Goal: Task Accomplishment & Management: Use online tool/utility

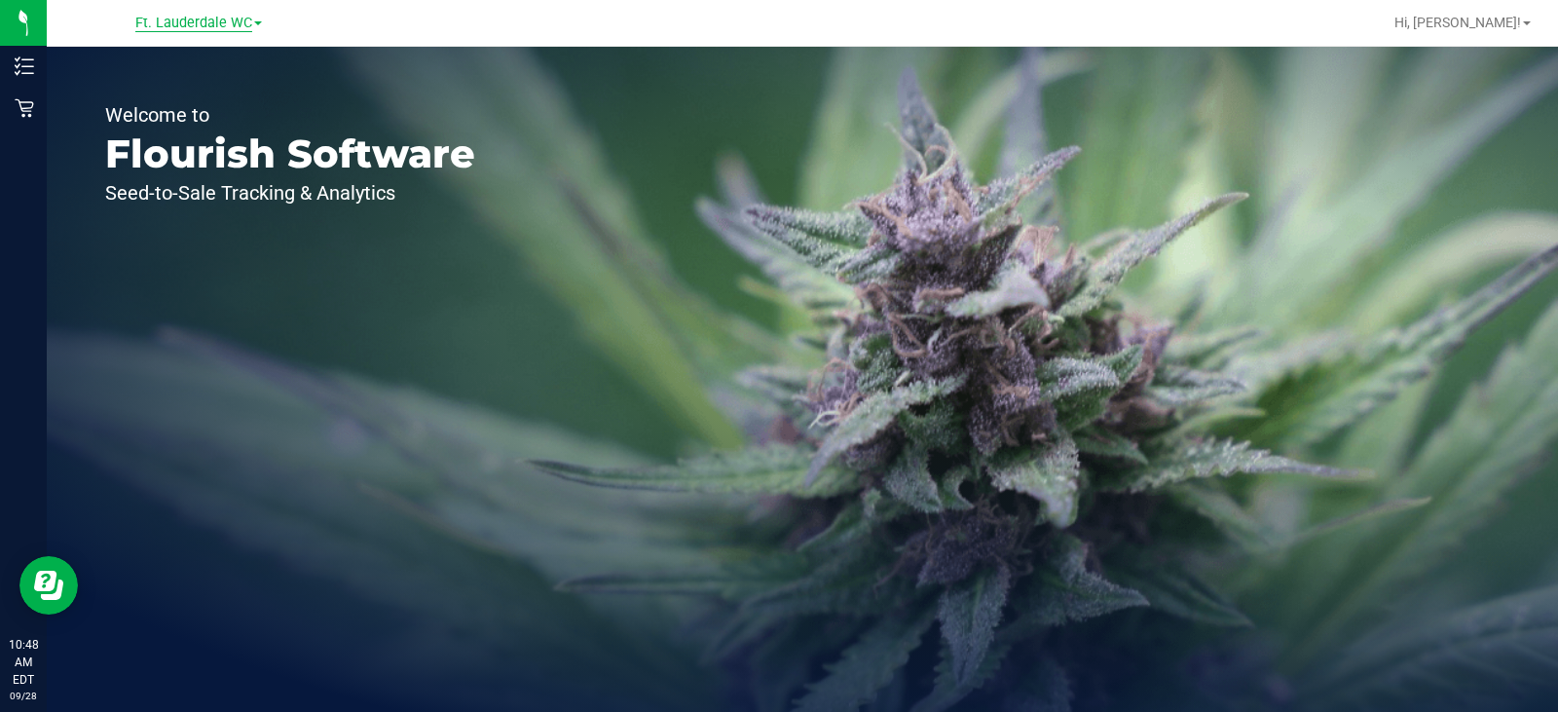
click at [219, 15] on span "Ft. Lauderdale WC" at bounding box center [193, 24] width 117 height 18
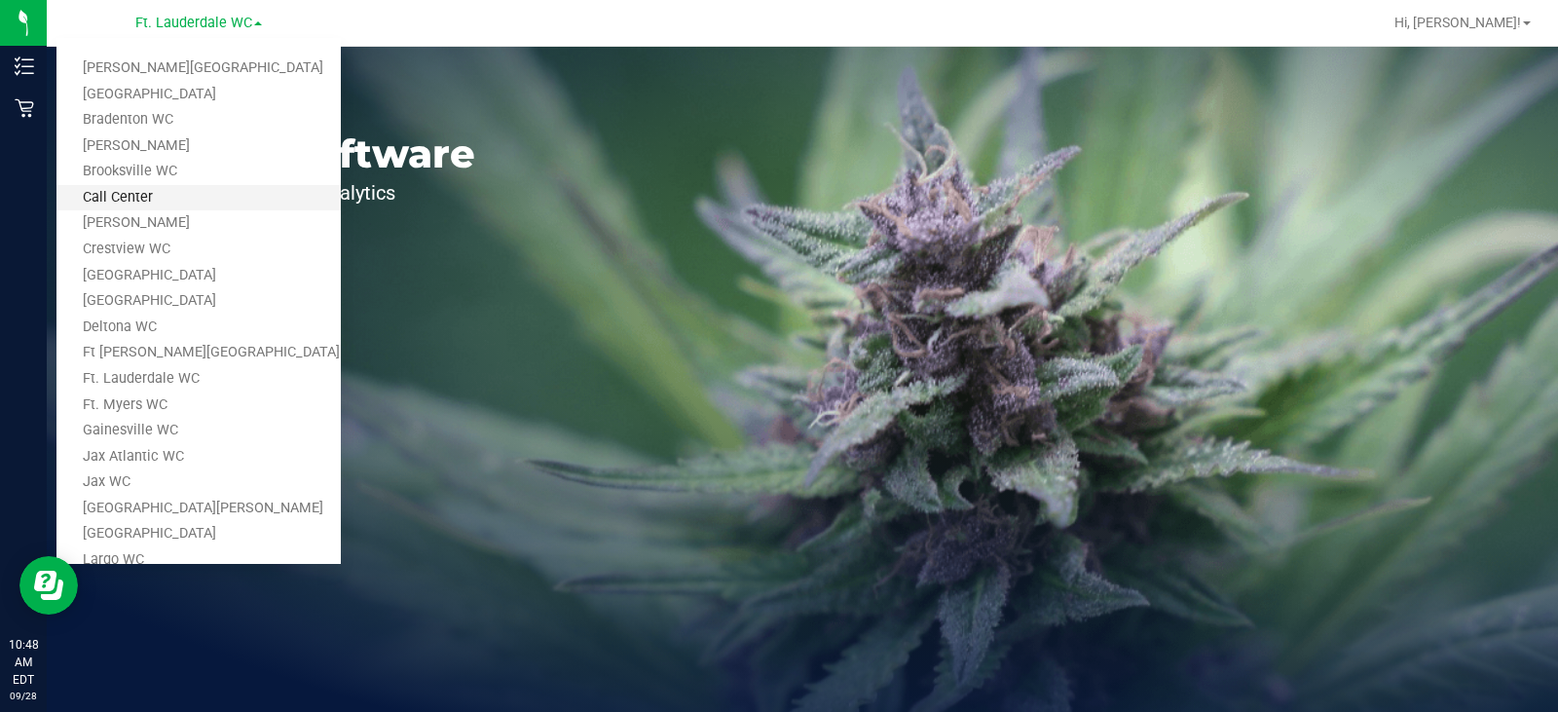
click at [163, 204] on link "Call Center" at bounding box center [198, 198] width 284 height 26
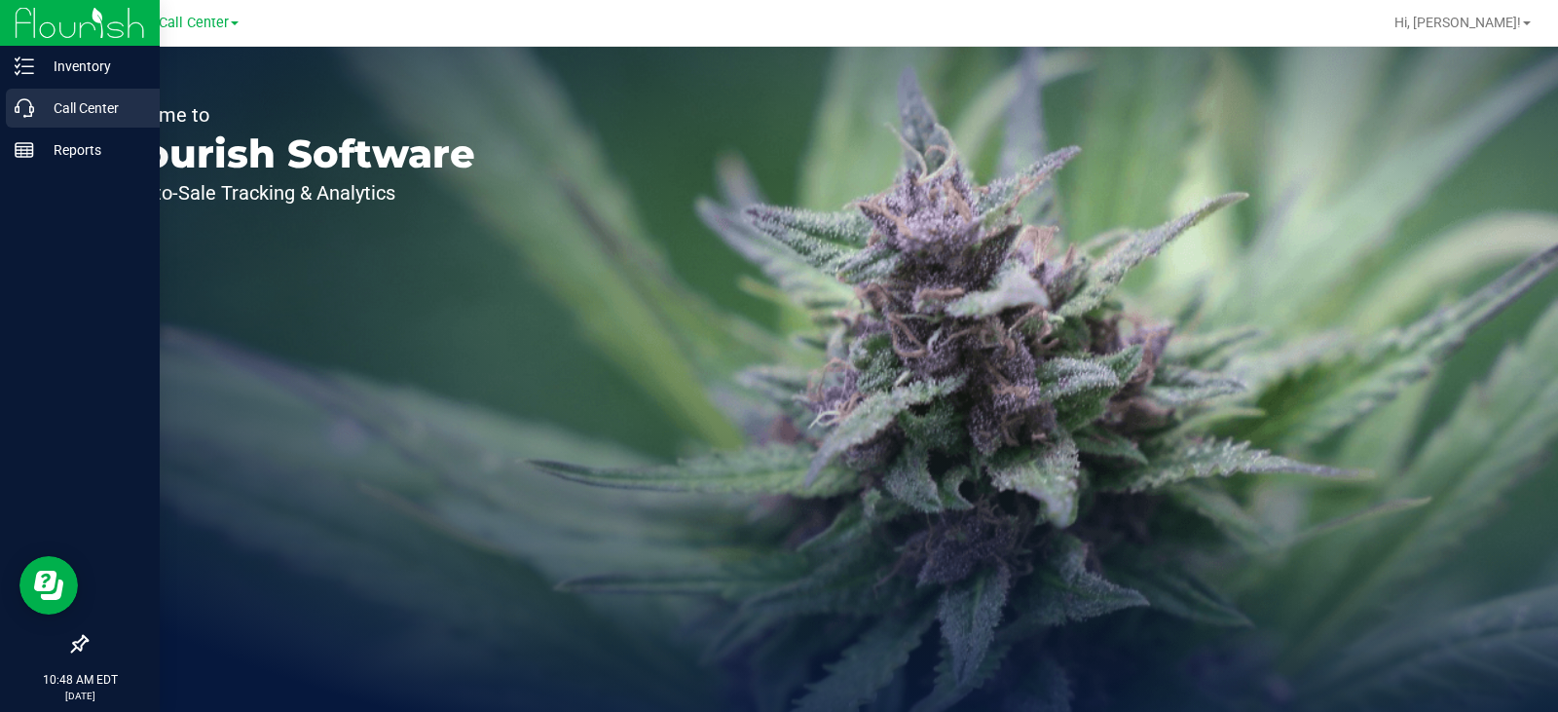
click at [31, 106] on icon at bounding box center [24, 107] width 19 height 19
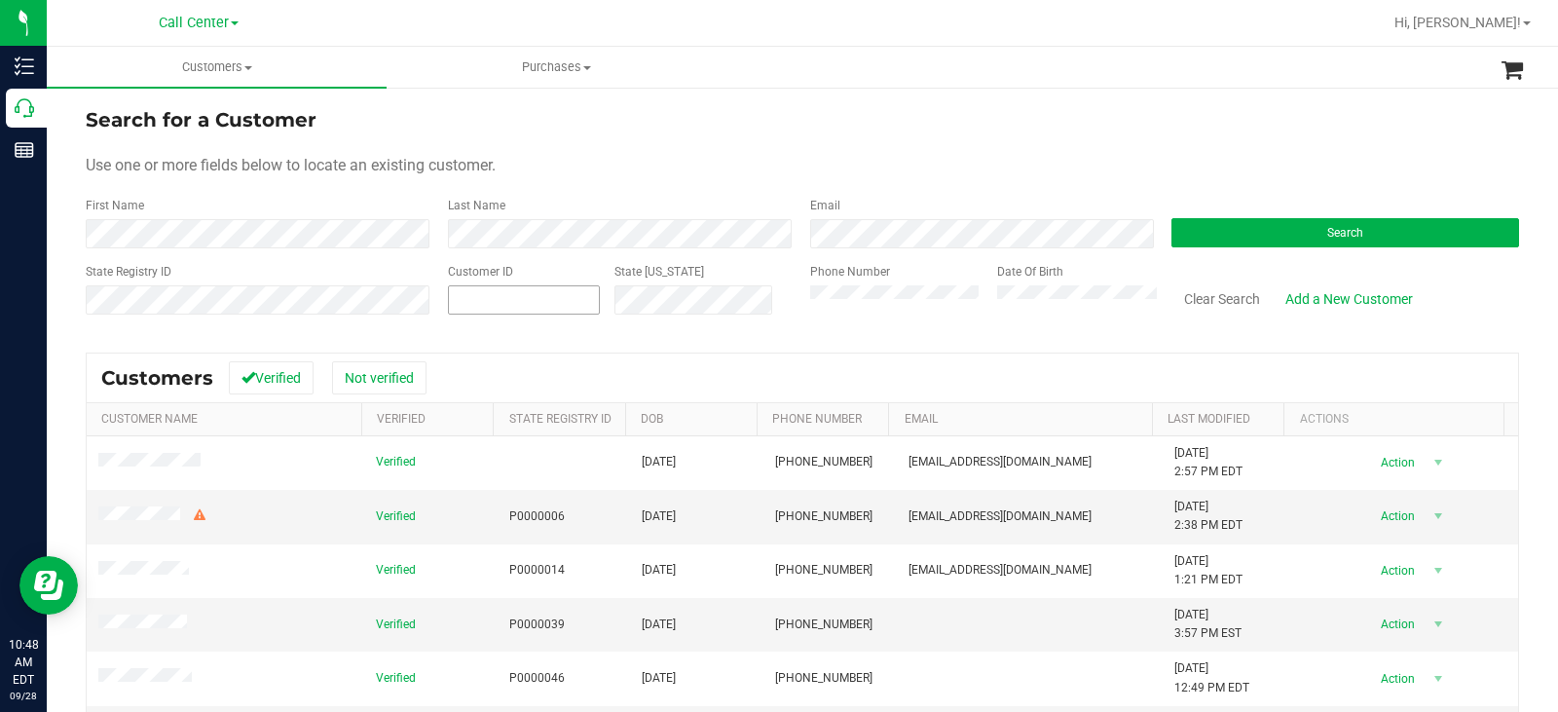
click at [527, 298] on span at bounding box center [524, 299] width 152 height 29
paste input "415727"
type input "415727"
click at [1216, 233] on button "Search" at bounding box center [1346, 232] width 348 height 29
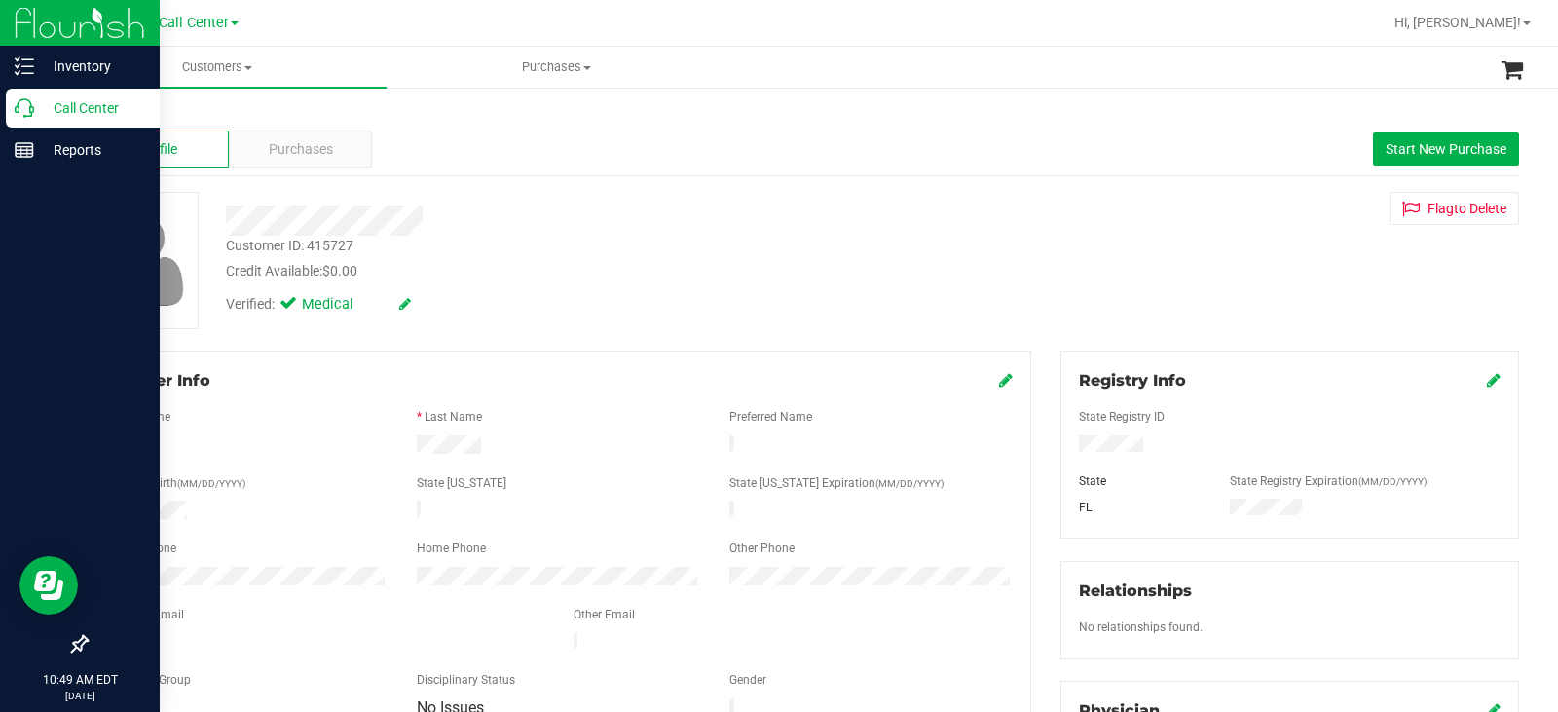
drag, startPoint x: 11, startPoint y: 99, endPoint x: 30, endPoint y: 103, distance: 19.9
click at [11, 99] on div "Call Center" at bounding box center [83, 108] width 154 height 39
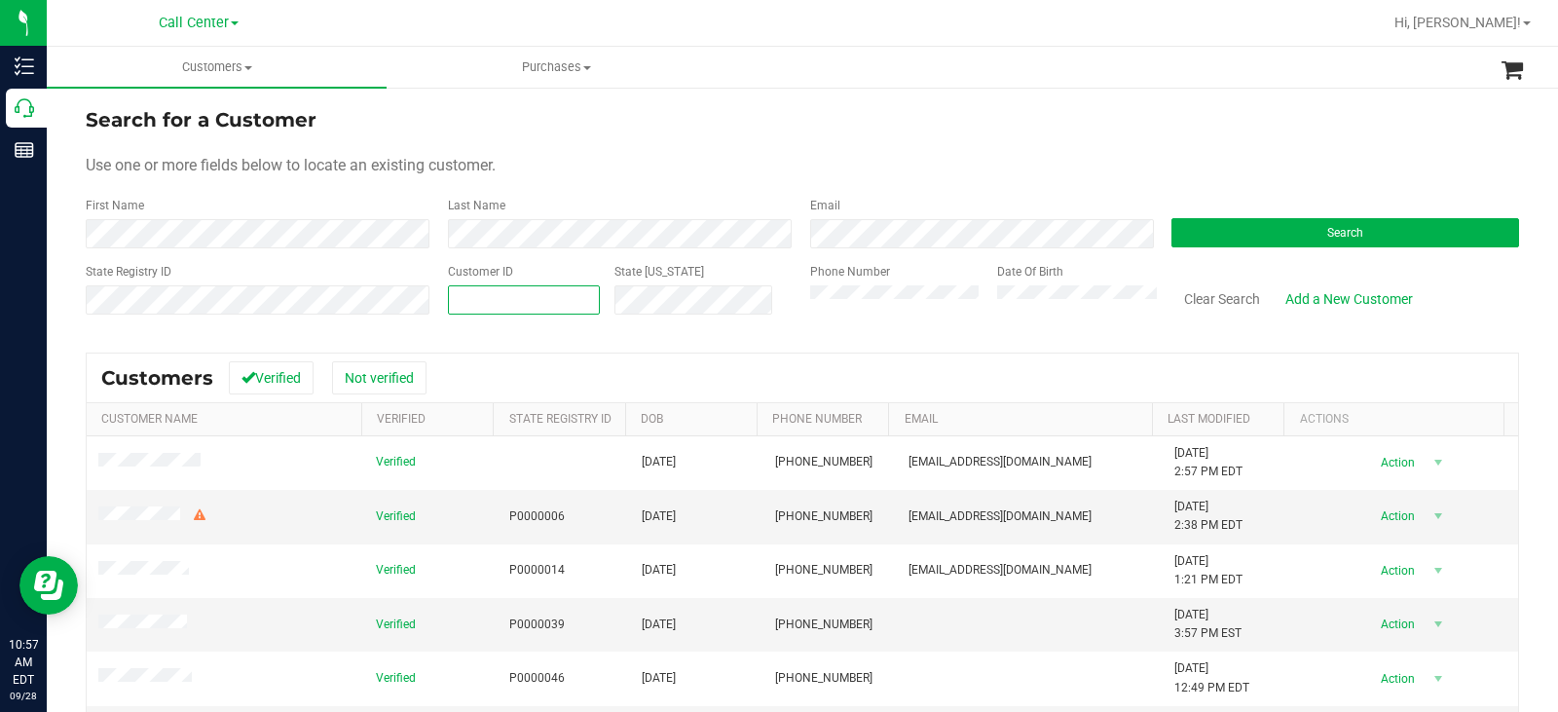
click at [561, 308] on span at bounding box center [524, 299] width 152 height 29
paste input "956835"
type input "956835"
click at [1266, 216] on div "Search" at bounding box center [1338, 223] width 362 height 52
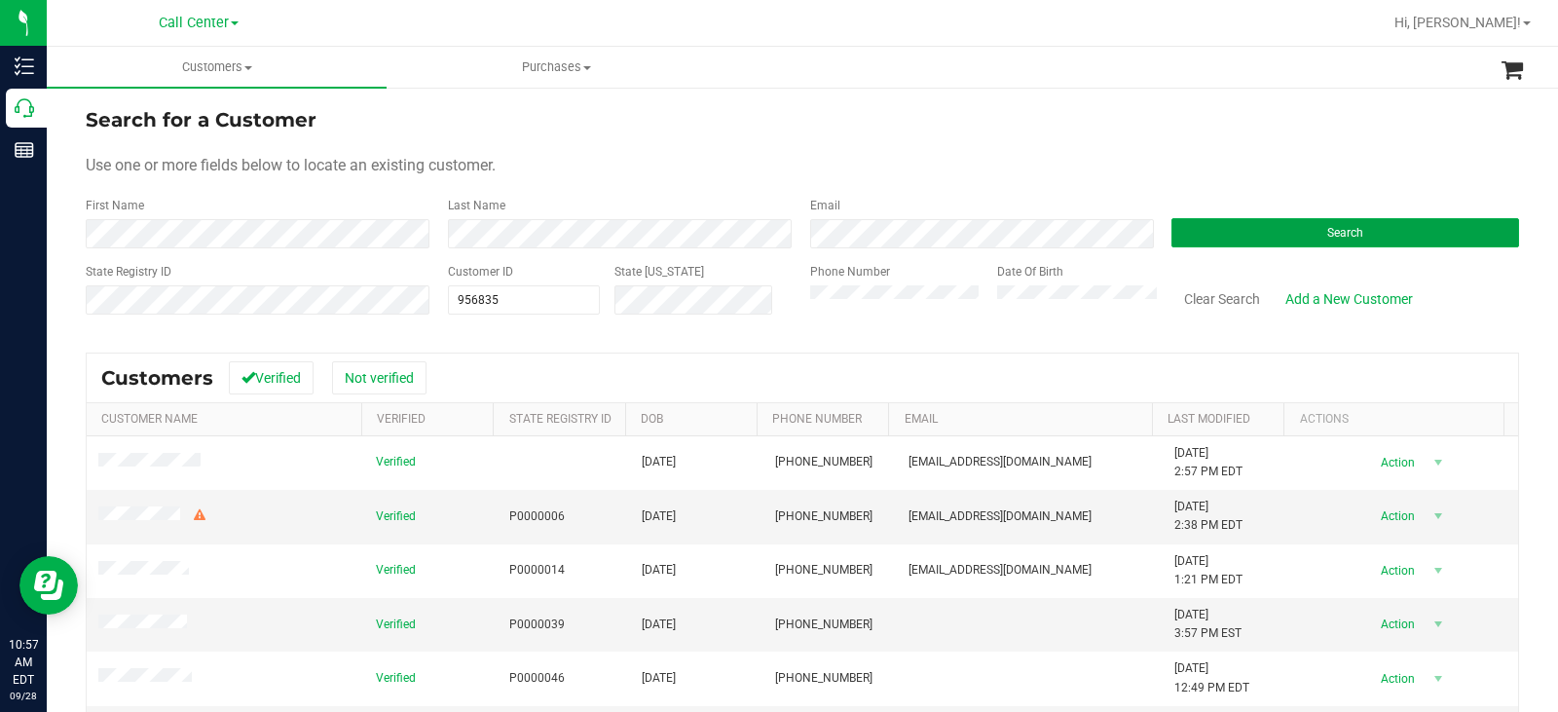
drag, startPoint x: 1236, startPoint y: 224, endPoint x: 856, endPoint y: 253, distance: 381.0
click at [1235, 224] on button "Search" at bounding box center [1346, 232] width 348 height 29
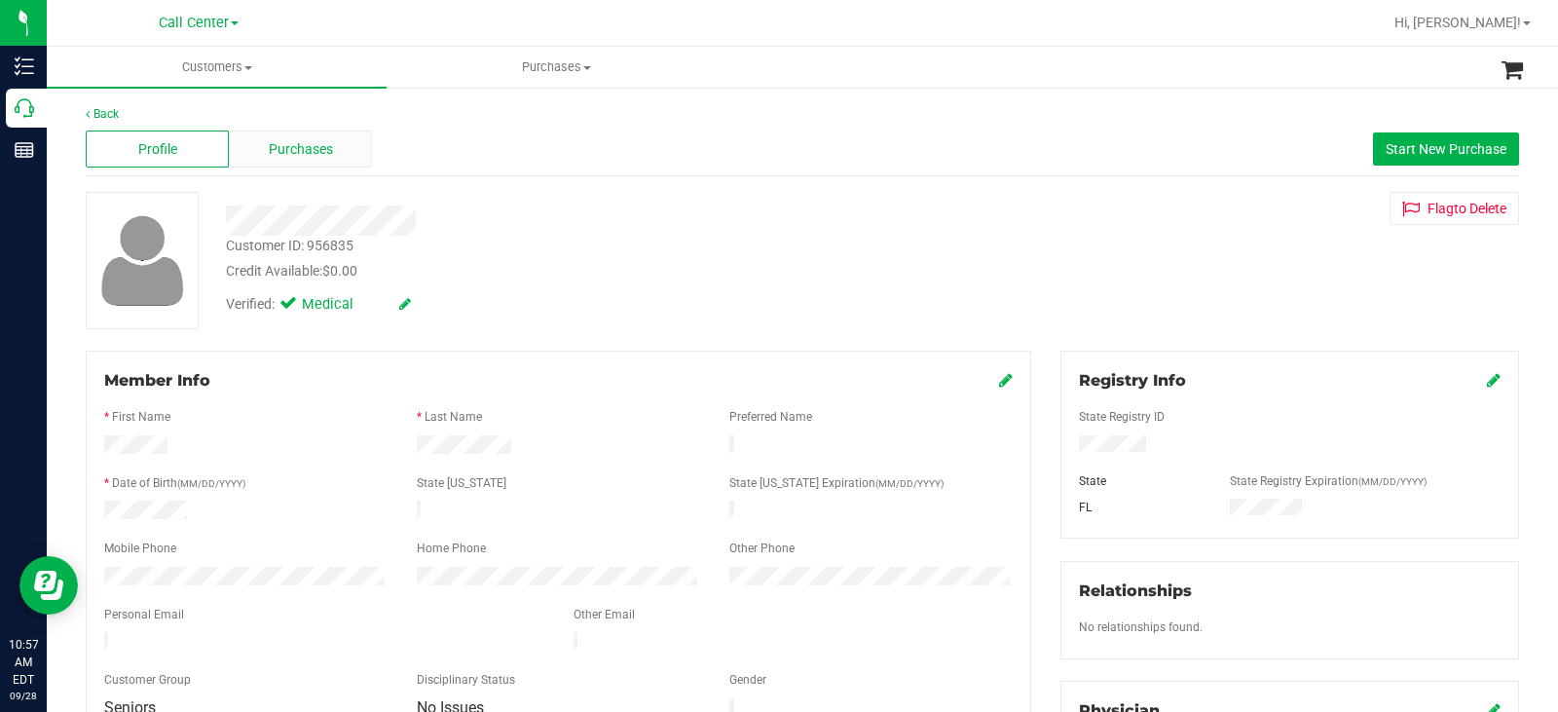
click at [338, 147] on div "Purchases" at bounding box center [300, 149] width 143 height 37
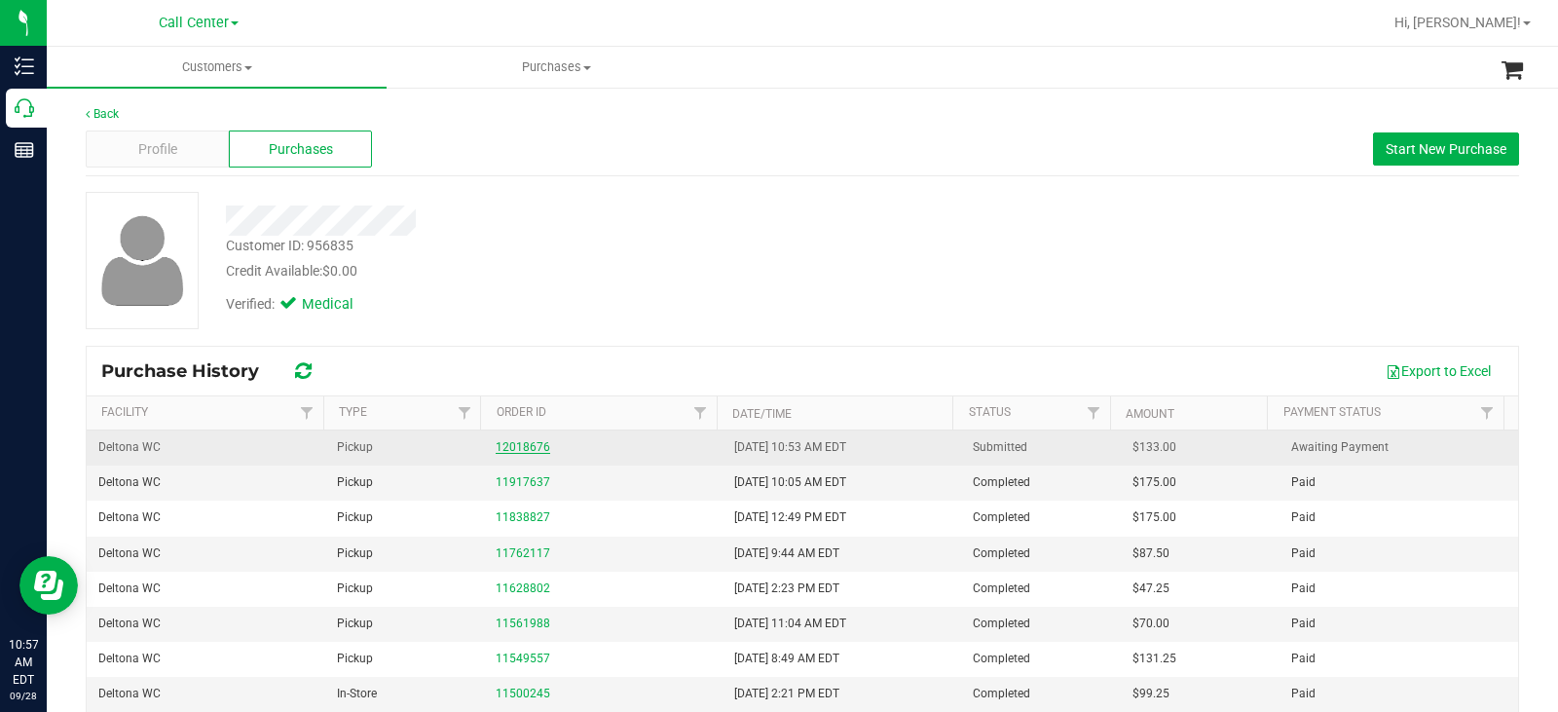
click at [496, 441] on link "12018676" at bounding box center [523, 447] width 55 height 14
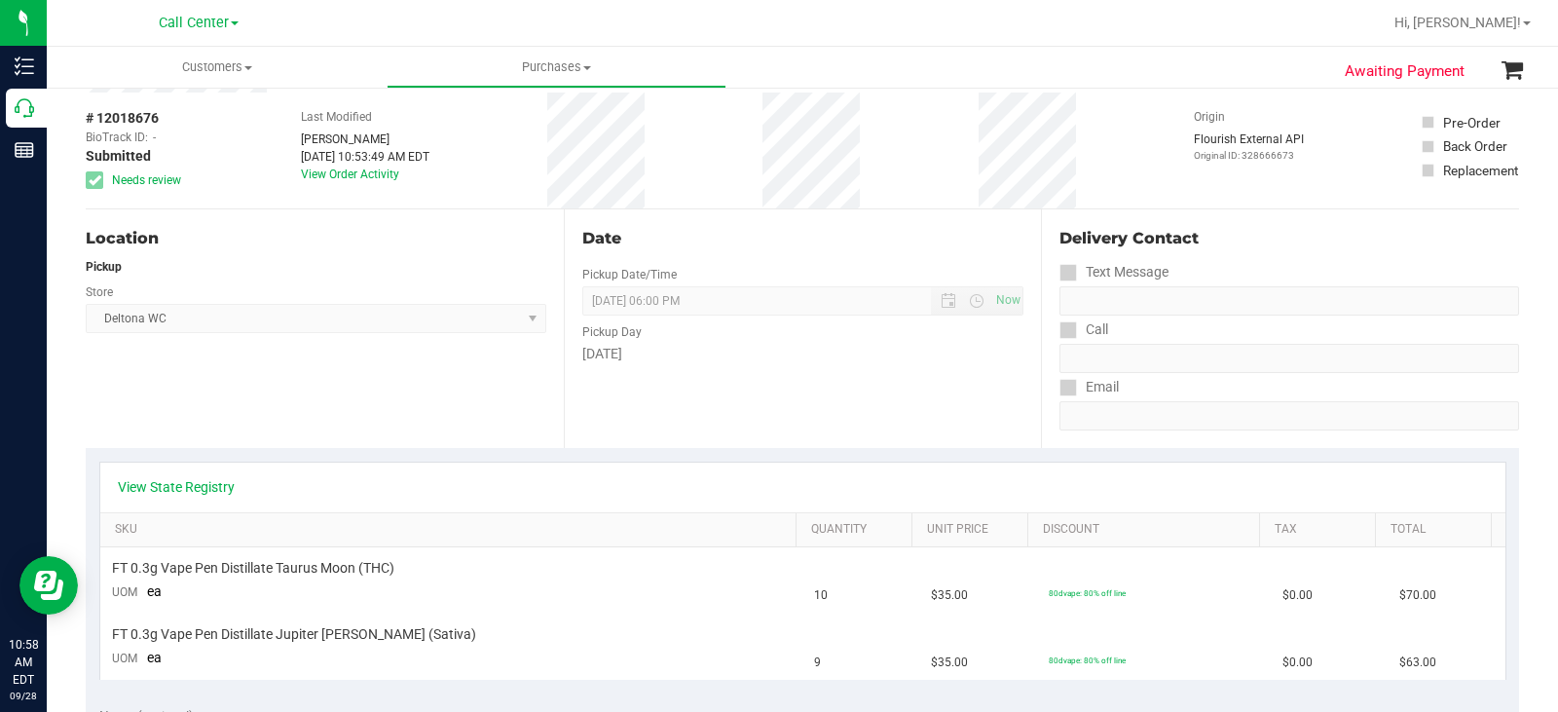
scroll to position [195, 0]
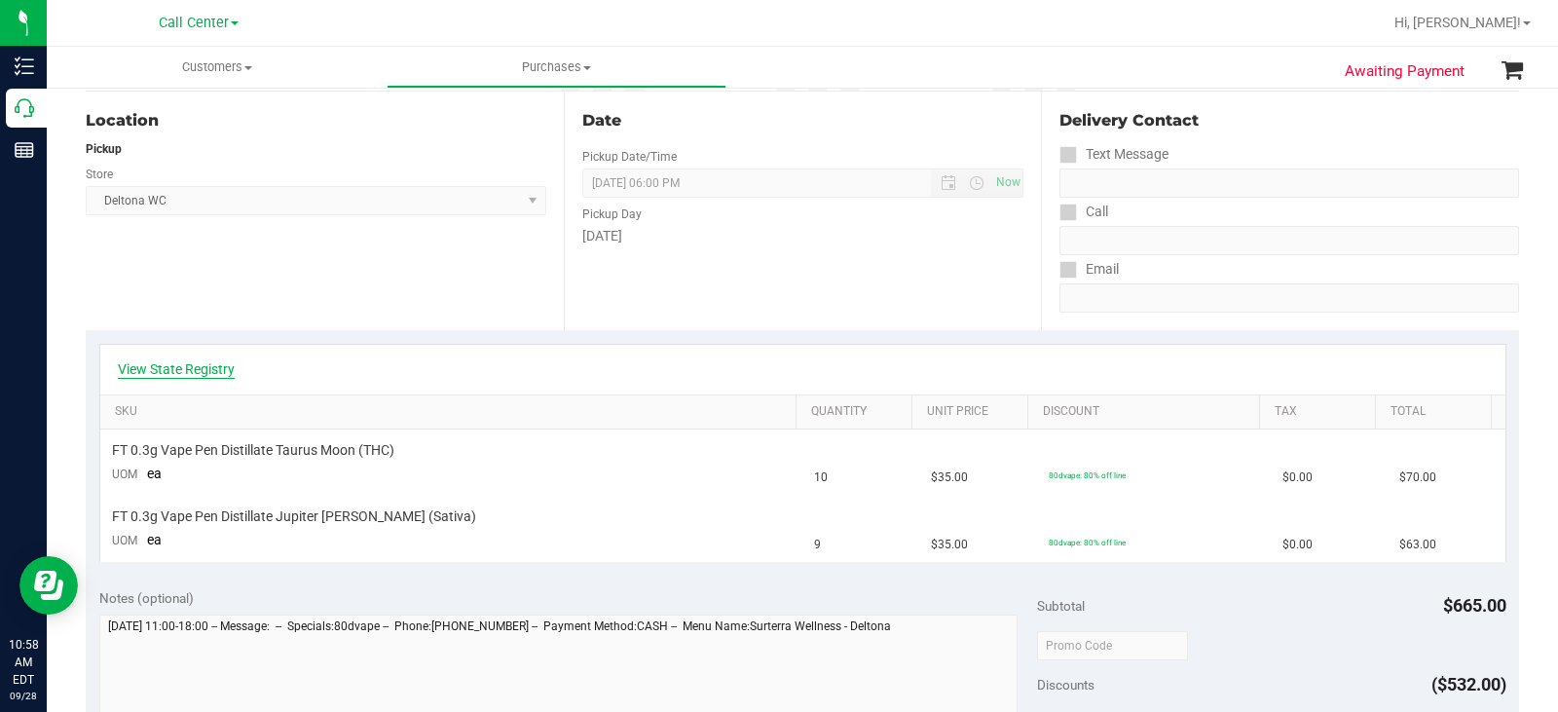
click at [168, 374] on link "View State Registry" at bounding box center [176, 368] width 117 height 19
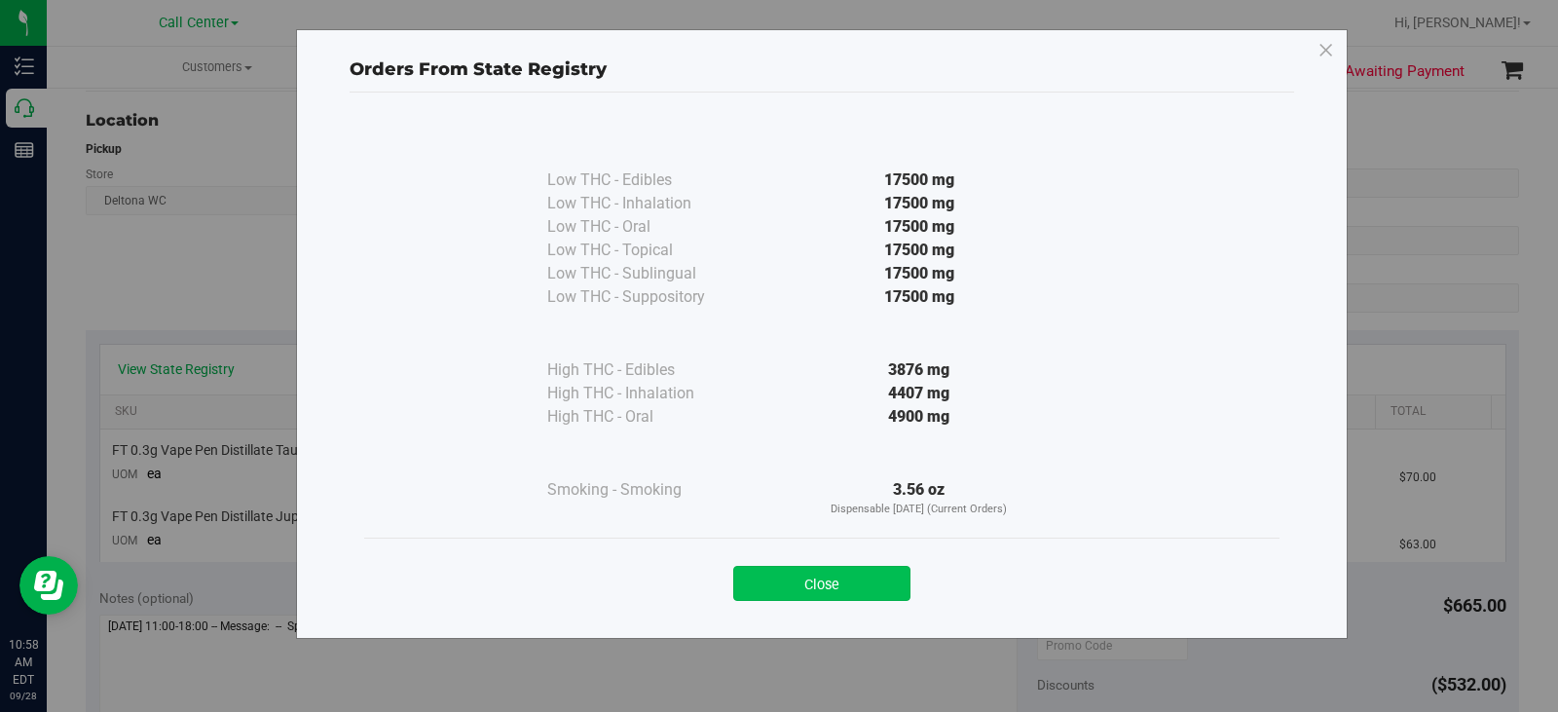
click at [840, 576] on button "Close" at bounding box center [821, 583] width 177 height 35
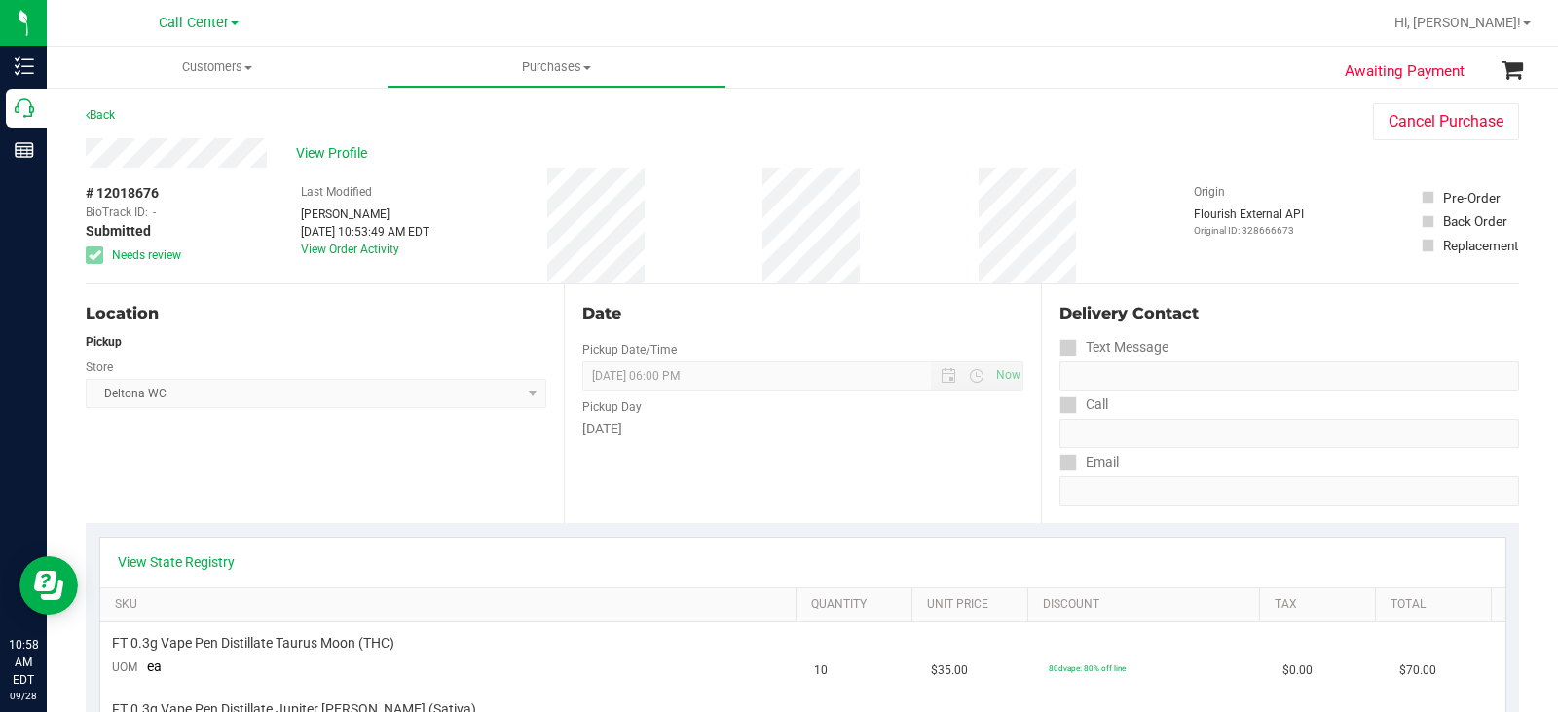
scroll to position [0, 0]
click at [106, 117] on link "Back" at bounding box center [100, 117] width 29 height 14
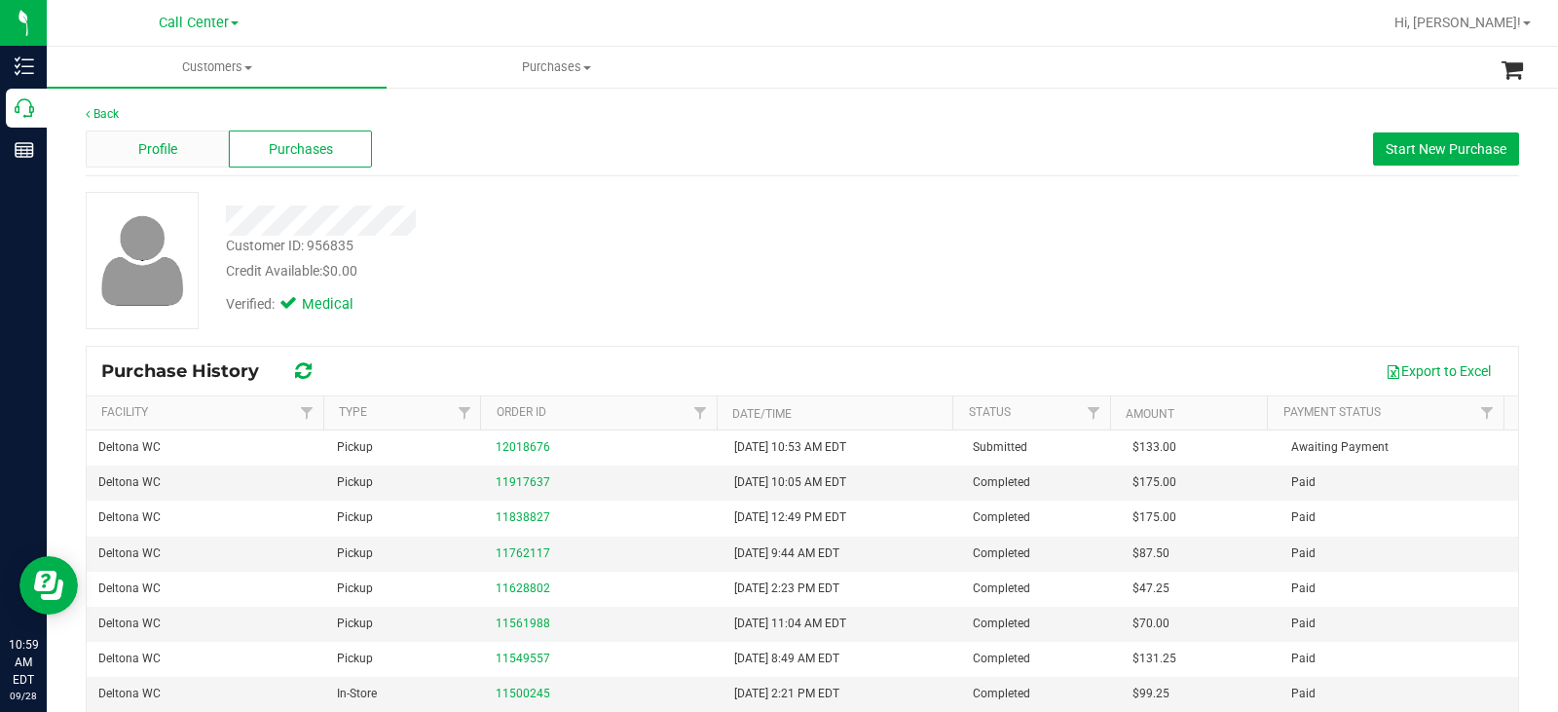
click at [181, 159] on div "Profile" at bounding box center [157, 149] width 143 height 37
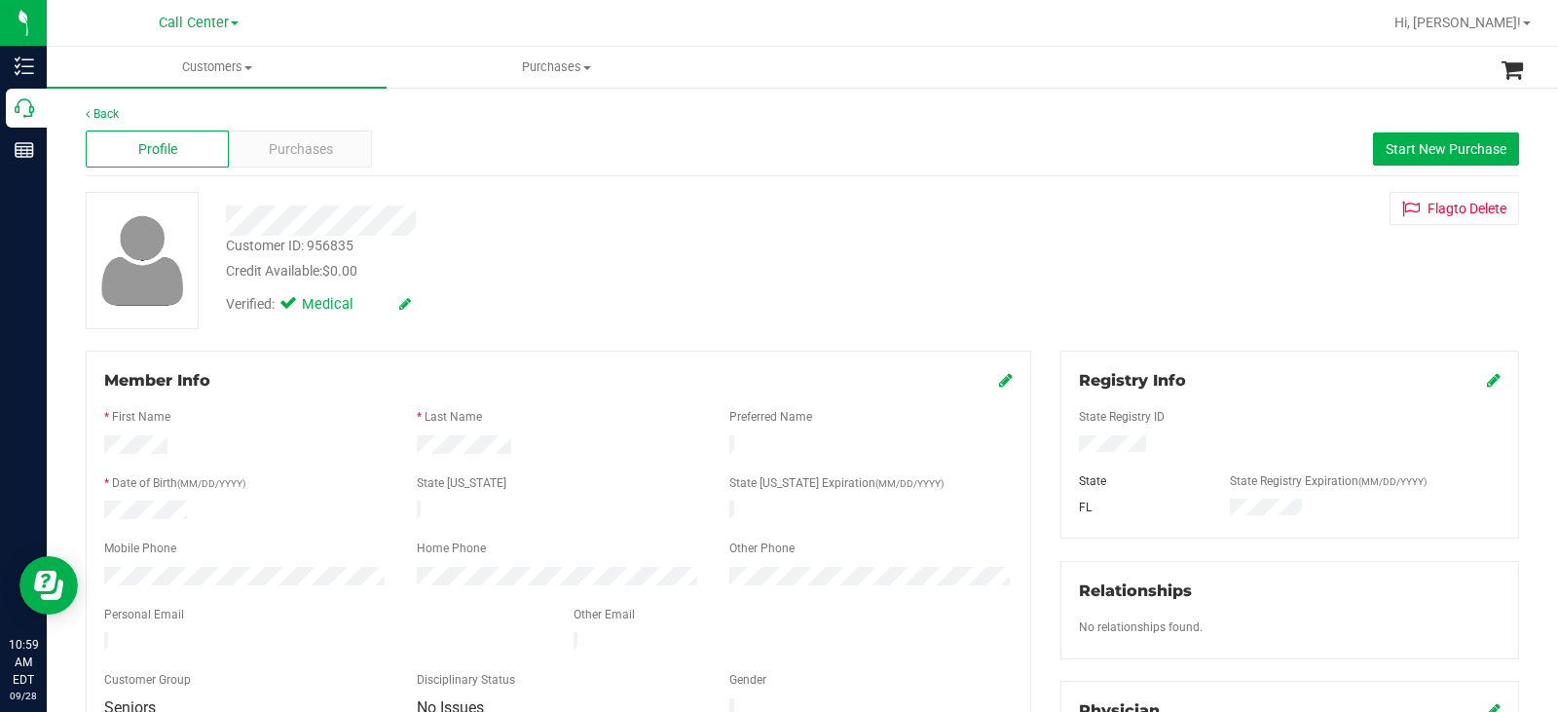
click at [92, 572] on div at bounding box center [246, 578] width 313 height 23
click at [306, 149] on span "Purchases" at bounding box center [301, 149] width 64 height 20
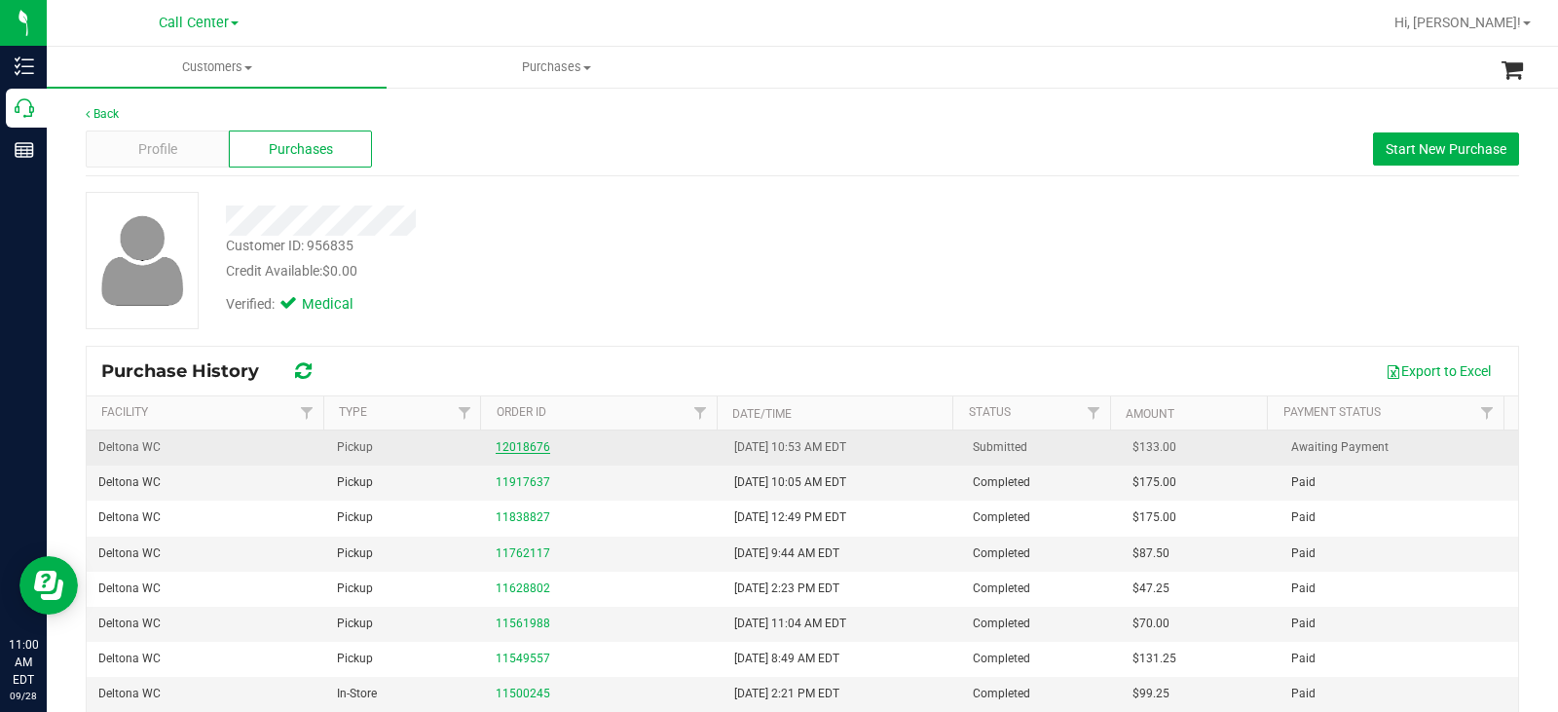
click at [509, 448] on link "12018676" at bounding box center [523, 447] width 55 height 14
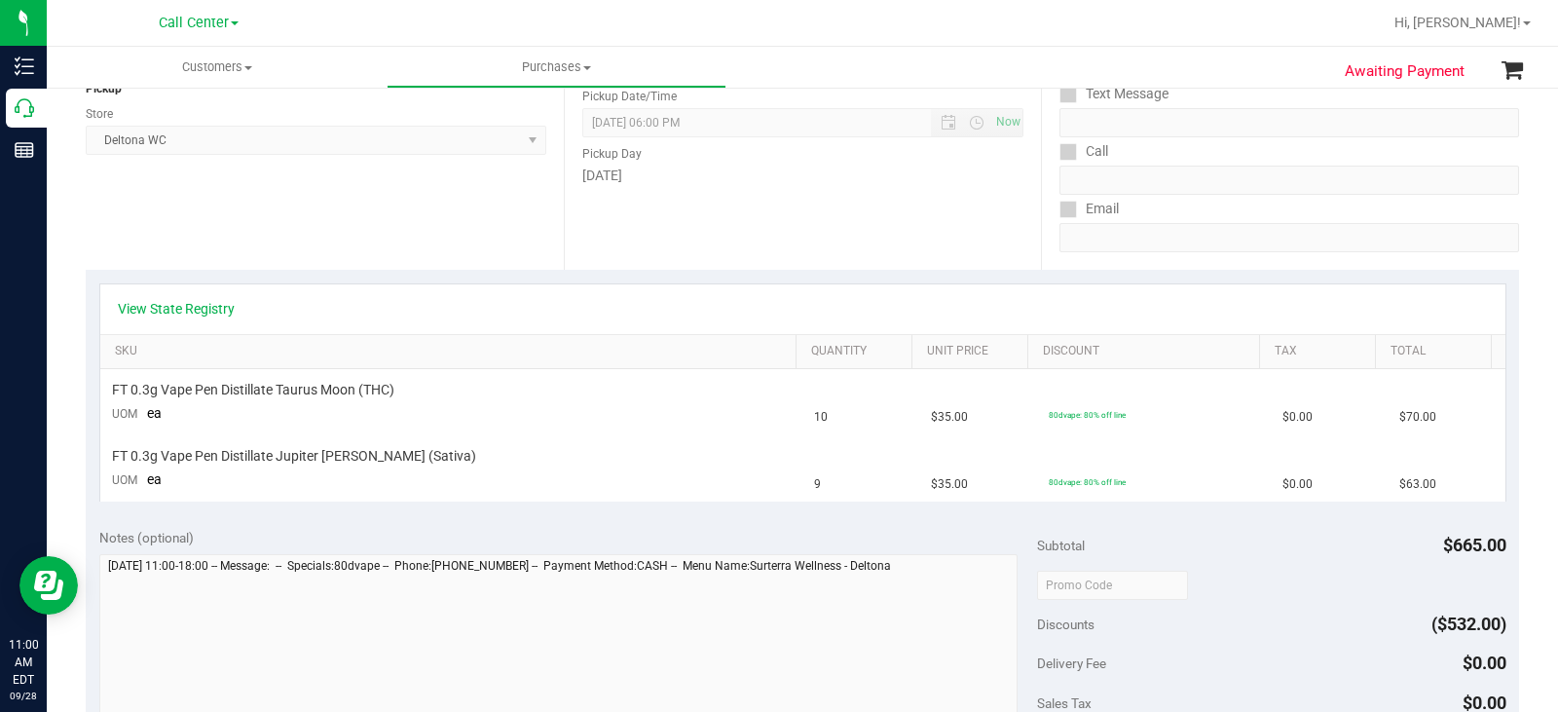
scroll to position [292, 0]
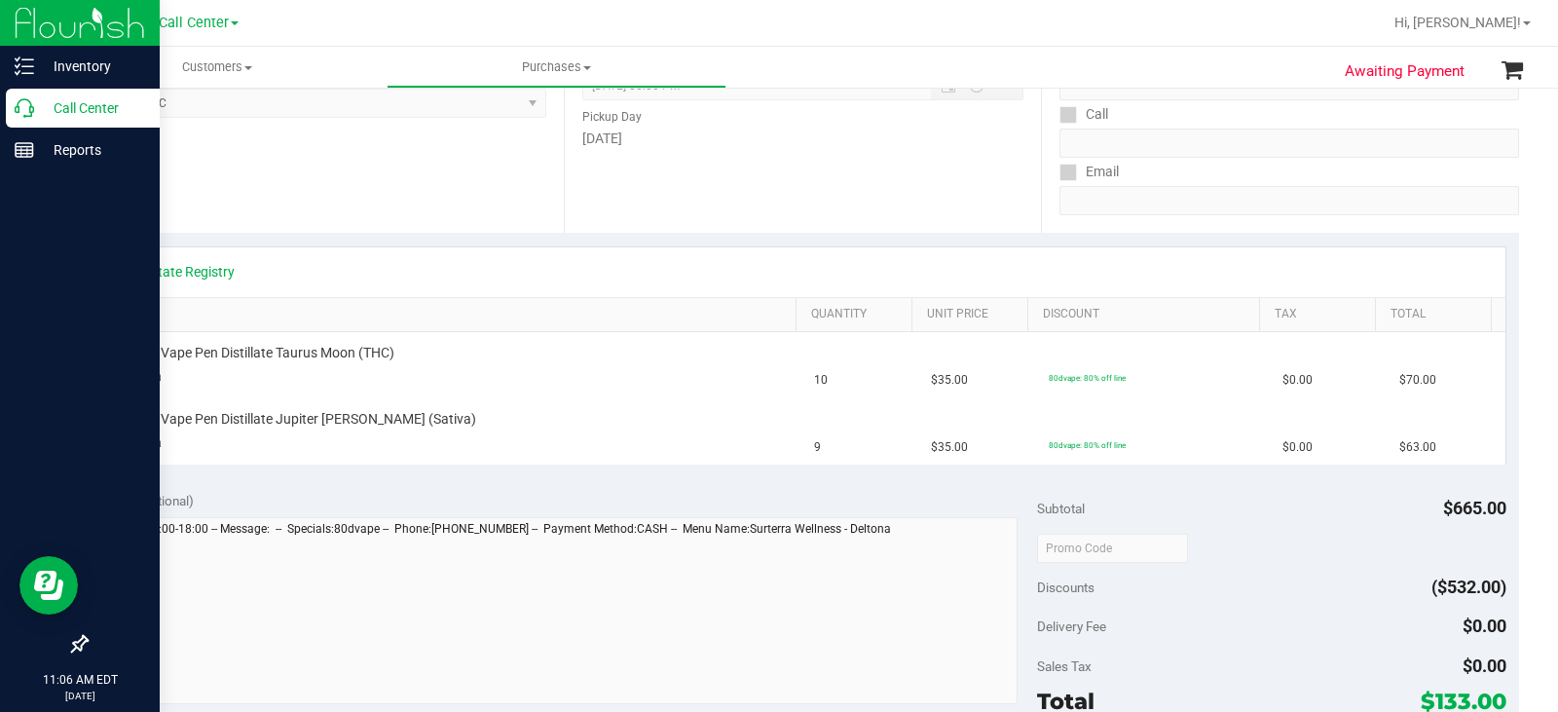
click at [20, 111] on icon at bounding box center [24, 107] width 19 height 19
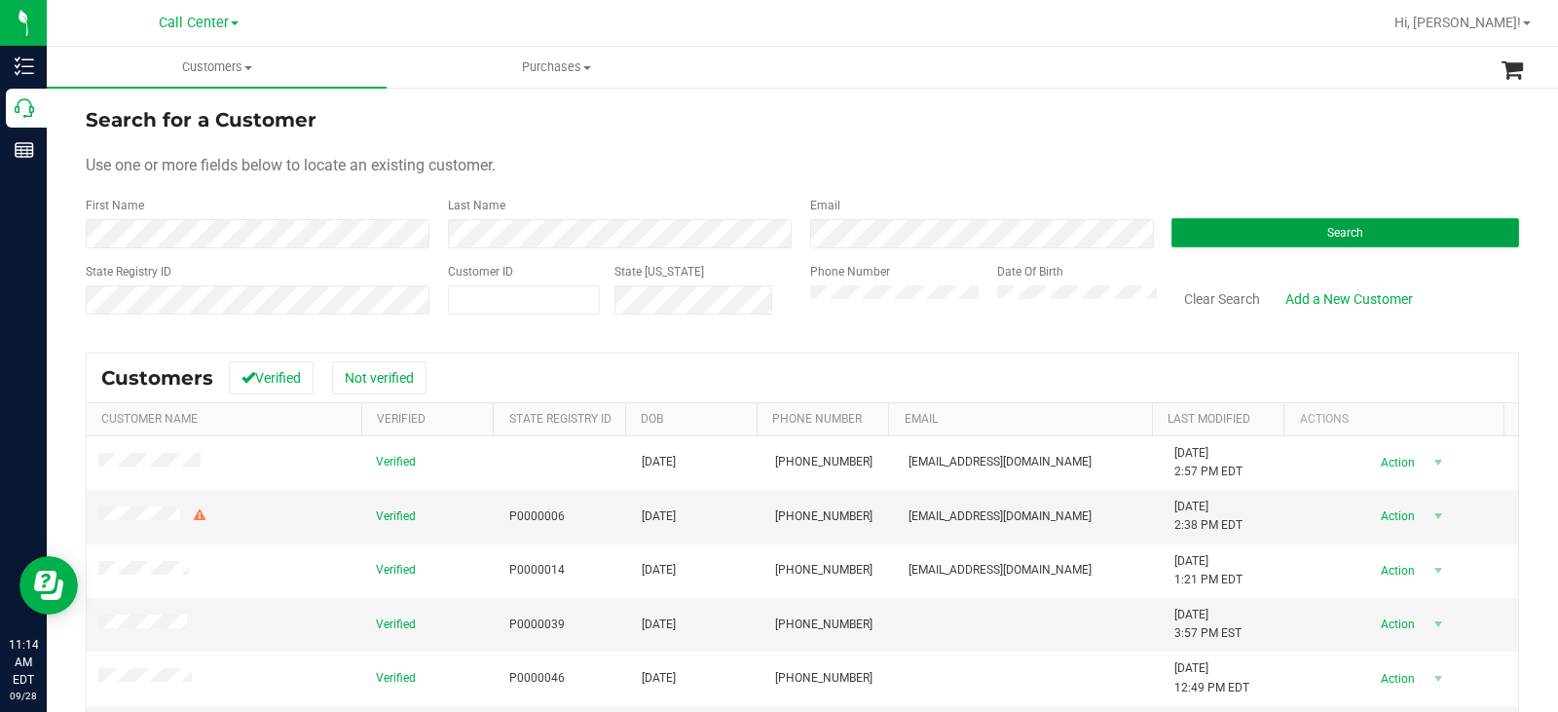
click at [1188, 232] on button "Search" at bounding box center [1346, 232] width 348 height 29
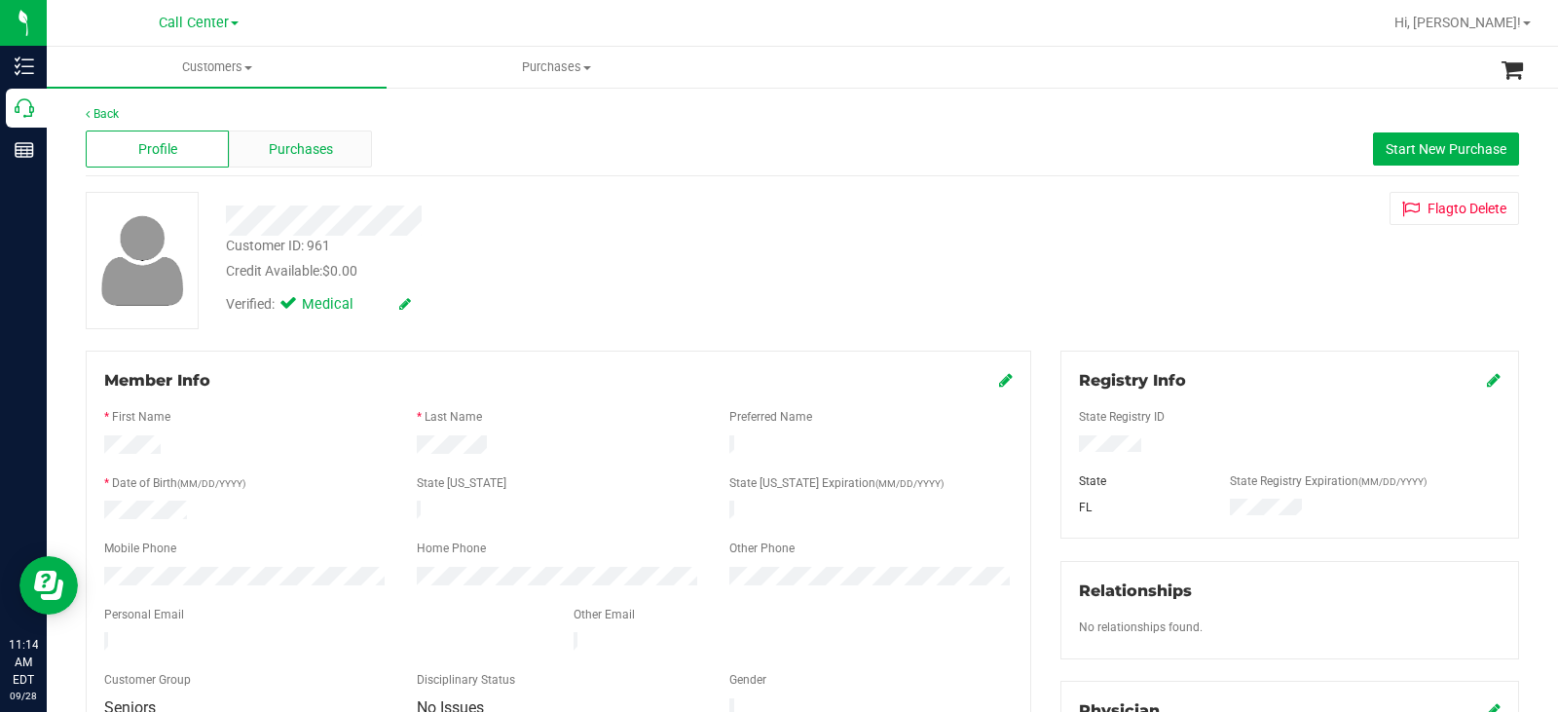
click at [316, 139] on span "Purchases" at bounding box center [301, 149] width 64 height 20
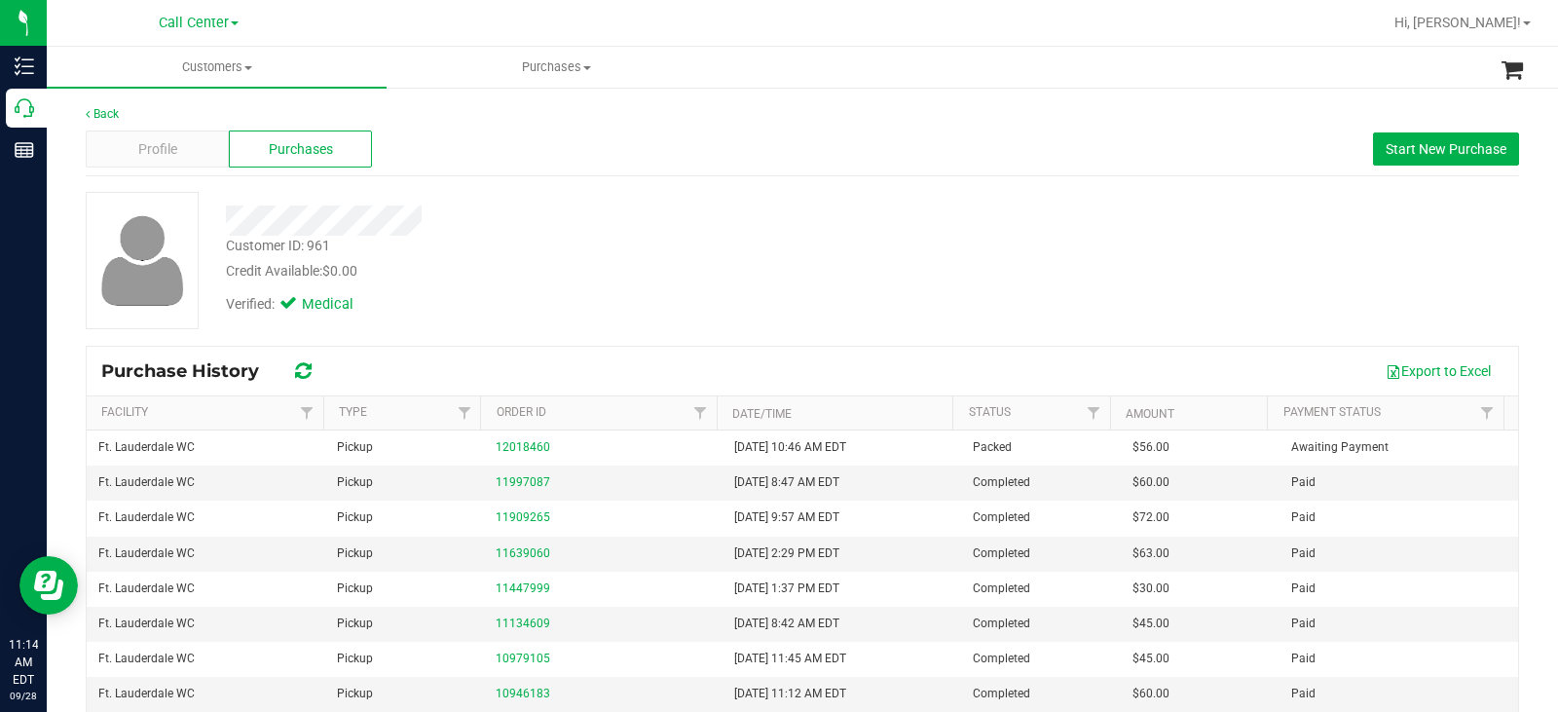
click at [693, 277] on div "Credit Available: $0.00" at bounding box center [577, 271] width 702 height 20
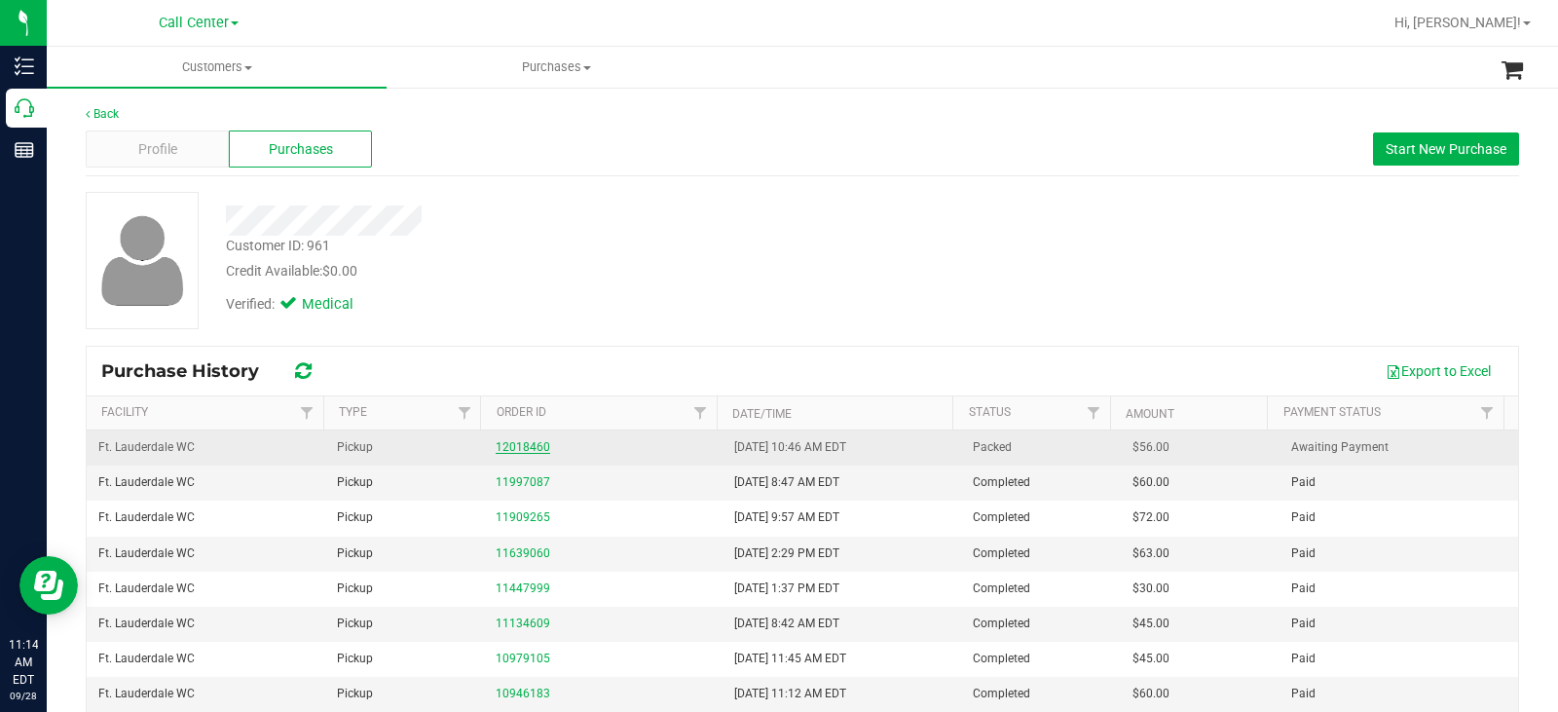
click at [520, 446] on link "12018460" at bounding box center [523, 447] width 55 height 14
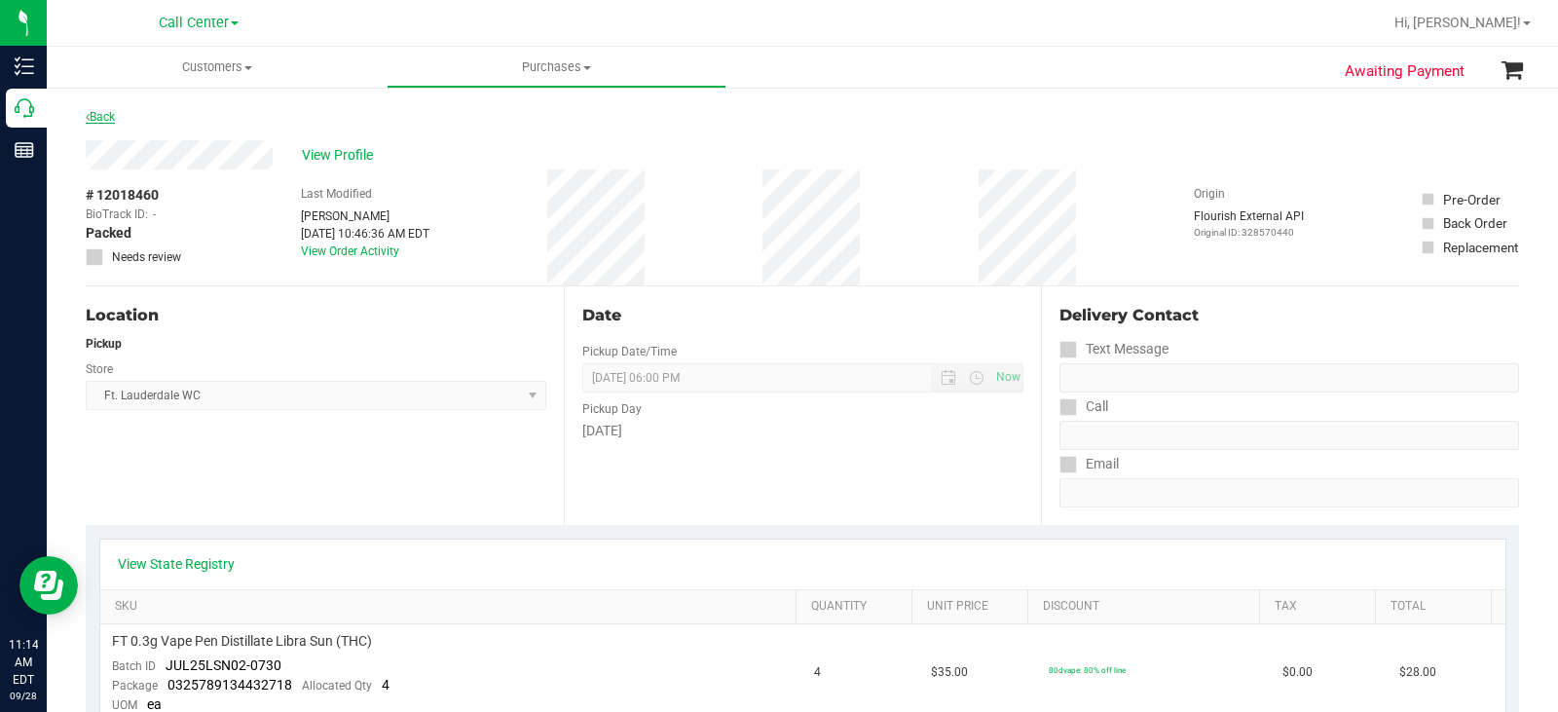
click at [110, 116] on link "Back" at bounding box center [100, 117] width 29 height 14
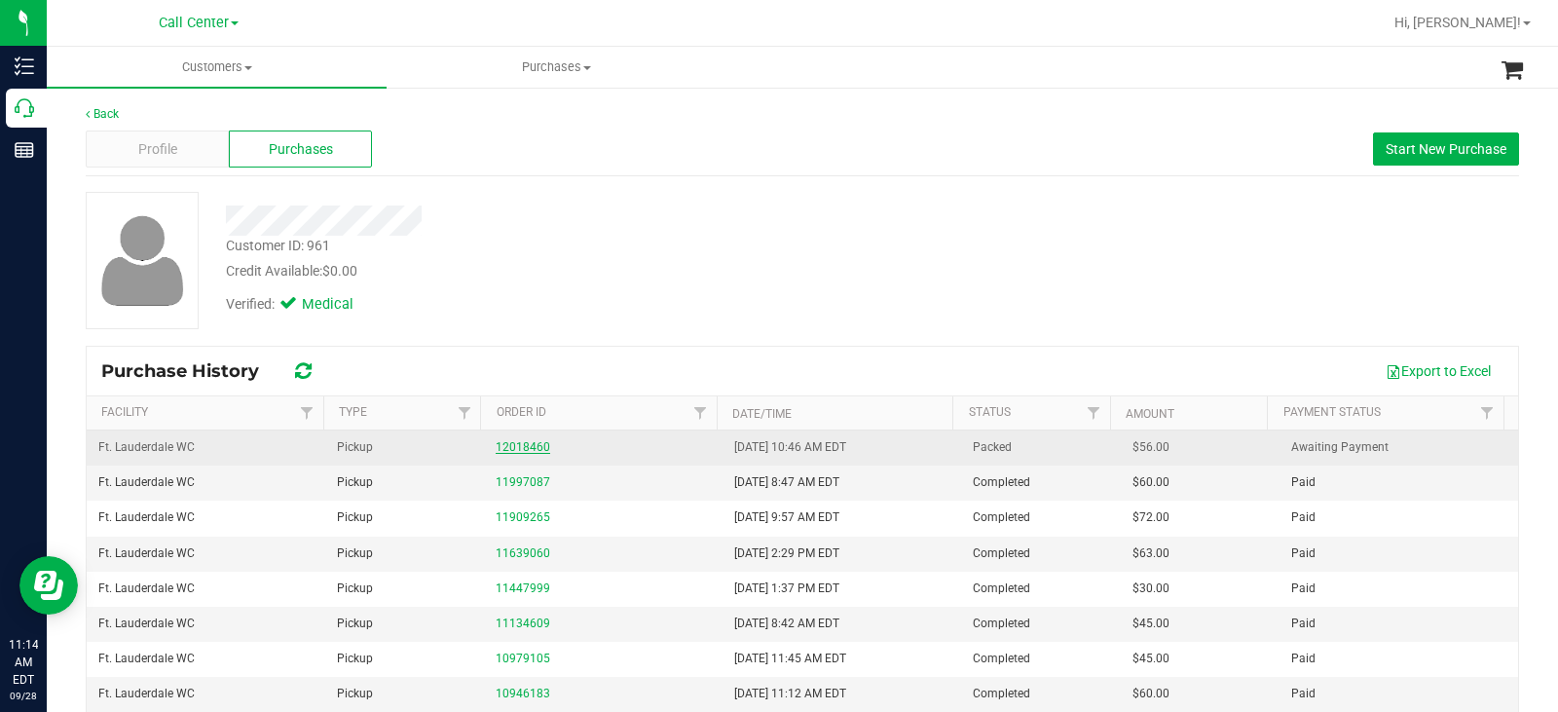
click at [528, 445] on link "12018460" at bounding box center [523, 447] width 55 height 14
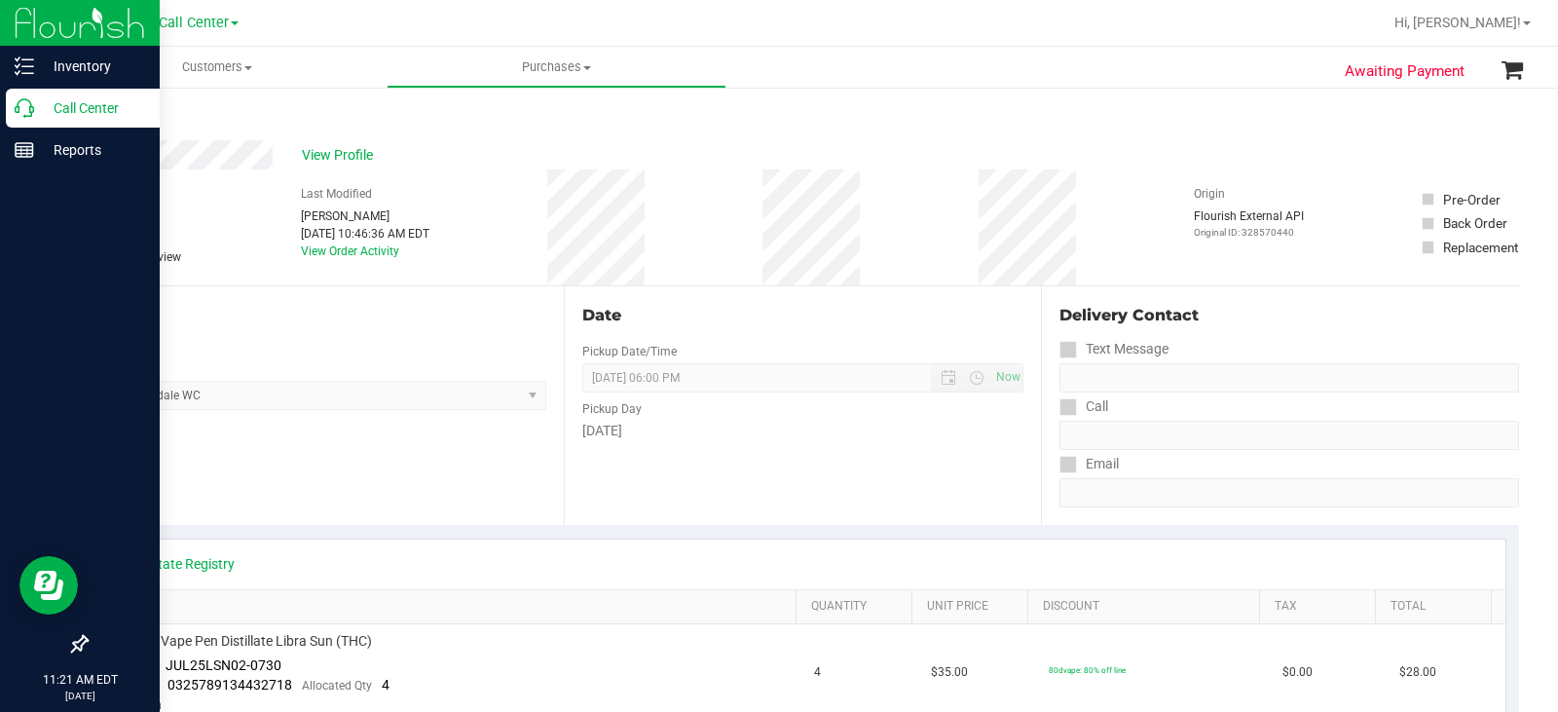
click at [39, 101] on p "Call Center" at bounding box center [92, 107] width 117 height 23
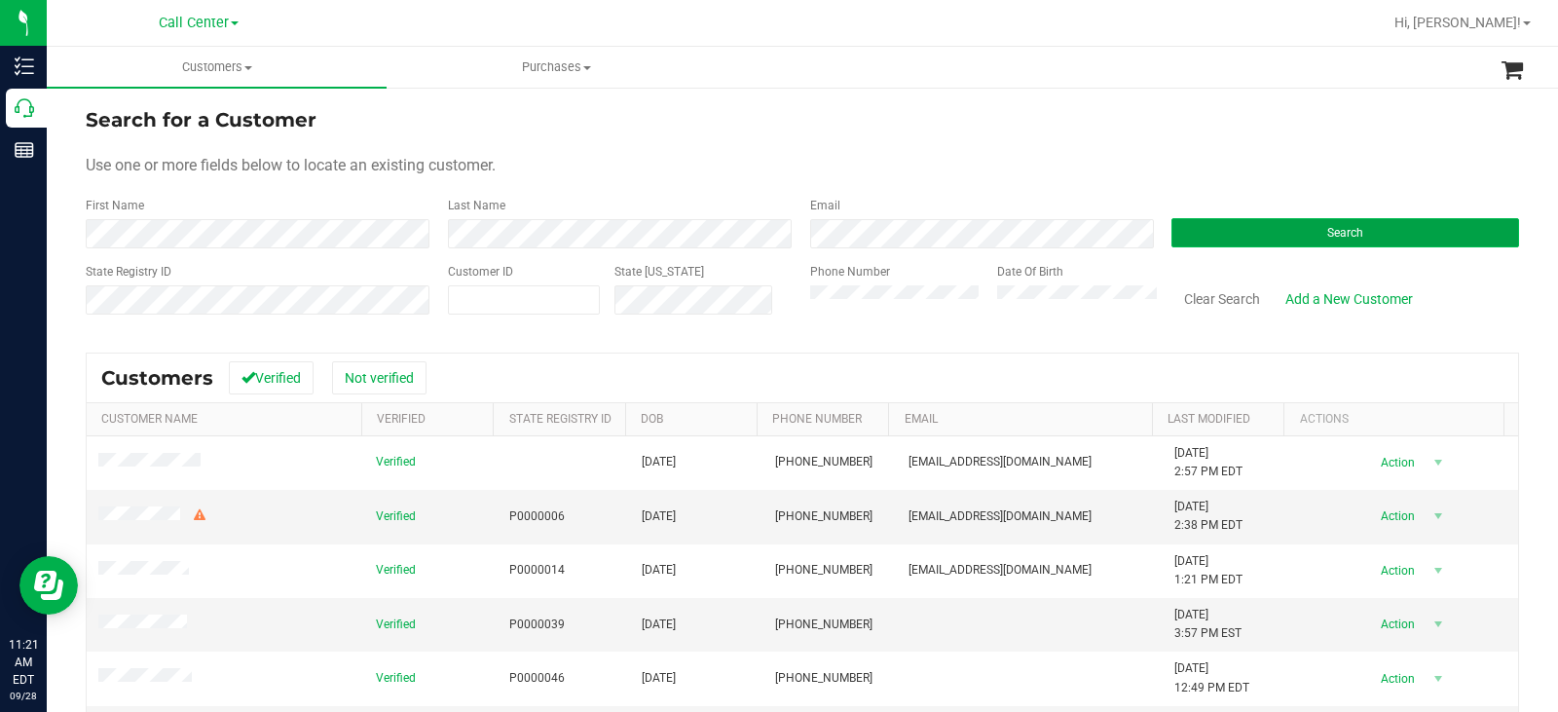
click at [1228, 221] on button "Search" at bounding box center [1346, 232] width 348 height 29
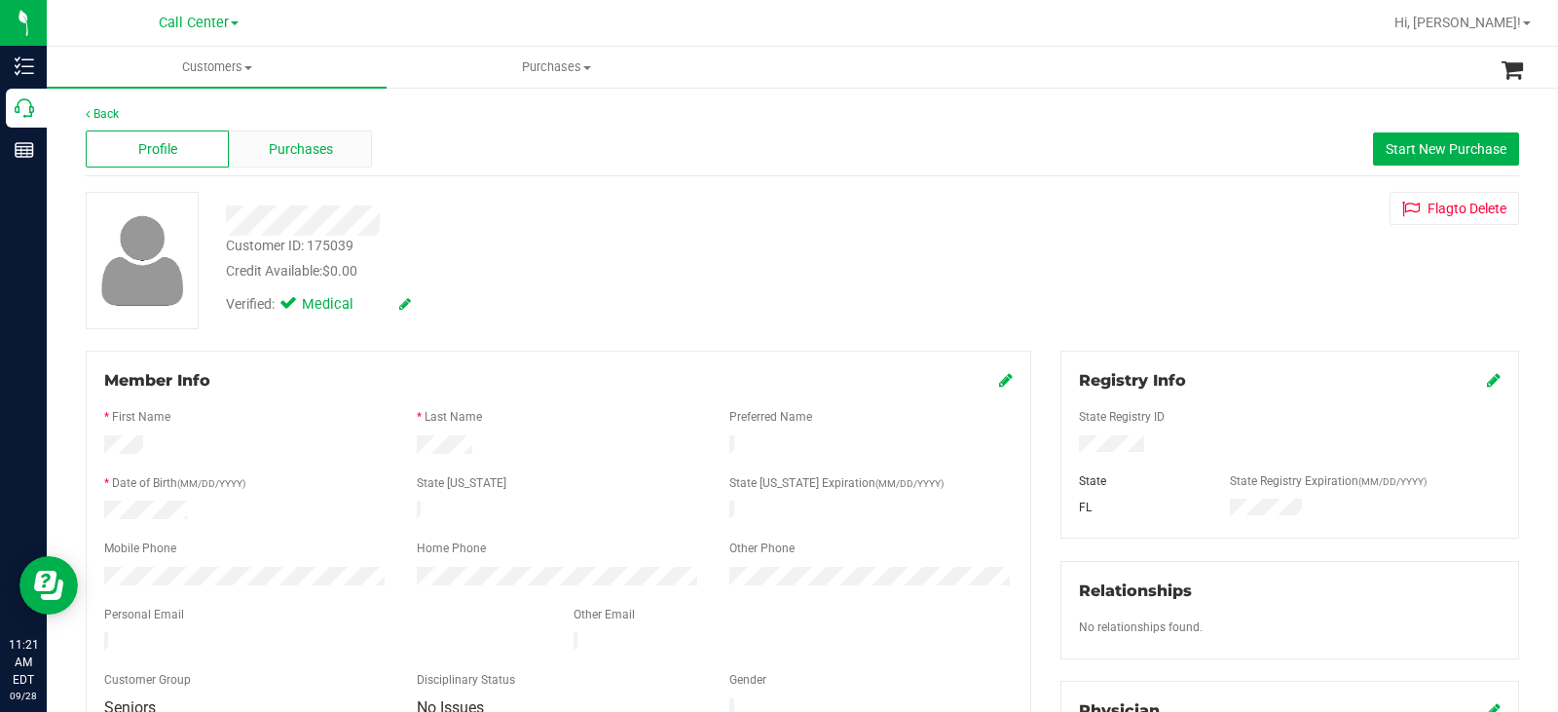
click at [327, 139] on span "Purchases" at bounding box center [301, 149] width 64 height 20
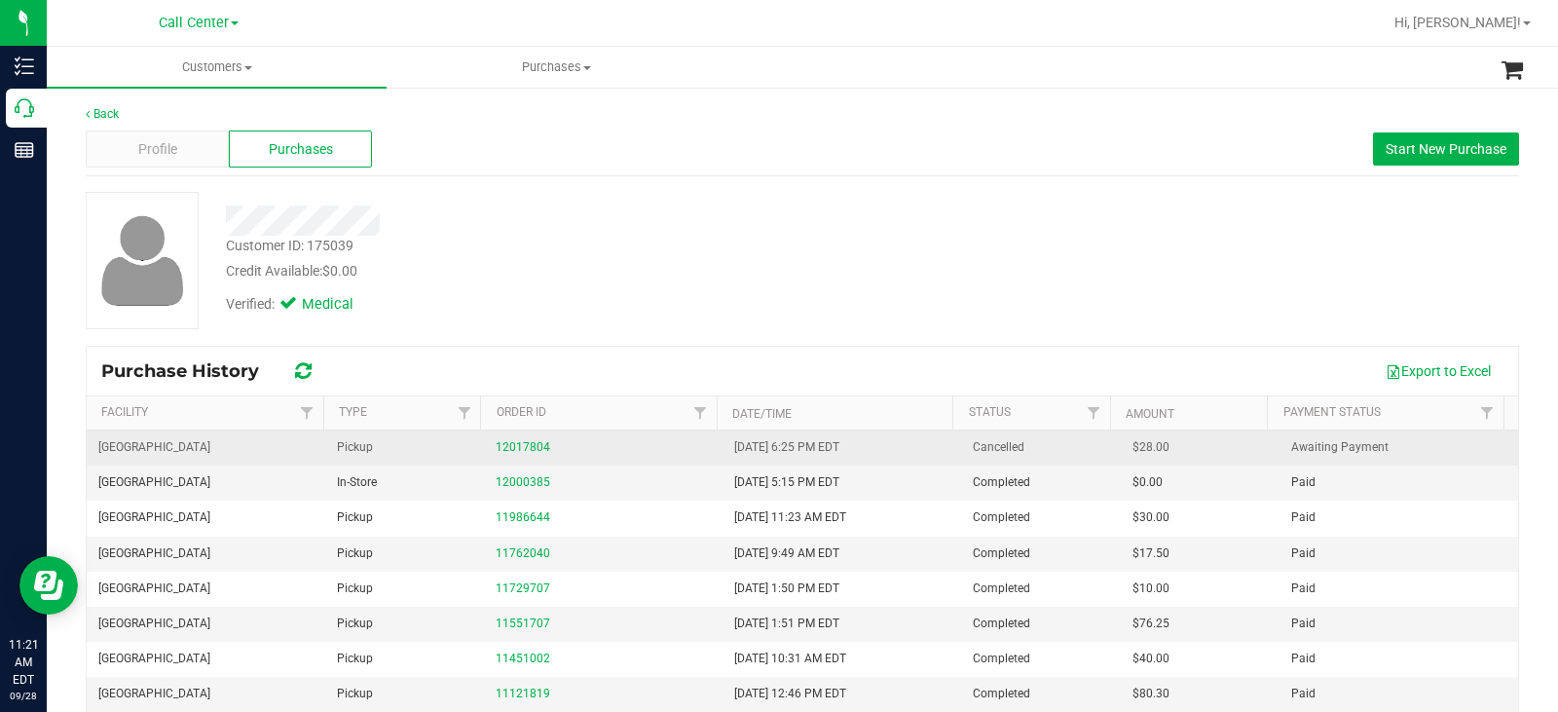
click at [515, 454] on div "12017804" at bounding box center [603, 447] width 215 height 19
click at [521, 446] on link "12017804" at bounding box center [523, 447] width 55 height 14
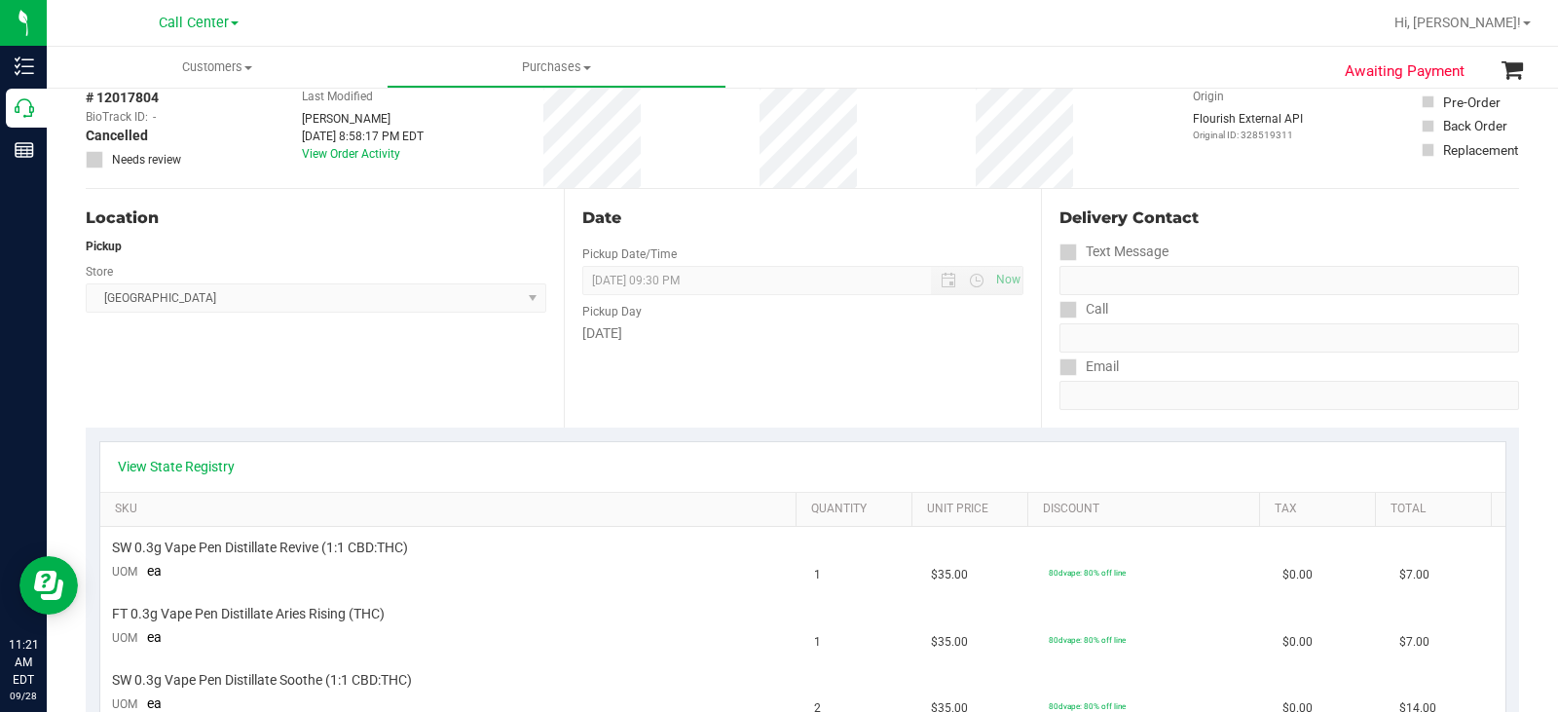
scroll to position [195, 0]
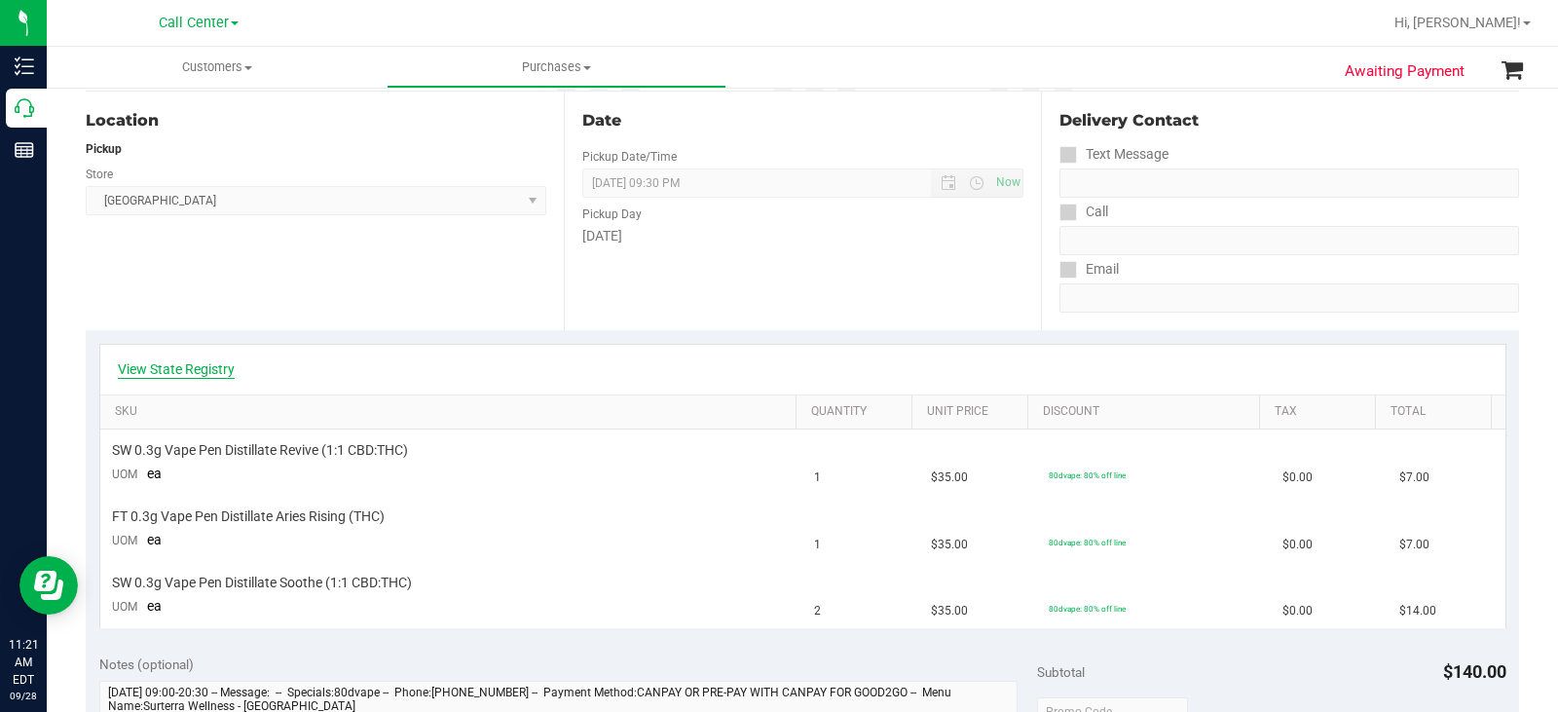
click at [195, 373] on link "View State Registry" at bounding box center [176, 368] width 117 height 19
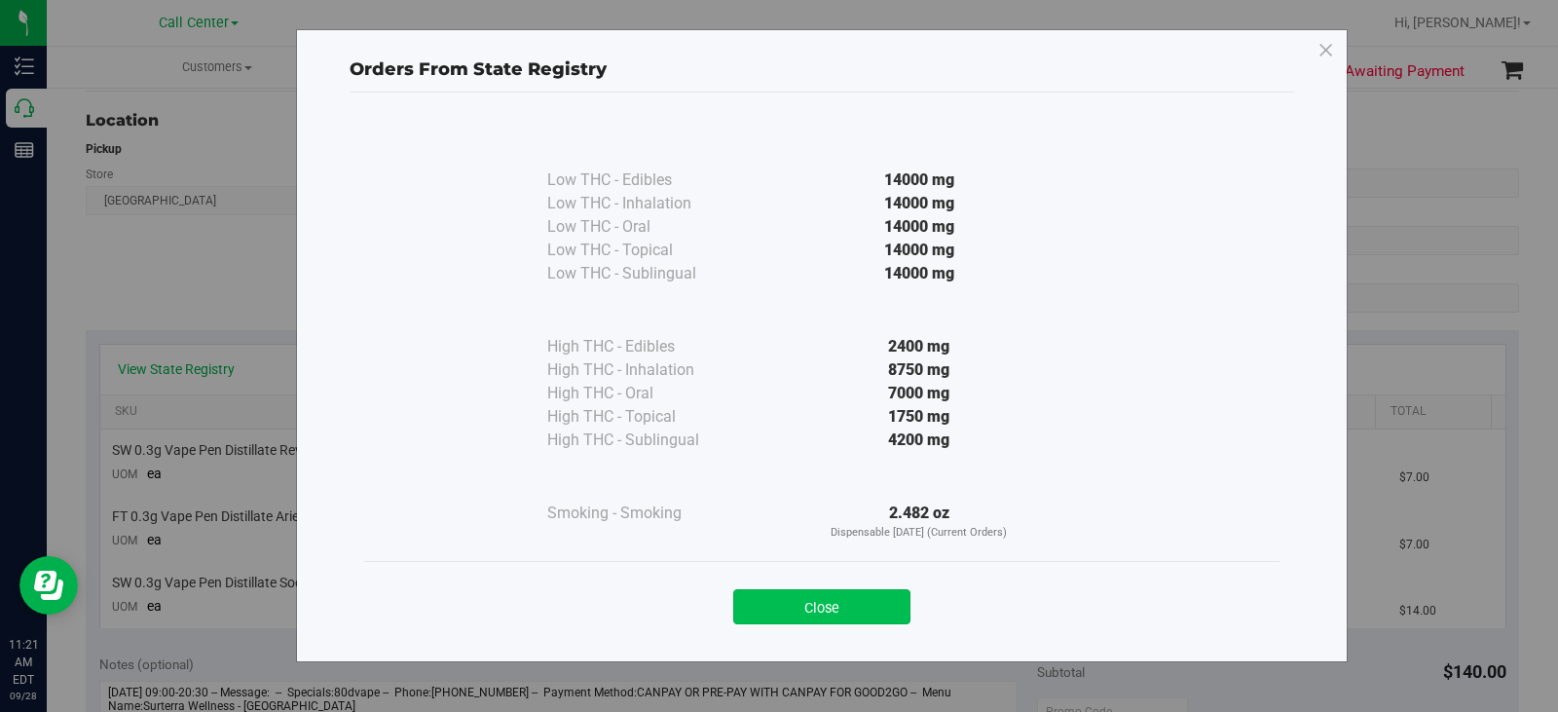
drag, startPoint x: 847, startPoint y: 627, endPoint x: 861, endPoint y: 603, distance: 27.9
click at [849, 621] on div "Close" at bounding box center [821, 600] width 915 height 79
click at [861, 603] on button "Close" at bounding box center [821, 606] width 177 height 35
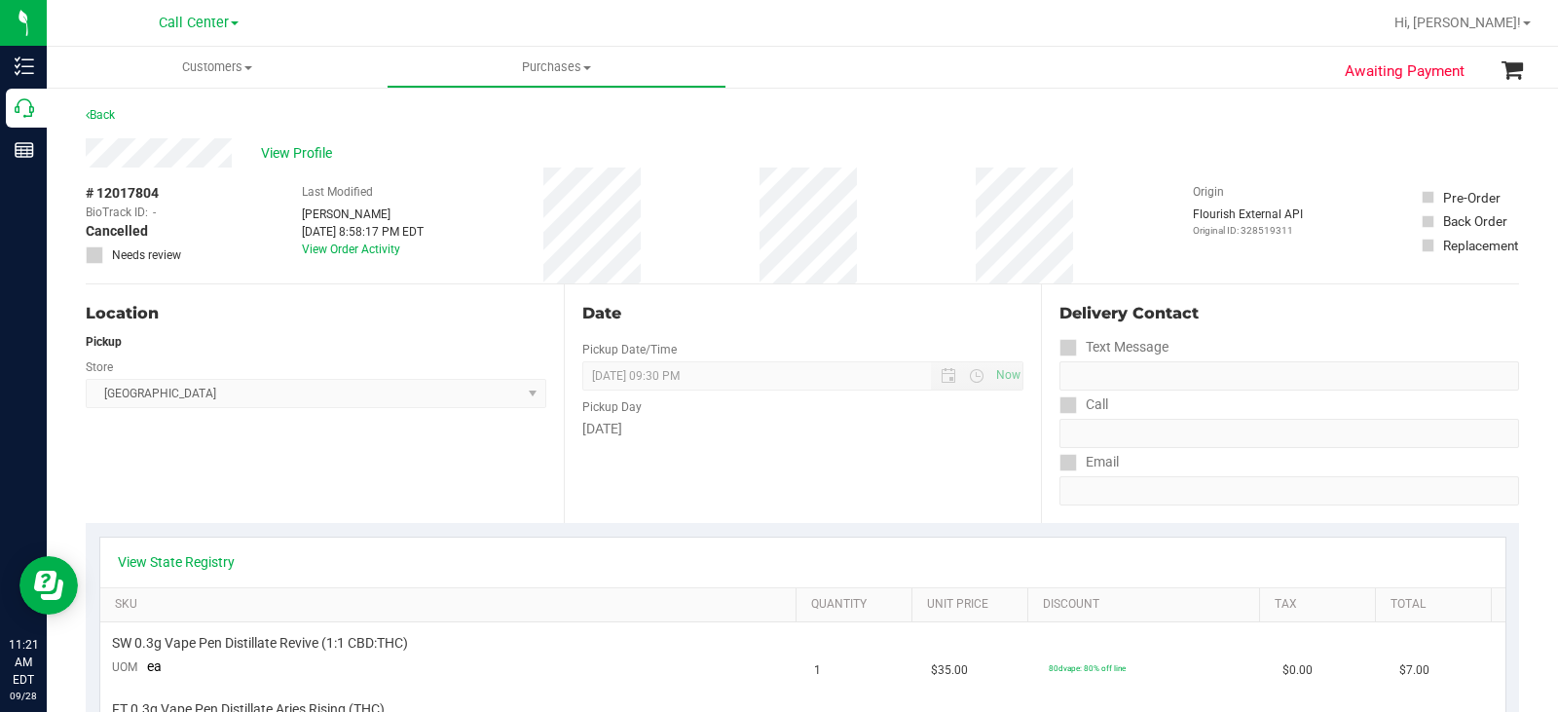
scroll to position [0, 0]
click at [105, 113] on link "Back" at bounding box center [100, 117] width 29 height 14
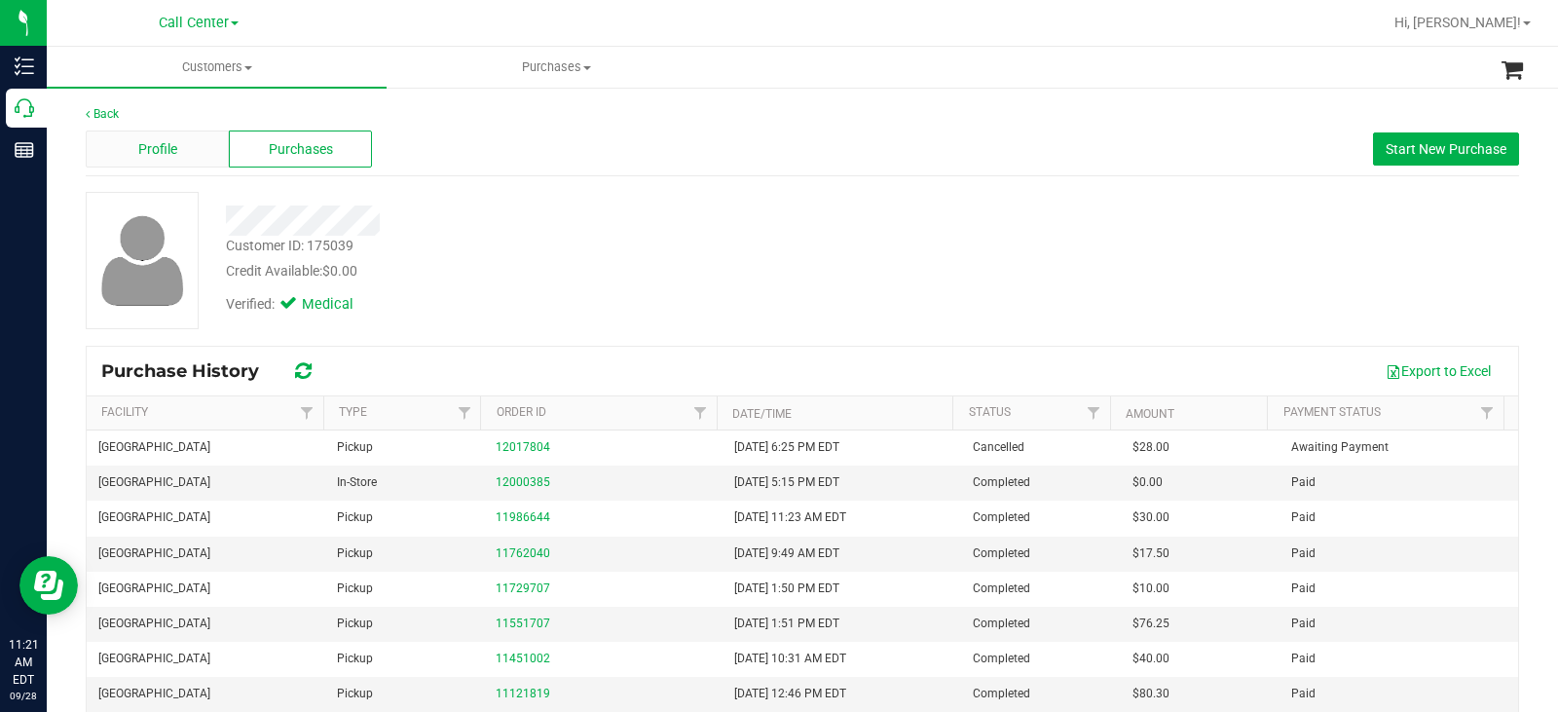
click at [173, 149] on span "Profile" at bounding box center [157, 149] width 39 height 20
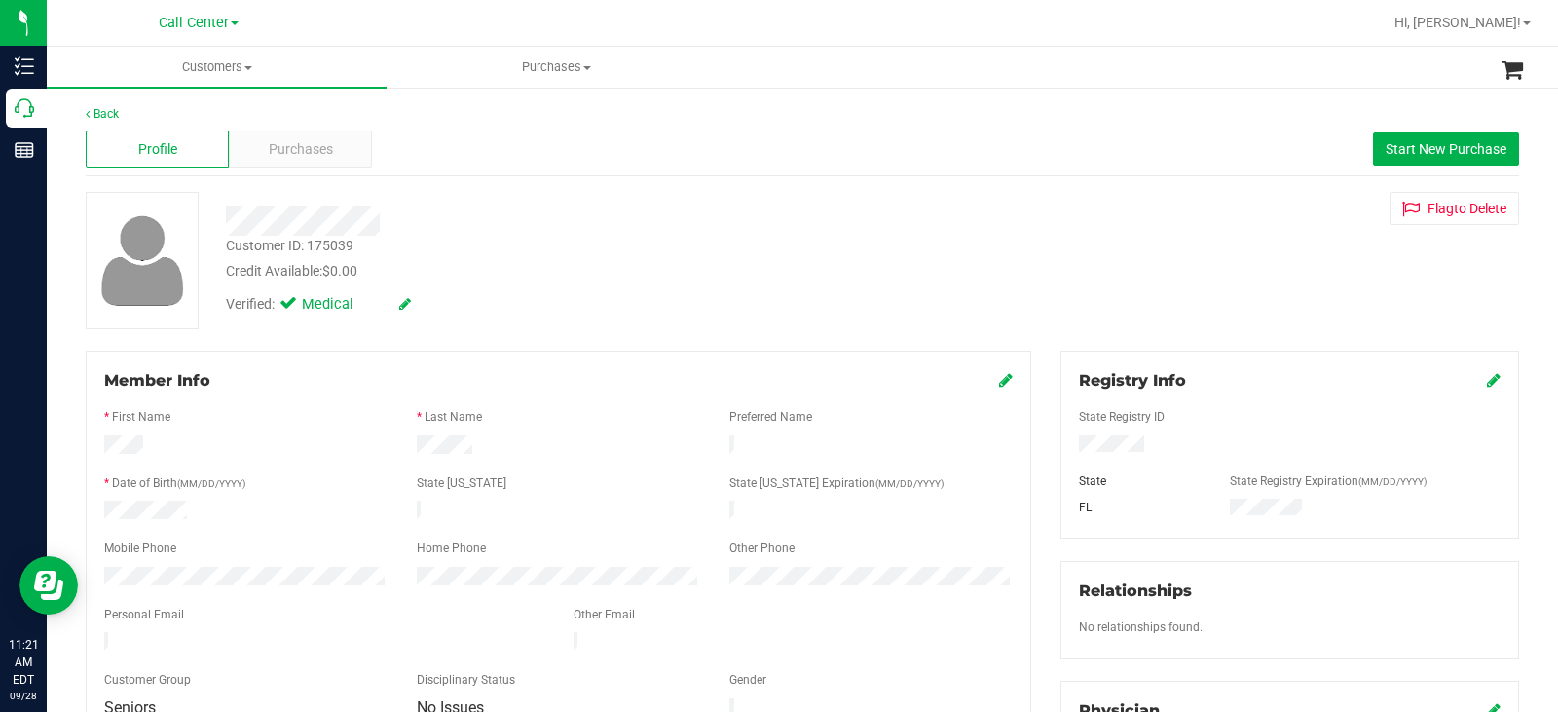
click at [580, 239] on div "Customer ID: 175039 Credit Available: $0.00" at bounding box center [576, 259] width 731 height 46
click at [343, 149] on div "Purchases" at bounding box center [300, 149] width 143 height 37
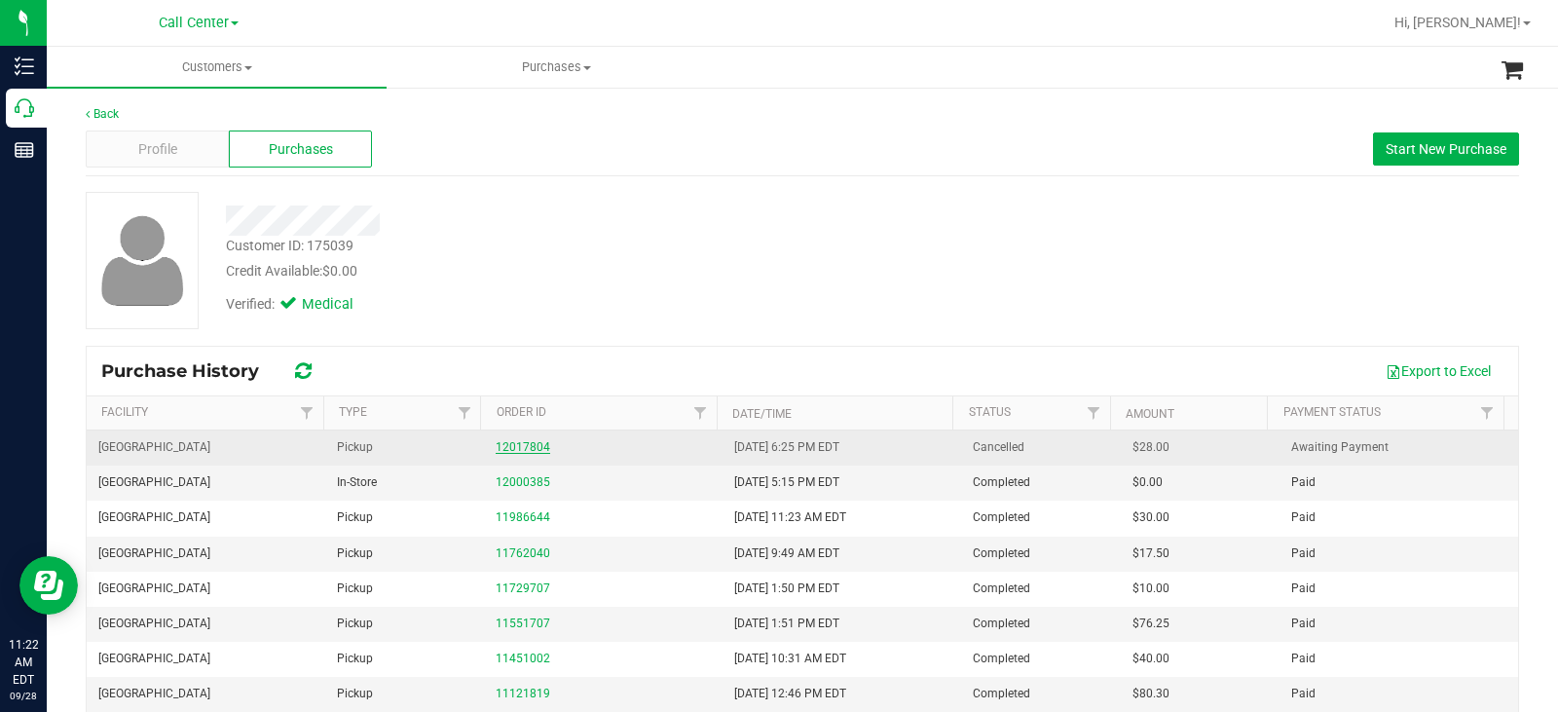
click at [535, 449] on link "12017804" at bounding box center [523, 447] width 55 height 14
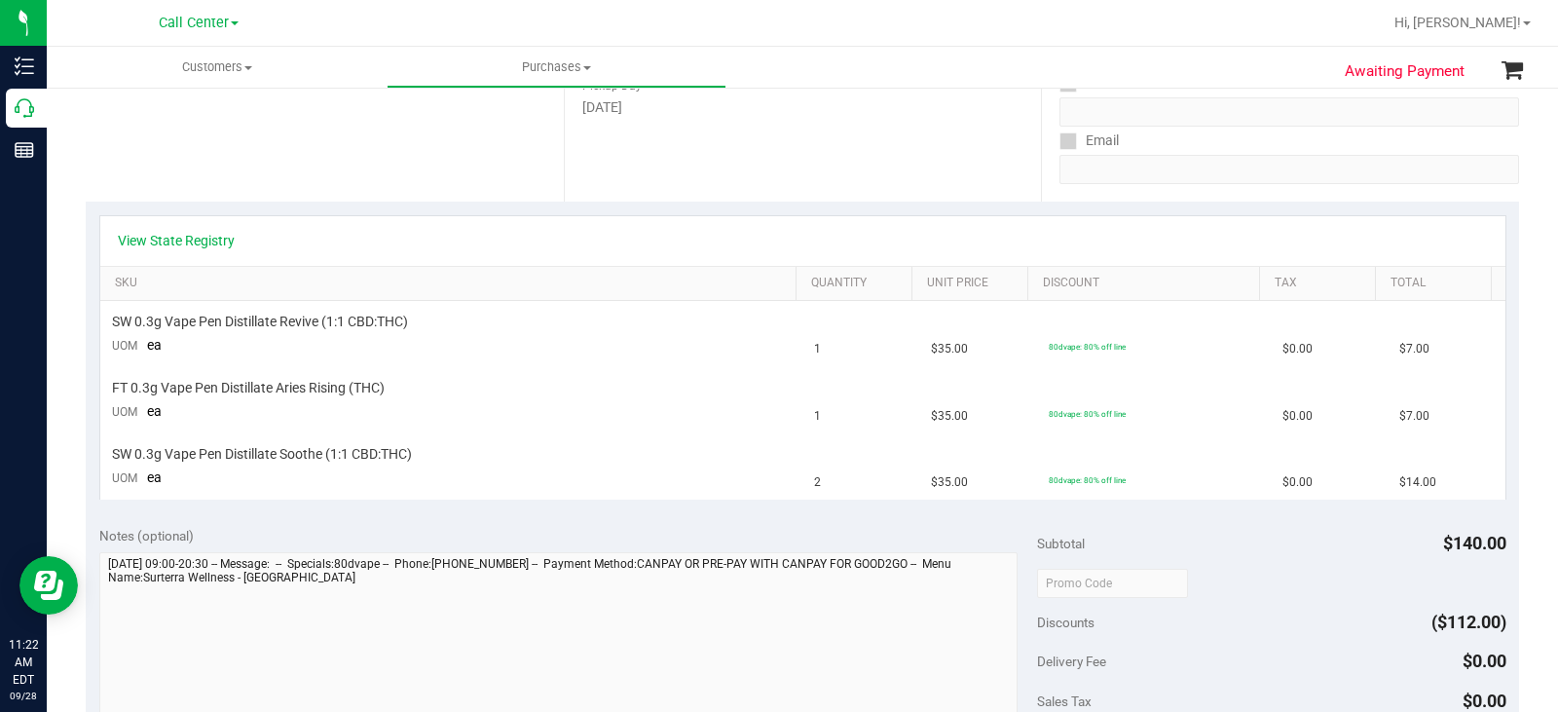
scroll to position [292, 0]
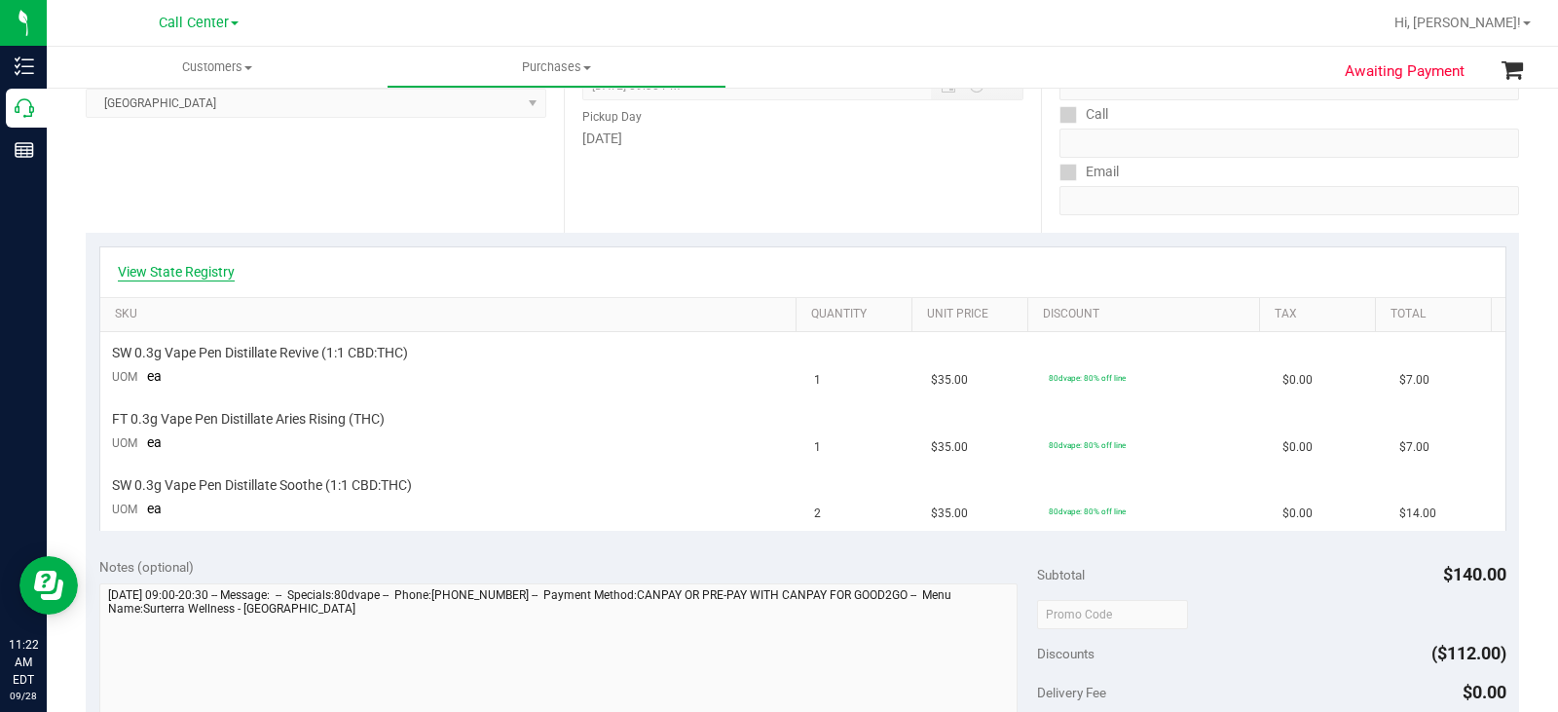
click at [204, 271] on link "View State Registry" at bounding box center [176, 271] width 117 height 19
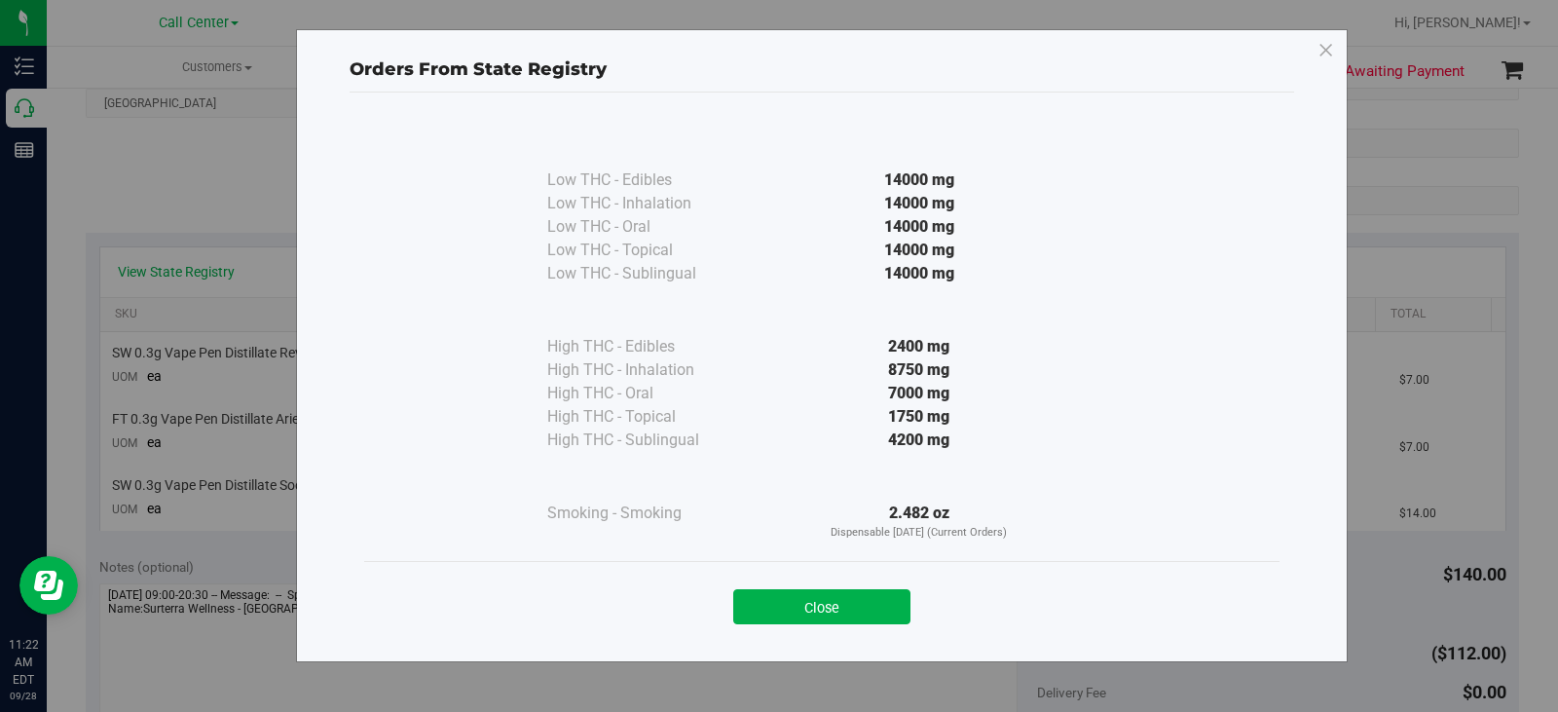
drag, startPoint x: 951, startPoint y: 561, endPoint x: 899, endPoint y: 567, distance: 51.9
click at [940, 567] on div "Close" at bounding box center [821, 600] width 915 height 79
click at [854, 595] on button "Close" at bounding box center [821, 606] width 177 height 35
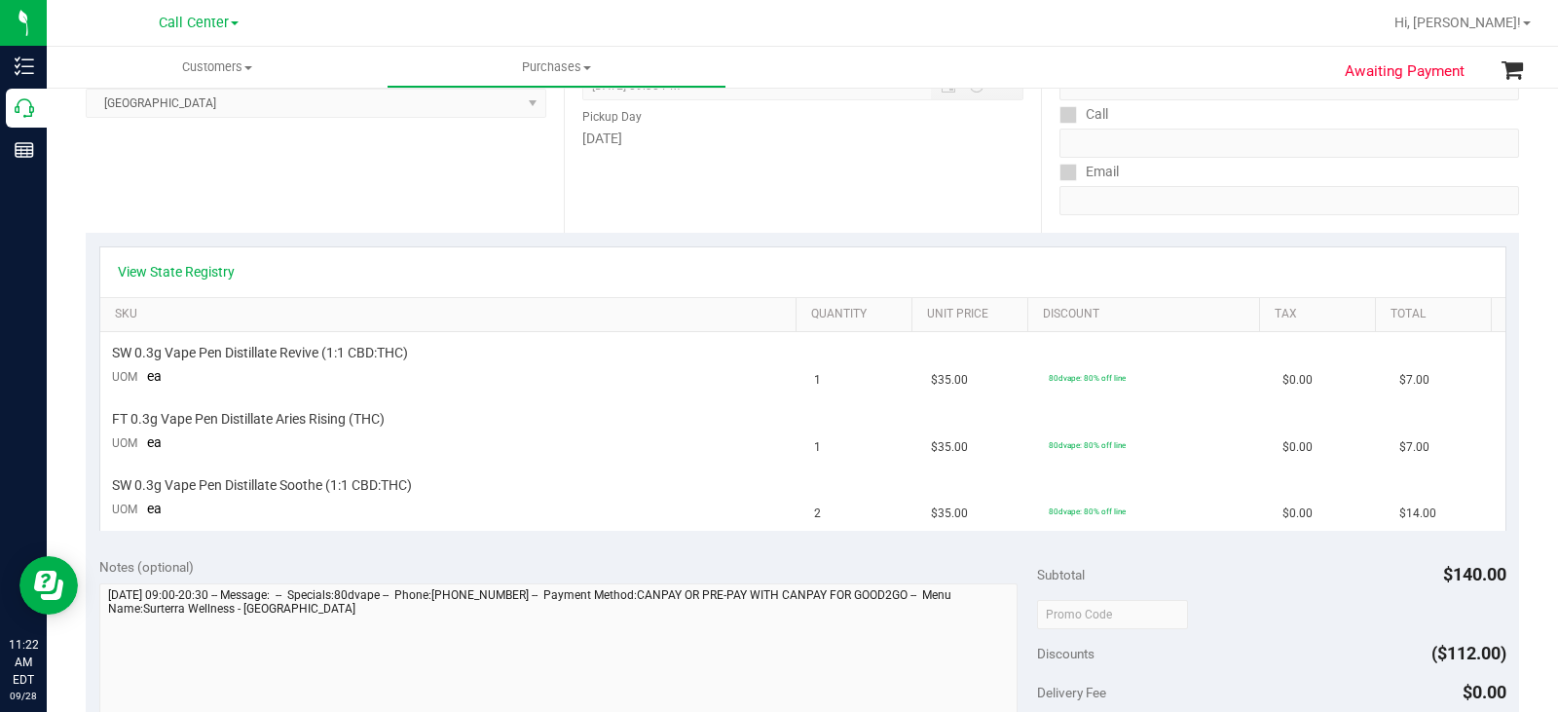
scroll to position [0, 0]
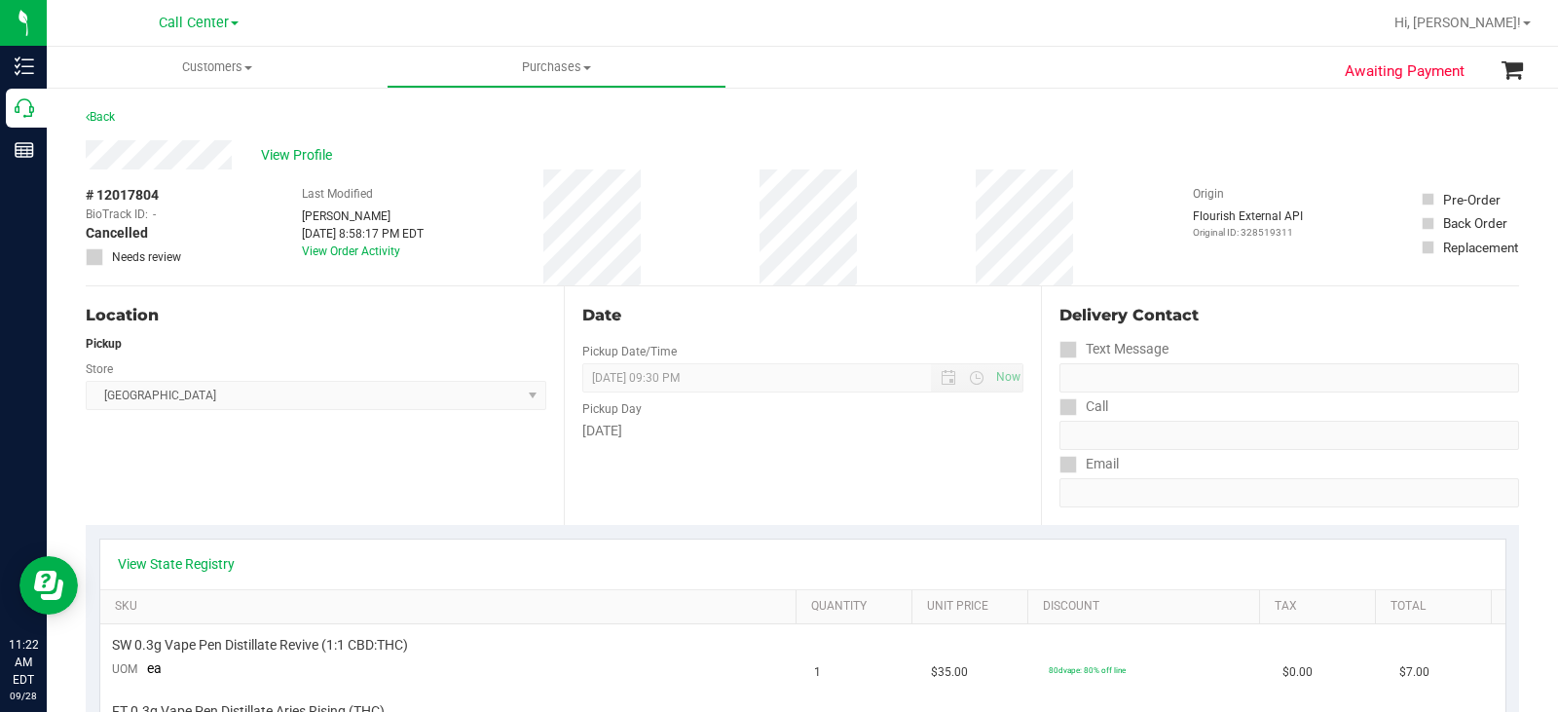
click at [761, 223] on div "# 12017804 BioTrack ID: - Cancelled Needs review Last Modified Holly Anderson S…" at bounding box center [803, 227] width 1434 height 116
click at [395, 421] on div "Location Pickup Store Panama City WC Select Store Bonita Springs WC Boynton Bea…" at bounding box center [325, 405] width 478 height 239
click at [325, 154] on span "View Profile" at bounding box center [300, 155] width 78 height 20
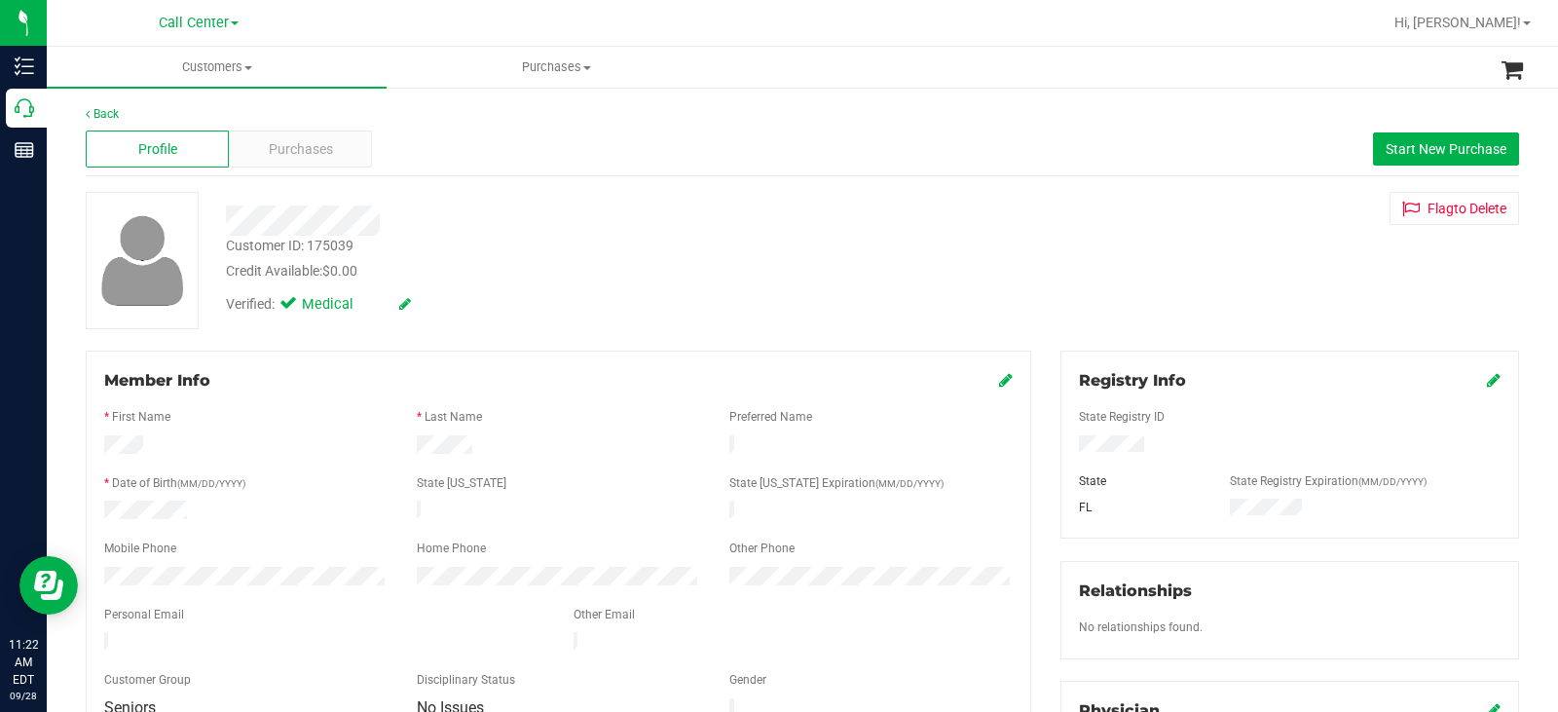
drag, startPoint x: 199, startPoint y: 509, endPoint x: 96, endPoint y: 498, distance: 102.9
click at [91, 509] on div at bounding box center [246, 512] width 313 height 23
click at [332, 135] on div "Purchases" at bounding box center [300, 149] width 143 height 37
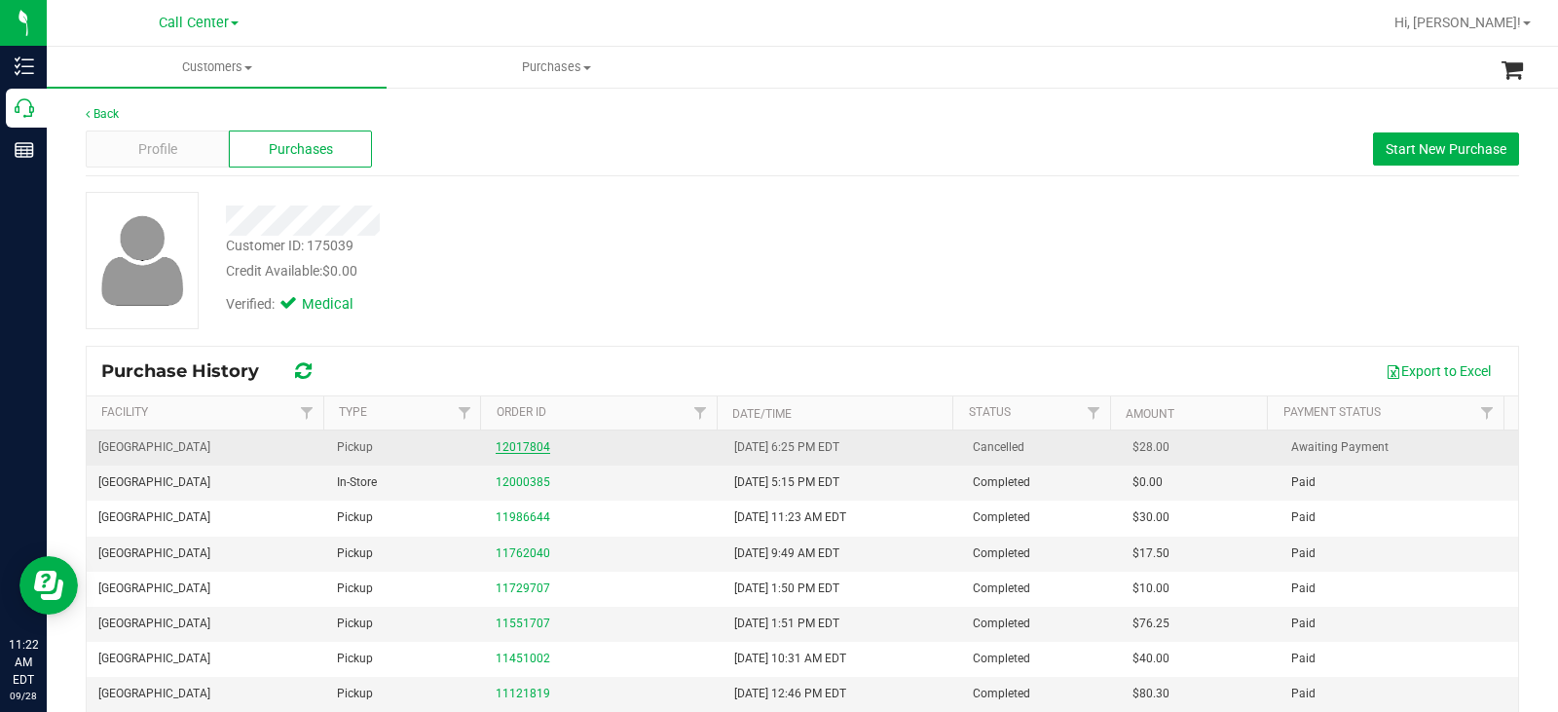
click at [519, 443] on link "12017804" at bounding box center [523, 447] width 55 height 14
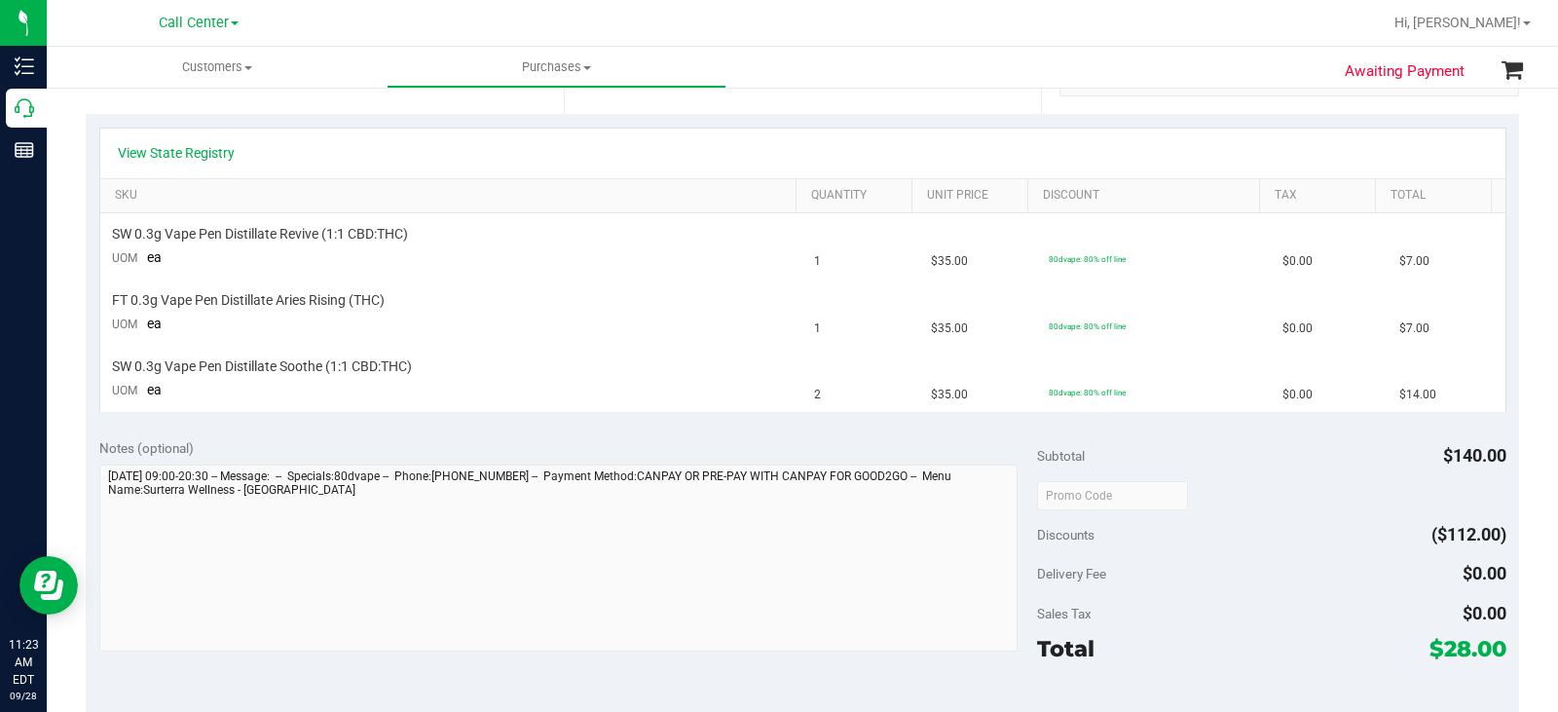
scroll to position [410, 0]
click at [96, 481] on div "Notes (optional) Subtotal $140.00 Discounts ($112.00) Delivery Fee $0.00 Sales …" at bounding box center [803, 601] width 1434 height 351
click at [90, 479] on div "Notes (optional) Subtotal $140.00 Discounts ($112.00) Delivery Fee $0.00 Sales …" at bounding box center [803, 601] width 1434 height 351
click at [95, 475] on div "Notes (optional) Subtotal $140.00 Discounts ($112.00) Delivery Fee $0.00 Sales …" at bounding box center [803, 601] width 1434 height 351
click at [208, 157] on link "View State Registry" at bounding box center [176, 153] width 117 height 19
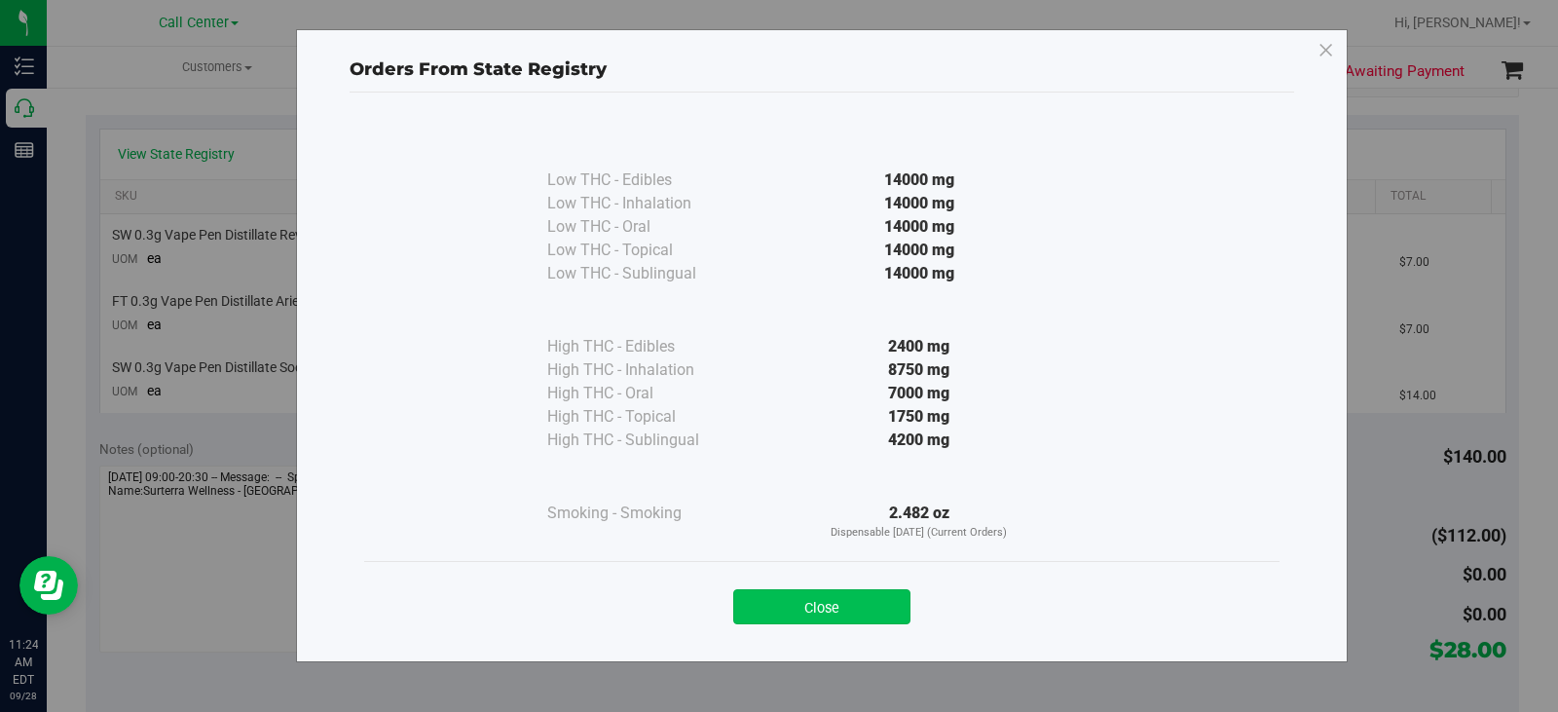
click at [771, 620] on button "Close" at bounding box center [821, 606] width 177 height 35
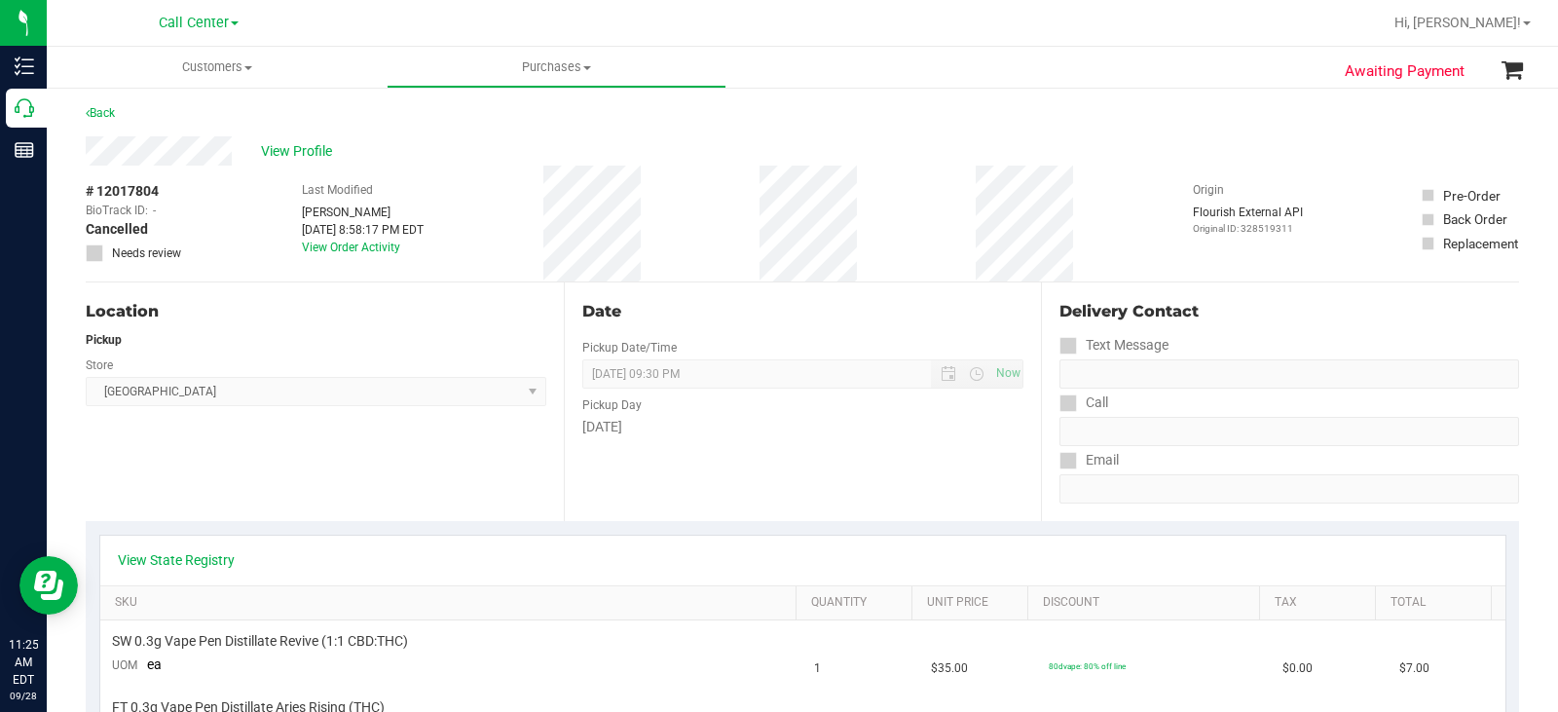
scroll to position [0, 0]
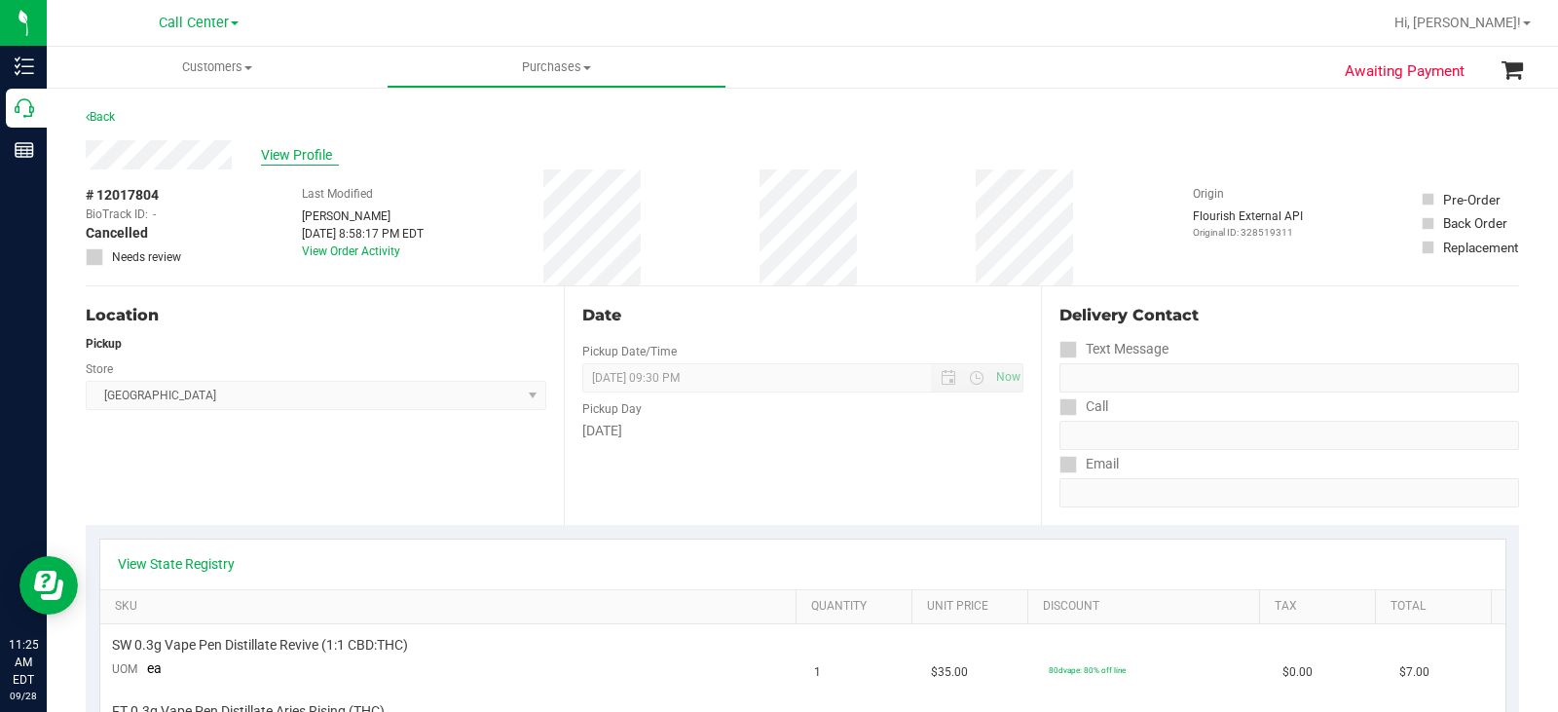
click at [304, 149] on span "View Profile" at bounding box center [300, 155] width 78 height 20
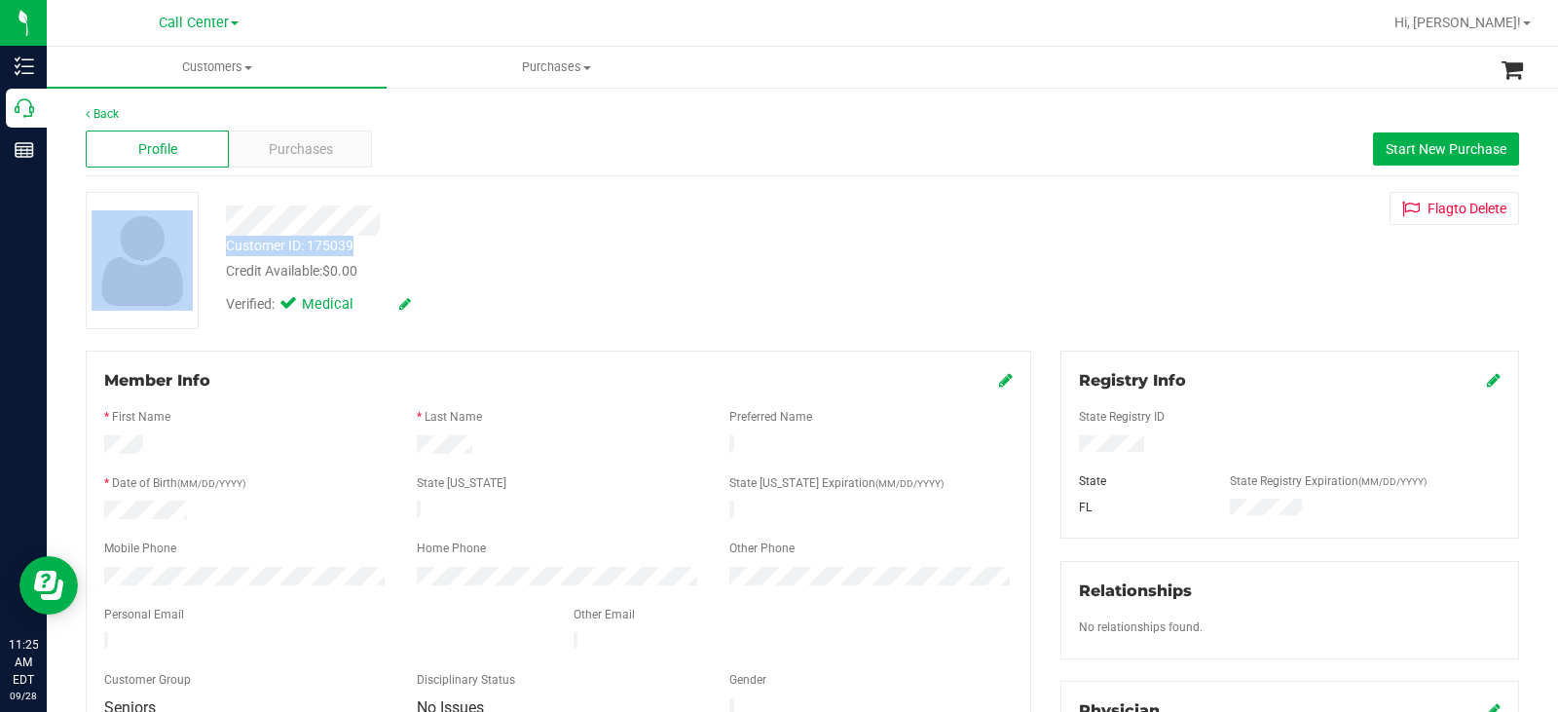
drag, startPoint x: 354, startPoint y: 246, endPoint x: 205, endPoint y: 247, distance: 149.0
click at [205, 247] on div "Customer ID: 175039 Credit Available: $0.00 Verified: Medical Flag to Delete" at bounding box center [802, 260] width 1463 height 137
click at [232, 246] on div "Customer ID: 175039" at bounding box center [290, 246] width 128 height 20
click at [225, 246] on div "Customer ID: 175039 Credit Available: $0.00" at bounding box center [576, 259] width 731 height 46
drag, startPoint x: 224, startPoint y: 246, endPoint x: 371, endPoint y: 247, distance: 147.1
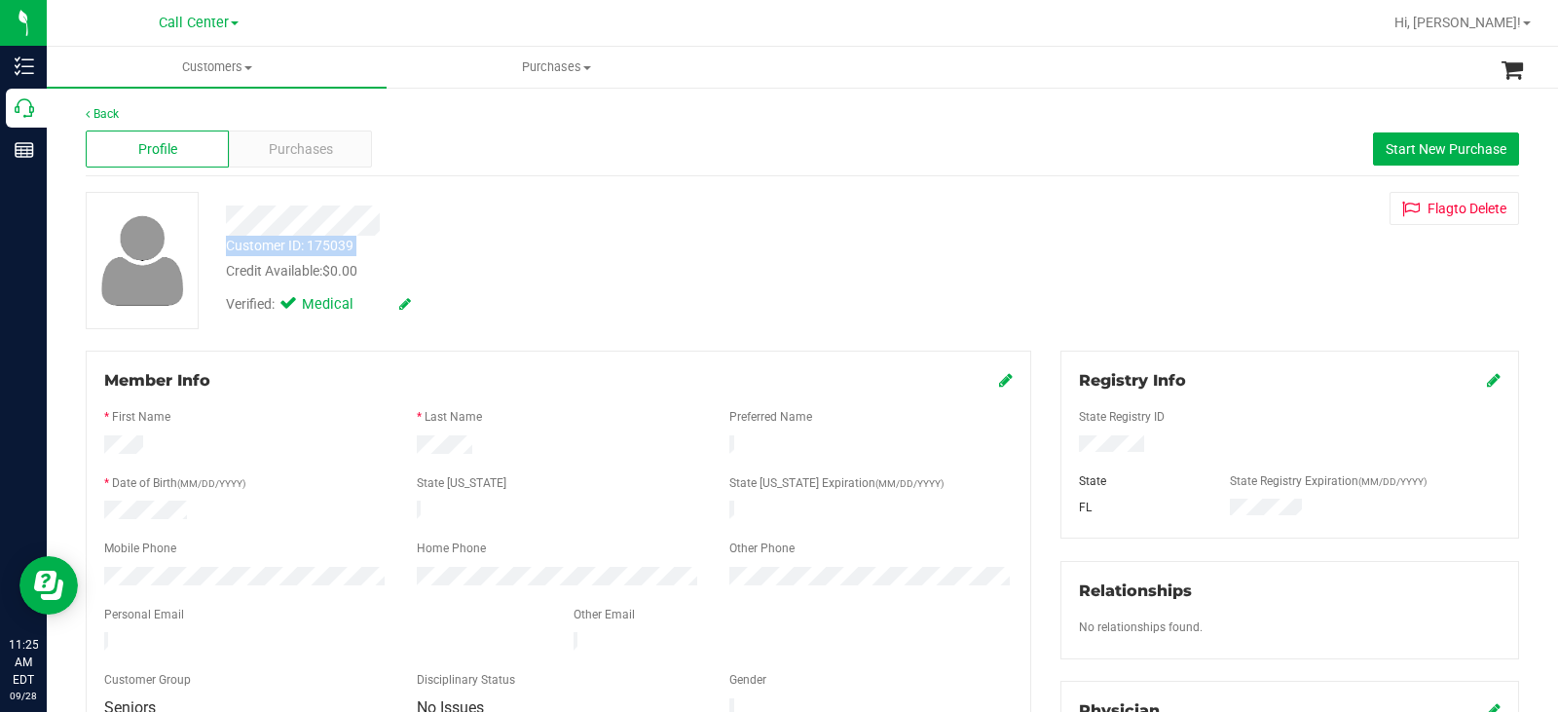
click at [371, 247] on div "Customer ID: 175039 Credit Available: $0.00" at bounding box center [576, 259] width 731 height 46
click at [335, 150] on div "Purchases" at bounding box center [300, 149] width 143 height 37
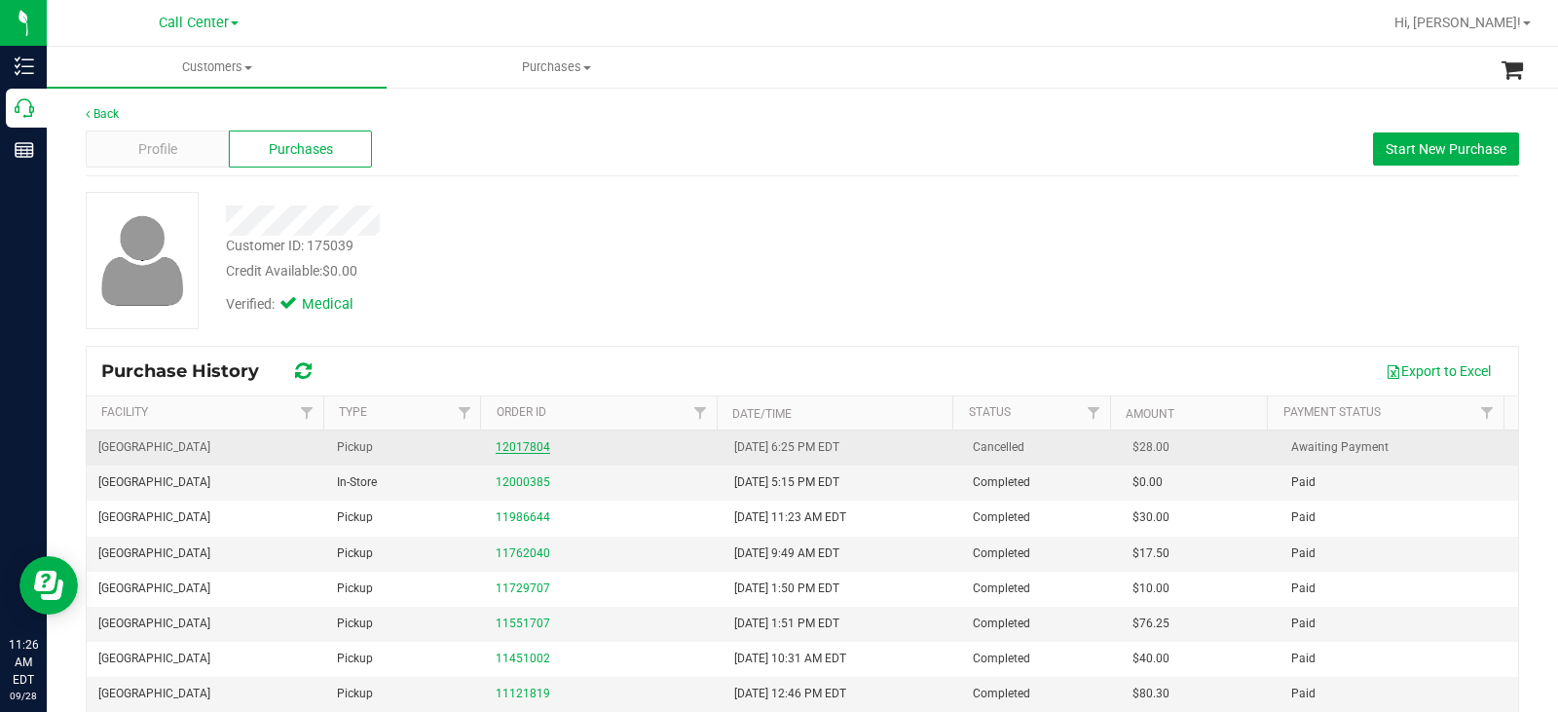
click at [514, 444] on link "12017804" at bounding box center [523, 447] width 55 height 14
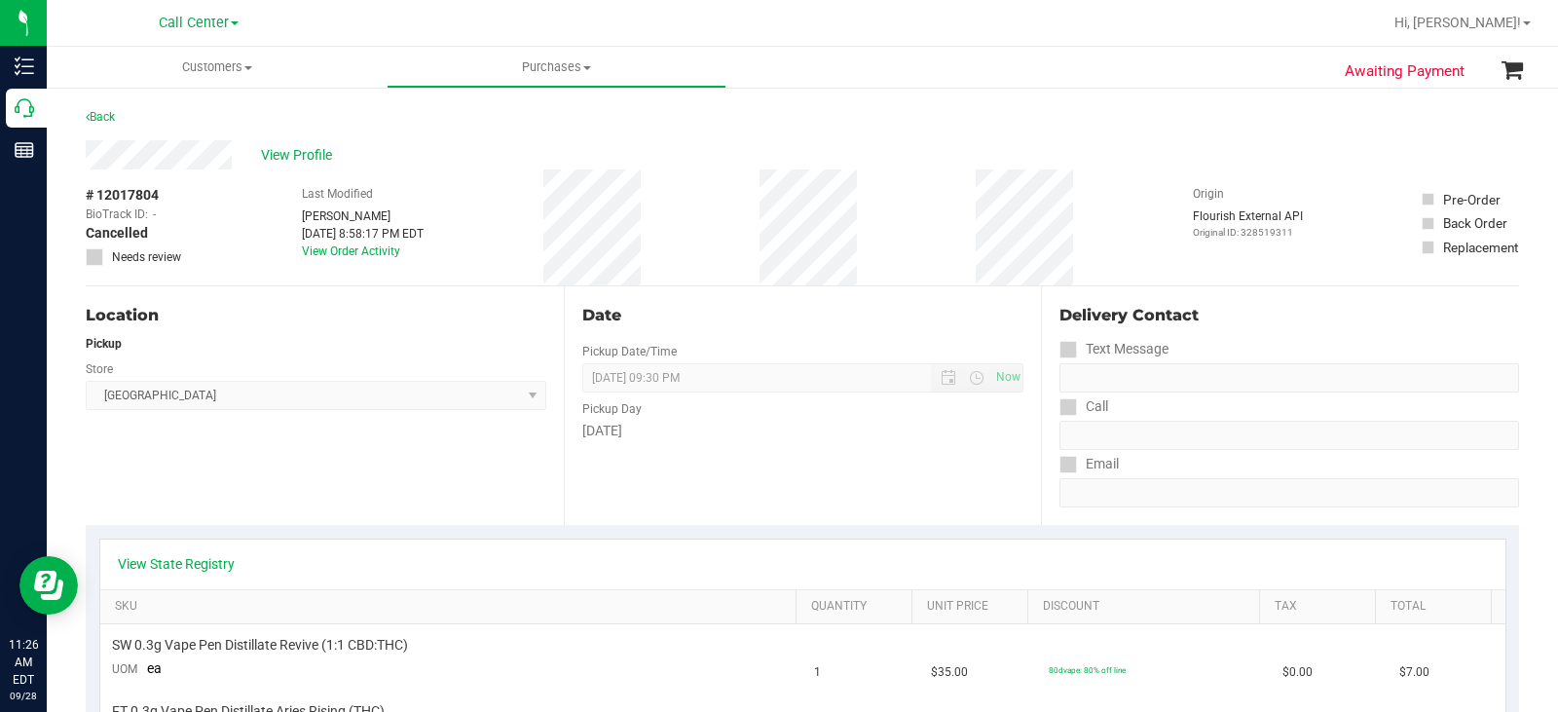
drag, startPoint x: 165, startPoint y: 191, endPoint x: 80, endPoint y: 199, distance: 85.1
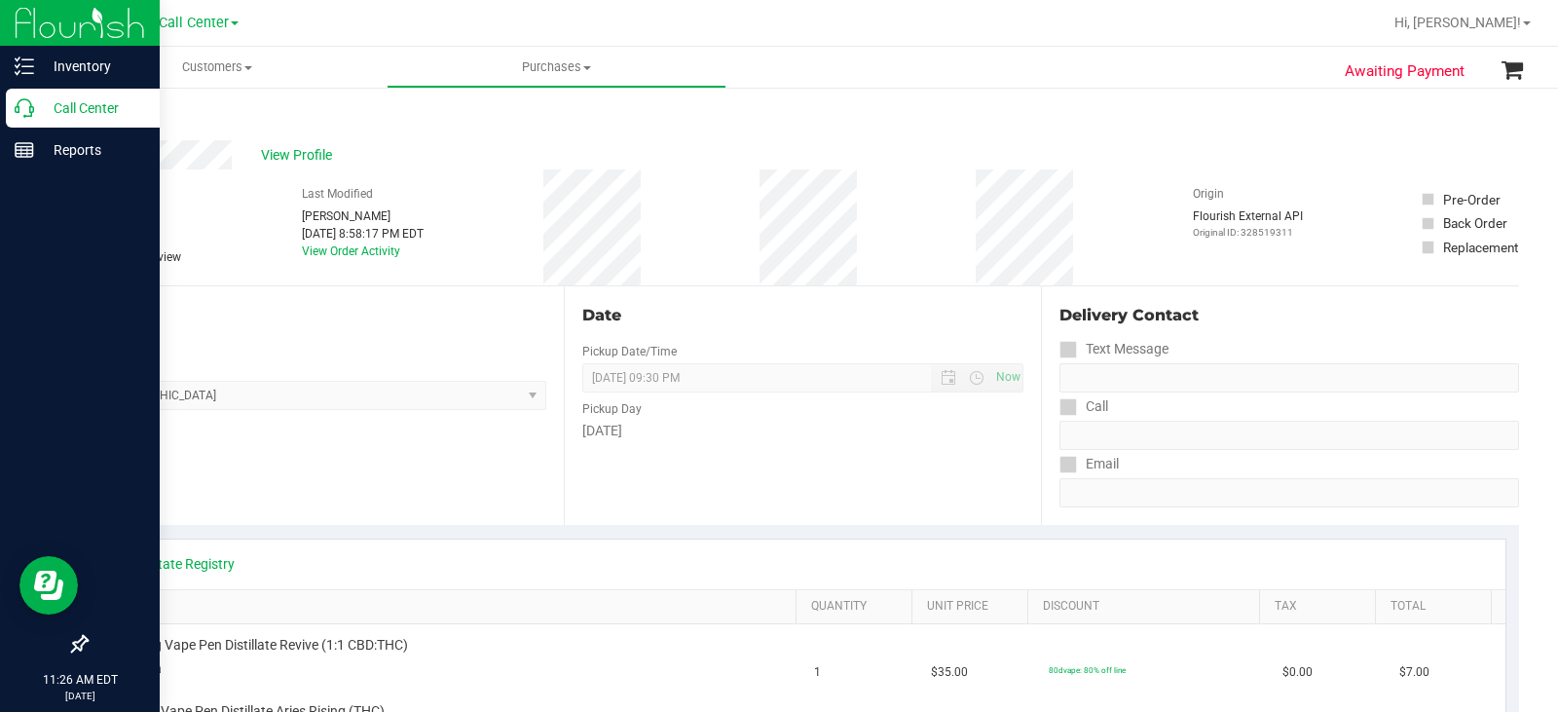
copy div "# 12017804"
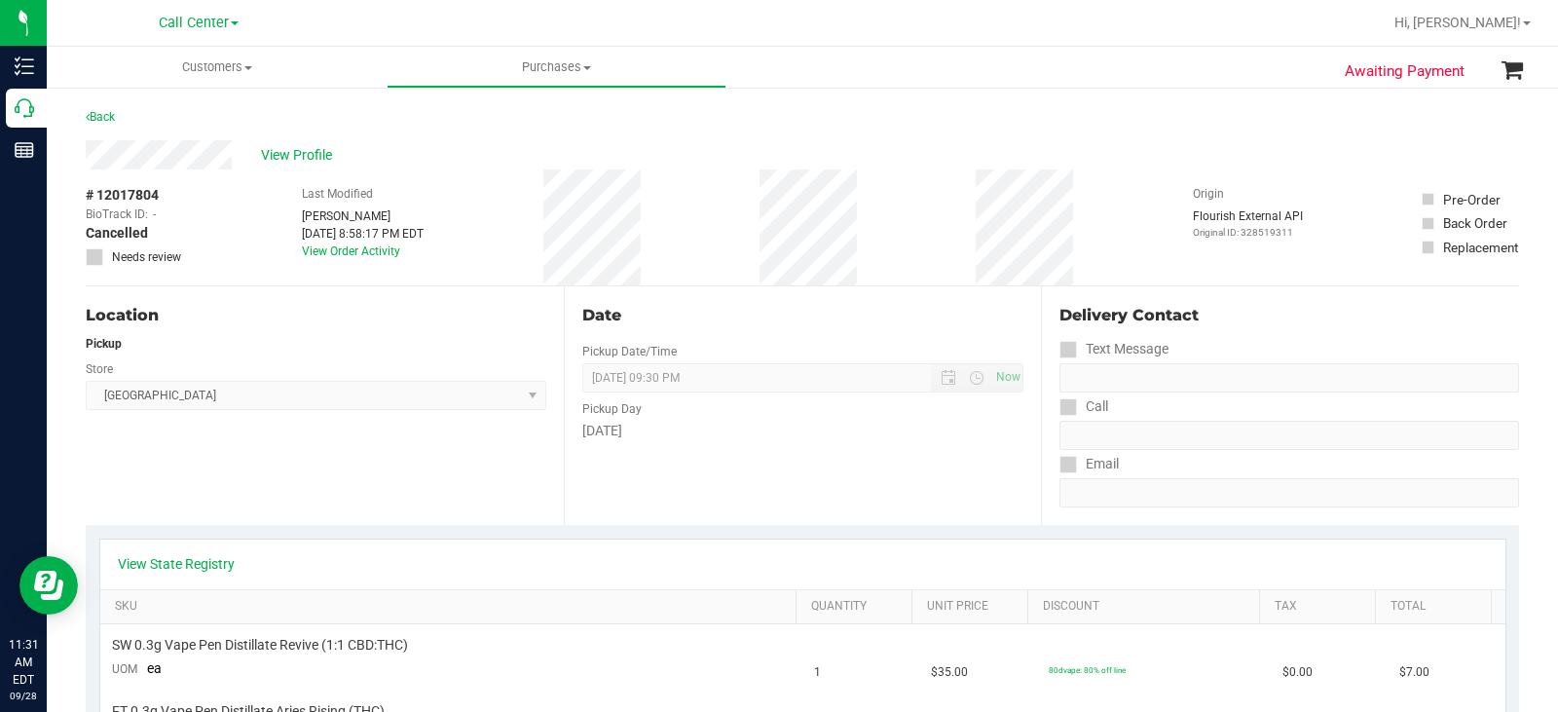
click at [300, 143] on div "View Profile" at bounding box center [803, 154] width 1434 height 29
click at [307, 155] on span "View Profile" at bounding box center [300, 155] width 78 height 20
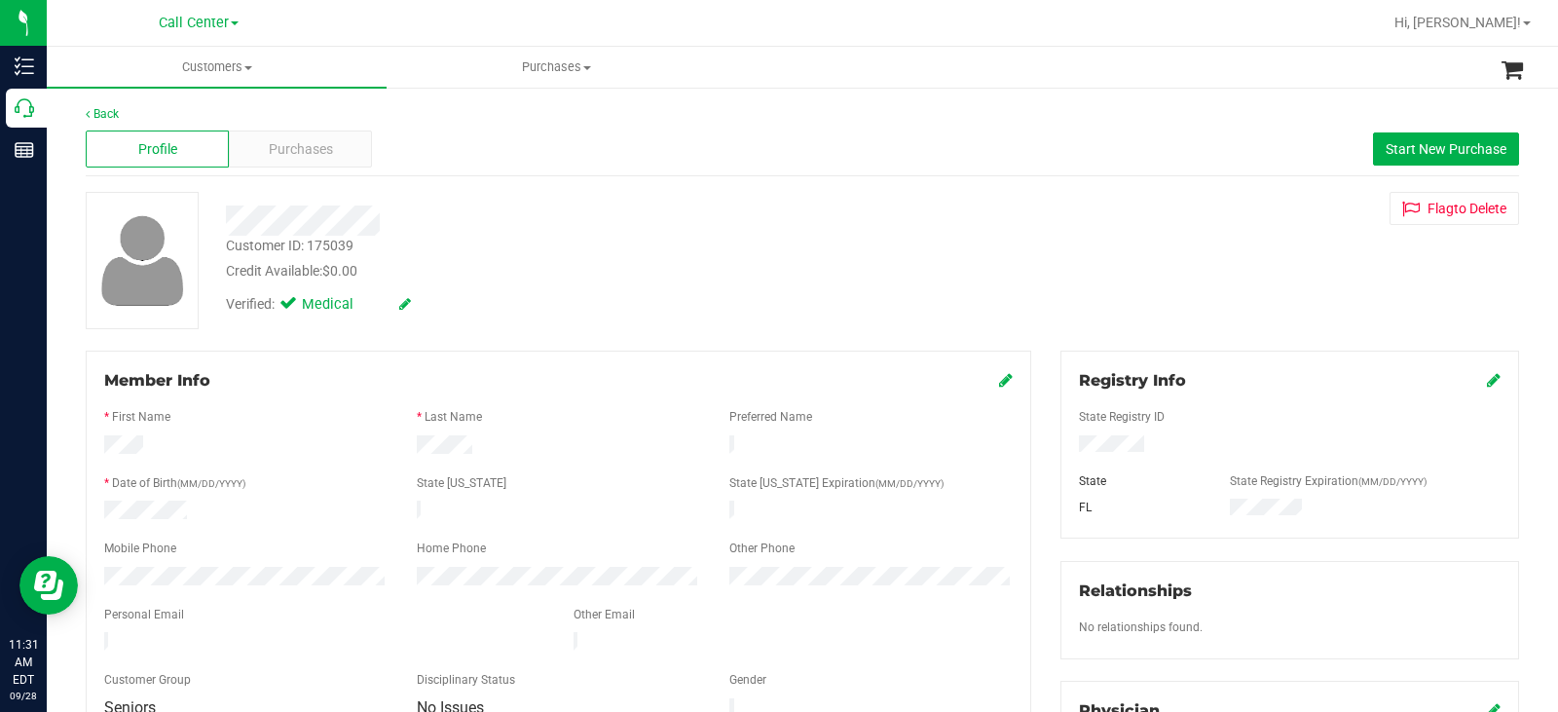
drag, startPoint x: 471, startPoint y: 438, endPoint x: 95, endPoint y: 452, distance: 376.2
click at [95, 452] on div at bounding box center [559, 446] width 938 height 23
click at [88, 572] on div "Member Info * First Name * Last Name Preferred Name * Date of Birth (MM/DD/YYYY…" at bounding box center [559, 546] width 946 height 390
drag, startPoint x: 201, startPoint y: 505, endPoint x: 97, endPoint y: 505, distance: 103.2
click at [97, 505] on div at bounding box center [246, 512] width 313 height 23
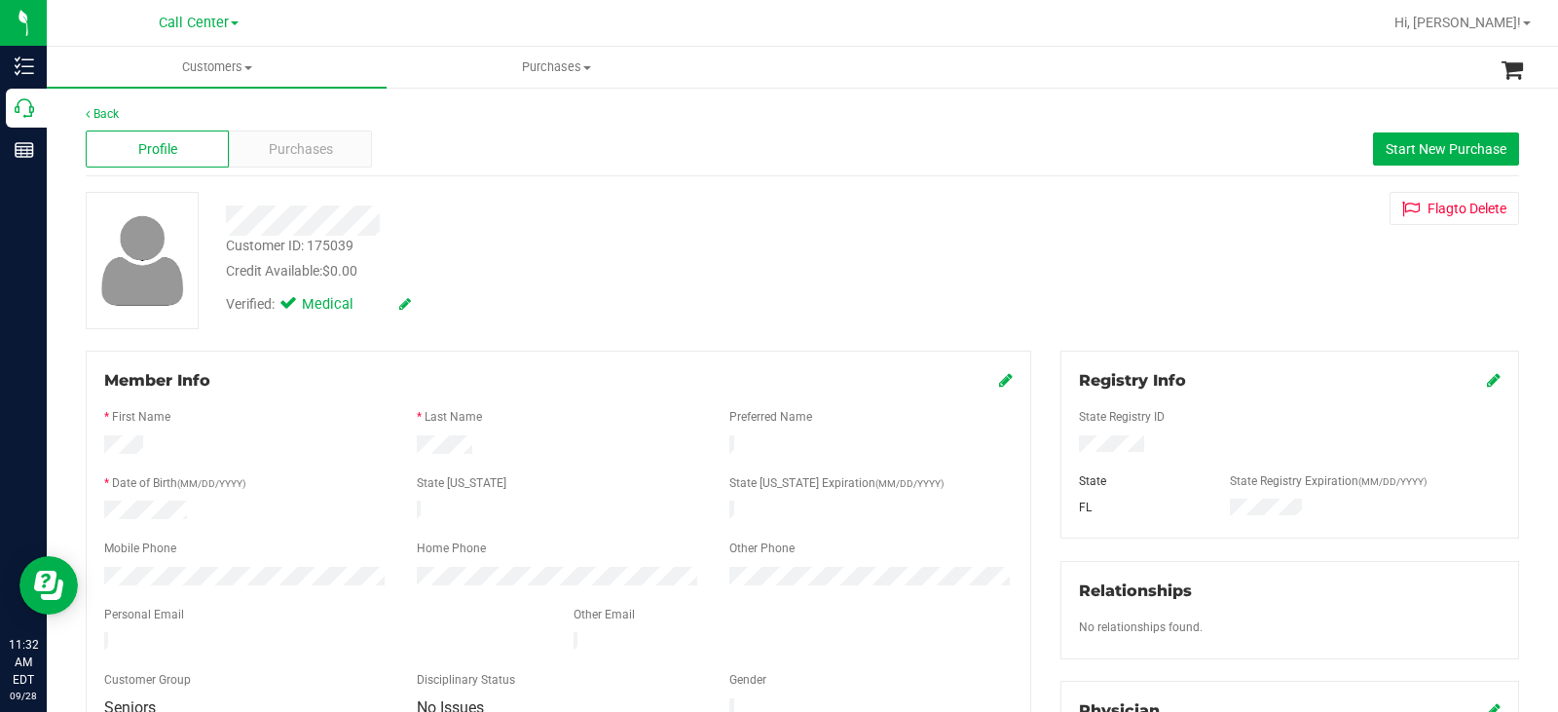
click at [105, 635] on div at bounding box center [324, 643] width 469 height 23
click at [1178, 446] on div at bounding box center [1290, 445] width 451 height 21
drag, startPoint x: 1162, startPoint y: 446, endPoint x: 1059, endPoint y: 456, distance: 103.7
click at [1061, 456] on div "Registry Info State Registry ID State State Registry Expiration (MM/DD/YYYY) FL" at bounding box center [1290, 445] width 459 height 188
drag, startPoint x: 1059, startPoint y: 448, endPoint x: 1167, endPoint y: 453, distance: 108.2
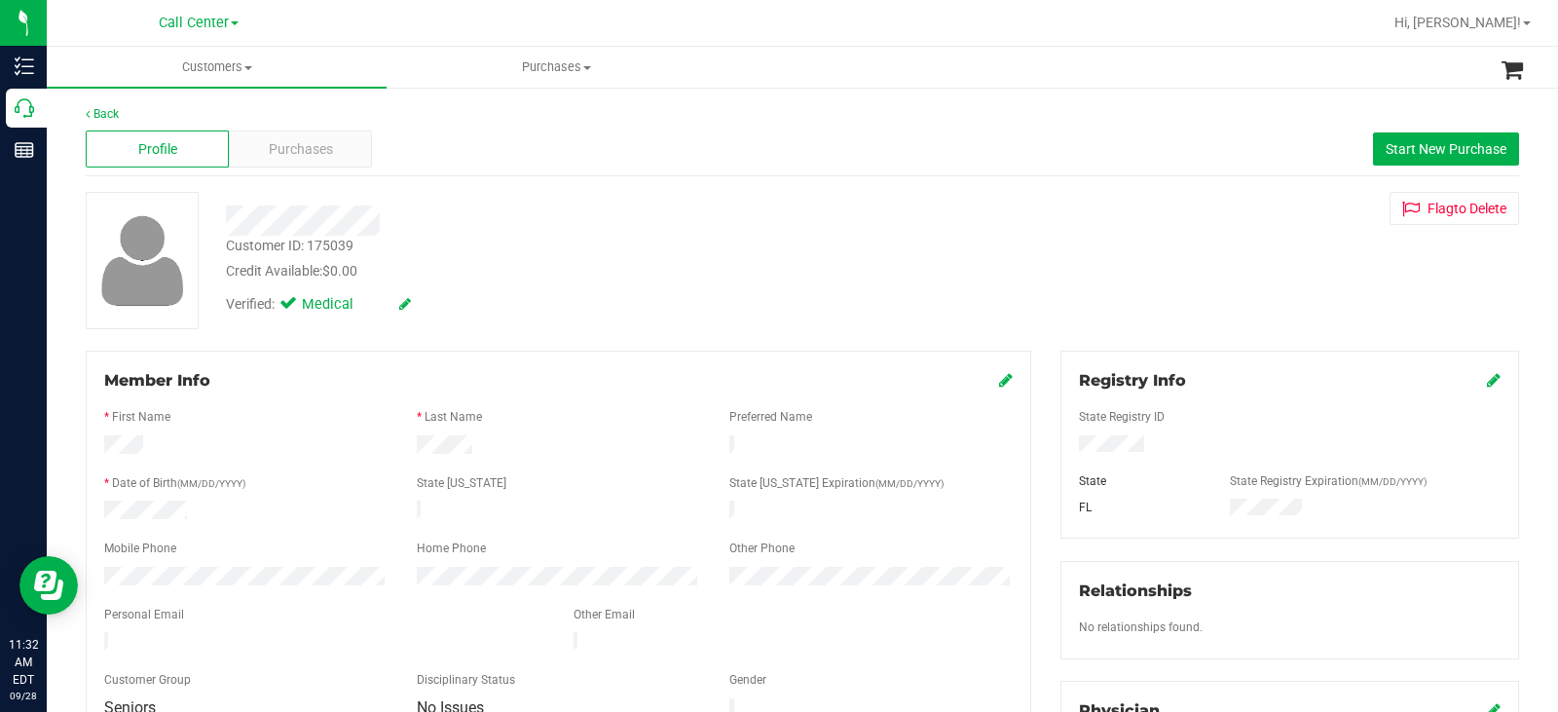
click at [1209, 455] on div at bounding box center [1290, 445] width 451 height 21
click at [272, 141] on span "Purchases" at bounding box center [301, 149] width 64 height 20
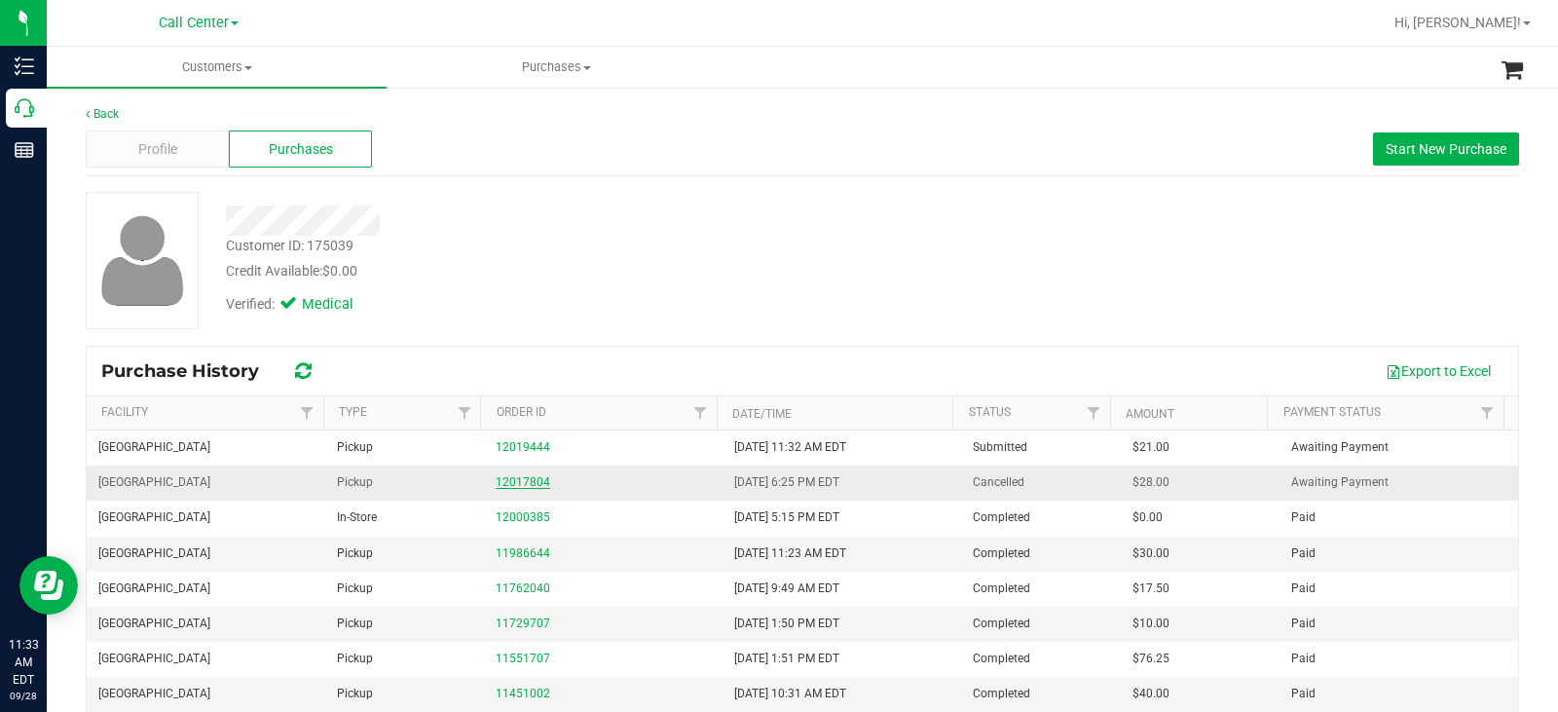
click at [510, 483] on link "12017804" at bounding box center [523, 482] width 55 height 14
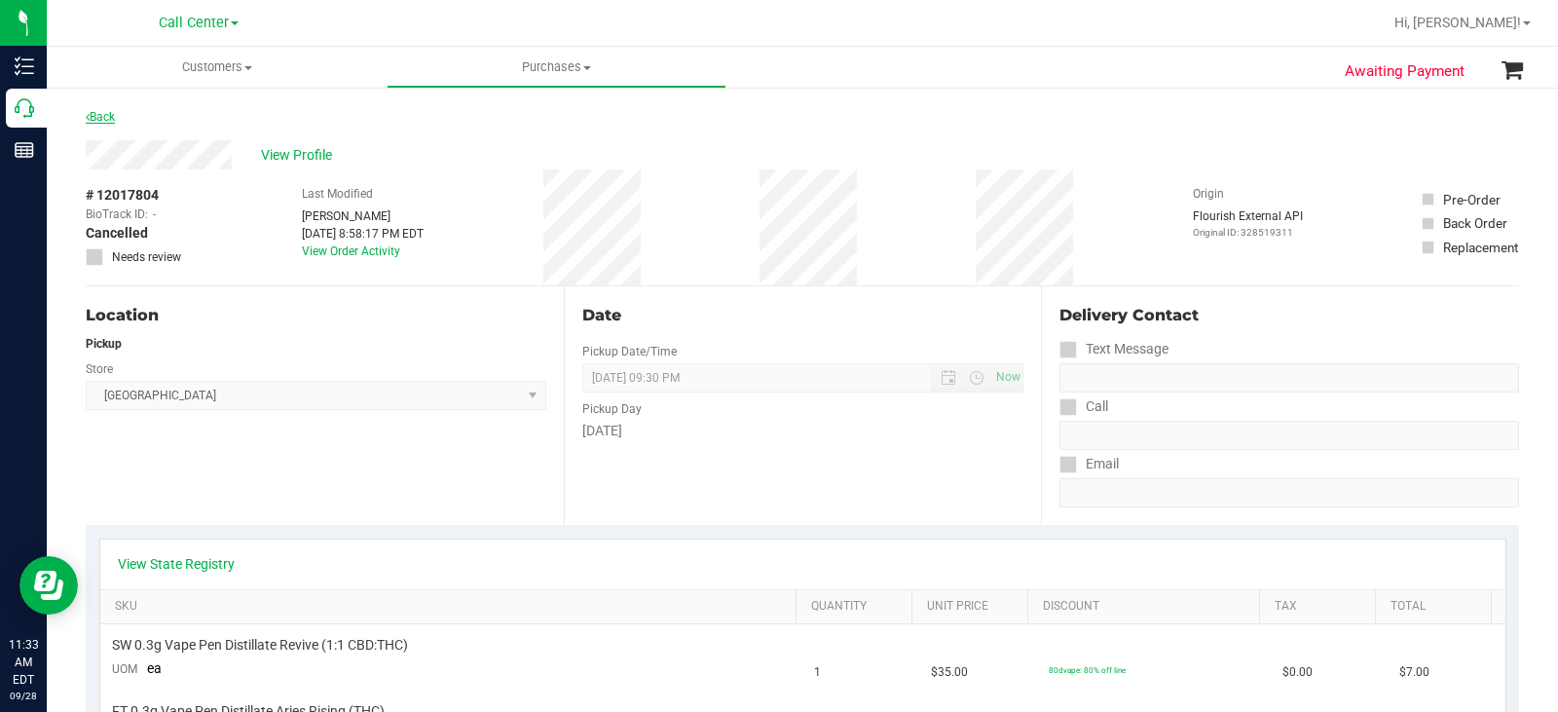
click at [101, 112] on link "Back" at bounding box center [100, 117] width 29 height 14
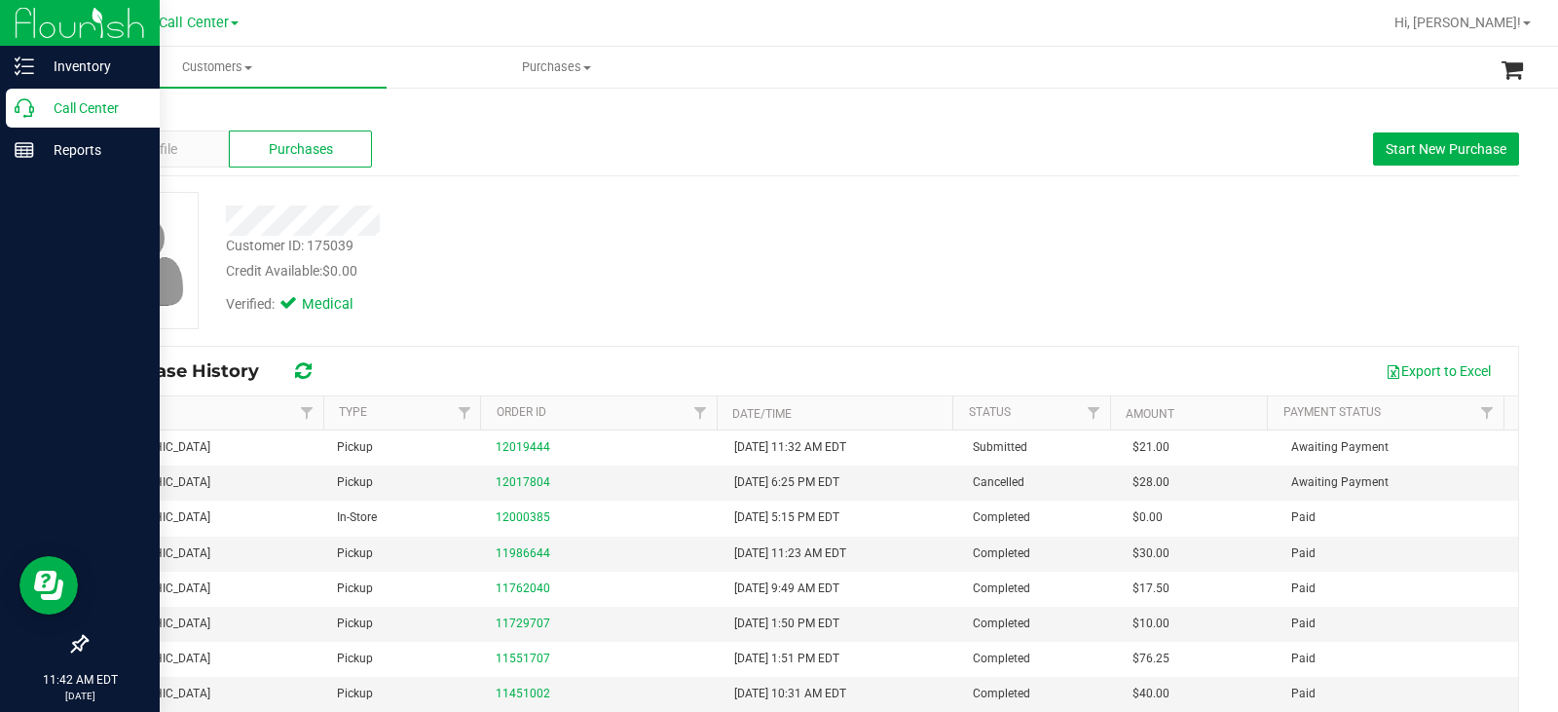
click at [12, 104] on div "Call Center" at bounding box center [83, 108] width 154 height 39
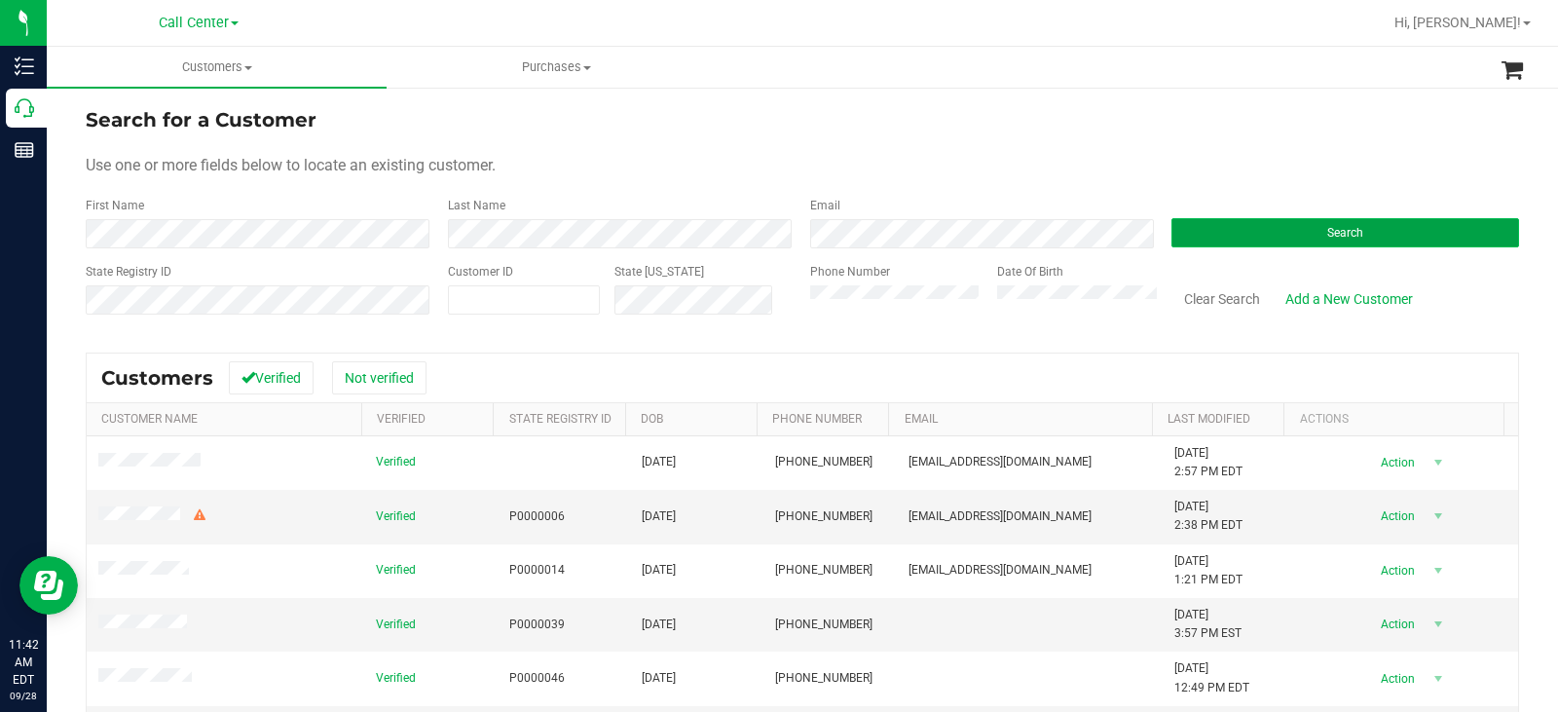
click at [1240, 228] on button "Search" at bounding box center [1346, 232] width 348 height 29
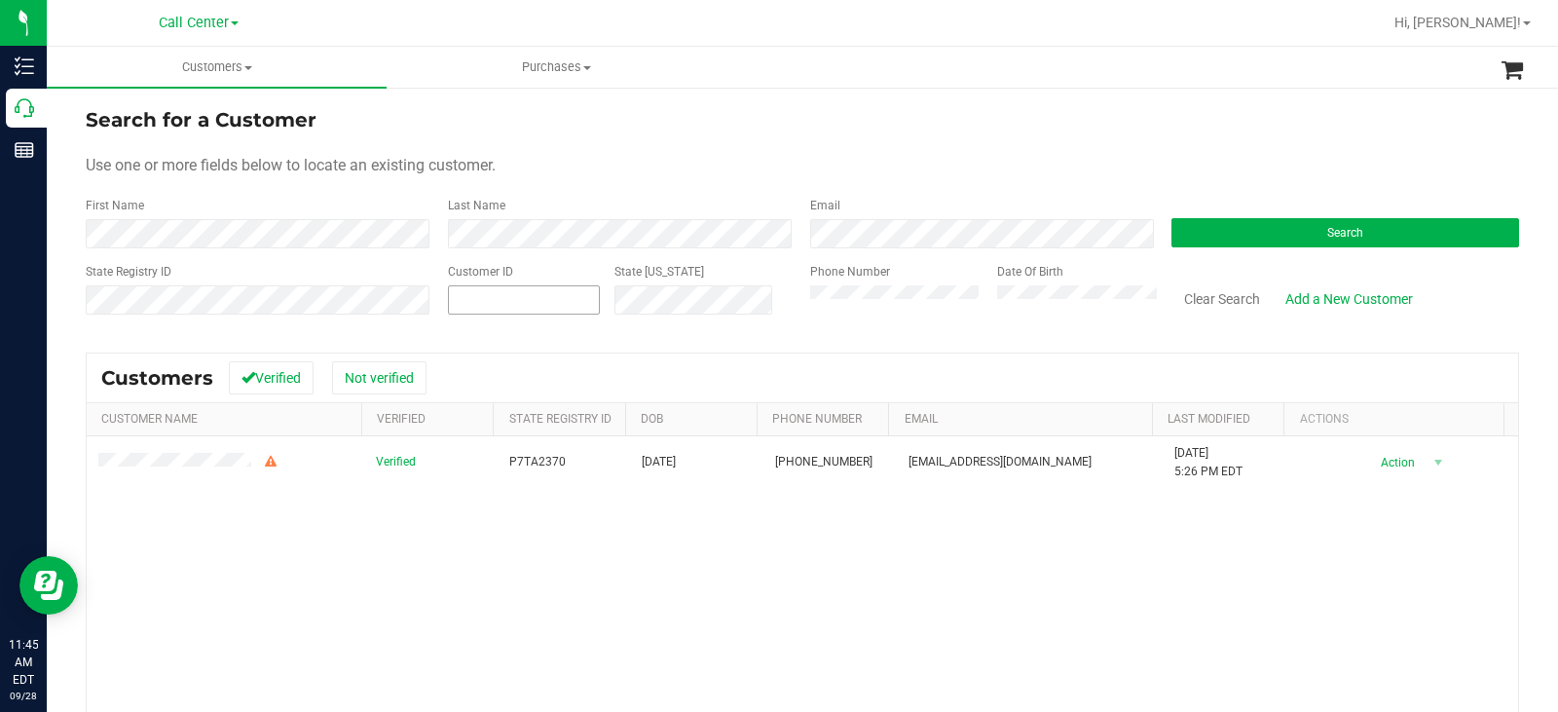
click at [533, 294] on span at bounding box center [524, 299] width 152 height 29
paste input "193251"
type input "193251"
click at [1245, 221] on button "Search" at bounding box center [1346, 232] width 348 height 29
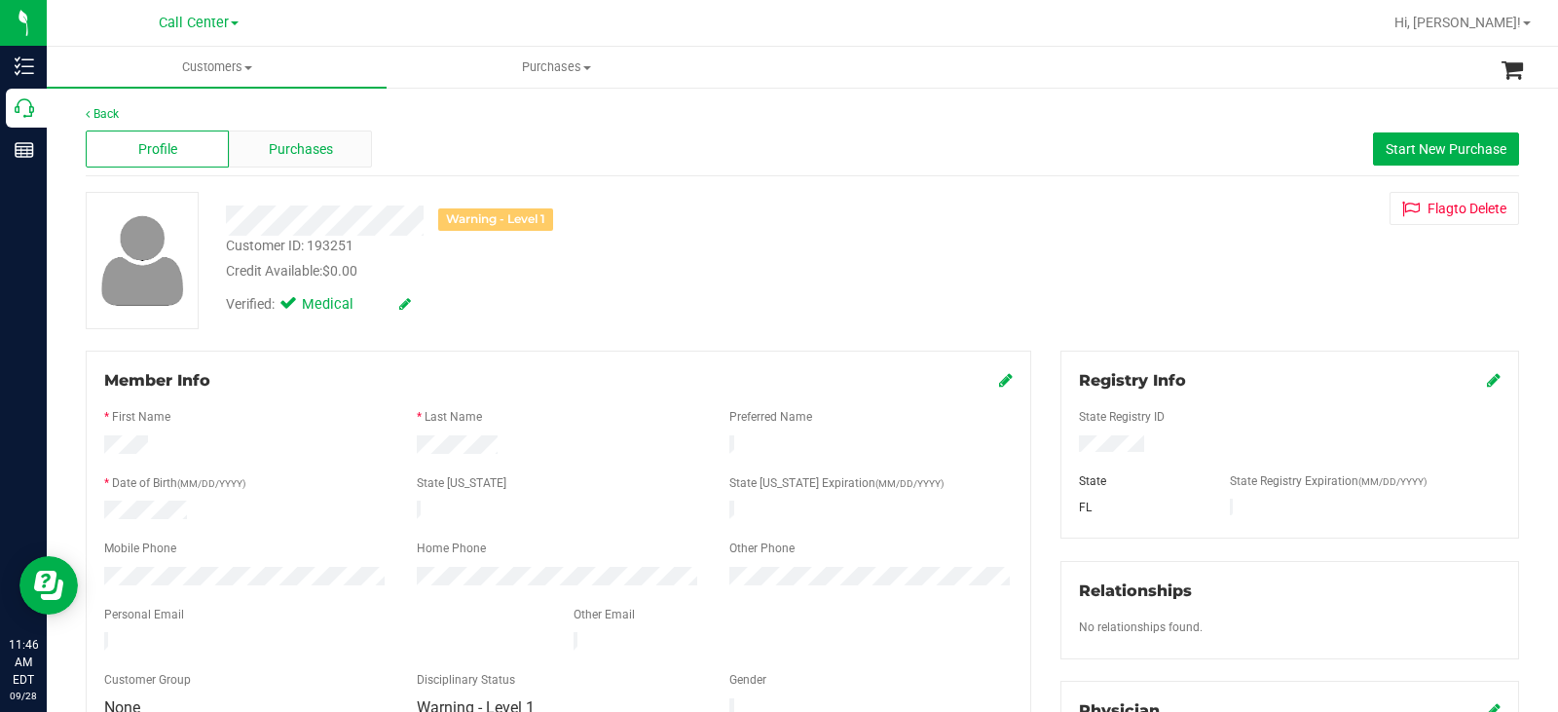
click at [312, 150] on span "Purchases" at bounding box center [301, 149] width 64 height 20
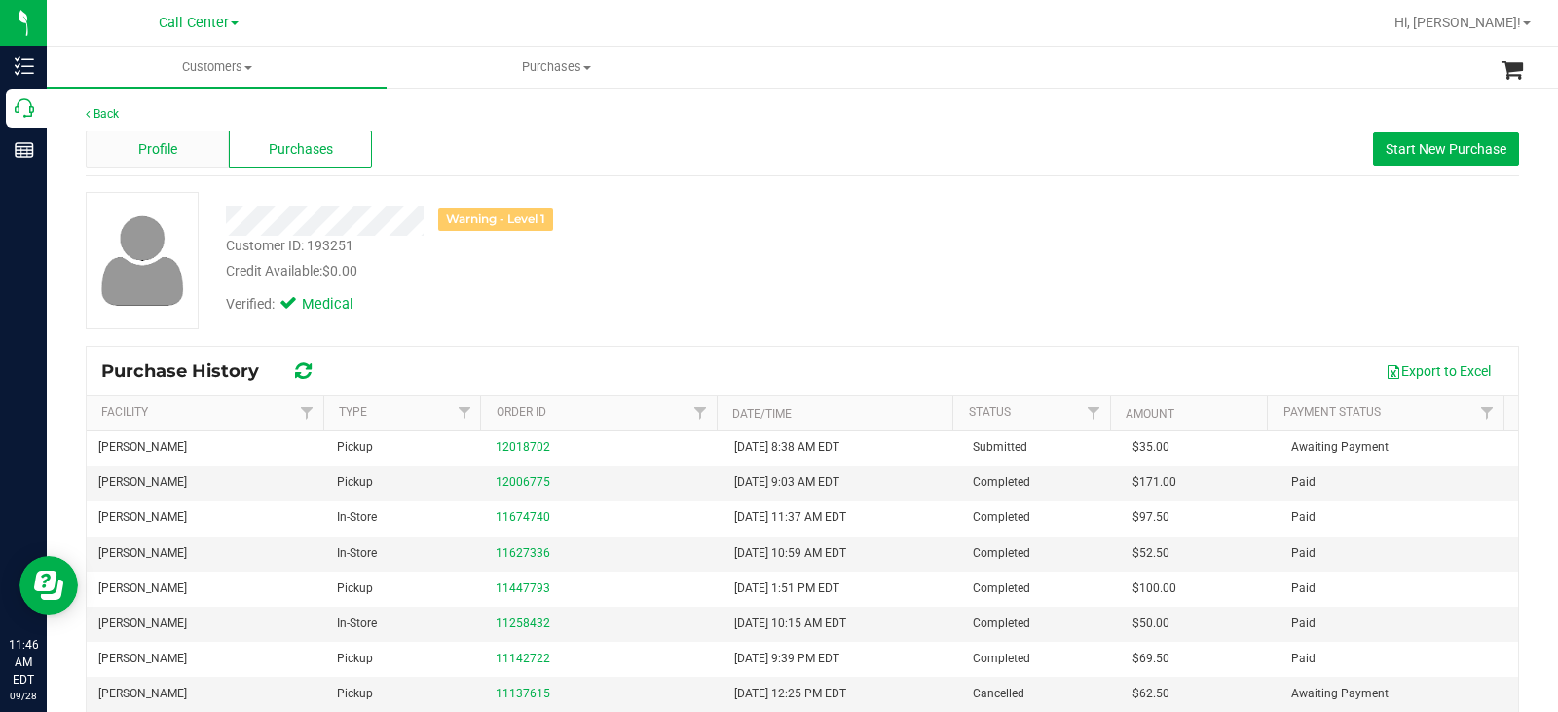
click at [180, 134] on div "Profile" at bounding box center [157, 149] width 143 height 37
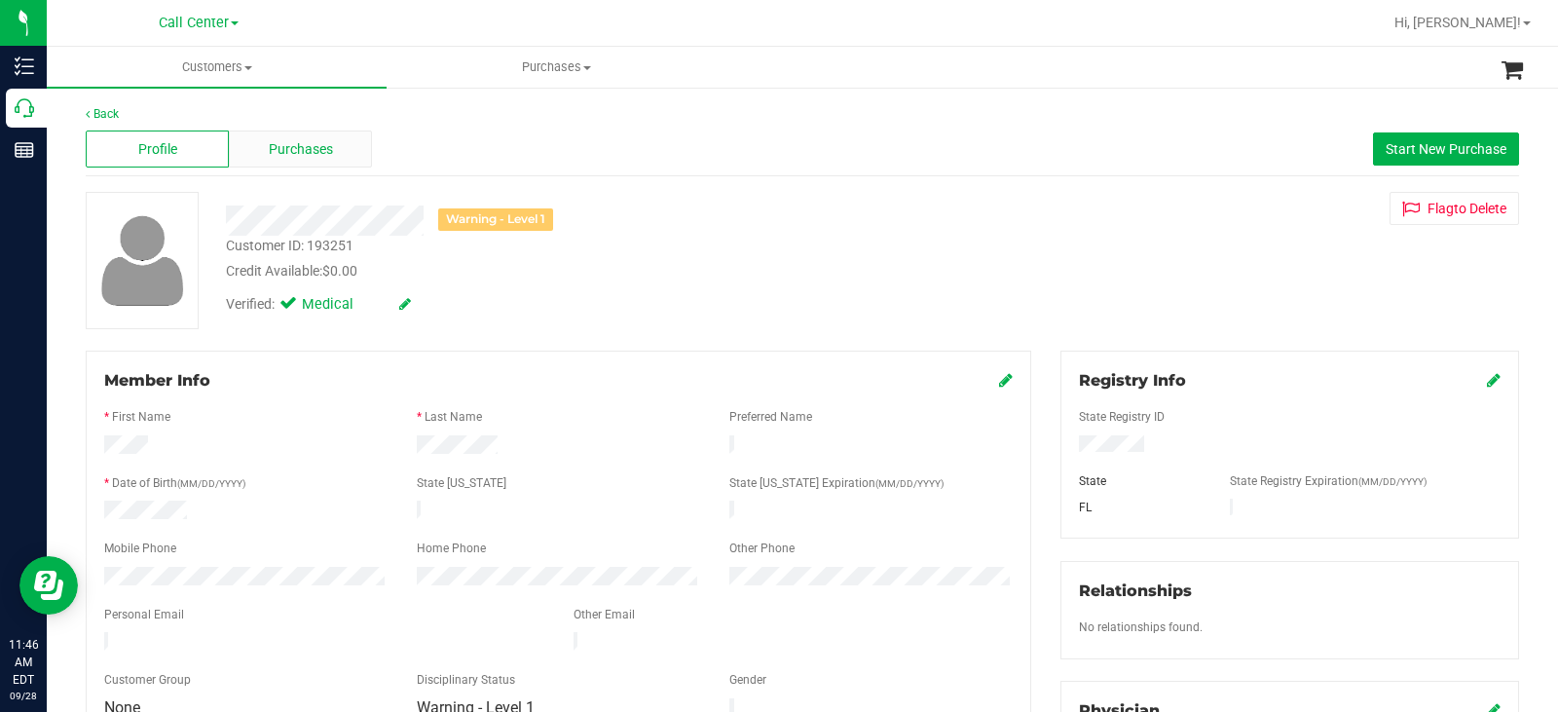
click at [300, 157] on span "Purchases" at bounding box center [301, 149] width 64 height 20
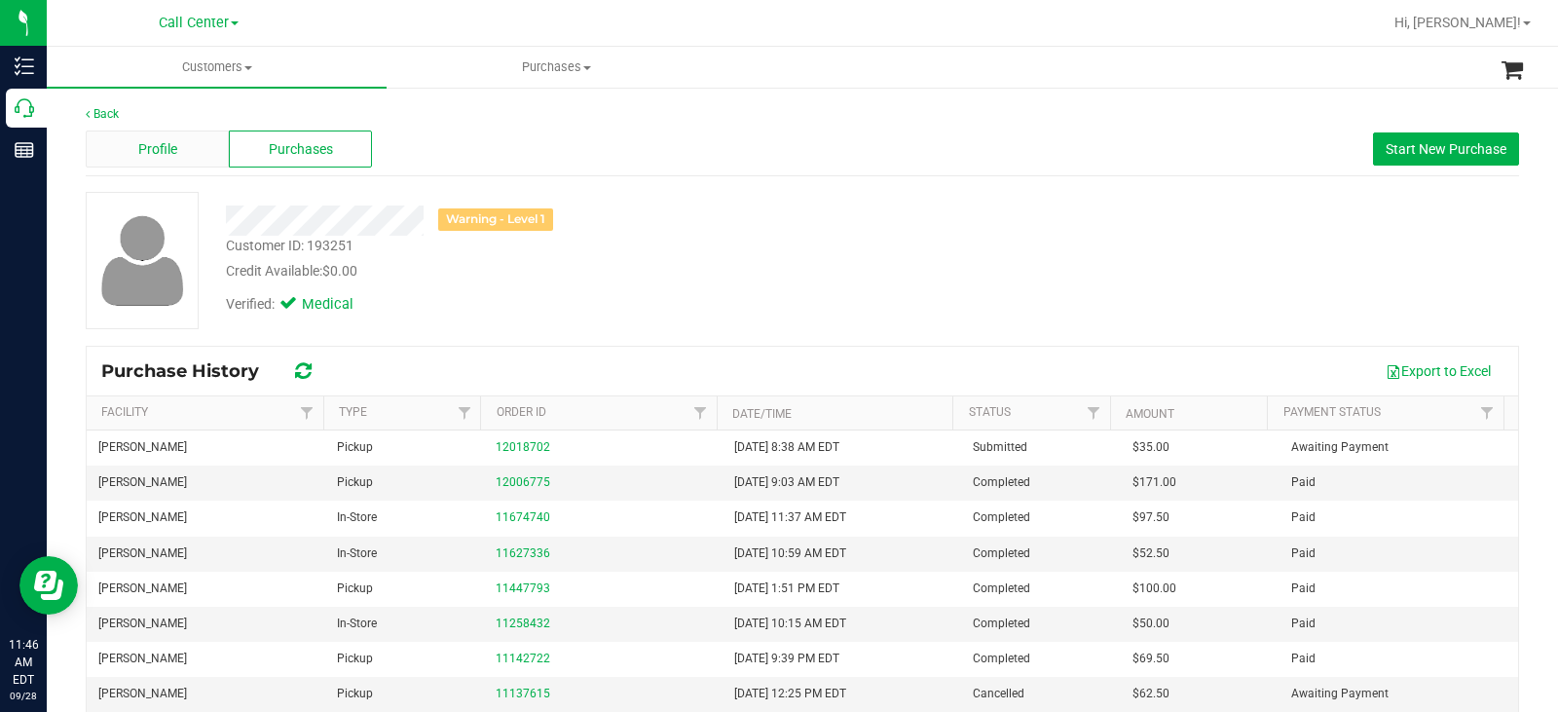
click at [138, 137] on div "Profile" at bounding box center [157, 149] width 143 height 37
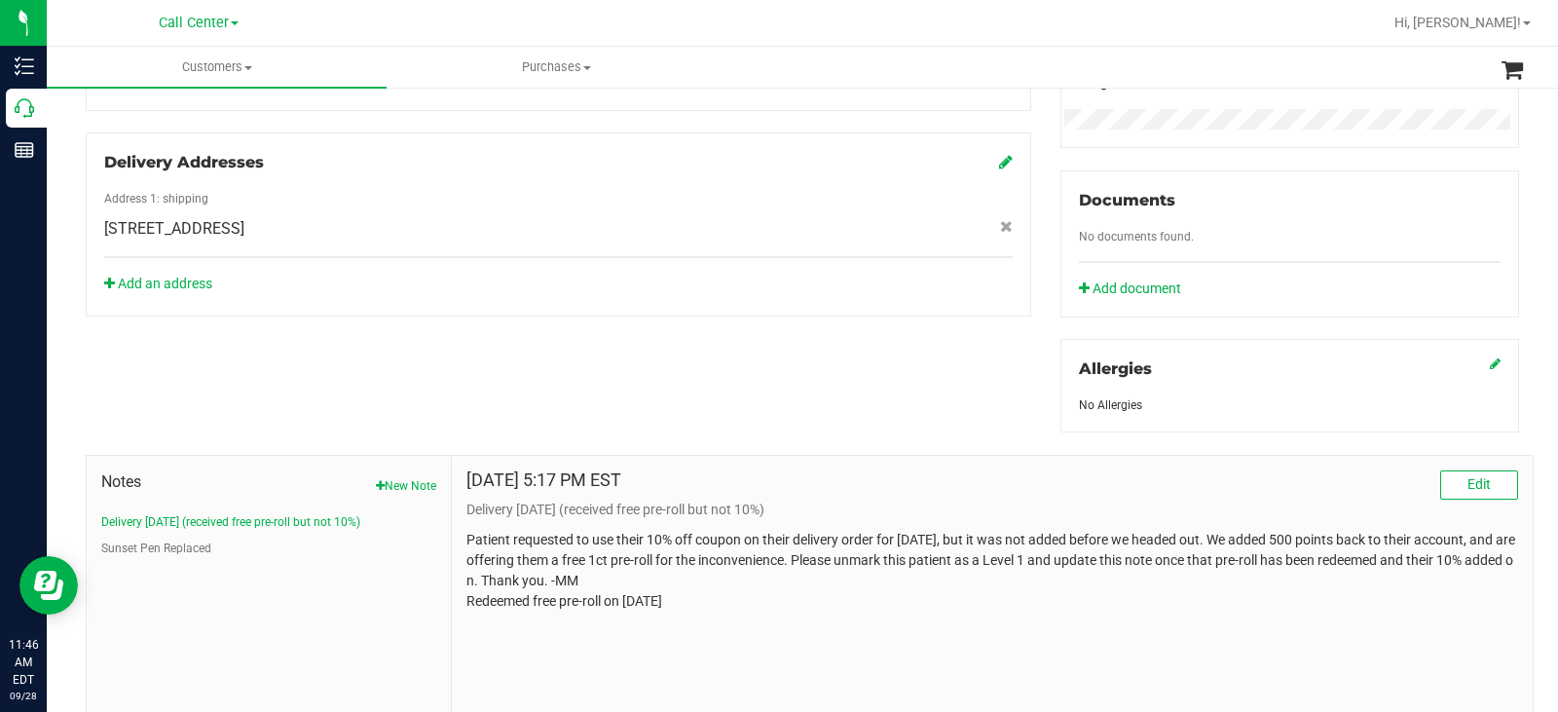
scroll to position [696, 0]
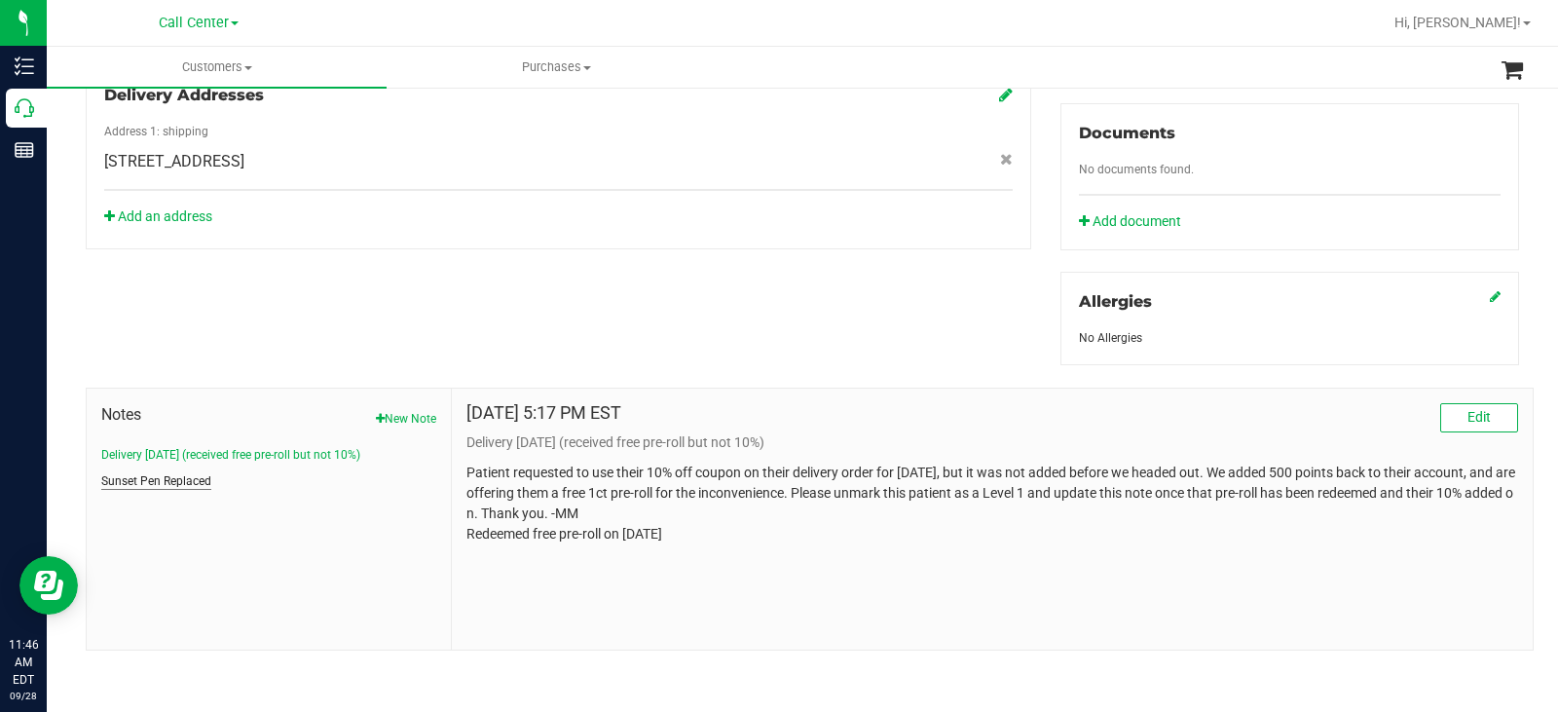
click at [195, 480] on button "Sunset Pen Replaced" at bounding box center [156, 481] width 110 height 18
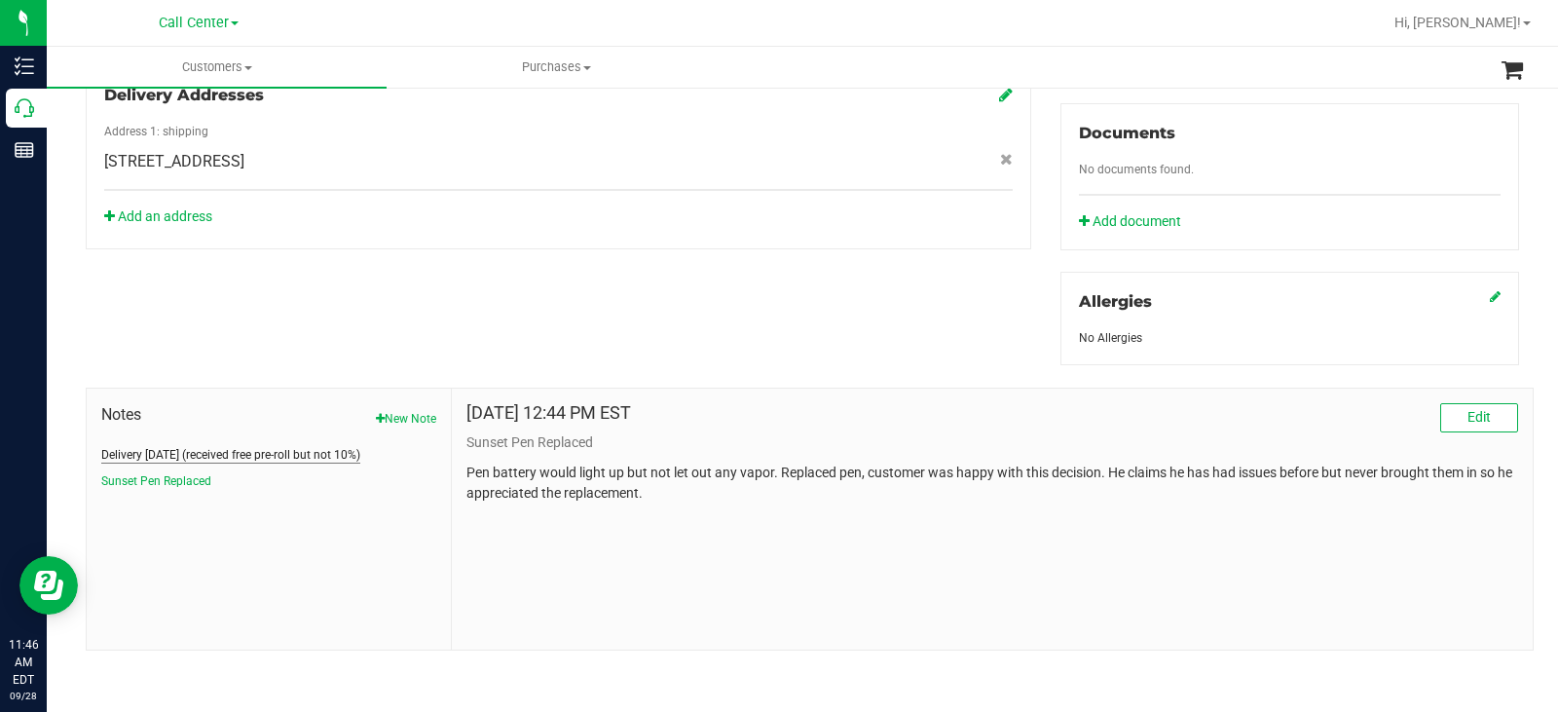
click at [322, 451] on button "Delivery 12.23.24 (received free pre-roll but not 10%)" at bounding box center [230, 455] width 259 height 18
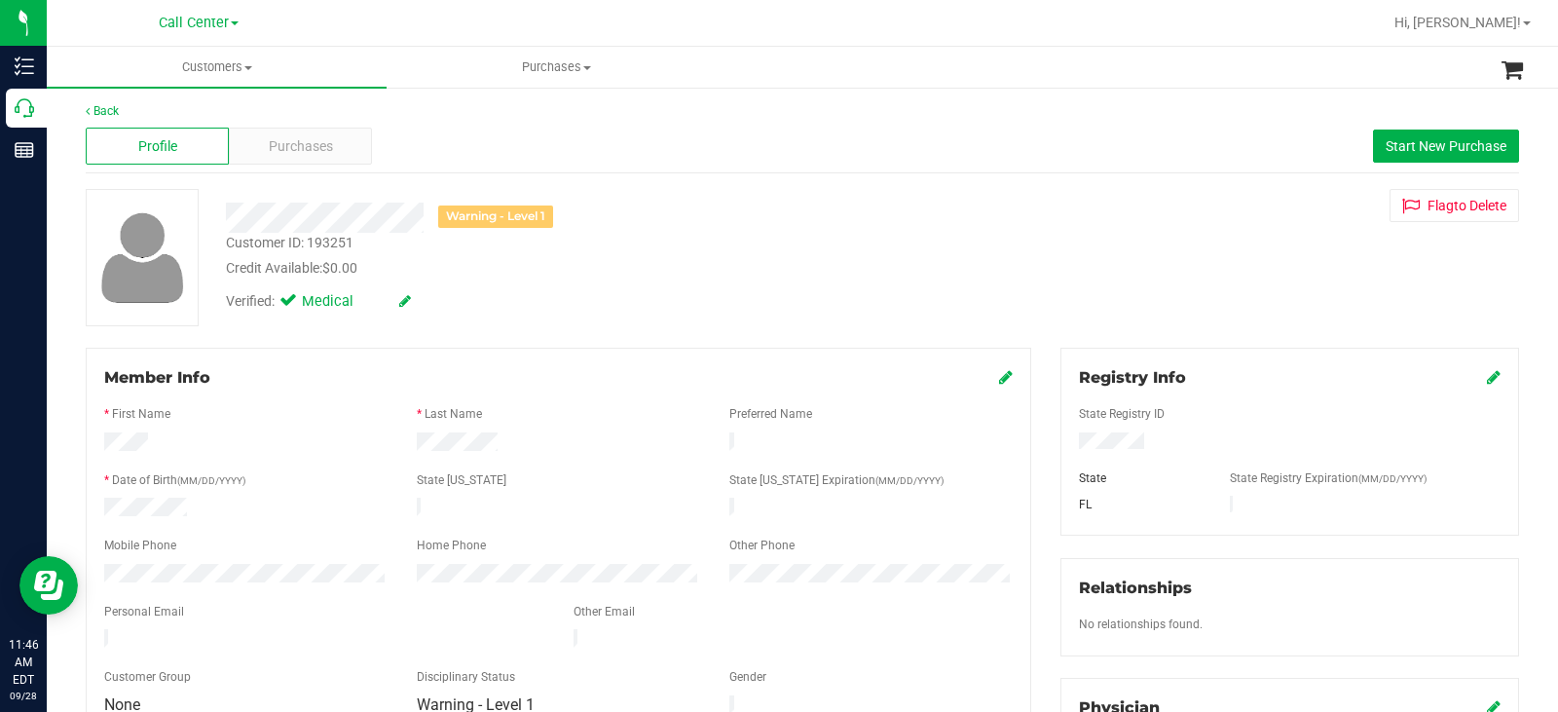
scroll to position [0, 0]
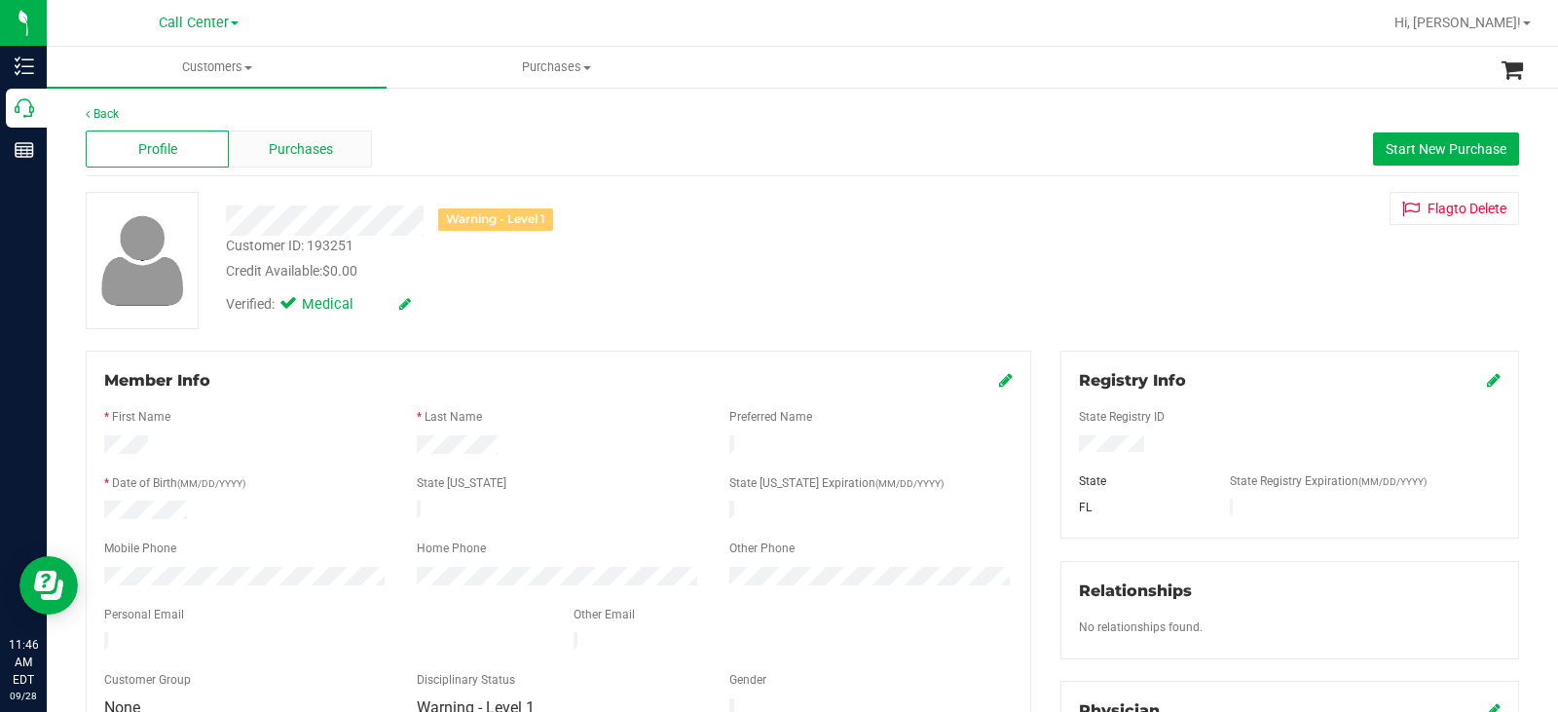
click at [313, 151] on span "Purchases" at bounding box center [301, 149] width 64 height 20
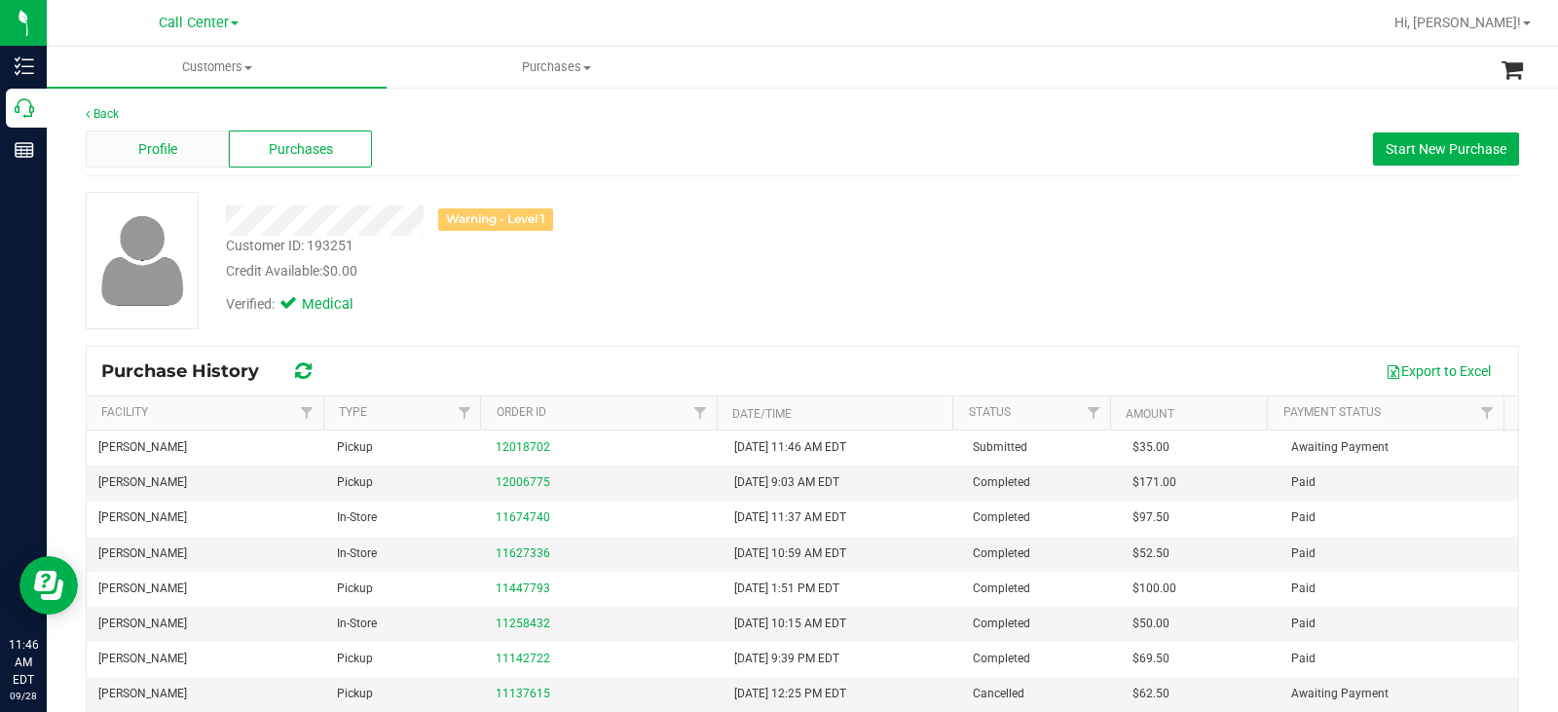
click at [181, 154] on div "Profile" at bounding box center [157, 149] width 143 height 37
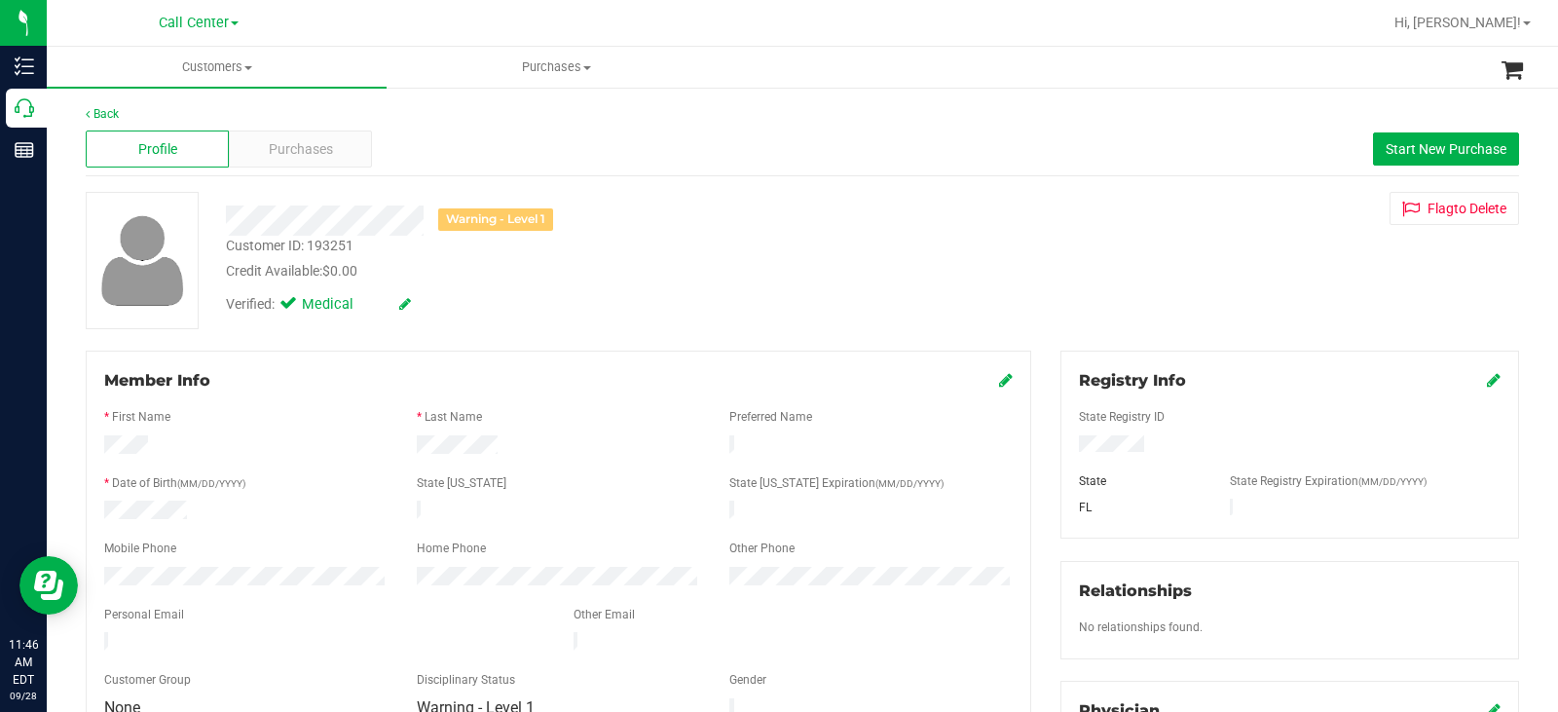
click at [82, 570] on div "Member Info * First Name * Last Name Preferred Name * Date of Birth (MM/DD/YYYY…" at bounding box center [558, 648] width 975 height 595
click at [340, 143] on div "Purchases" at bounding box center [300, 149] width 143 height 37
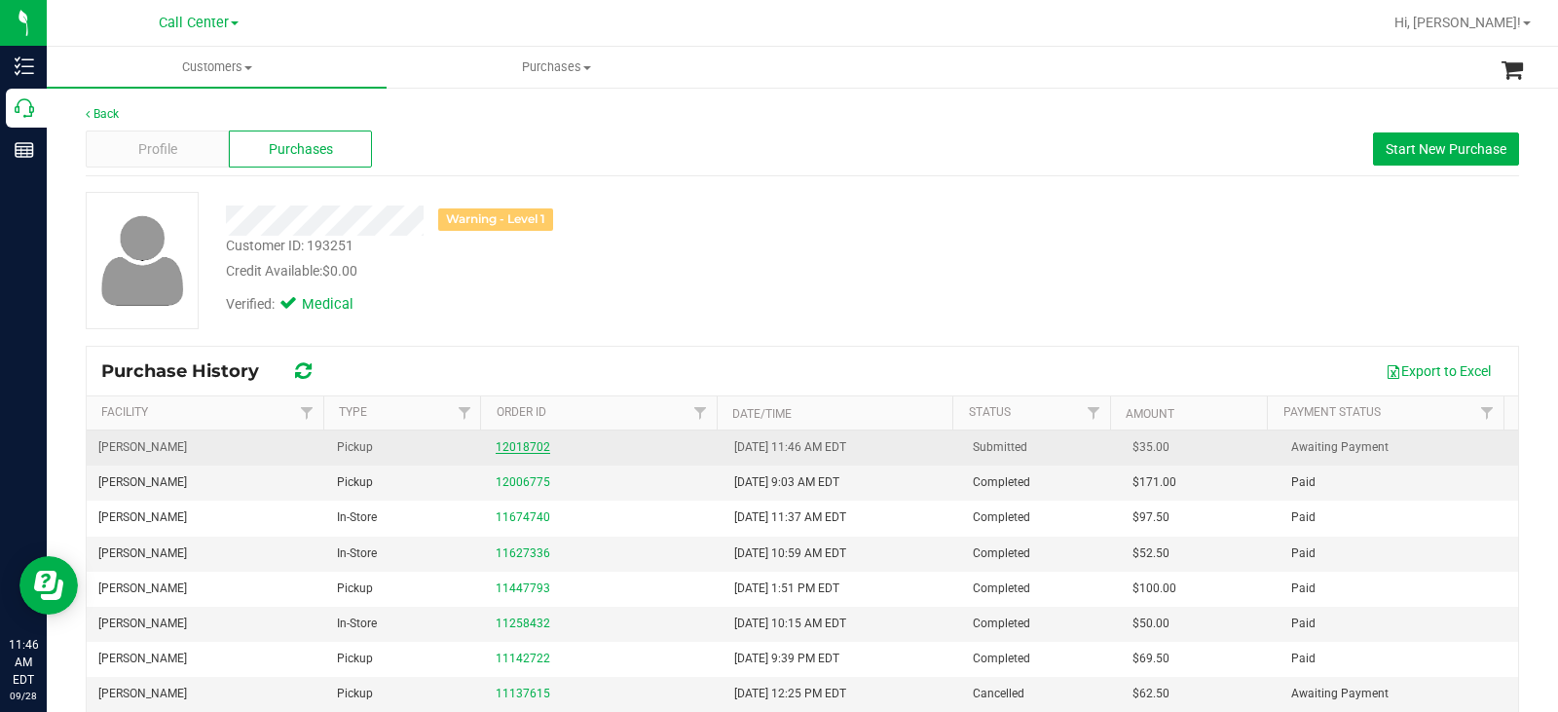
click at [504, 451] on link "12018702" at bounding box center [523, 447] width 55 height 14
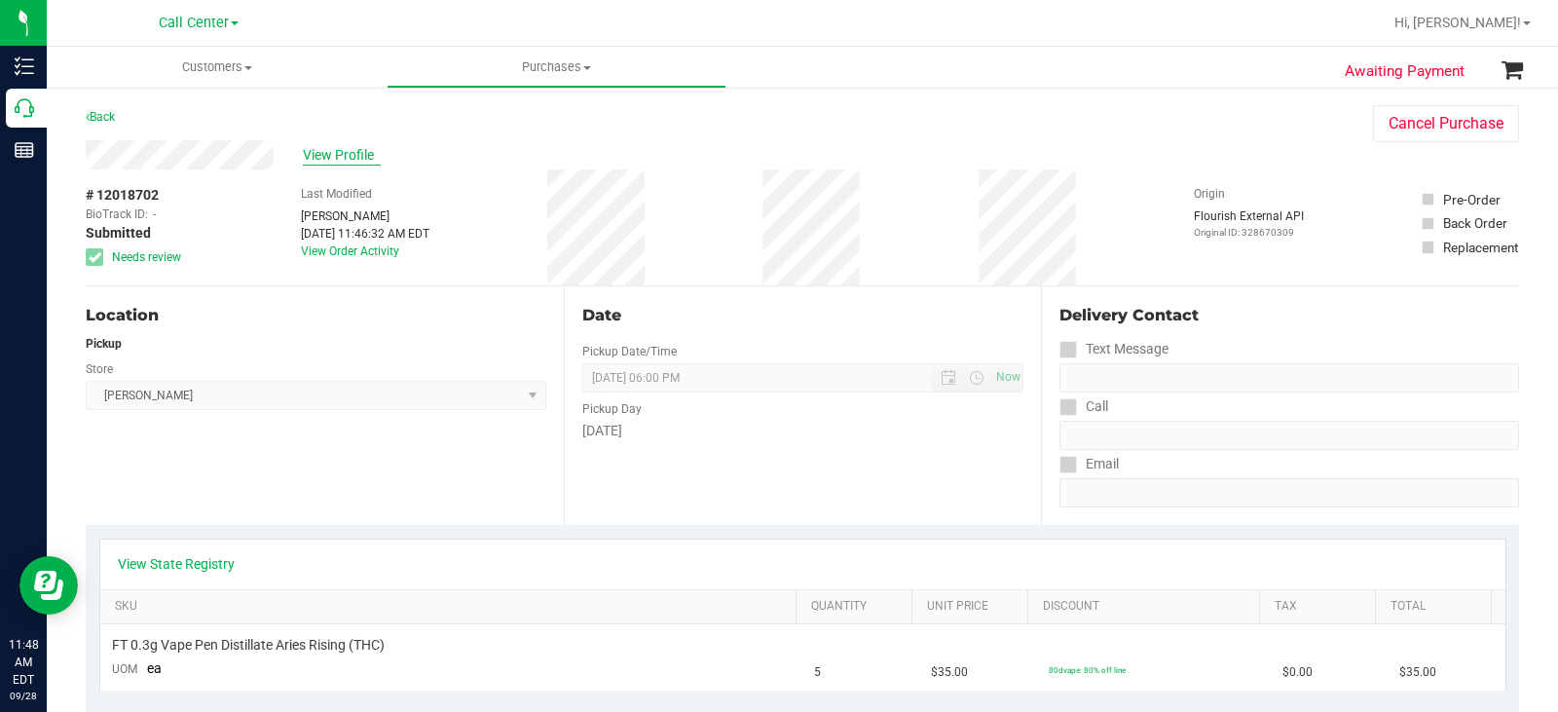
click at [349, 147] on span "View Profile" at bounding box center [342, 155] width 78 height 20
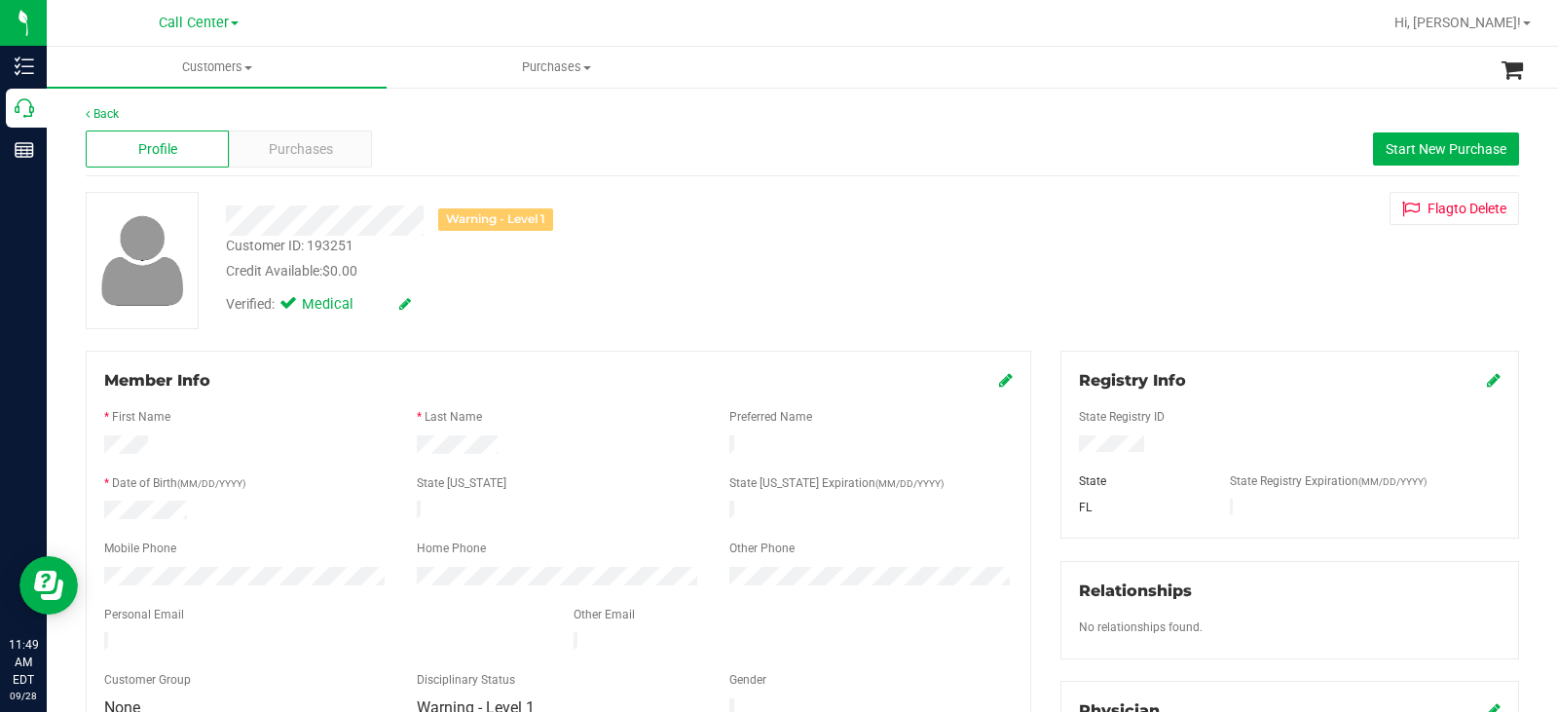
drag, startPoint x: 504, startPoint y: 445, endPoint x: 385, endPoint y: 447, distance: 119.8
click at [386, 448] on div at bounding box center [559, 446] width 938 height 23
click at [294, 151] on span "Purchases" at bounding box center [301, 149] width 64 height 20
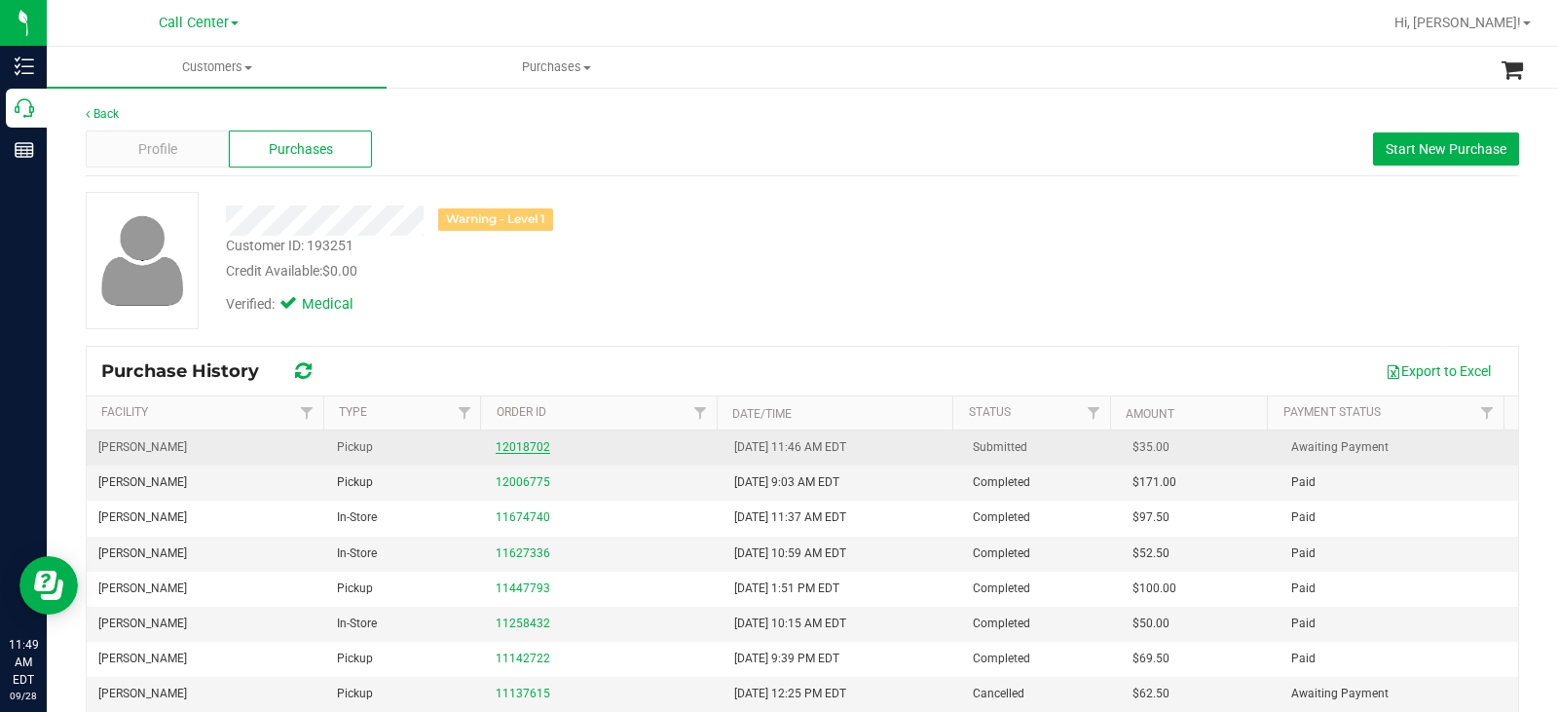
click at [496, 446] on link "12018702" at bounding box center [523, 447] width 55 height 14
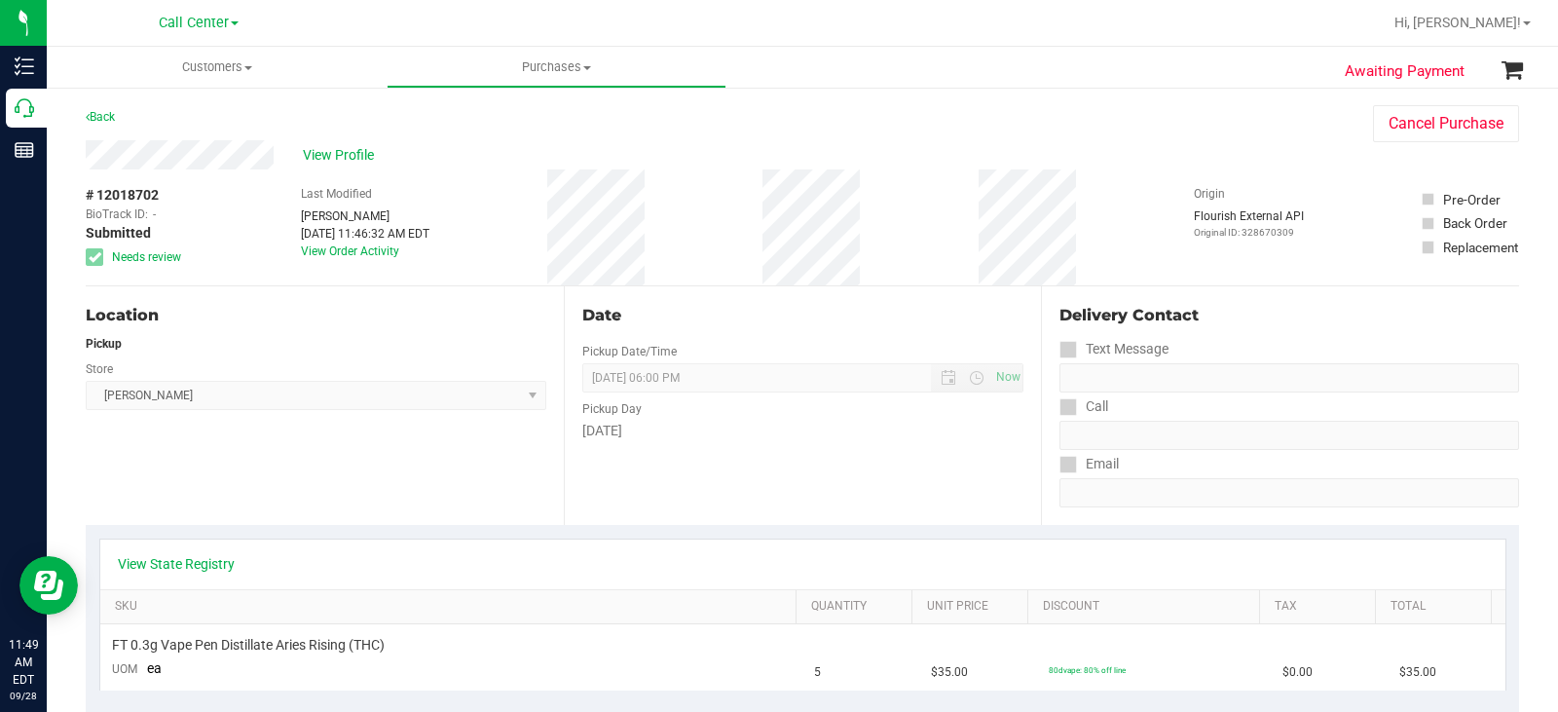
drag, startPoint x: 194, startPoint y: 539, endPoint x: 194, endPoint y: 549, distance: 10.7
click at [194, 540] on div "View State Registry" at bounding box center [802, 565] width 1405 height 50
click at [194, 549] on div "View State Registry" at bounding box center [802, 565] width 1405 height 50
click at [215, 565] on link "View State Registry" at bounding box center [176, 563] width 117 height 19
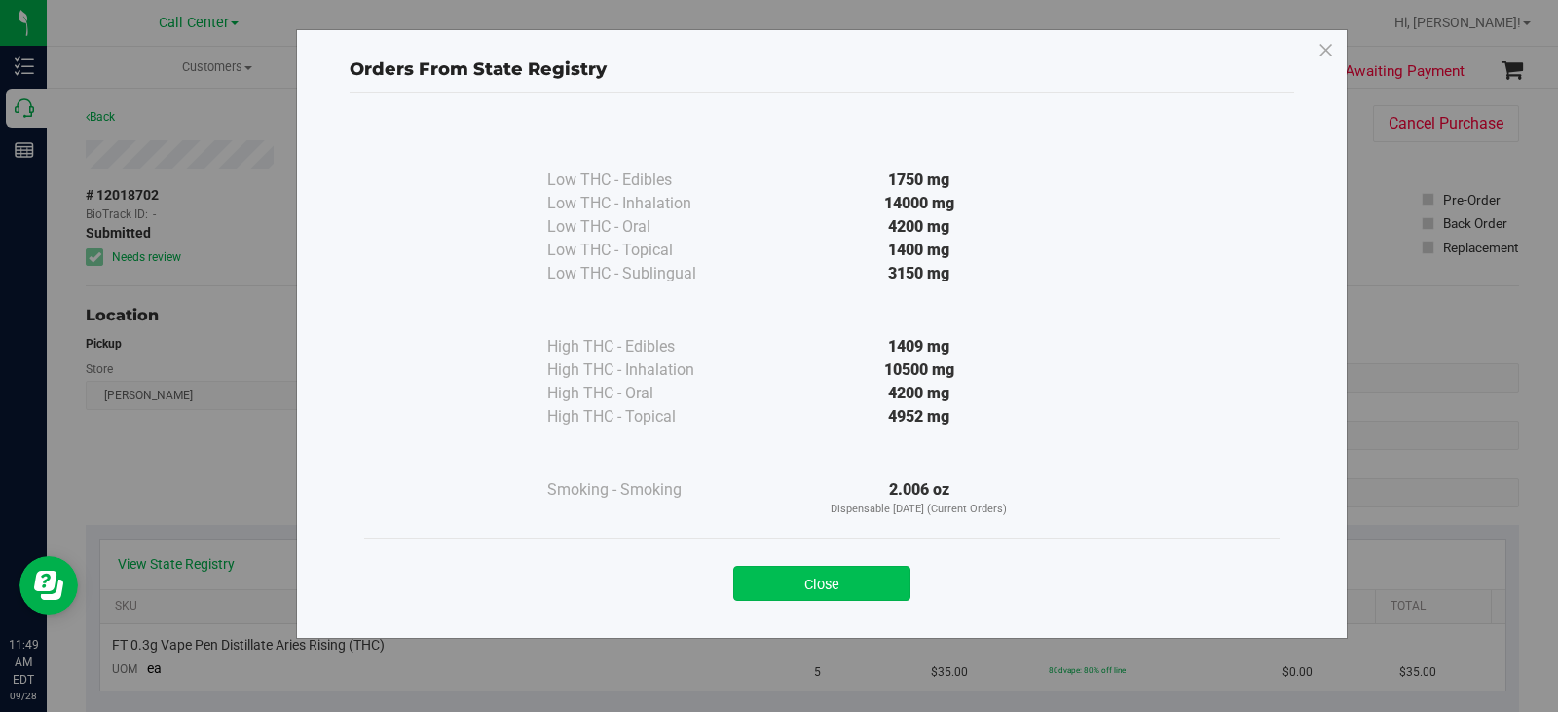
click at [853, 586] on button "Close" at bounding box center [821, 583] width 177 height 35
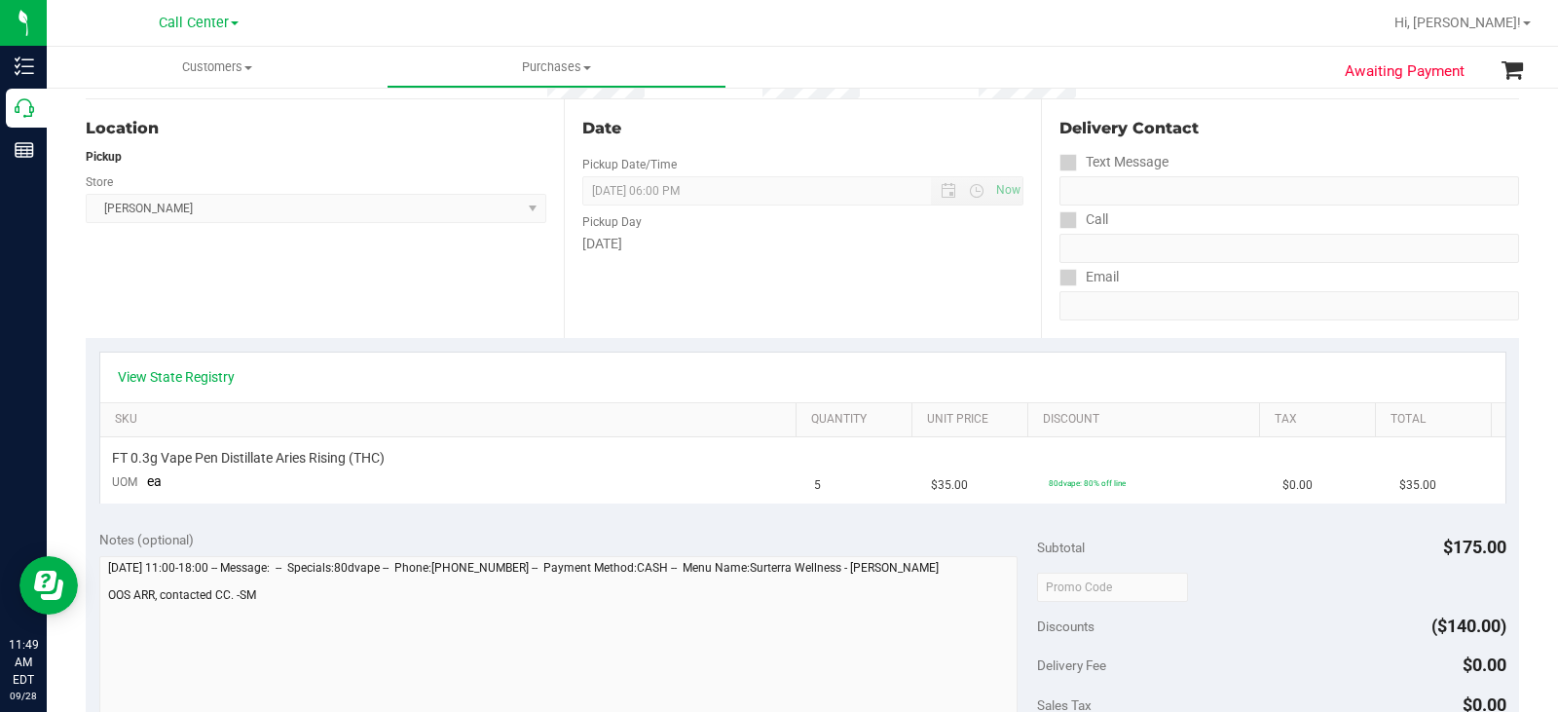
scroll to position [195, 0]
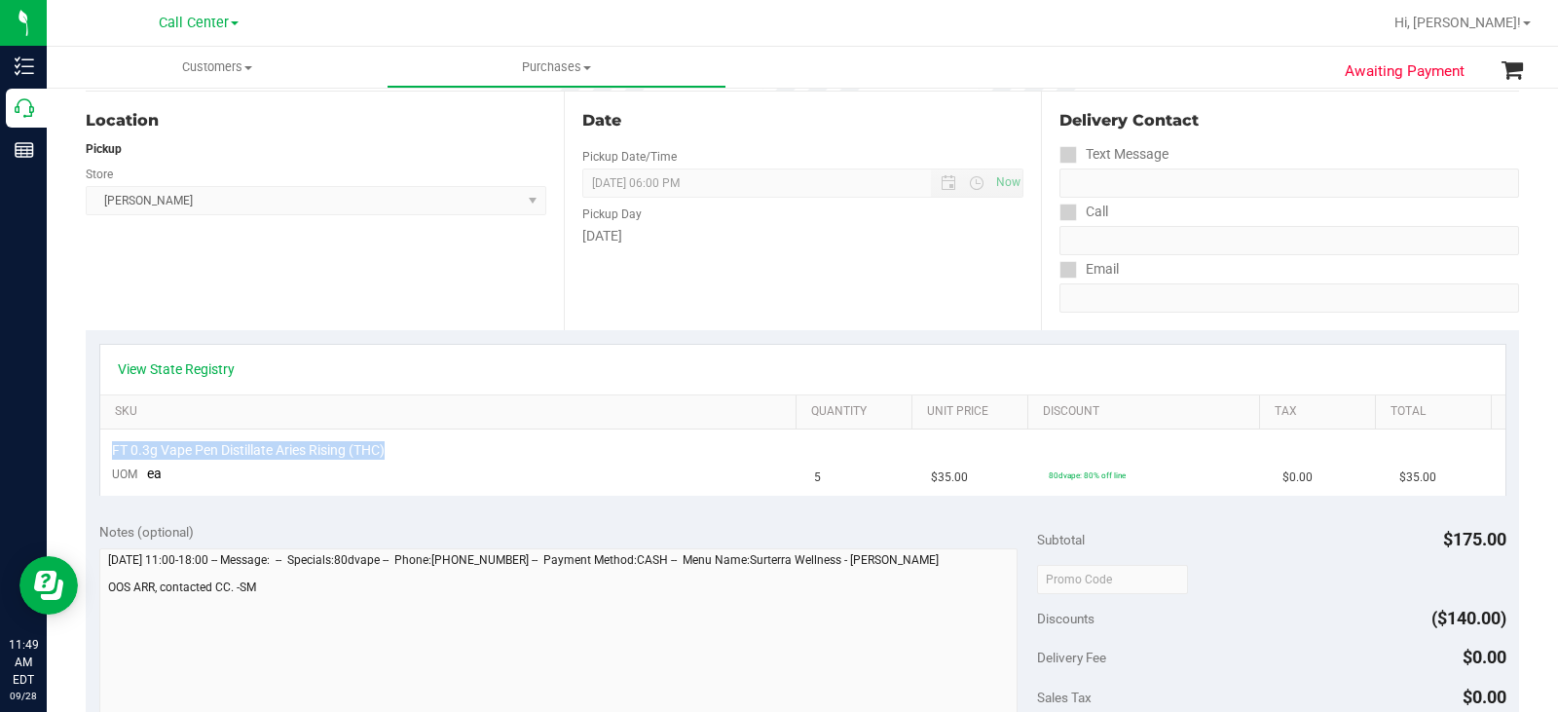
drag, startPoint x: 394, startPoint y: 450, endPoint x: 47, endPoint y: 231, distance: 411.0
click at [100, 438] on td "FT 0.3g Vape Pen Distillate Aries Rising (THC) UOM ea" at bounding box center [451, 462] width 703 height 65
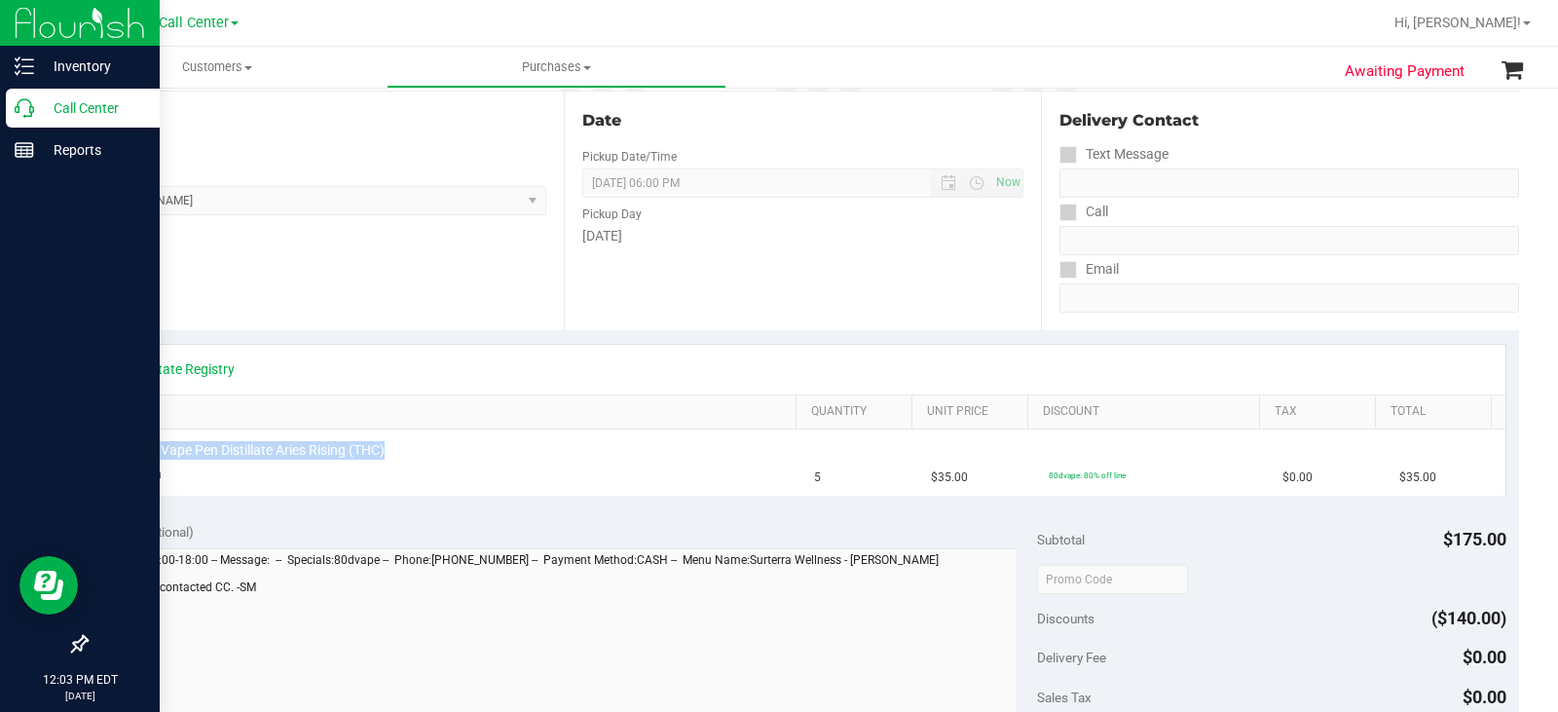
click at [21, 113] on icon at bounding box center [24, 107] width 19 height 19
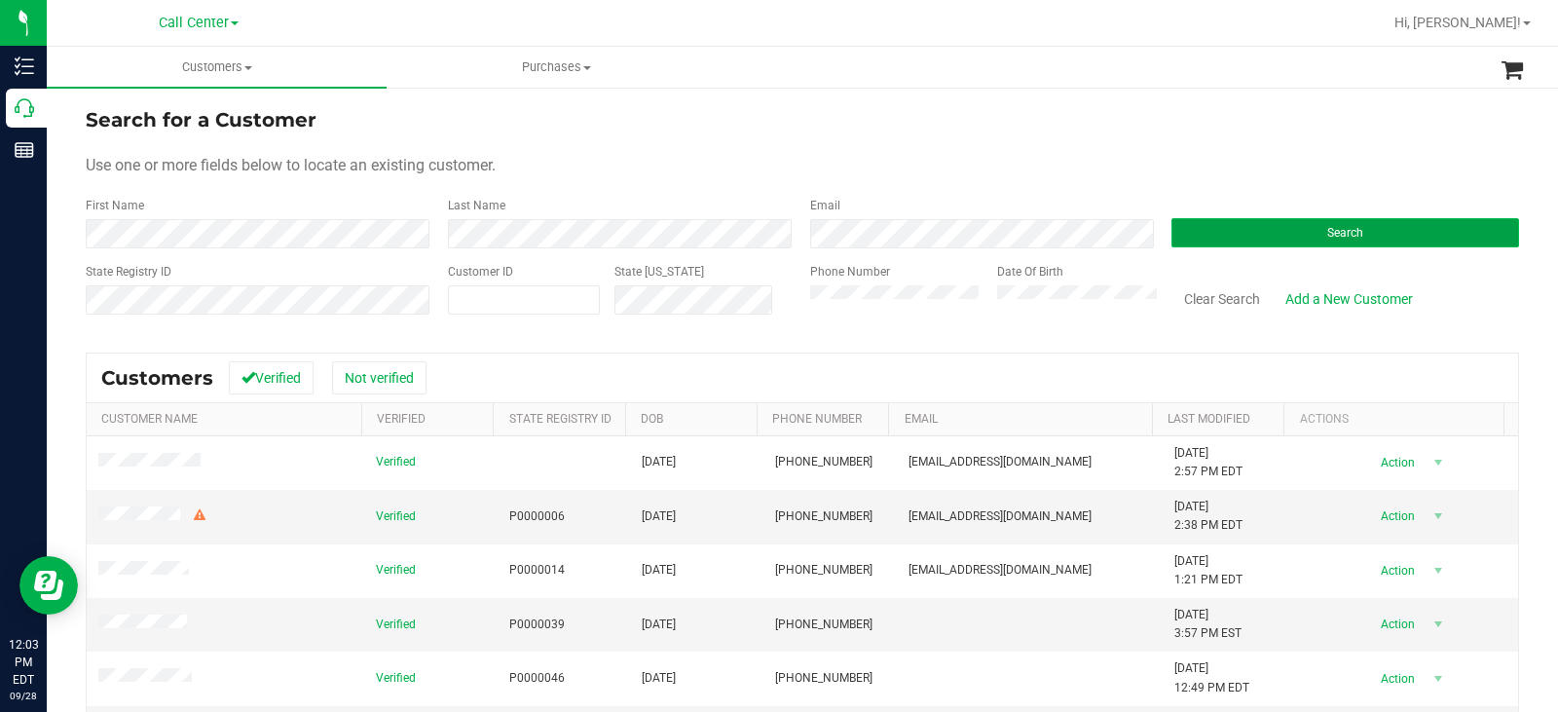
click at [1275, 244] on button "Search" at bounding box center [1346, 232] width 348 height 29
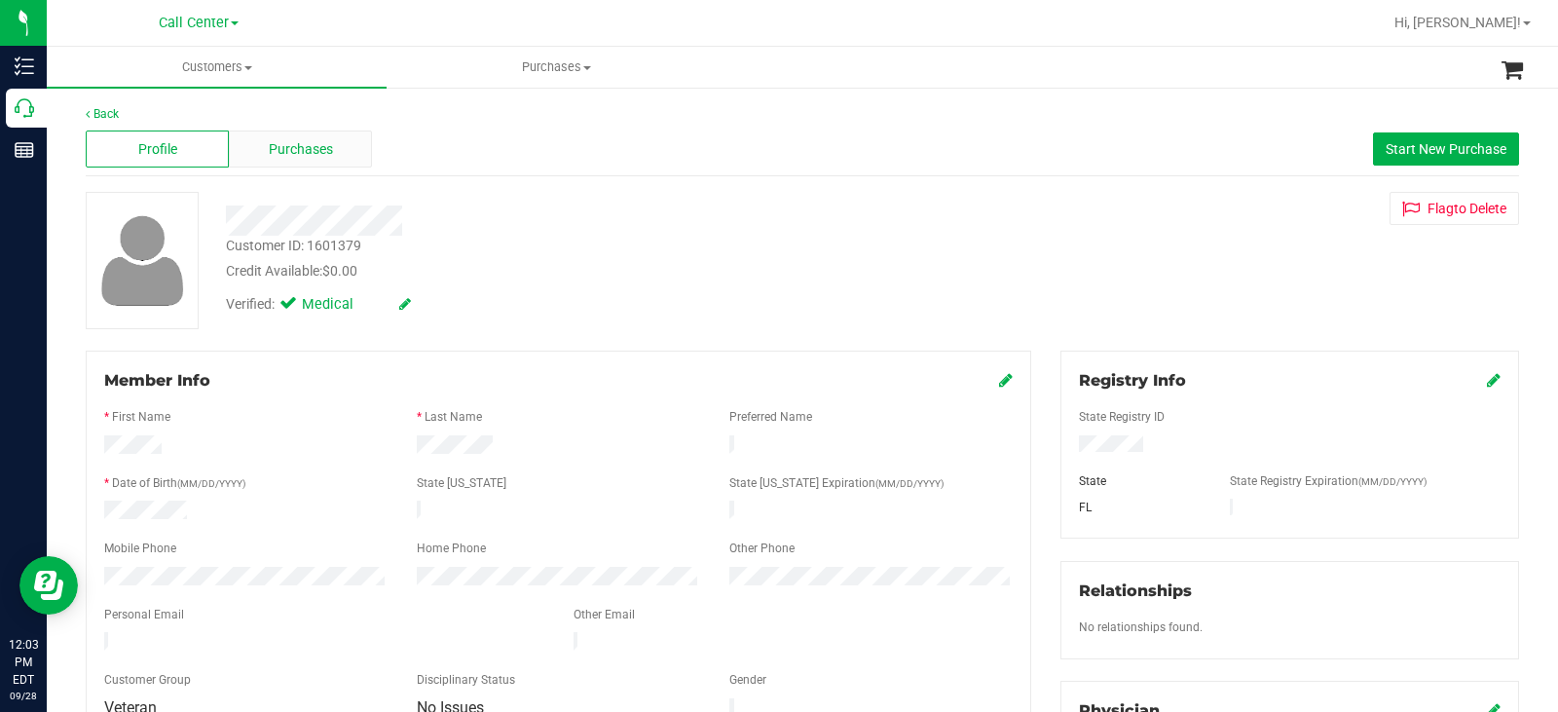
click at [306, 148] on span "Purchases" at bounding box center [301, 149] width 64 height 20
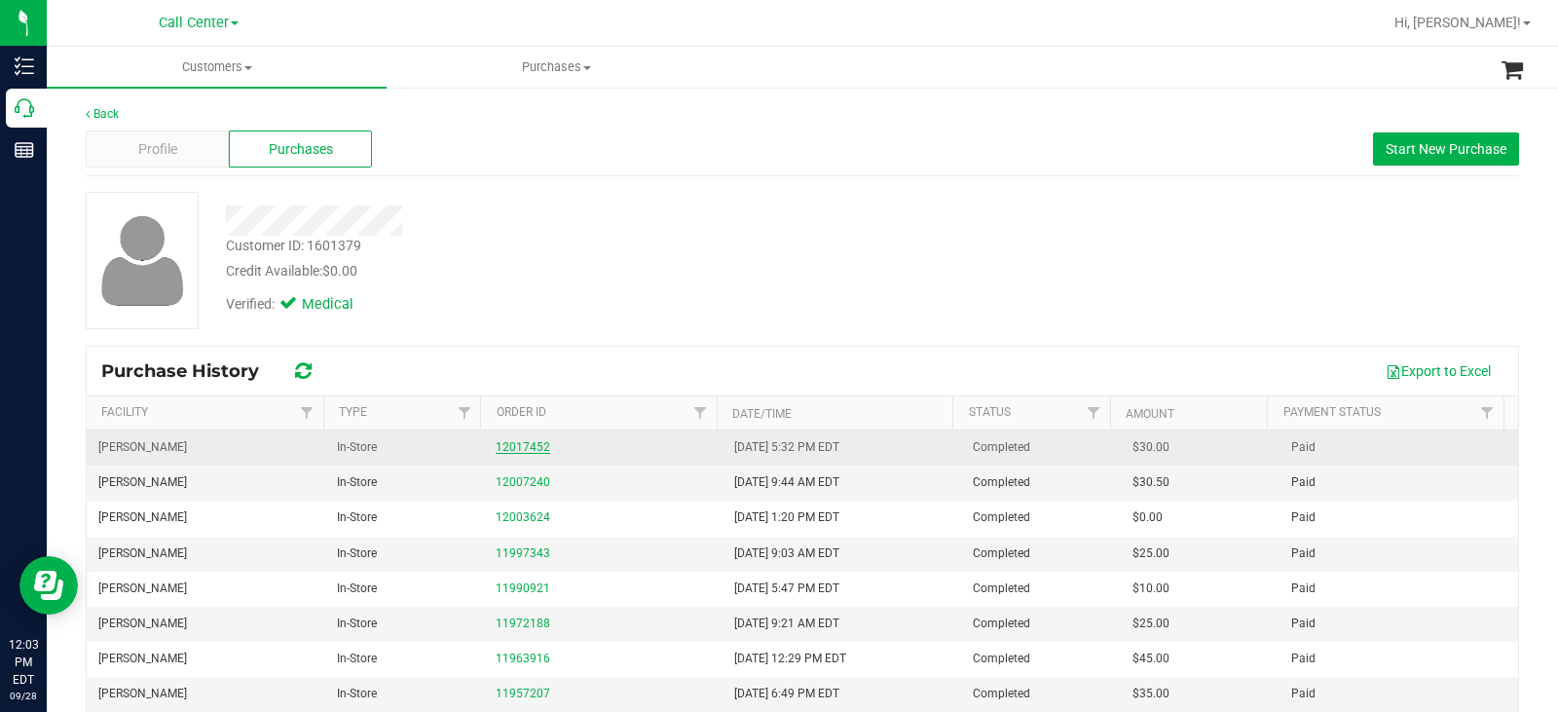
click at [527, 445] on link "12017452" at bounding box center [523, 447] width 55 height 14
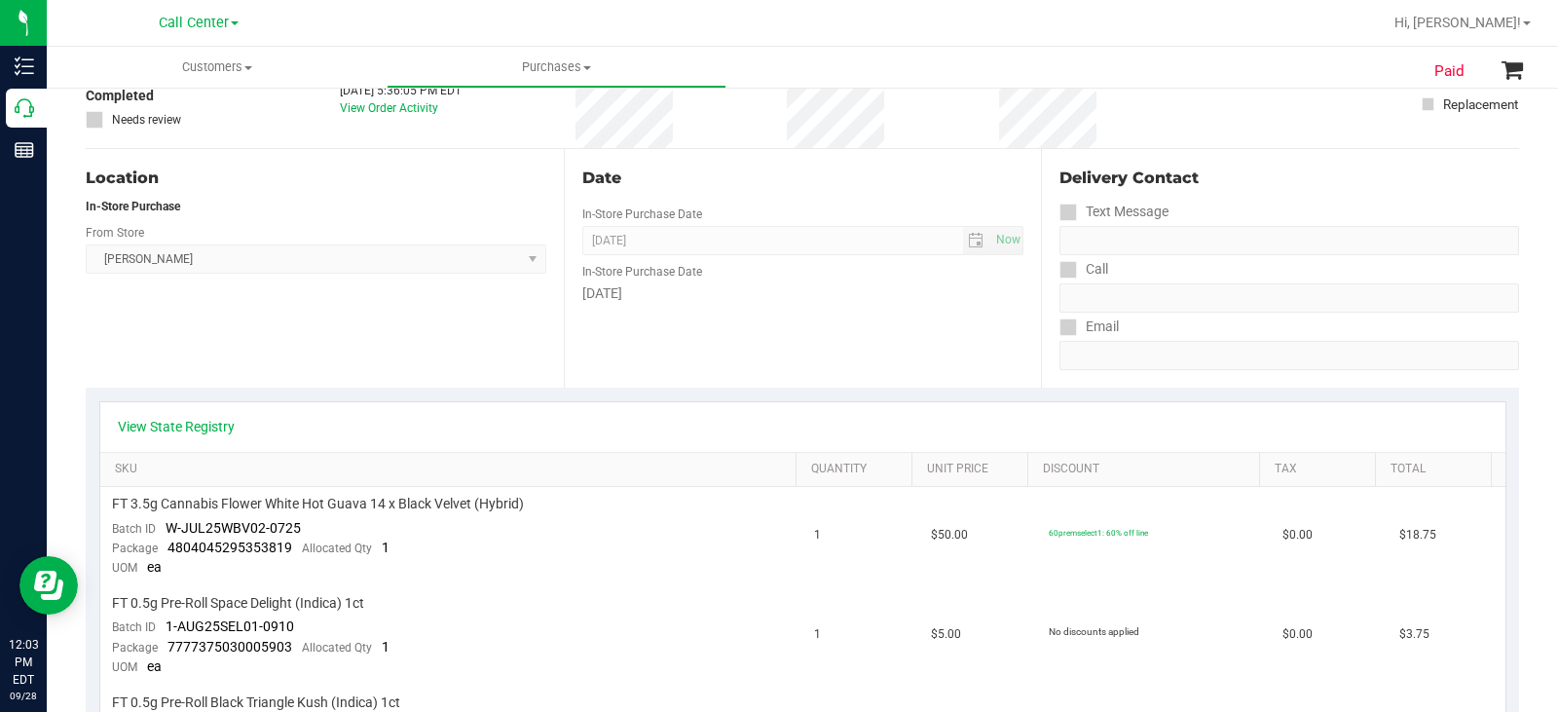
scroll to position [195, 0]
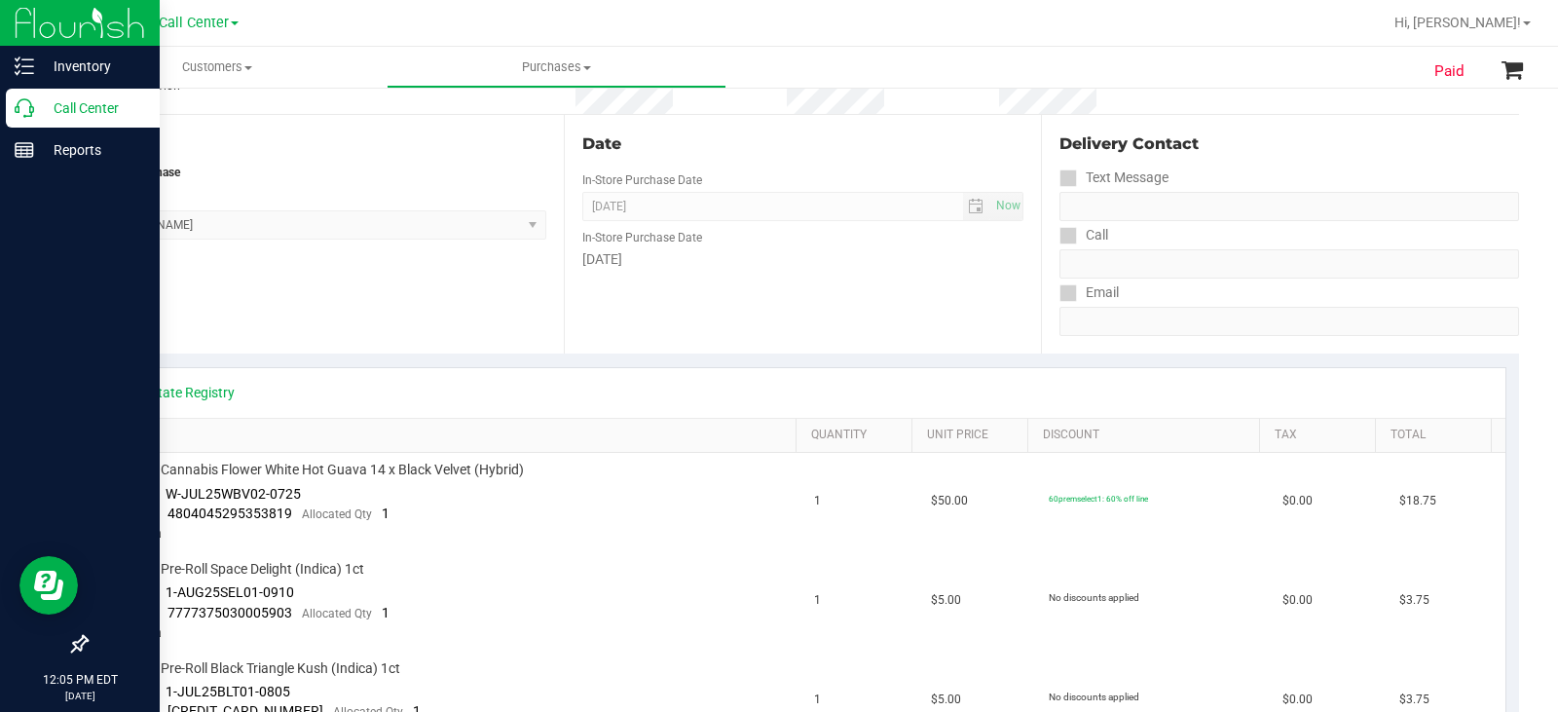
click at [42, 109] on p "Call Center" at bounding box center [92, 107] width 117 height 23
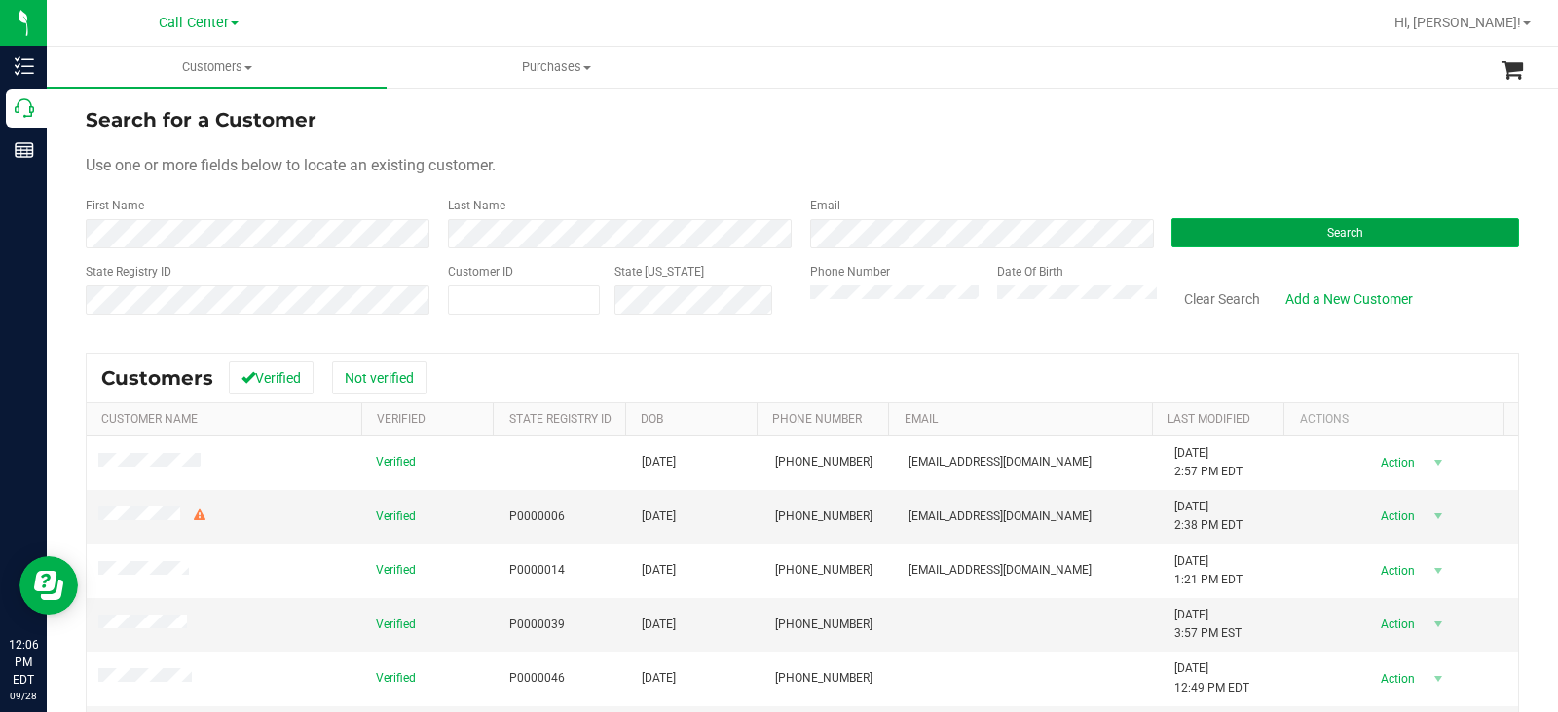
click at [1214, 232] on button "Search" at bounding box center [1346, 232] width 348 height 29
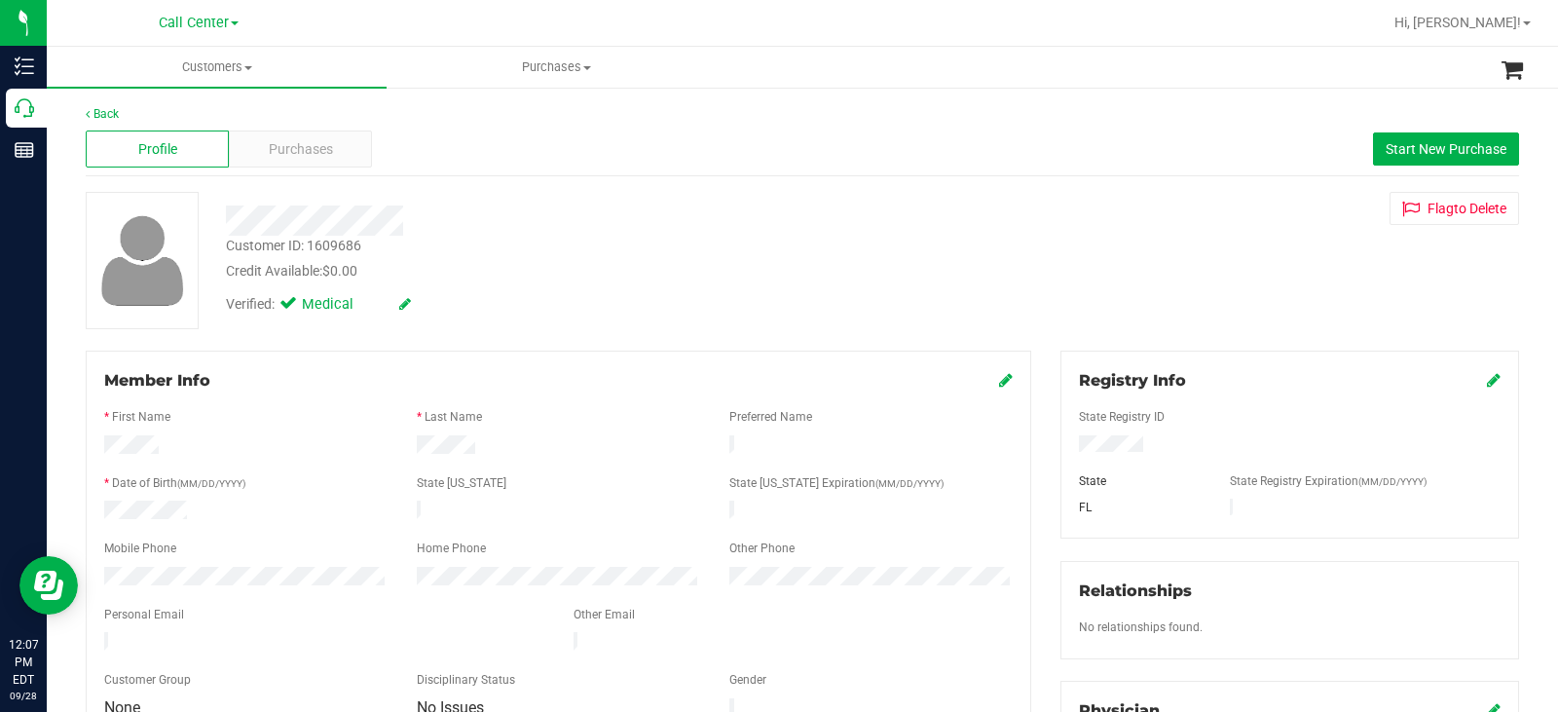
drag, startPoint x: 96, startPoint y: 627, endPoint x: 295, endPoint y: 487, distance: 243.2
click at [292, 632] on div at bounding box center [324, 643] width 469 height 23
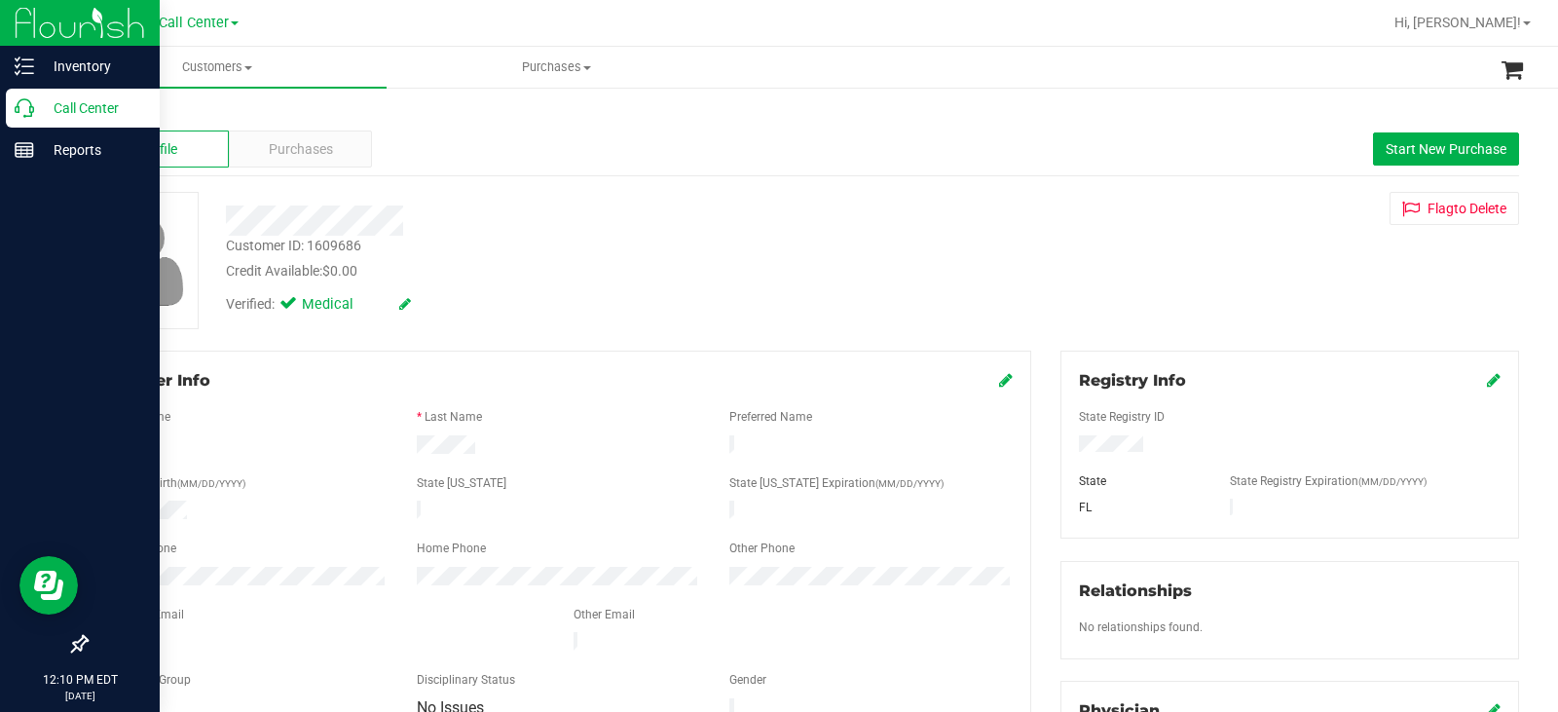
click at [32, 112] on icon at bounding box center [24, 107] width 19 height 19
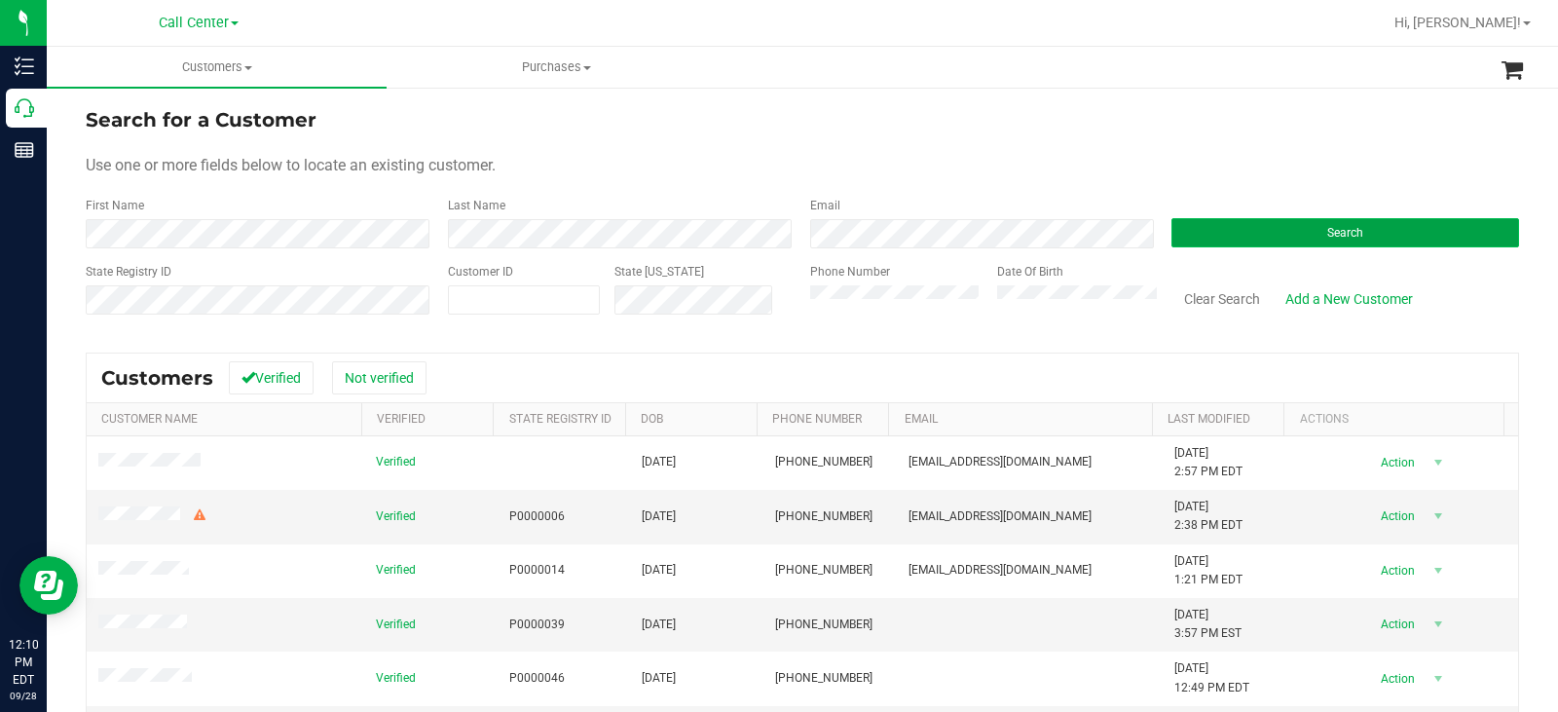
click at [1224, 227] on button "Search" at bounding box center [1346, 232] width 348 height 29
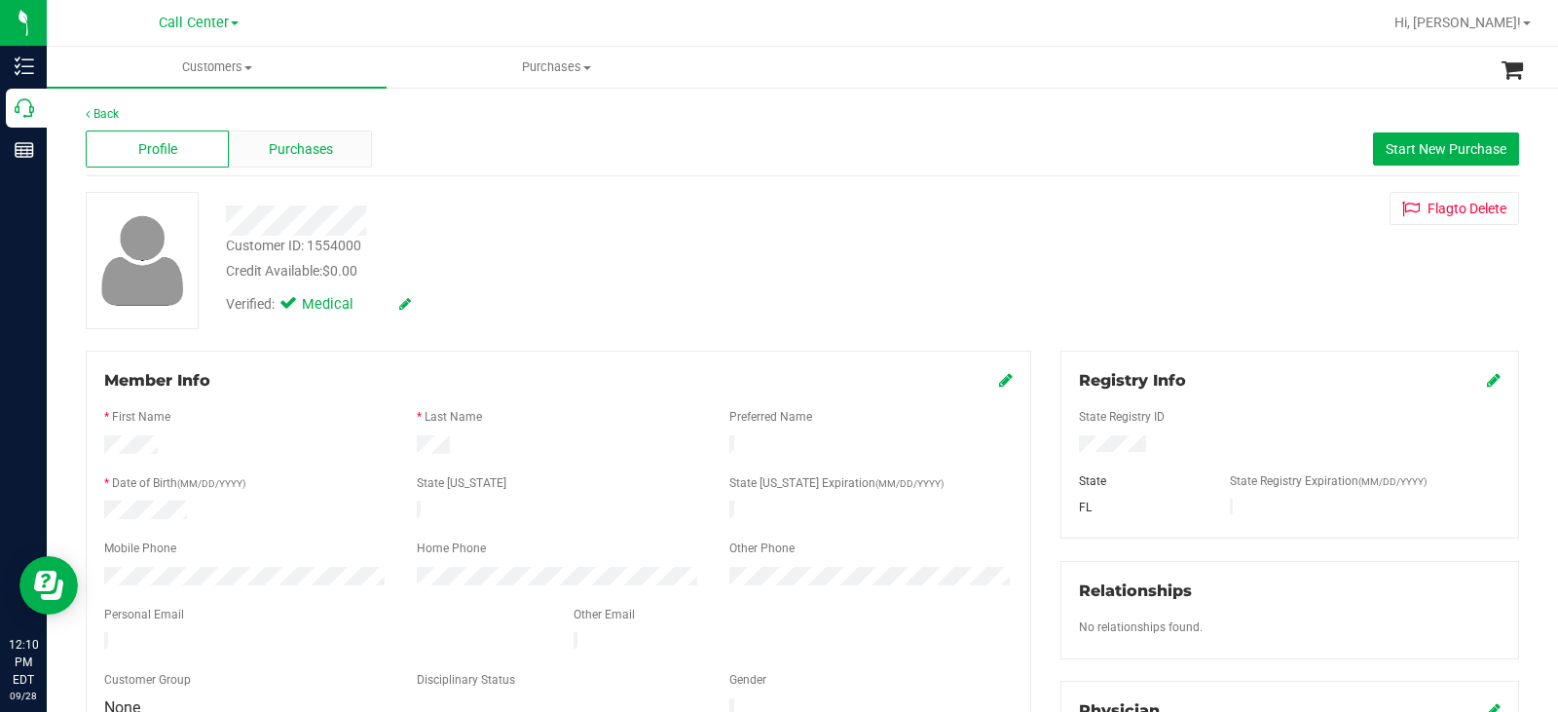
click at [334, 161] on div "Purchases" at bounding box center [300, 149] width 143 height 37
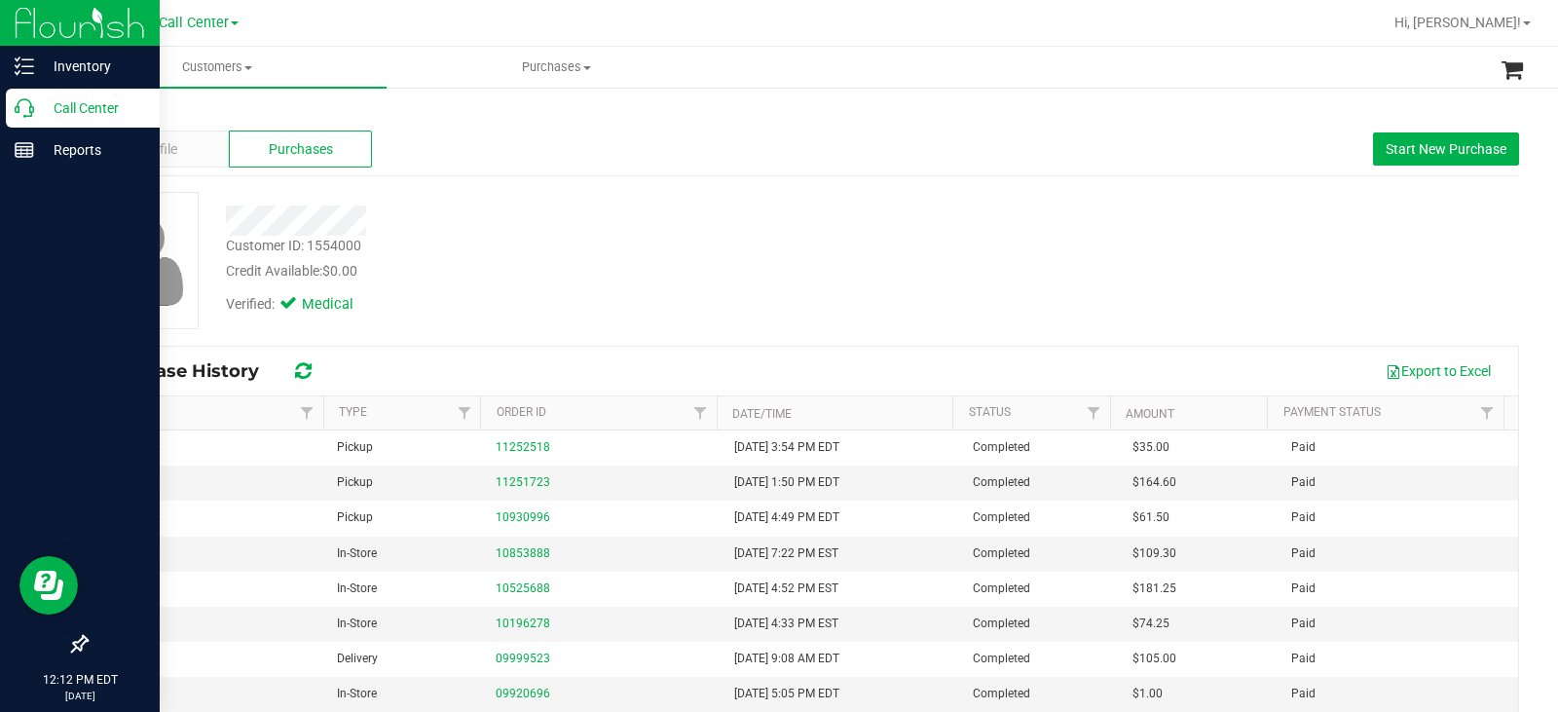
click at [30, 112] on icon at bounding box center [24, 107] width 19 height 19
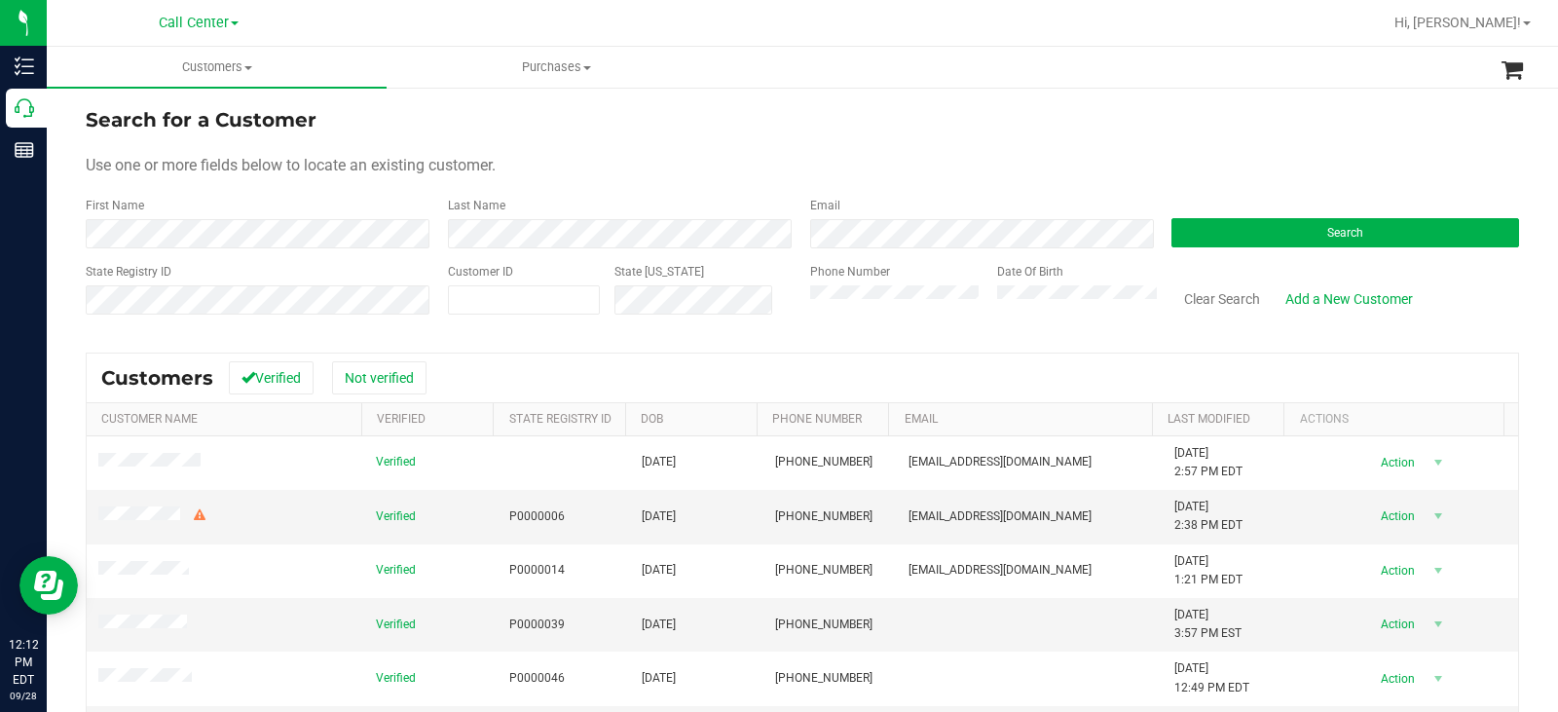
drag, startPoint x: 496, startPoint y: 283, endPoint x: 531, endPoint y: 316, distance: 47.6
click at [504, 290] on div "Customer ID" at bounding box center [524, 297] width 152 height 69
click at [531, 316] on div "Customer ID" at bounding box center [524, 297] width 152 height 69
click at [541, 311] on span at bounding box center [524, 299] width 152 height 29
paste input "486937"
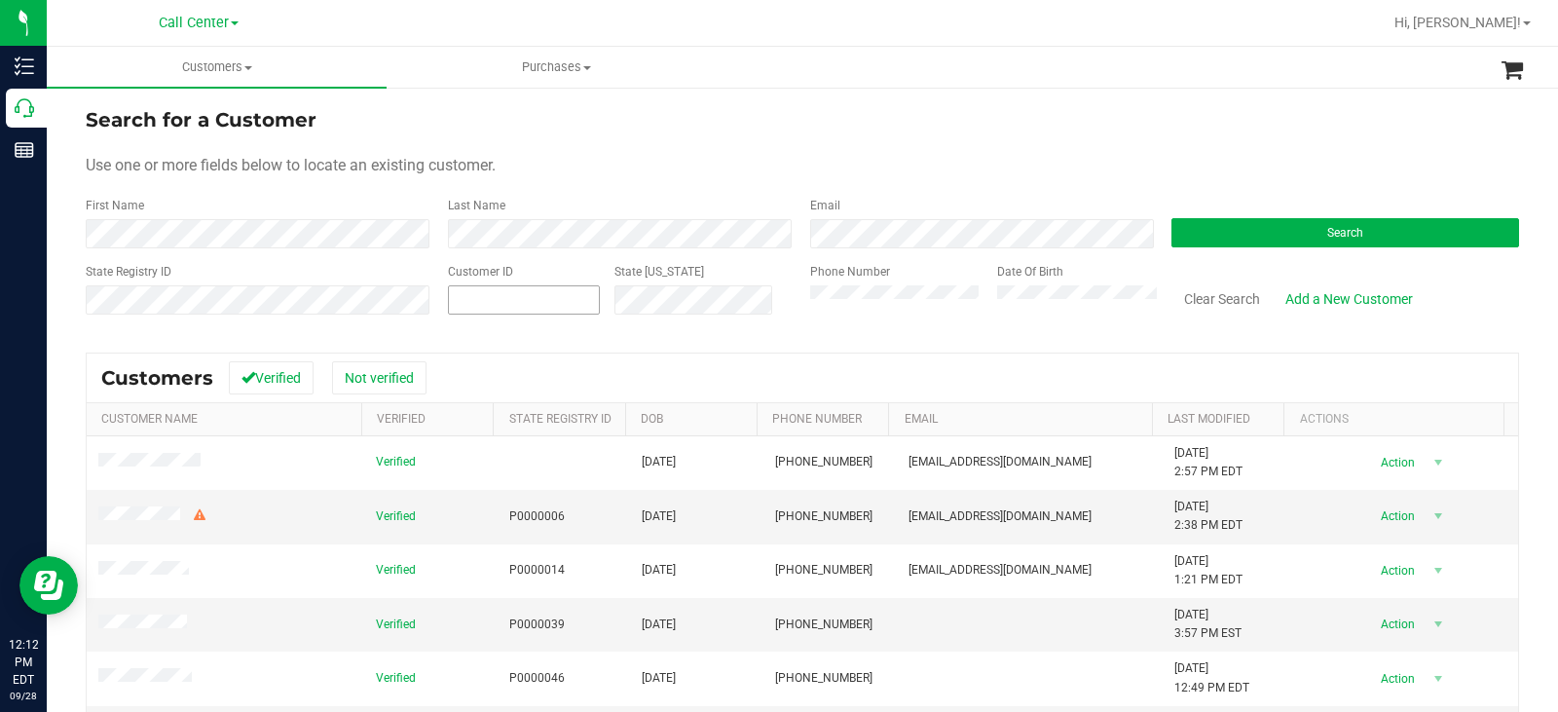
type input "486937"
click at [1261, 240] on button "Search" at bounding box center [1346, 232] width 348 height 29
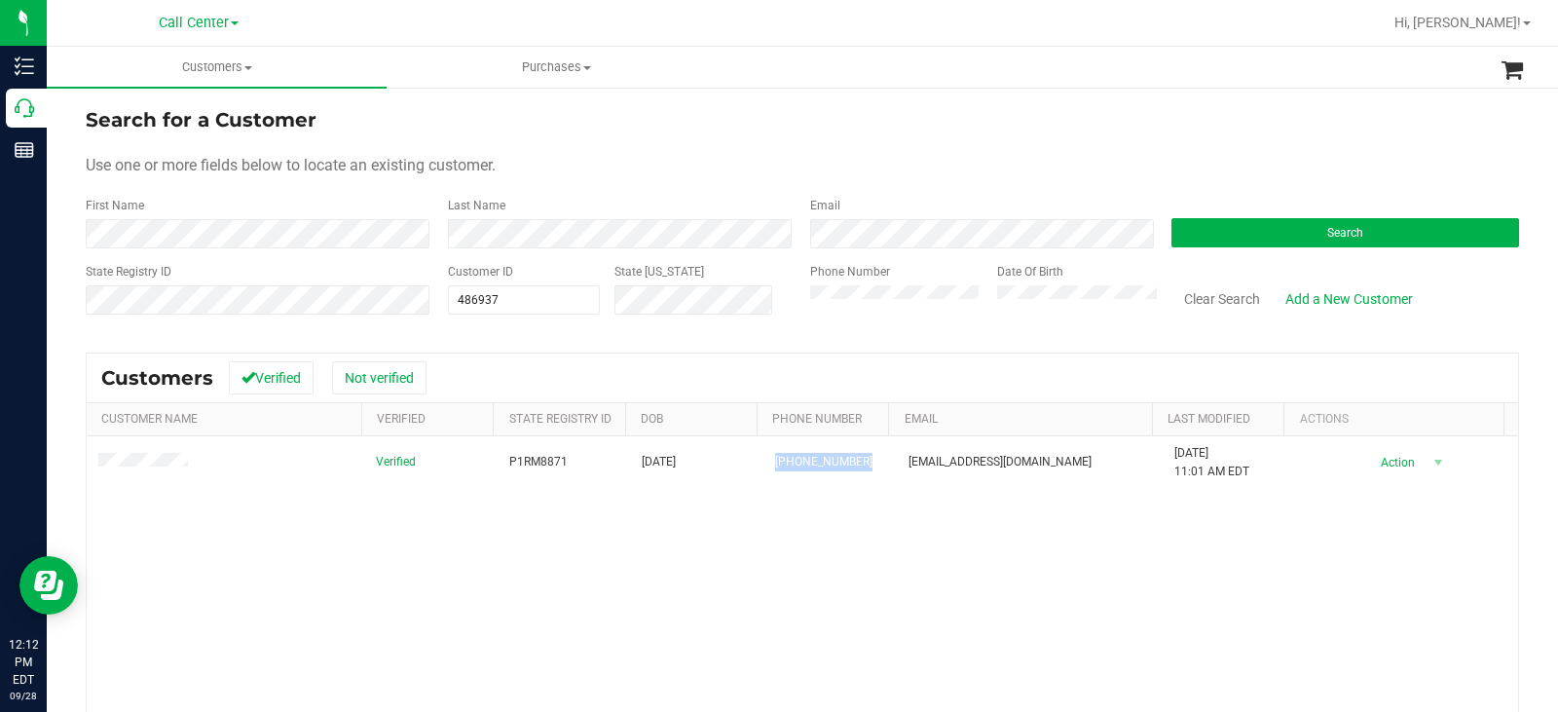
copy span "(214) 616-2343"
drag, startPoint x: 846, startPoint y: 460, endPoint x: 626, endPoint y: 311, distance: 265.8
click at [764, 466] on td "(214) 616-2343" at bounding box center [830, 462] width 133 height 53
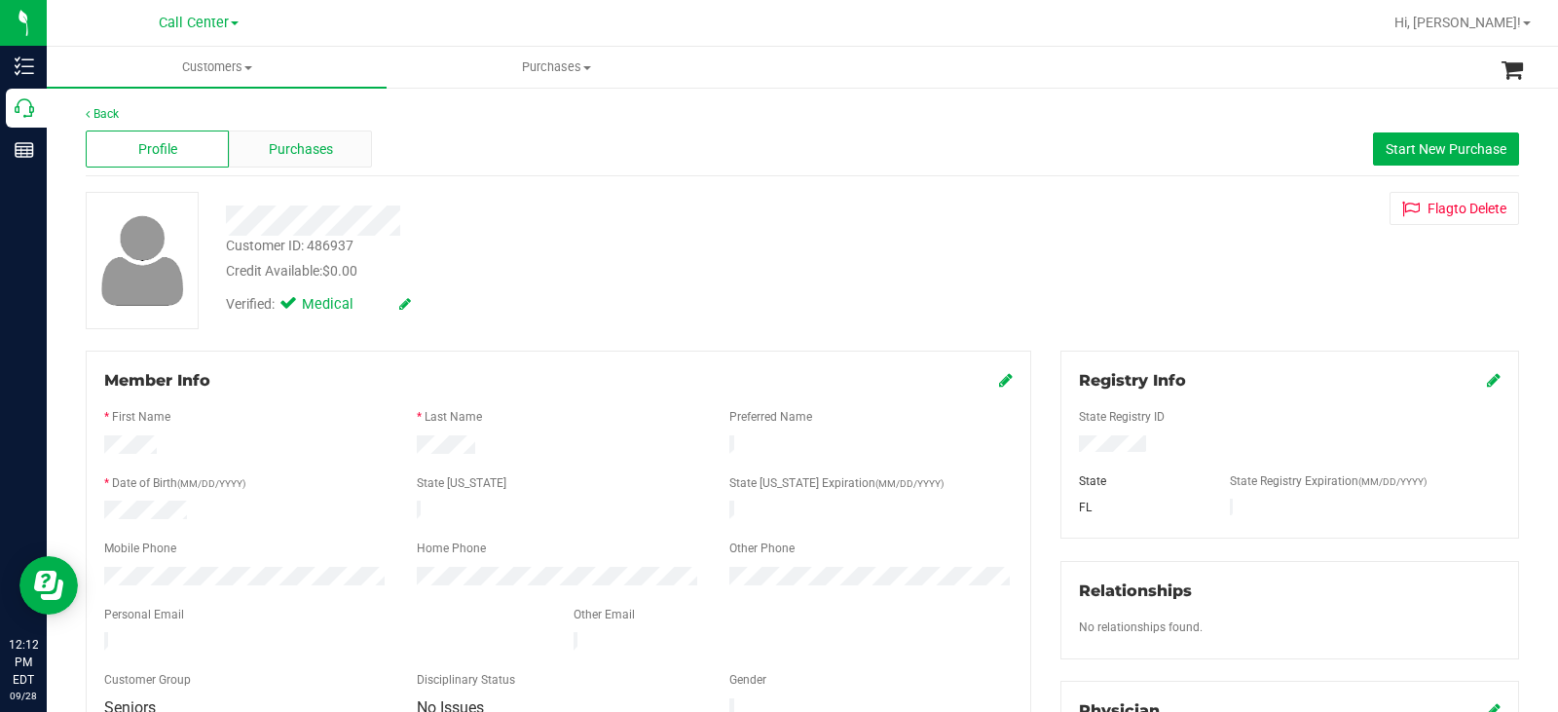
click at [320, 141] on span "Purchases" at bounding box center [301, 149] width 64 height 20
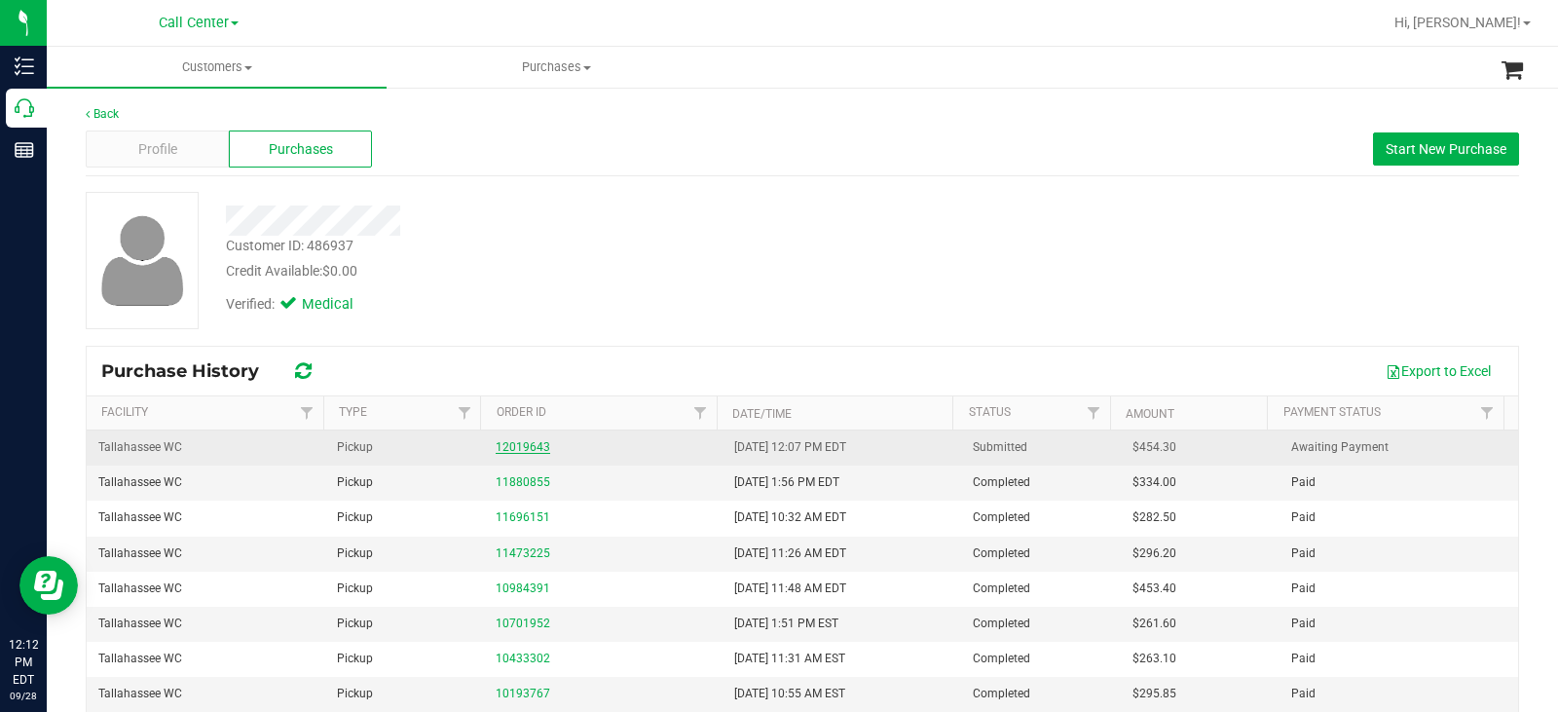
click at [534, 444] on link "12019643" at bounding box center [523, 447] width 55 height 14
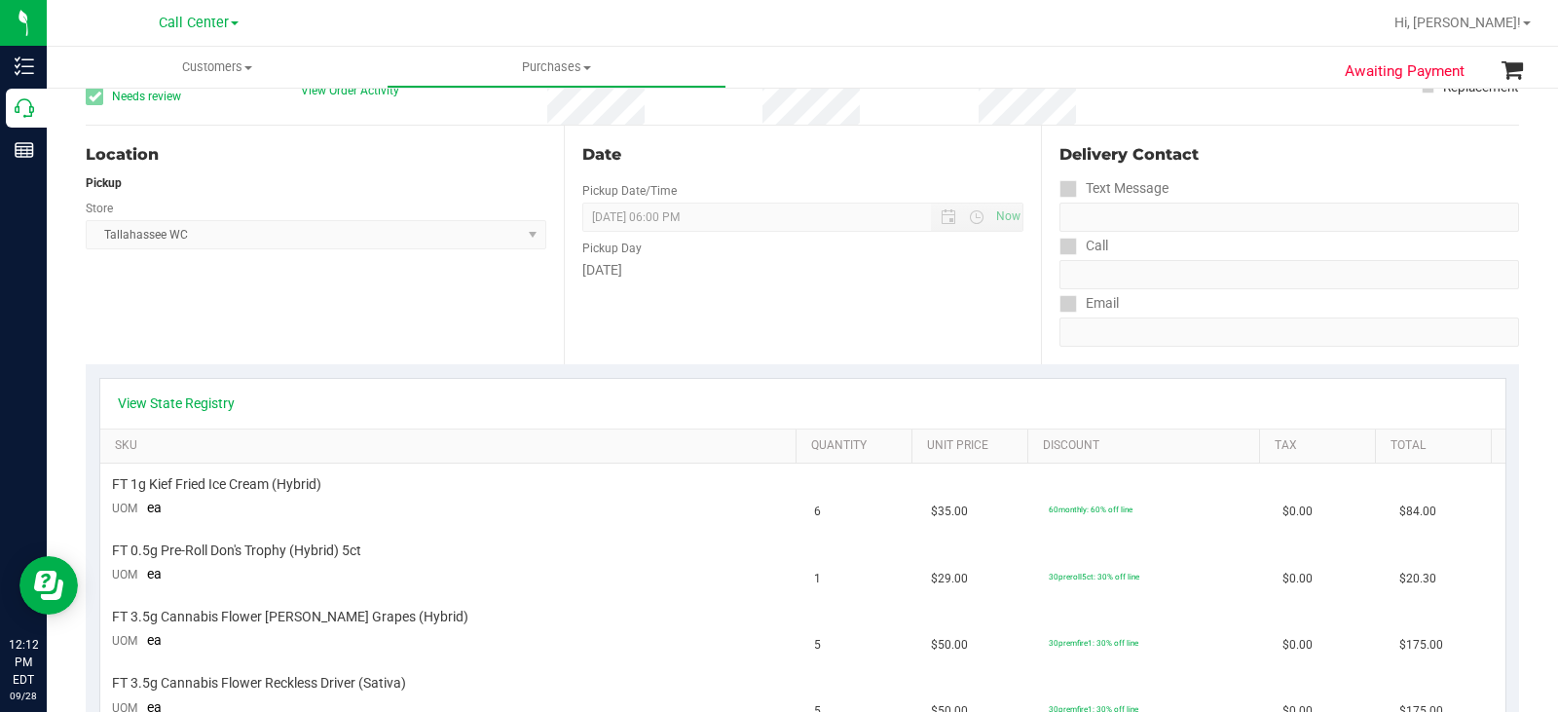
scroll to position [195, 0]
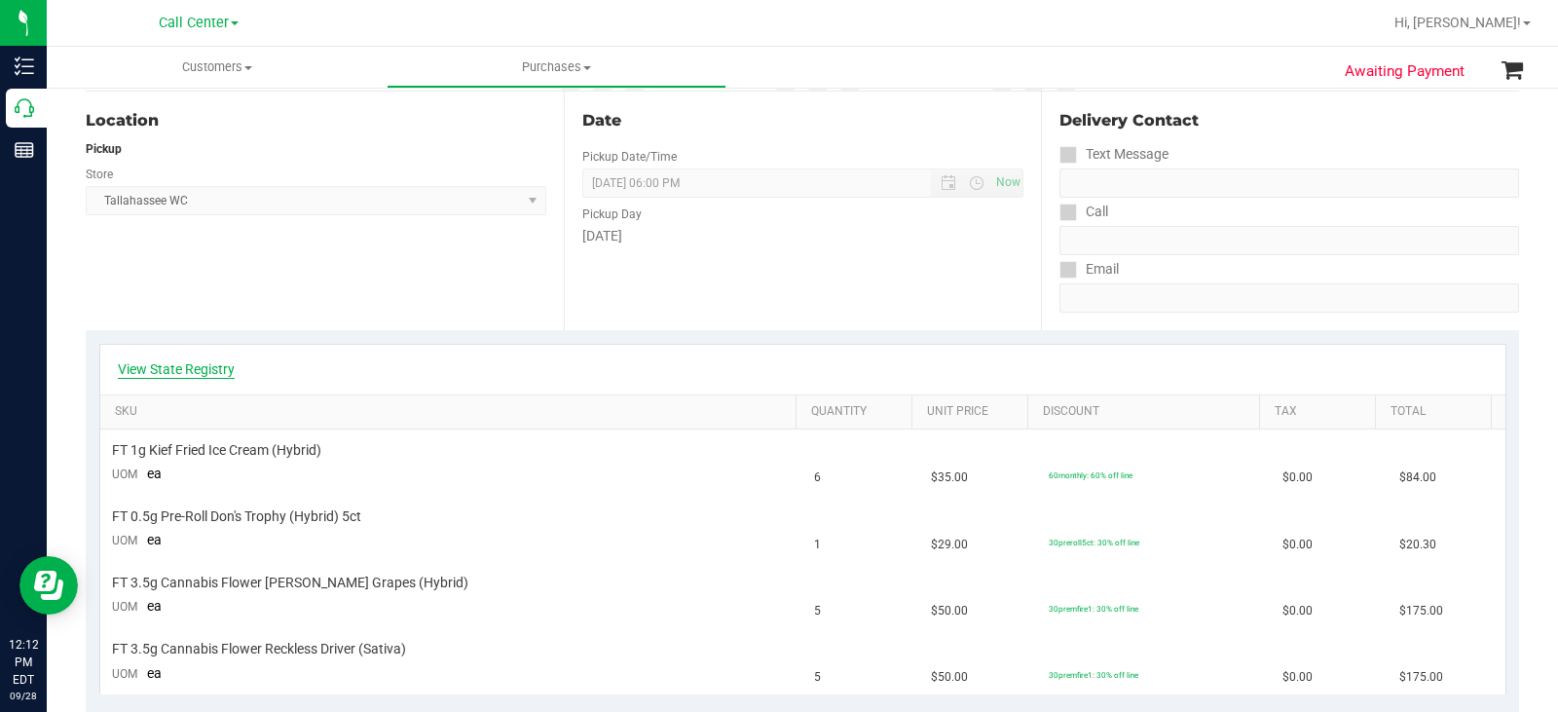
click at [132, 369] on link "View State Registry" at bounding box center [176, 368] width 117 height 19
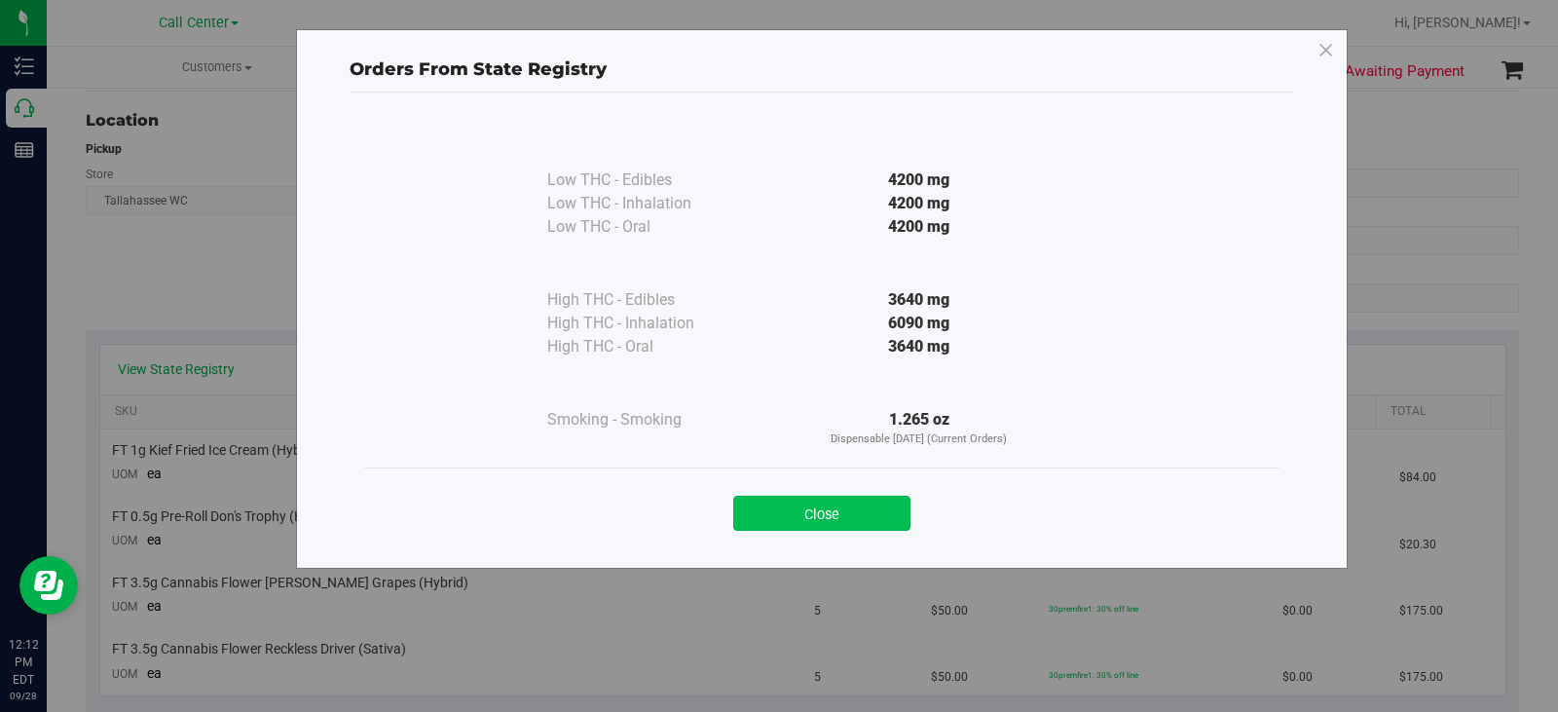
click at [794, 519] on button "Close" at bounding box center [821, 513] width 177 height 35
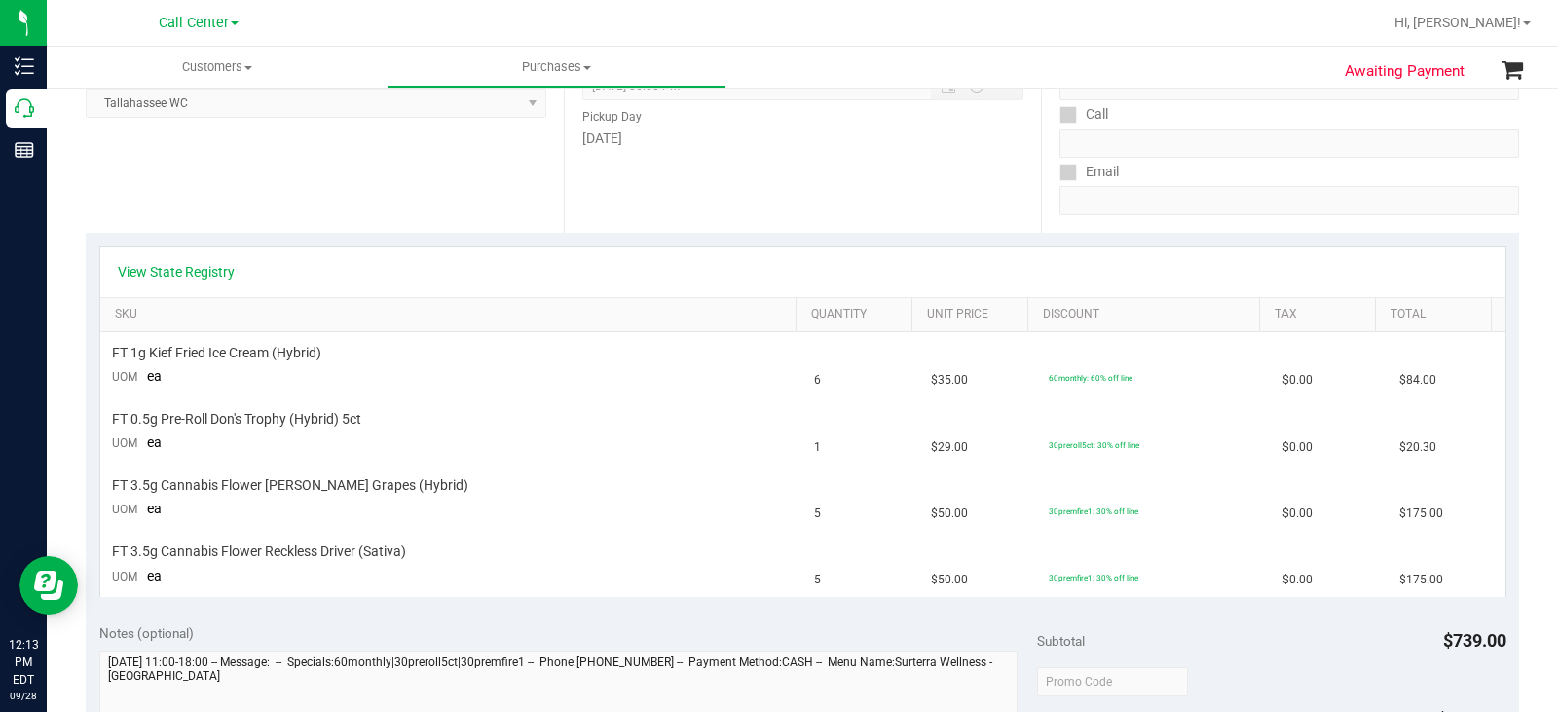
scroll to position [390, 0]
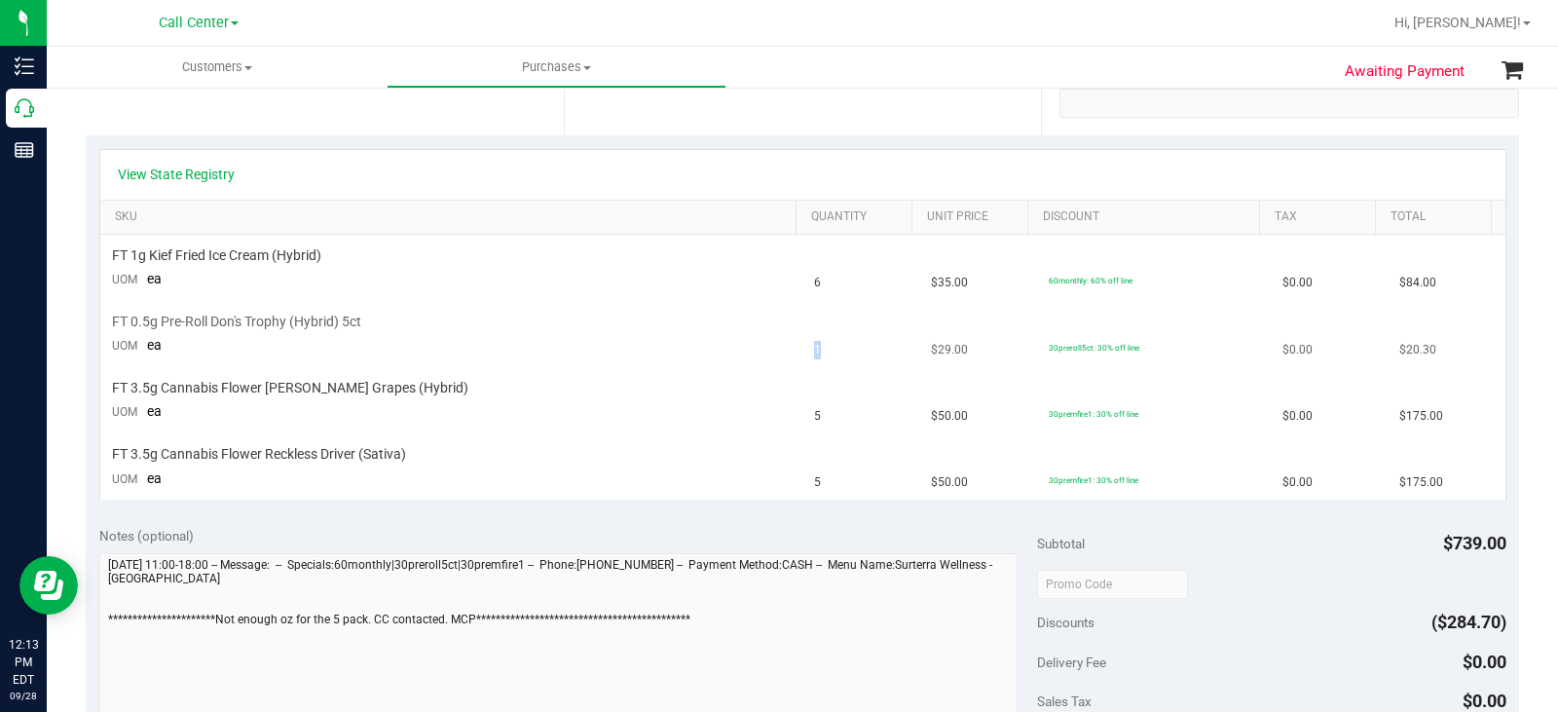
drag, startPoint x: 825, startPoint y: 333, endPoint x: 796, endPoint y: 339, distance: 29.8
click at [803, 339] on td "1" at bounding box center [861, 335] width 117 height 66
drag, startPoint x: 835, startPoint y: 263, endPoint x: 794, endPoint y: 278, distance: 43.4
click at [803, 278] on td "6" at bounding box center [861, 268] width 117 height 66
click at [430, 320] on div "FT 0.5g Pre-Roll Don's Trophy (Hybrid) 5ct" at bounding box center [452, 322] width 680 height 19
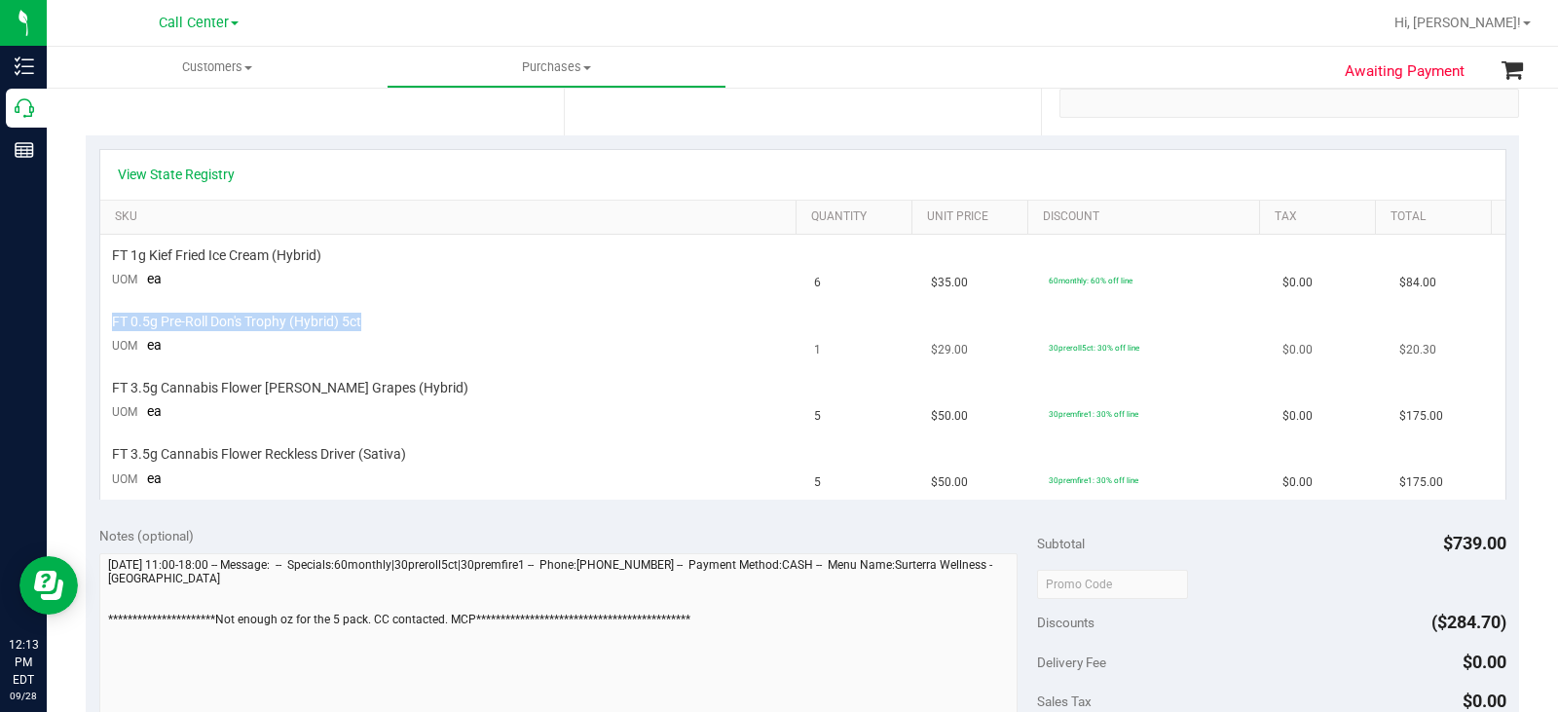
drag, startPoint x: 370, startPoint y: 319, endPoint x: 103, endPoint y: 324, distance: 266.9
click at [103, 324] on td "FT 0.5g Pre-Roll Don's Trophy (Hybrid) 5ct UOM ea" at bounding box center [451, 335] width 703 height 66
click at [824, 411] on td "5" at bounding box center [861, 401] width 117 height 66
drag, startPoint x: 821, startPoint y: 406, endPoint x: 779, endPoint y: 416, distance: 43.0
click at [779, 416] on tr "FT 3.5g Cannabis Flower Gaspar's Grapes (Hybrid) UOM ea 5 $50.00 30premfire1: 3…" at bounding box center [802, 401] width 1405 height 66
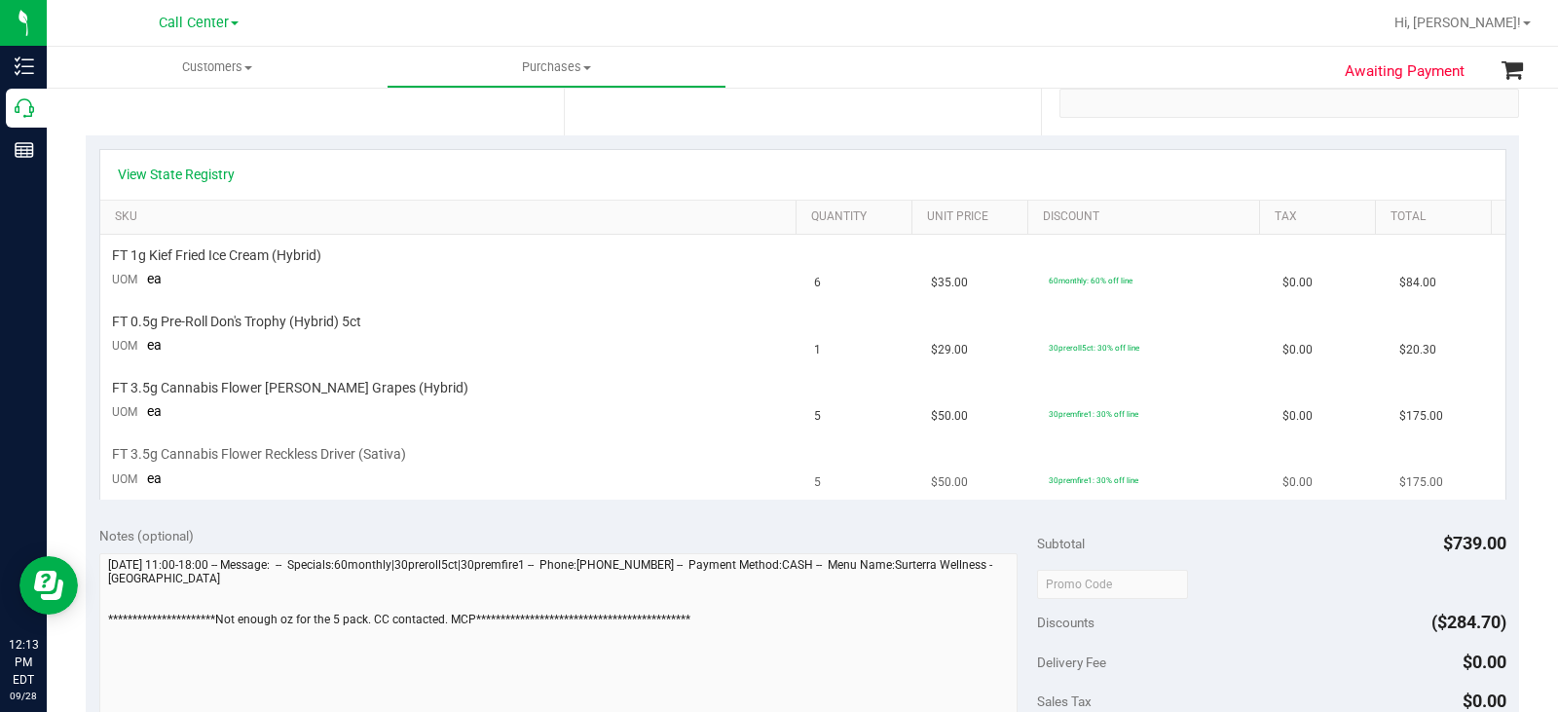
click at [826, 471] on td "5" at bounding box center [861, 466] width 117 height 65
drag, startPoint x: 823, startPoint y: 477, endPoint x: 771, endPoint y: 486, distance: 52.4
click at [771, 487] on tr "FT 3.5g Cannabis Flower Reckless Driver (Sativa) UOM ea 5 $50.00 30premfire1: 3…" at bounding box center [802, 466] width 1405 height 65
click at [820, 423] on td "5" at bounding box center [861, 401] width 117 height 66
drag, startPoint x: 772, startPoint y: 424, endPoint x: 754, endPoint y: 426, distance: 18.6
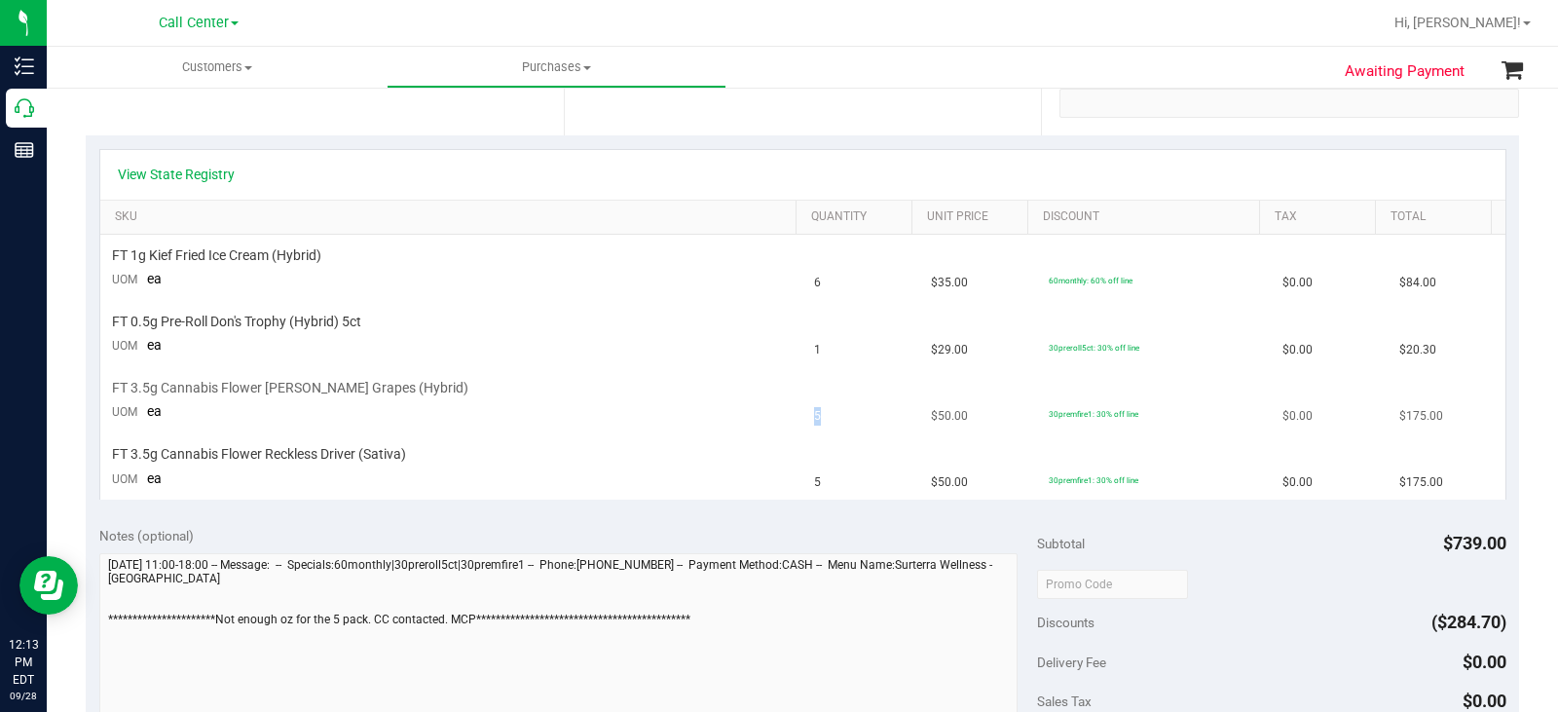
click at [756, 426] on tr "FT 3.5g Cannabis Flower Gaspar's Grapes (Hybrid) UOM ea 5 $50.00 30premfire1: 3…" at bounding box center [802, 401] width 1405 height 66
drag, startPoint x: 616, startPoint y: 474, endPoint x: 428, endPoint y: 630, distance: 244.9
click at [614, 480] on td "FT 3.5g Cannabis Flower Reckless Driver (Sativa) UOM ea" at bounding box center [451, 466] width 703 height 65
click at [164, 172] on link "View State Registry" at bounding box center [176, 174] width 117 height 19
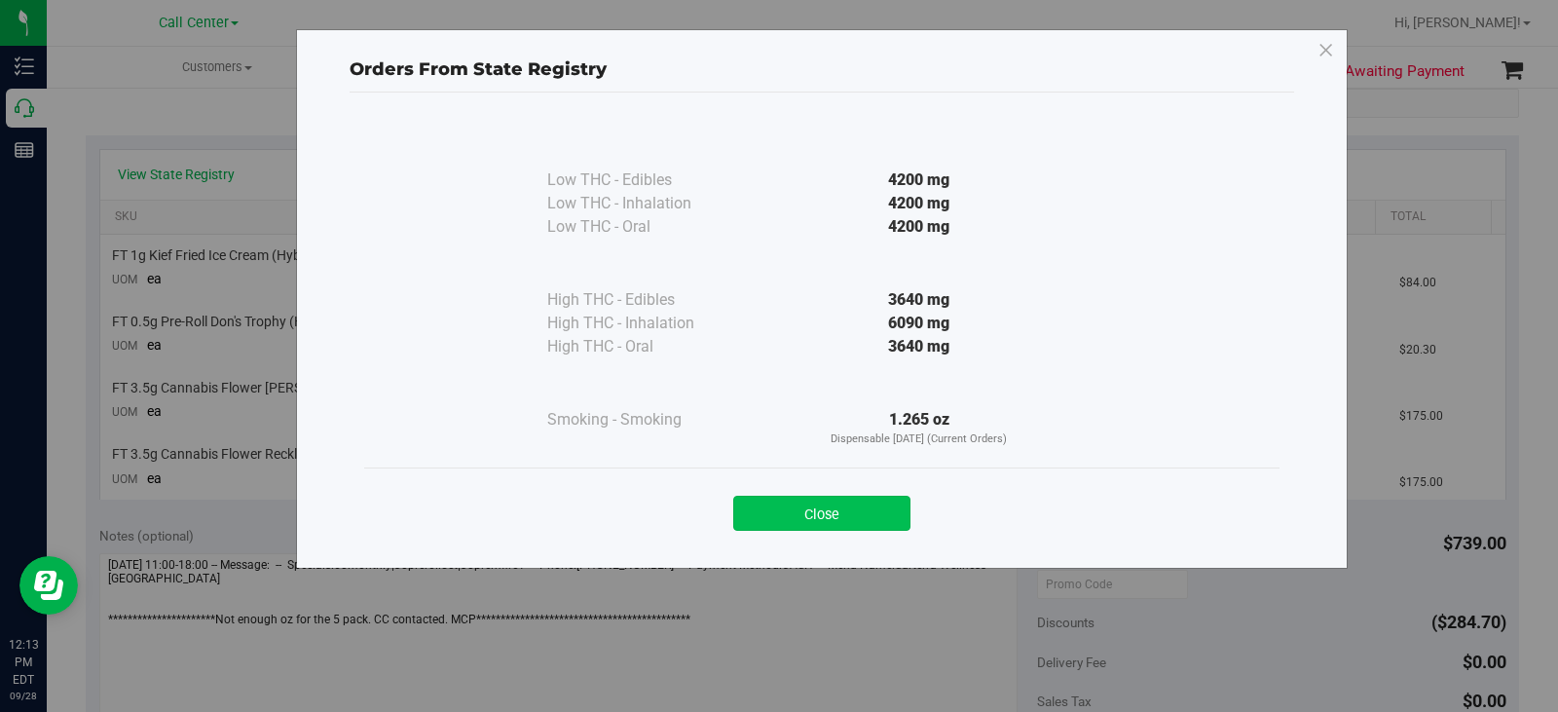
click at [795, 507] on button "Close" at bounding box center [821, 513] width 177 height 35
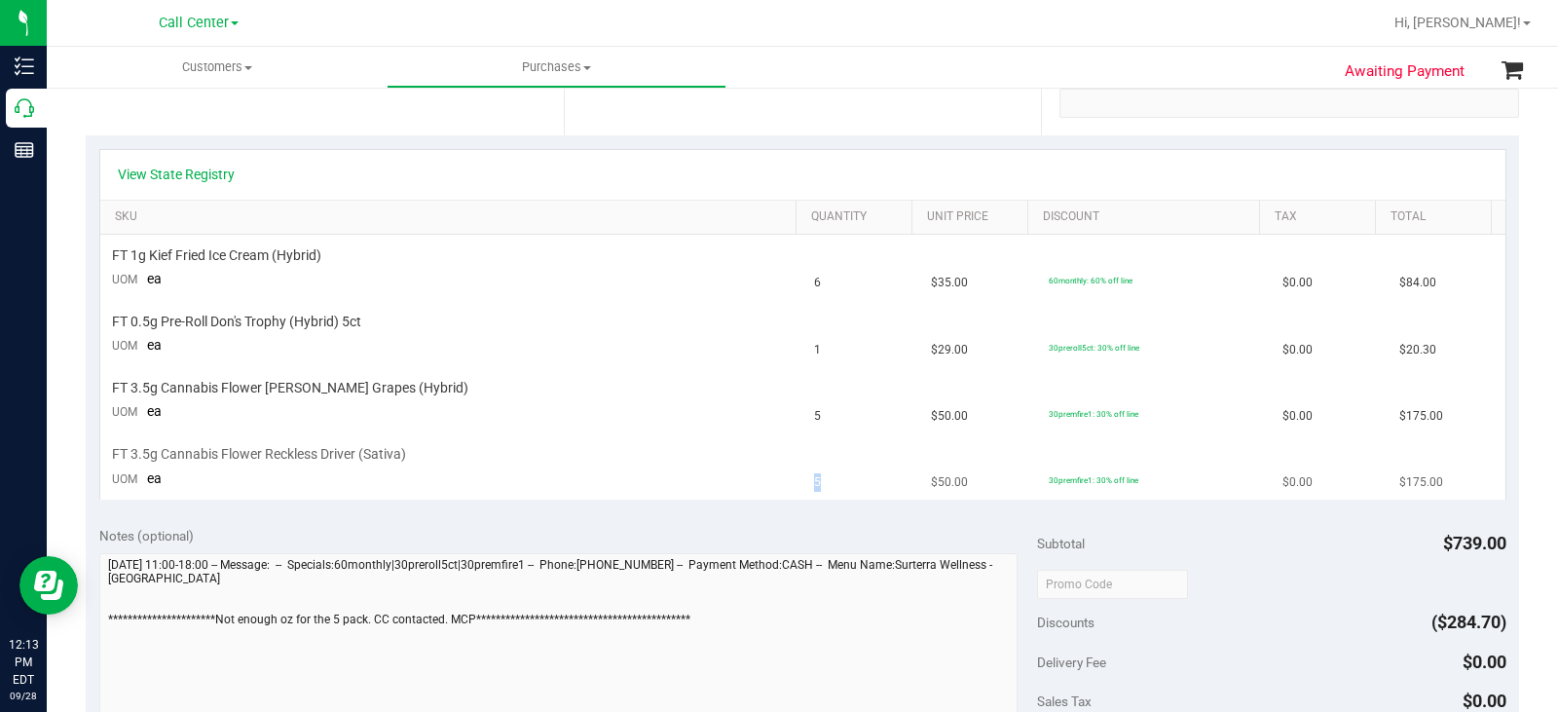
drag, startPoint x: 822, startPoint y: 476, endPoint x: 791, endPoint y: 479, distance: 31.3
click at [803, 479] on td "5" at bounding box center [861, 466] width 117 height 65
click at [814, 420] on td "5" at bounding box center [861, 401] width 117 height 66
drag, startPoint x: 819, startPoint y: 409, endPoint x: 792, endPoint y: 412, distance: 27.4
click at [803, 412] on td "5" at bounding box center [861, 401] width 117 height 66
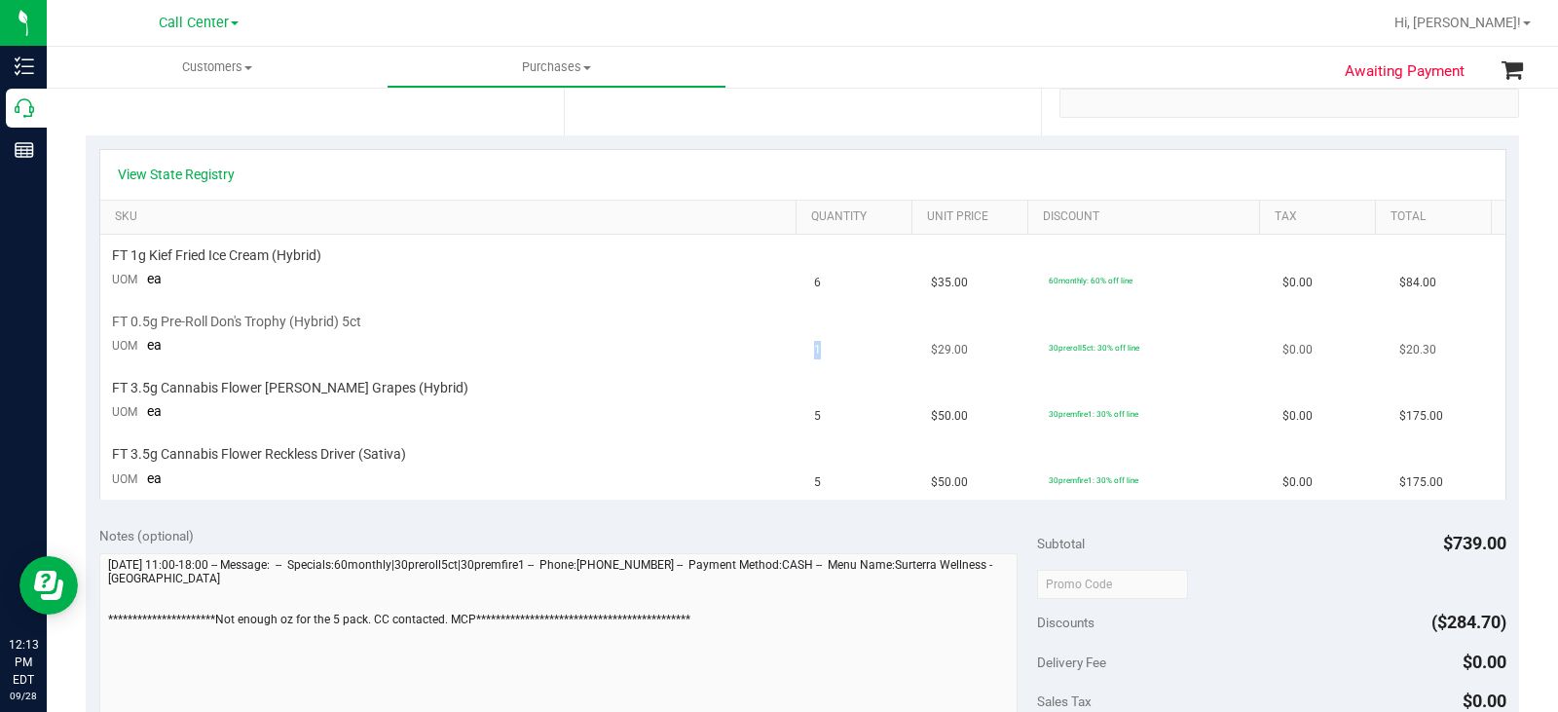
drag, startPoint x: 810, startPoint y: 343, endPoint x: 801, endPoint y: 344, distance: 9.8
click at [803, 344] on td "1" at bounding box center [861, 335] width 117 height 66
click at [837, 419] on td "5" at bounding box center [861, 401] width 117 height 66
drag, startPoint x: 810, startPoint y: 342, endPoint x: 106, endPoint y: 346, distance: 704.2
click at [106, 349] on tr "FT 0.5g Pre-Roll Don's Trophy (Hybrid) 5ct UOM ea 1 $29.00 30preroll5ct: 30% of…" at bounding box center [802, 335] width 1405 height 66
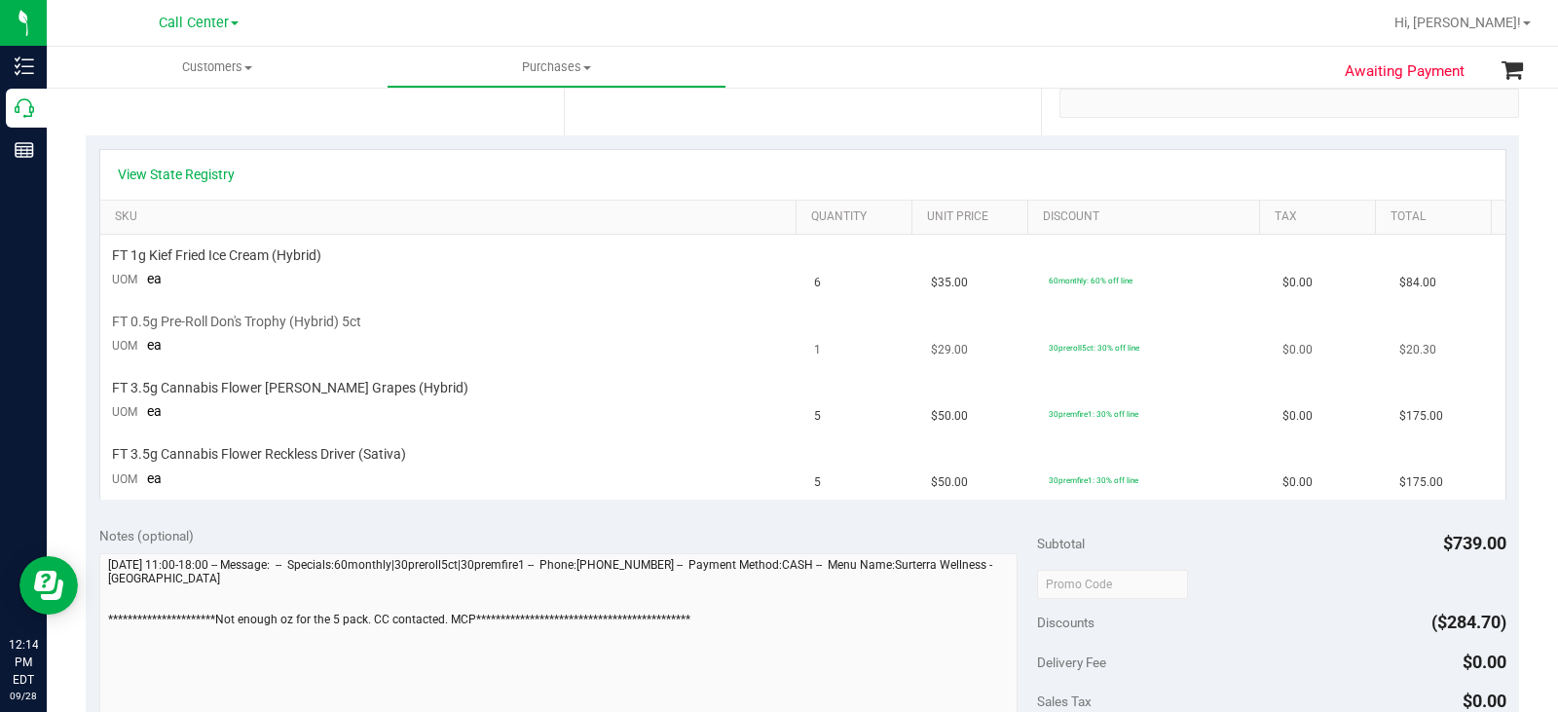
click at [104, 325] on td "FT 0.5g Pre-Roll Don's Trophy (Hybrid) 5ct UOM ea" at bounding box center [451, 335] width 703 height 66
drag, startPoint x: 110, startPoint y: 318, endPoint x: 859, endPoint y: 348, distance: 749.5
click at [882, 343] on tr "FT 0.5g Pre-Roll Don's Trophy (Hybrid) 5ct UOM ea 1 $29.00 30preroll5ct: 30% of…" at bounding box center [802, 335] width 1405 height 66
click at [833, 350] on td "1" at bounding box center [861, 335] width 117 height 66
drag, startPoint x: 811, startPoint y: 412, endPoint x: 781, endPoint y: 416, distance: 30.4
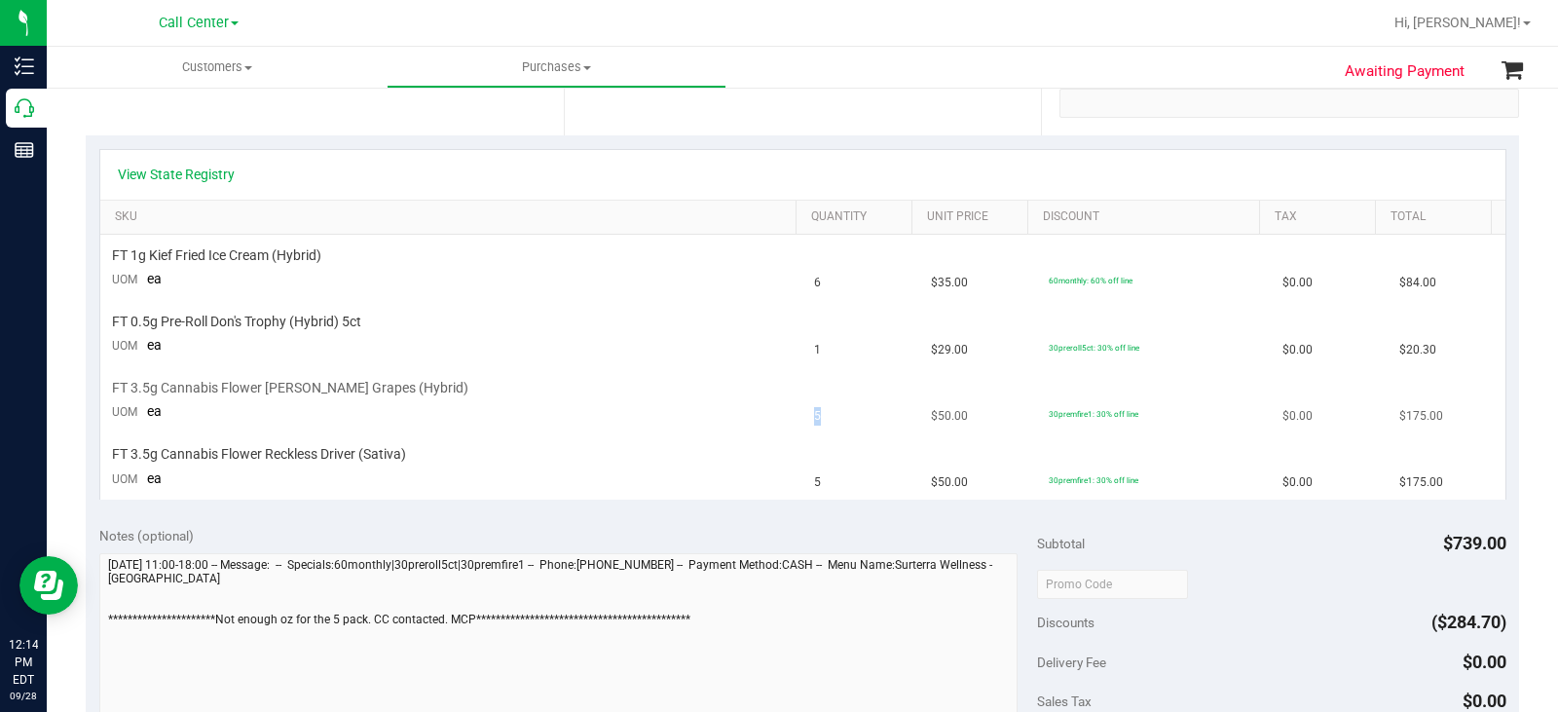
click at [781, 416] on tr "FT 3.5g Cannabis Flower Gaspar's Grapes (Hybrid) UOM ea 5 $50.00 30premfire1: 3…" at bounding box center [802, 401] width 1405 height 66
click at [803, 432] on td "5" at bounding box center [861, 401] width 117 height 66
click at [651, 434] on td "FT 3.5g Cannabis Flower Reckless Driver (Sativa) UOM ea" at bounding box center [451, 466] width 703 height 65
click at [198, 171] on link "View State Registry" at bounding box center [176, 174] width 117 height 19
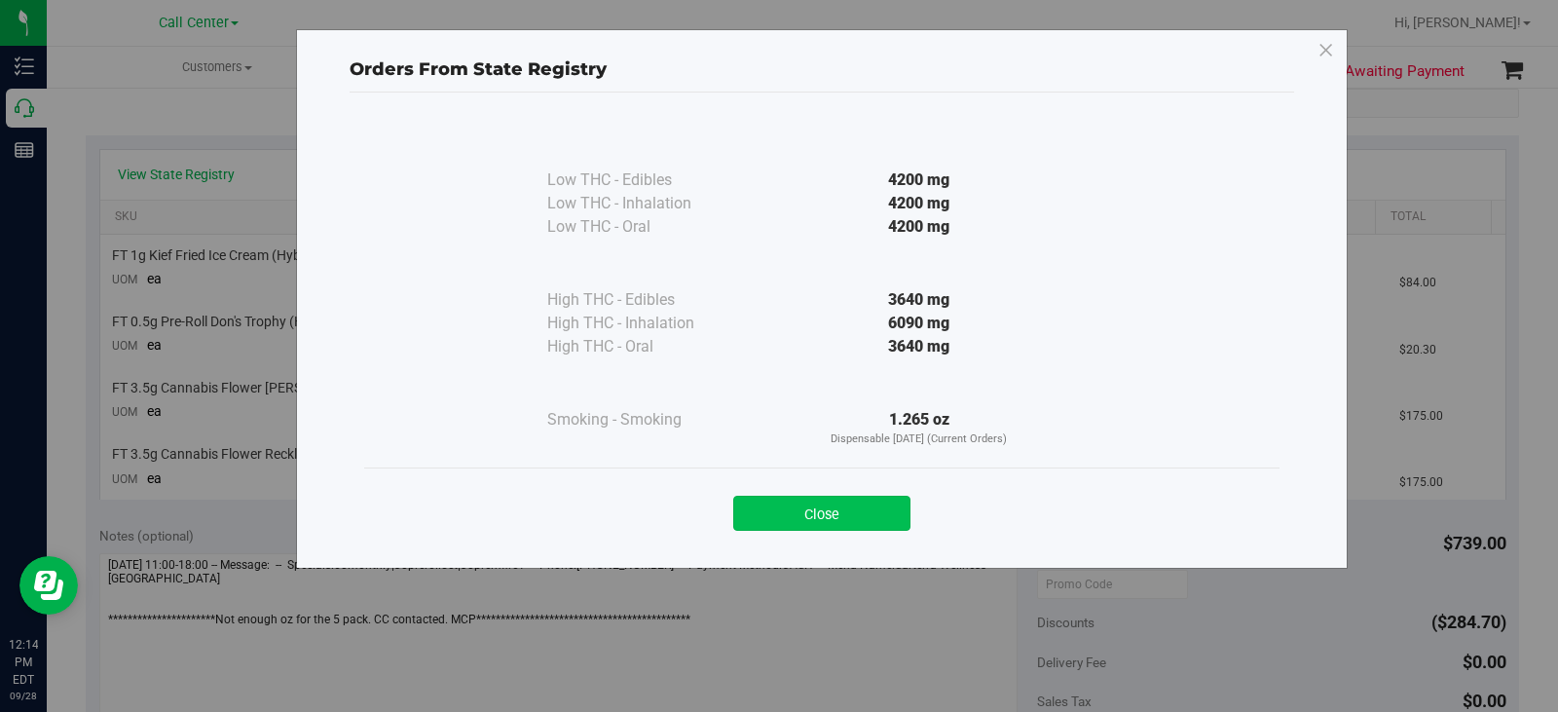
click at [839, 516] on button "Close" at bounding box center [821, 513] width 177 height 35
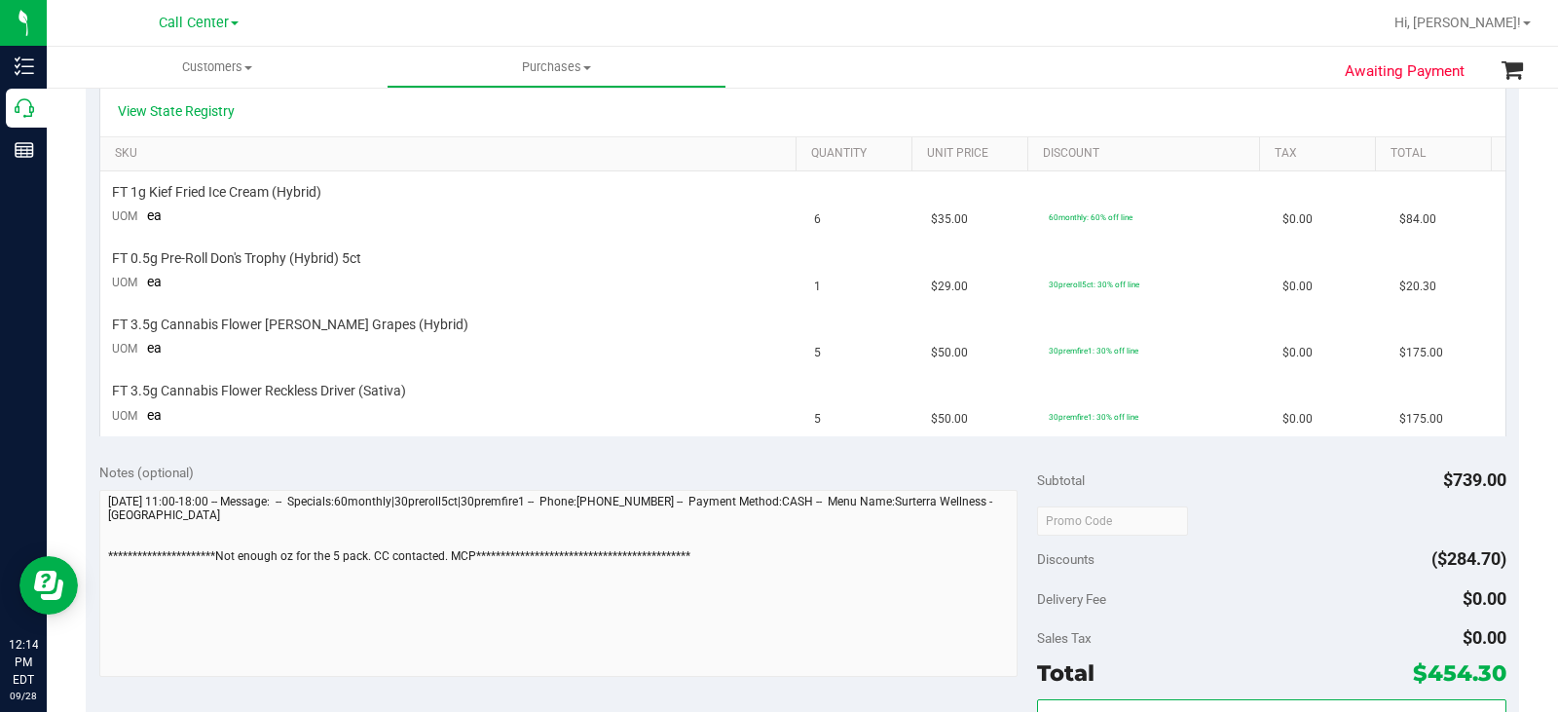
scroll to position [487, 0]
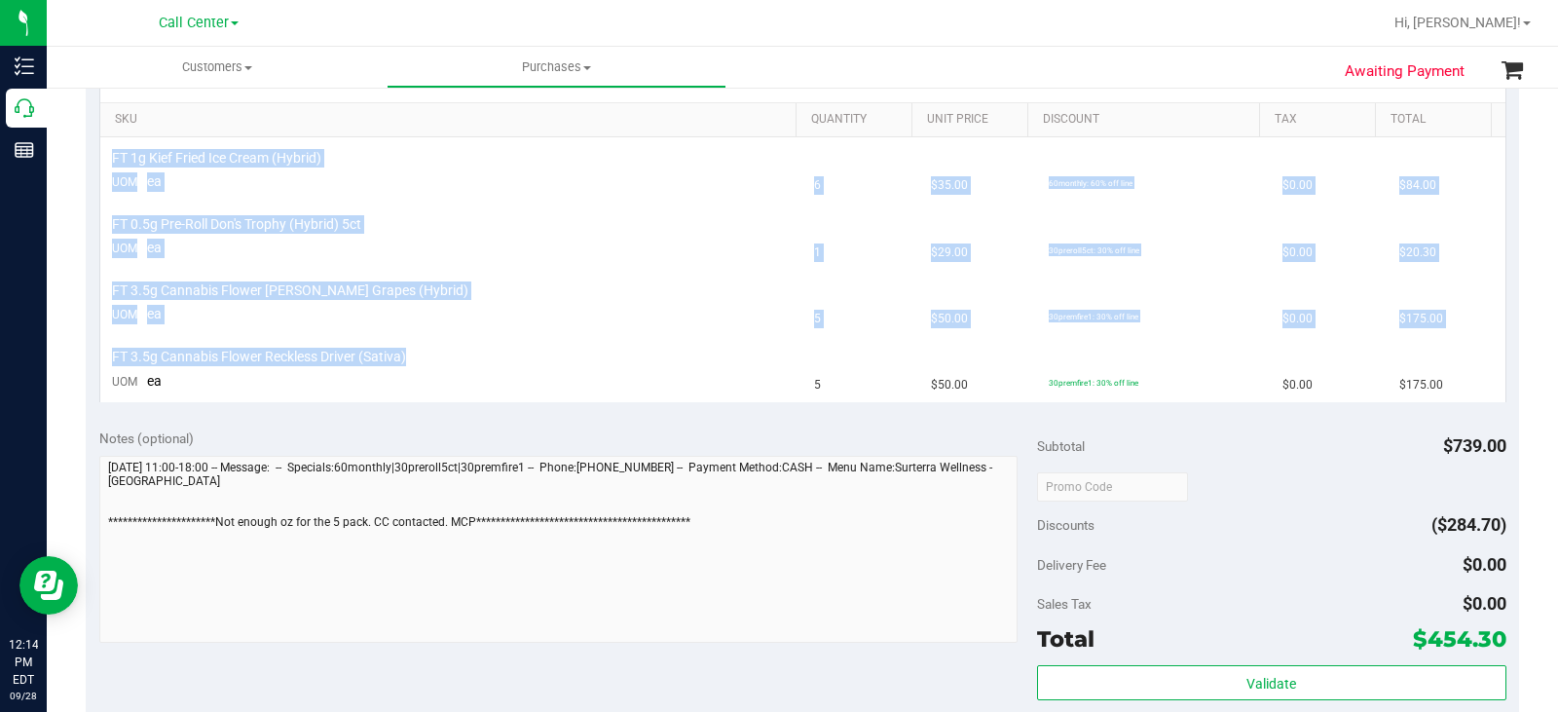
drag, startPoint x: 410, startPoint y: 357, endPoint x: 113, endPoint y: 155, distance: 359.5
click at [113, 155] on tbody "FT 1g Kief Fried Ice Cream (Hybrid) UOM ea 6 $35.00 60monthly: 60% off line $0.…" at bounding box center [802, 269] width 1405 height 265
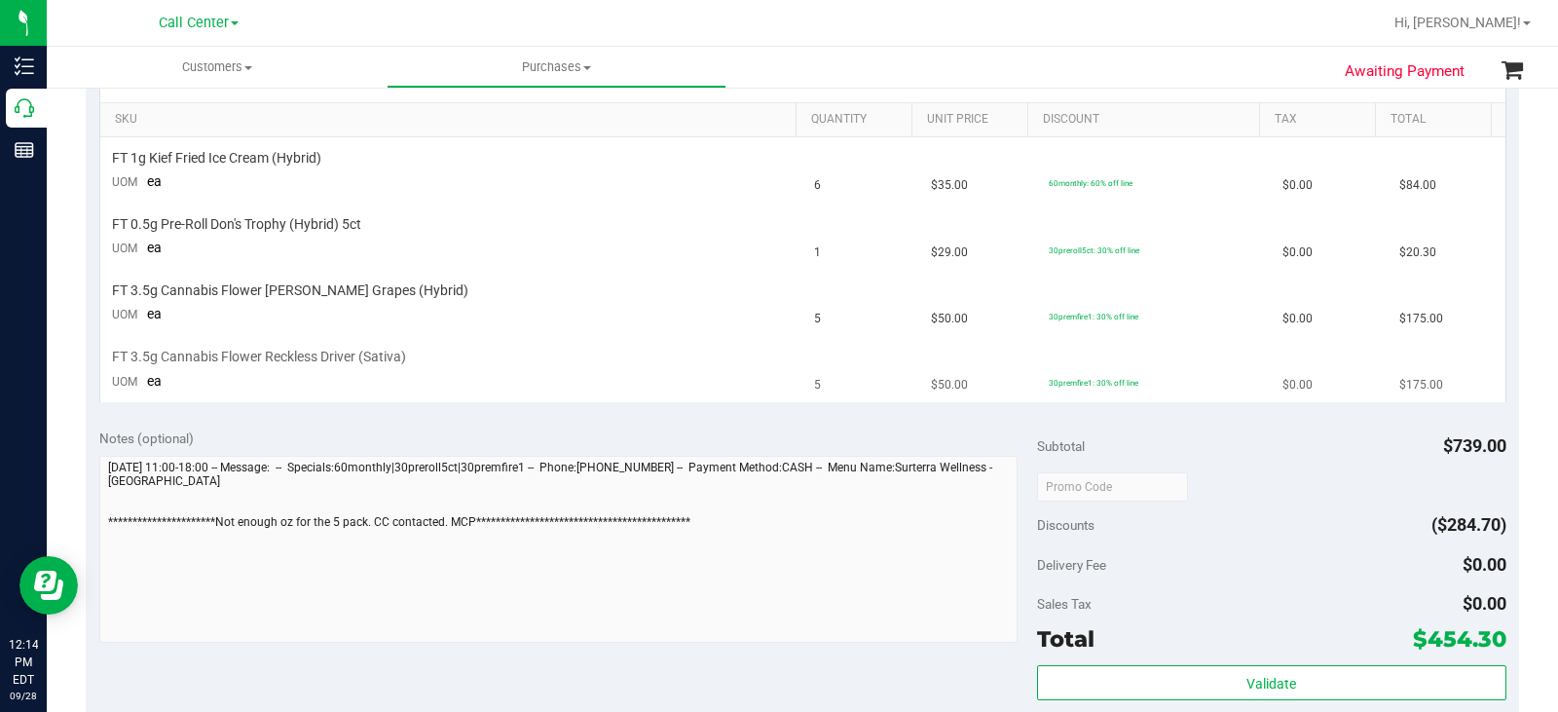
click at [372, 344] on td "FT 3.5g Cannabis Flower Reckless Driver (Sativa) UOM ea" at bounding box center [451, 369] width 703 height 65
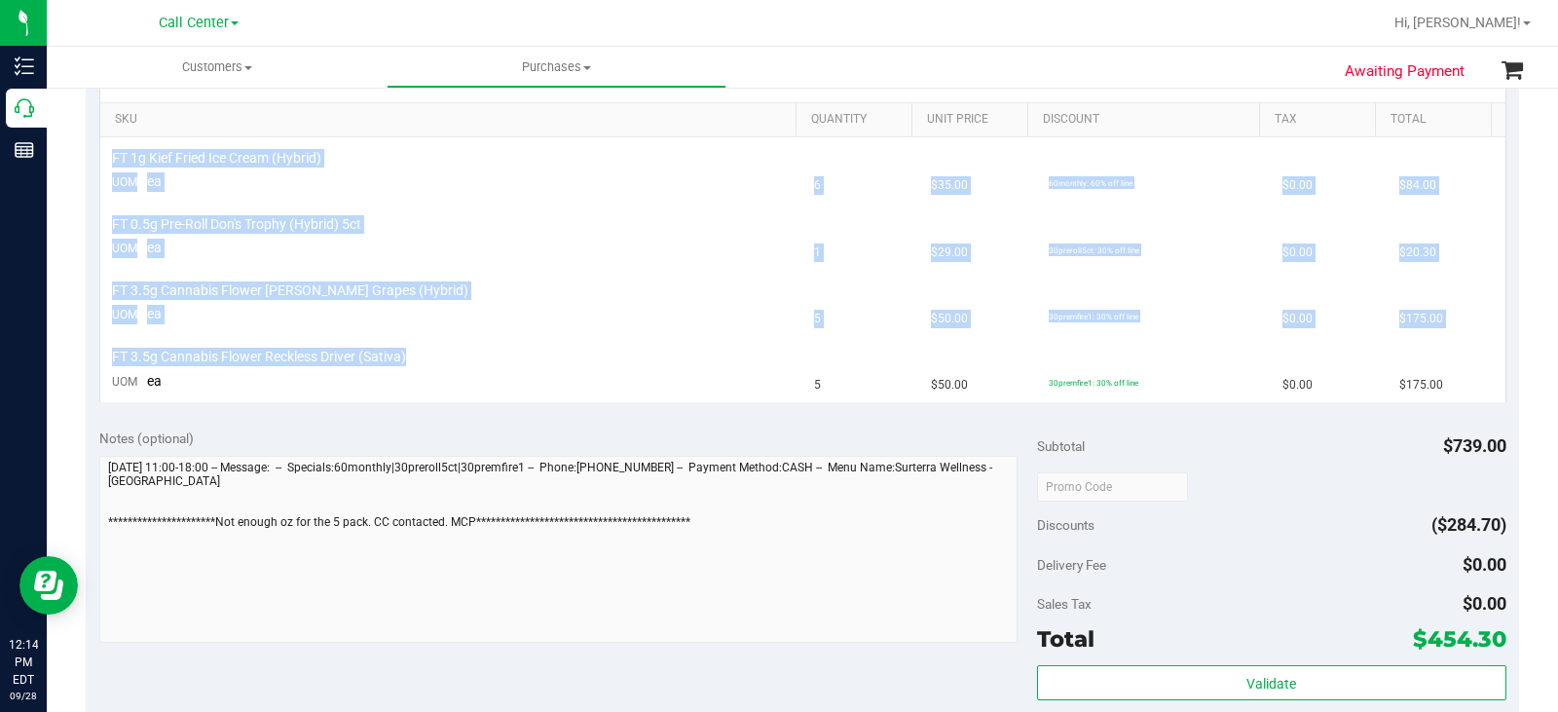
drag, startPoint x: 413, startPoint y: 355, endPoint x: 108, endPoint y: 153, distance: 365.5
click at [108, 153] on tbody "FT 1g Kief Fried Ice Cream (Hybrid) UOM ea 6 $35.00 60monthly: 60% off line $0.…" at bounding box center [802, 269] width 1405 height 265
click at [499, 246] on td "FT 0.5g Pre-Roll Don's Trophy (Hybrid) 5ct UOM ea" at bounding box center [451, 238] width 703 height 66
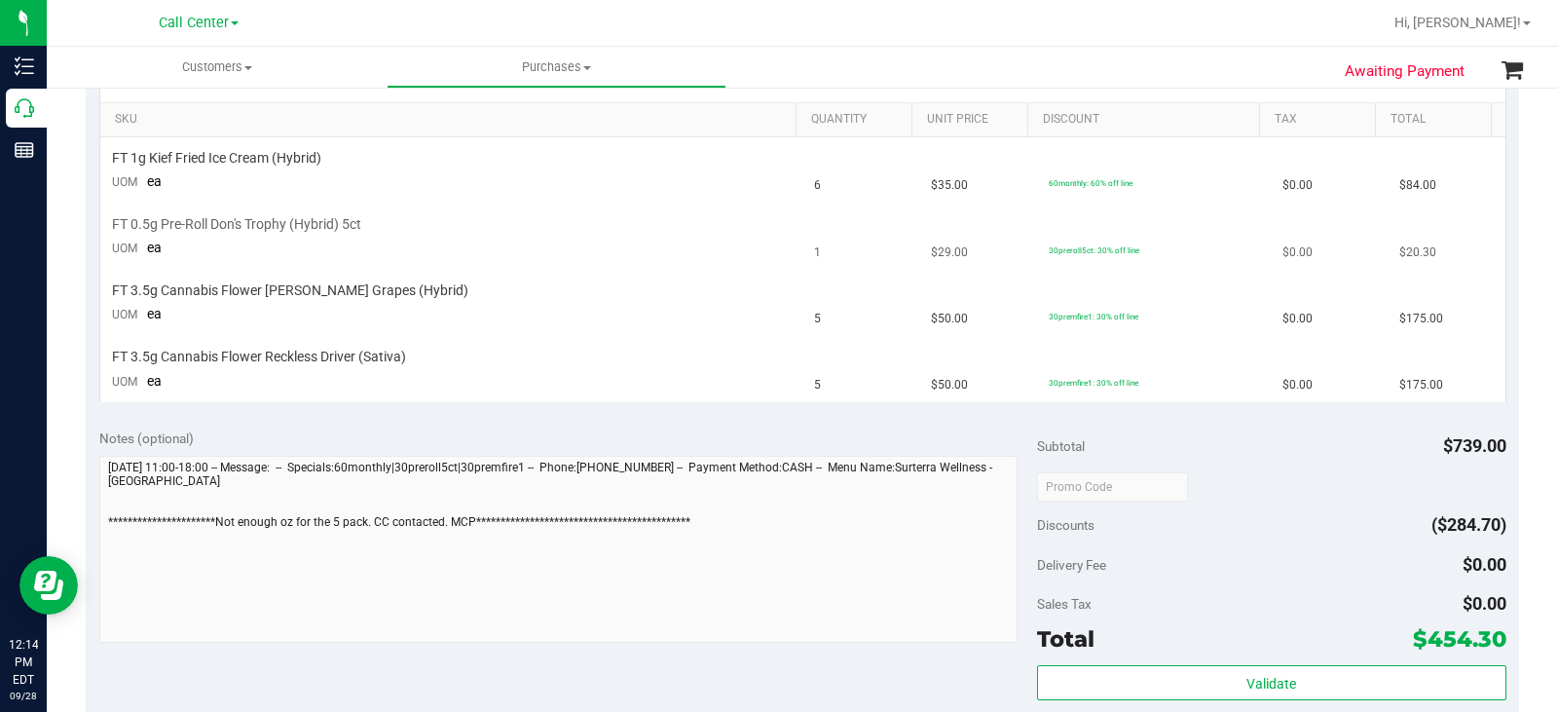
click at [734, 249] on td "FT 0.5g Pre-Roll Don's Trophy (Hybrid) 5ct UOM ea" at bounding box center [451, 238] width 703 height 66
drag, startPoint x: 394, startPoint y: 218, endPoint x: 118, endPoint y: 212, distance: 276.7
click at [118, 212] on td "FT 0.5g Pre-Roll Don's Trophy (Hybrid) 5ct UOM ea" at bounding box center [451, 238] width 703 height 66
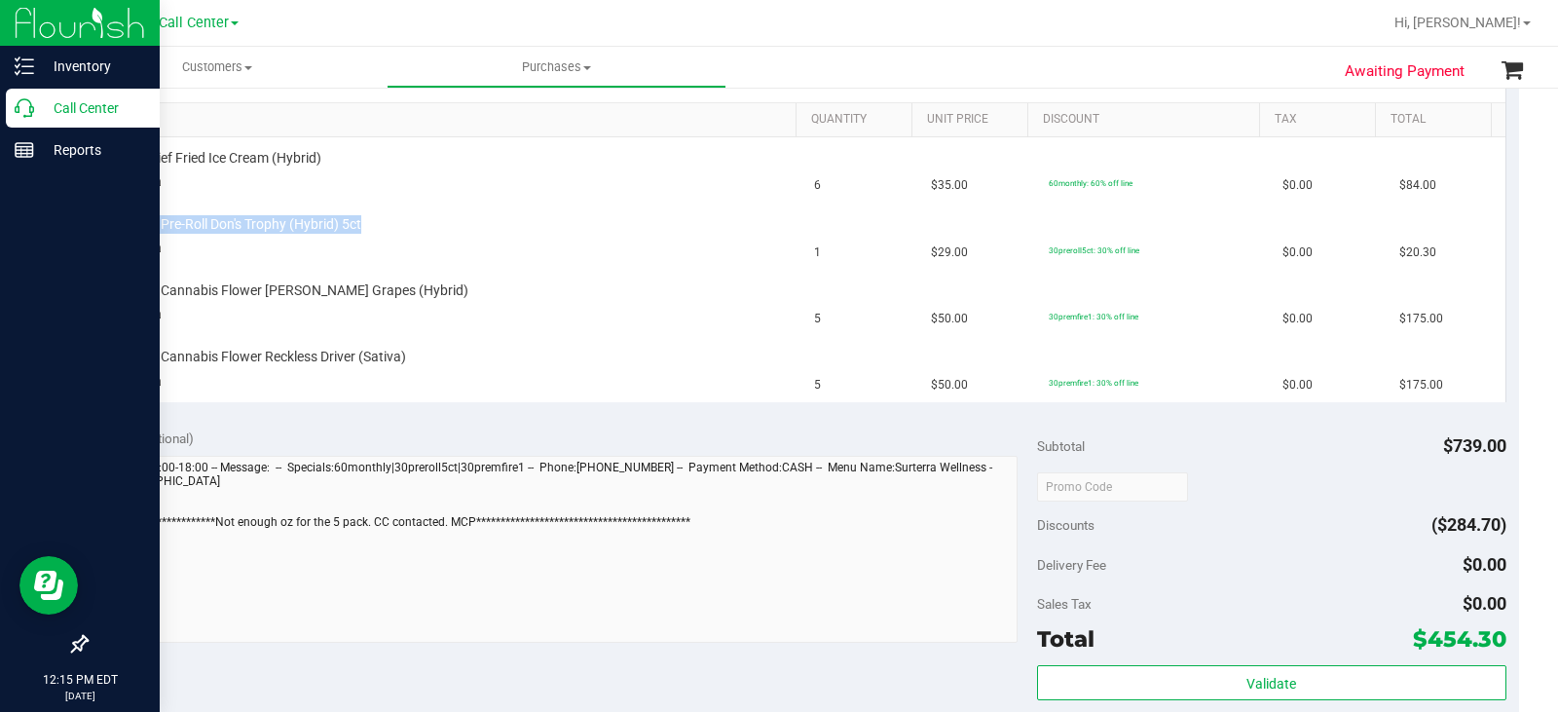
click at [62, 117] on p "Call Center" at bounding box center [92, 107] width 117 height 23
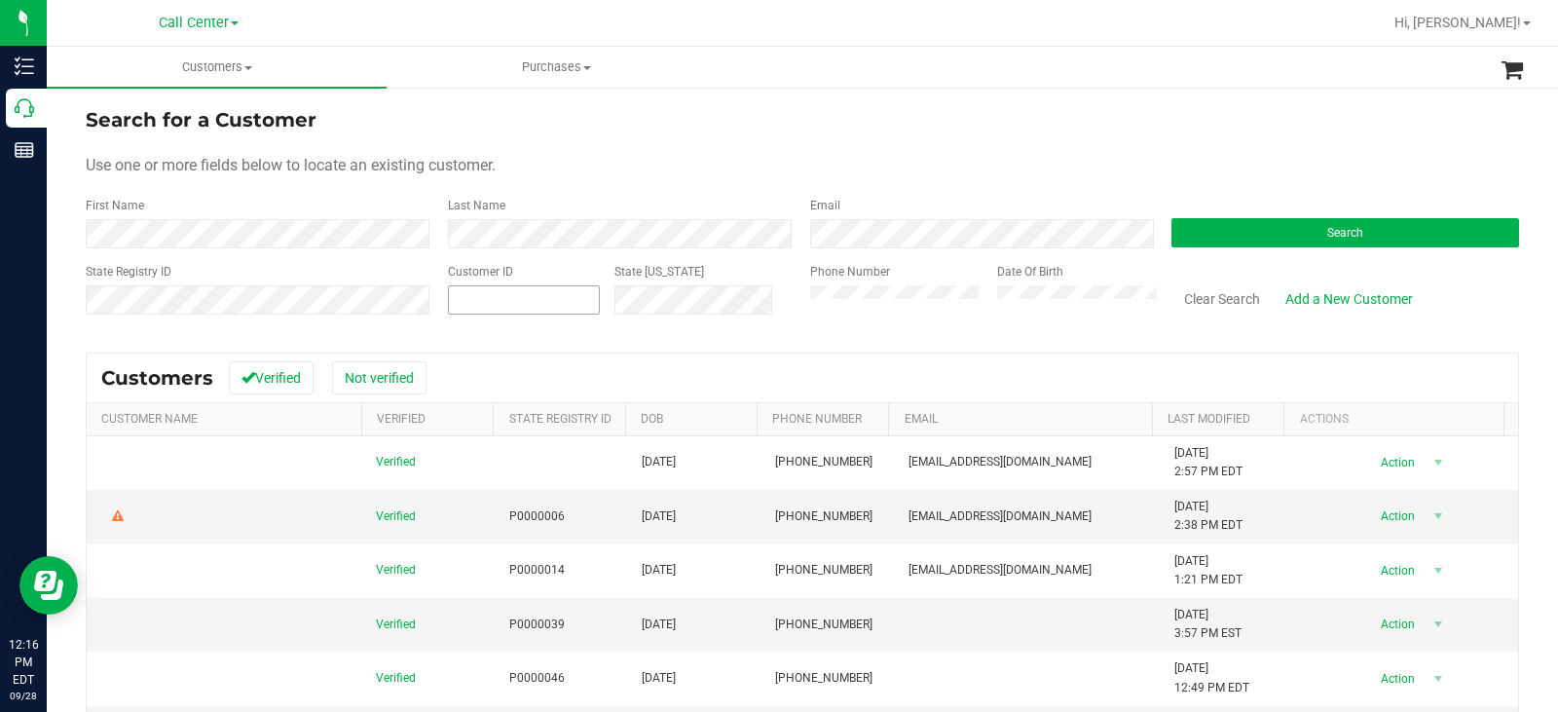
click at [548, 304] on input "text" at bounding box center [524, 299] width 150 height 27
paste input "260949"
type input "260949"
click at [1263, 236] on button "Search" at bounding box center [1346, 232] width 348 height 29
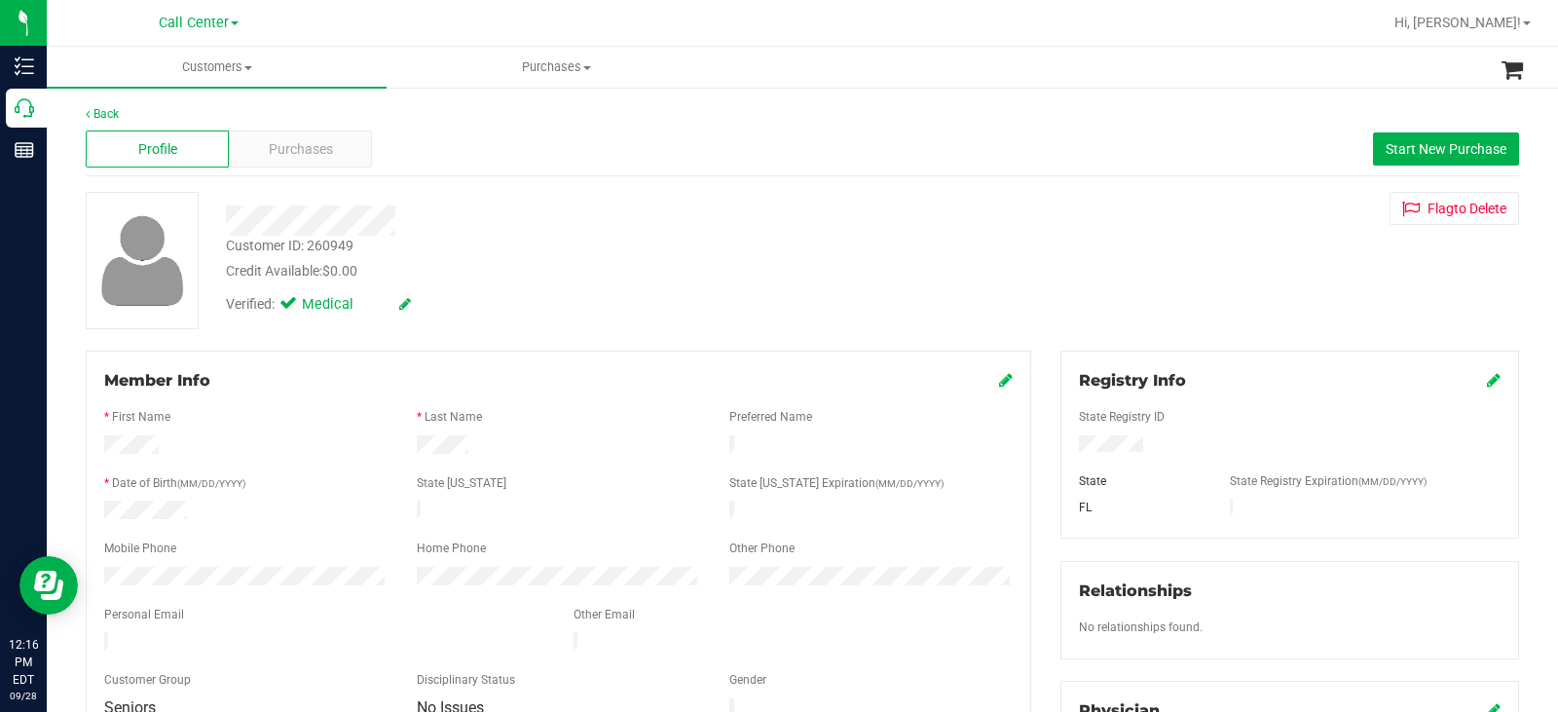
click at [97, 567] on div at bounding box center [246, 578] width 313 height 23
click at [355, 155] on div "Purchases" at bounding box center [300, 149] width 143 height 37
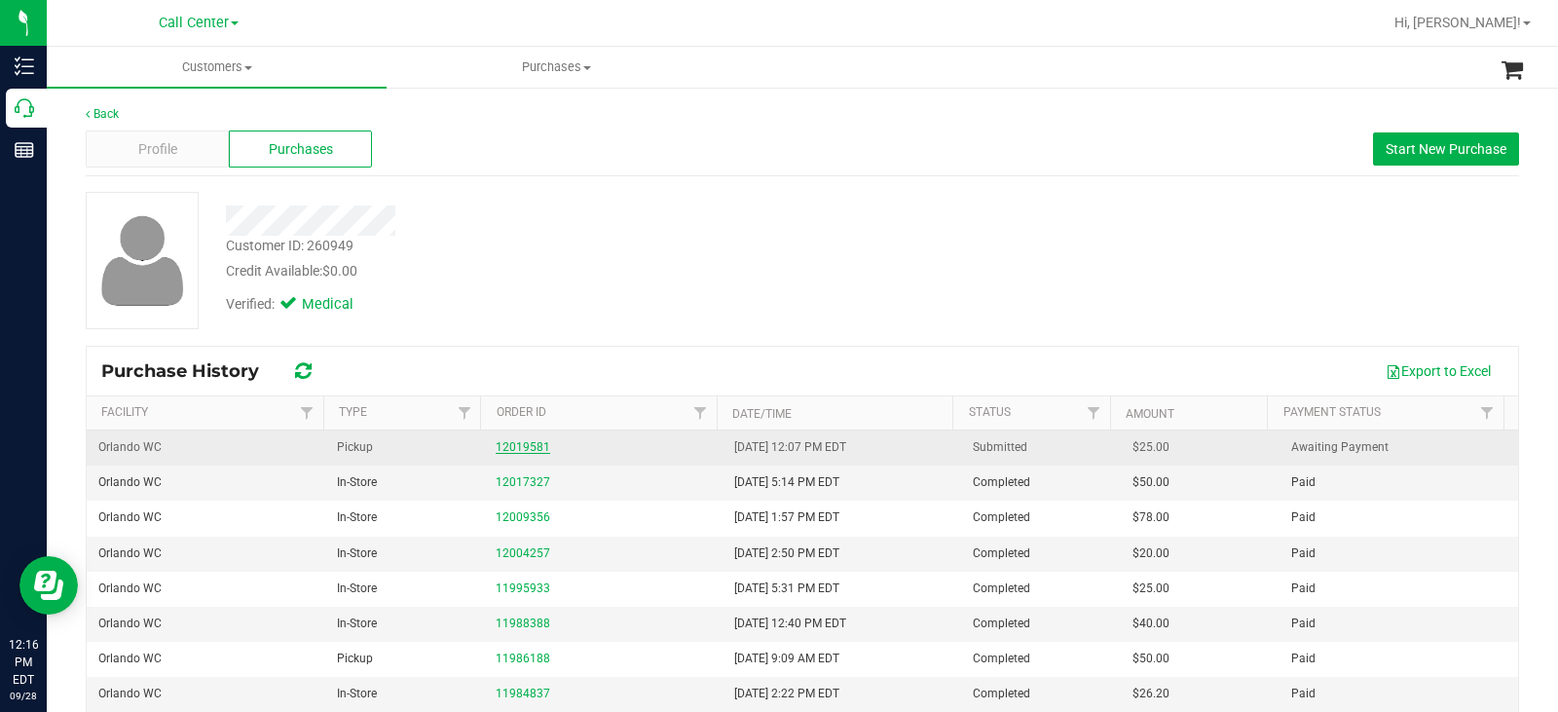
click at [525, 448] on link "12019581" at bounding box center [523, 447] width 55 height 14
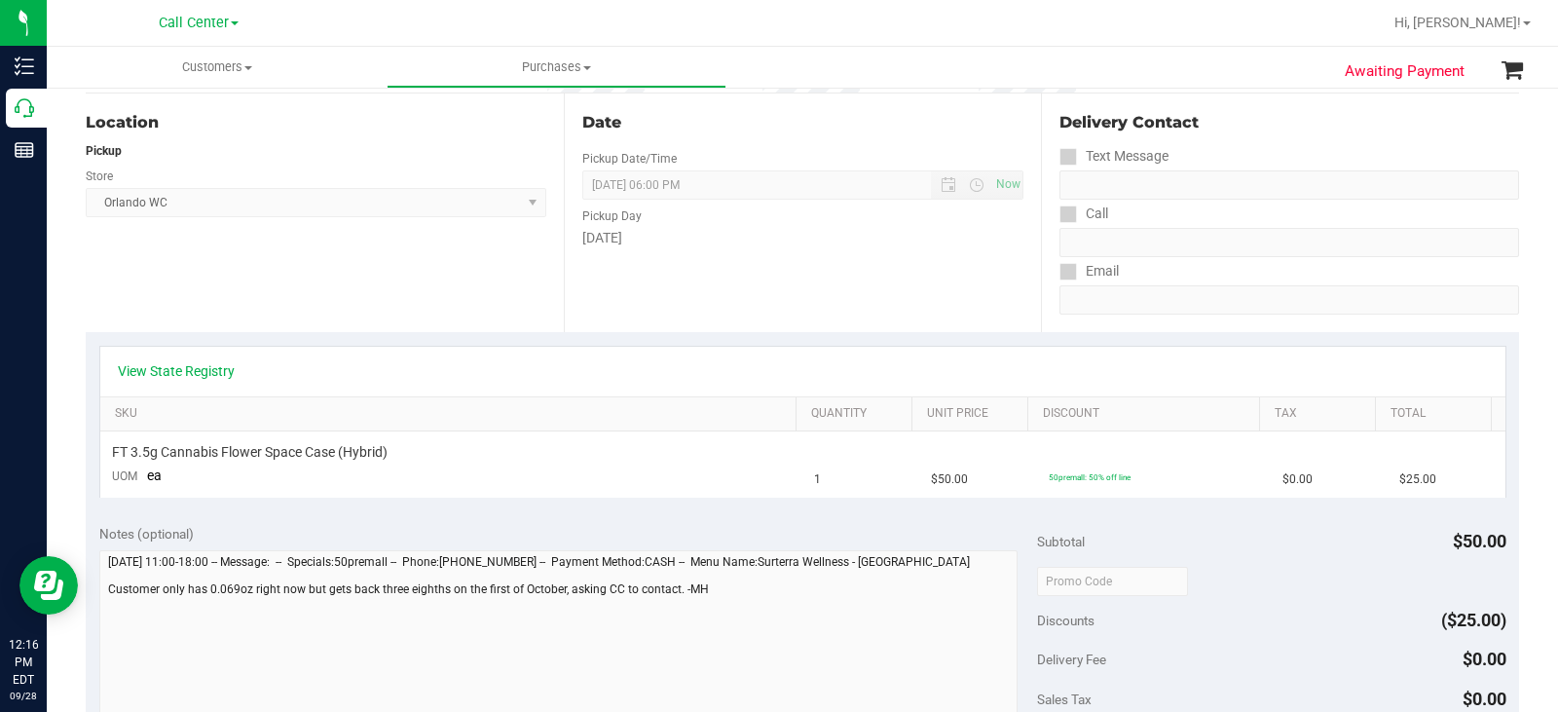
scroll to position [195, 0]
click at [221, 361] on link "View State Registry" at bounding box center [176, 368] width 117 height 19
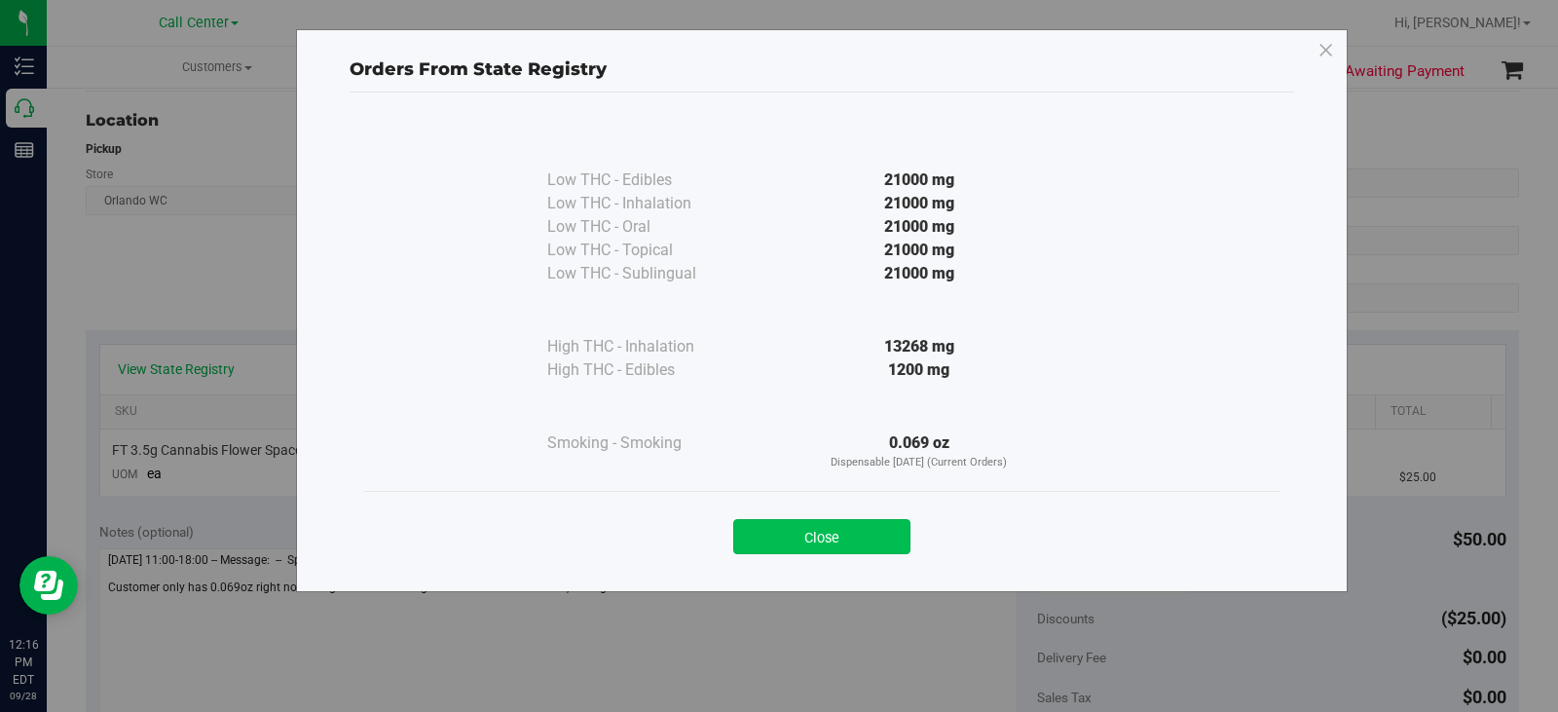
click at [820, 522] on button "Close" at bounding box center [821, 536] width 177 height 35
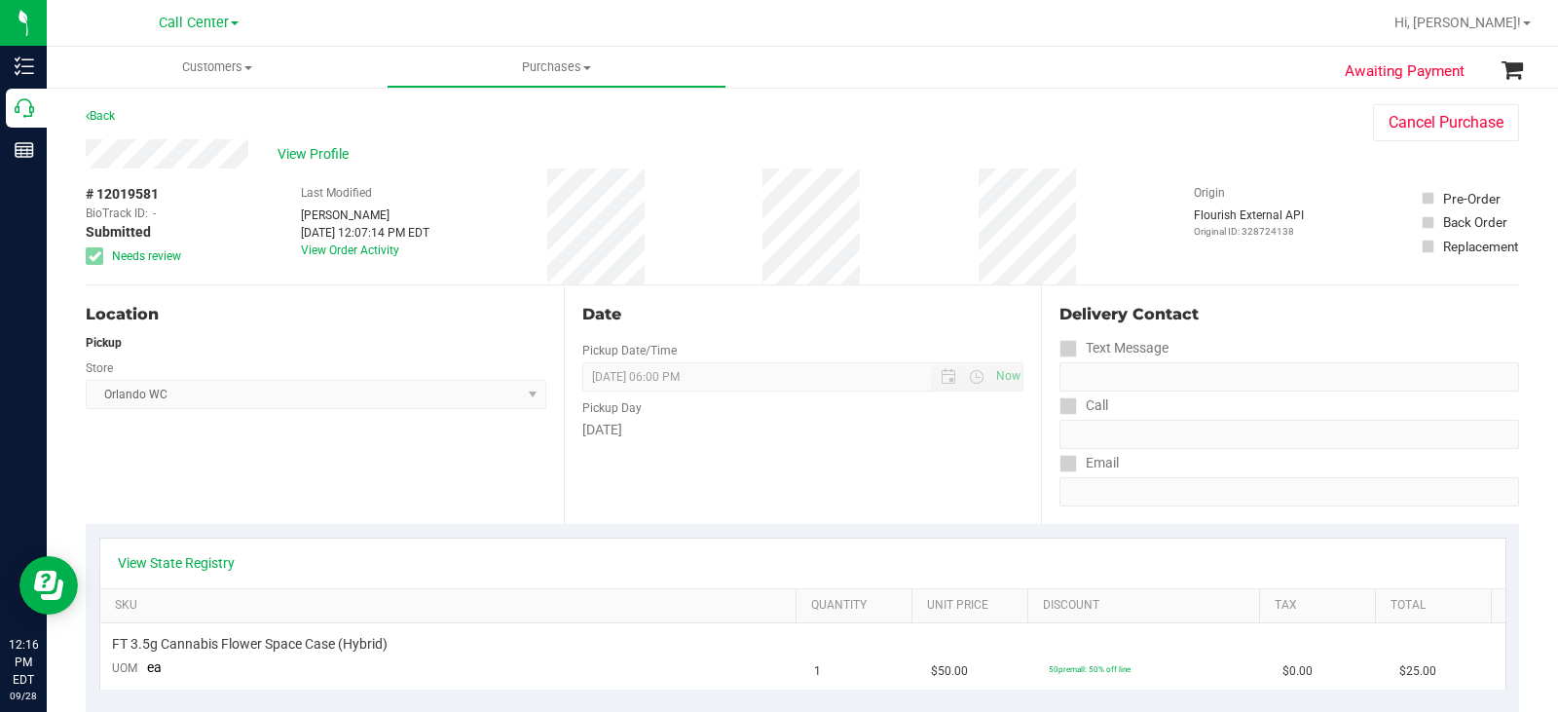
scroll to position [0, 0]
click at [758, 218] on div "# 12019581 BioTrack ID: - Submitted Needs review Last Modified Malcolm Harvey S…" at bounding box center [803, 227] width 1434 height 116
click at [307, 157] on span "View Profile" at bounding box center [317, 155] width 78 height 20
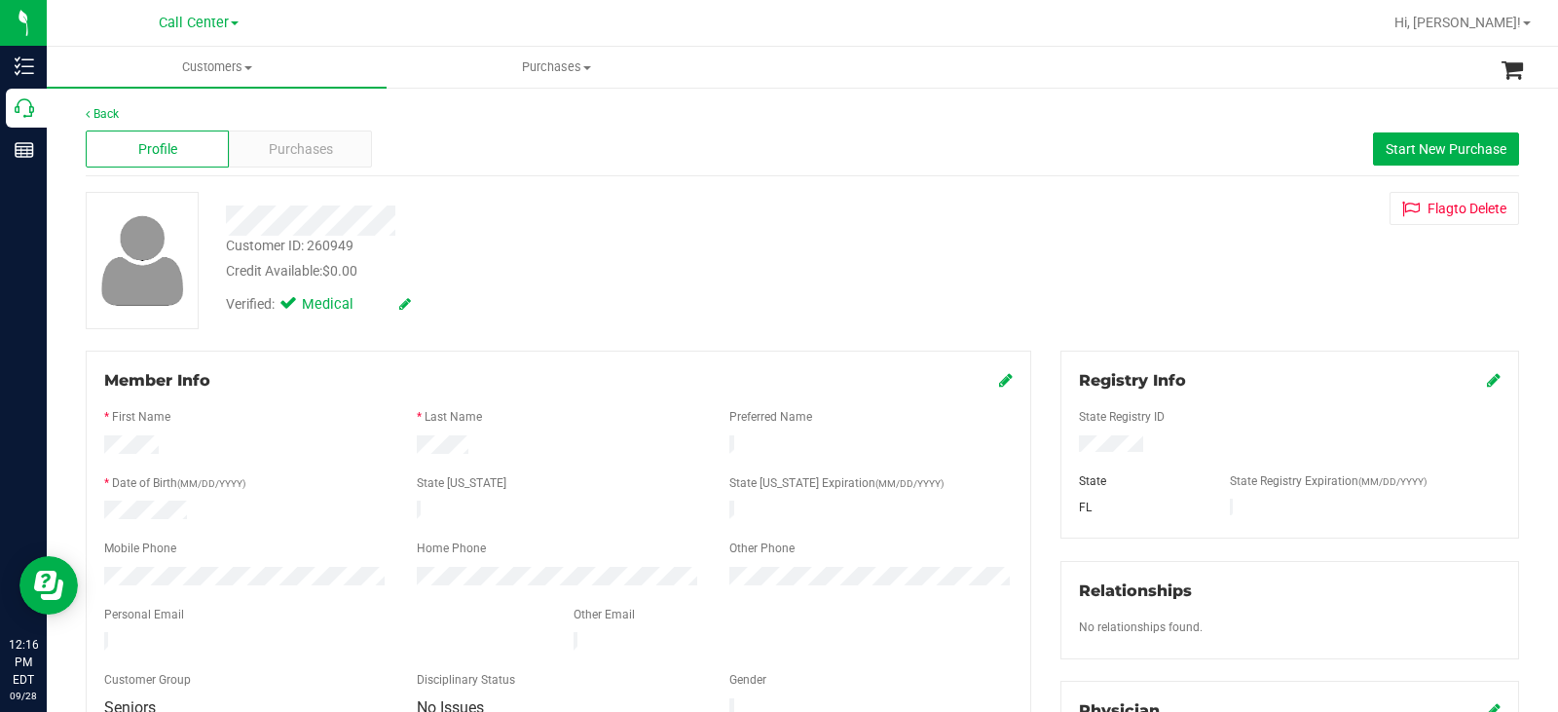
drag, startPoint x: 189, startPoint y: 504, endPoint x: 97, endPoint y: 508, distance: 91.7
click at [97, 508] on div at bounding box center [246, 512] width 313 height 23
click at [302, 139] on span "Purchases" at bounding box center [301, 149] width 64 height 20
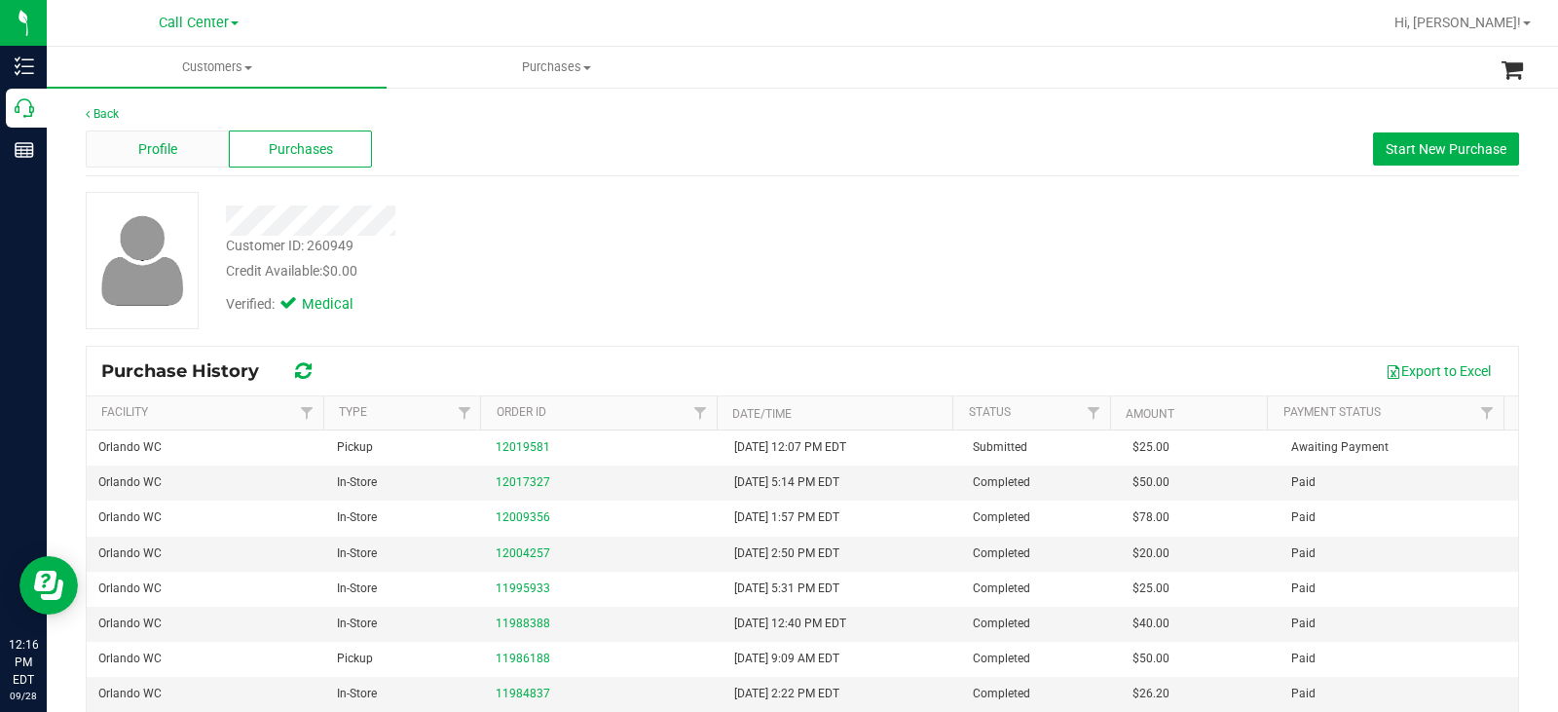
click at [159, 139] on span "Profile" at bounding box center [157, 149] width 39 height 20
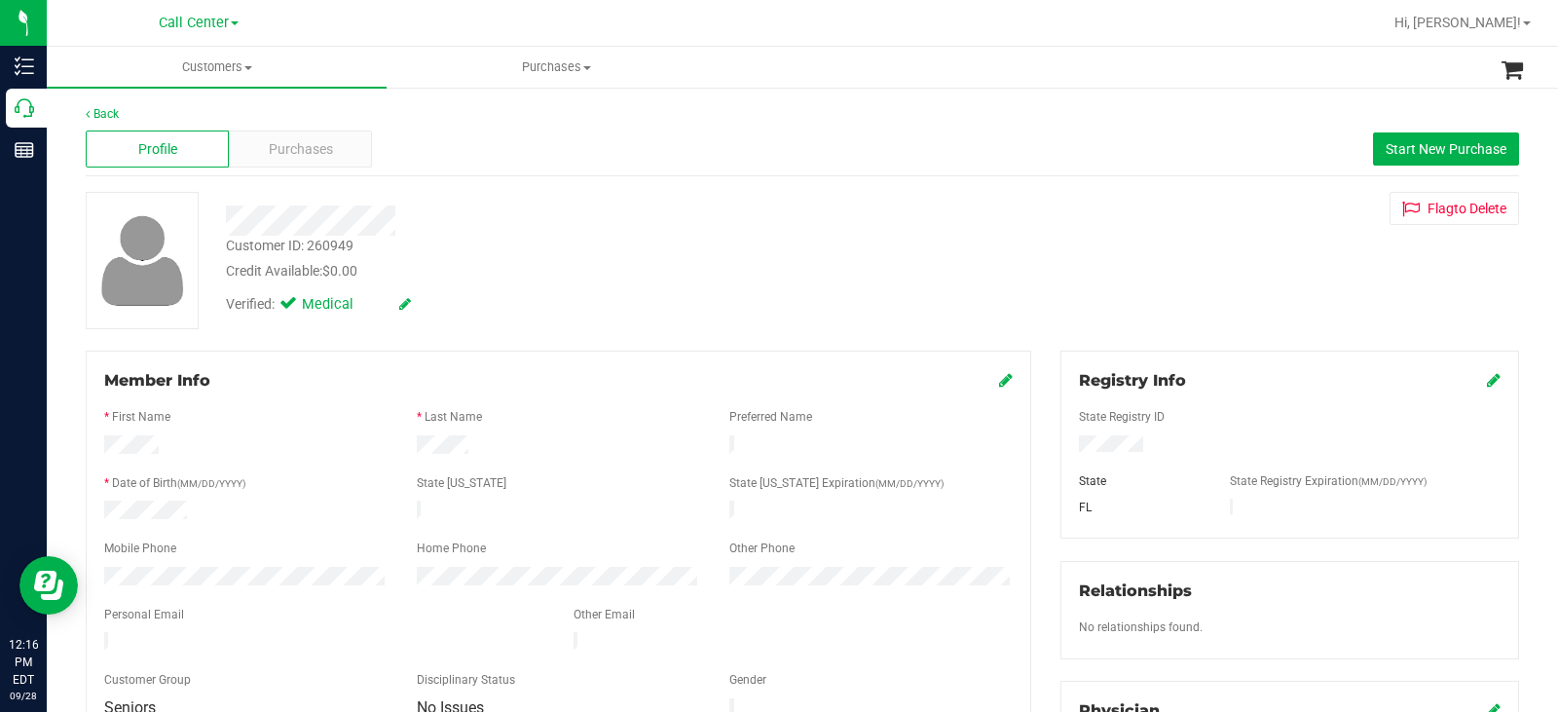
click at [96, 573] on div at bounding box center [246, 578] width 313 height 23
click at [338, 156] on div "Purchases" at bounding box center [300, 149] width 143 height 37
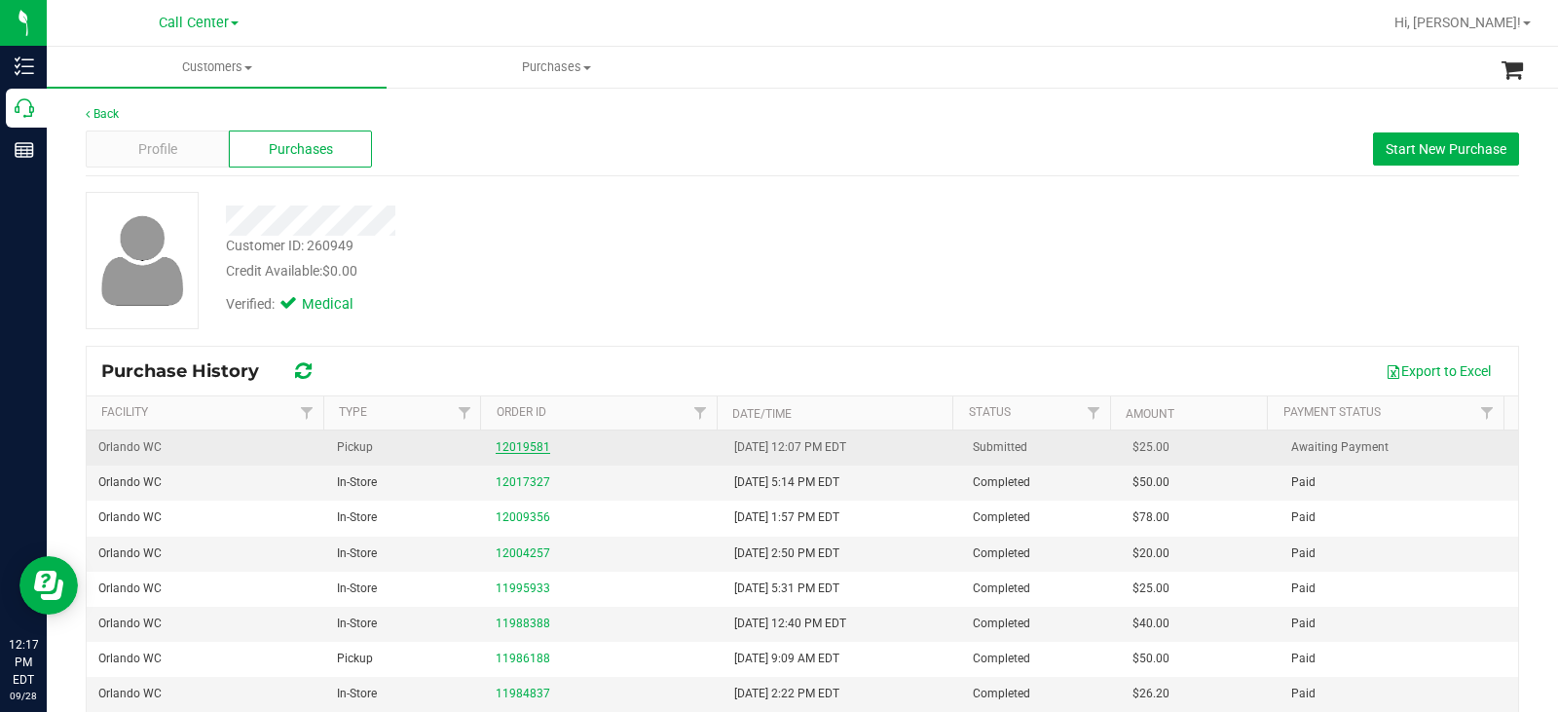
click at [522, 448] on link "12019581" at bounding box center [523, 447] width 55 height 14
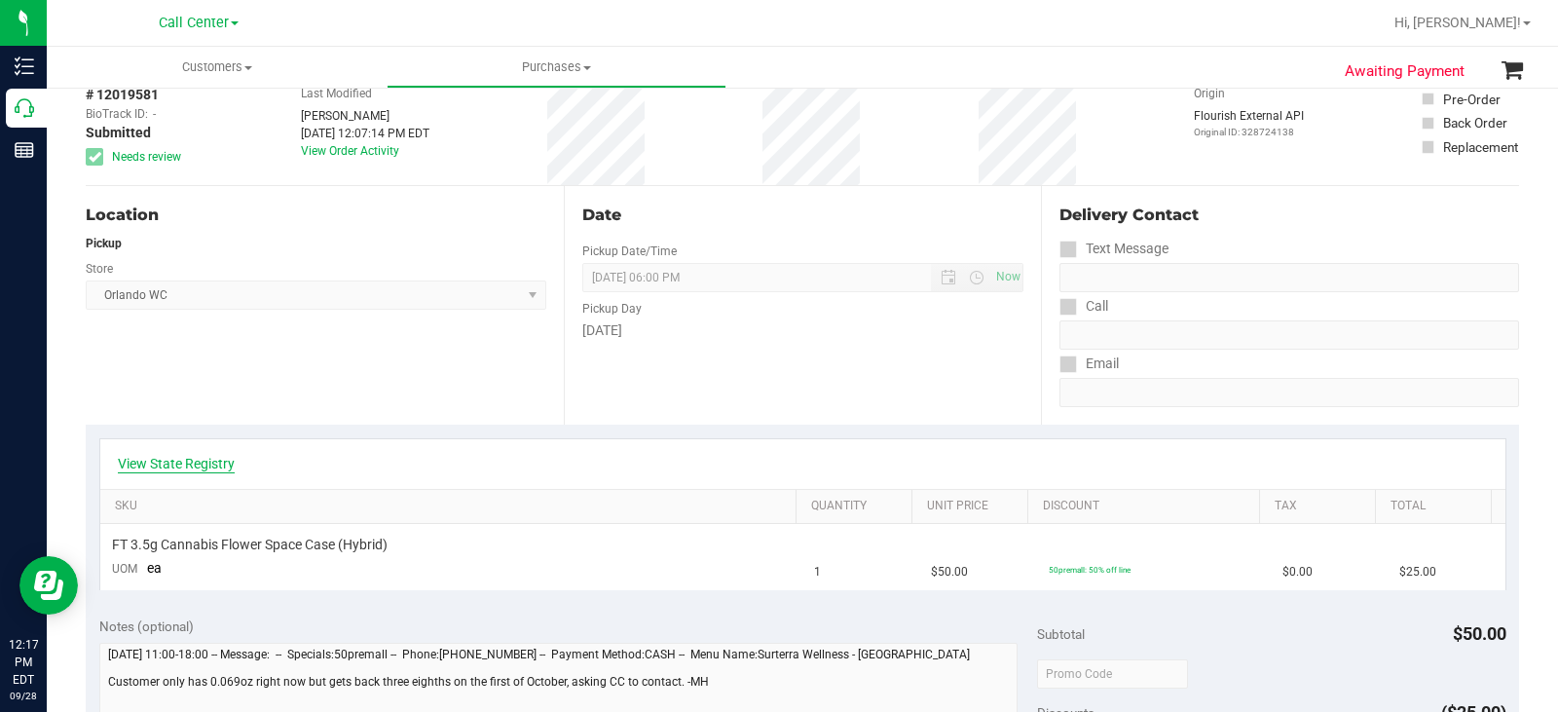
scroll to position [195, 0]
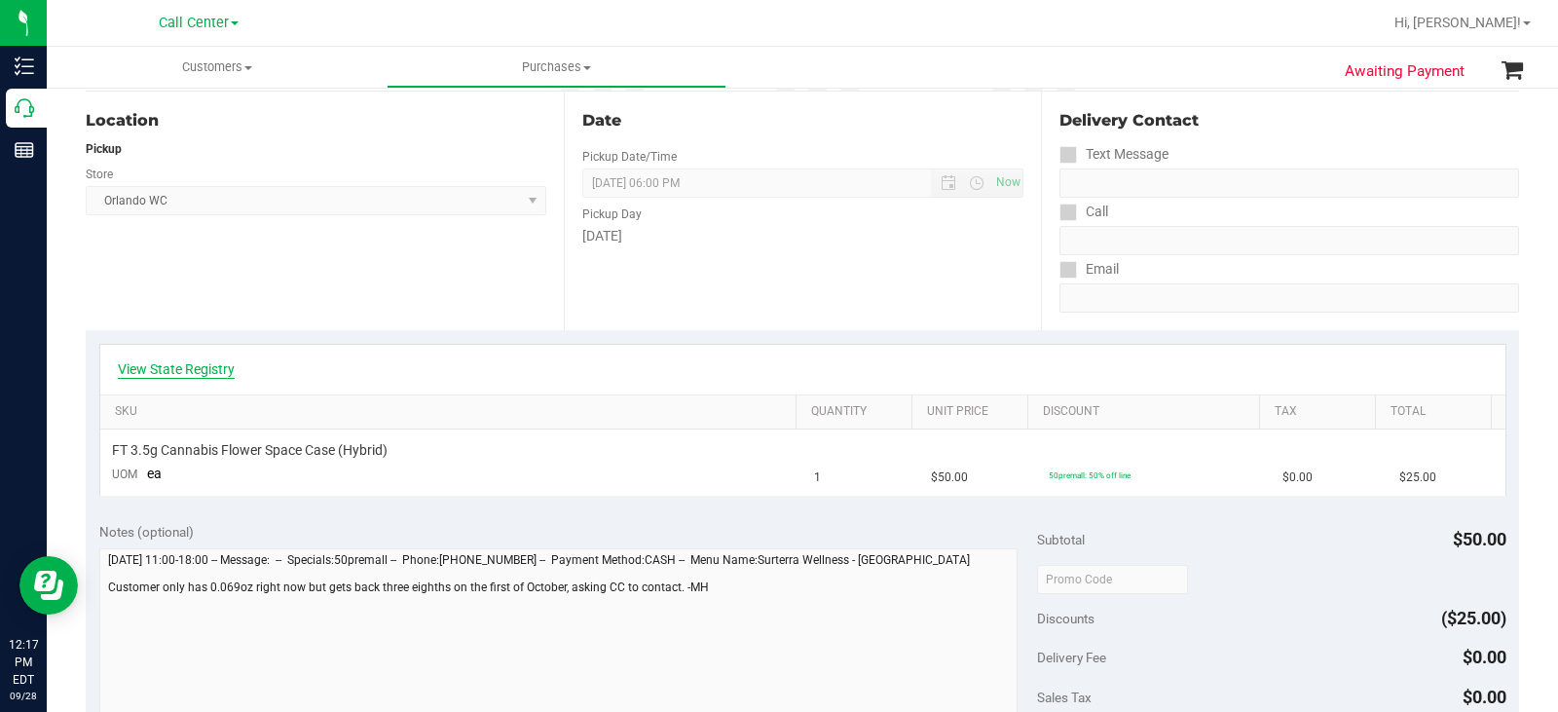
click at [173, 363] on link "View State Registry" at bounding box center [176, 368] width 117 height 19
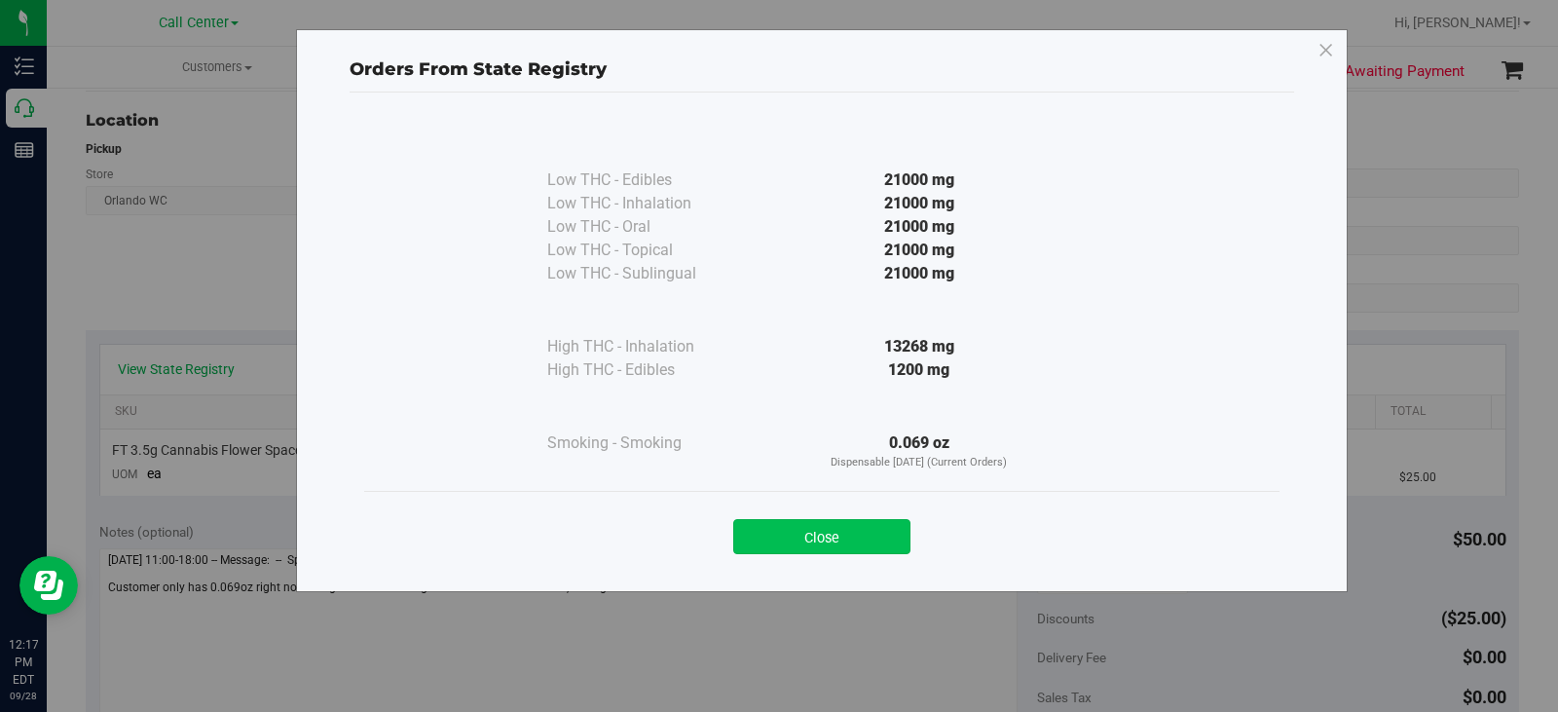
click at [825, 544] on button "Close" at bounding box center [821, 536] width 177 height 35
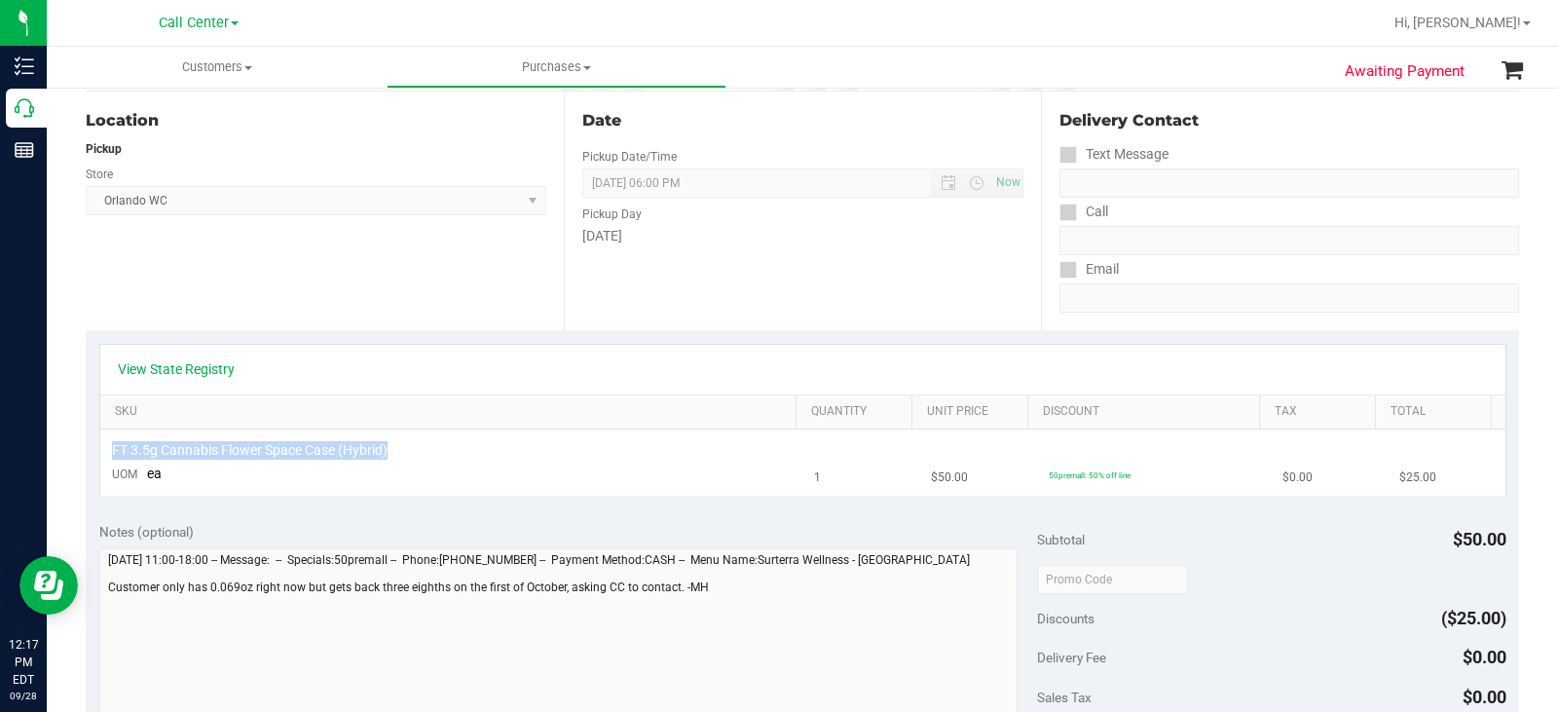
drag, startPoint x: 394, startPoint y: 451, endPoint x: 114, endPoint y: 449, distance: 280.5
click at [114, 449] on div "FT 3.5g Cannabis Flower Space Case (Hybrid)" at bounding box center [452, 450] width 680 height 19
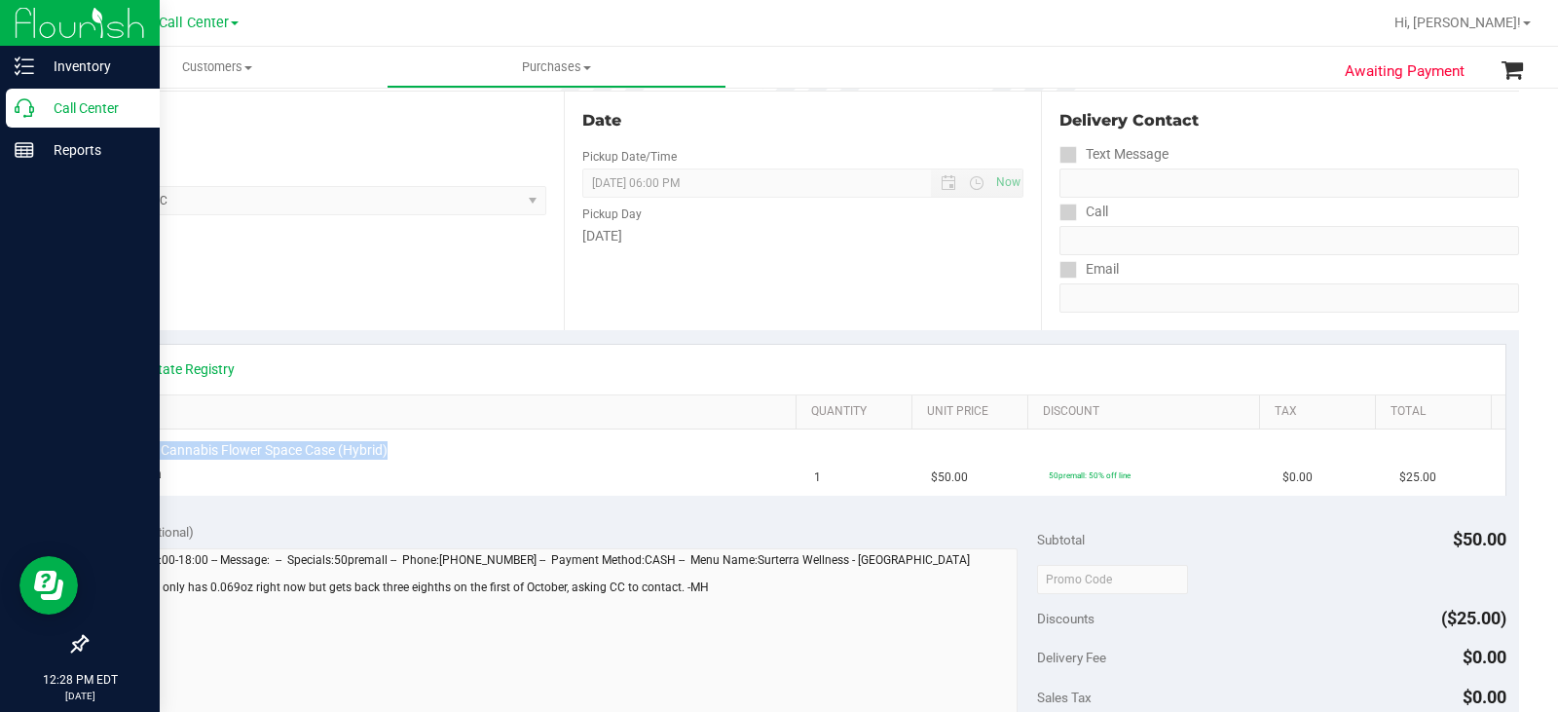
click at [16, 114] on icon at bounding box center [24, 107] width 19 height 19
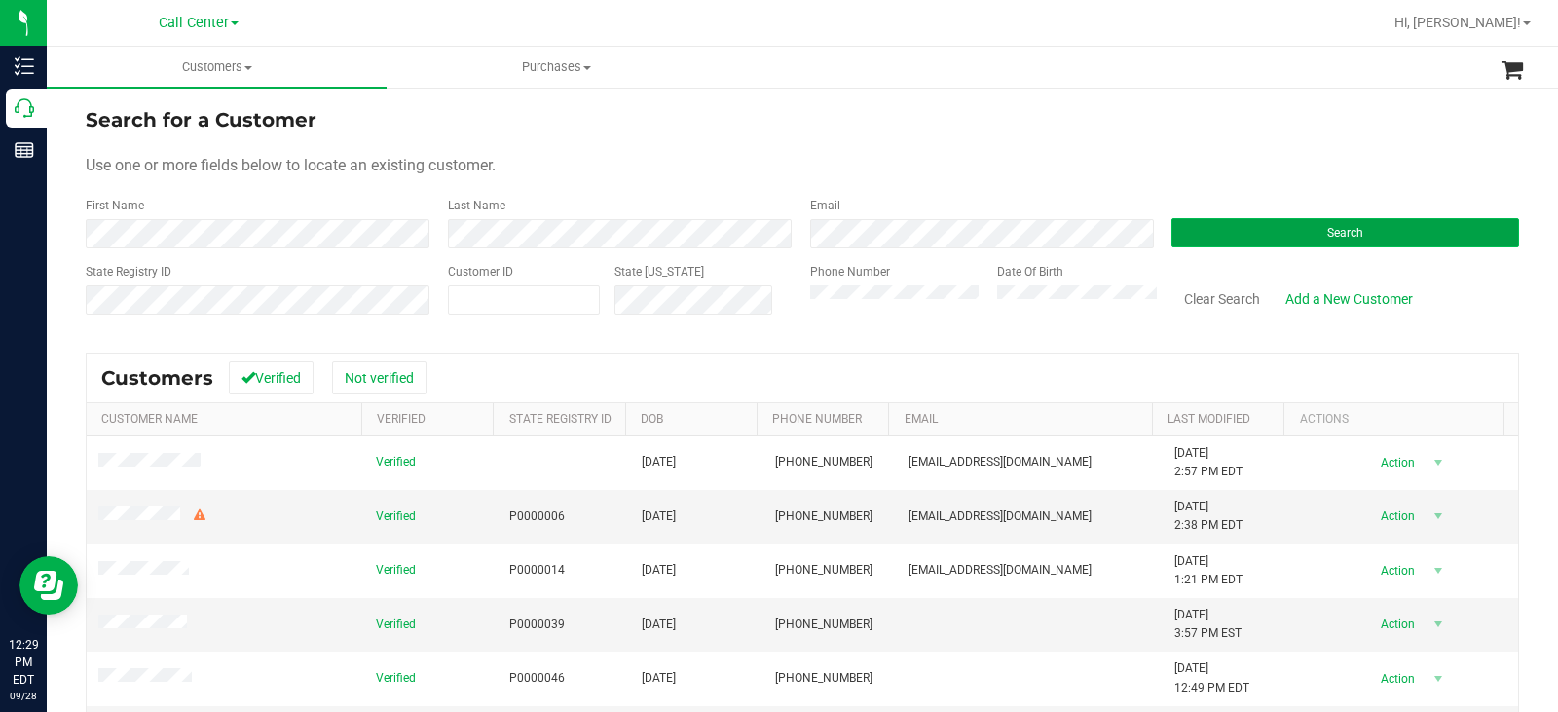
click at [1211, 235] on button "Search" at bounding box center [1346, 232] width 348 height 29
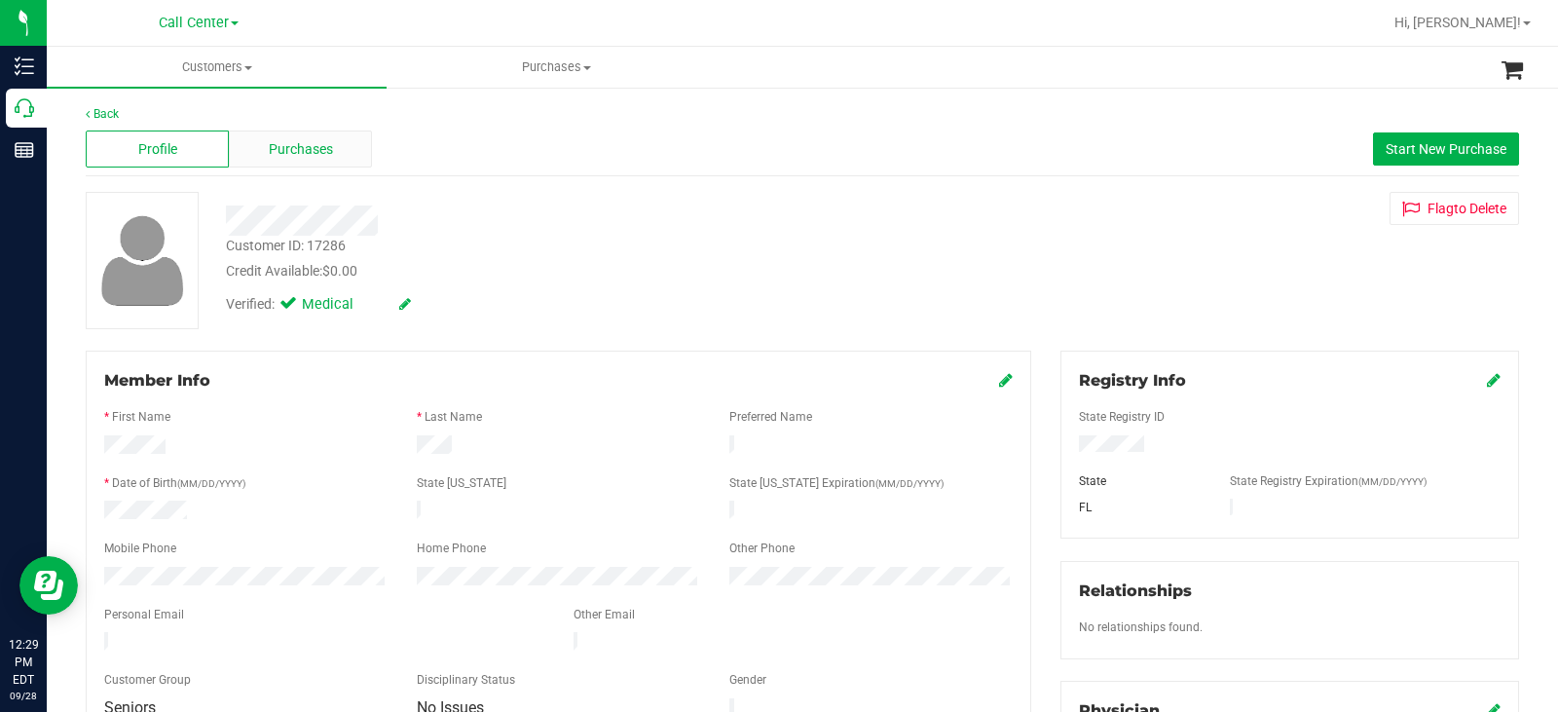
click at [346, 144] on div "Purchases" at bounding box center [300, 149] width 143 height 37
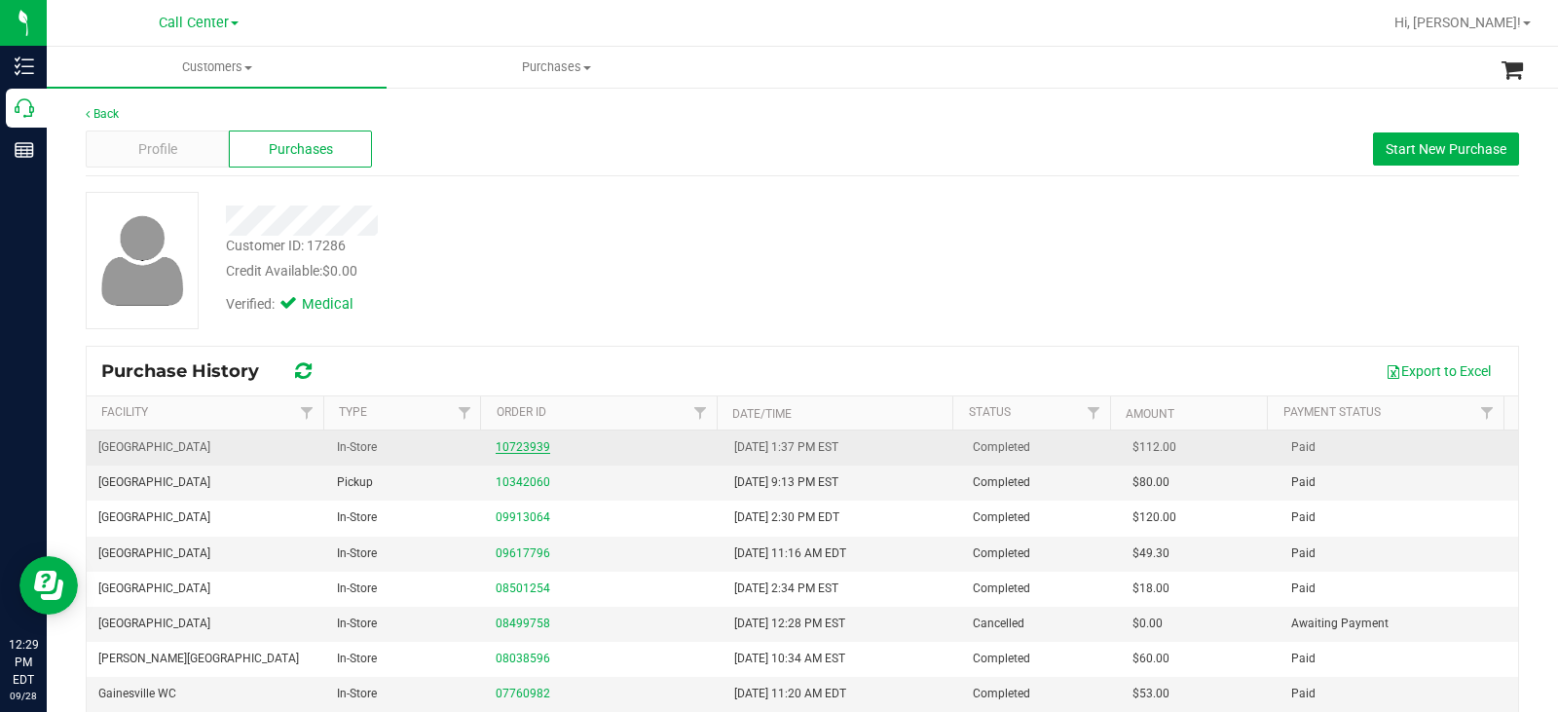
click at [519, 445] on link "10723939" at bounding box center [523, 447] width 55 height 14
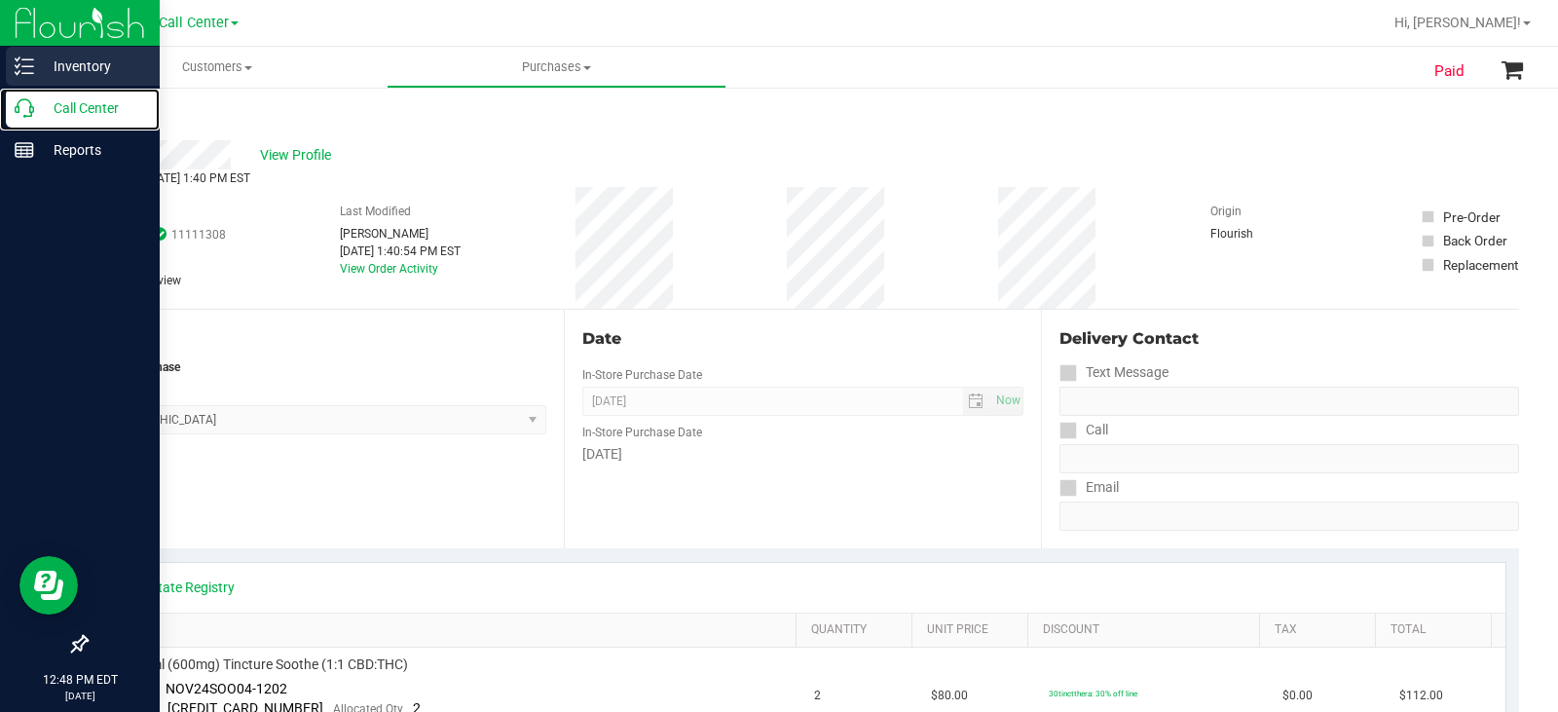
click at [31, 105] on icon at bounding box center [24, 107] width 19 height 19
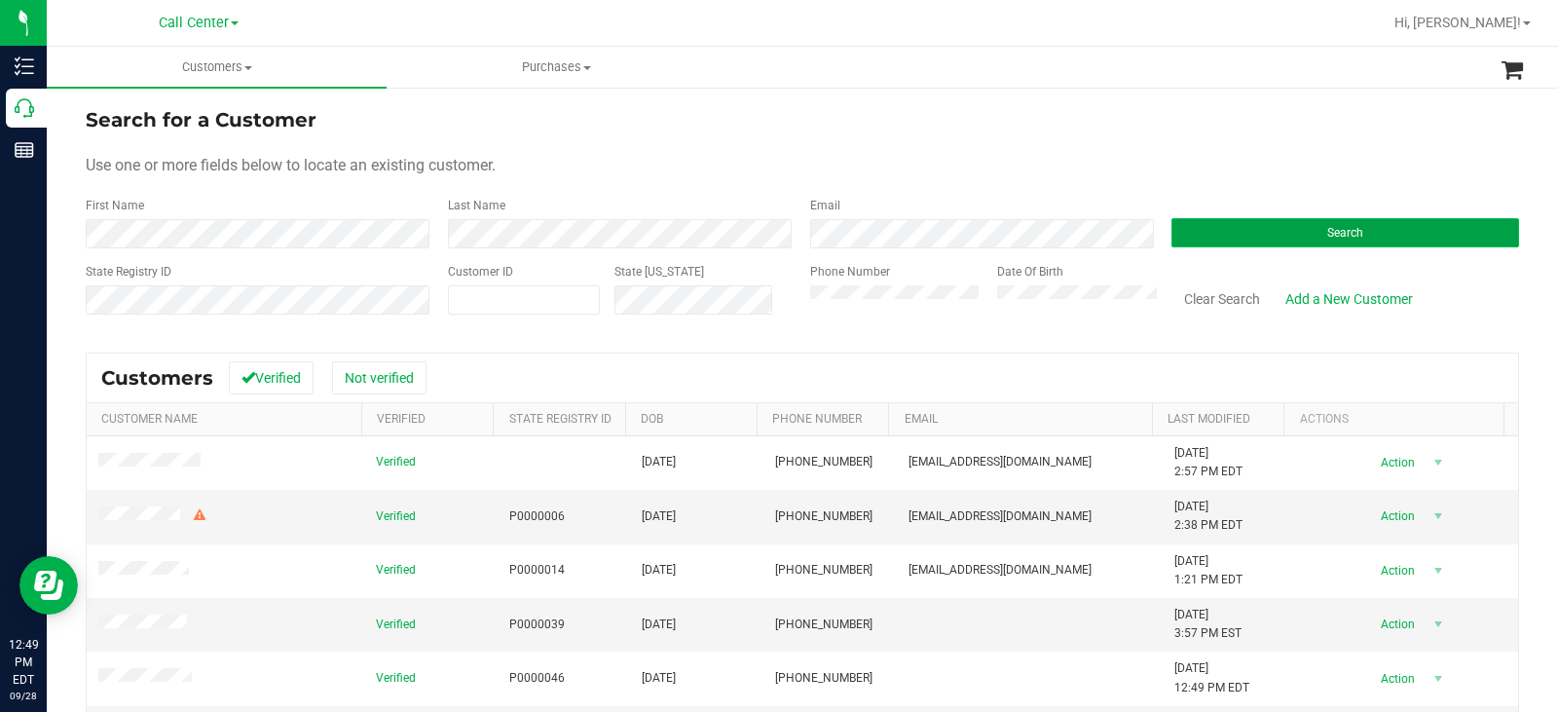
click at [1267, 226] on button "Search" at bounding box center [1346, 232] width 348 height 29
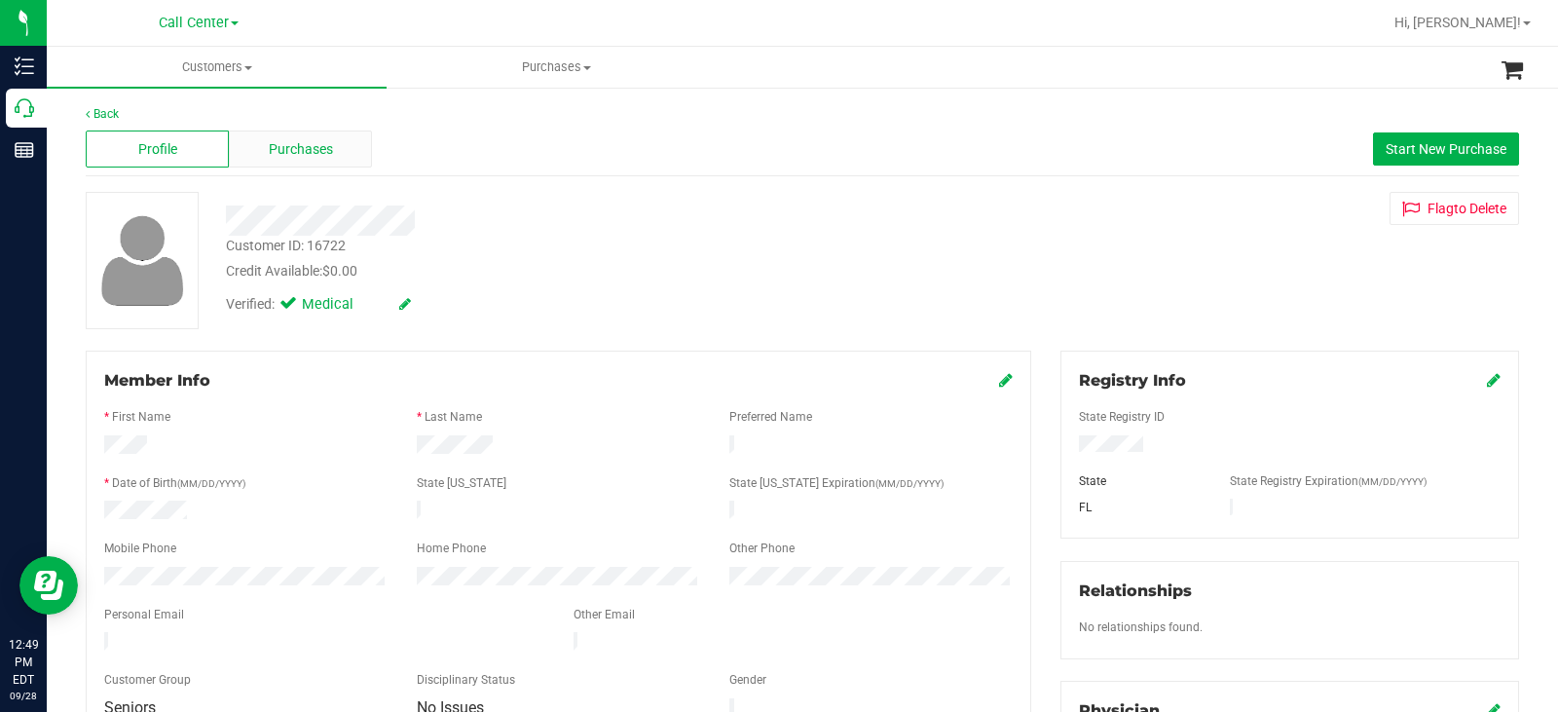
click at [325, 132] on div "Purchases" at bounding box center [300, 149] width 143 height 37
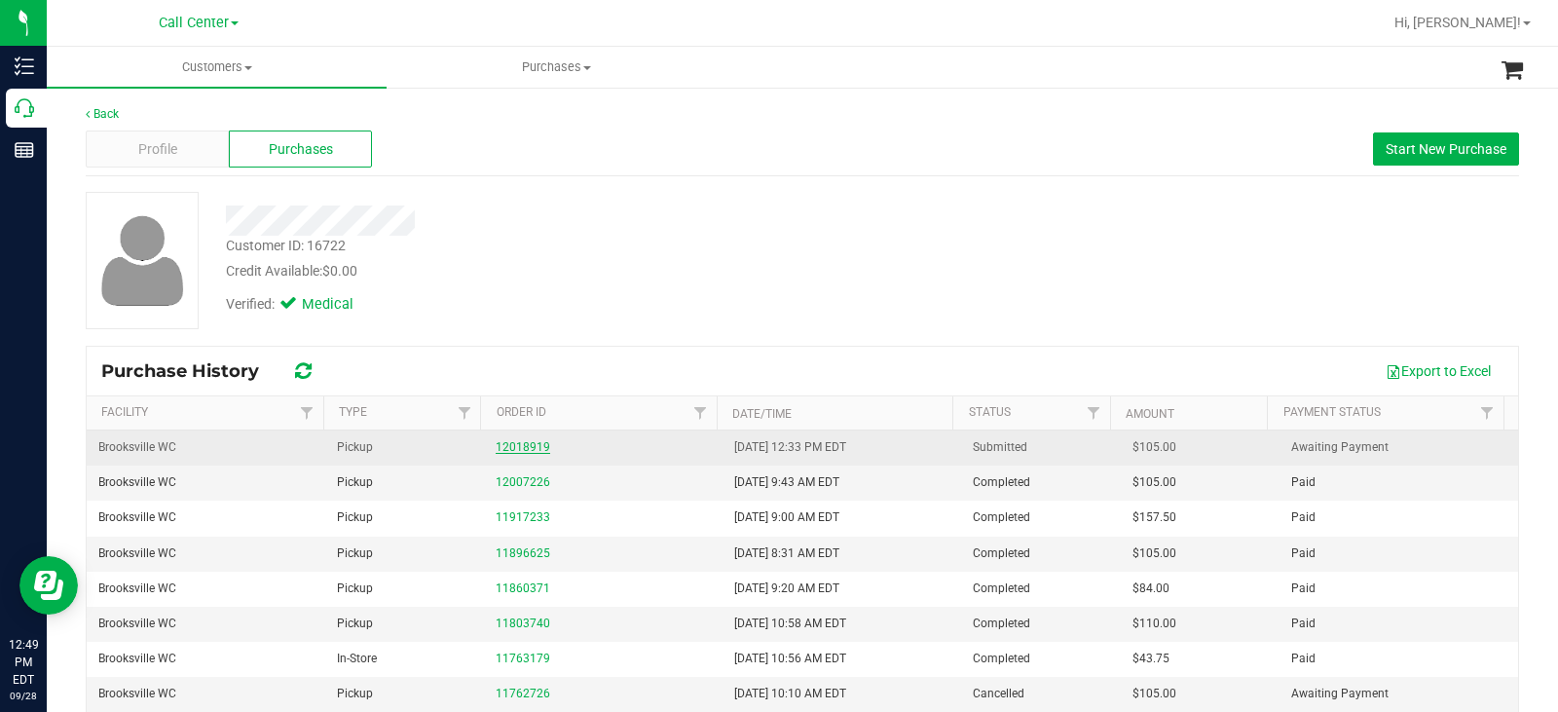
click at [514, 453] on link "12018919" at bounding box center [523, 447] width 55 height 14
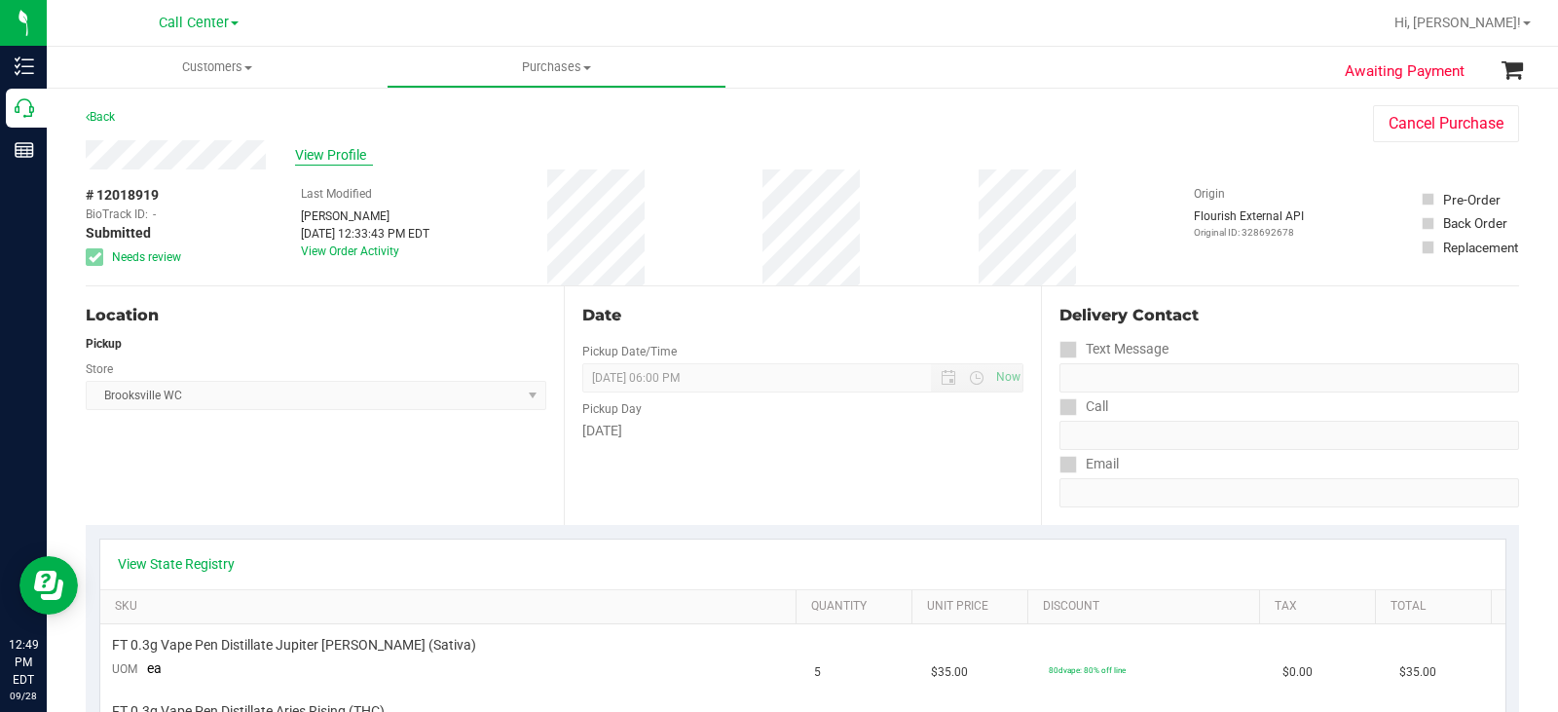
click at [347, 154] on span "View Profile" at bounding box center [334, 155] width 78 height 20
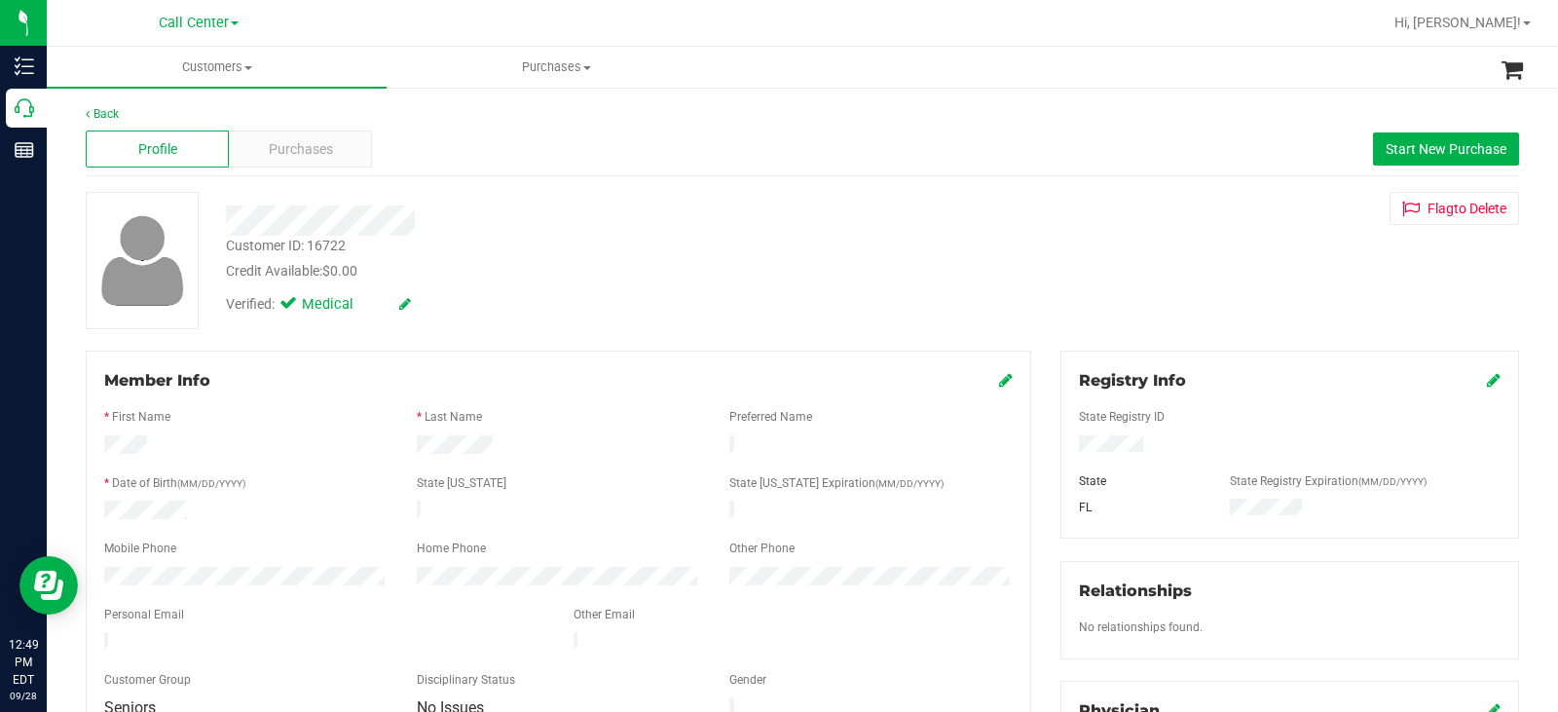
click at [646, 295] on div "Verified: Medical" at bounding box center [576, 302] width 731 height 43
click at [308, 151] on span "Purchases" at bounding box center [301, 149] width 64 height 20
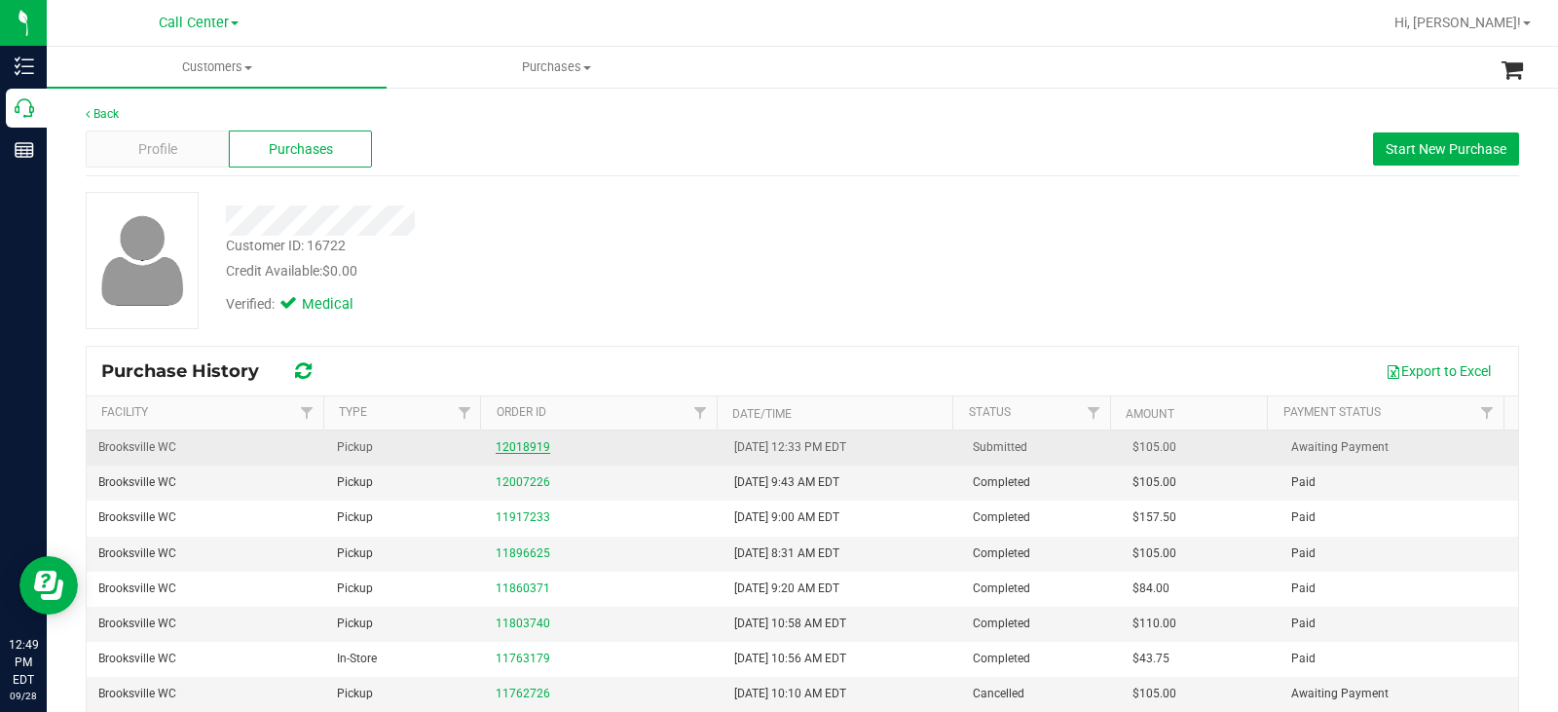
click at [518, 448] on link "12018919" at bounding box center [523, 447] width 55 height 14
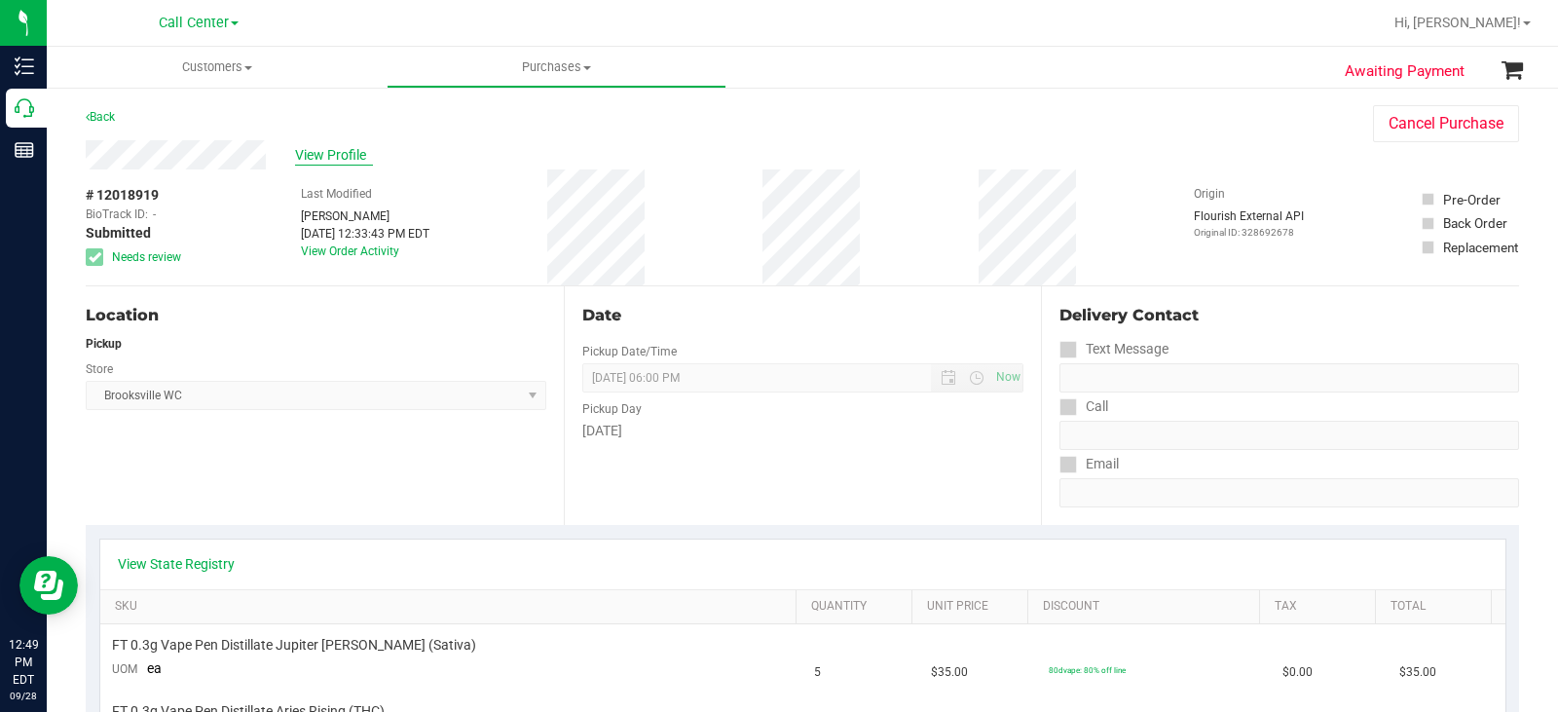
click at [333, 150] on span "View Profile" at bounding box center [334, 155] width 78 height 20
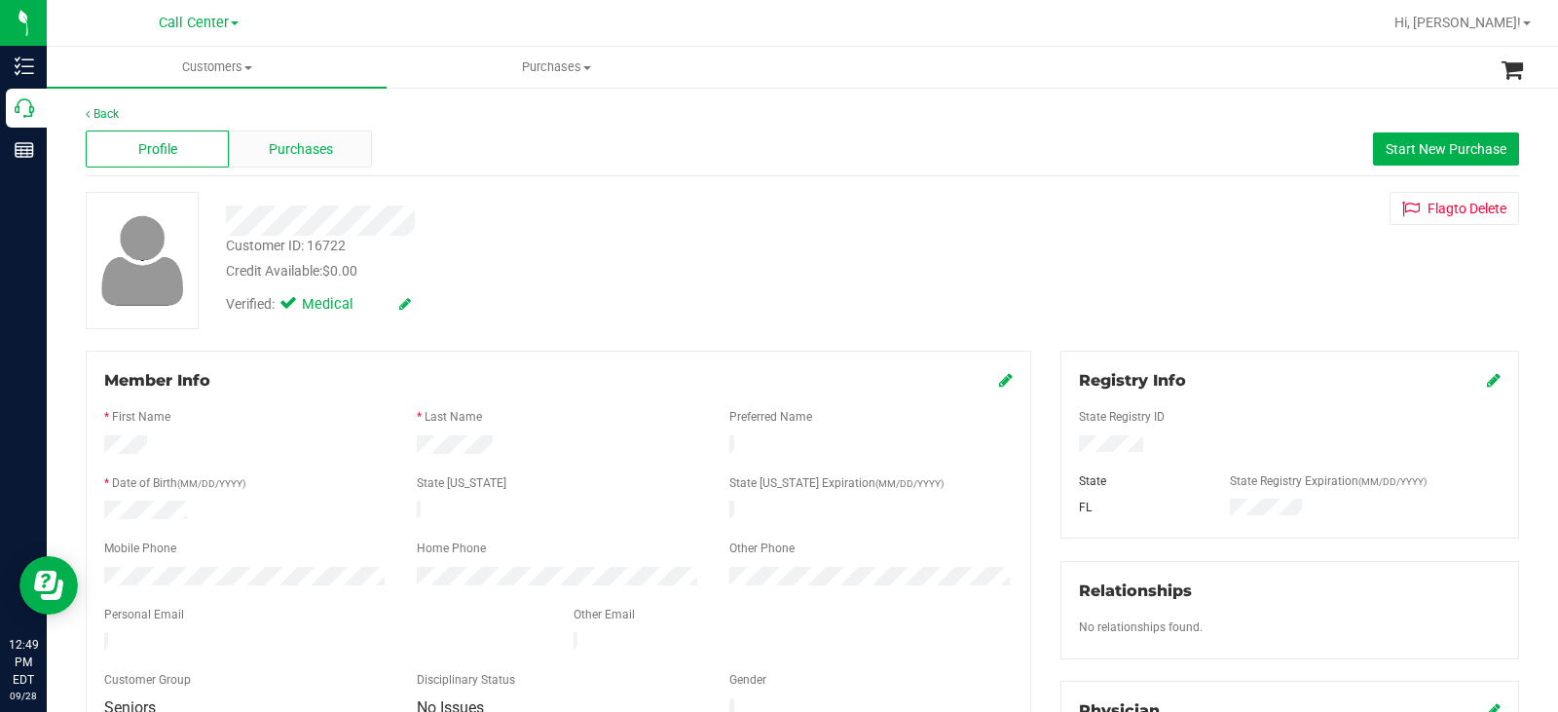
click at [328, 158] on span "Purchases" at bounding box center [301, 149] width 64 height 20
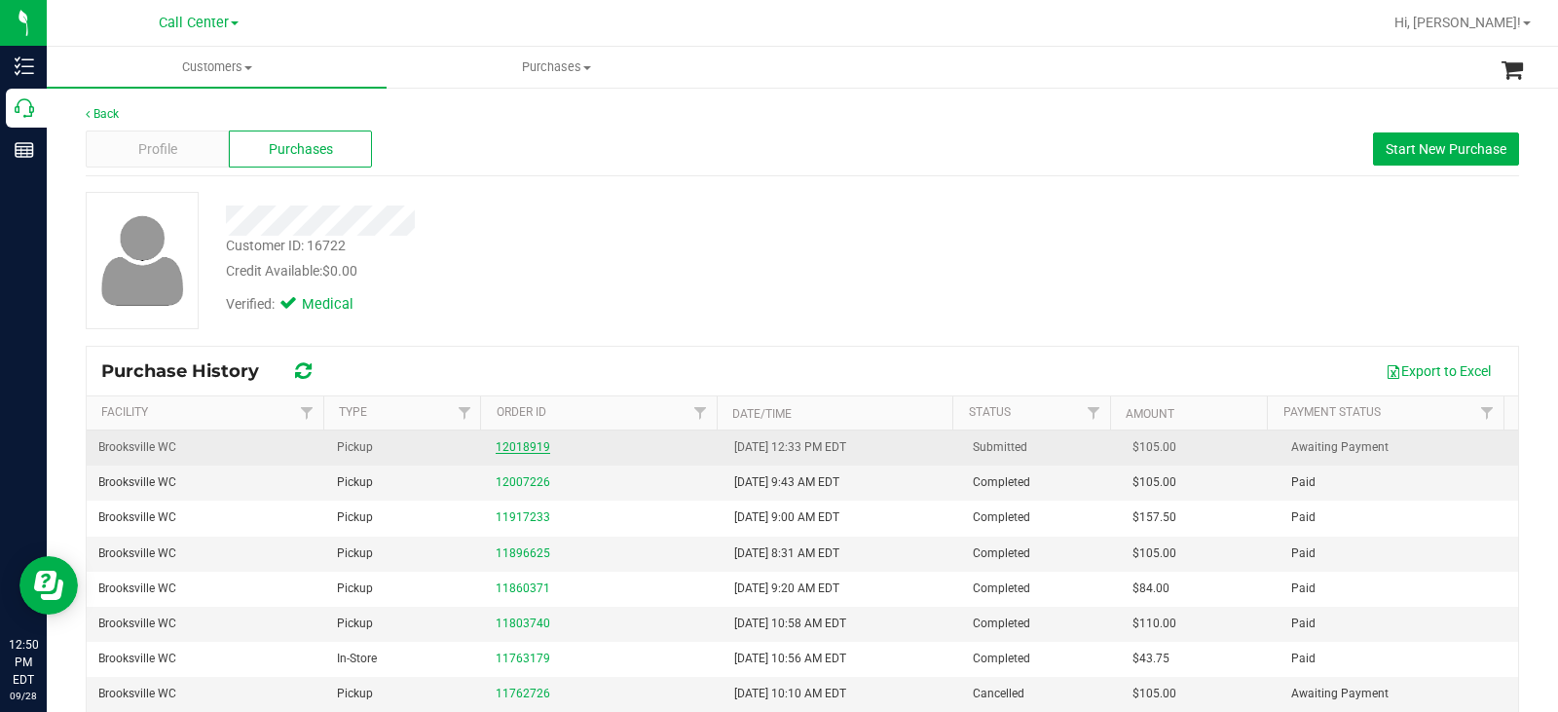
click at [517, 441] on link "12018919" at bounding box center [523, 447] width 55 height 14
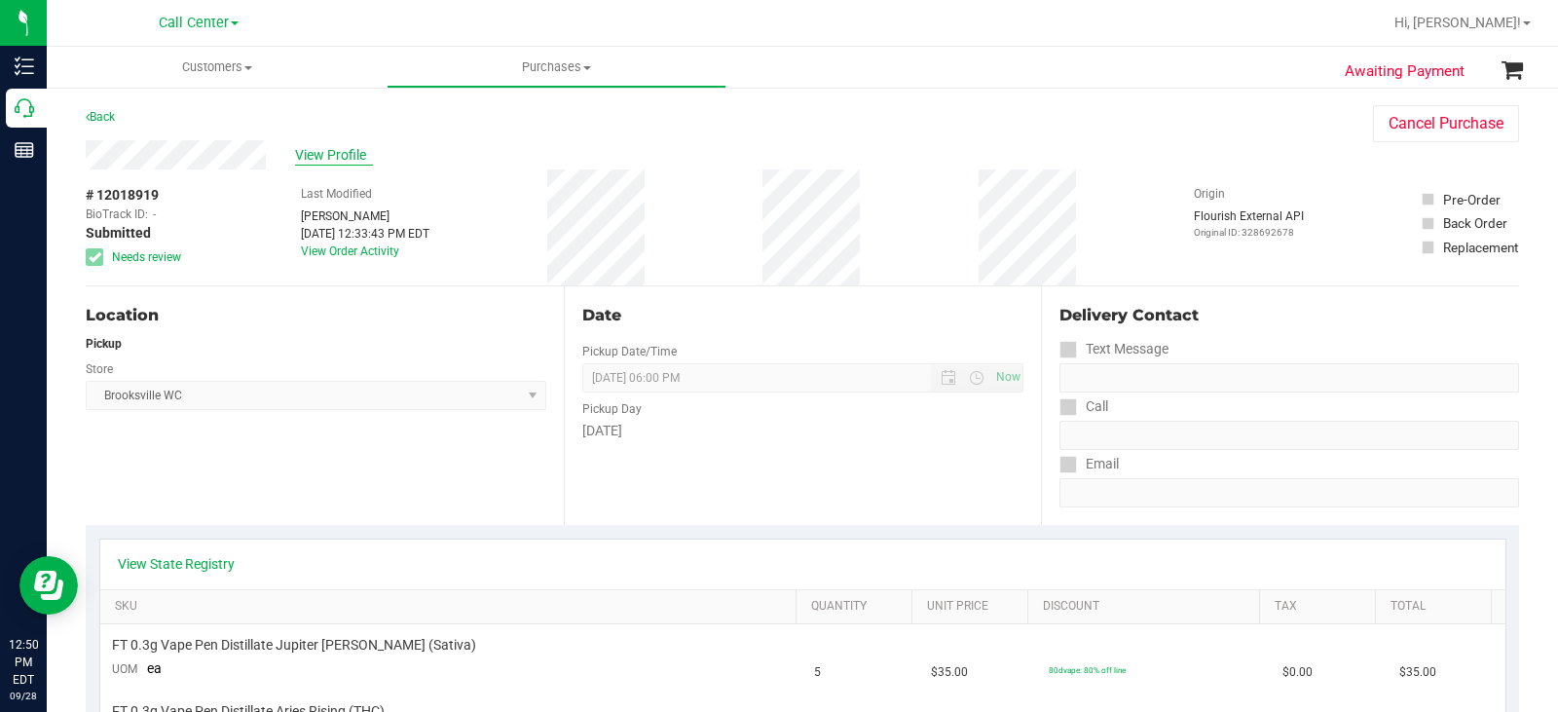
click at [316, 150] on span "View Profile" at bounding box center [334, 155] width 78 height 20
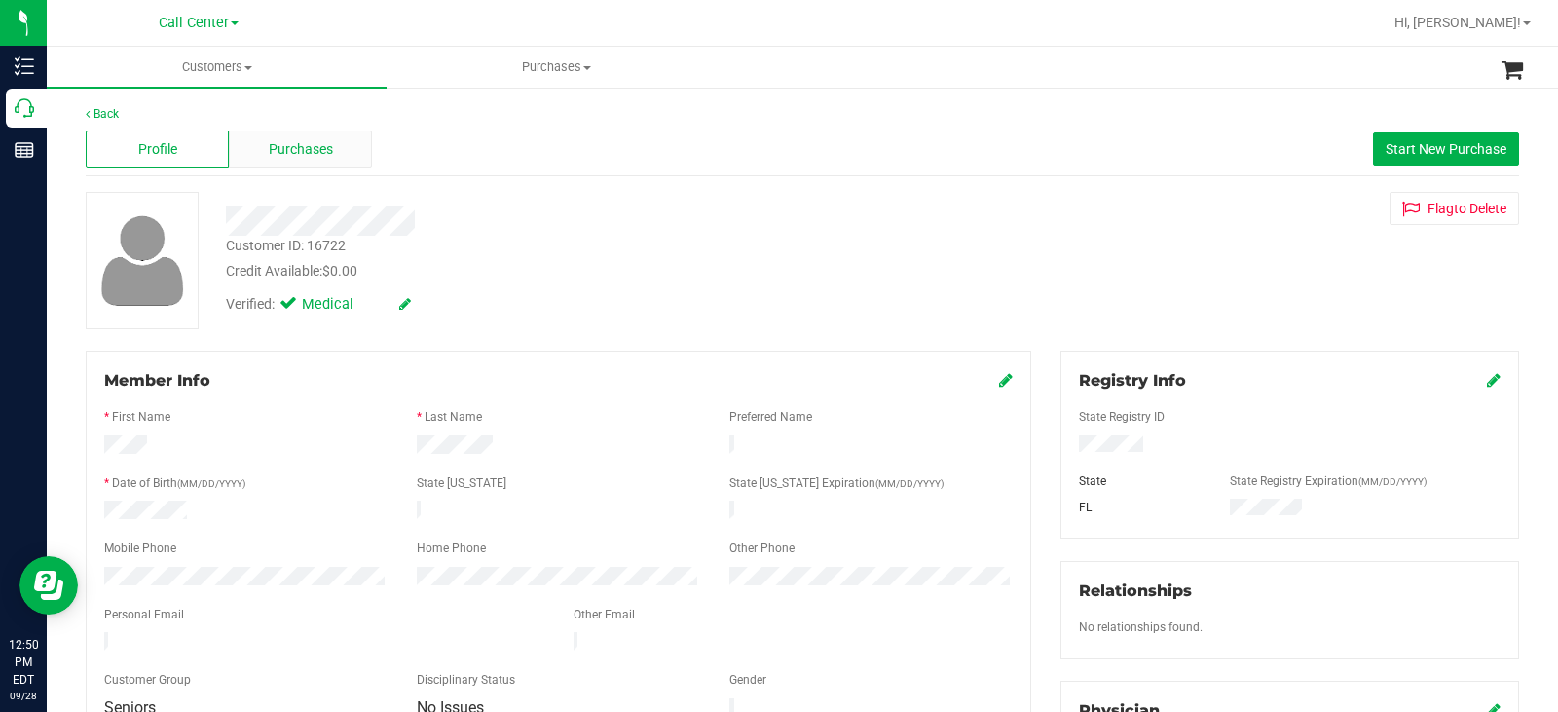
click at [301, 161] on div "Purchases" at bounding box center [300, 149] width 143 height 37
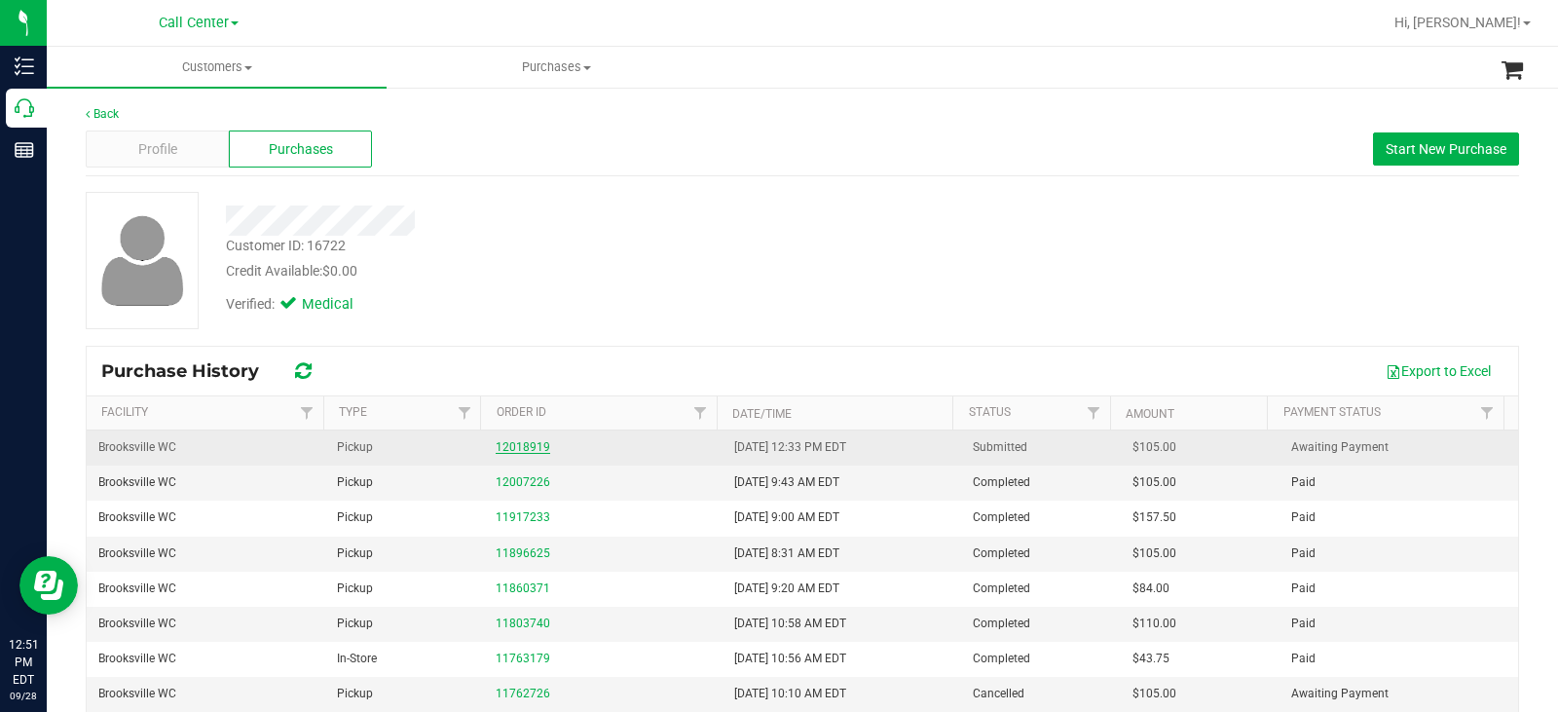
click at [519, 448] on link "12018919" at bounding box center [523, 447] width 55 height 14
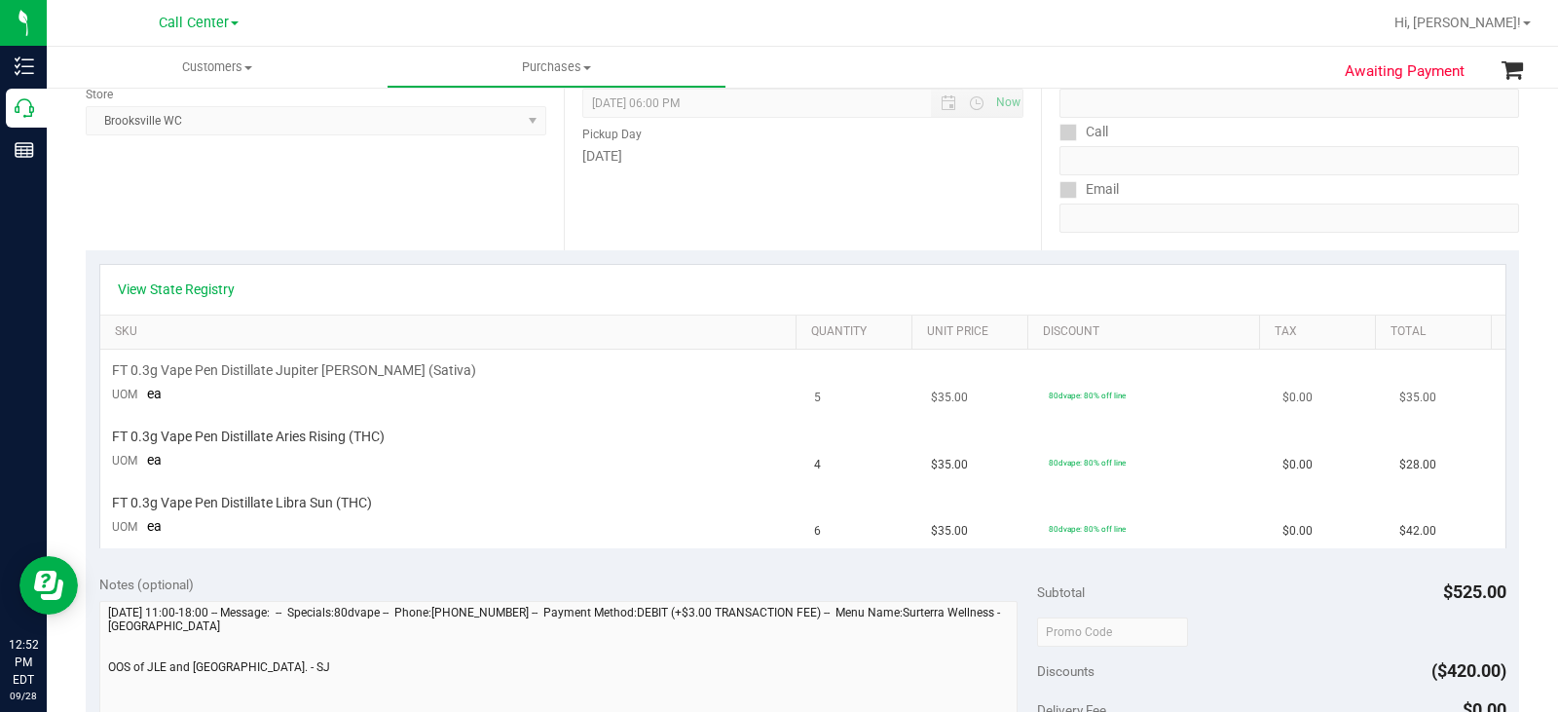
scroll to position [390, 0]
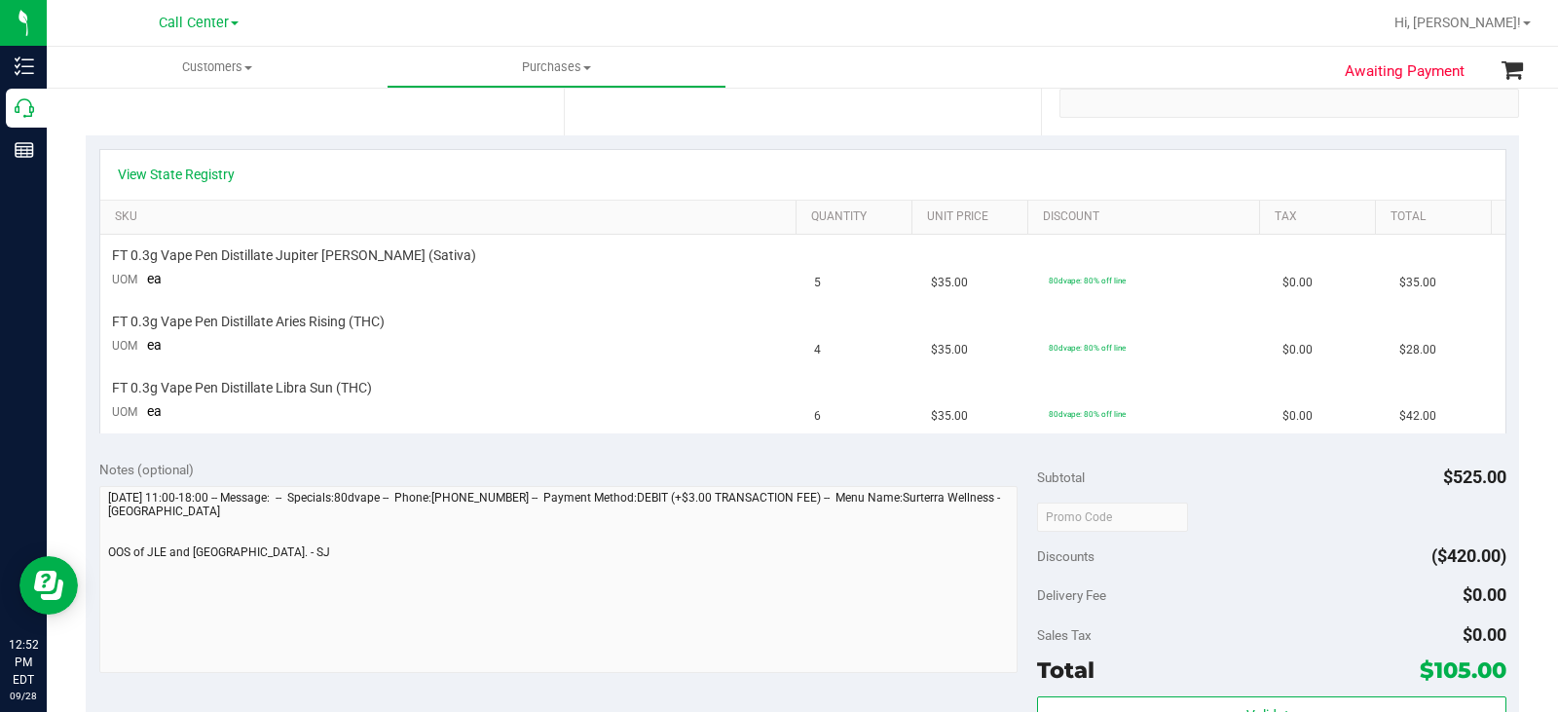
click at [107, 482] on div "Notes (optional)" at bounding box center [568, 569] width 938 height 218
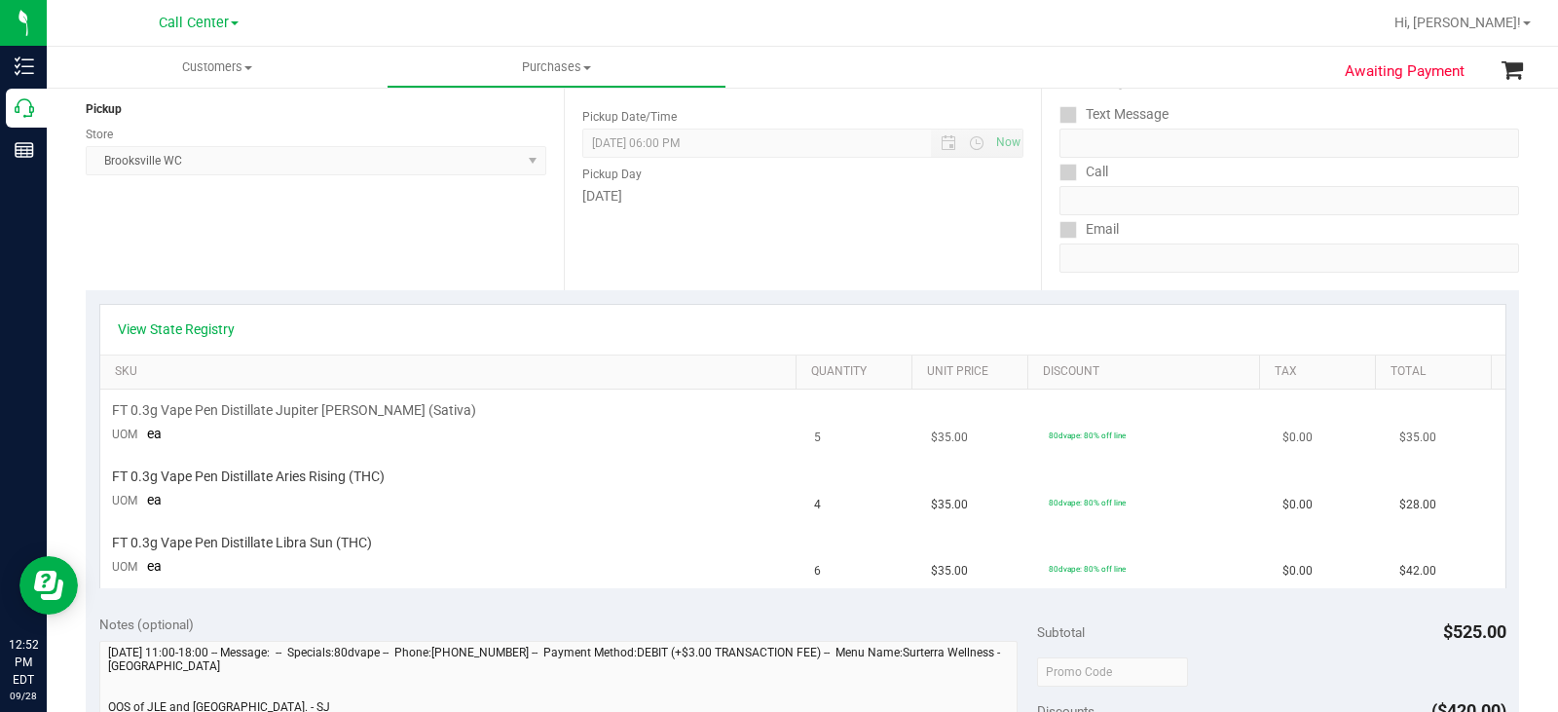
scroll to position [0, 0]
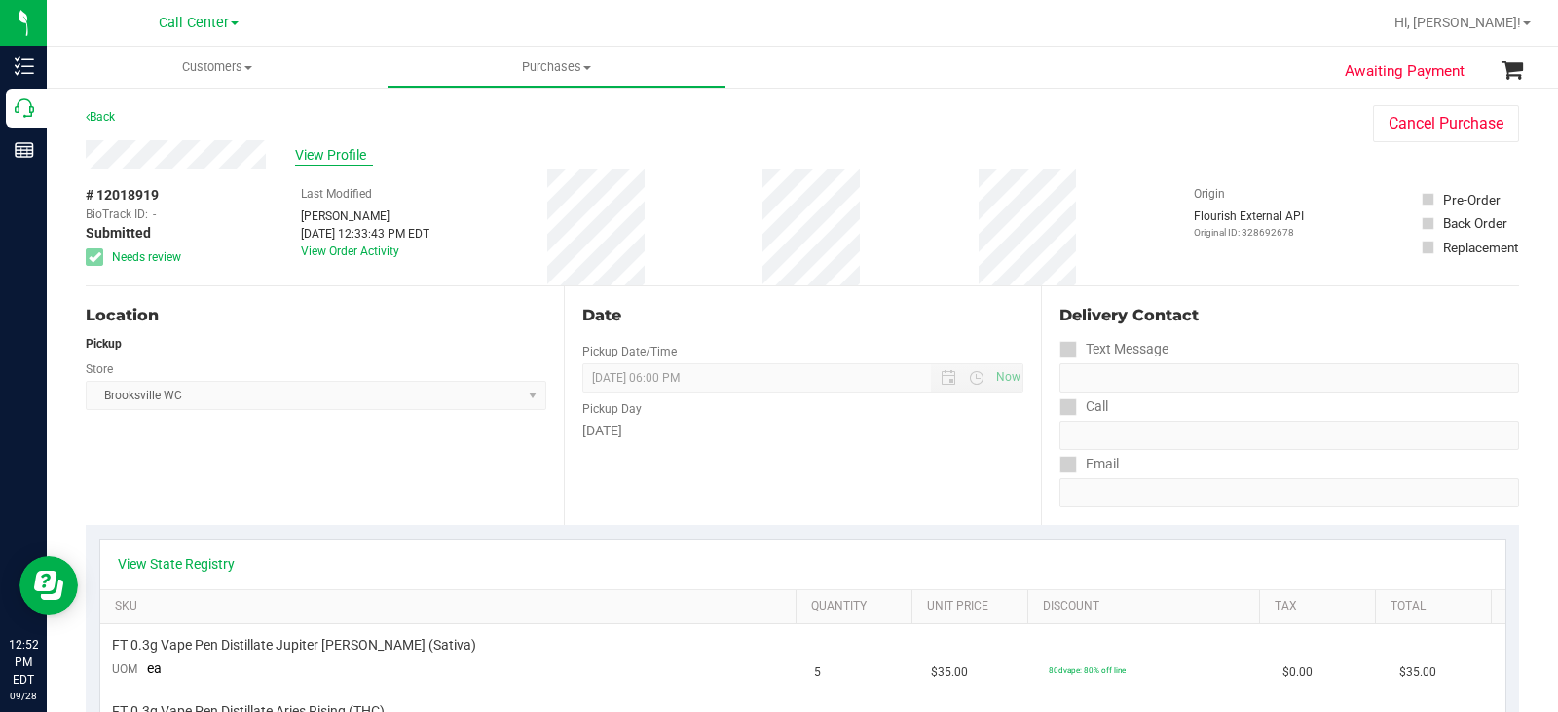
click at [341, 150] on span "View Profile" at bounding box center [334, 155] width 78 height 20
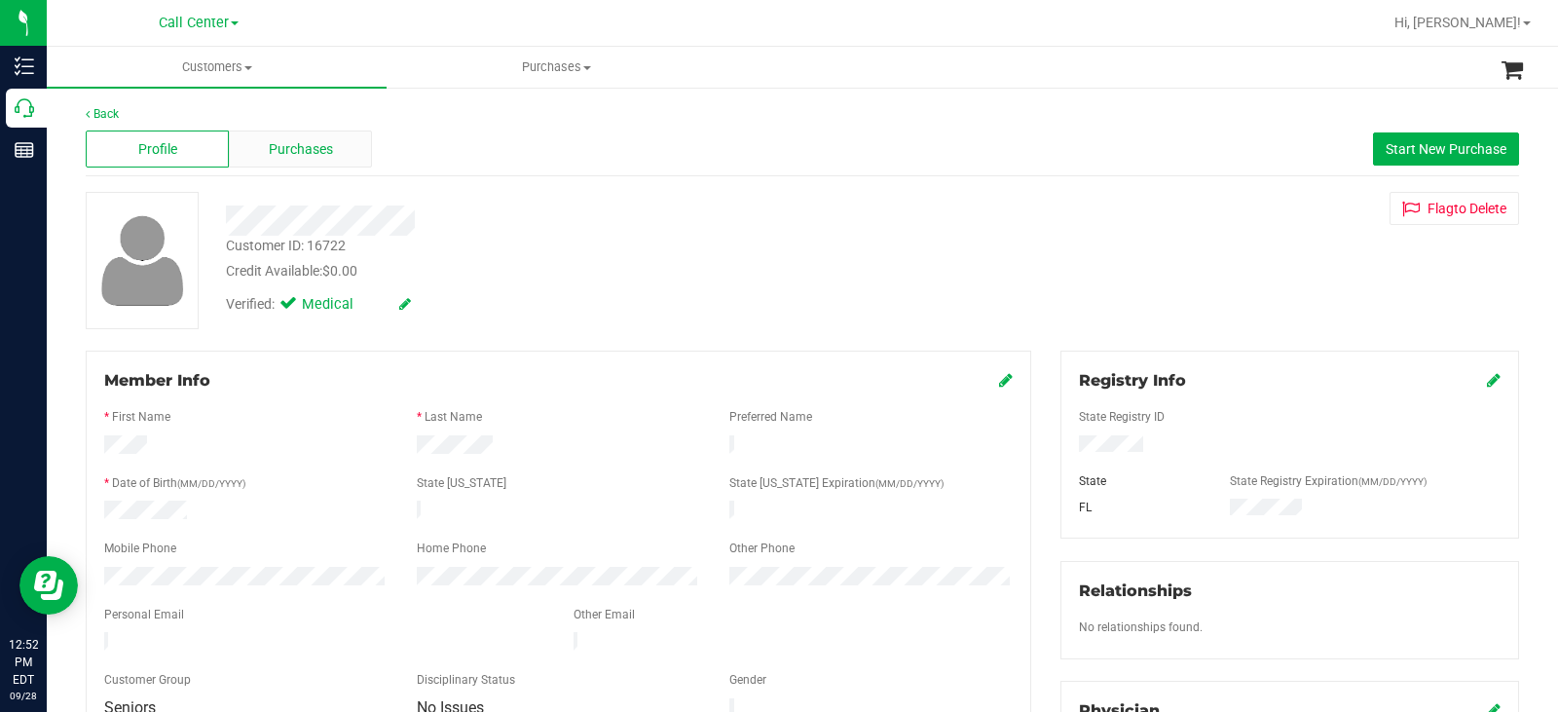
click at [339, 157] on div "Purchases" at bounding box center [300, 149] width 143 height 37
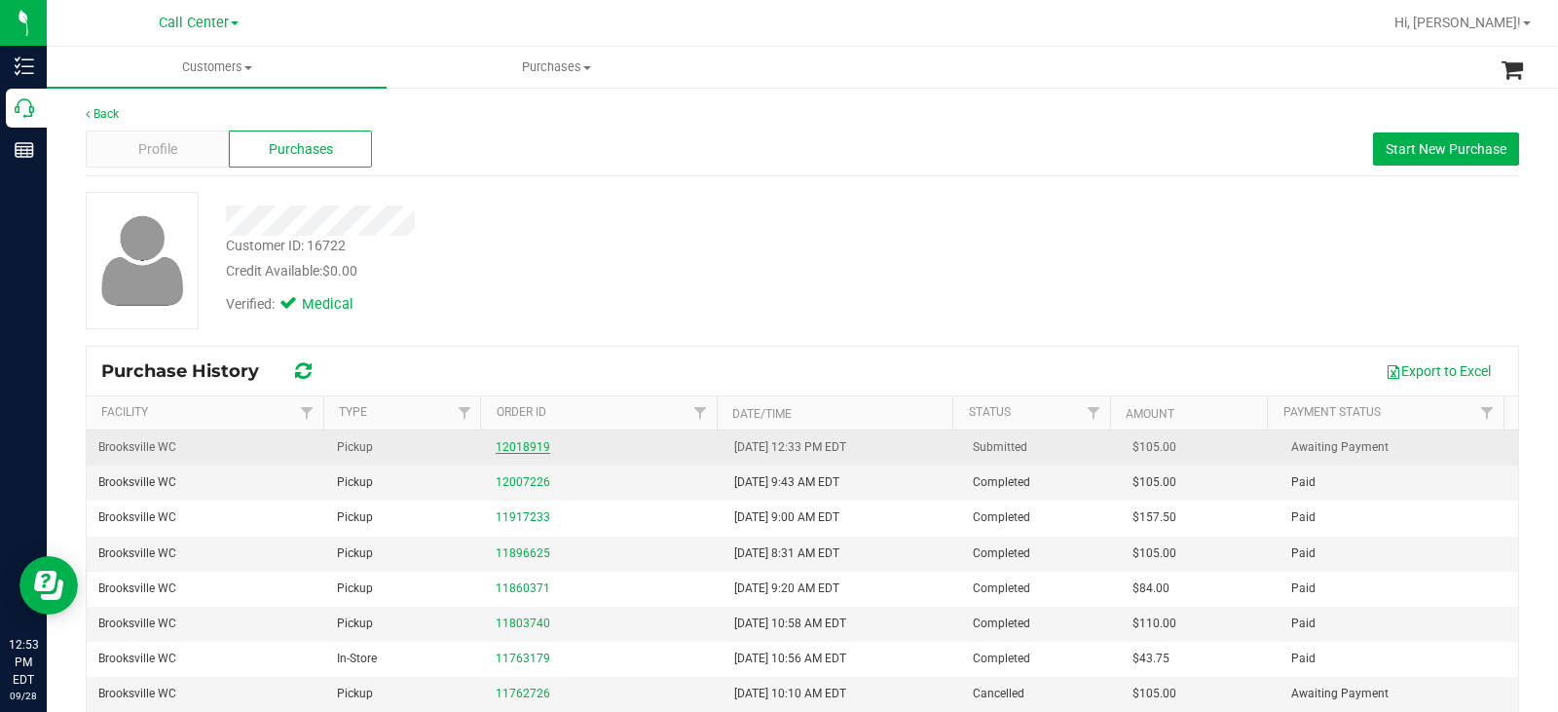
click at [516, 445] on link "12018919" at bounding box center [523, 447] width 55 height 14
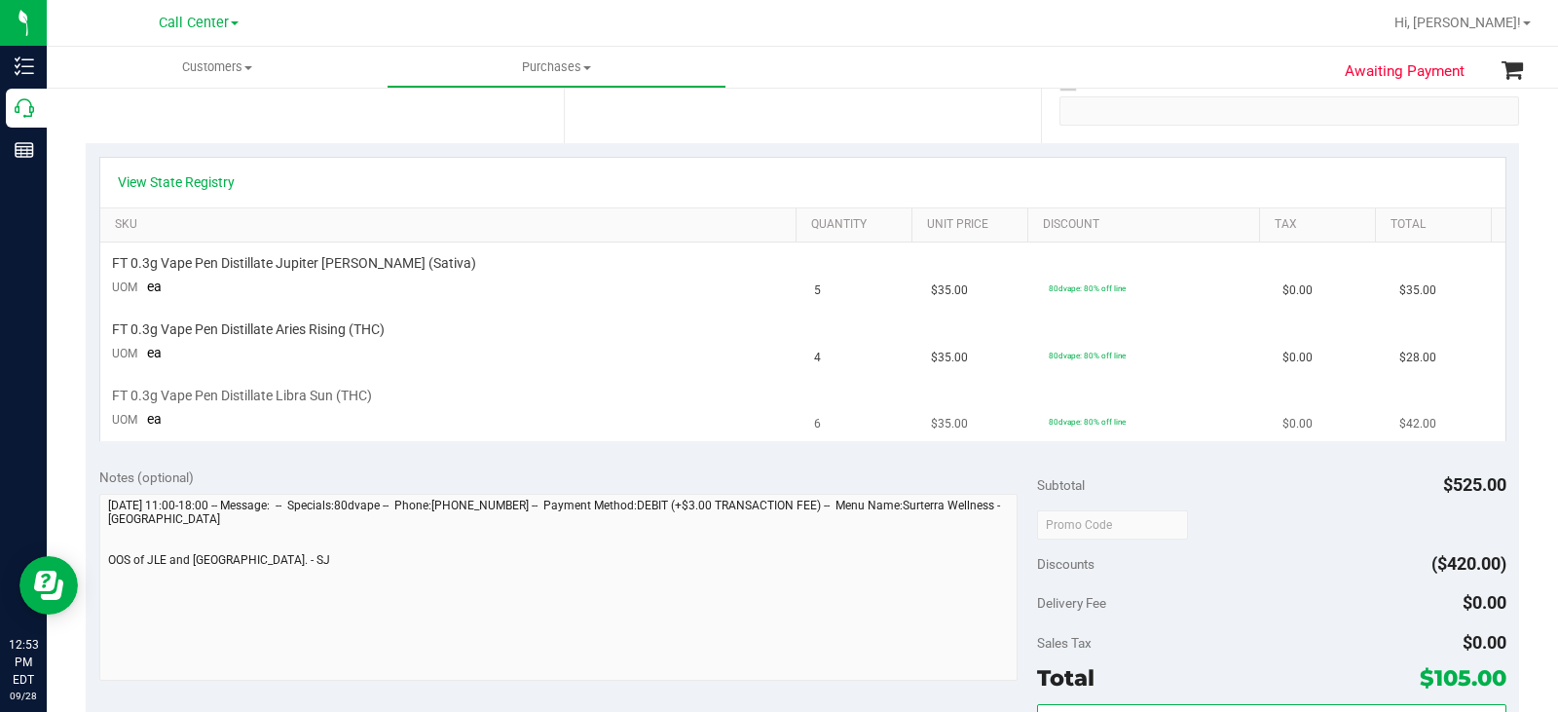
scroll to position [390, 0]
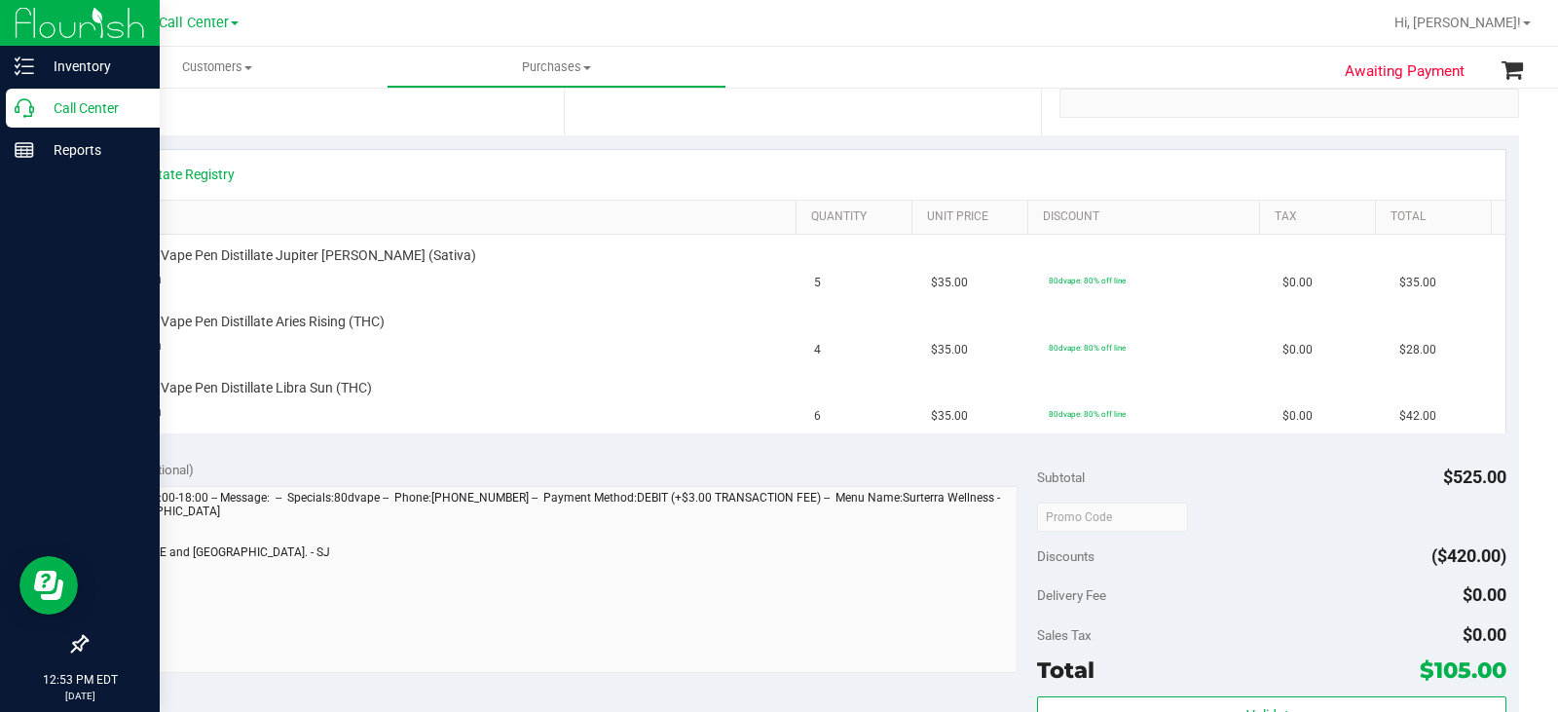
drag, startPoint x: 56, startPoint y: 113, endPoint x: 55, endPoint y: 89, distance: 24.4
click at [56, 113] on p "Call Center" at bounding box center [92, 107] width 117 height 23
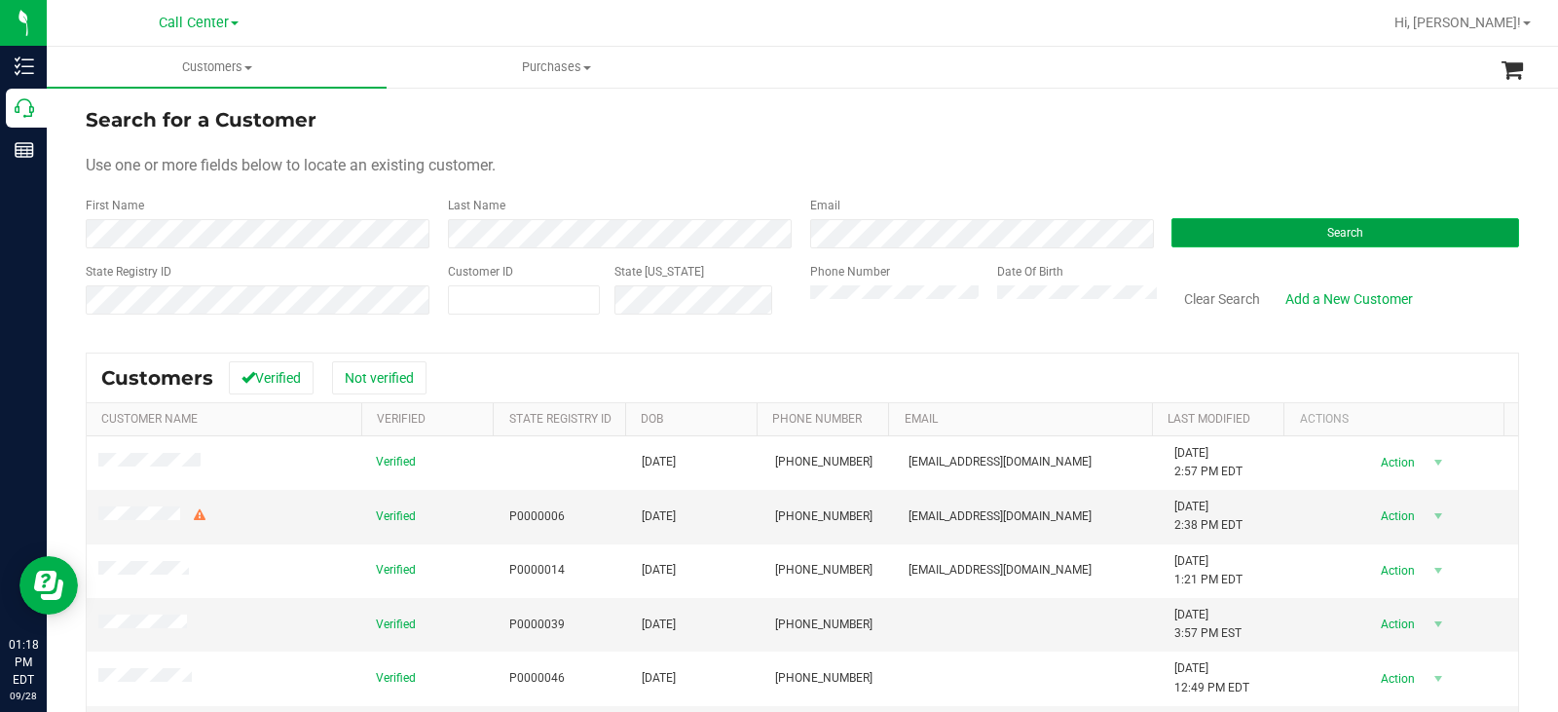
click at [1229, 243] on button "Search" at bounding box center [1346, 232] width 348 height 29
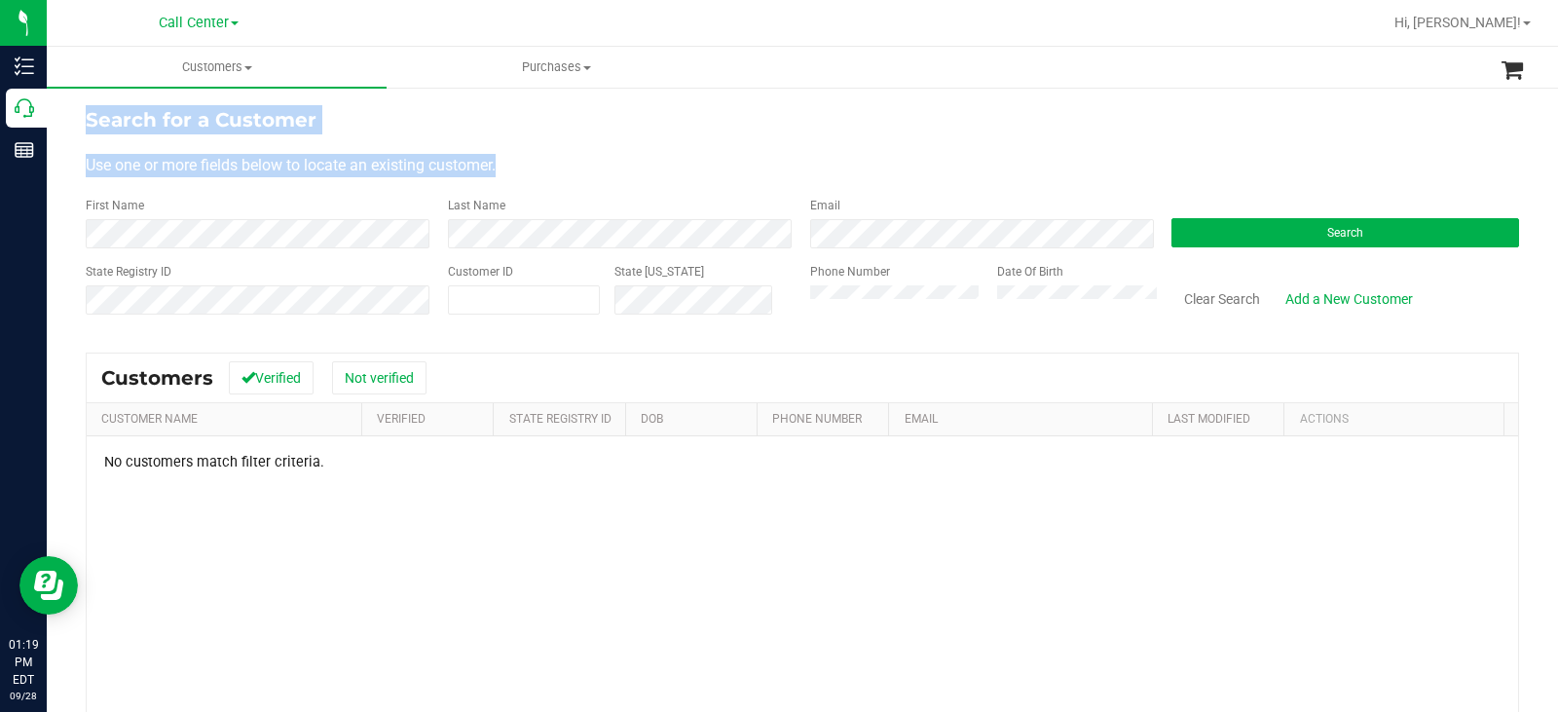
drag, startPoint x: 533, startPoint y: 161, endPoint x: 77, endPoint y: 112, distance: 458.4
click at [77, 112] on div "Search for a Customer Use one or more fields below to locate an existing custom…" at bounding box center [803, 519] width 1512 height 866
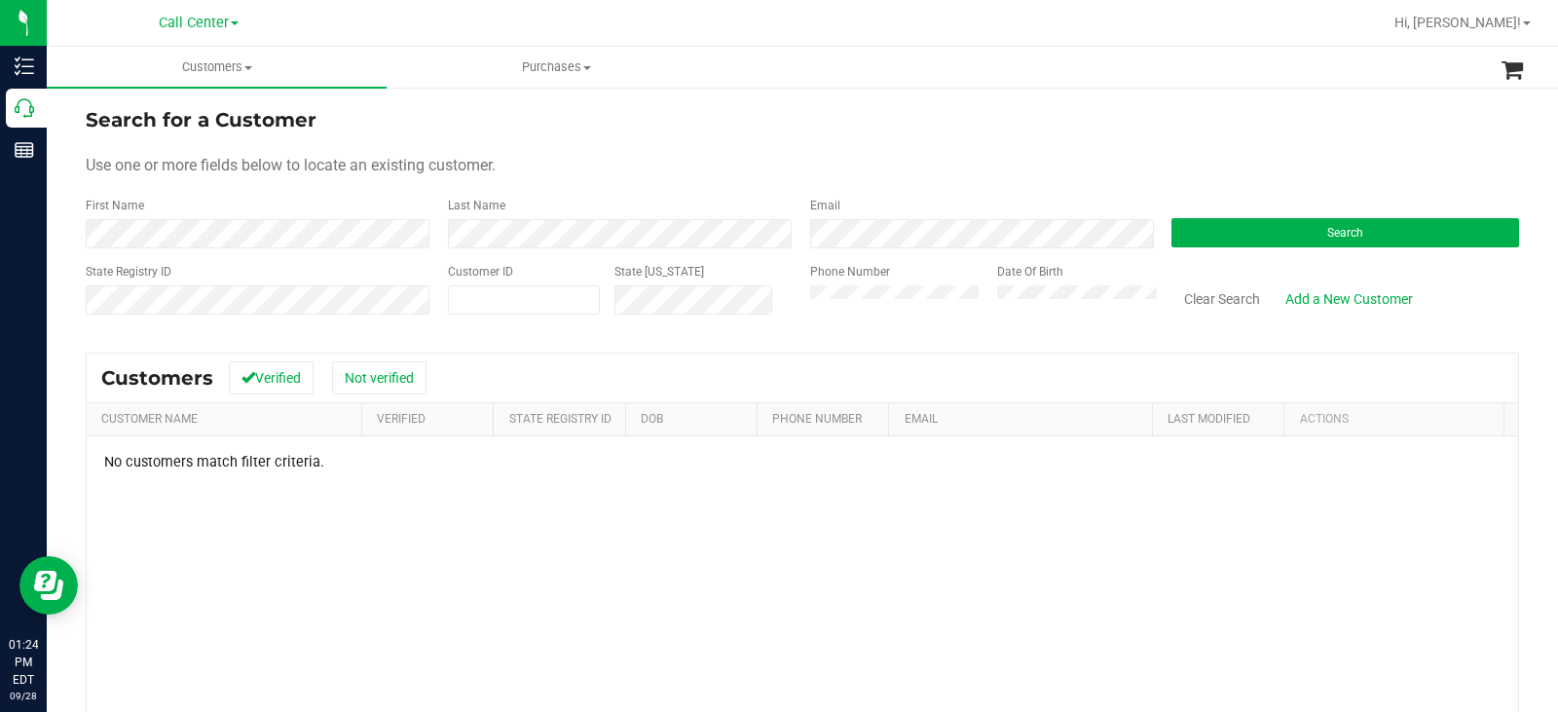
click at [983, 286] on div "Date Of Birth" at bounding box center [1070, 297] width 175 height 69
click at [1299, 229] on button "Search" at bounding box center [1346, 232] width 348 height 29
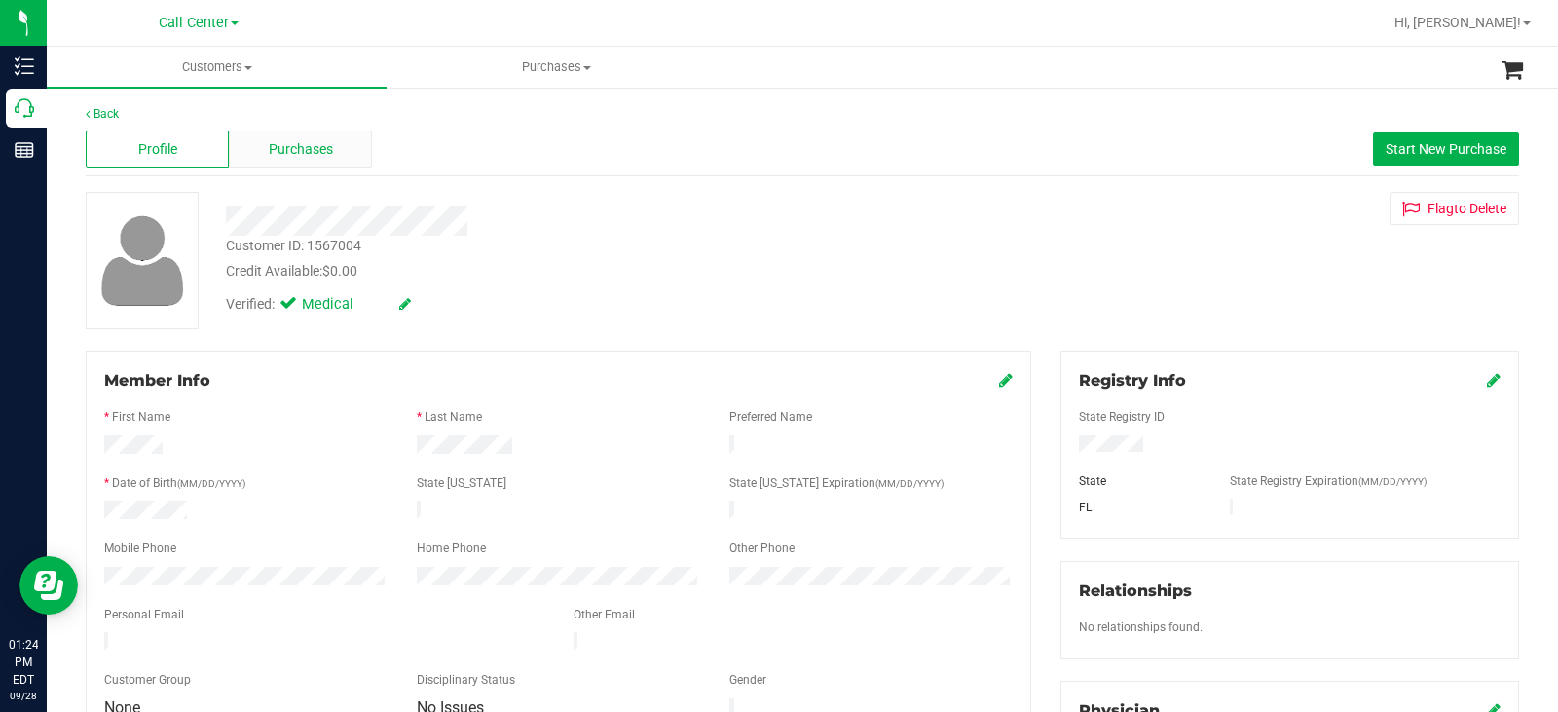
click at [301, 147] on span "Purchases" at bounding box center [301, 149] width 64 height 20
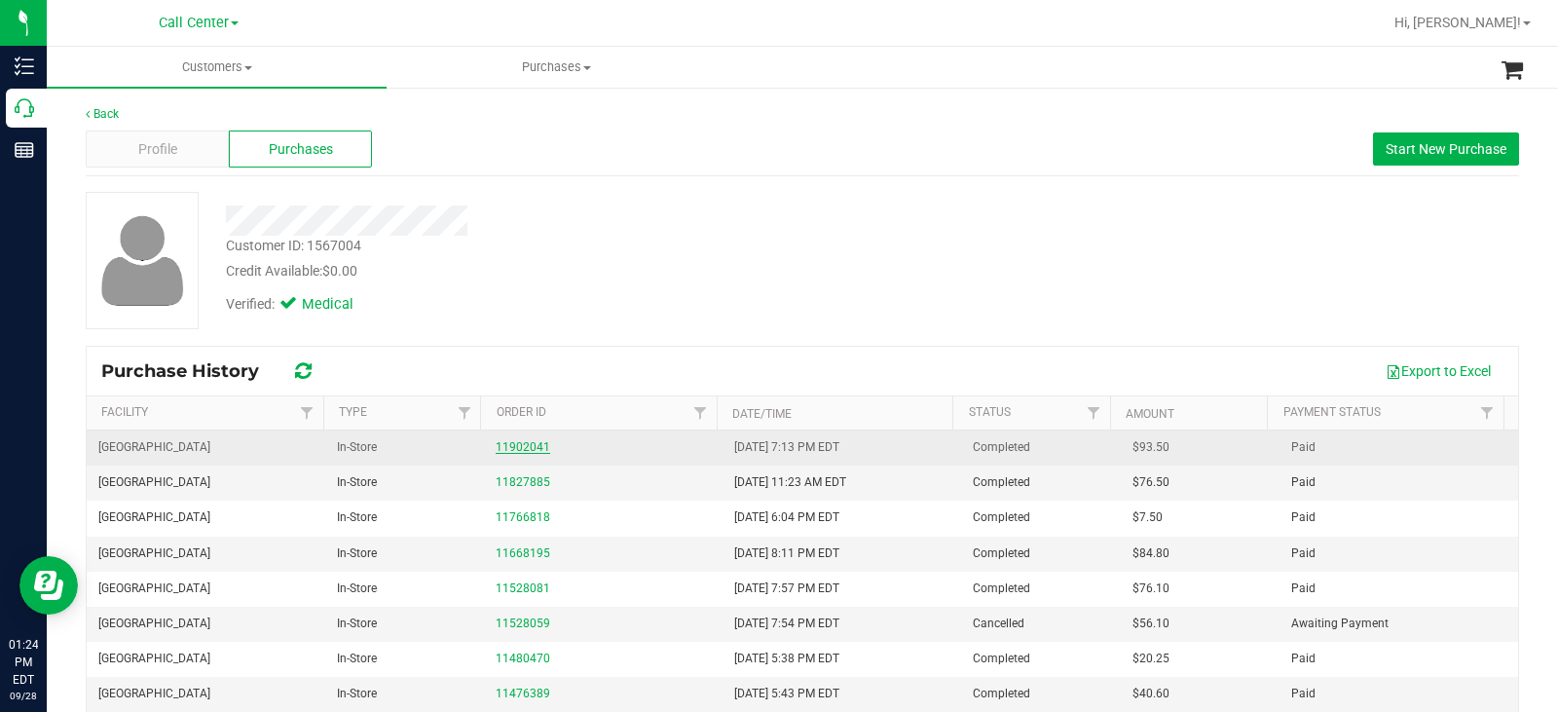
click at [526, 450] on link "11902041" at bounding box center [523, 447] width 55 height 14
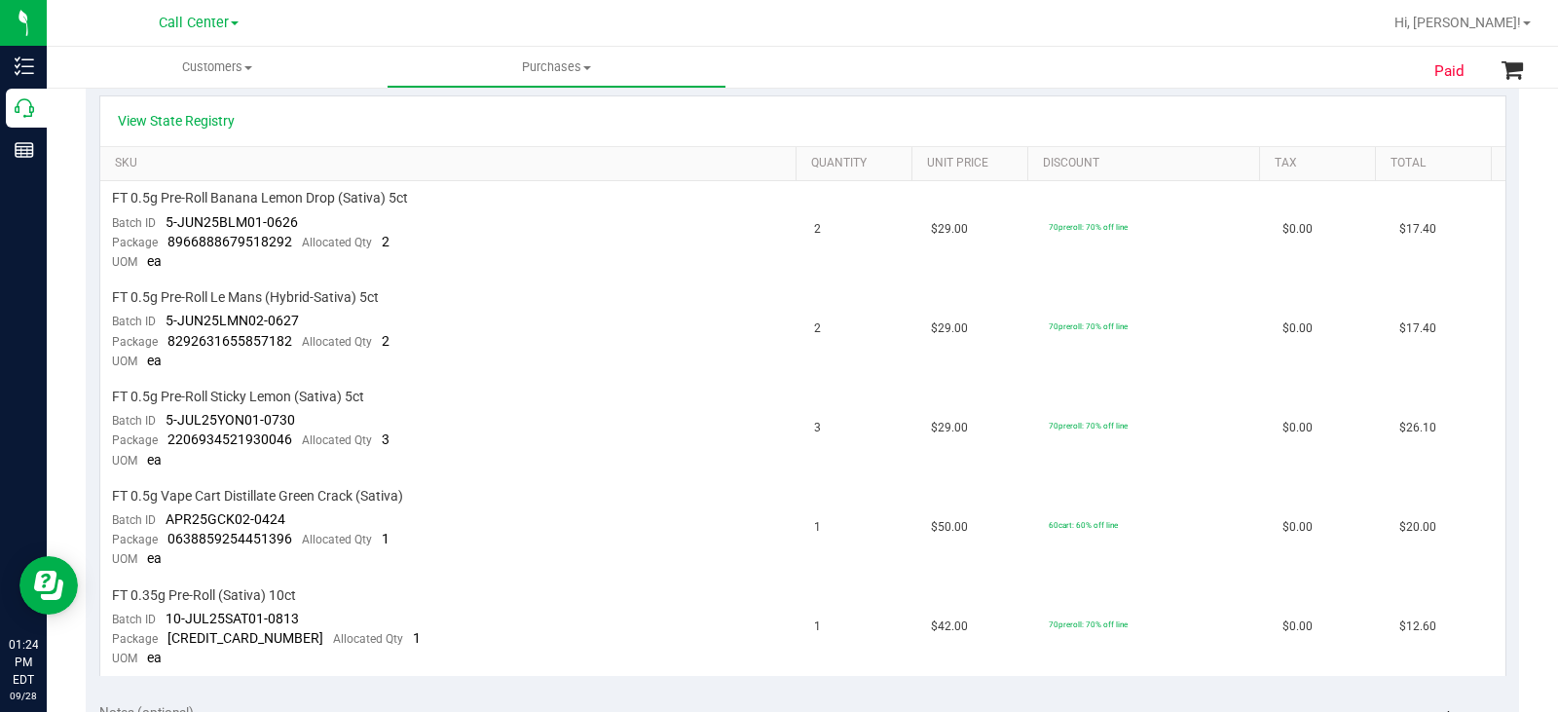
scroll to position [584, 0]
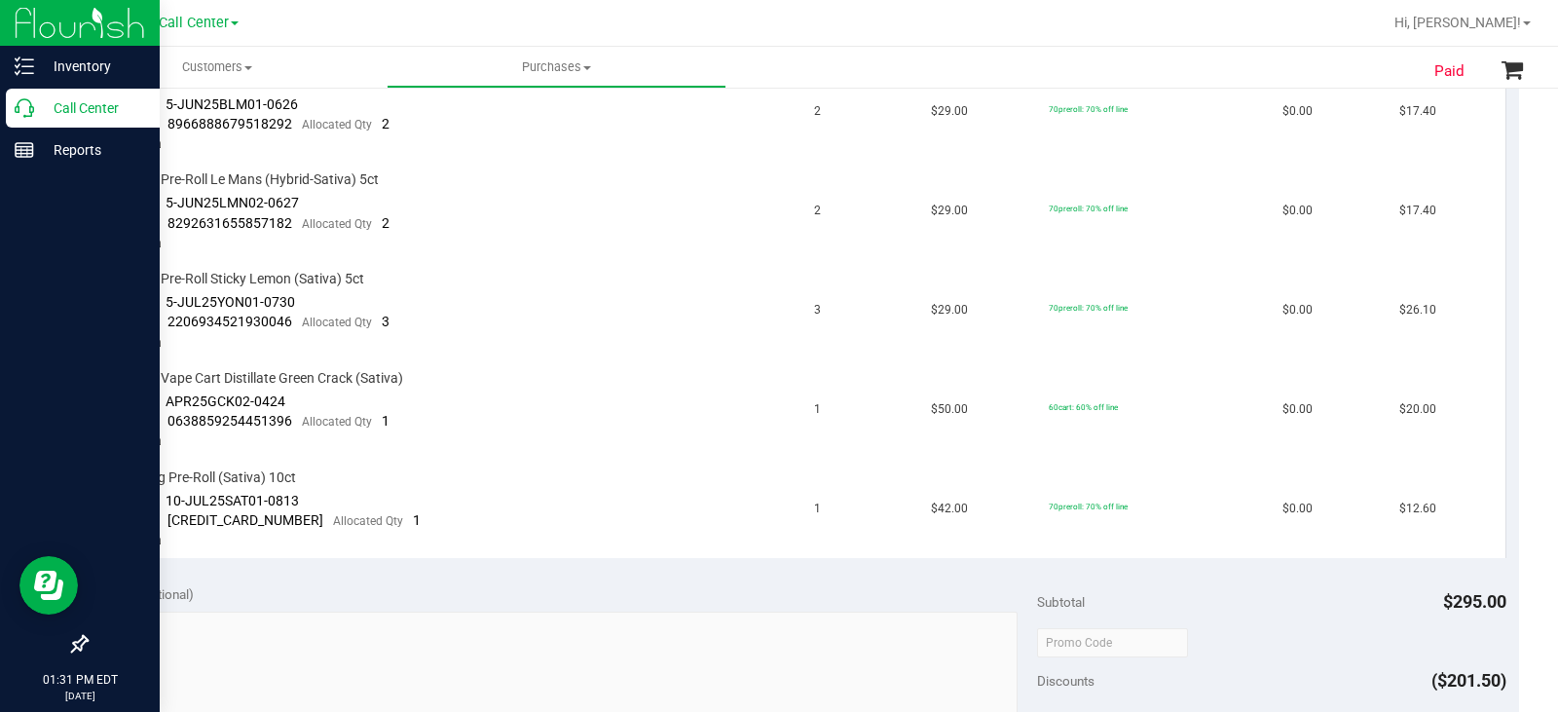
click at [18, 111] on icon at bounding box center [24, 107] width 19 height 19
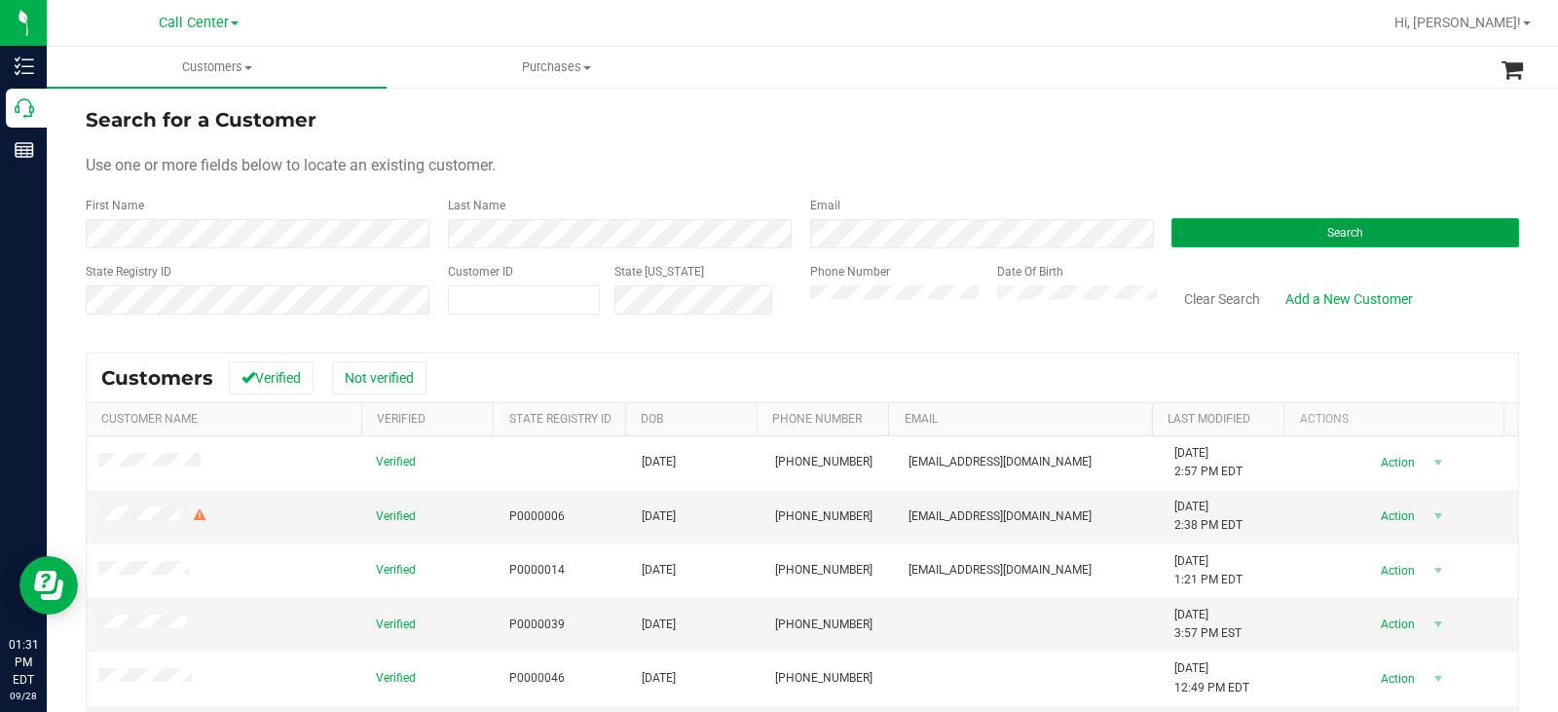
click at [1192, 224] on button "Search" at bounding box center [1346, 232] width 348 height 29
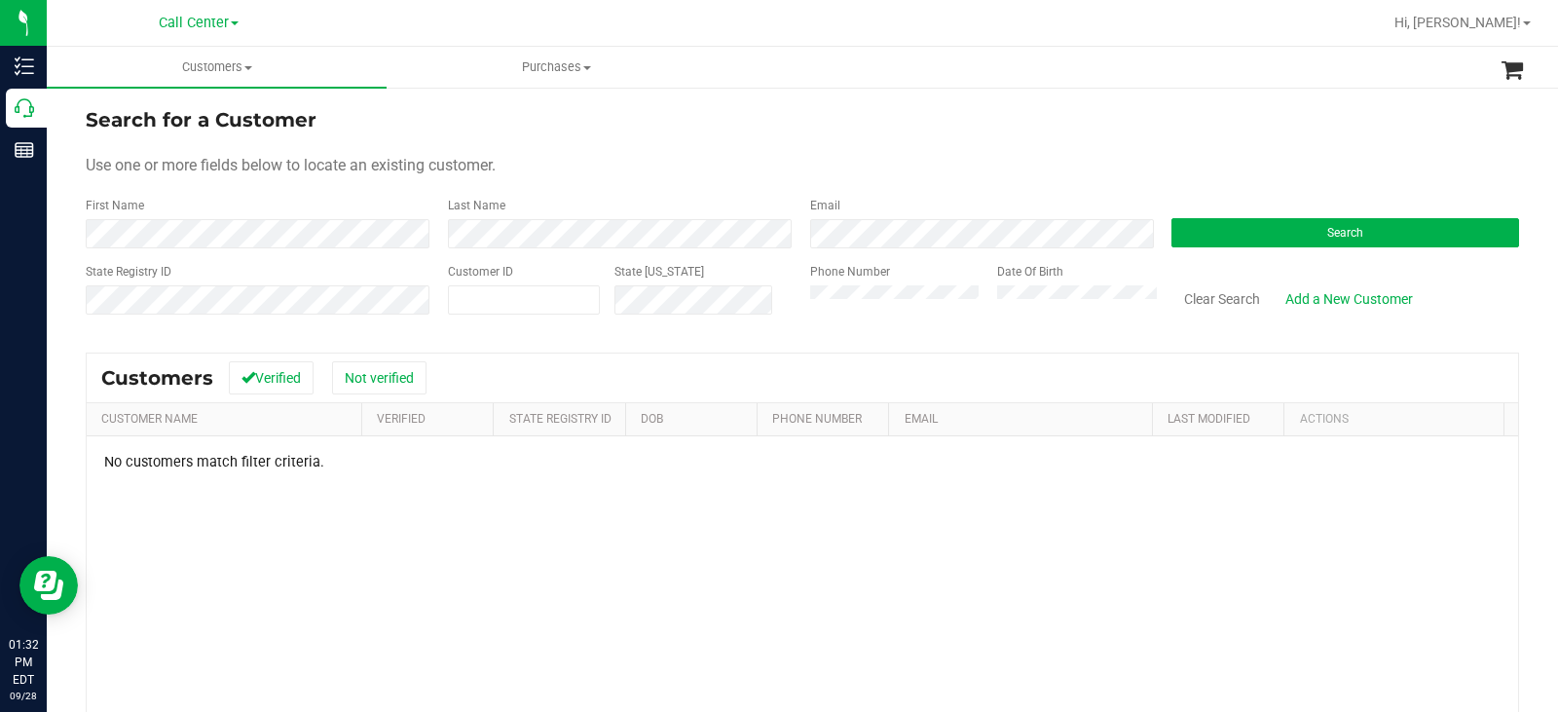
drag, startPoint x: 795, startPoint y: 141, endPoint x: 619, endPoint y: 187, distance: 181.2
click at [794, 141] on form "Search for a Customer Use one or more fields below to locate an existing custom…" at bounding box center [803, 218] width 1434 height 227
drag, startPoint x: 894, startPoint y: 179, endPoint x: 998, endPoint y: 278, distance: 143.3
click at [894, 180] on form "Search for a Customer Use one or more fields below to locate an existing custom…" at bounding box center [803, 218] width 1434 height 227
click at [1230, 235] on button "Search" at bounding box center [1346, 232] width 348 height 29
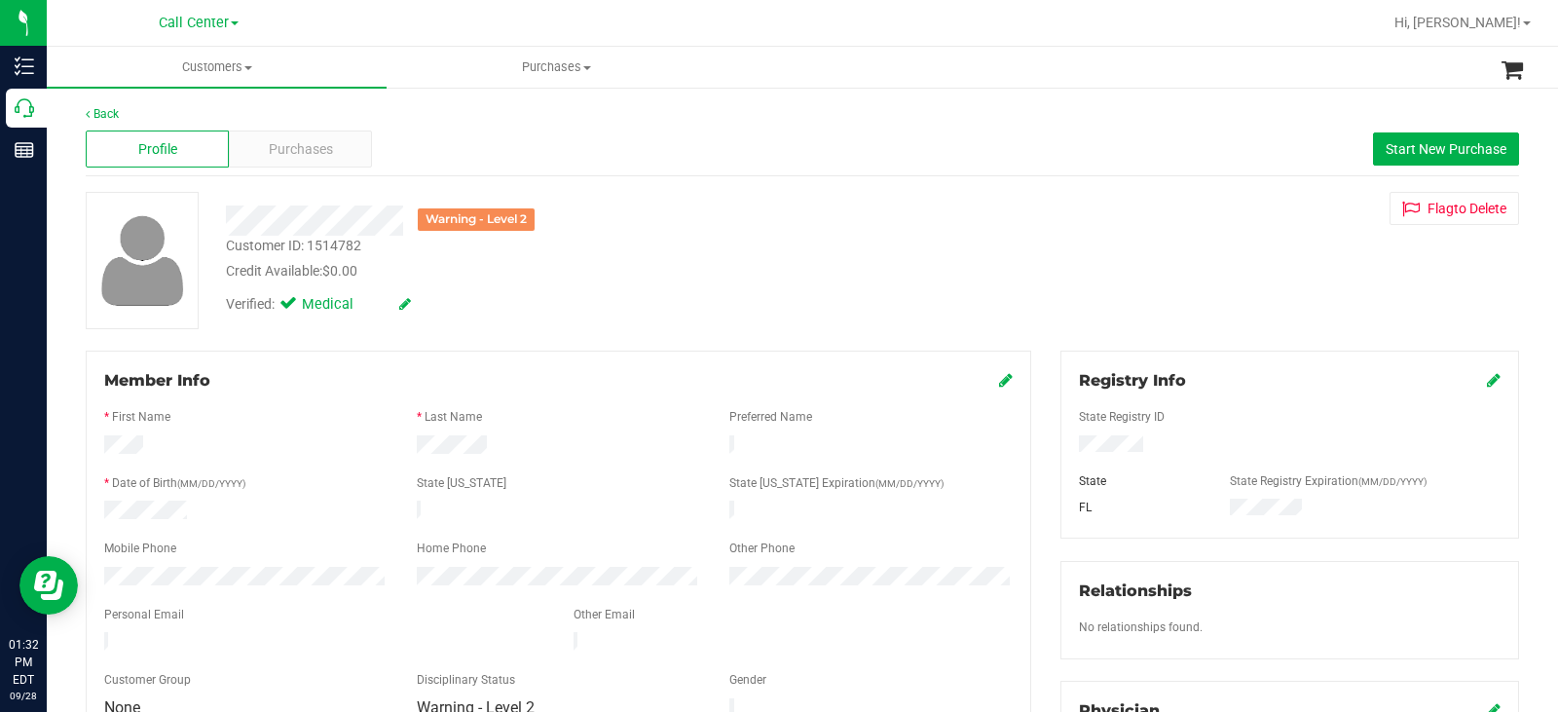
drag, startPoint x: 1139, startPoint y: 451, endPoint x: 1065, endPoint y: 448, distance: 73.1
click at [1065, 448] on div at bounding box center [1290, 445] width 451 height 21
click at [105, 513] on div at bounding box center [246, 512] width 313 height 23
drag, startPoint x: 403, startPoint y: 226, endPoint x: 193, endPoint y: 225, distance: 210.4
click at [193, 225] on div "Warning - Level 2 Customer ID: 1514782 Credit Available: $0.00 Verified: Medica…" at bounding box center [802, 260] width 1463 height 137
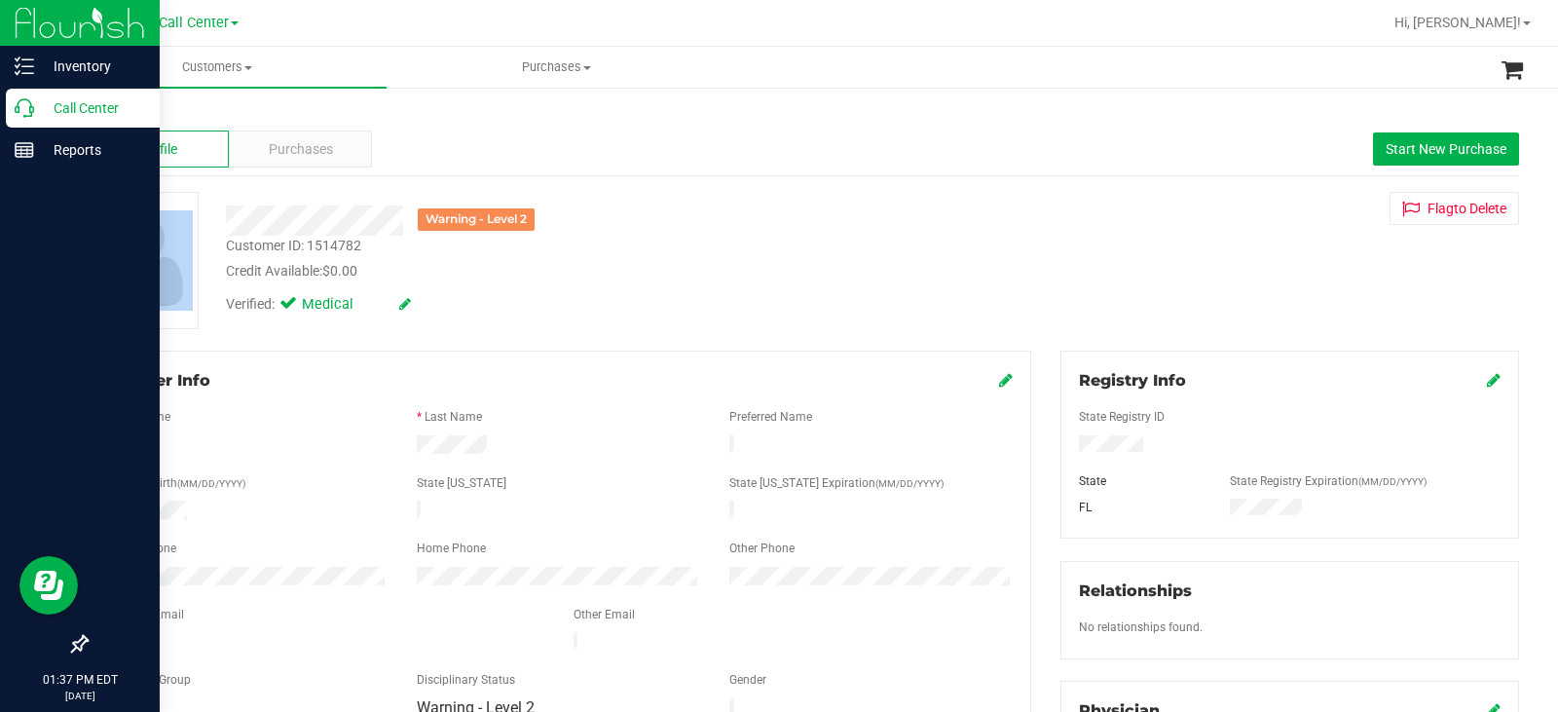
click at [30, 108] on icon at bounding box center [24, 107] width 19 height 19
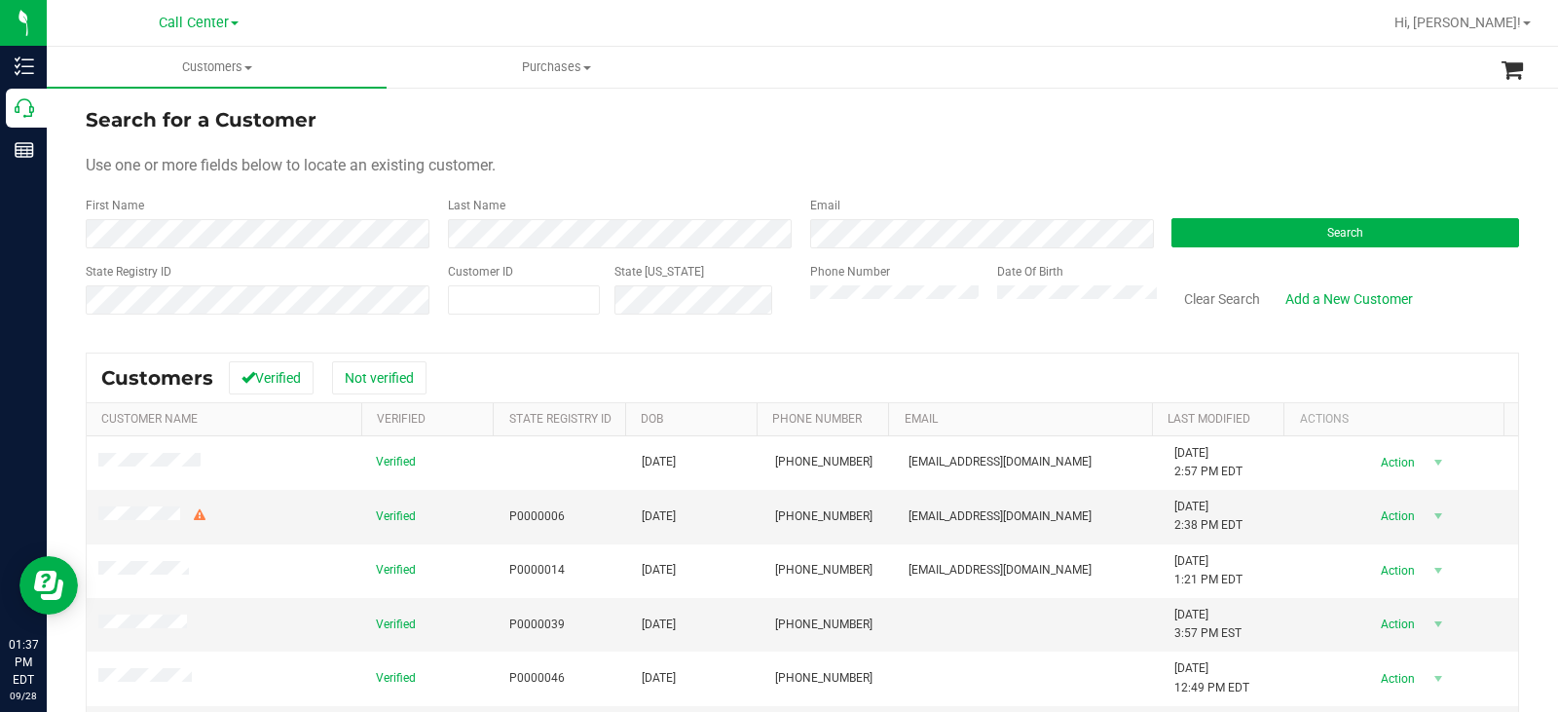
click at [1262, 216] on div "Search" at bounding box center [1338, 223] width 362 height 52
click at [1258, 229] on button "Search" at bounding box center [1346, 232] width 348 height 29
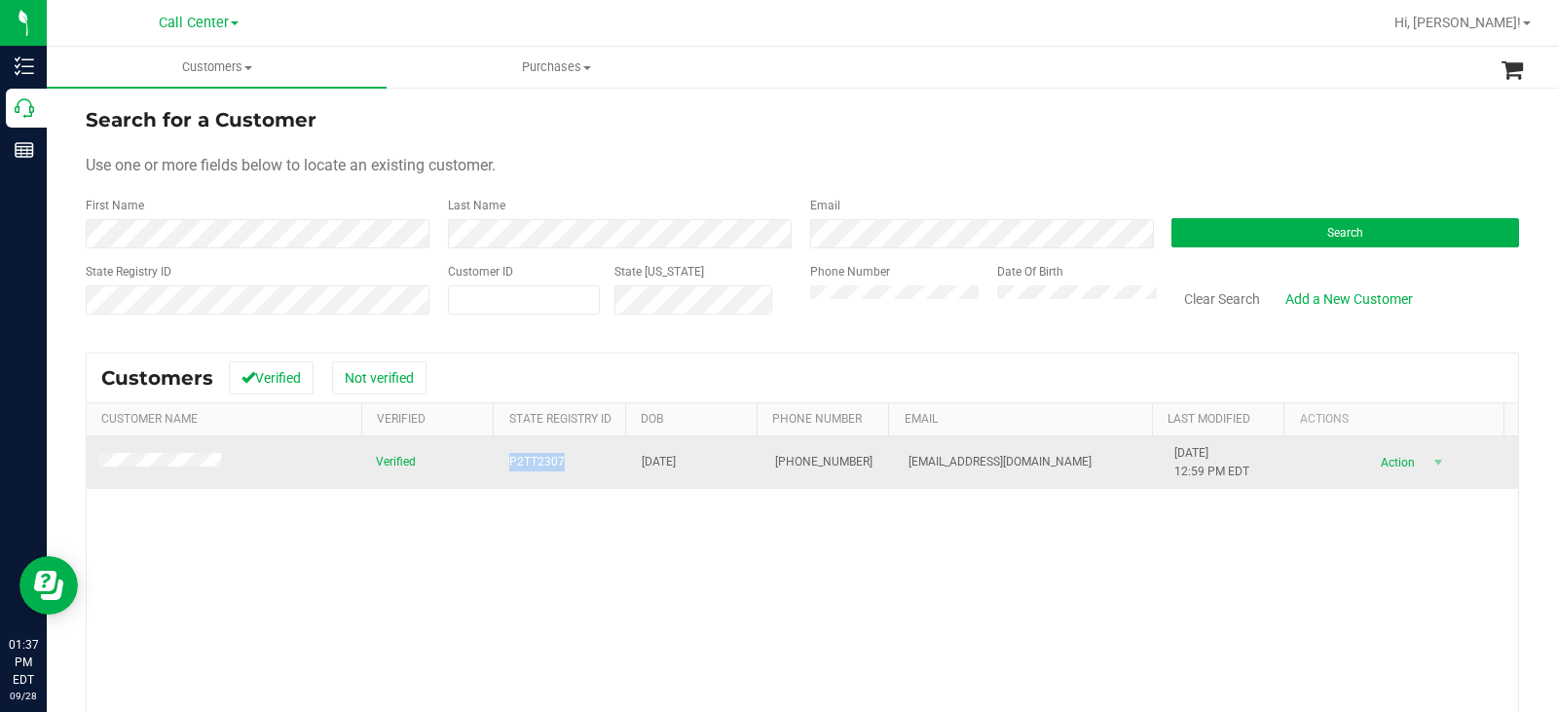
drag, startPoint x: 567, startPoint y: 461, endPoint x: 494, endPoint y: 467, distance: 73.4
click at [498, 467] on td "P2TT2307" at bounding box center [564, 462] width 133 height 53
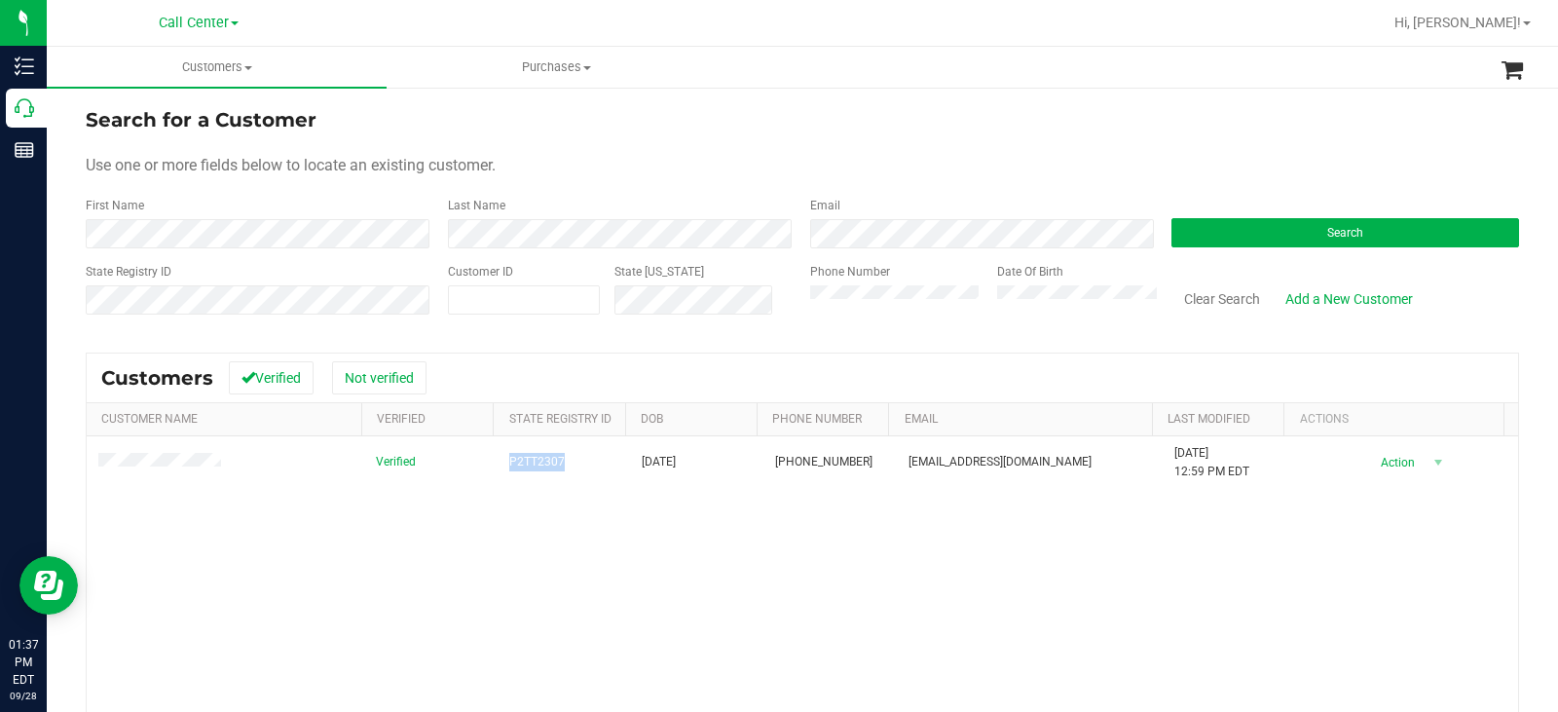
copy span "P2TT2307"
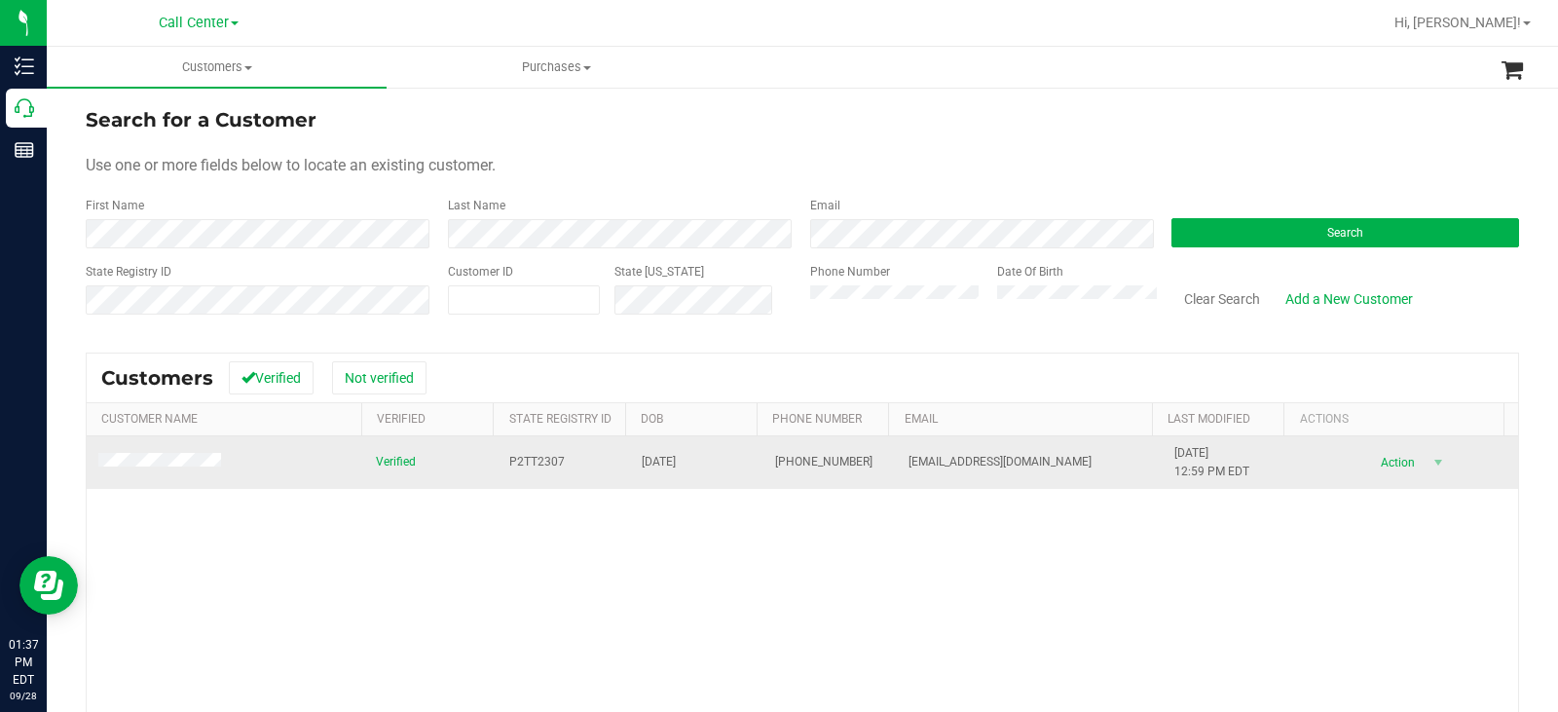
click at [187, 471] on span at bounding box center [162, 462] width 129 height 19
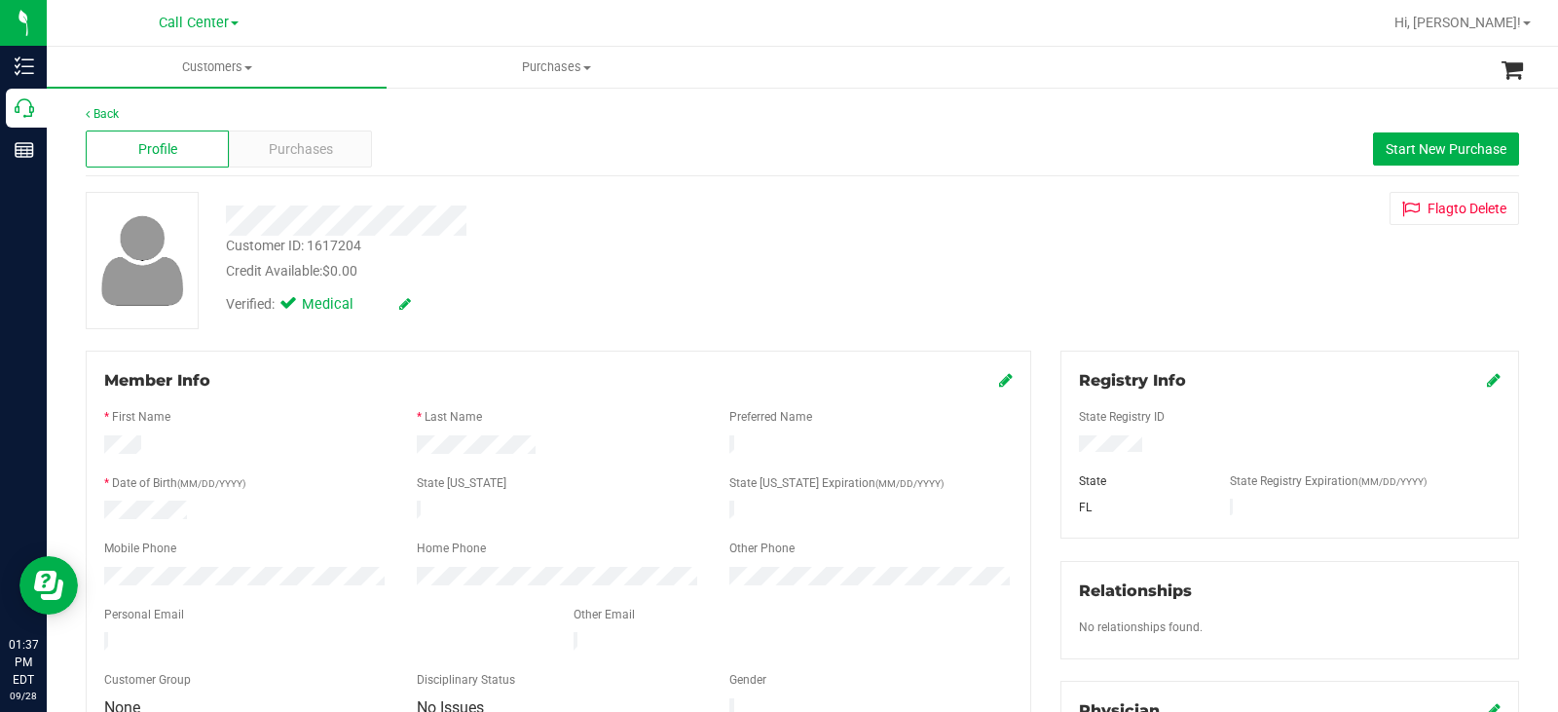
drag, startPoint x: 189, startPoint y: 506, endPoint x: 103, endPoint y: 512, distance: 85.9
click at [103, 512] on div at bounding box center [246, 512] width 313 height 23
click at [345, 501] on div at bounding box center [246, 512] width 313 height 23
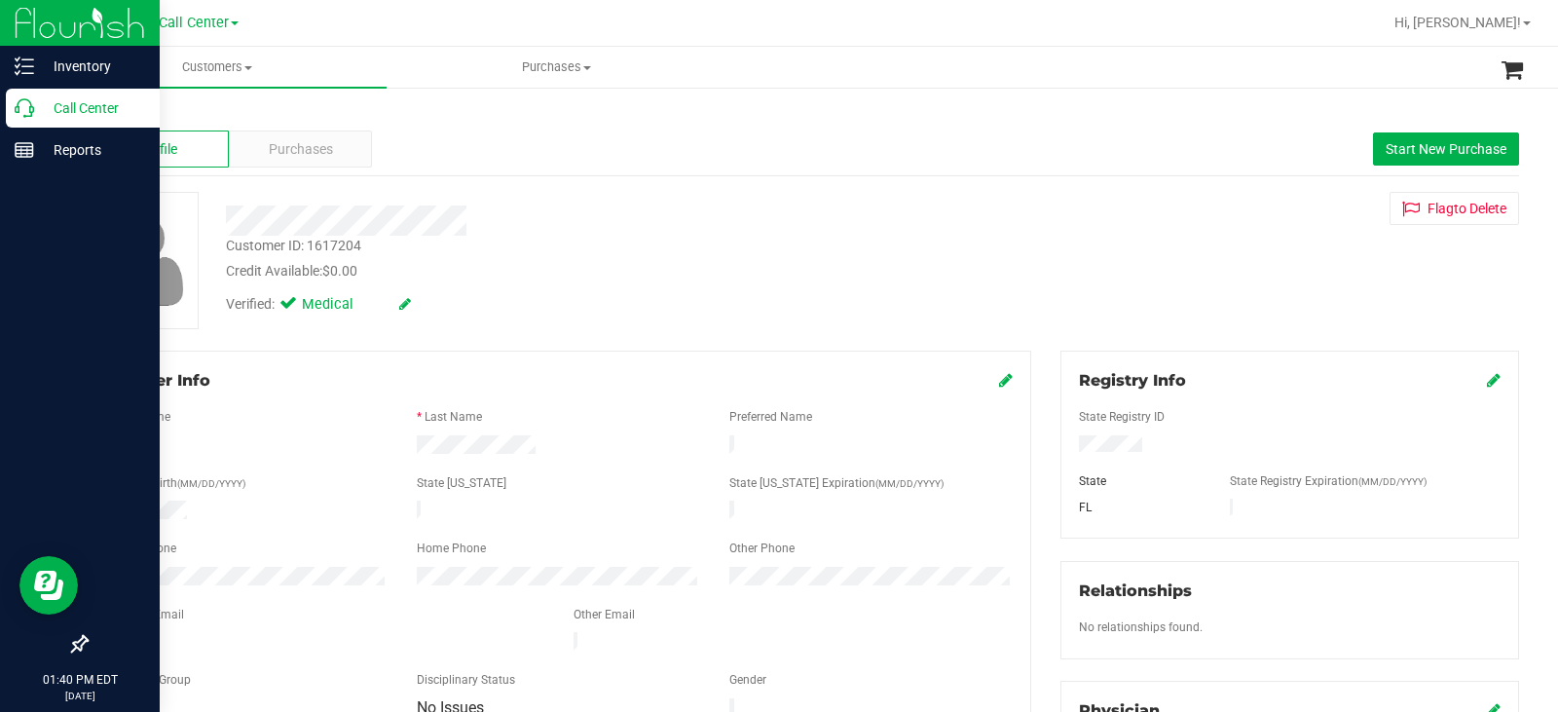
click at [17, 111] on icon at bounding box center [24, 107] width 19 height 19
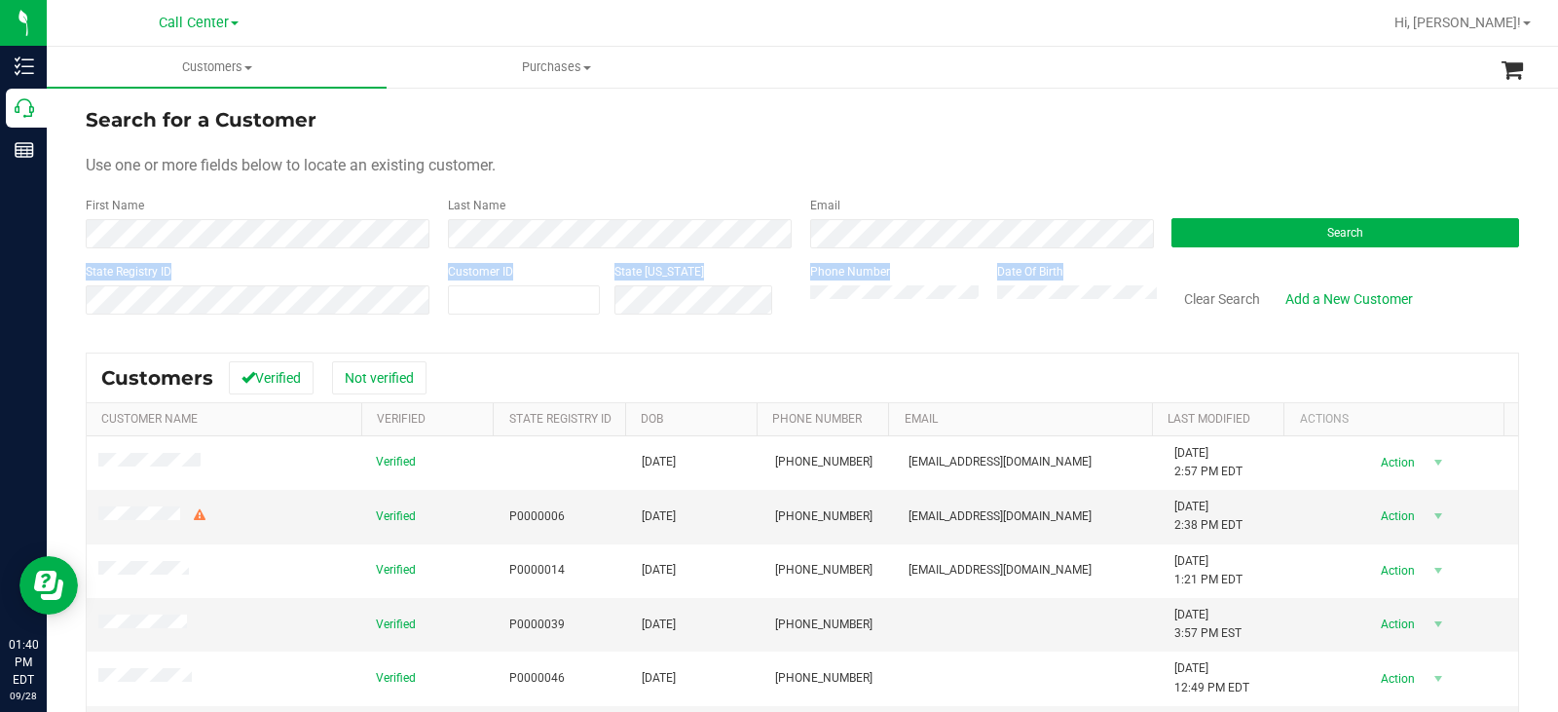
click at [1248, 247] on form "Search for a Customer Use one or more fields below to locate an existing custom…" at bounding box center [803, 218] width 1434 height 227
click at [1240, 240] on button "Search" at bounding box center [1346, 232] width 348 height 29
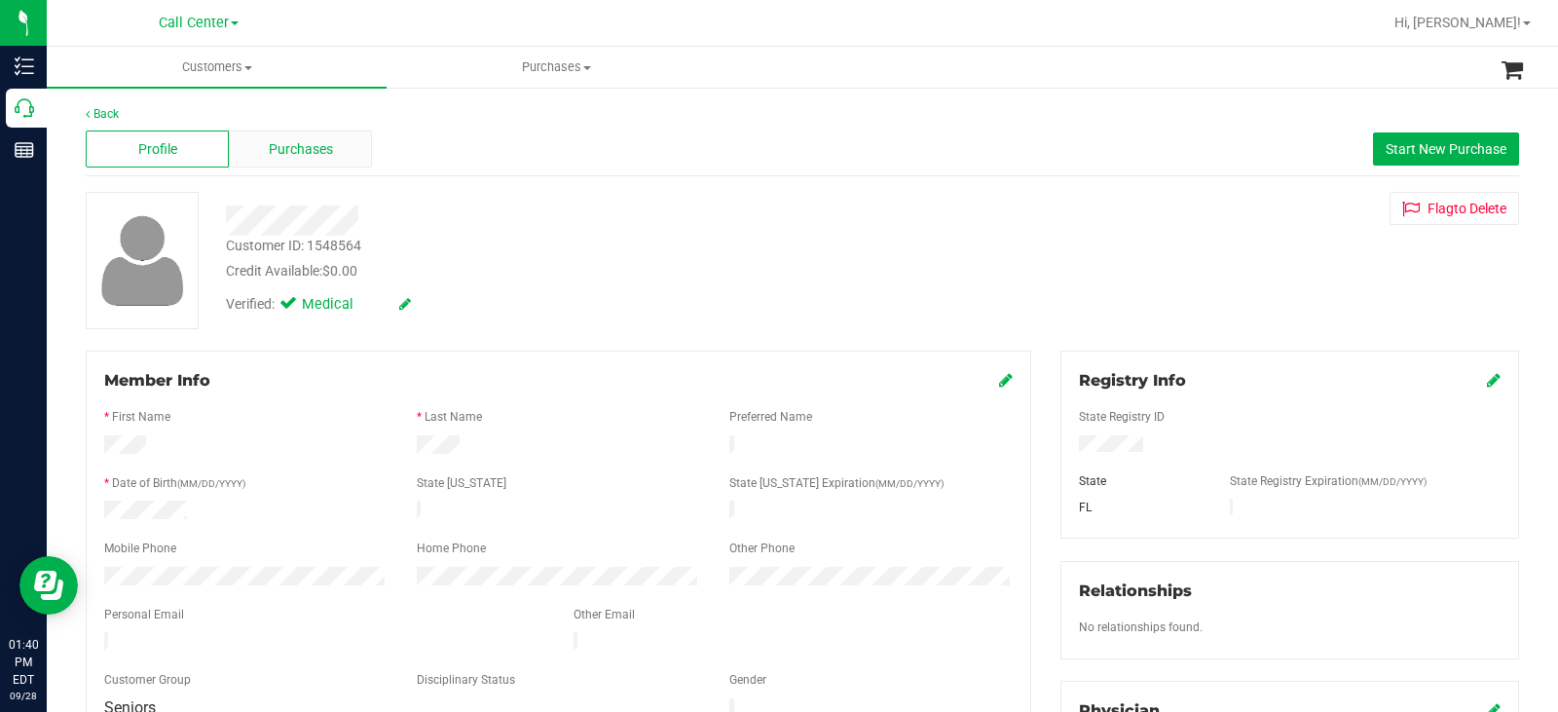
click at [302, 151] on span "Purchases" at bounding box center [301, 149] width 64 height 20
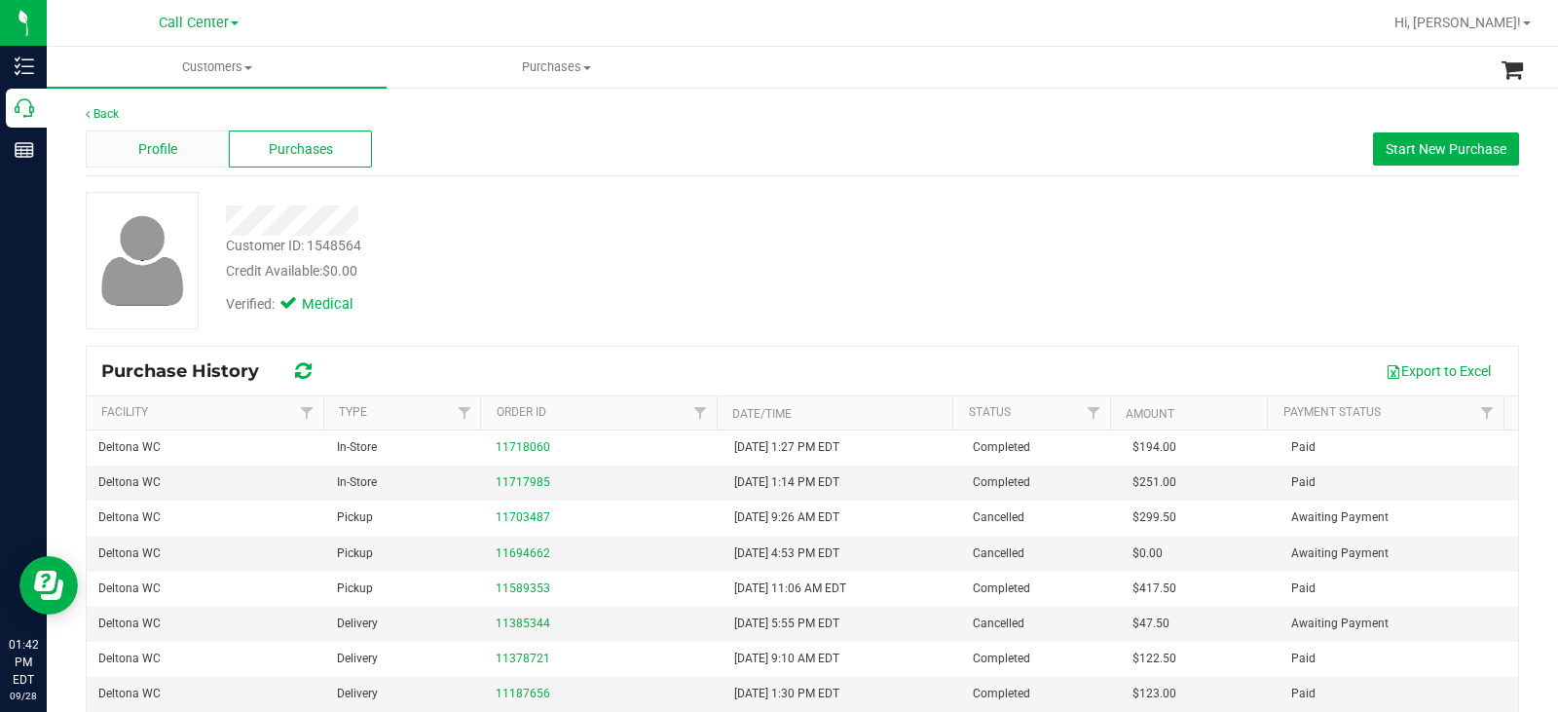
click at [167, 134] on div "Profile" at bounding box center [157, 149] width 143 height 37
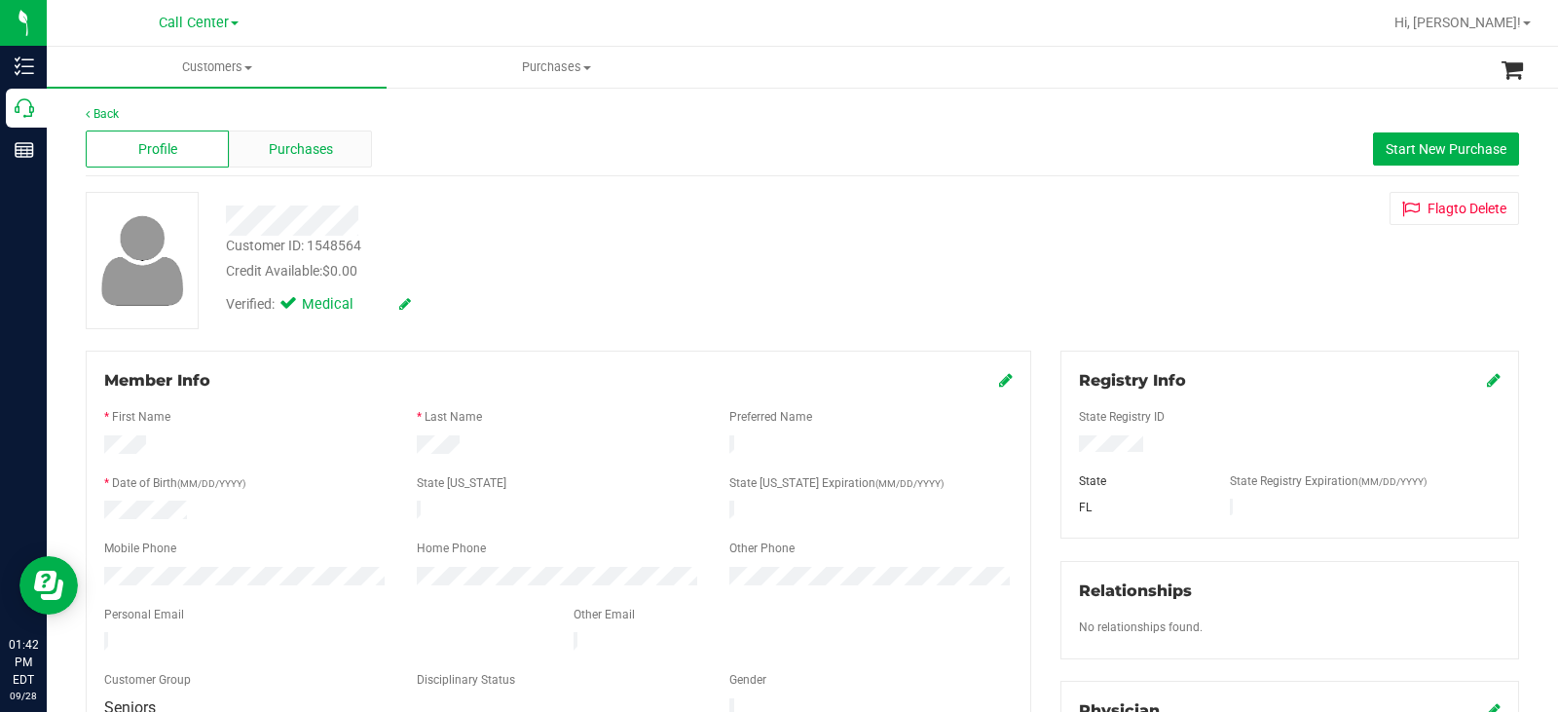
click at [322, 143] on span "Purchases" at bounding box center [301, 149] width 64 height 20
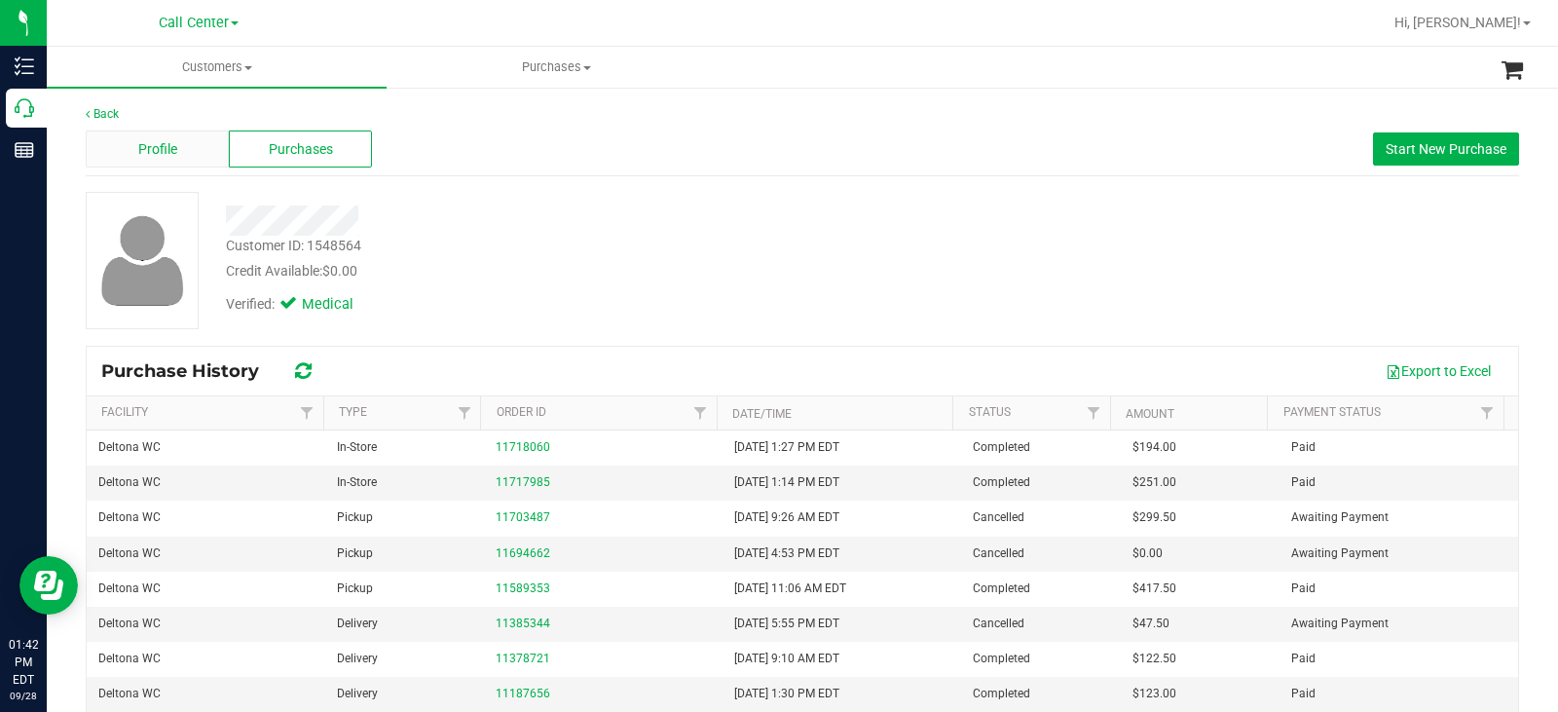
click at [162, 152] on span "Profile" at bounding box center [157, 149] width 39 height 20
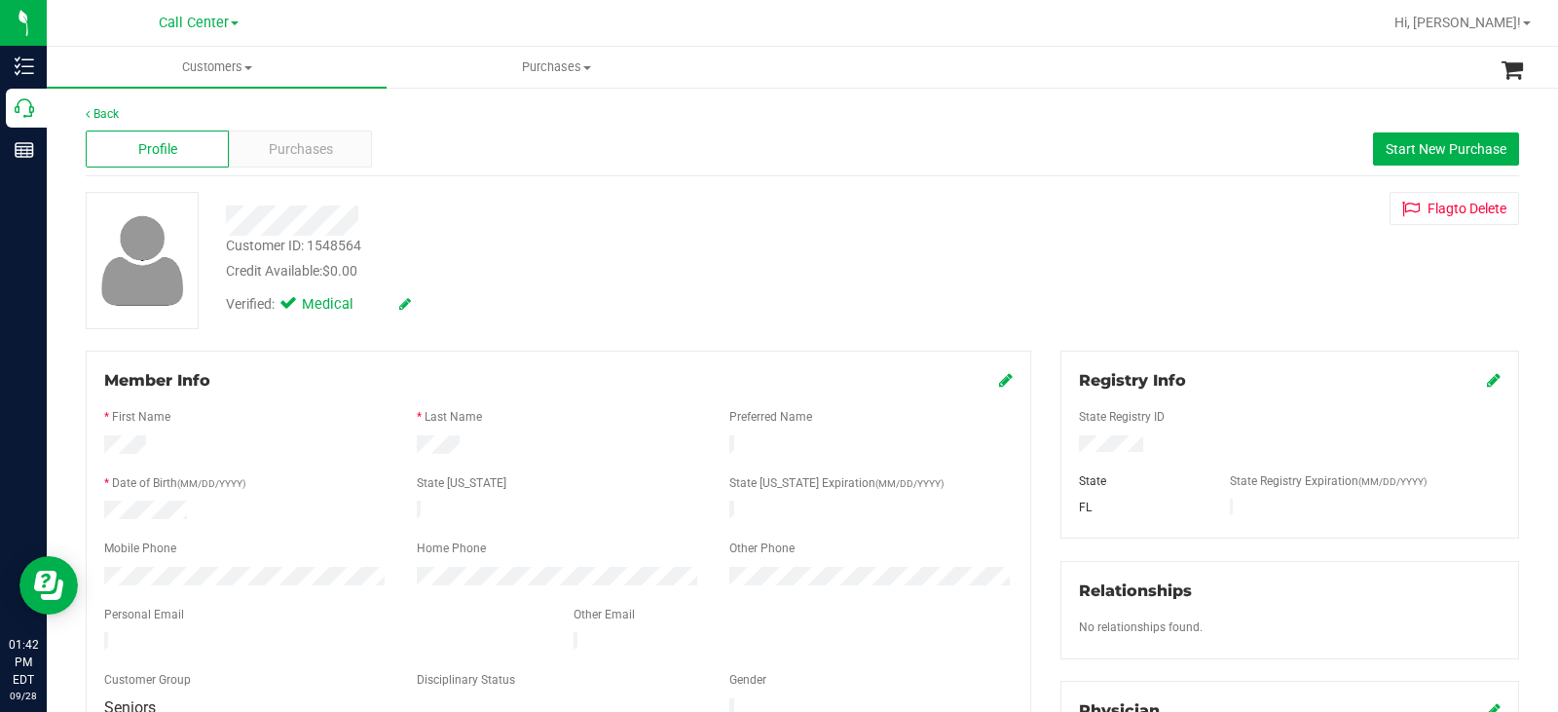
click at [1070, 451] on div at bounding box center [1290, 445] width 451 height 21
click at [105, 507] on div at bounding box center [246, 512] width 313 height 23
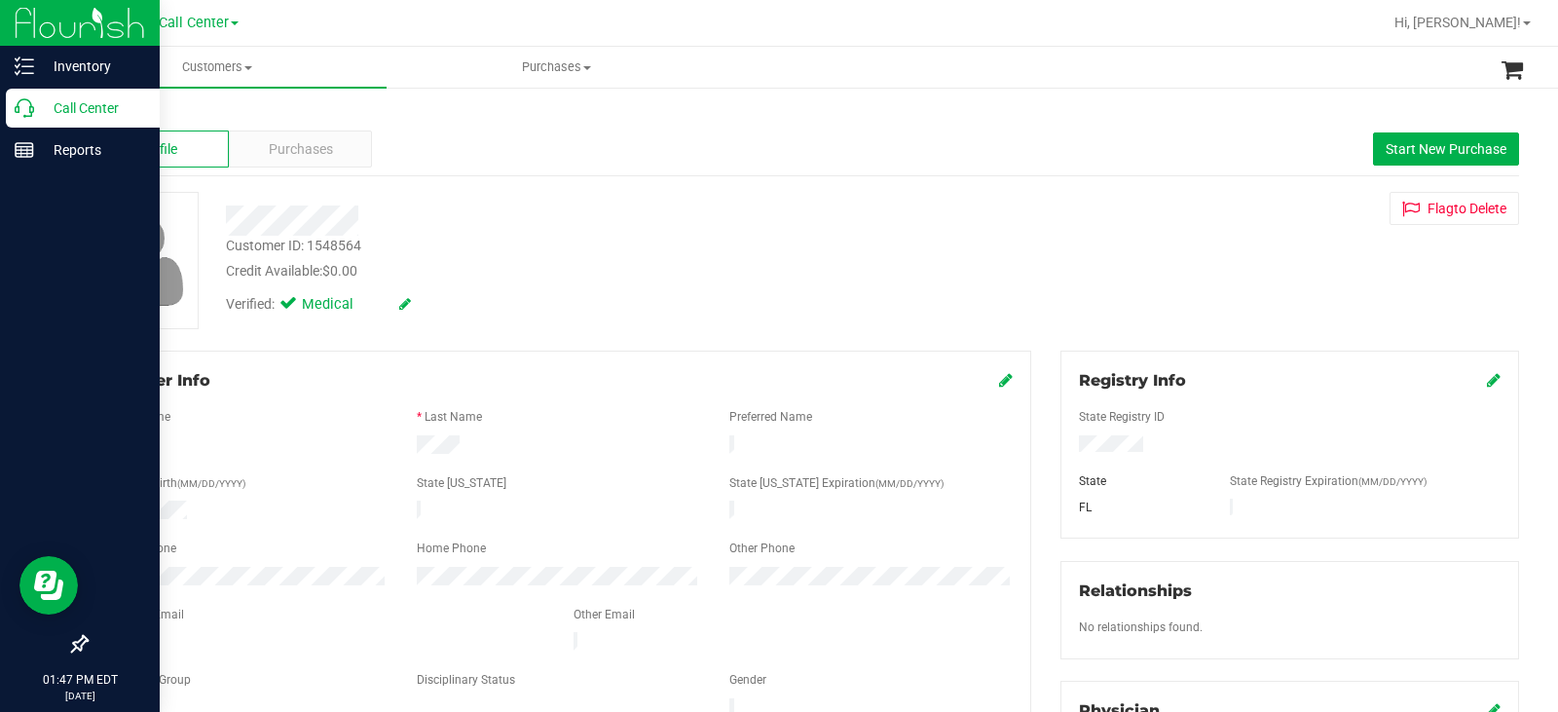
click at [38, 109] on p "Call Center" at bounding box center [92, 107] width 117 height 23
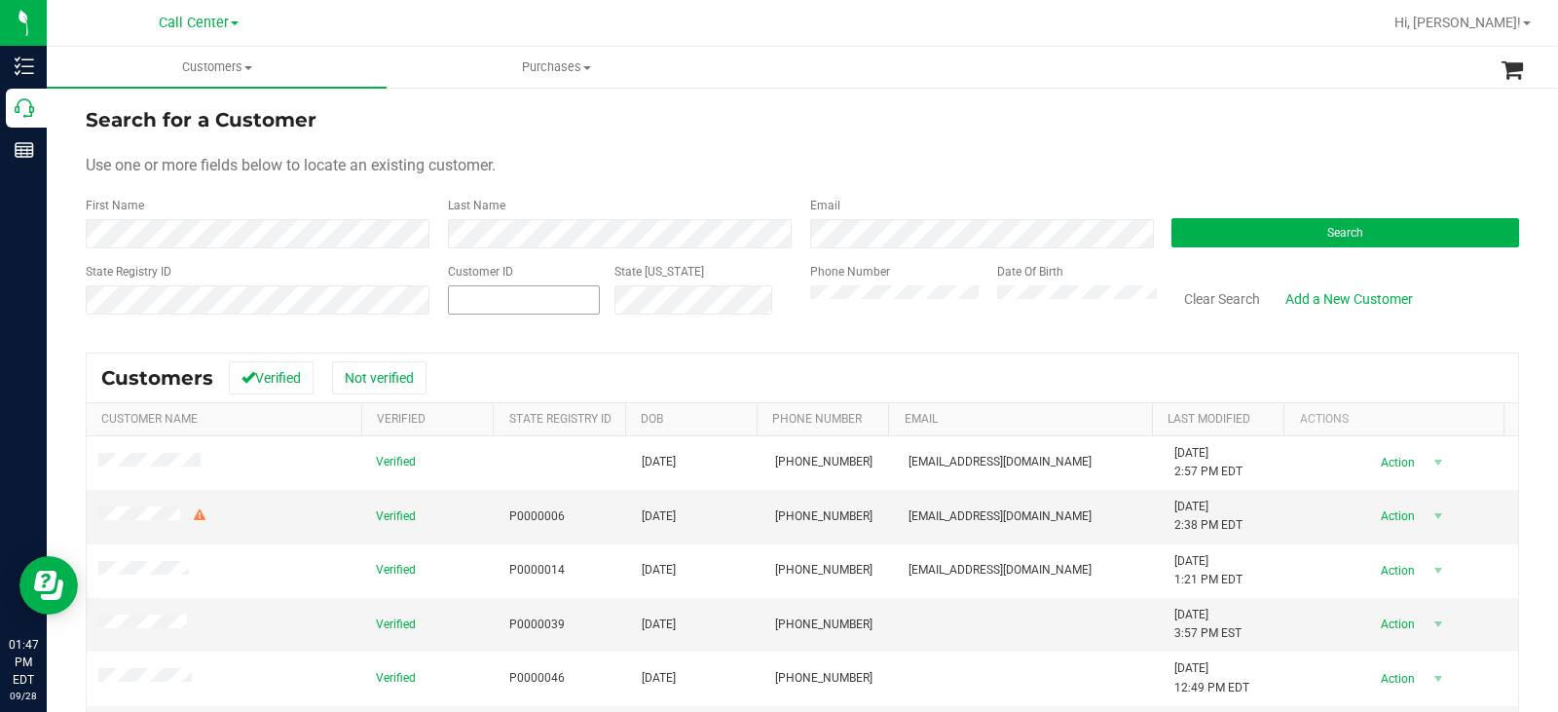
click at [504, 300] on span at bounding box center [524, 299] width 152 height 29
paste input "277511"
type input "277511"
click at [1219, 226] on button "Search" at bounding box center [1346, 232] width 348 height 29
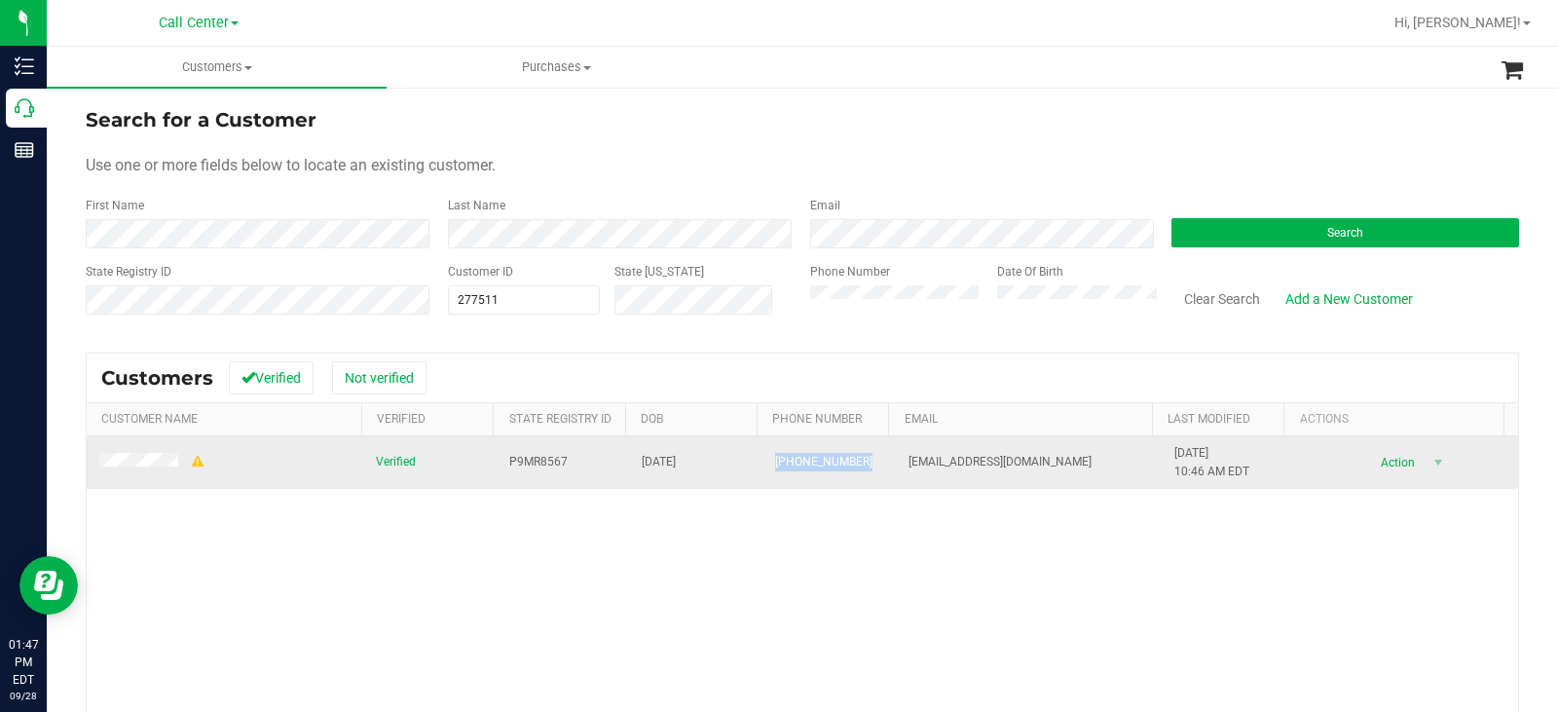
drag, startPoint x: 850, startPoint y: 461, endPoint x: 754, endPoint y: 467, distance: 96.7
click at [764, 467] on td "(352) 669-3909" at bounding box center [830, 462] width 133 height 53
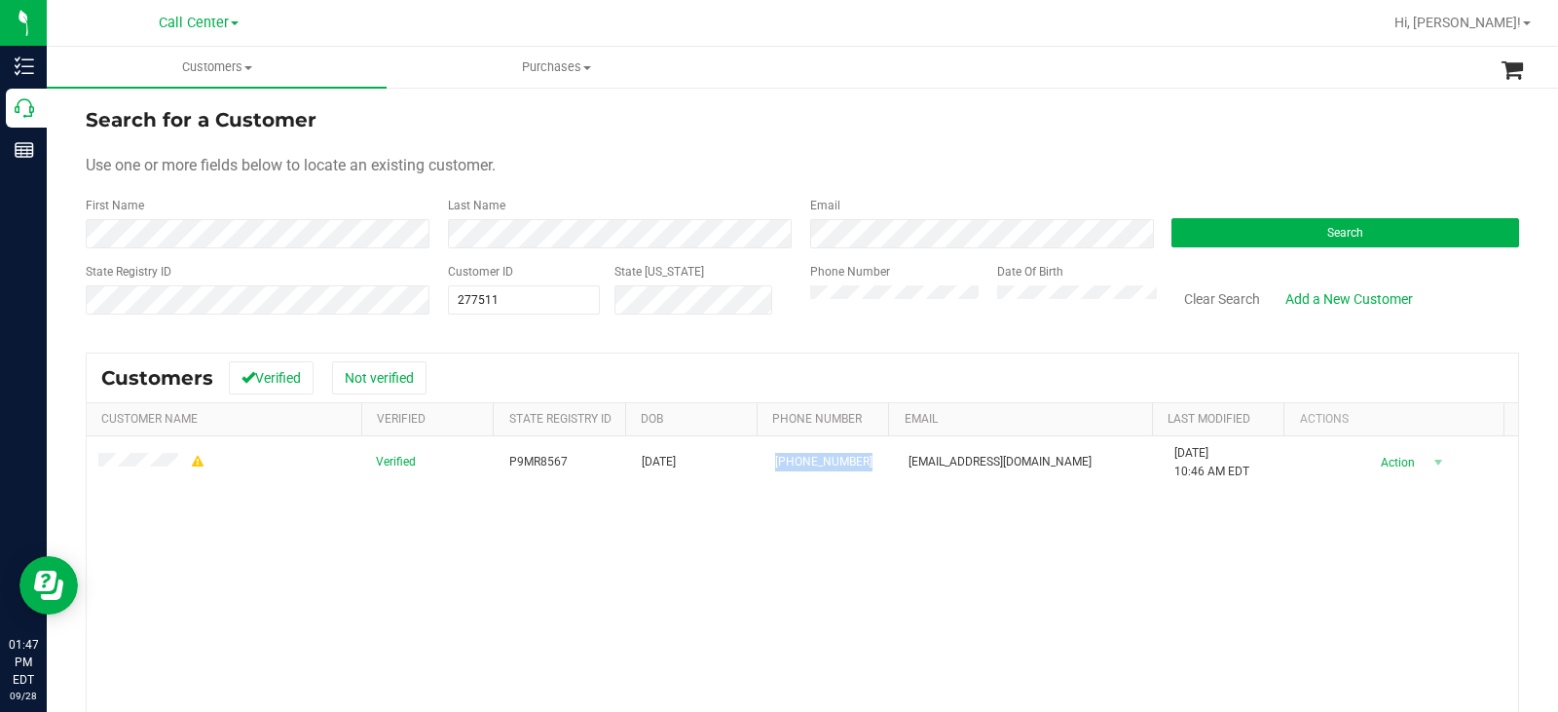
copy span "(352) 669-3909"
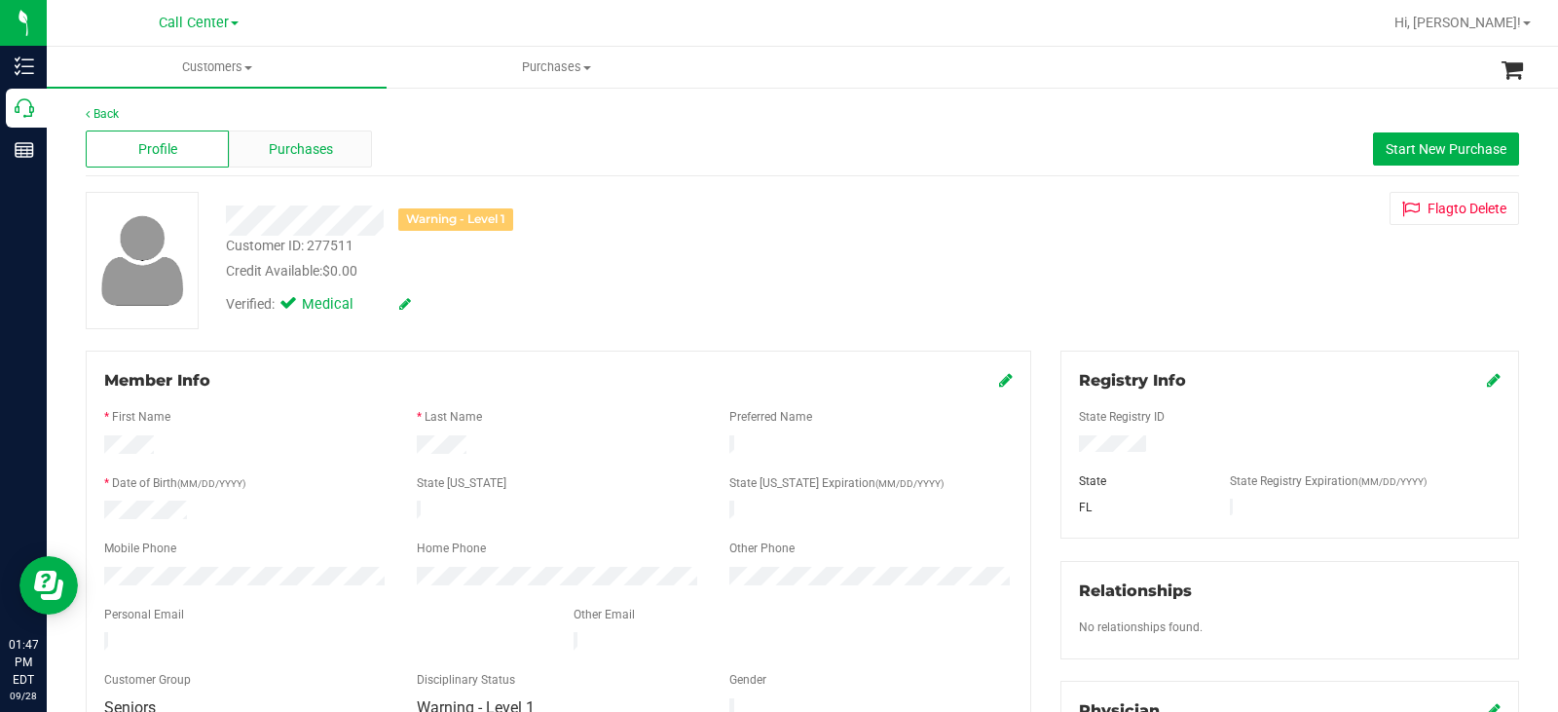
click at [325, 139] on span "Purchases" at bounding box center [301, 149] width 64 height 20
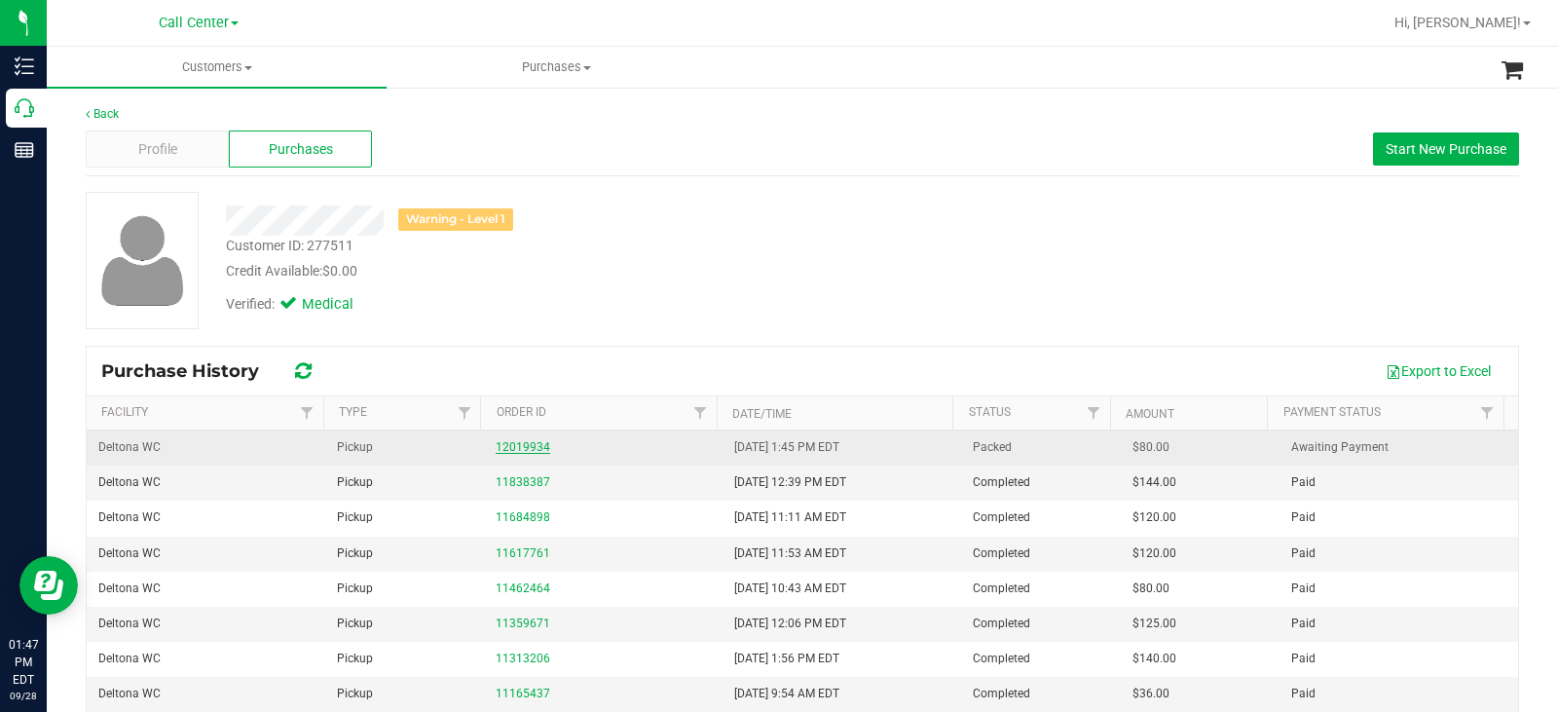
click at [514, 447] on link "12019934" at bounding box center [523, 447] width 55 height 14
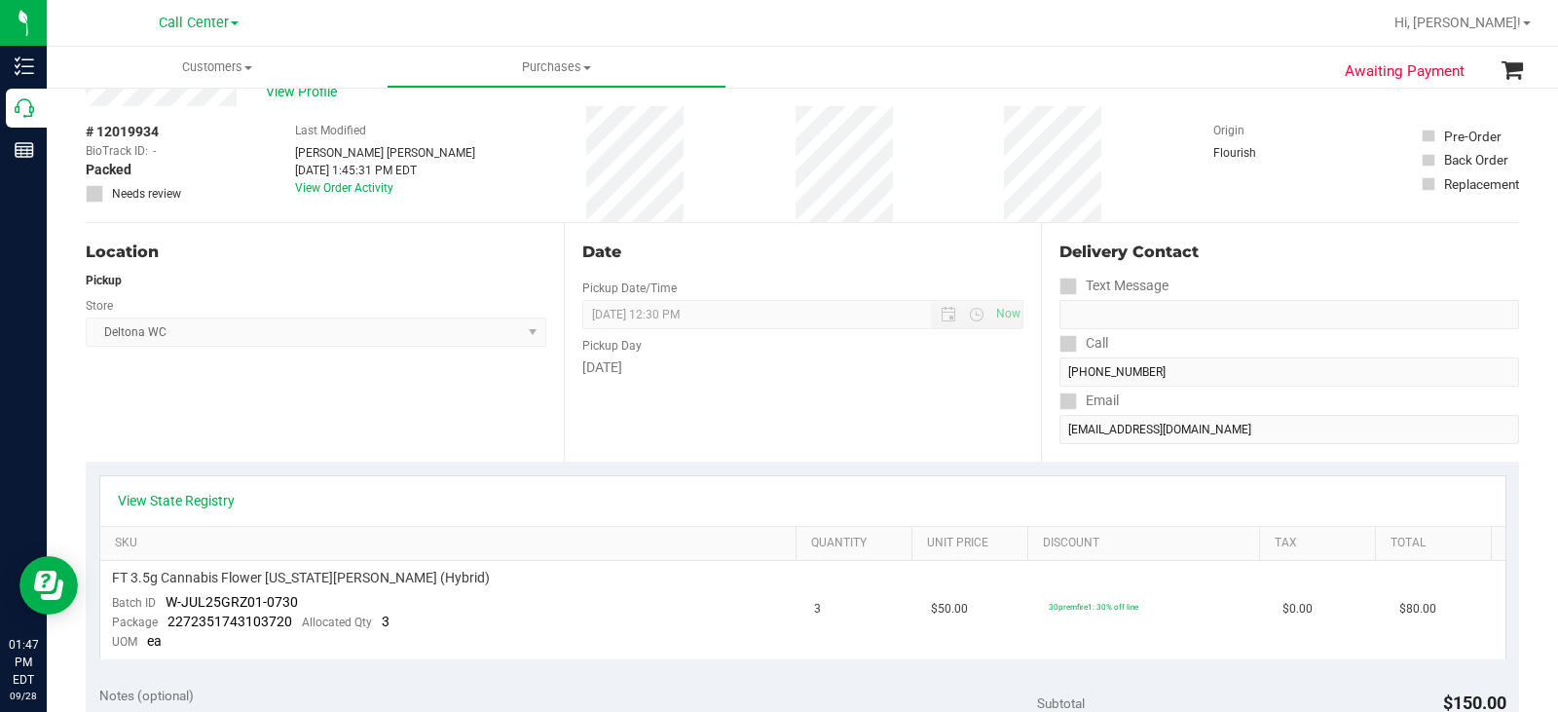
scroll to position [97, 0]
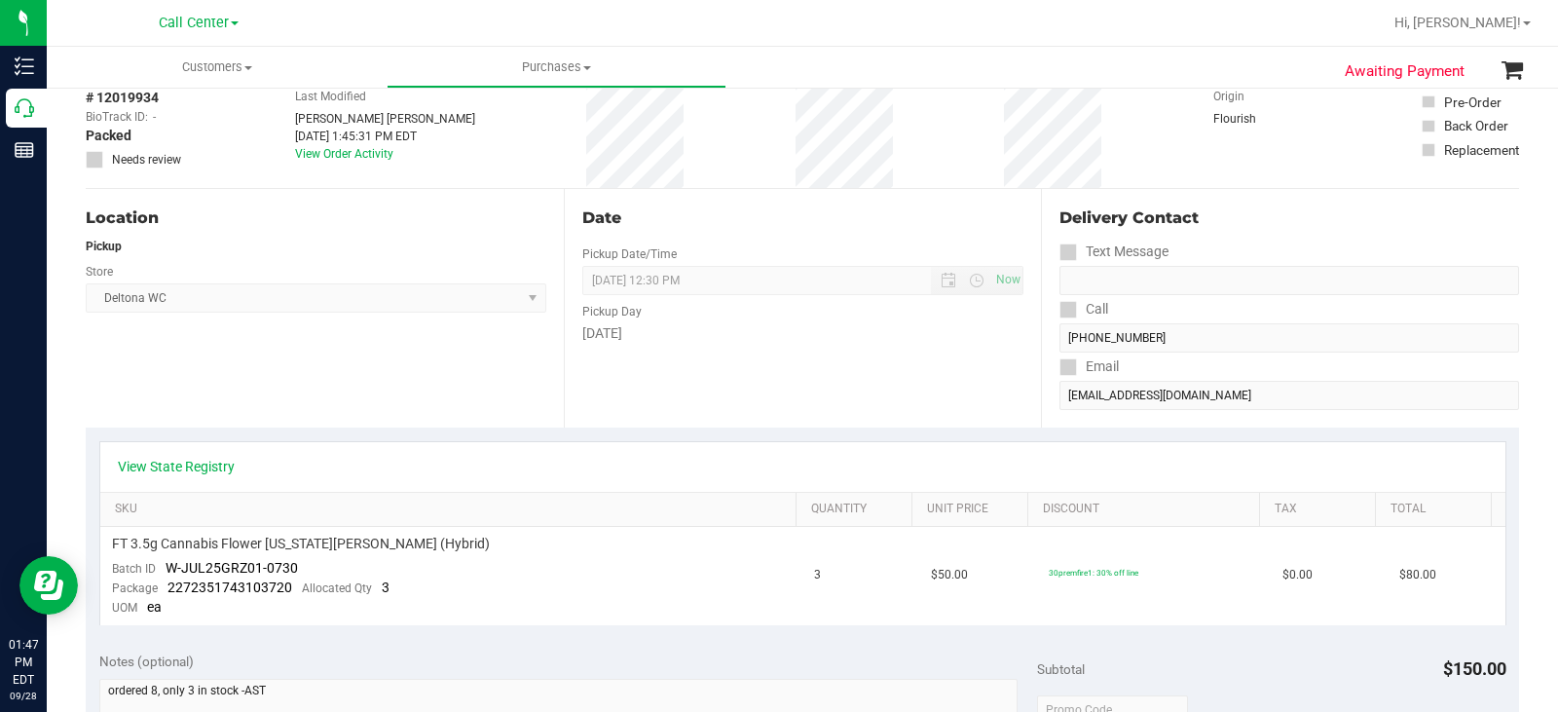
click at [206, 476] on div "View State Registry" at bounding box center [802, 467] width 1405 height 50
click at [222, 463] on link "View State Registry" at bounding box center [176, 466] width 117 height 19
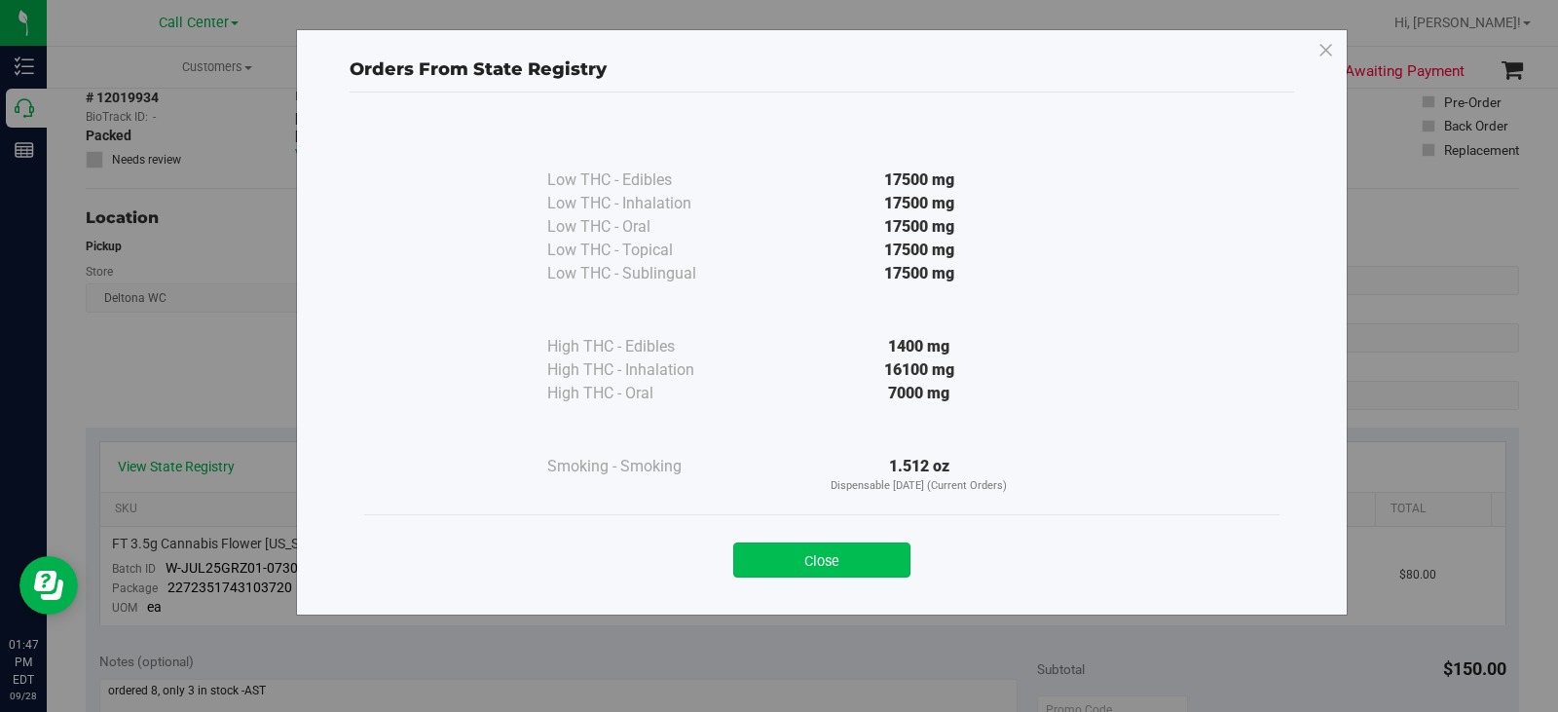
click at [787, 560] on button "Close" at bounding box center [821, 559] width 177 height 35
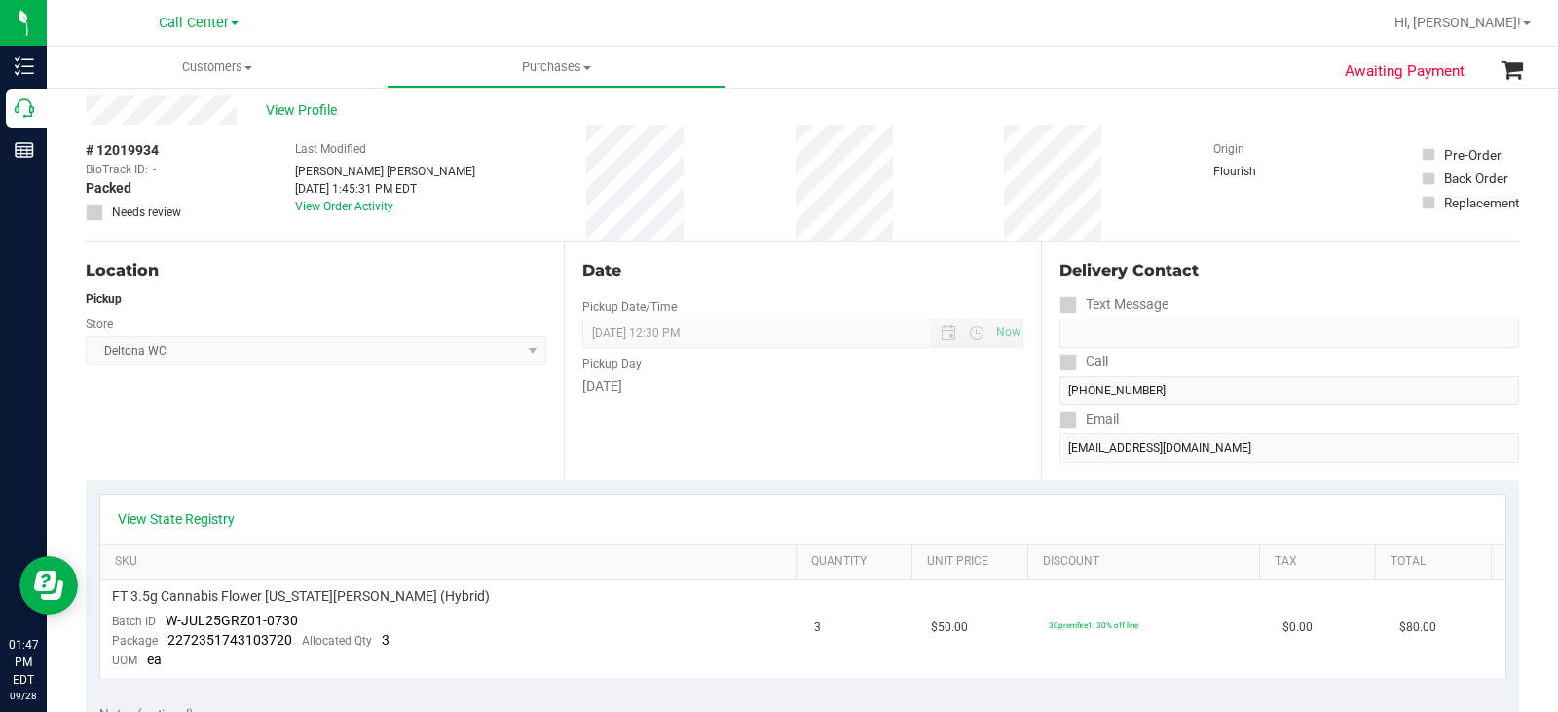
scroll to position [0, 0]
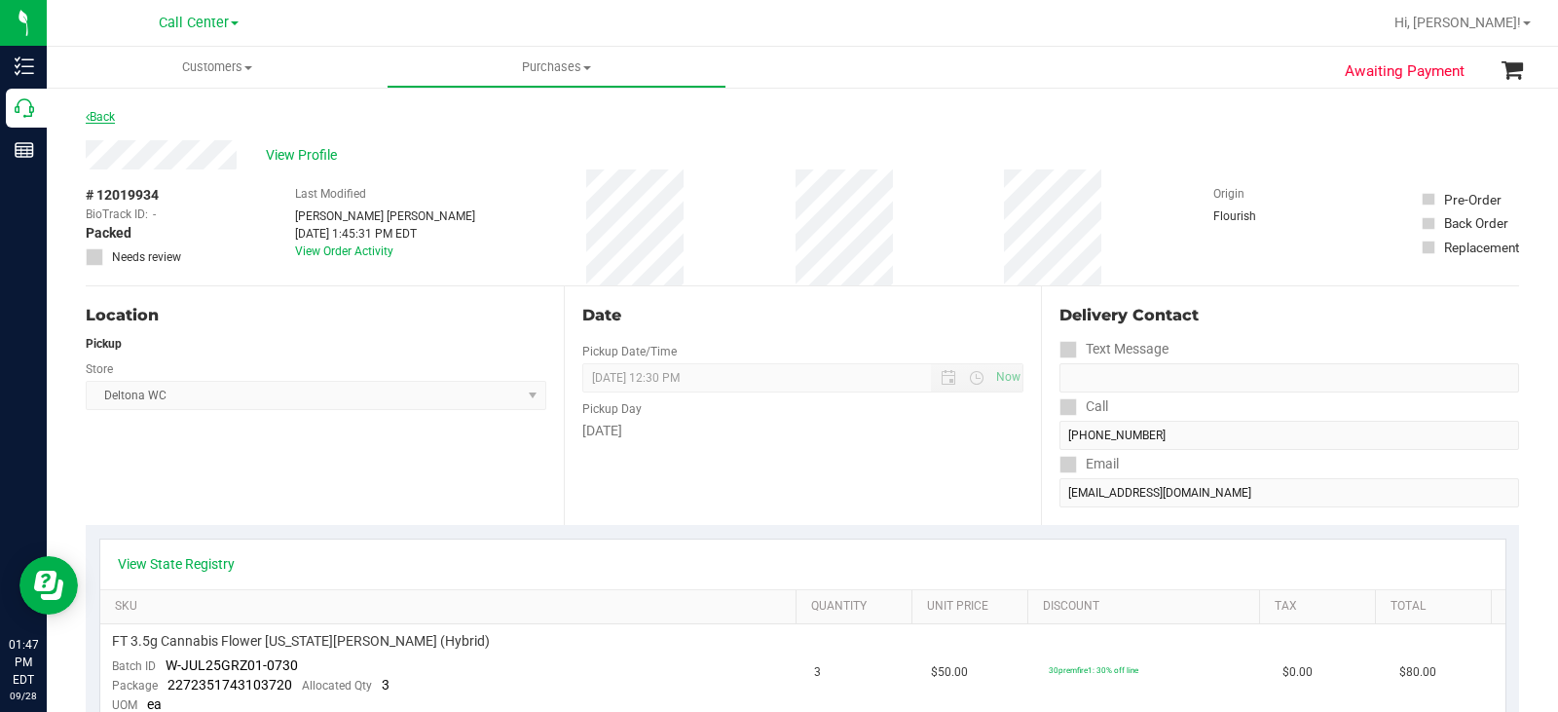
click at [107, 117] on link "Back" at bounding box center [100, 117] width 29 height 14
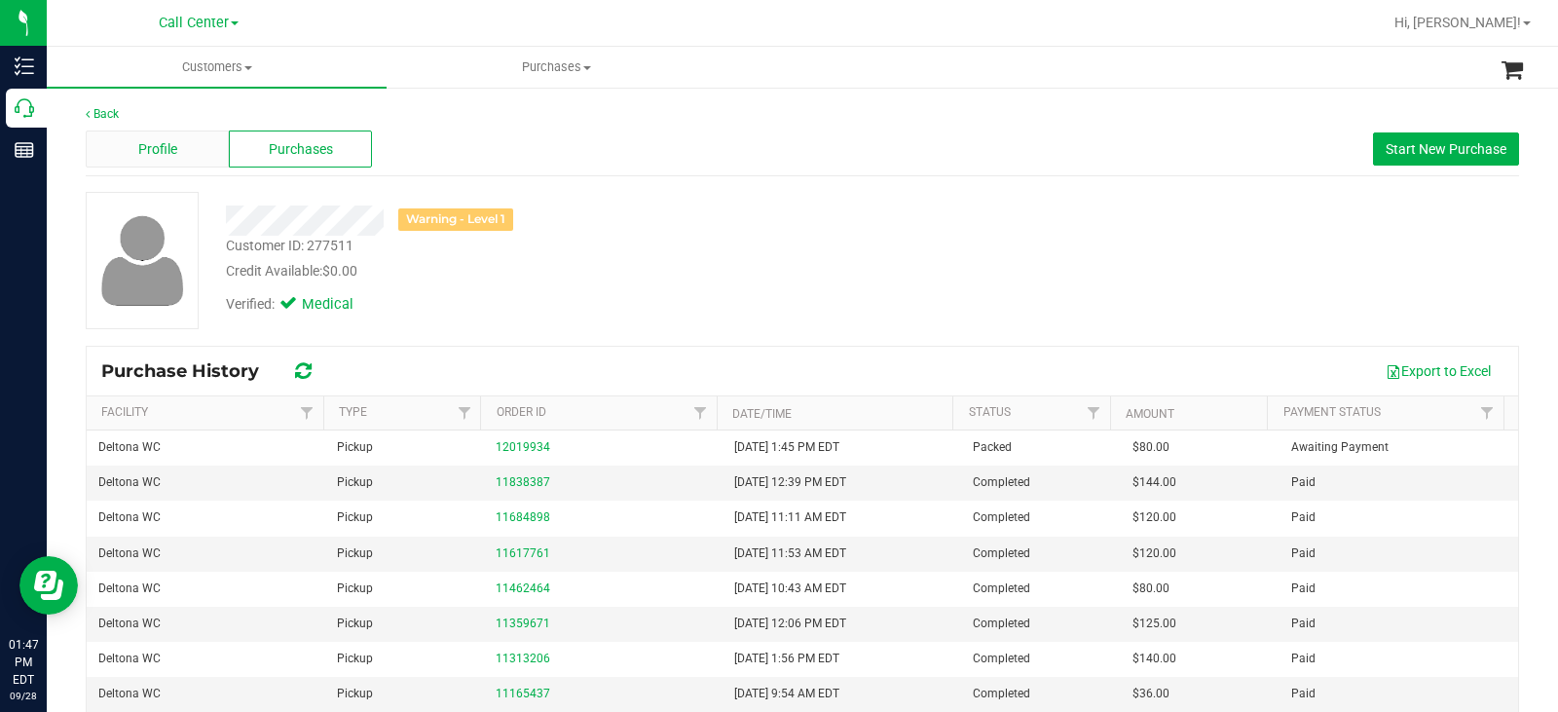
click at [169, 139] on span "Profile" at bounding box center [157, 149] width 39 height 20
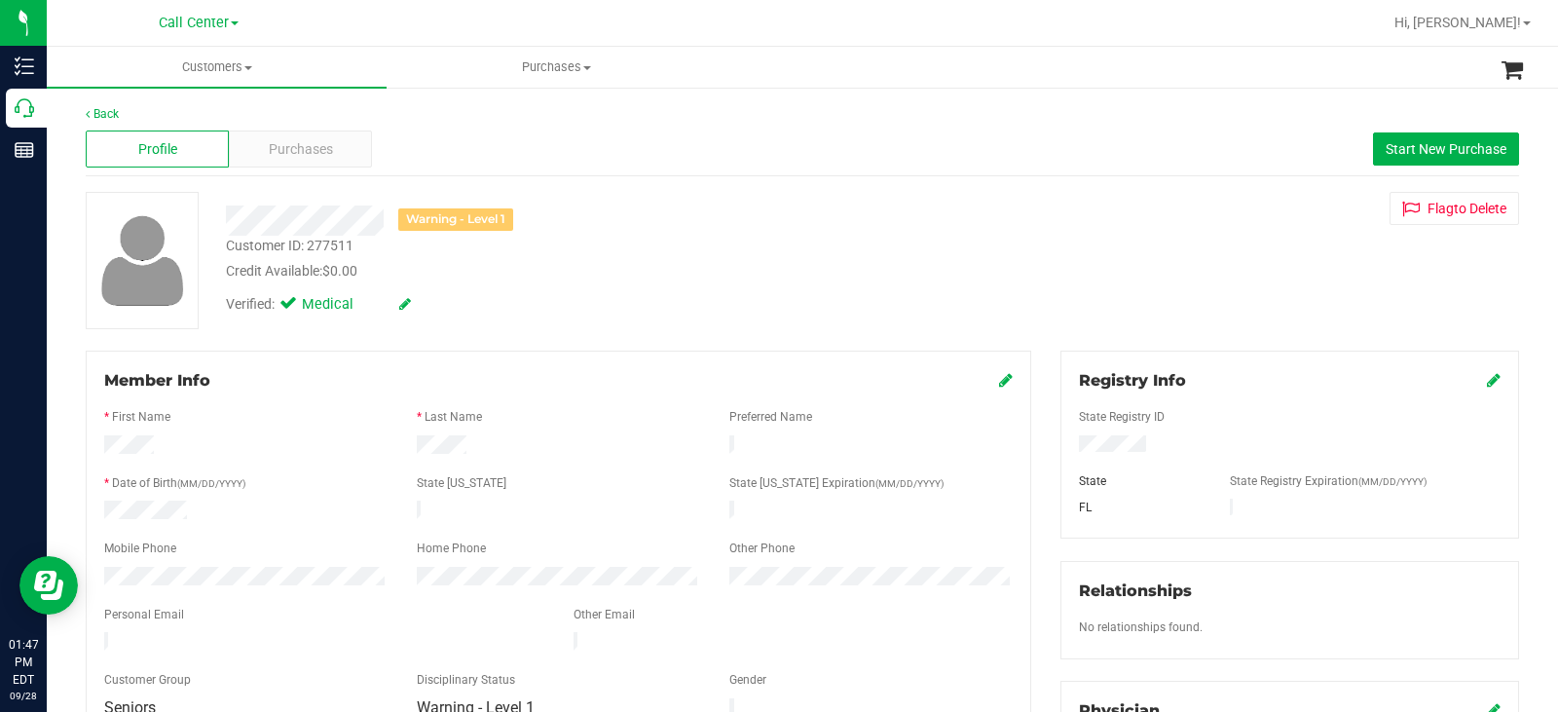
drag, startPoint x: 222, startPoint y: 579, endPoint x: 96, endPoint y: 575, distance: 125.7
click at [104, 575] on form "Member Info * First Name * Last Name Preferred Name * Date of Birth (MM/DD/YYYY…" at bounding box center [558, 545] width 909 height 353
click at [97, 572] on div at bounding box center [246, 578] width 313 height 23
click at [318, 151] on span "Purchases" at bounding box center [301, 149] width 64 height 20
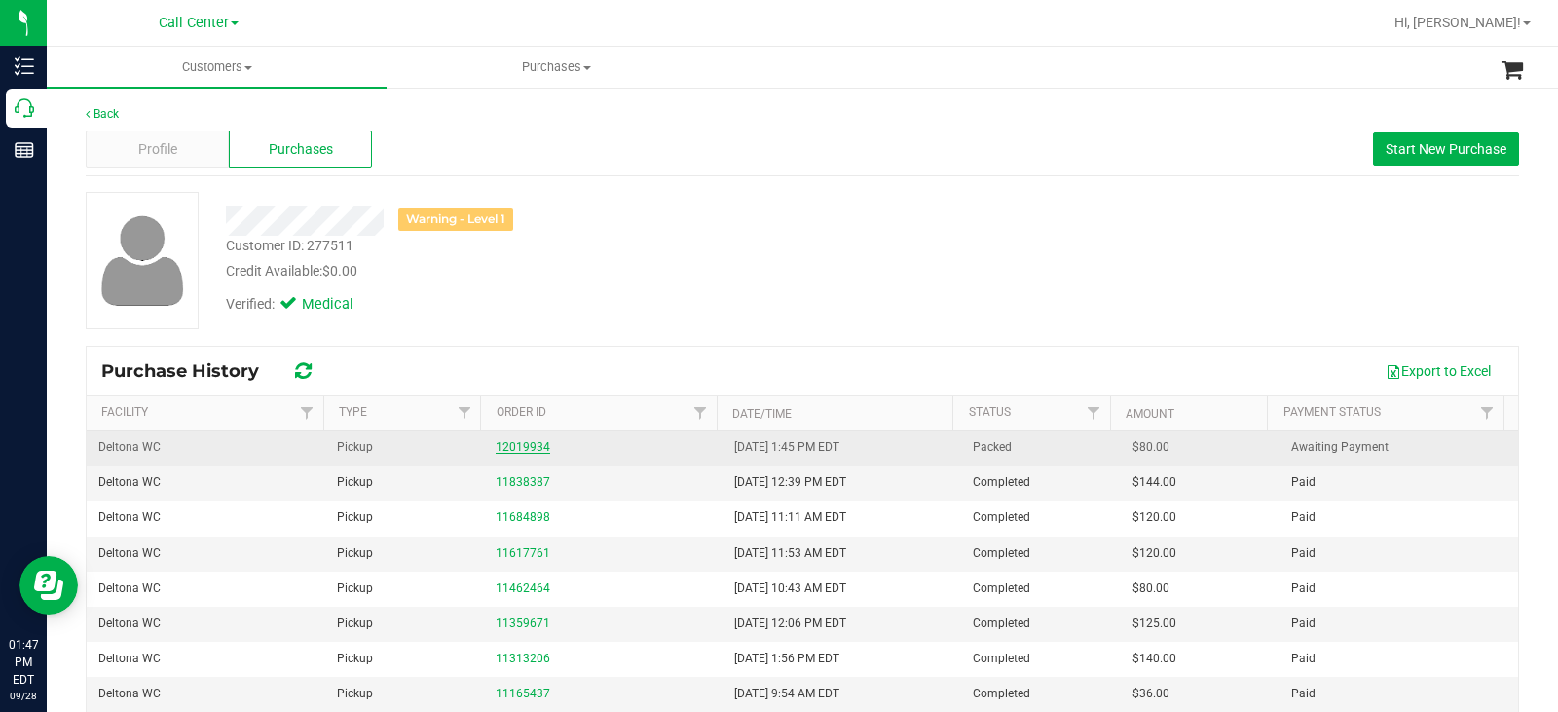
click at [530, 446] on link "12019934" at bounding box center [523, 447] width 55 height 14
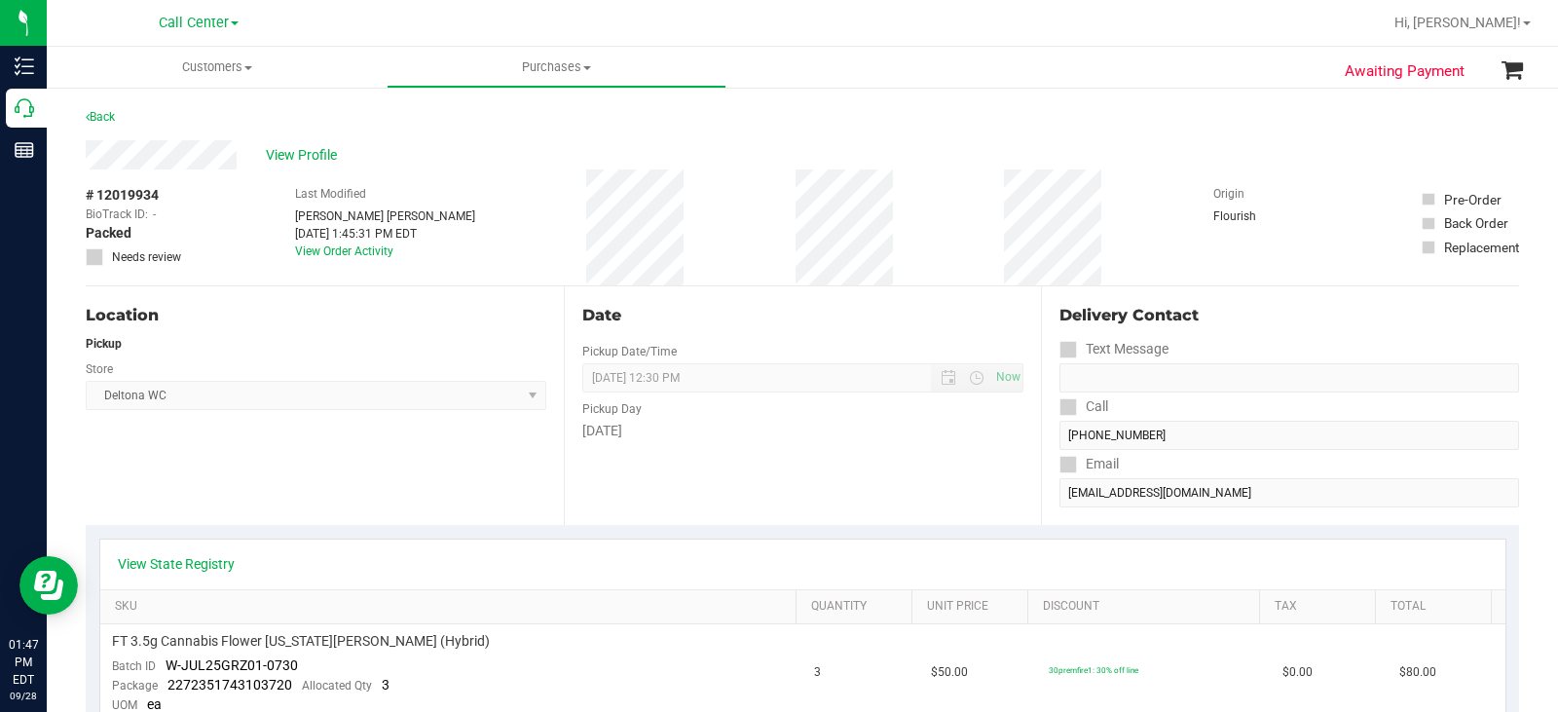
drag, startPoint x: 237, startPoint y: 153, endPoint x: 83, endPoint y: 155, distance: 153.9
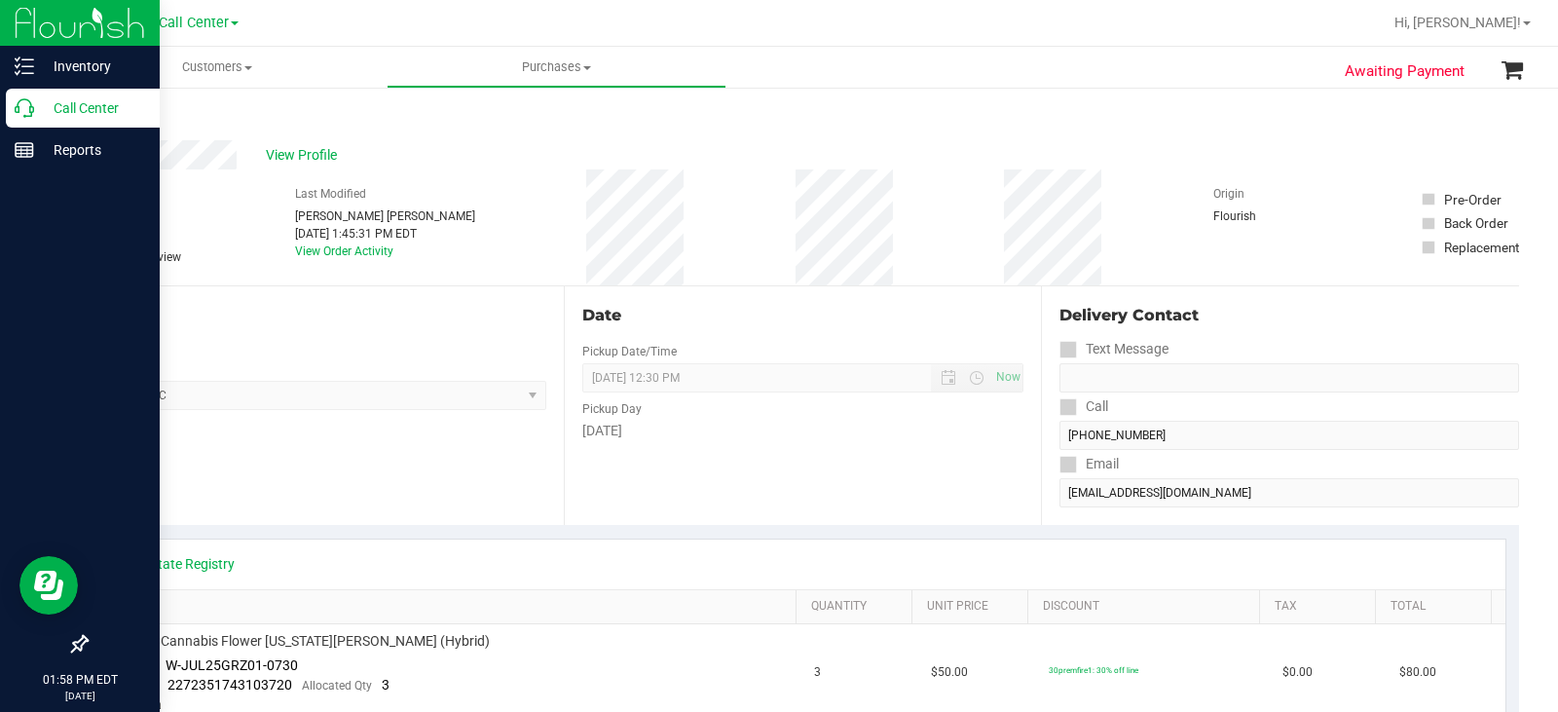
click at [26, 107] on icon at bounding box center [24, 107] width 19 height 19
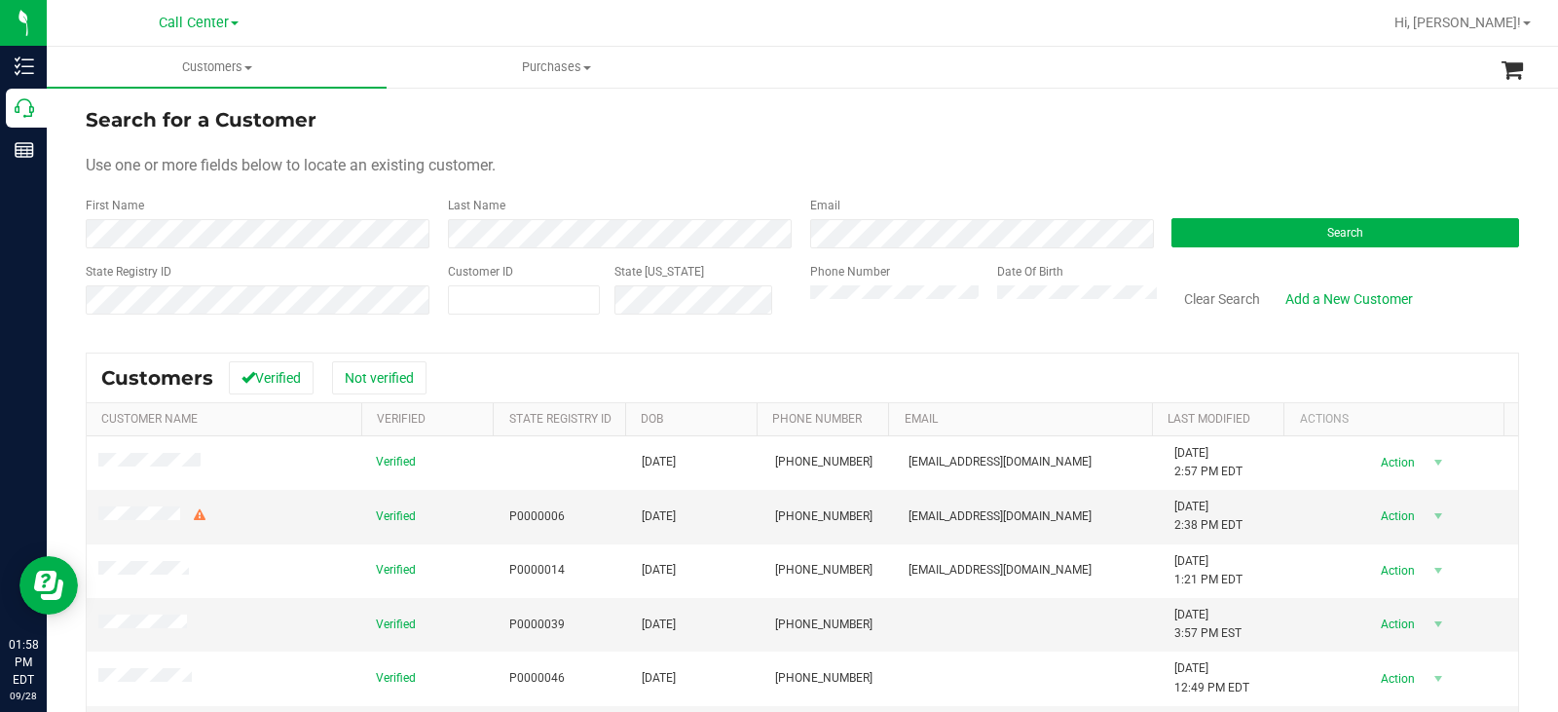
click at [1231, 217] on div "Search" at bounding box center [1338, 223] width 362 height 52
click at [1234, 230] on button "Search" at bounding box center [1346, 232] width 348 height 29
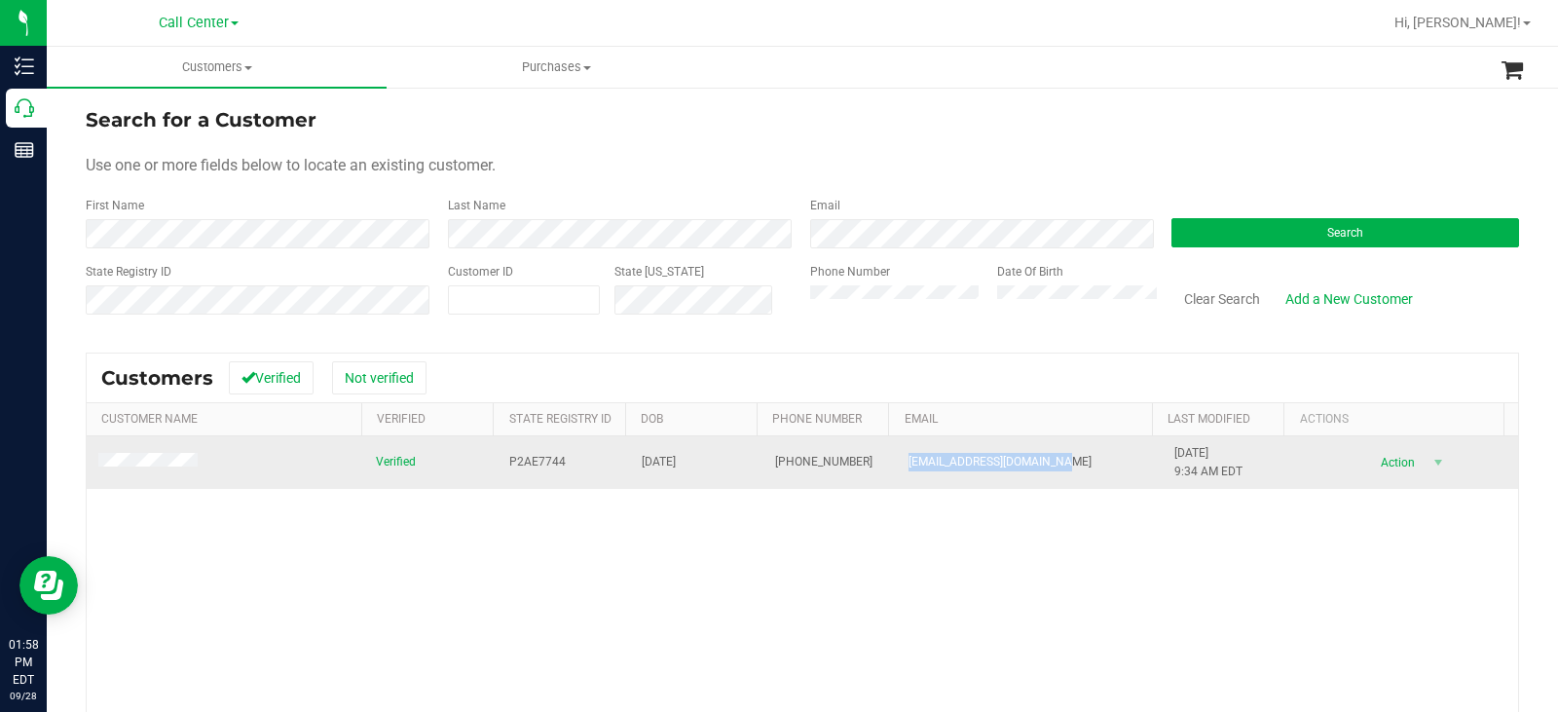
drag, startPoint x: 1056, startPoint y: 467, endPoint x: 892, endPoint y: 468, distance: 163.6
click at [897, 468] on td "dakotaflening21@gmail.com" at bounding box center [1030, 462] width 266 height 53
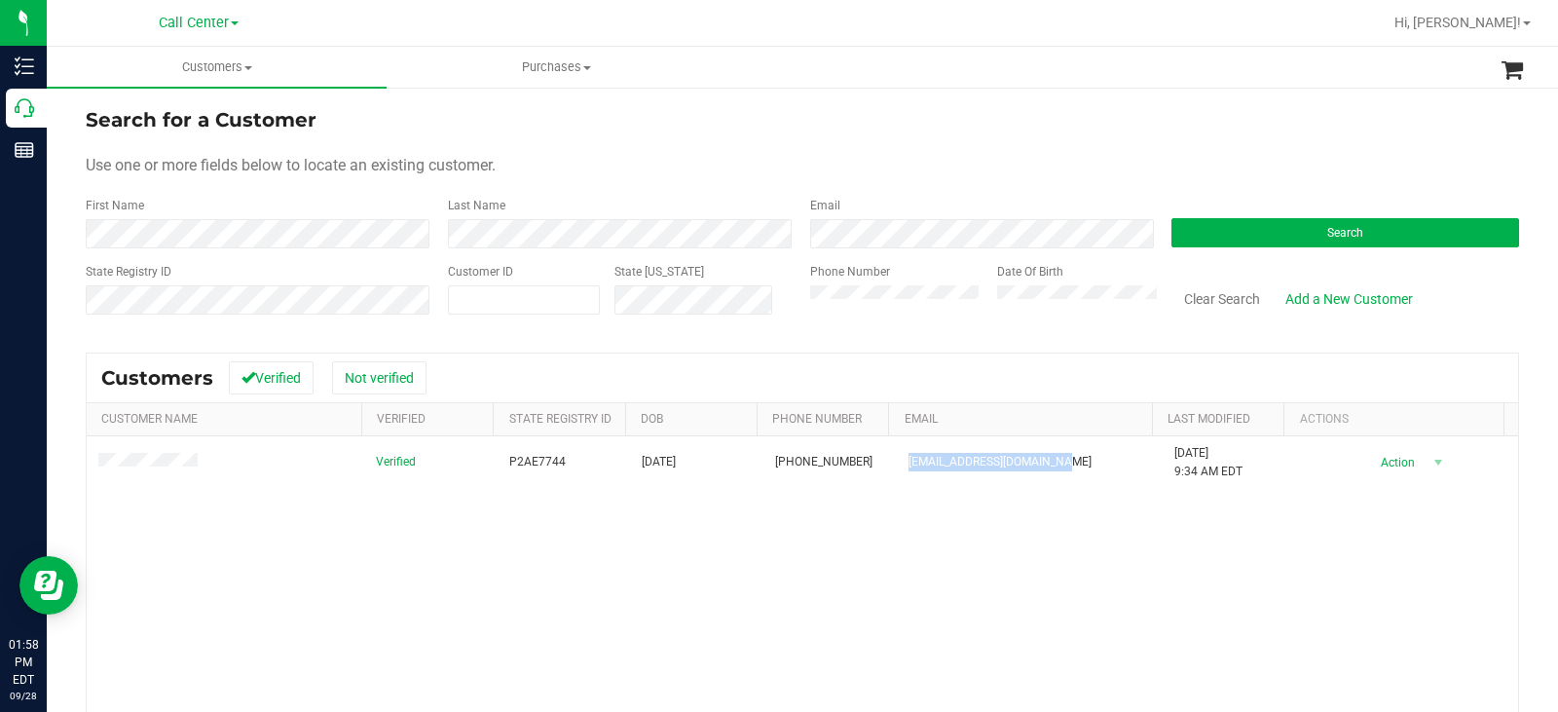
copy span "dakotaflening21@gmail.com"
click at [1188, 235] on button "Search" at bounding box center [1346, 232] width 348 height 29
click at [1253, 229] on button "Search" at bounding box center [1346, 232] width 348 height 29
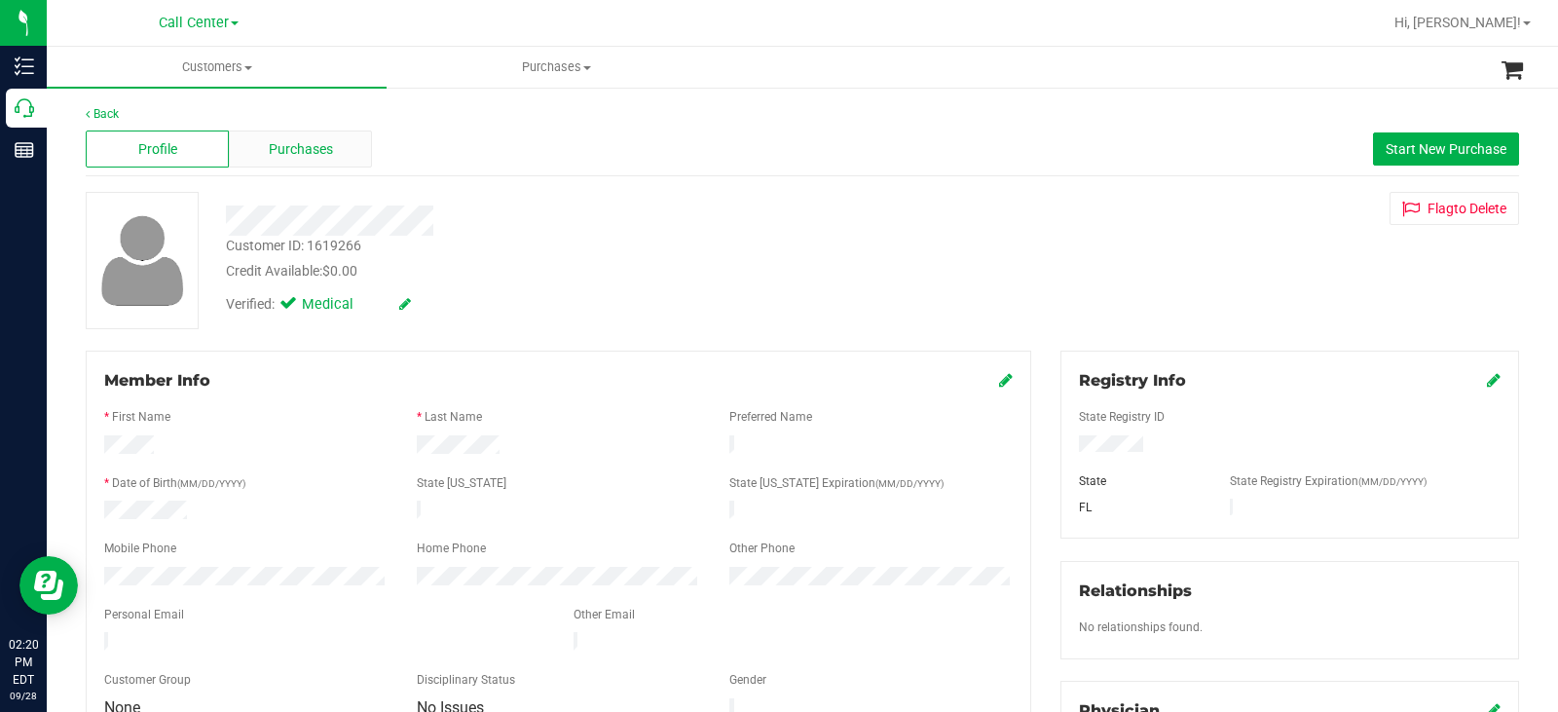
click at [338, 149] on div "Purchases" at bounding box center [300, 149] width 143 height 37
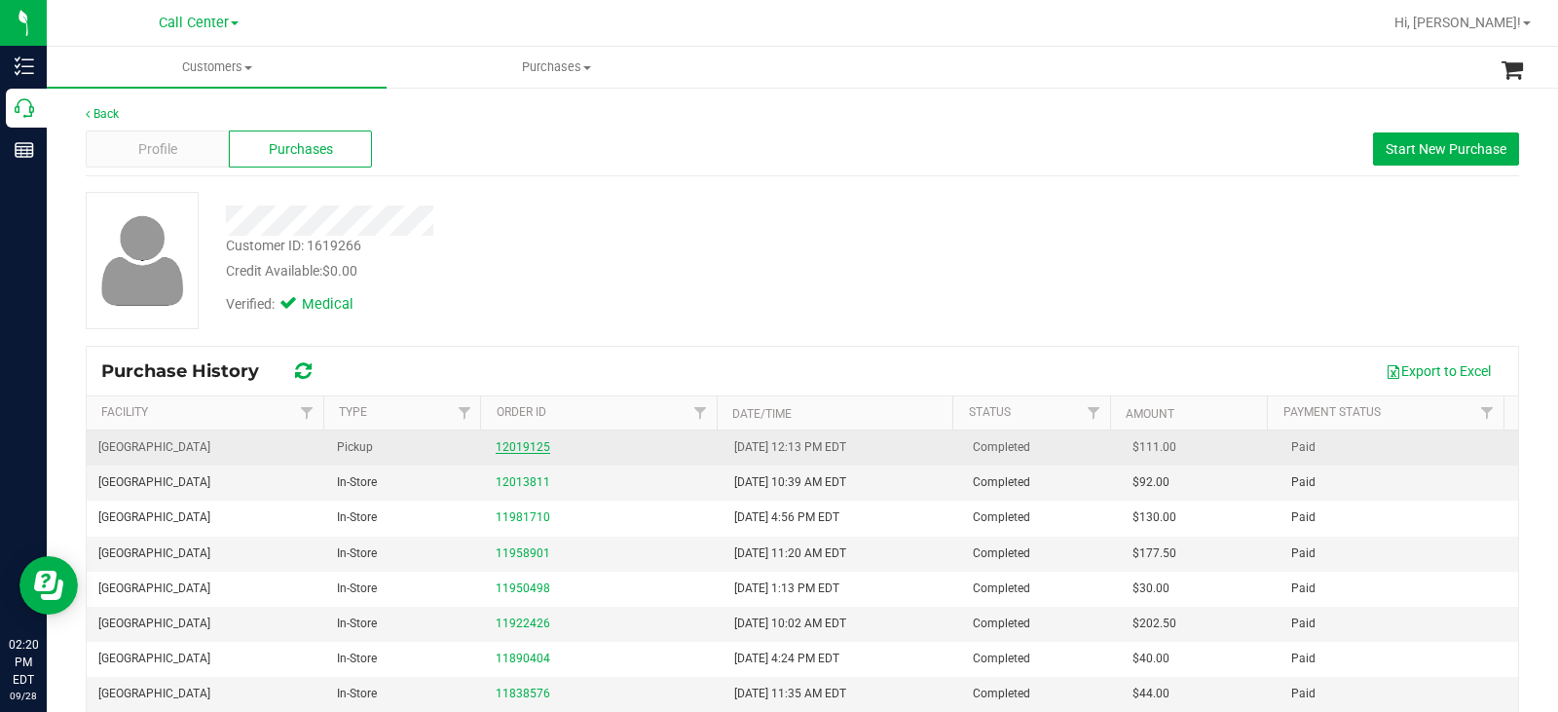
click at [527, 446] on link "12019125" at bounding box center [523, 447] width 55 height 14
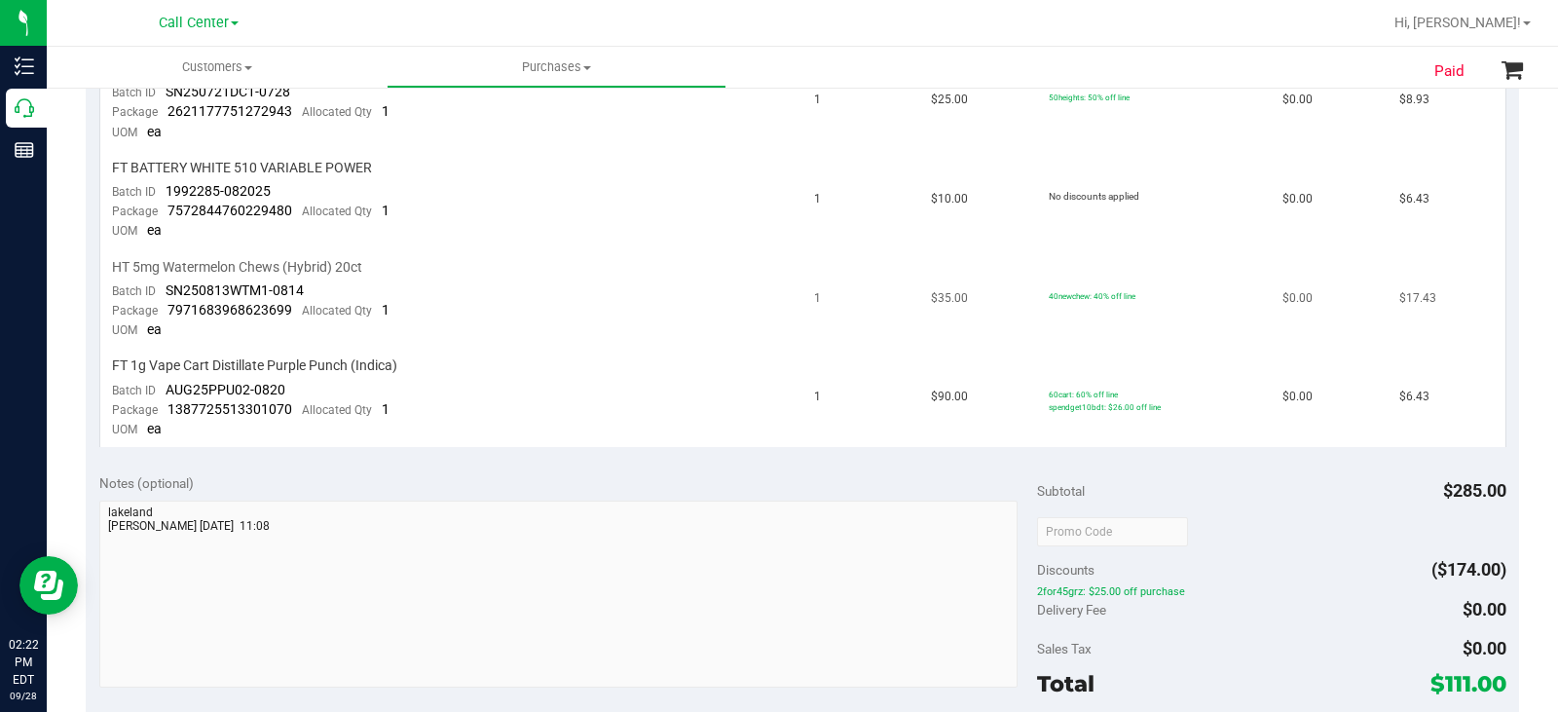
scroll to position [877, 0]
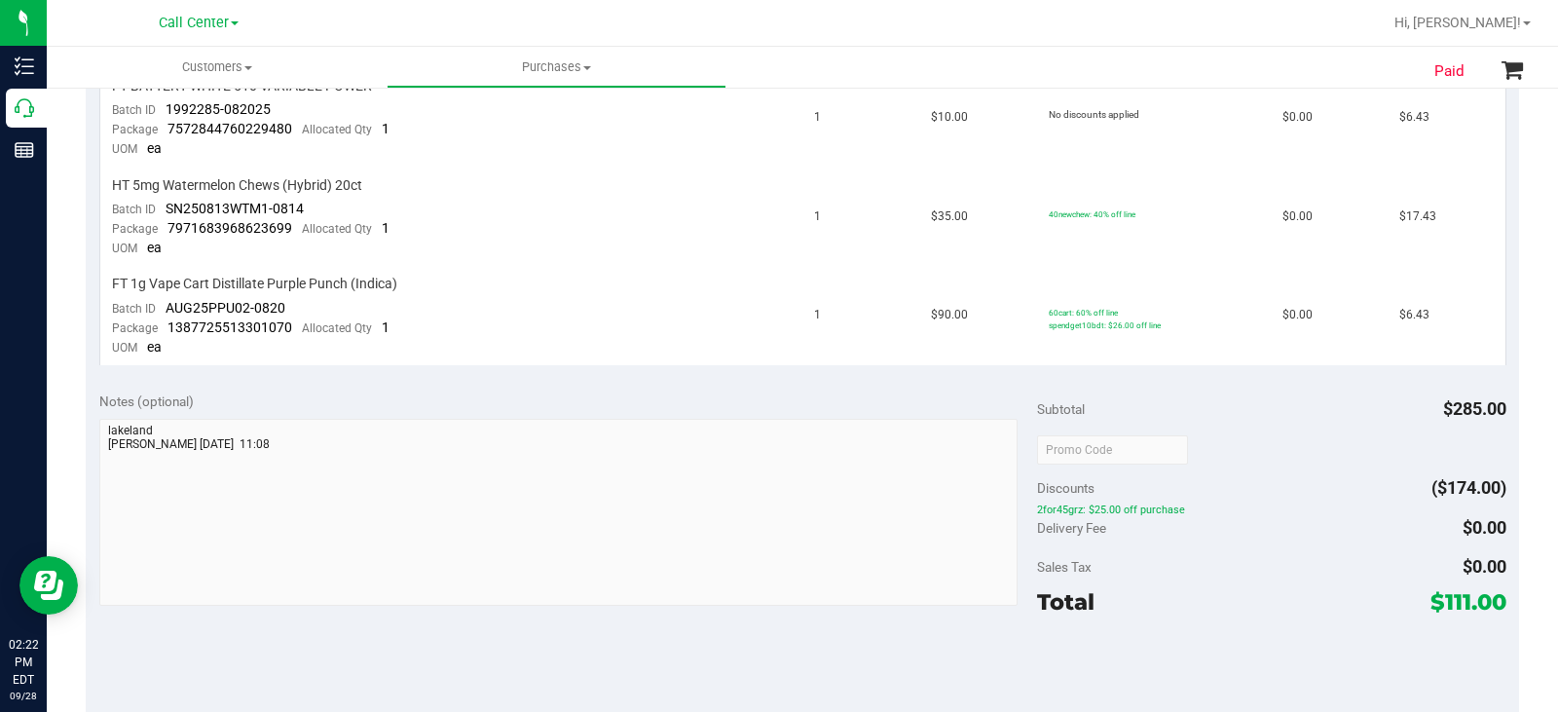
drag, startPoint x: 1192, startPoint y: 512, endPoint x: 1022, endPoint y: 524, distance: 170.8
click at [1022, 524] on div "Notes (optional) Subtotal $285.00 Discounts ($174.00) 2for45grz: $25.00 off pur…" at bounding box center [803, 554] width 1434 height 351
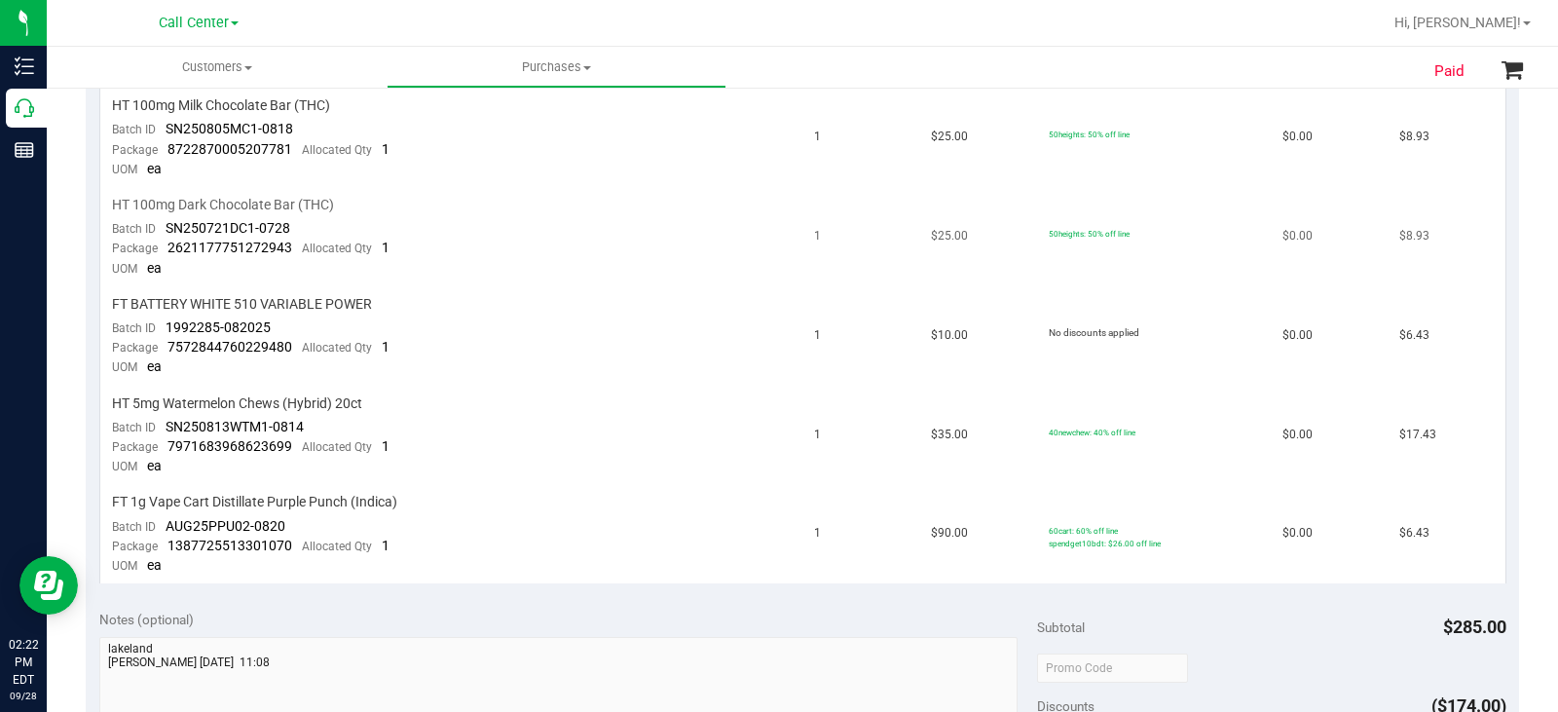
scroll to position [682, 0]
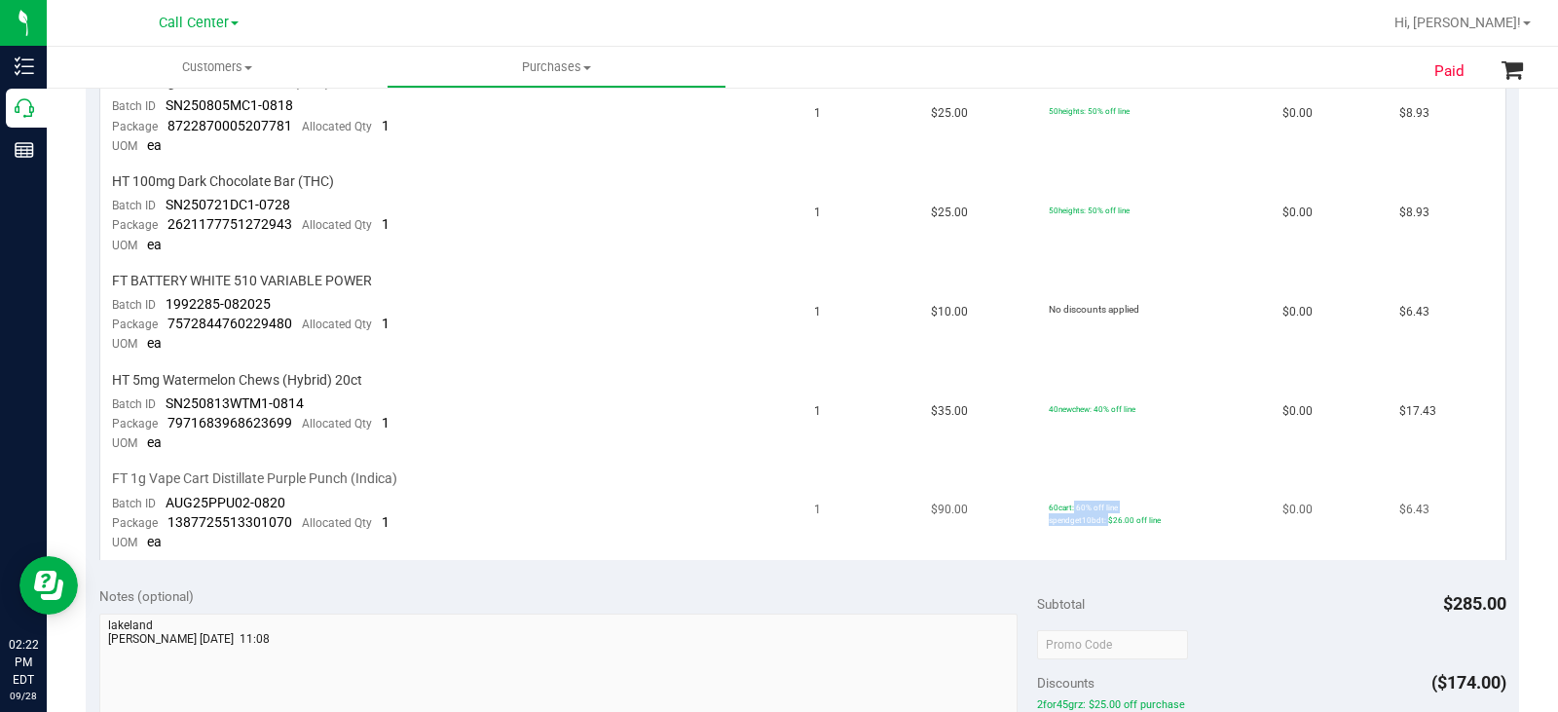
drag, startPoint x: 1148, startPoint y: 515, endPoint x: 1065, endPoint y: 524, distance: 83.2
click at [1065, 524] on td "60cart: 60% off line spendget10bdt: $26.00 off line" at bounding box center [1154, 511] width 235 height 98
click at [1096, 532] on td "60cart: 60% off line spendget10bdt: $26.00 off line" at bounding box center [1154, 511] width 235 height 98
drag, startPoint x: 1152, startPoint y: 525, endPoint x: 1130, endPoint y: 535, distance: 24.4
click at [1113, 530] on td "60cart: 60% off line spendget10bdt: $26.00 off line" at bounding box center [1154, 511] width 235 height 98
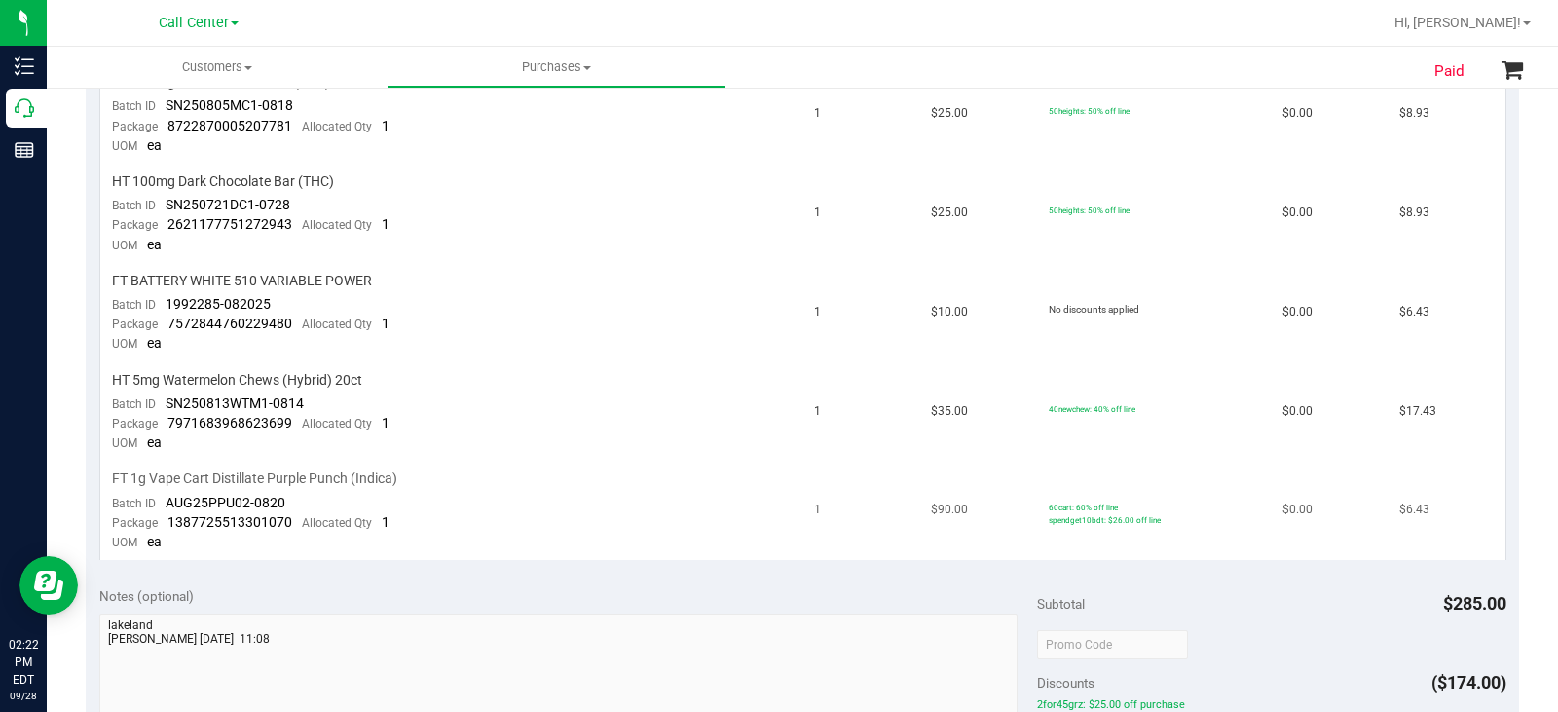
click at [1139, 538] on td "60cart: 60% off line spendget10bdt: $26.00 off line" at bounding box center [1154, 511] width 235 height 98
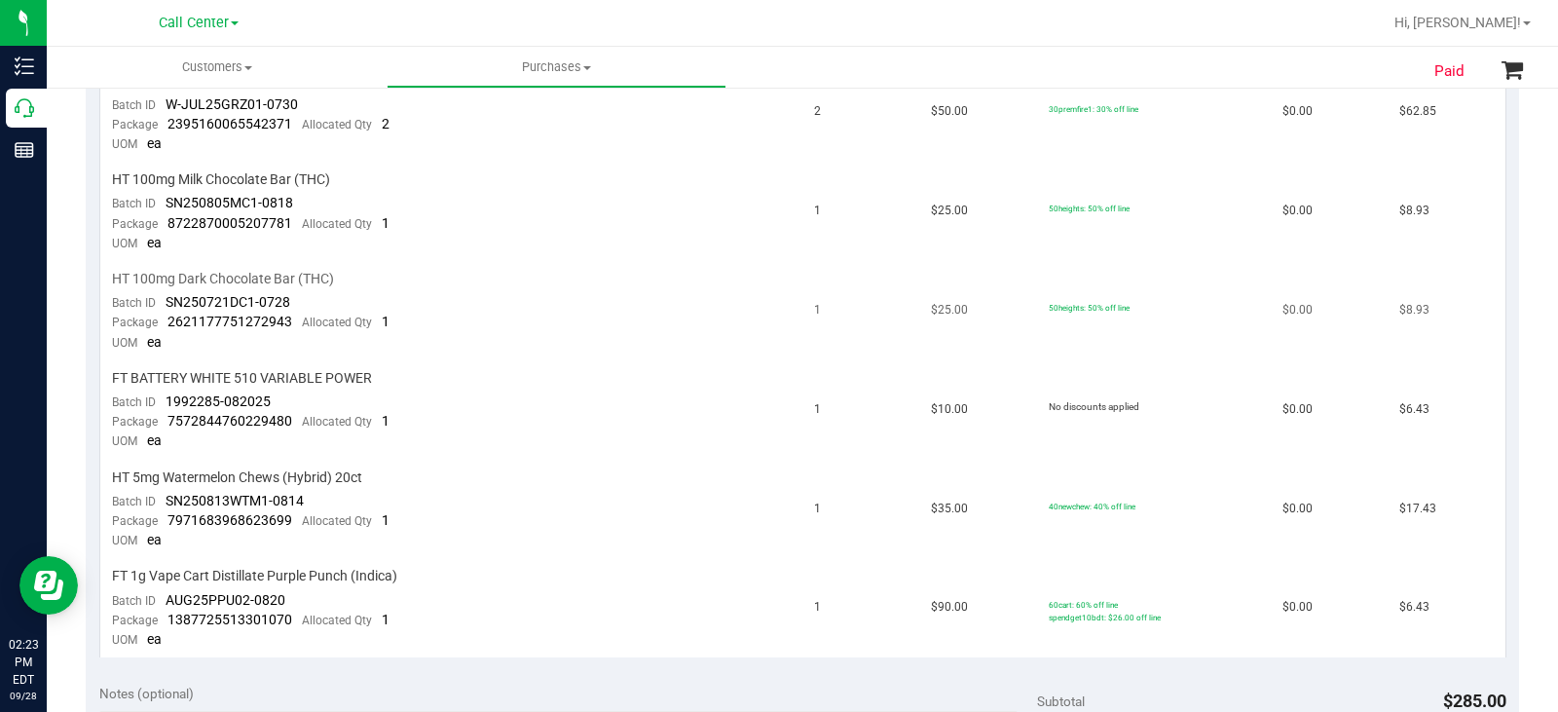
scroll to position [195, 0]
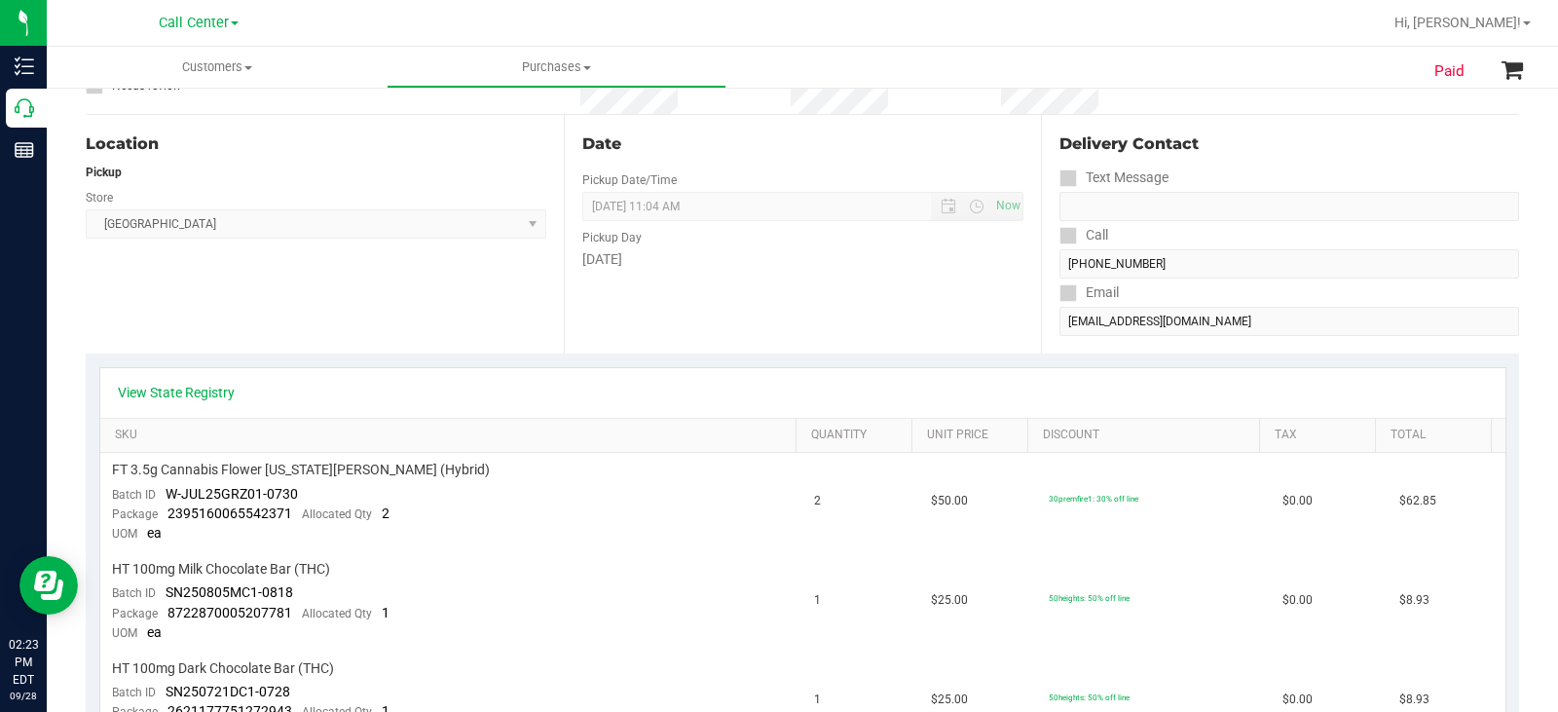
click at [474, 313] on div "Location Pickup Store Lakeland WC Select Store Bonita Springs WC Boynton Beach …" at bounding box center [325, 234] width 478 height 239
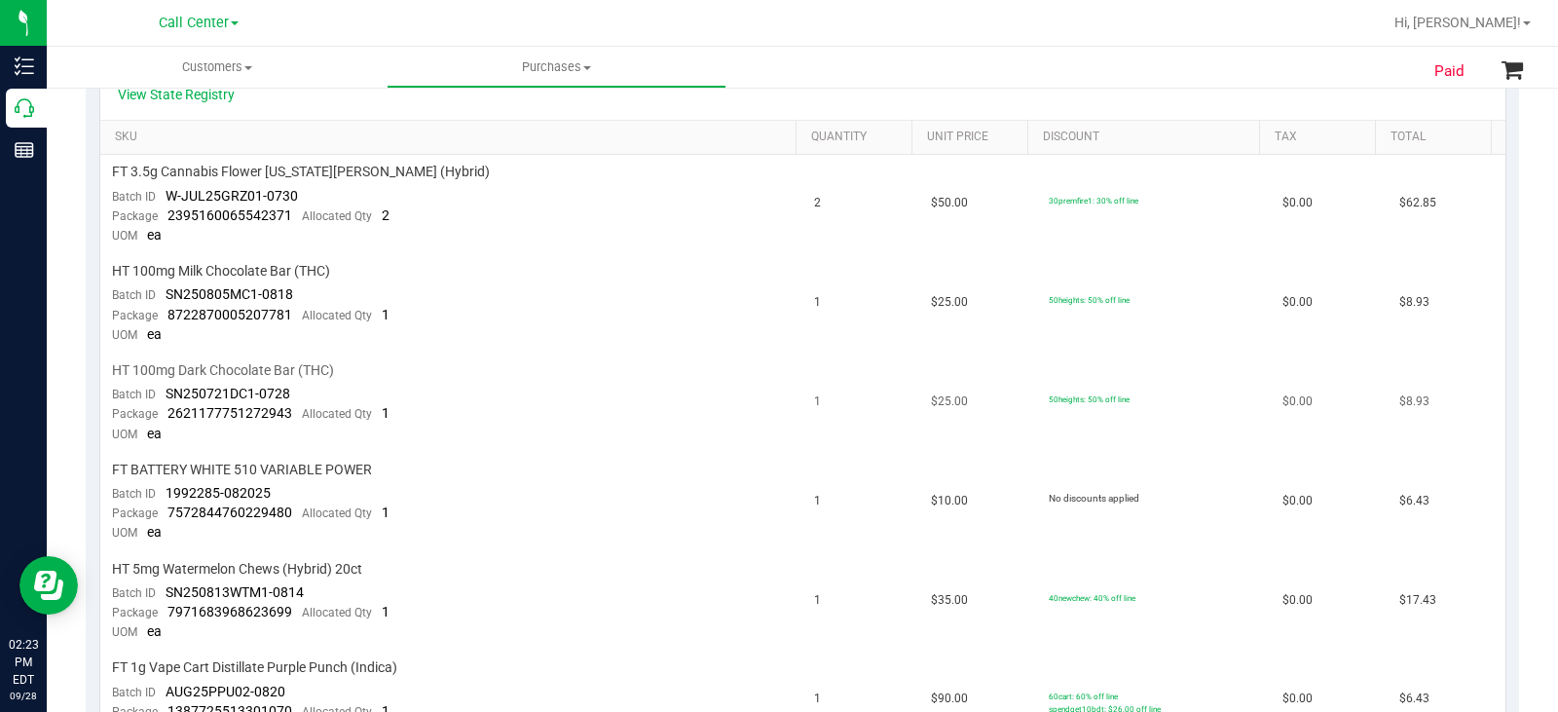
scroll to position [584, 0]
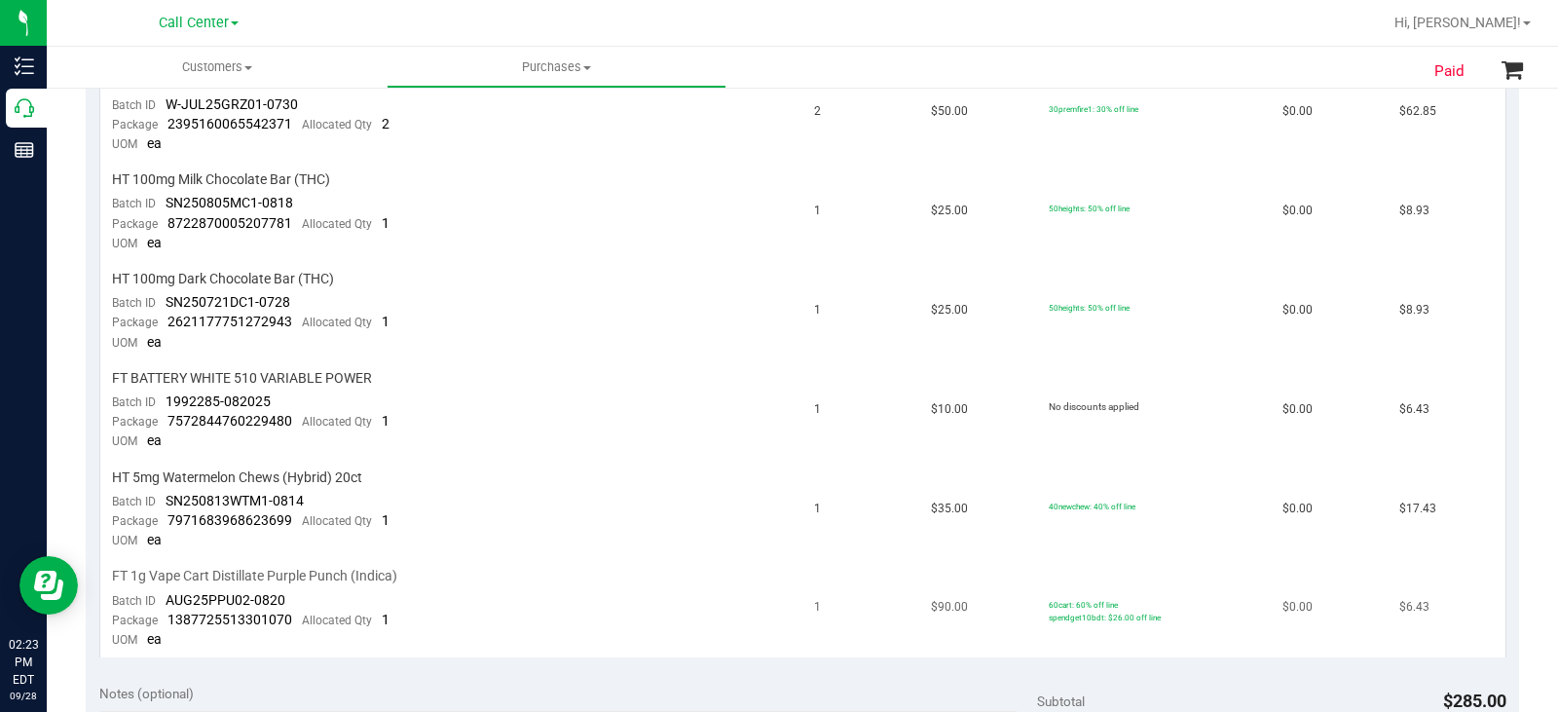
drag, startPoint x: 1432, startPoint y: 615, endPoint x: 1371, endPoint y: 617, distance: 60.5
click at [1388, 617] on td "$6.43" at bounding box center [1446, 608] width 117 height 98
click at [1302, 633] on td "$0.00" at bounding box center [1329, 608] width 117 height 98
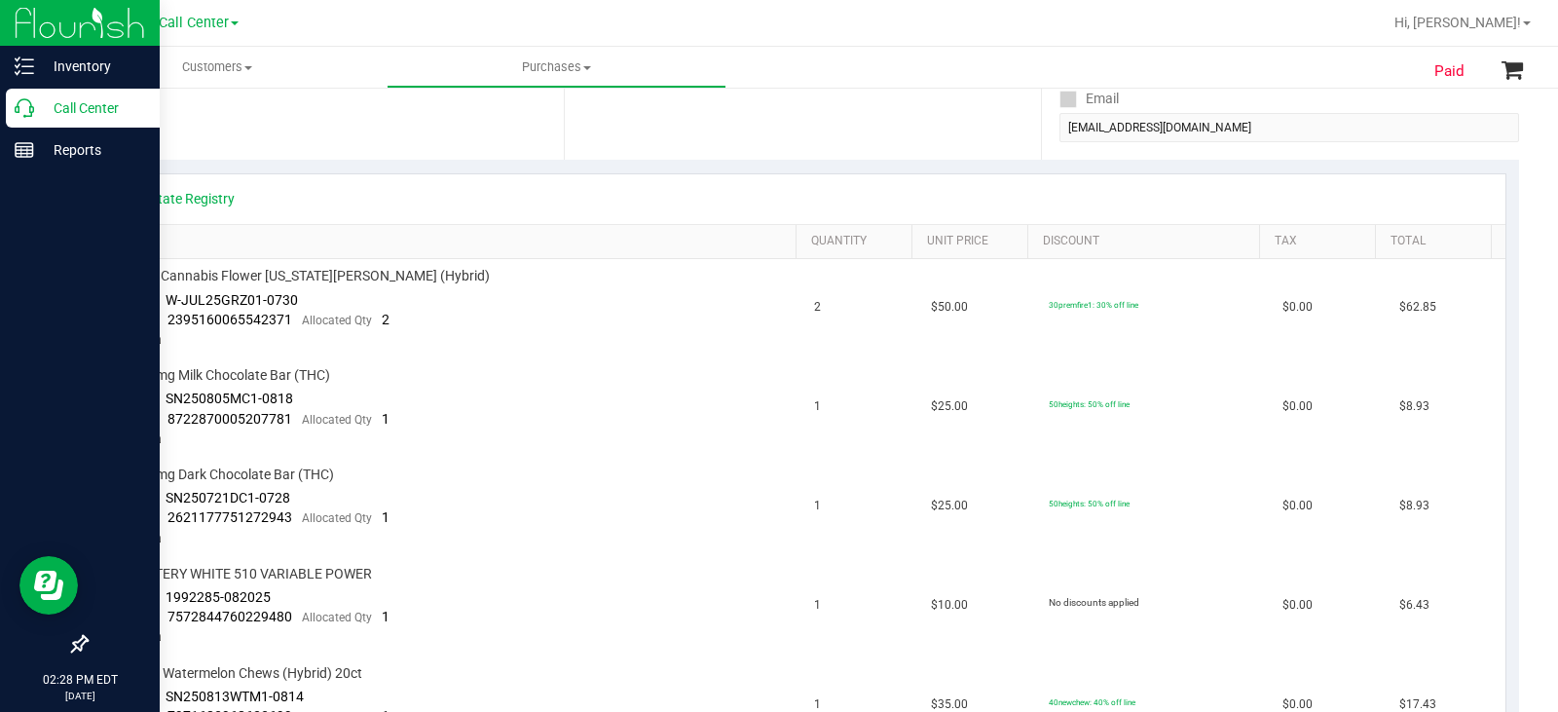
scroll to position [390, 0]
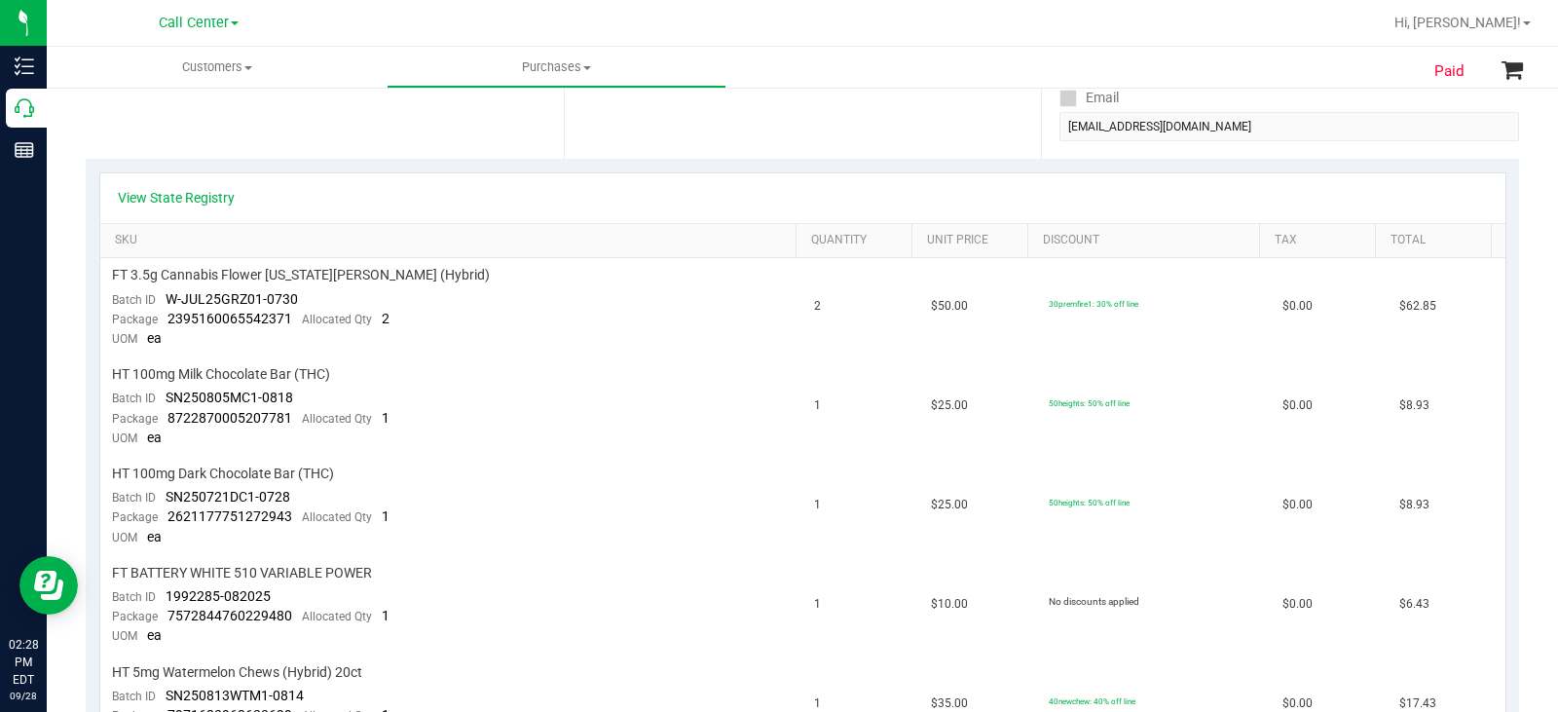
drag, startPoint x: 750, startPoint y: 149, endPoint x: 761, endPoint y: 152, distance: 11.1
click at [750, 149] on div "Date Pickup Date/Time 09/28/2025 Now 09/28/2025 11:04 AM Now Pickup Day Sunday" at bounding box center [803, 39] width 478 height 239
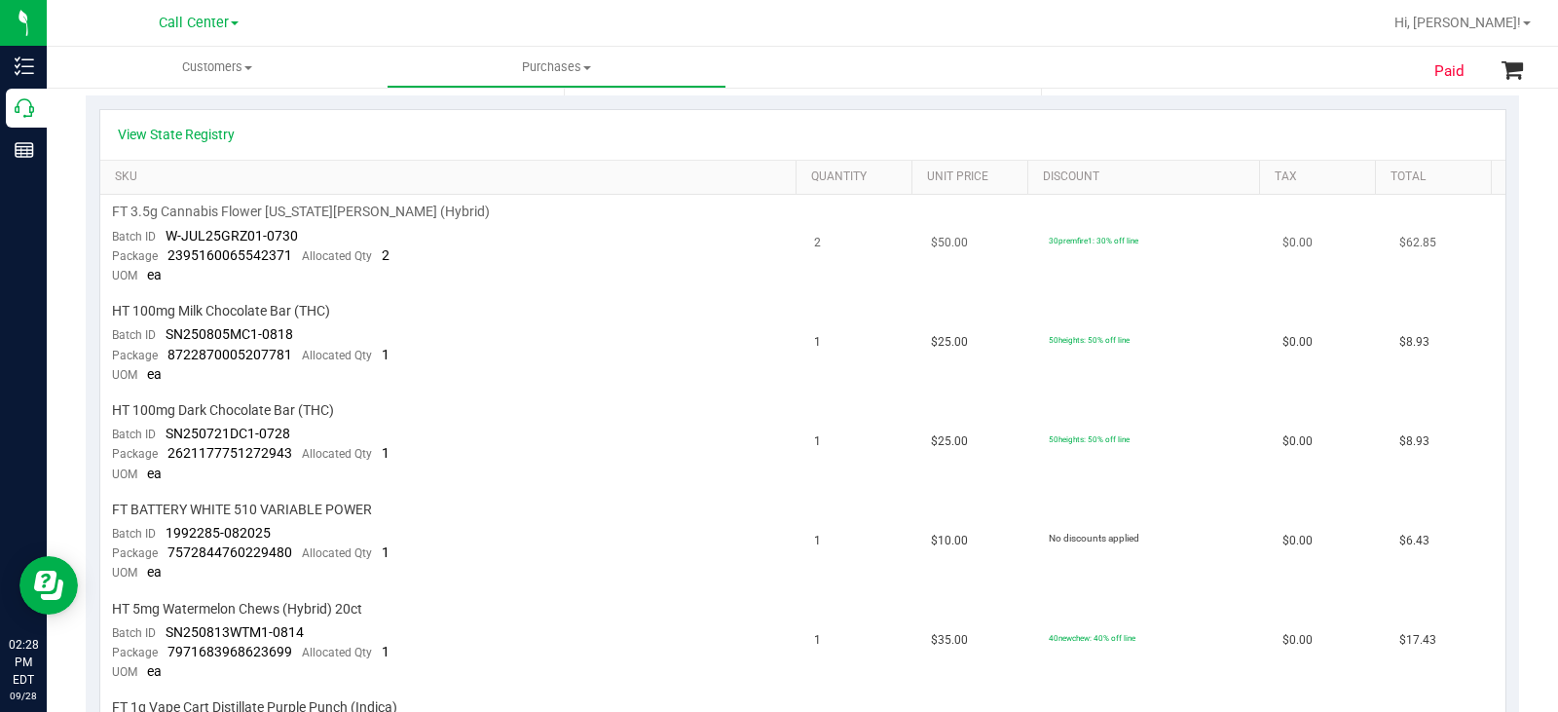
scroll to position [487, 0]
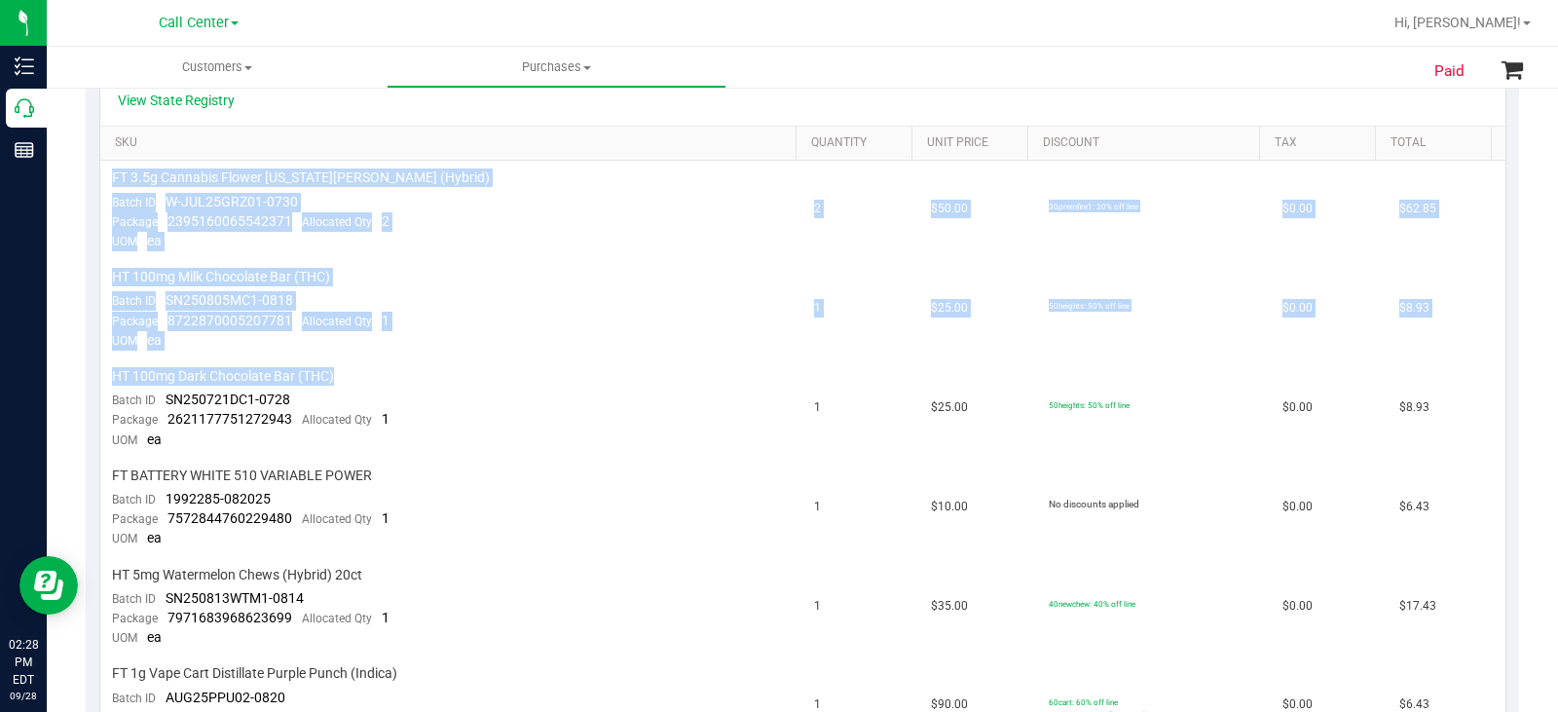
drag, startPoint x: 310, startPoint y: 379, endPoint x: 57, endPoint y: 299, distance: 264.6
click at [57, 299] on div "Paid Back View Profile Completed Sep 28, 2025 12:17 PM EDT # 12019125 BioTrack …" at bounding box center [803, 551] width 1512 height 1905
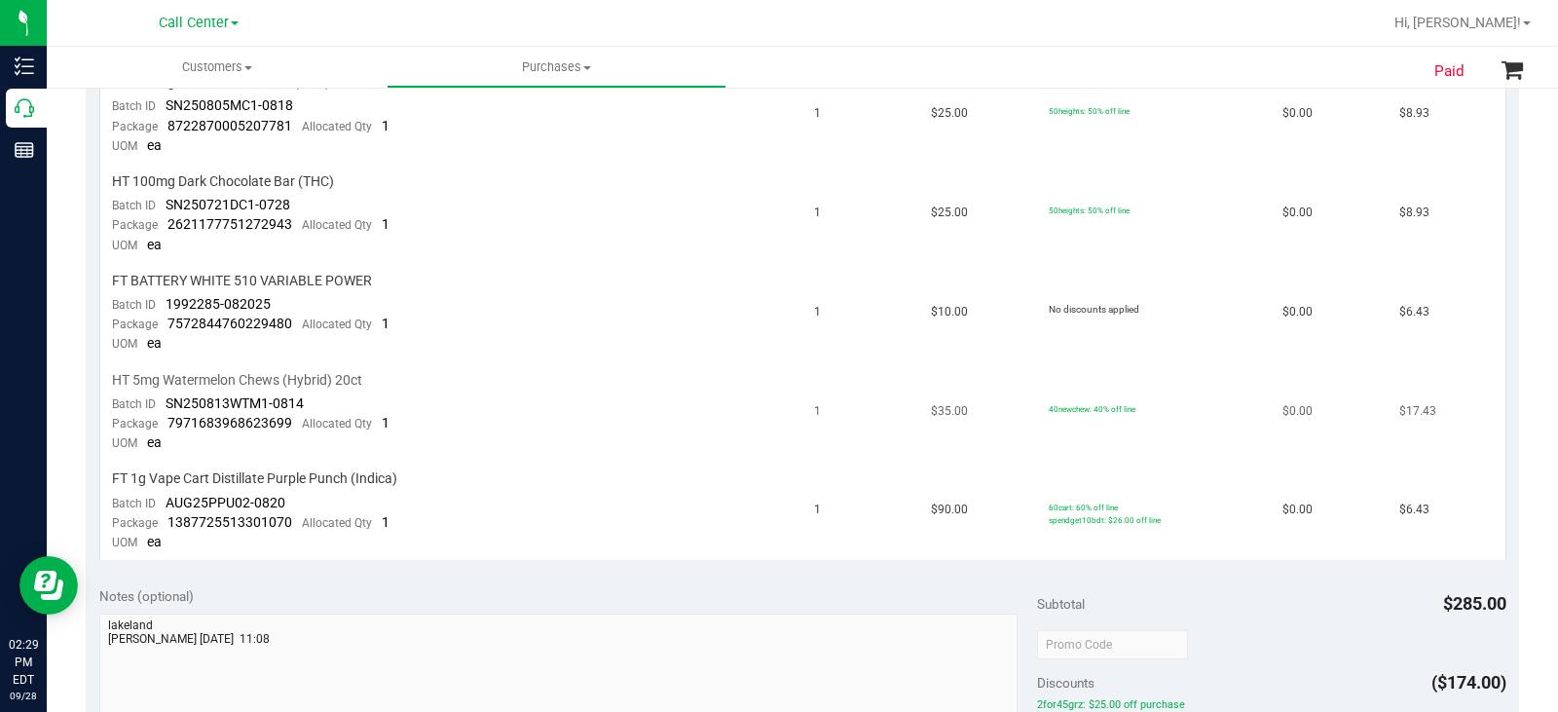
click at [779, 415] on td "HT 5mg Watermelon Chews (Hybrid) 20ct Batch ID SN250813WTM1-0814 Package 797168…" at bounding box center [451, 412] width 703 height 99
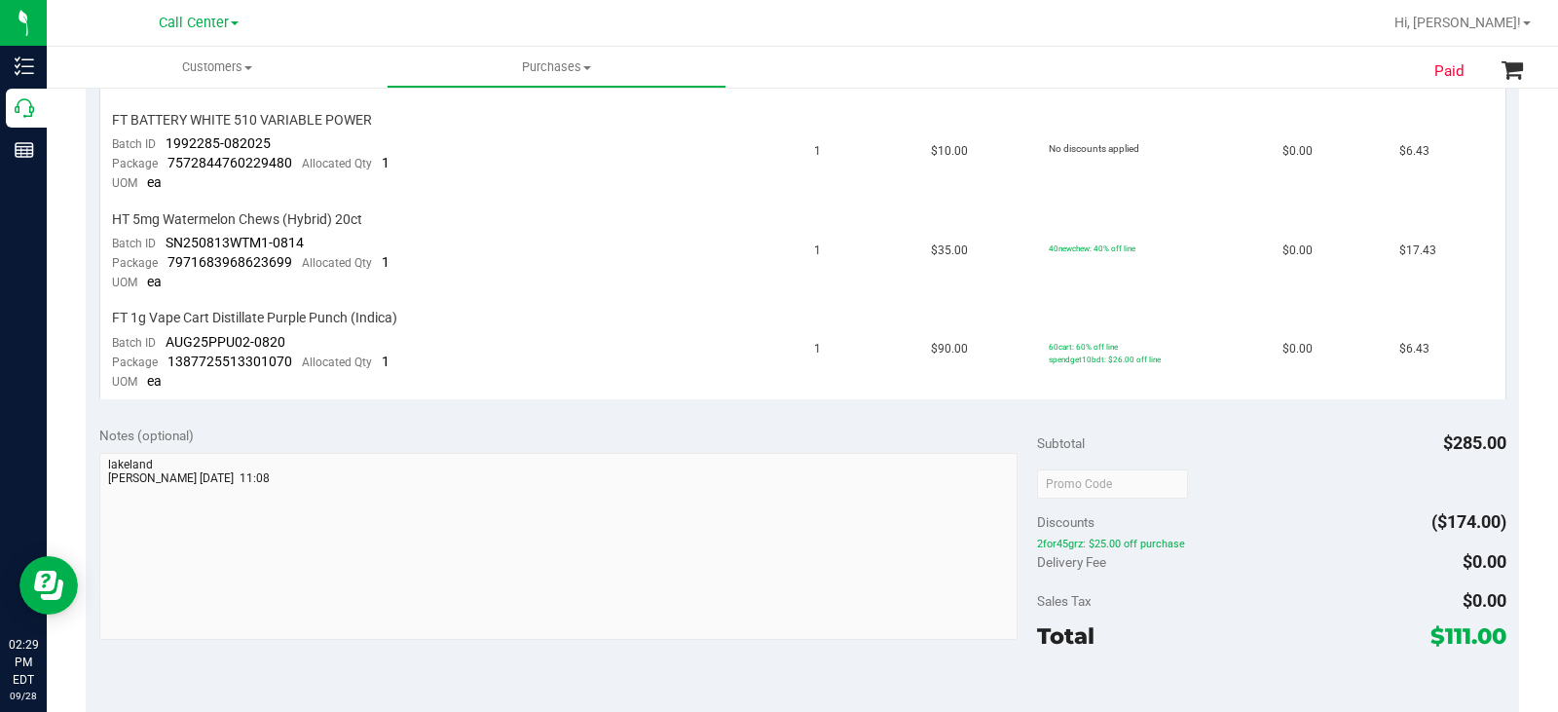
scroll to position [877, 0]
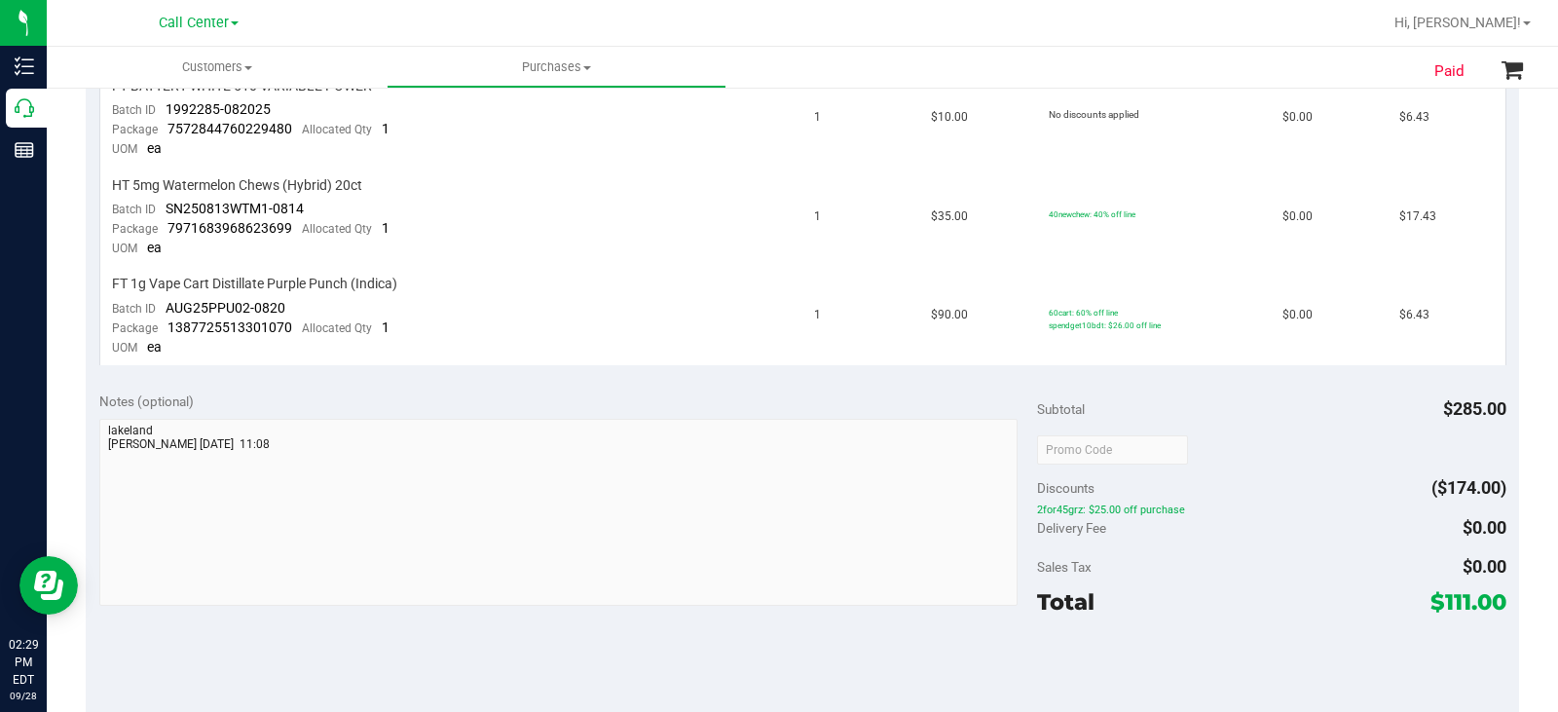
drag, startPoint x: 1425, startPoint y: 602, endPoint x: 1487, endPoint y: 602, distance: 62.3
click at [1487, 602] on span "$111.00" at bounding box center [1469, 601] width 76 height 27
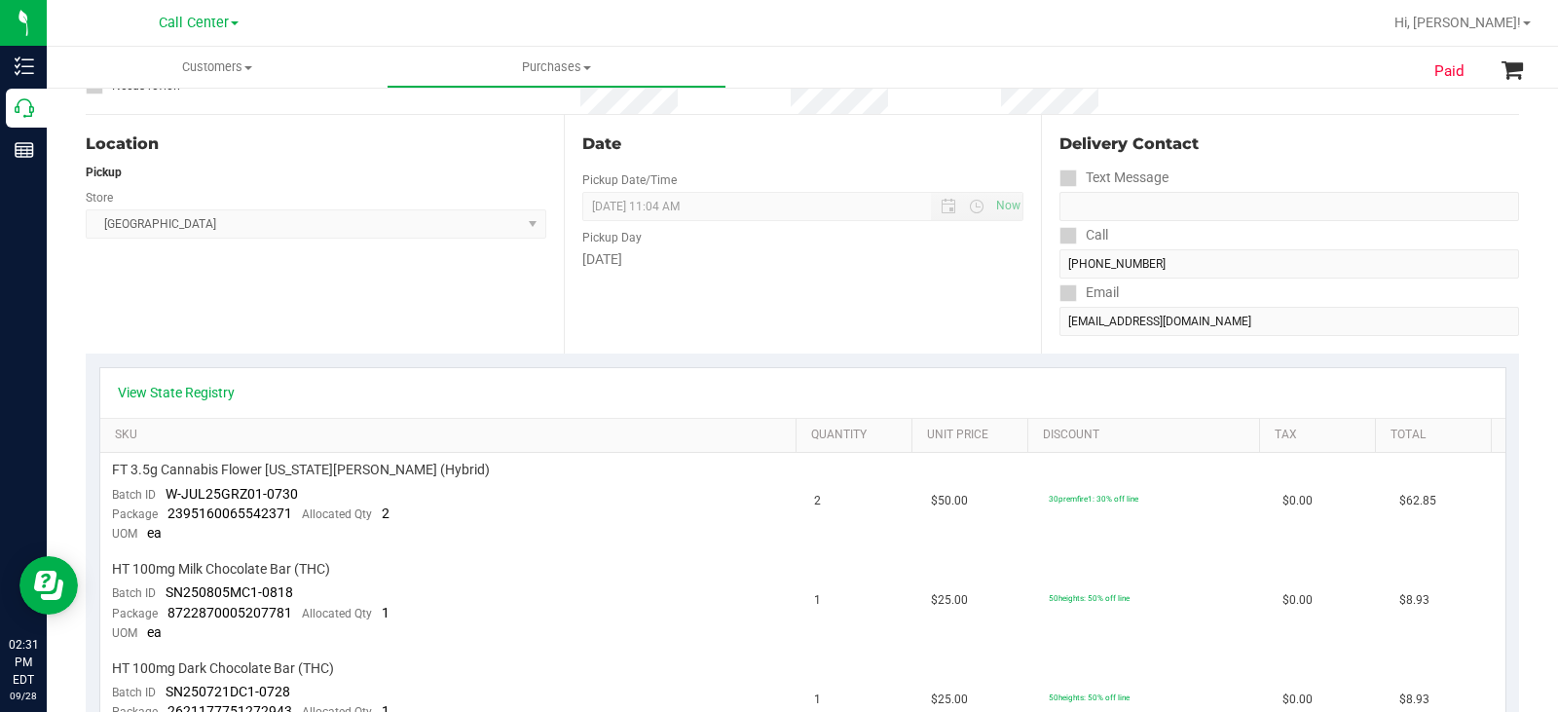
scroll to position [0, 0]
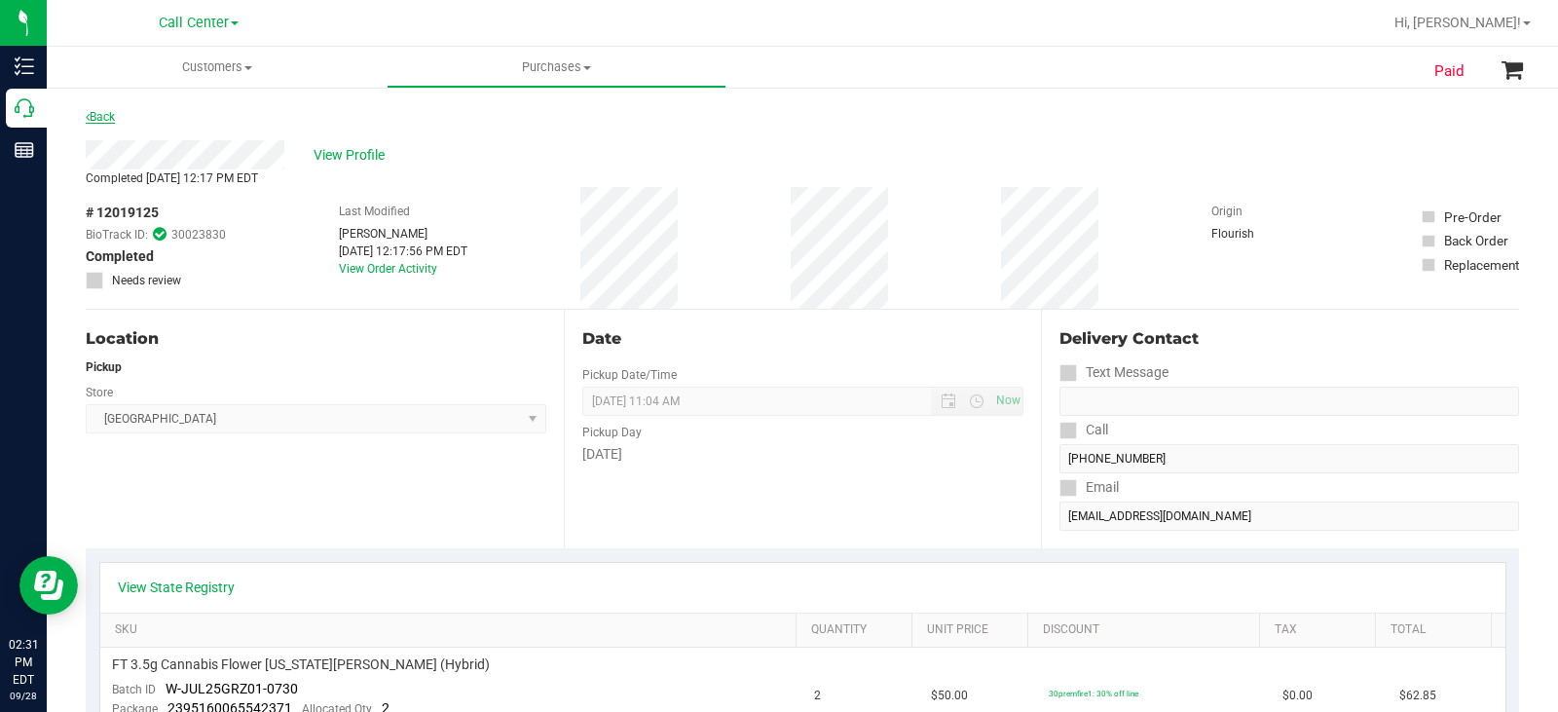
click at [95, 114] on link "Back" at bounding box center [100, 117] width 29 height 14
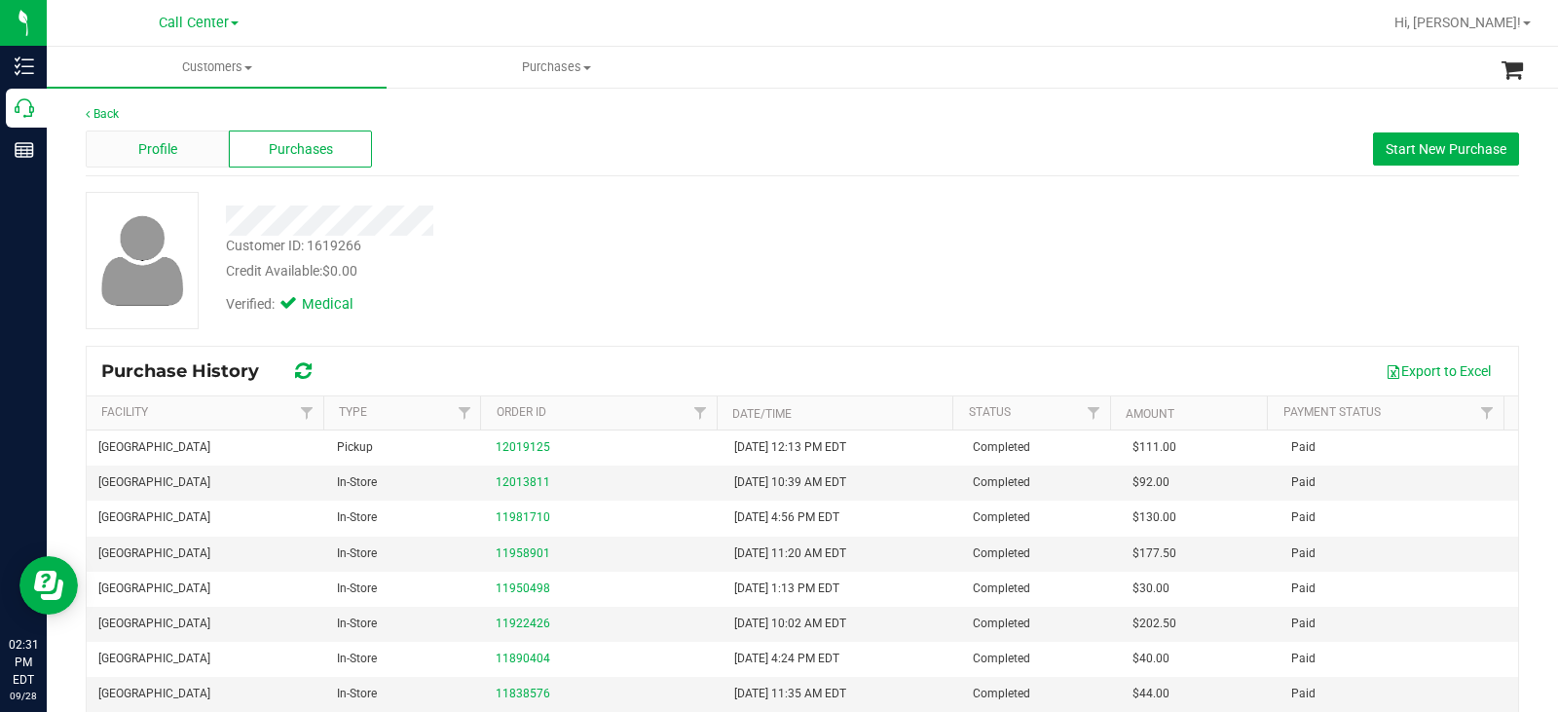
click at [172, 149] on span "Profile" at bounding box center [157, 149] width 39 height 20
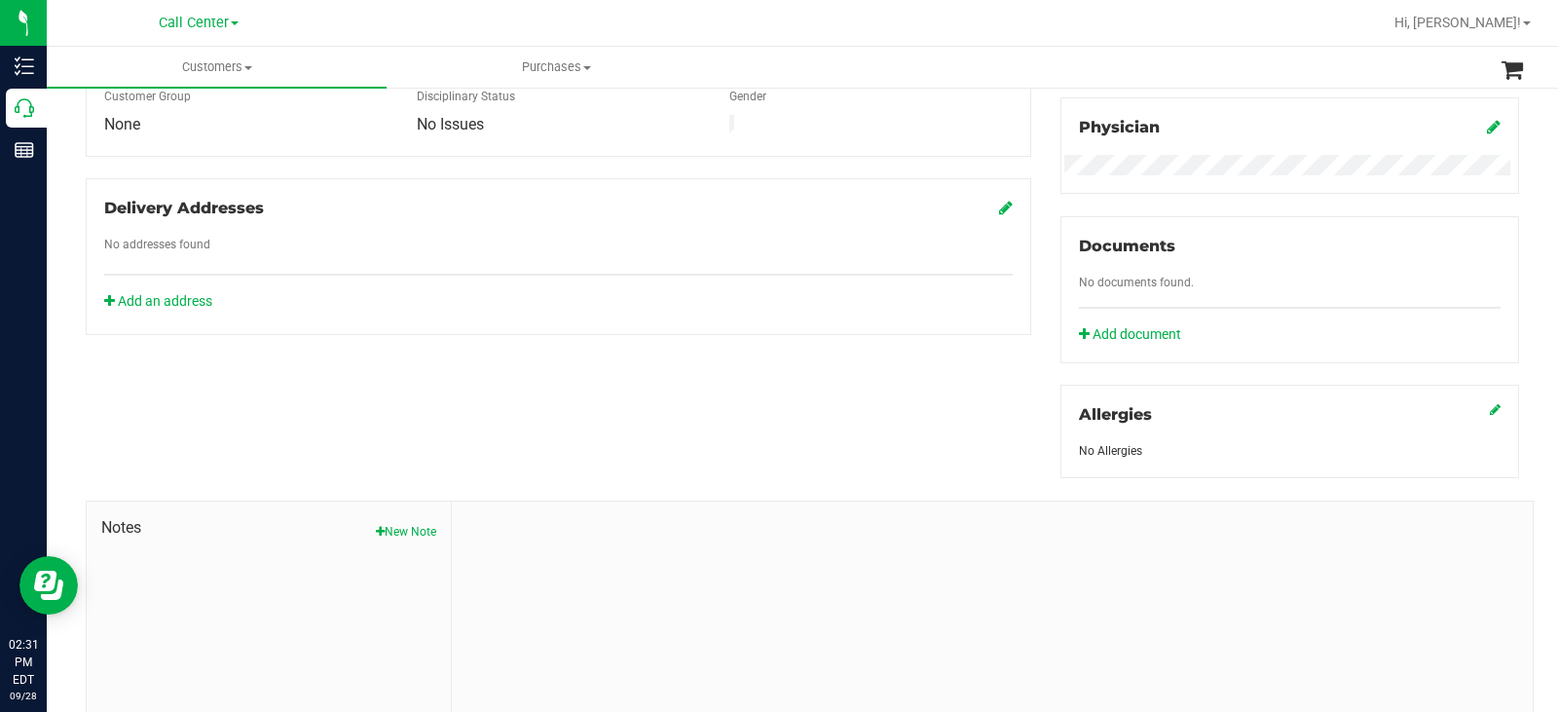
scroll to position [584, 0]
click at [378, 525] on icon "button" at bounding box center [380, 531] width 9 height 12
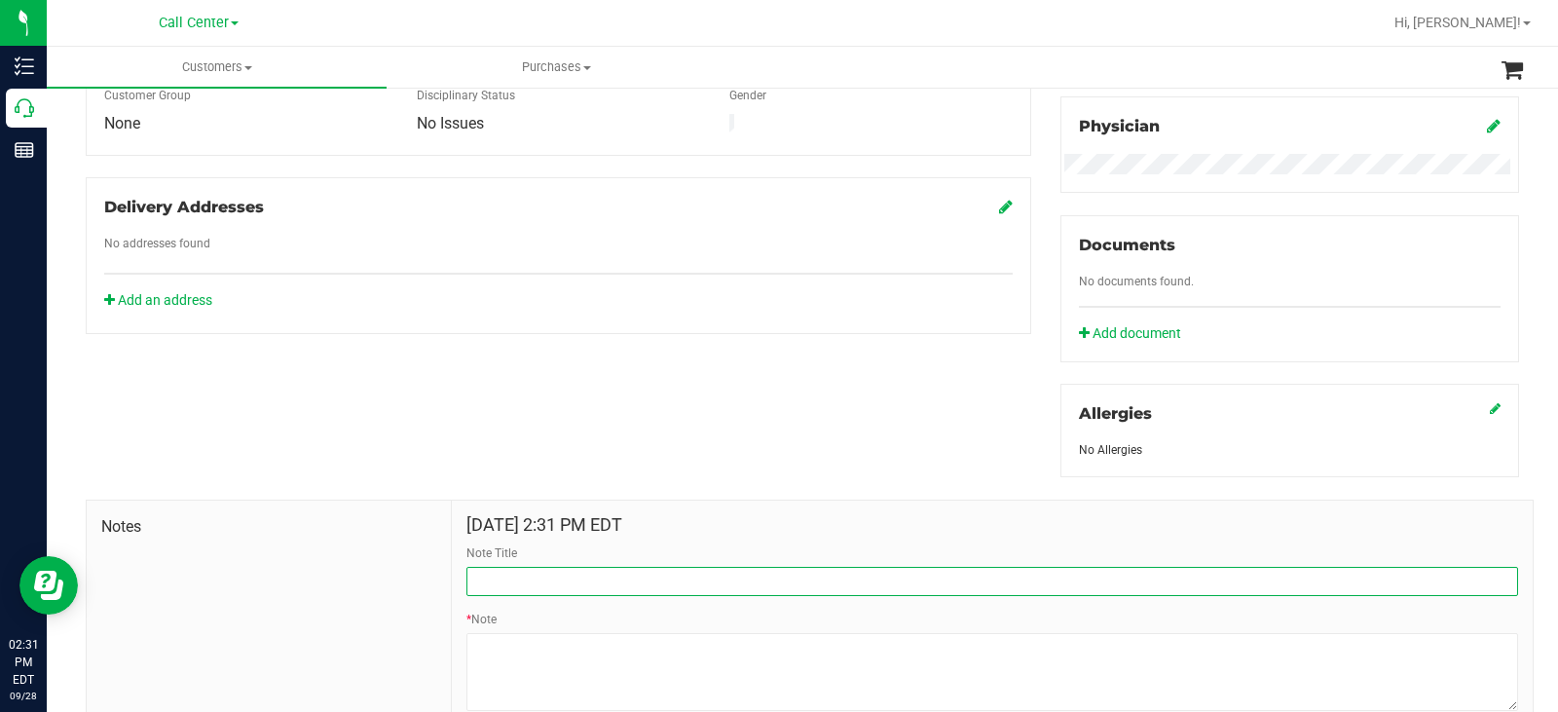
click at [537, 573] on input "Note Title" at bounding box center [993, 581] width 1052 height 29
type input "Order total- CC"
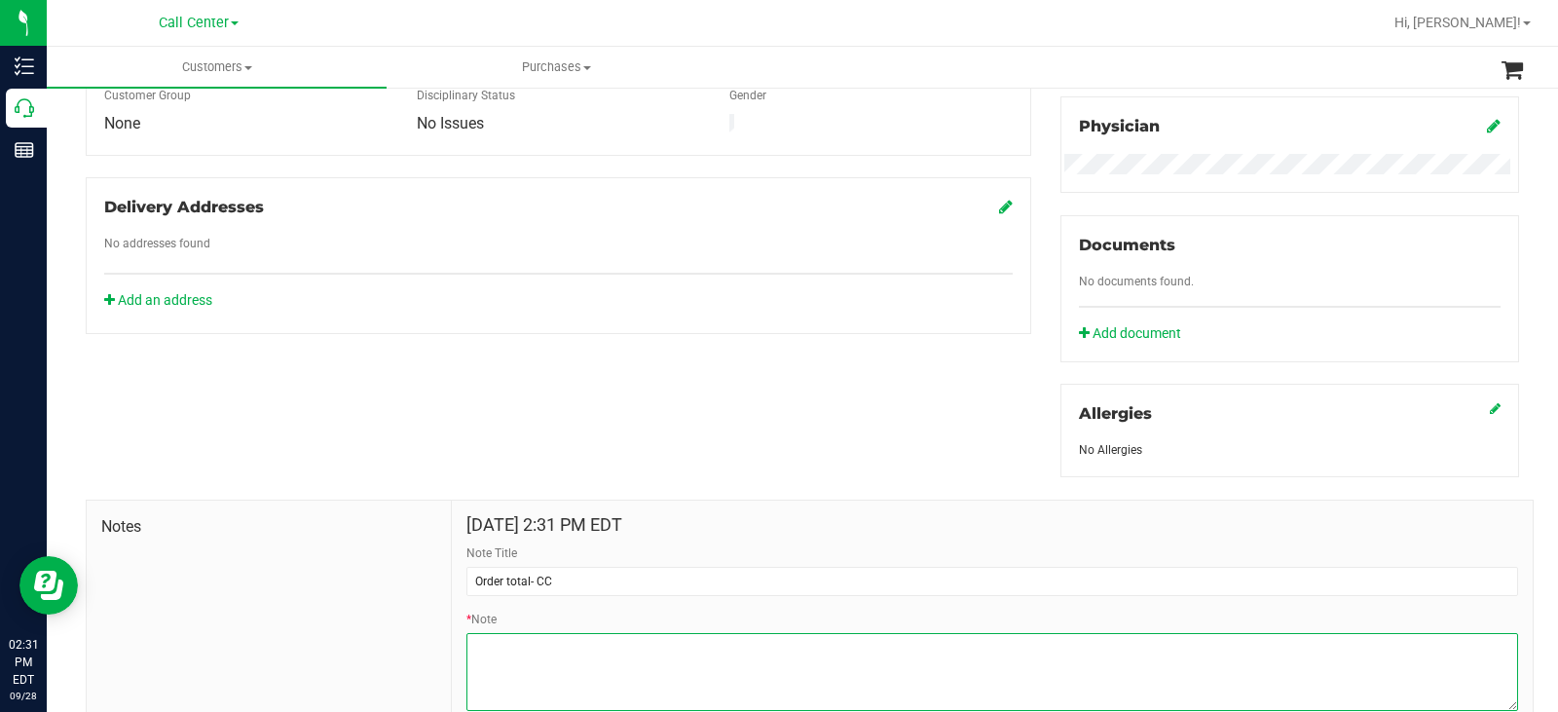
click at [552, 678] on textarea "* Note" at bounding box center [993, 672] width 1052 height 78
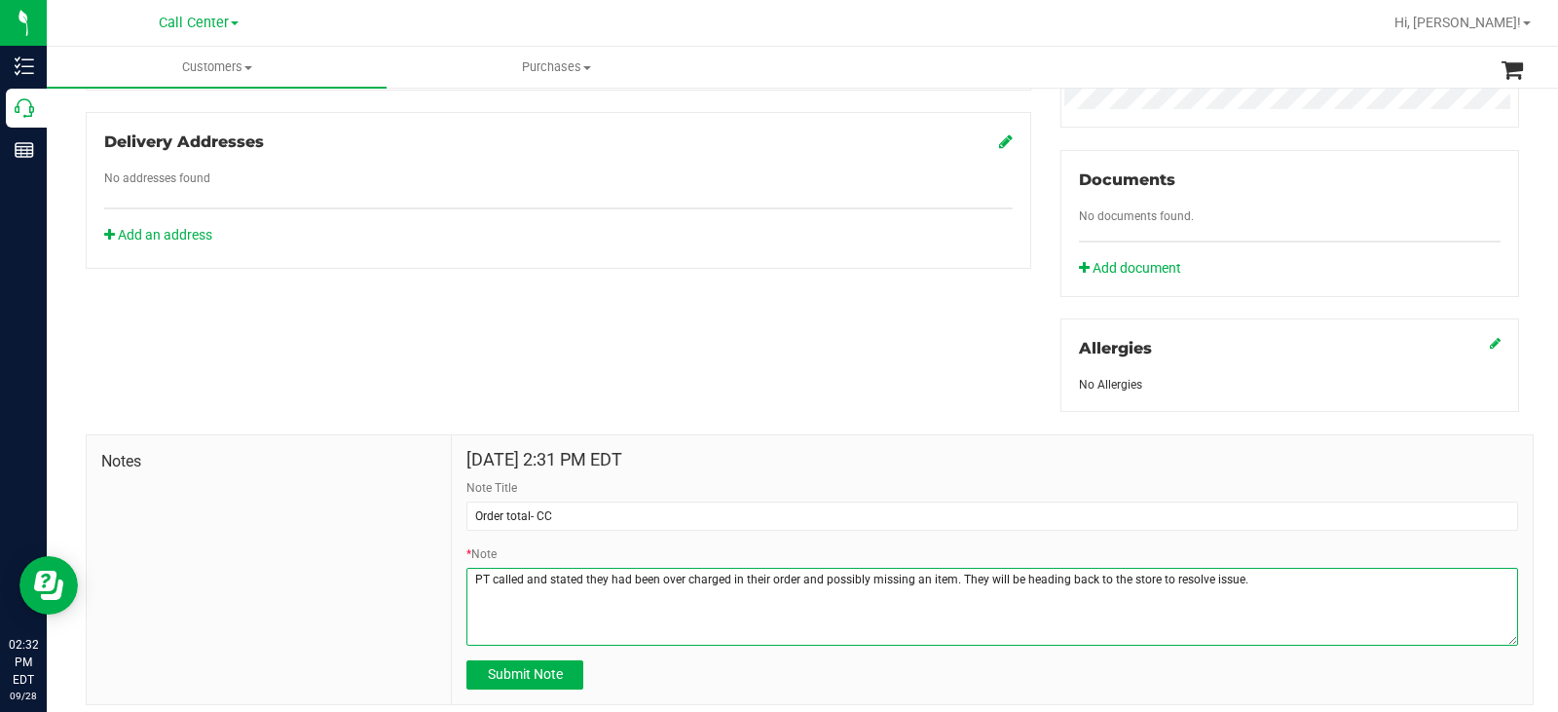
scroll to position [682, 0]
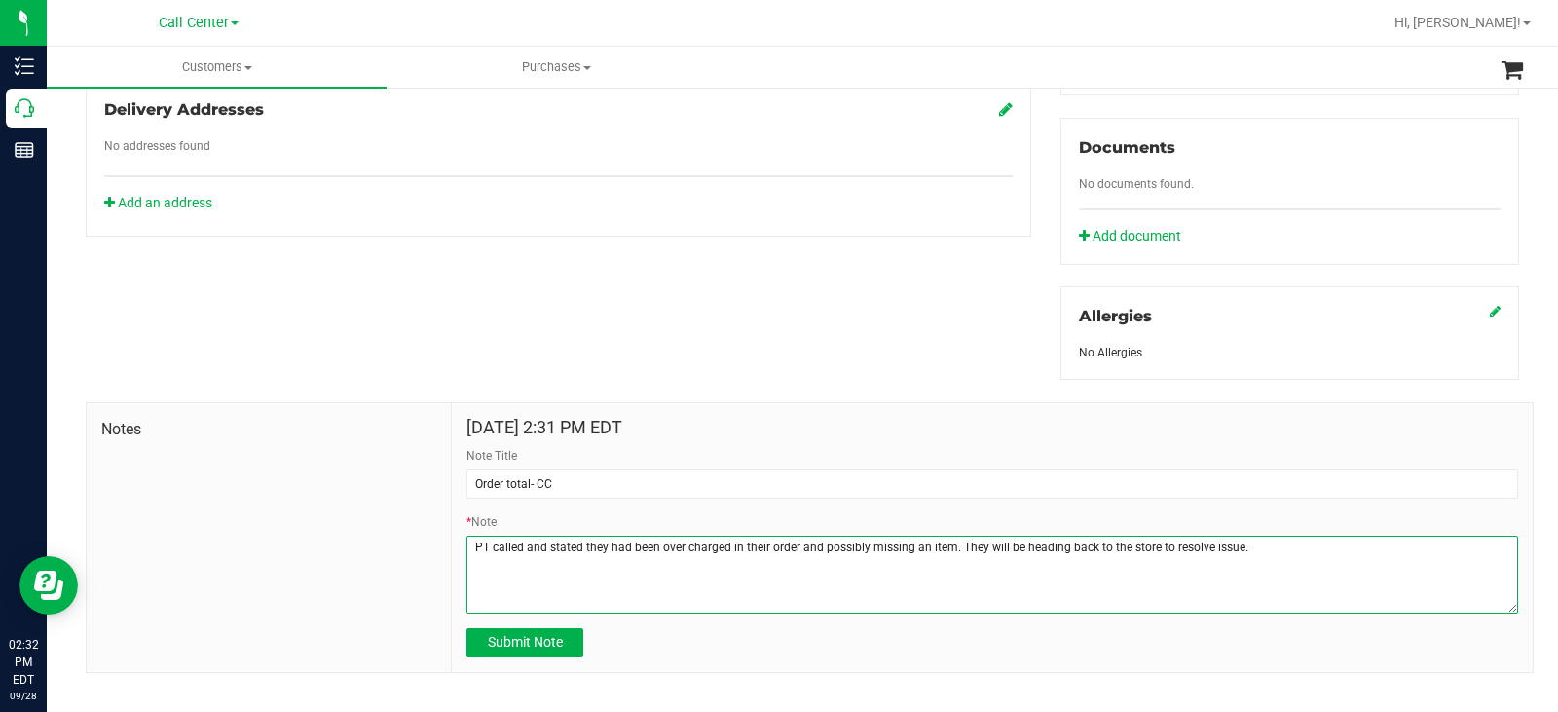
click at [1284, 566] on textarea "* Note" at bounding box center [993, 575] width 1052 height 78
type textarea "PT called and stated they had been over charged in their order and possibly mis…"
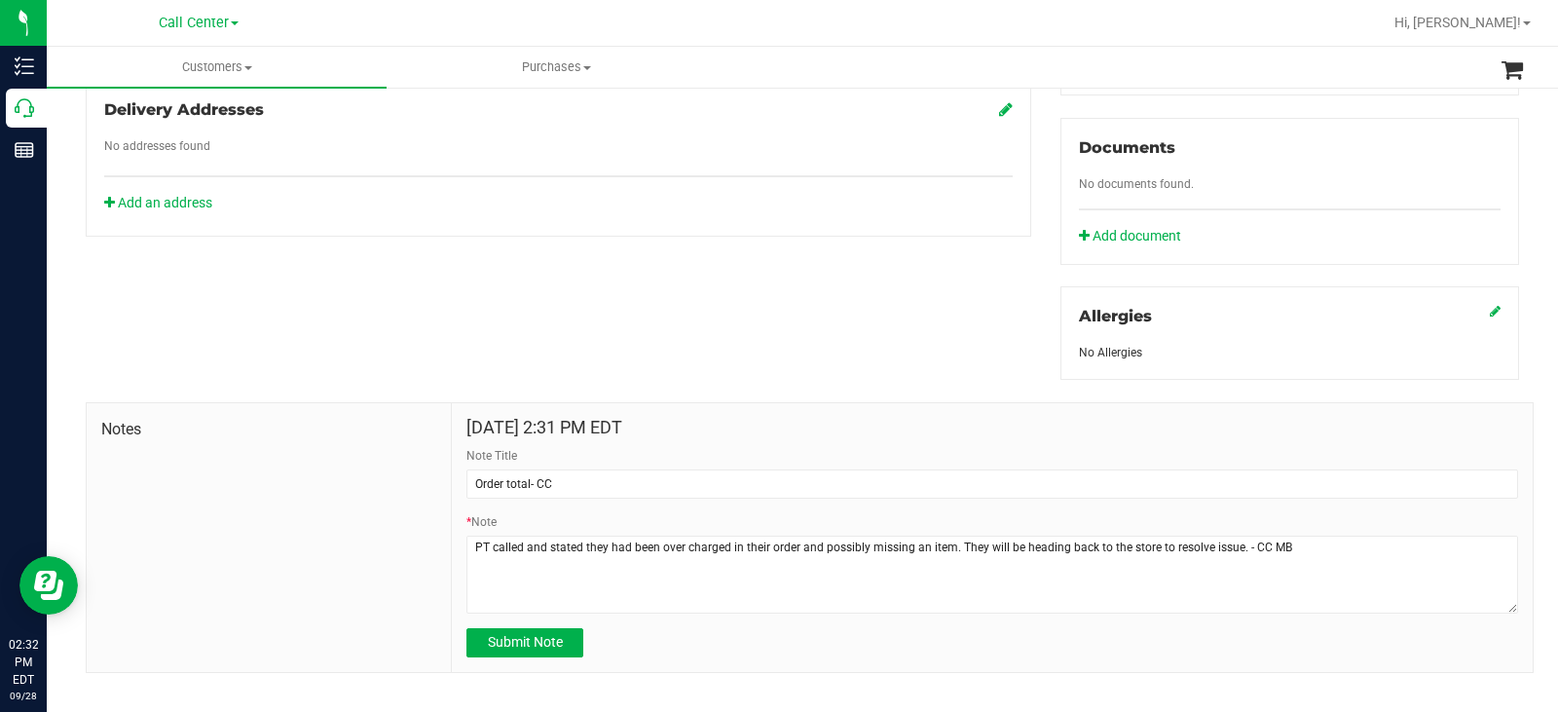
click at [556, 623] on form "Sep 28, 2025 2:31 PM EDT Note Title Order total- CC * Note Submit Note" at bounding box center [993, 538] width 1052 height 240
click at [556, 635] on span "Submit Note" at bounding box center [525, 642] width 75 height 16
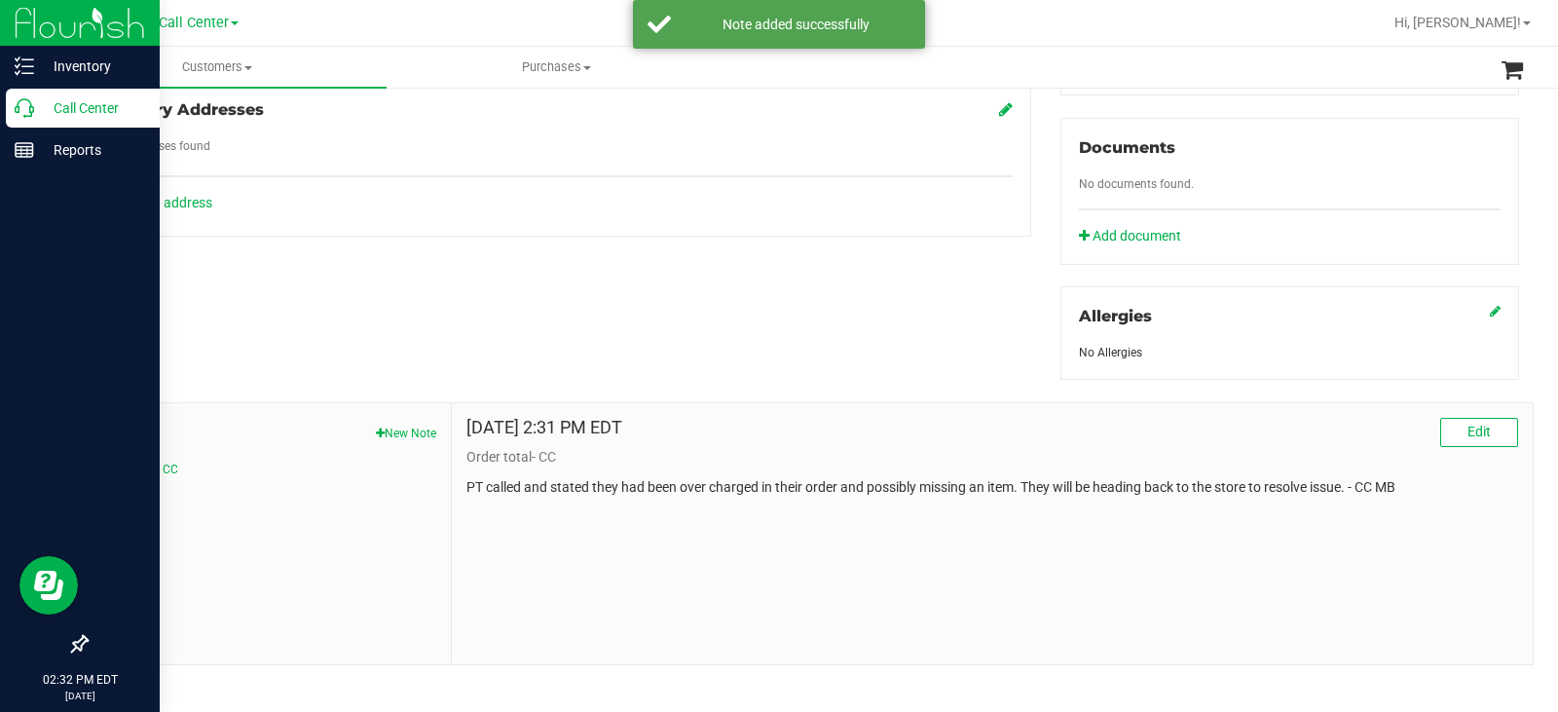
click at [30, 106] on icon at bounding box center [24, 107] width 19 height 19
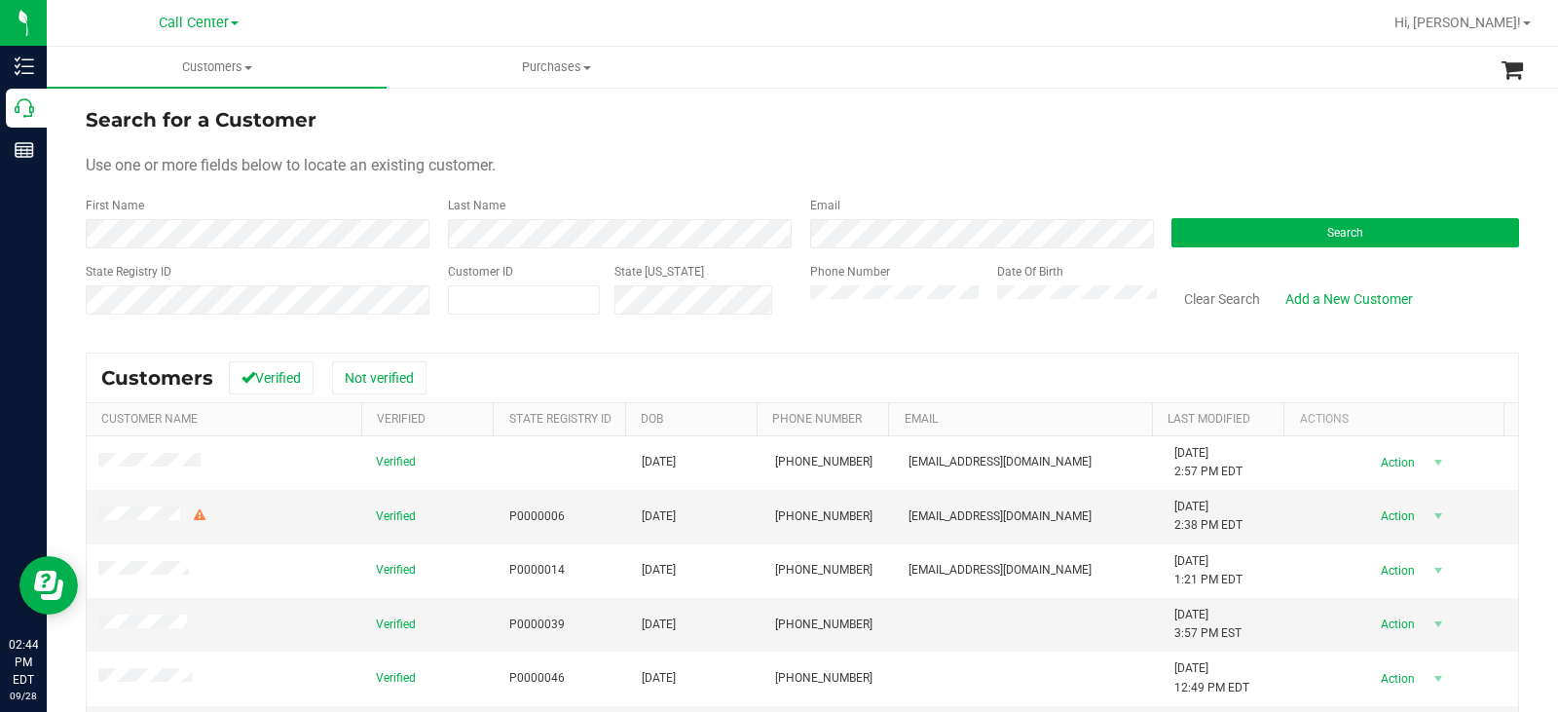
click at [921, 326] on div "Phone Number" at bounding box center [896, 297] width 172 height 69
click at [1312, 226] on button "Search" at bounding box center [1346, 232] width 348 height 29
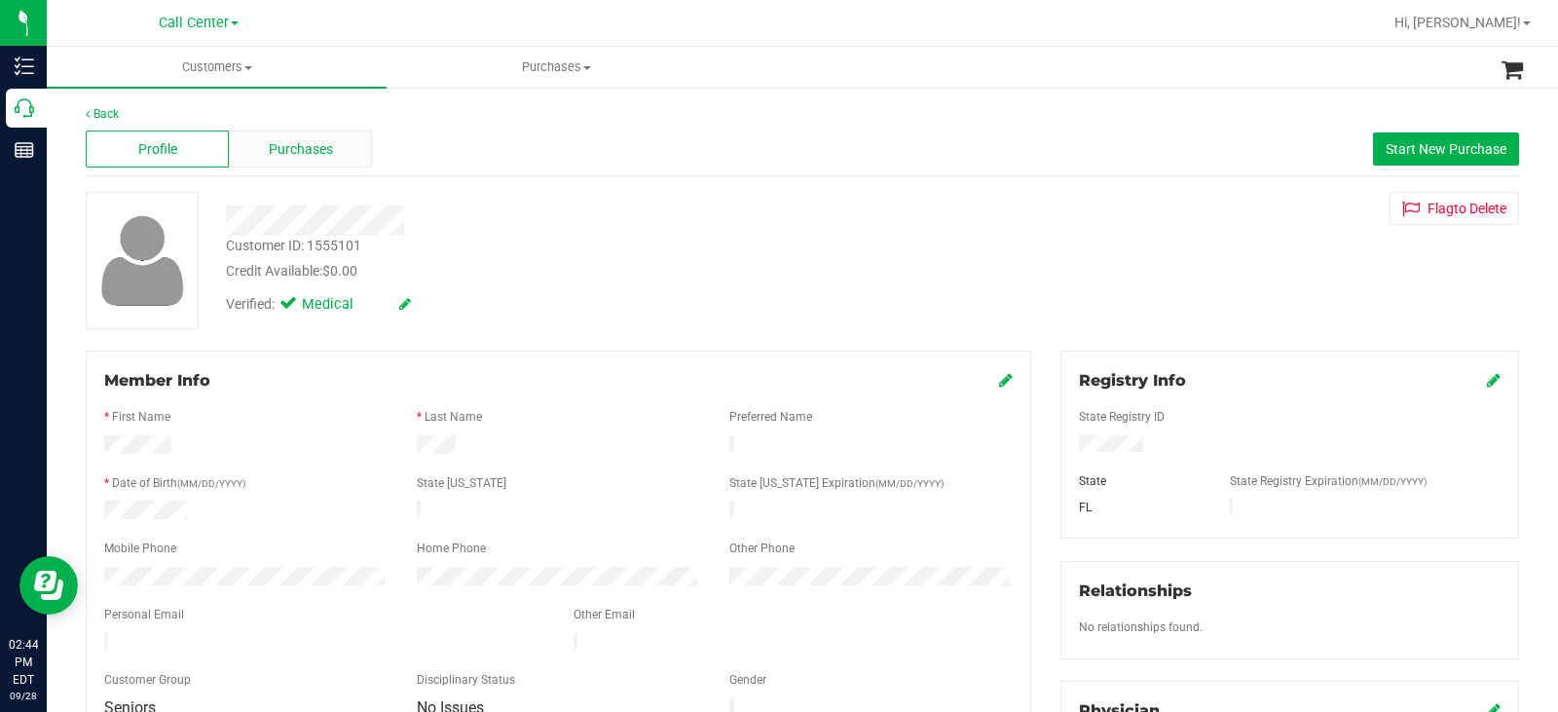
click at [361, 160] on div "Purchases" at bounding box center [300, 149] width 143 height 37
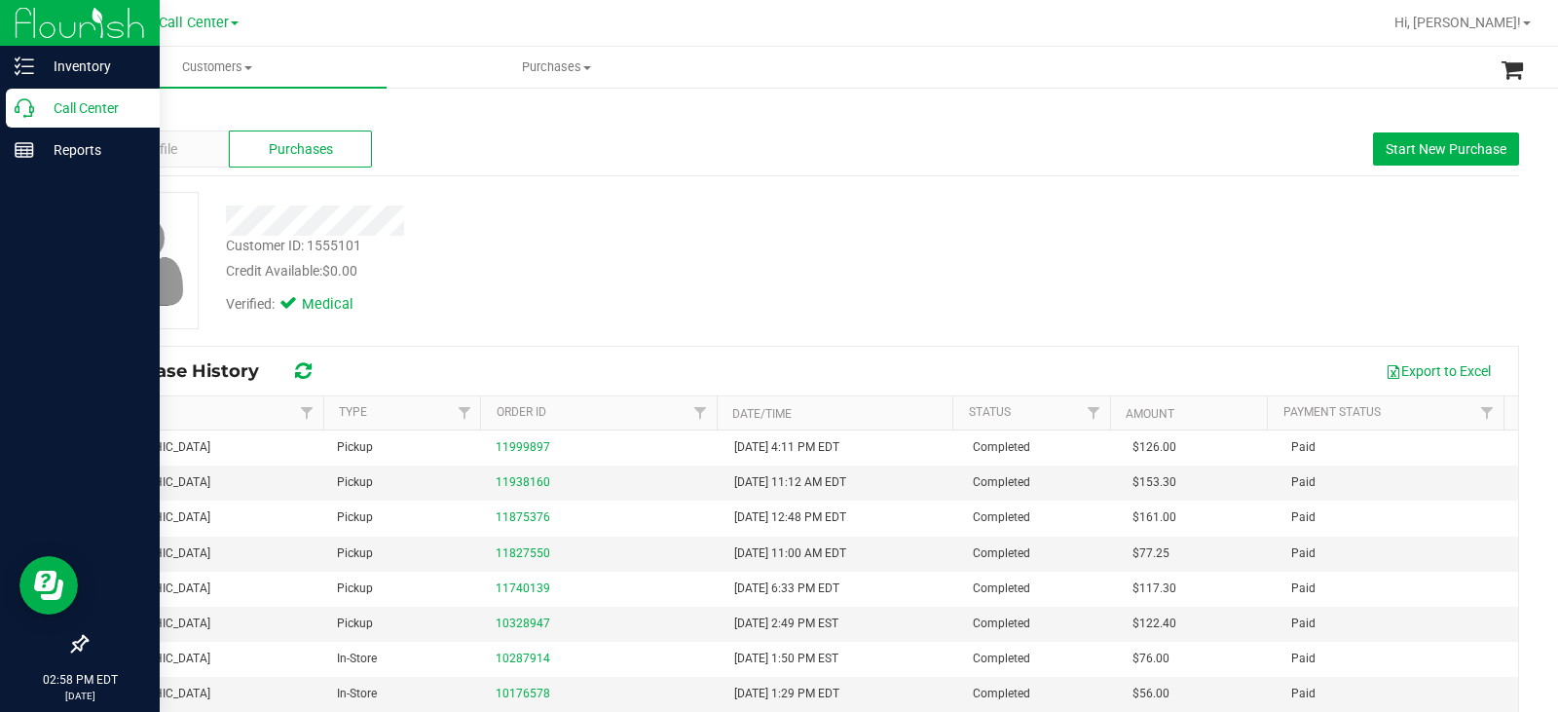
click at [25, 108] on icon at bounding box center [24, 107] width 19 height 19
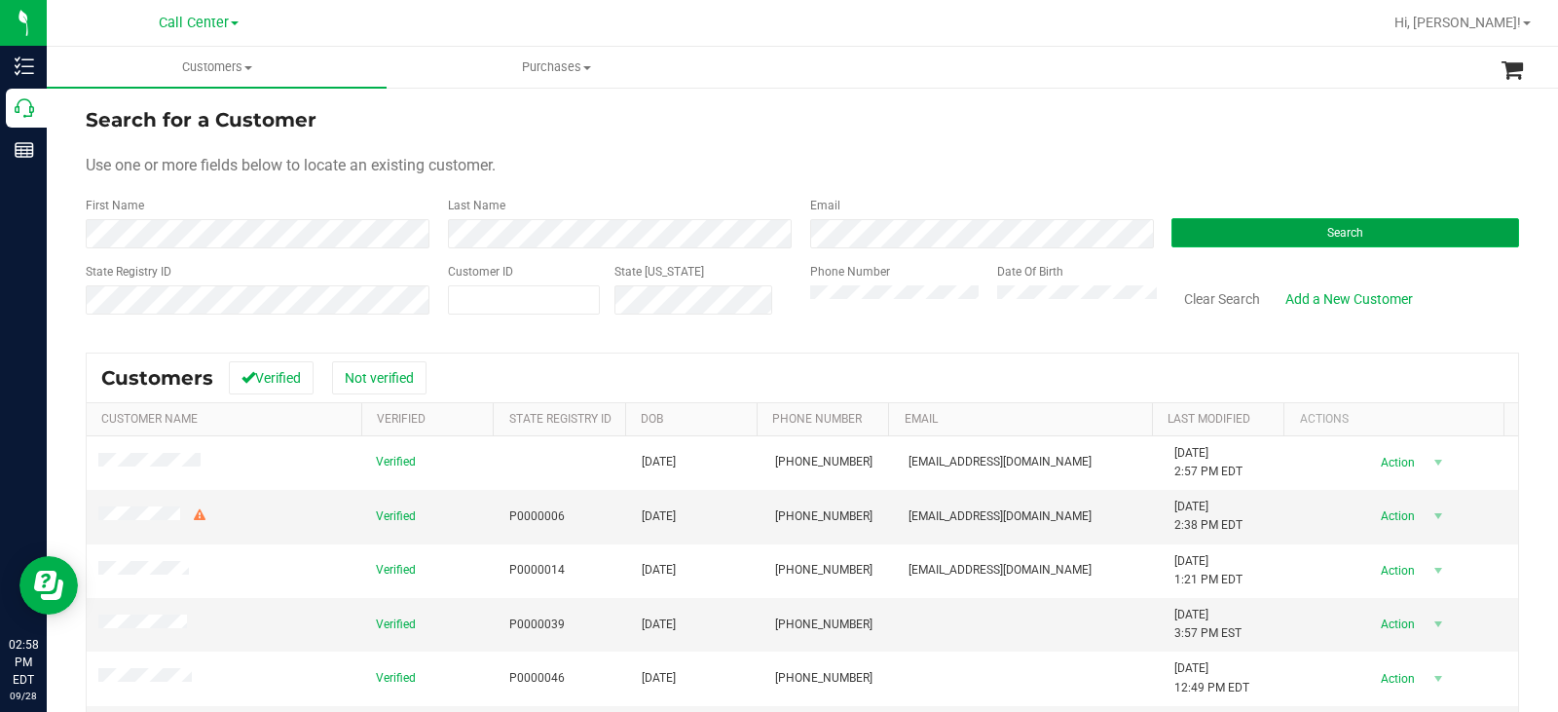
click at [1238, 226] on button "Search" at bounding box center [1346, 232] width 348 height 29
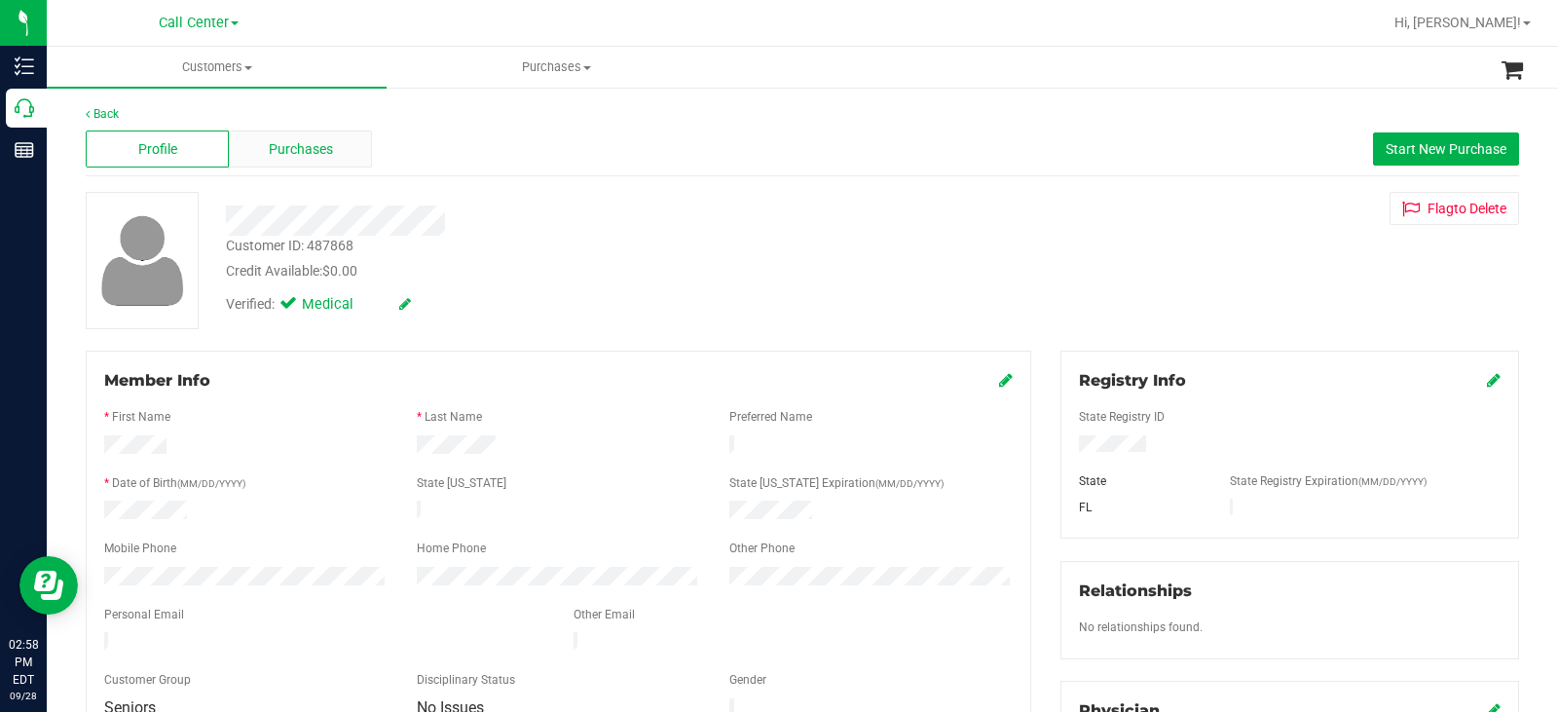
click at [316, 139] on span "Purchases" at bounding box center [301, 149] width 64 height 20
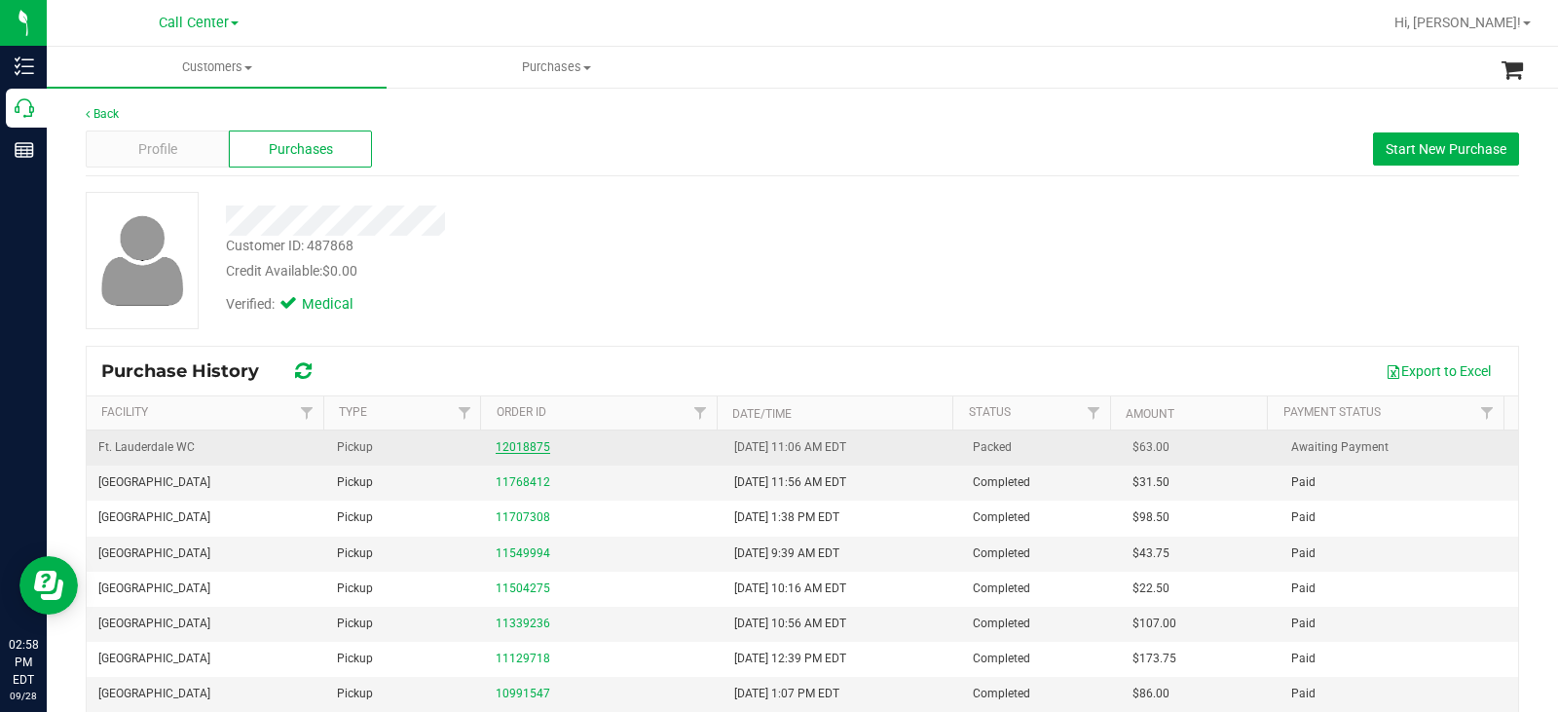
click at [525, 449] on link "12018875" at bounding box center [523, 447] width 55 height 14
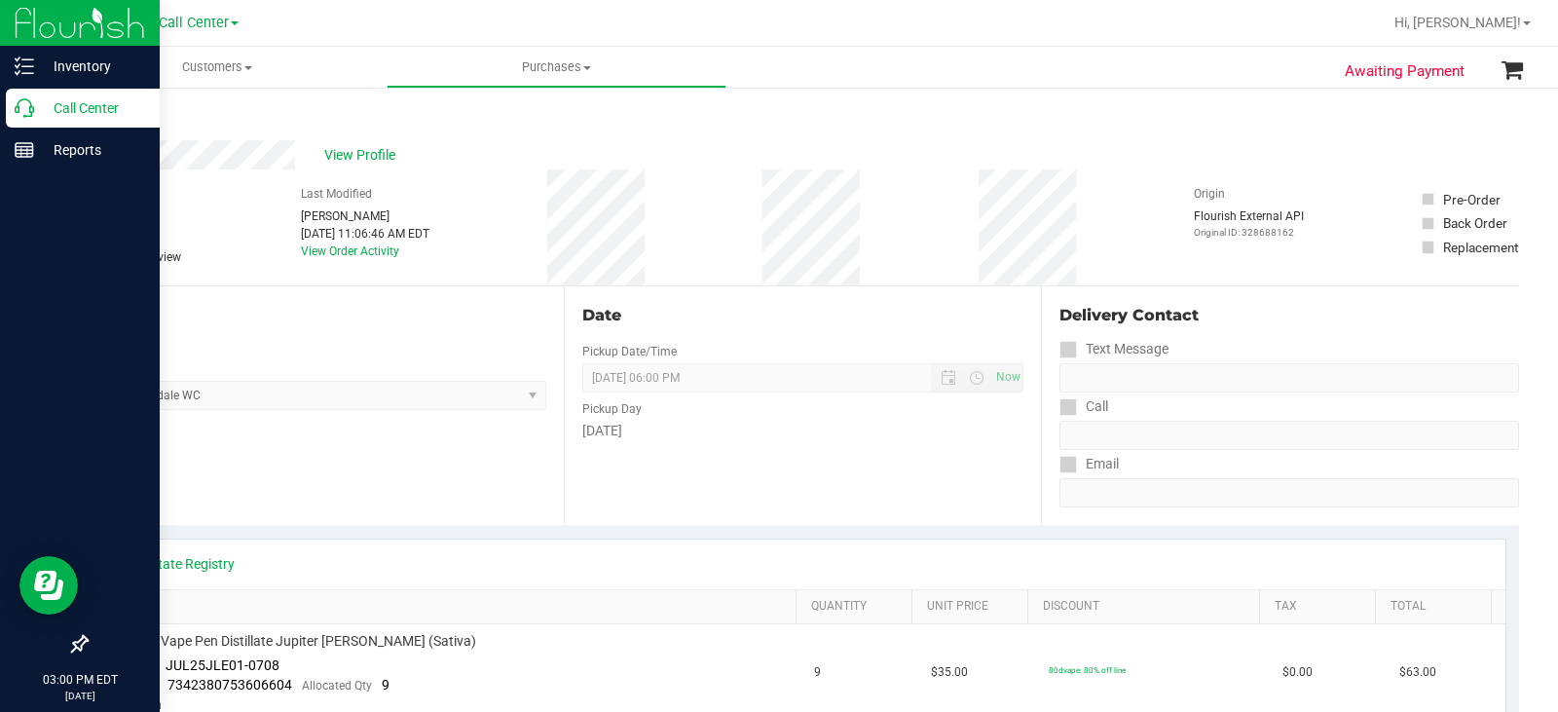
click at [35, 115] on p "Call Center" at bounding box center [92, 107] width 117 height 23
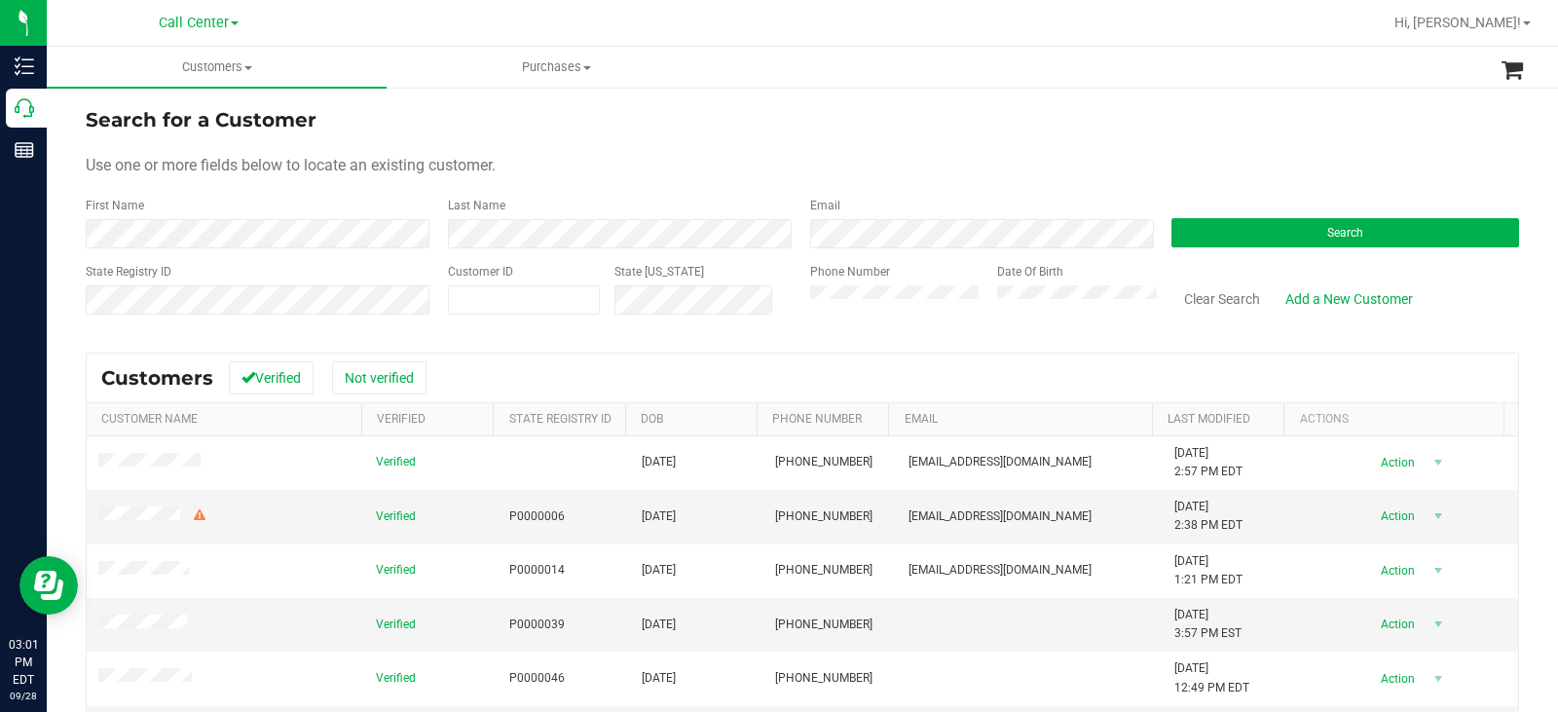
click at [616, 300] on div "State ID" at bounding box center [697, 297] width 195 height 69
drag, startPoint x: 616, startPoint y: 300, endPoint x: 595, endPoint y: 300, distance: 20.5
click at [615, 300] on div "Customer ID State ID" at bounding box center [614, 297] width 362 height 69
click at [595, 300] on span at bounding box center [524, 299] width 152 height 29
paste input "552425"
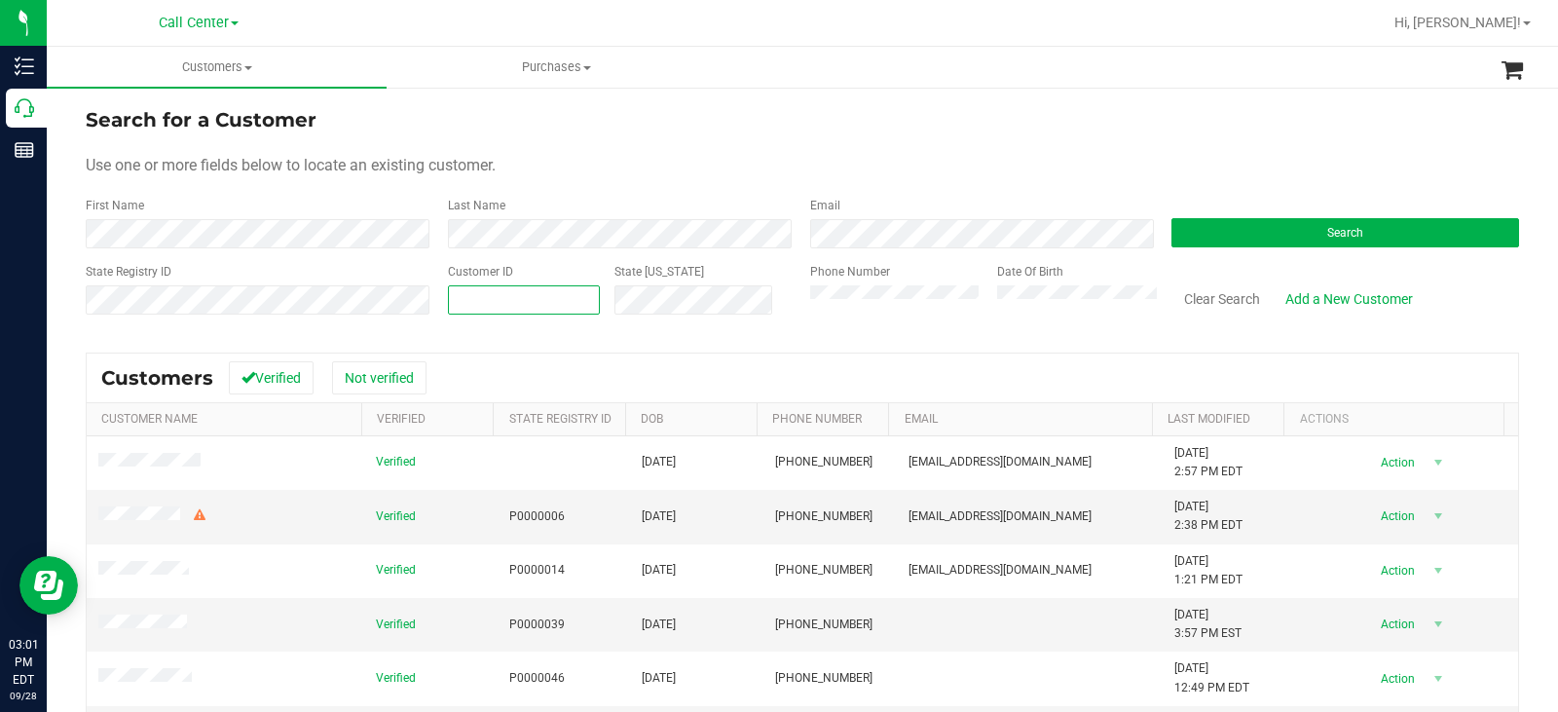
type input "552425"
click at [1252, 235] on button "Search" at bounding box center [1346, 232] width 348 height 29
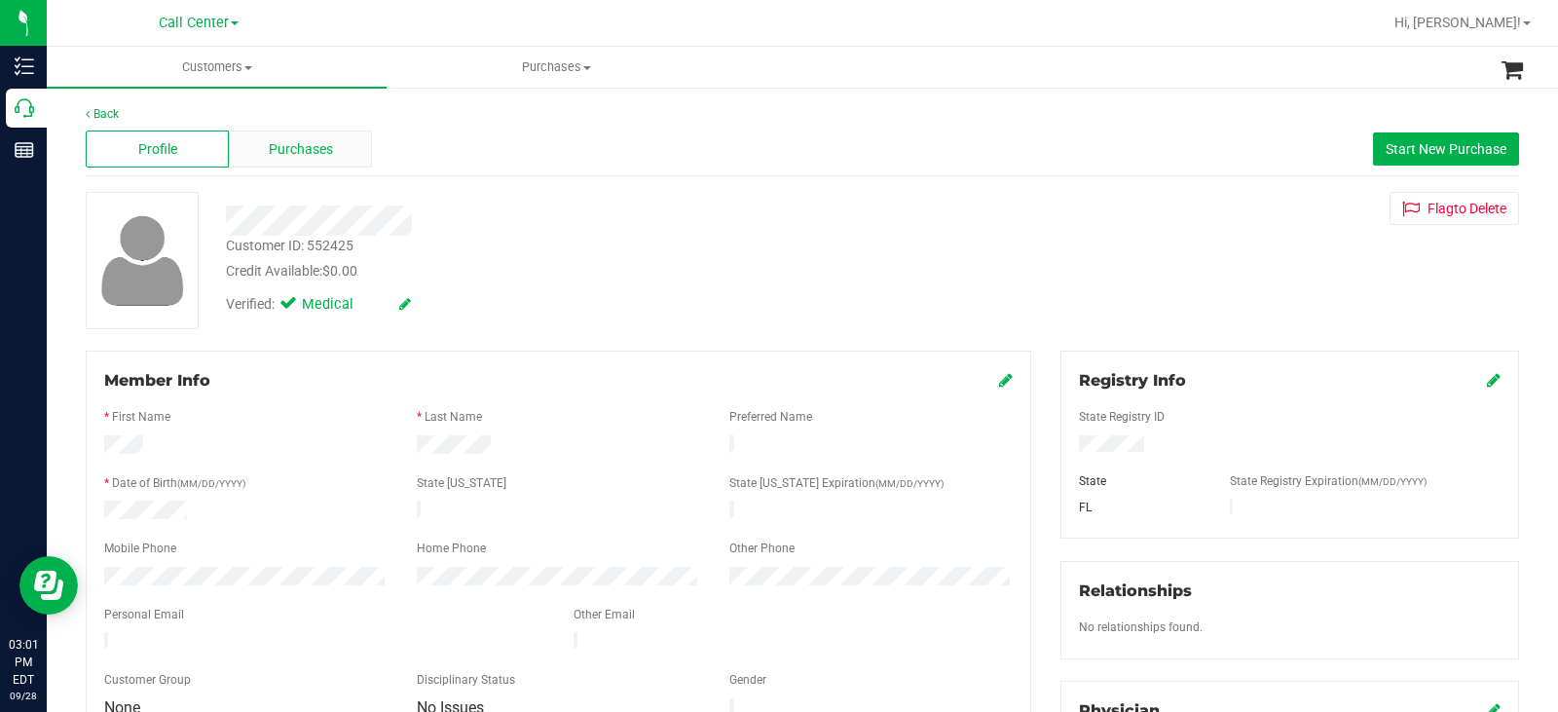
click at [325, 150] on span "Purchases" at bounding box center [301, 149] width 64 height 20
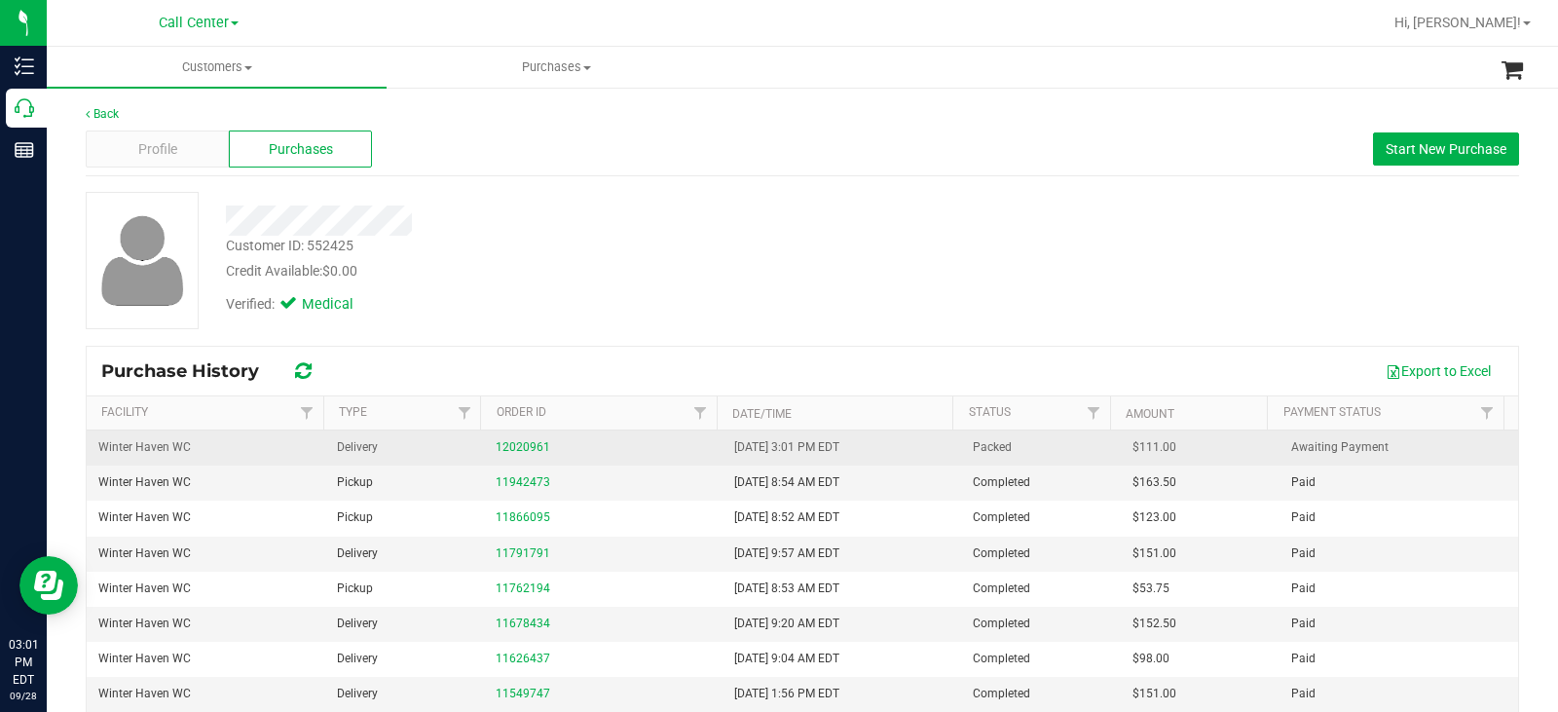
click at [506, 454] on div "12020961" at bounding box center [603, 447] width 215 height 19
click at [514, 440] on link "12020961" at bounding box center [523, 447] width 55 height 14
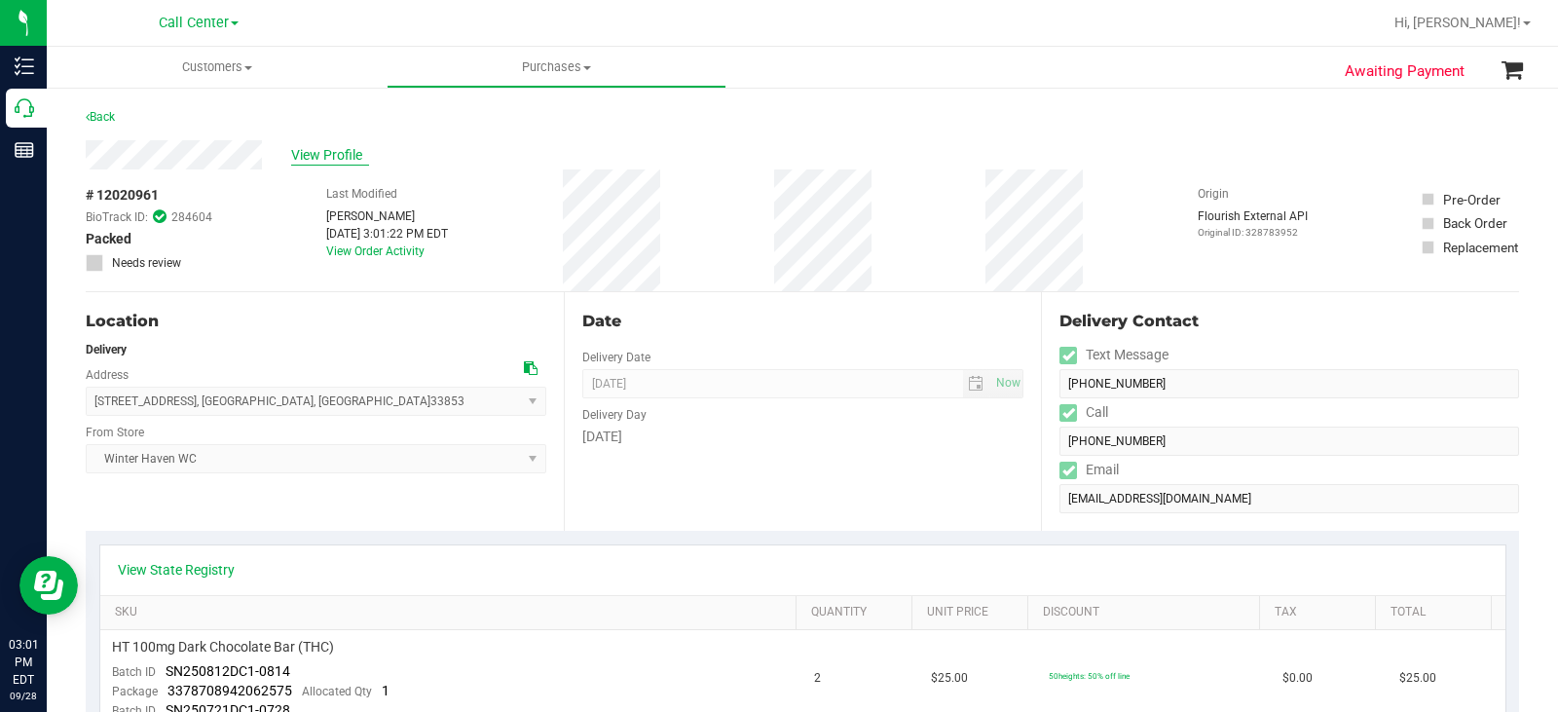
click at [312, 147] on span "View Profile" at bounding box center [330, 155] width 78 height 20
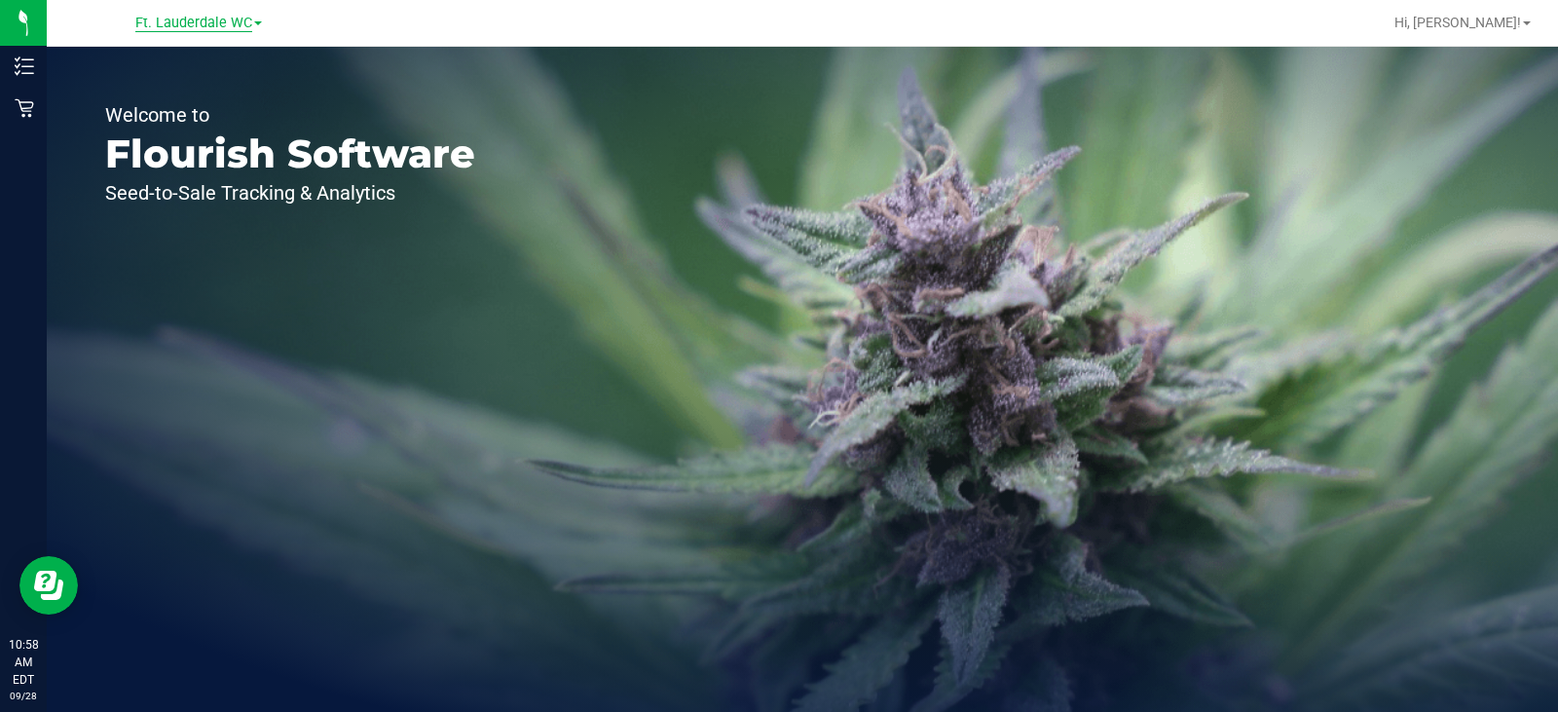
click at [174, 18] on span "Ft. Lauderdale WC" at bounding box center [193, 24] width 117 height 18
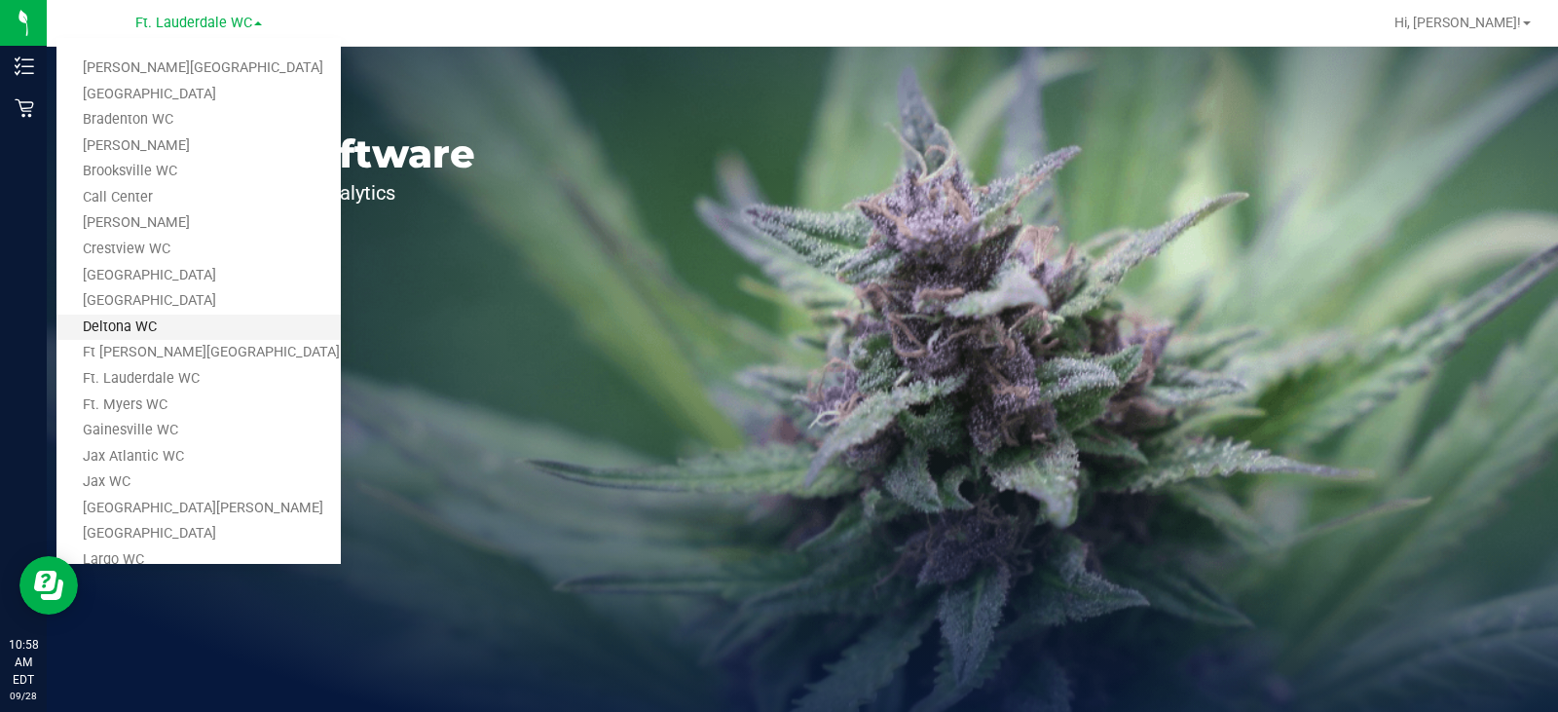
click at [133, 213] on link "Deltona WC" at bounding box center [198, 328] width 284 height 26
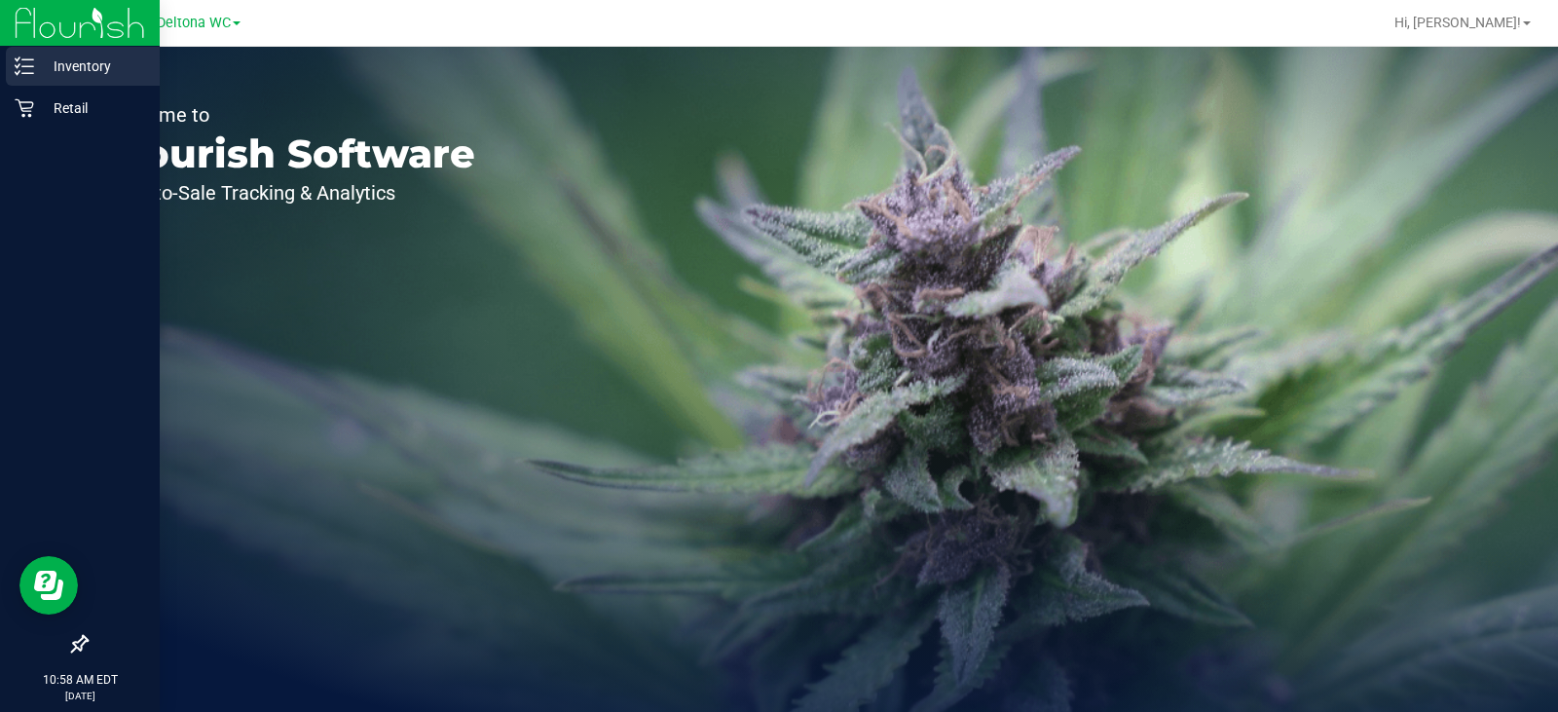
click at [41, 68] on p "Inventory" at bounding box center [92, 66] width 117 height 23
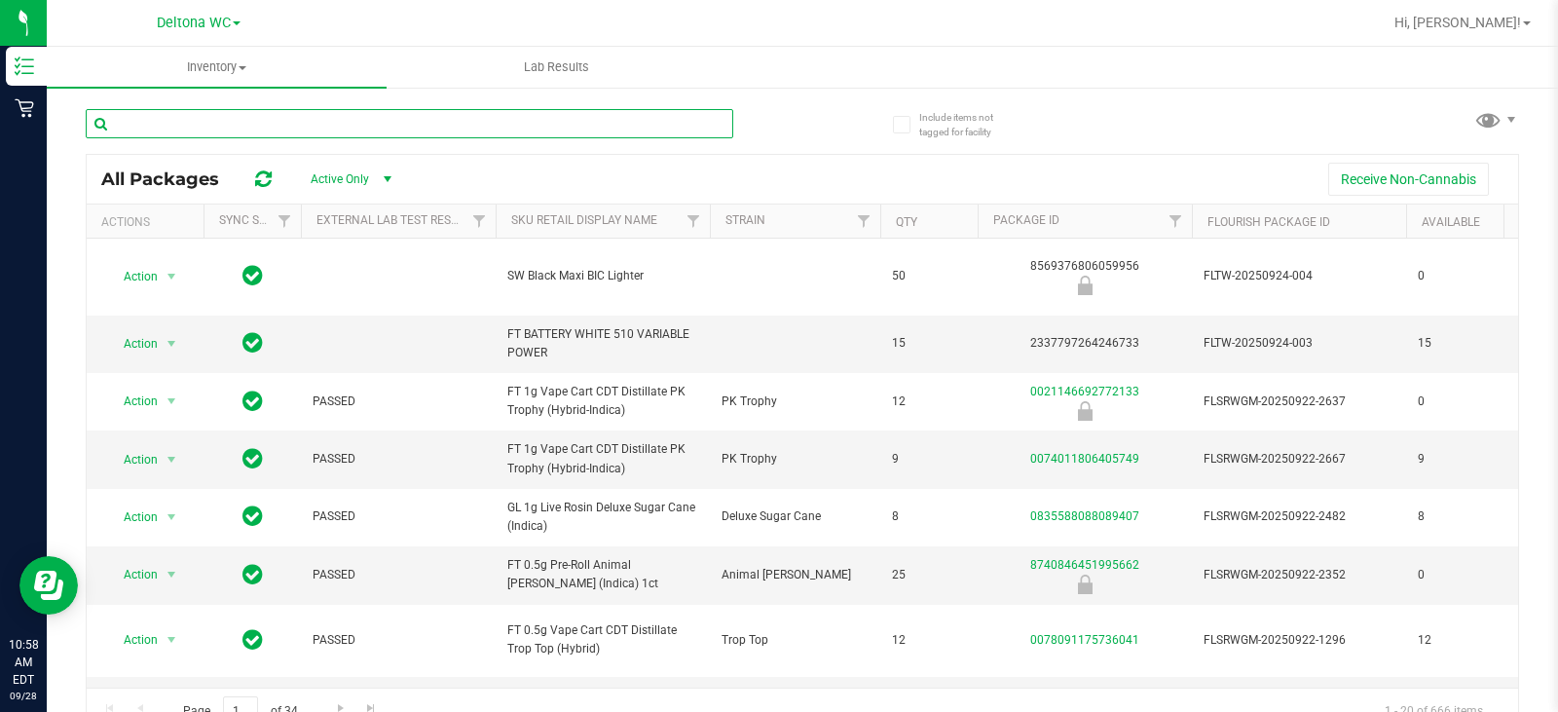
click at [274, 130] on input "text" at bounding box center [410, 123] width 648 height 29
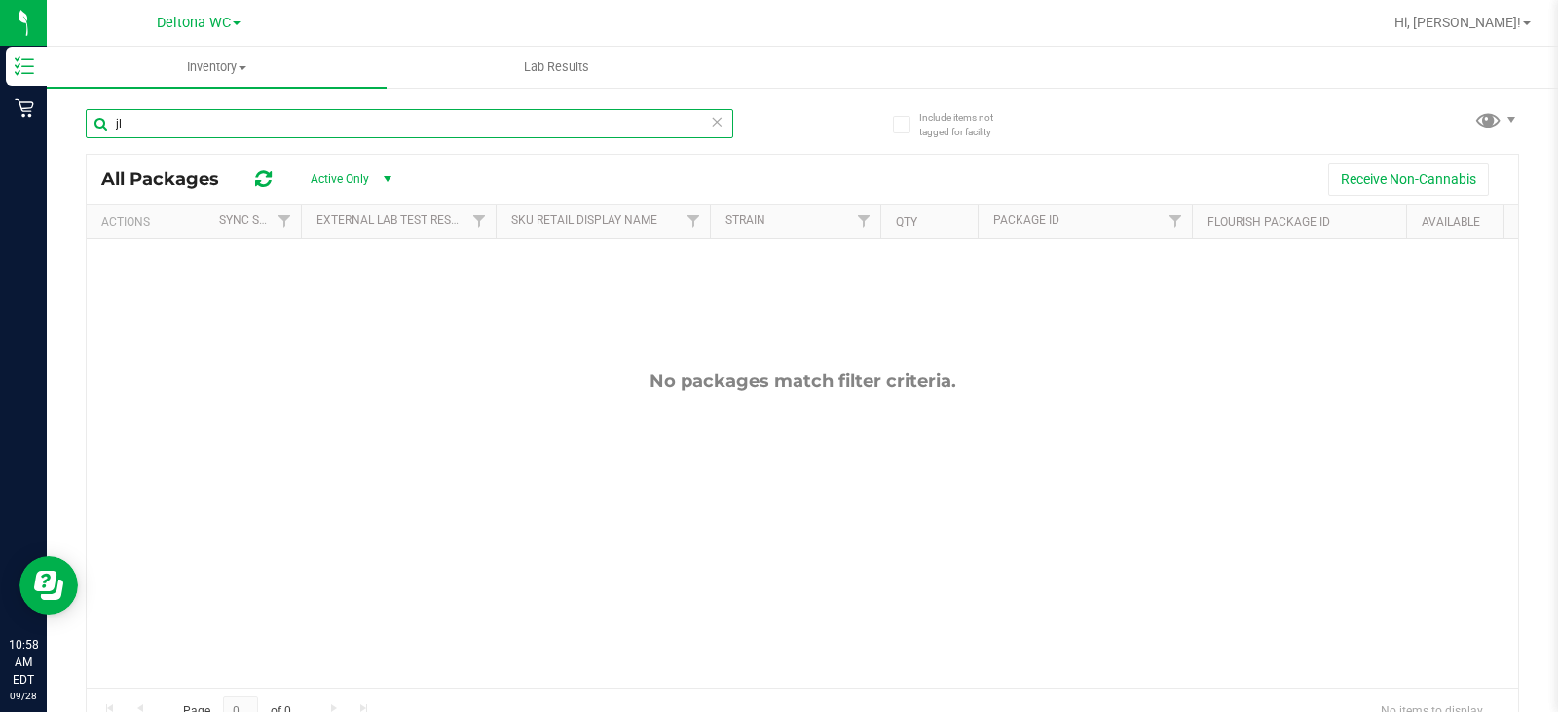
type input "j"
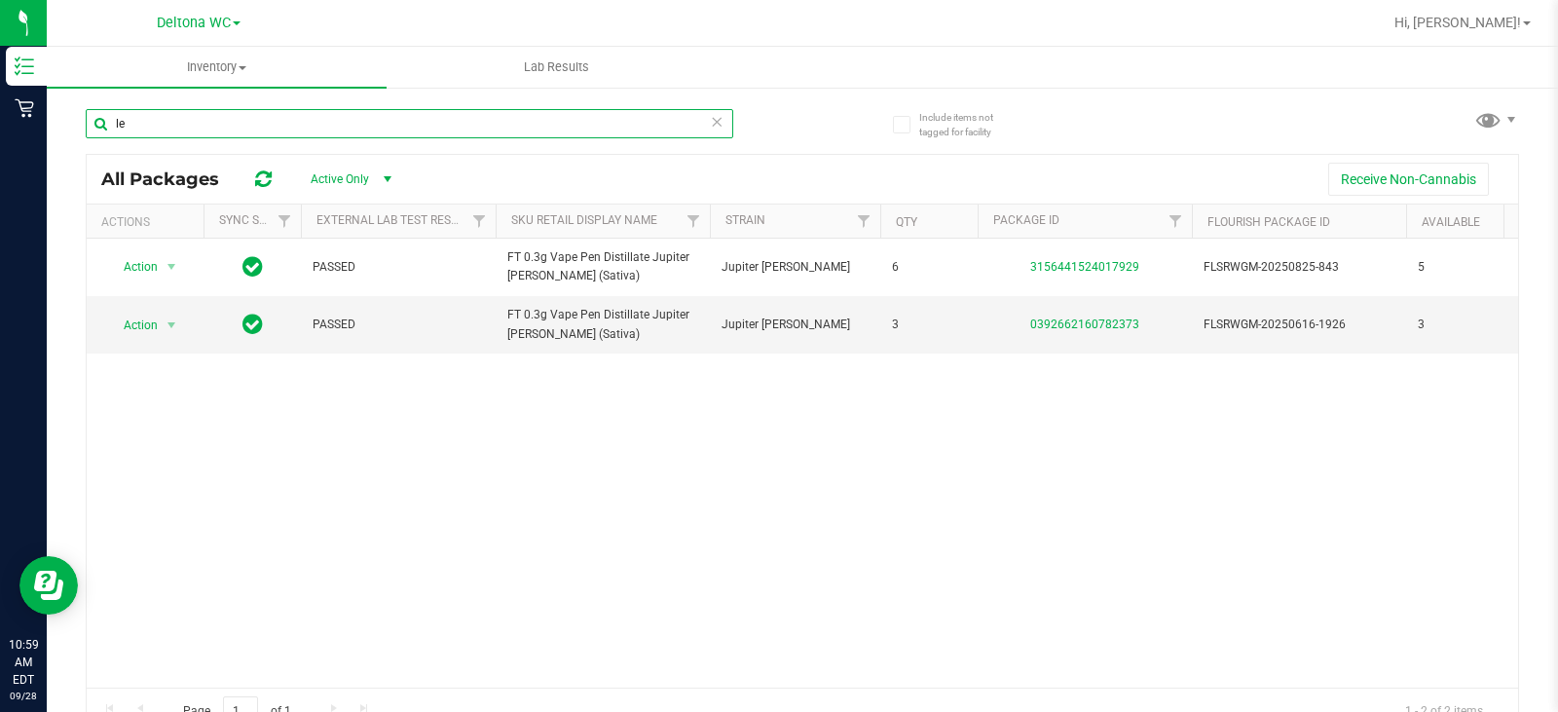
type input "l"
type input "taur"
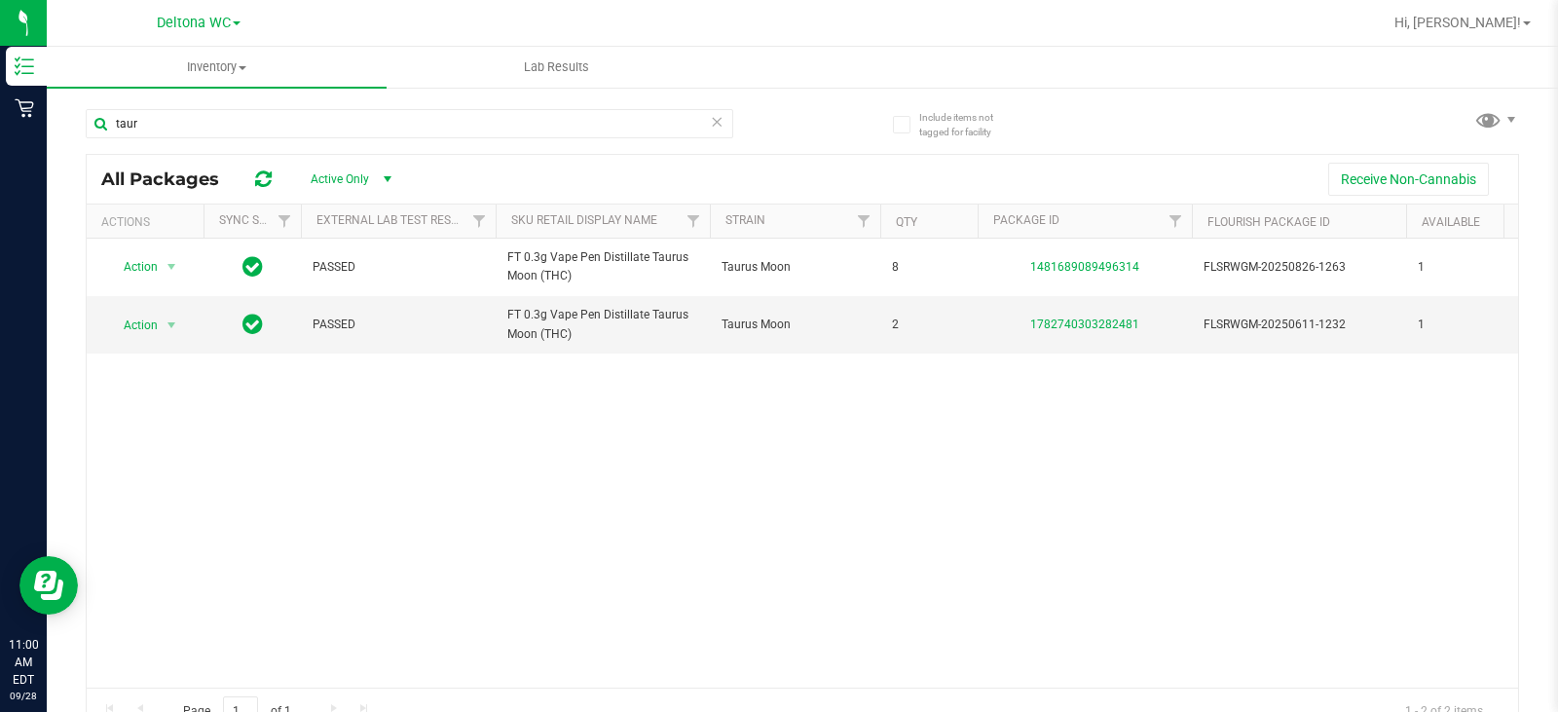
click at [589, 213] on div "Action Action Global inventory Package audit log Print package label Print prod…" at bounding box center [803, 463] width 1432 height 449
click at [357, 130] on input "taur" at bounding box center [410, 123] width 648 height 29
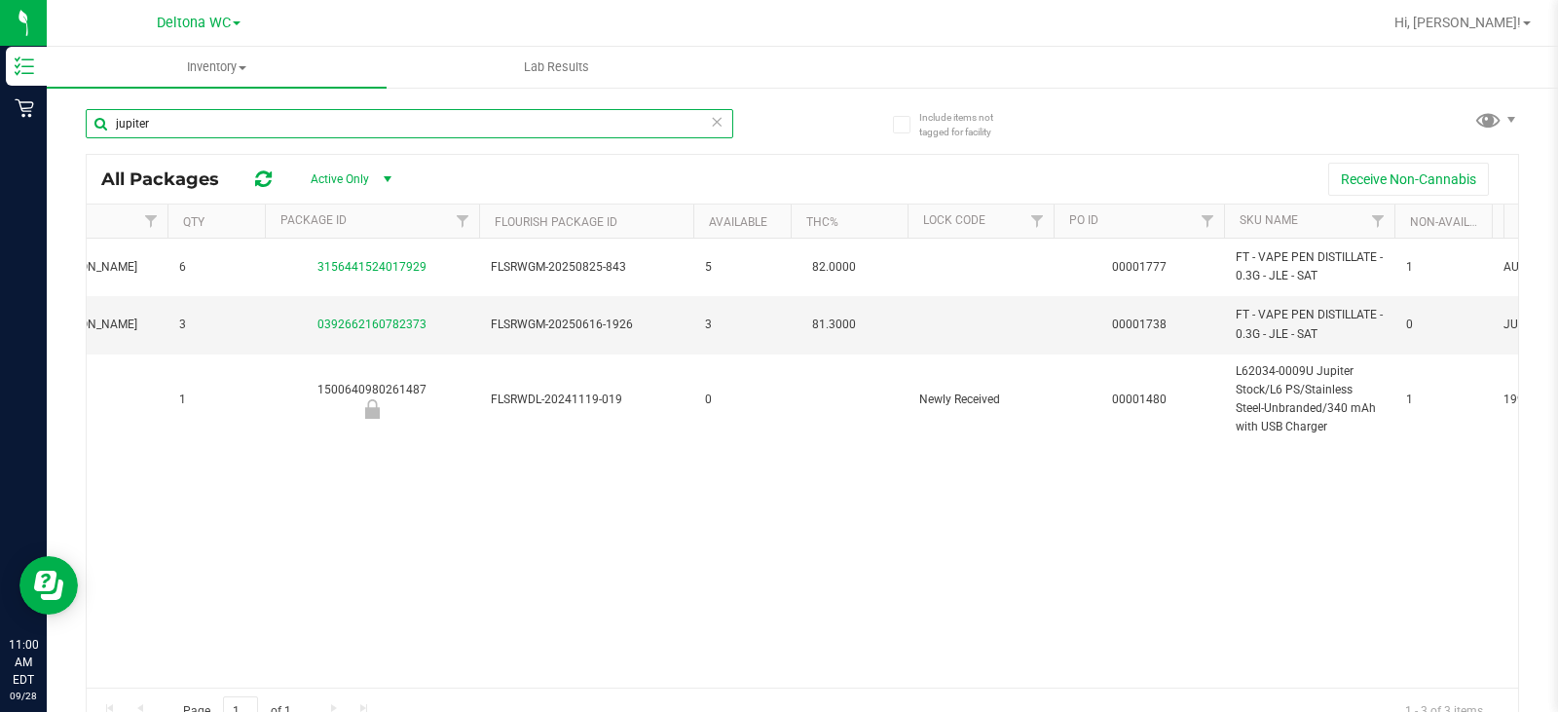
scroll to position [0, 731]
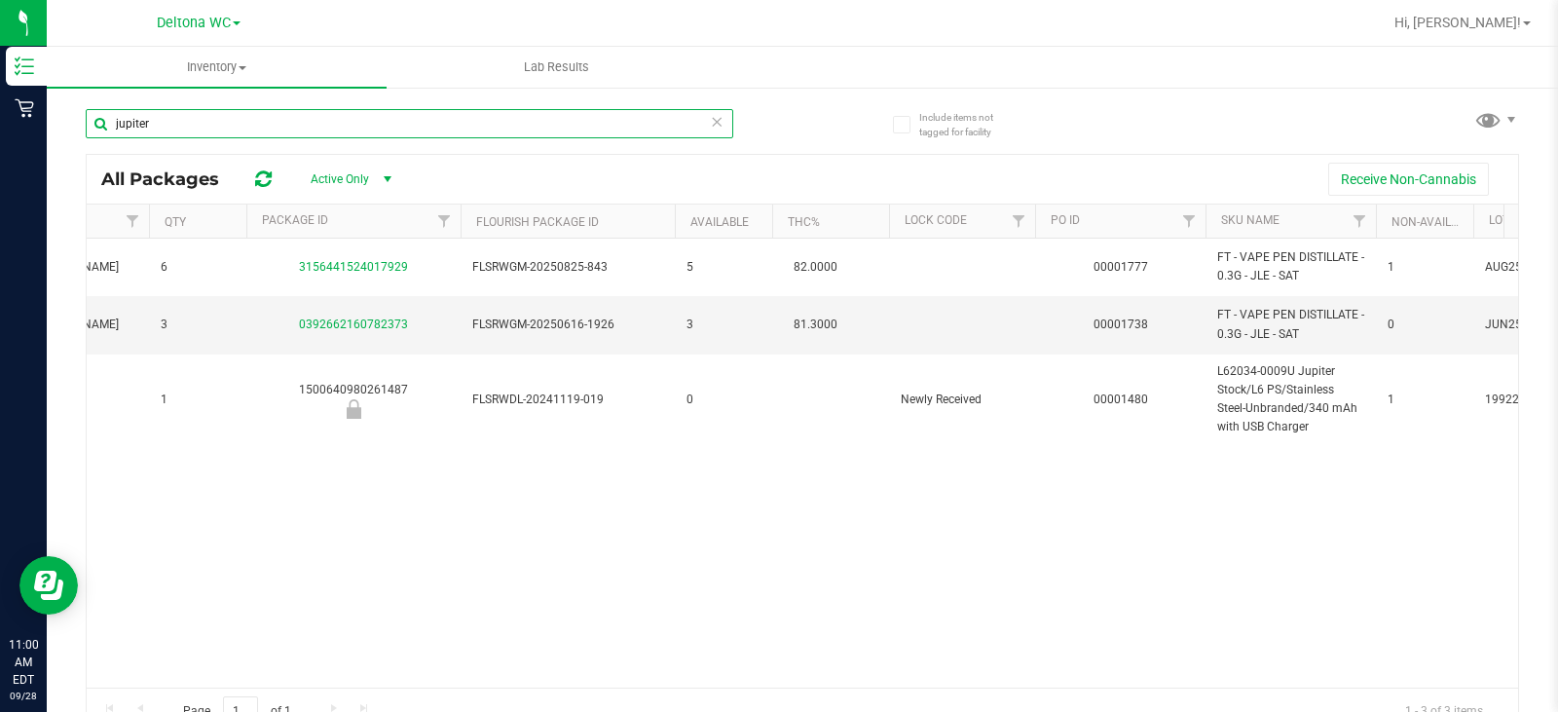
type input "jupiter"
click at [345, 146] on div "jupiter" at bounding box center [410, 131] width 648 height 45
click at [343, 130] on input "jupiter" at bounding box center [410, 123] width 648 height 29
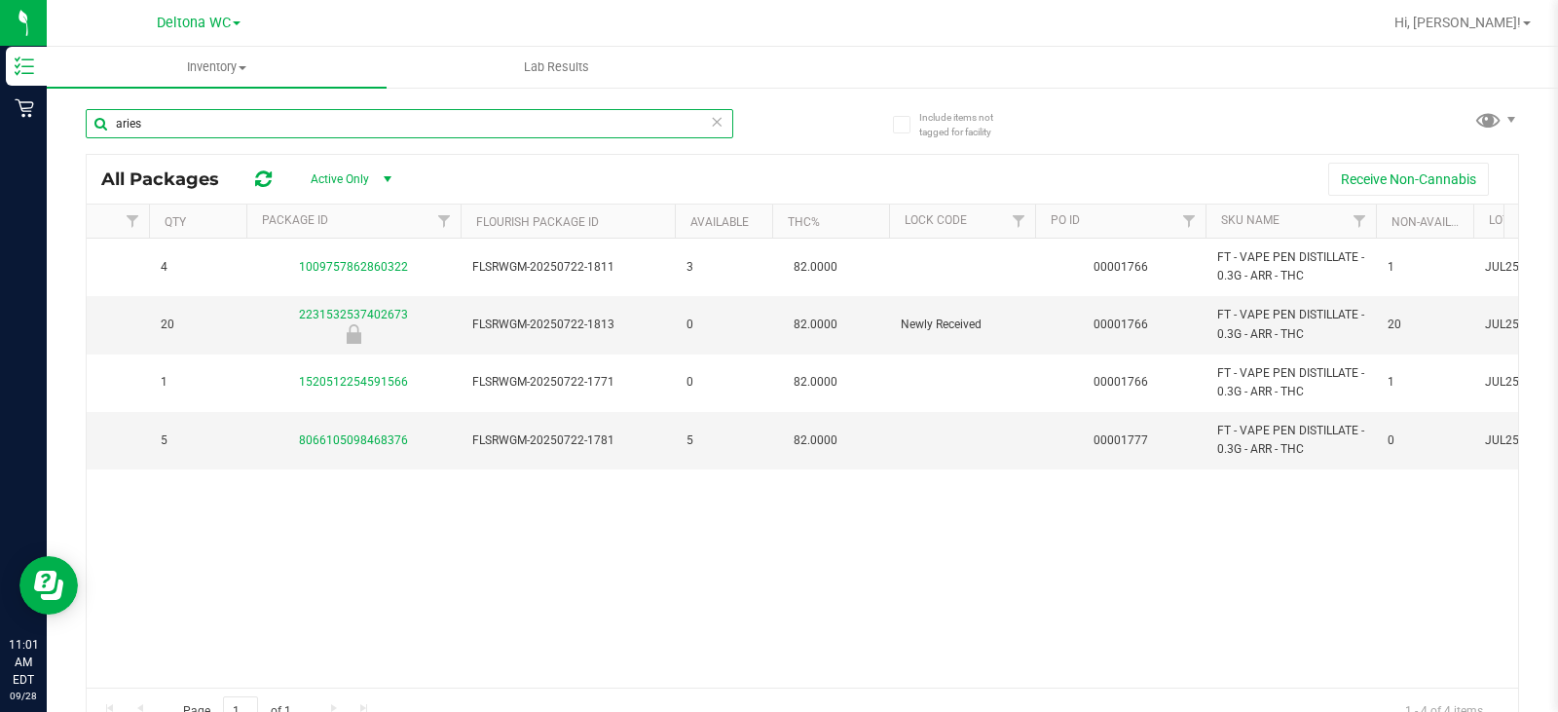
type input "aries"
click at [397, 141] on div "aries" at bounding box center [410, 131] width 648 height 45
click at [404, 132] on input "aries" at bounding box center [410, 123] width 648 height 29
click at [404, 128] on input "aries" at bounding box center [410, 123] width 648 height 29
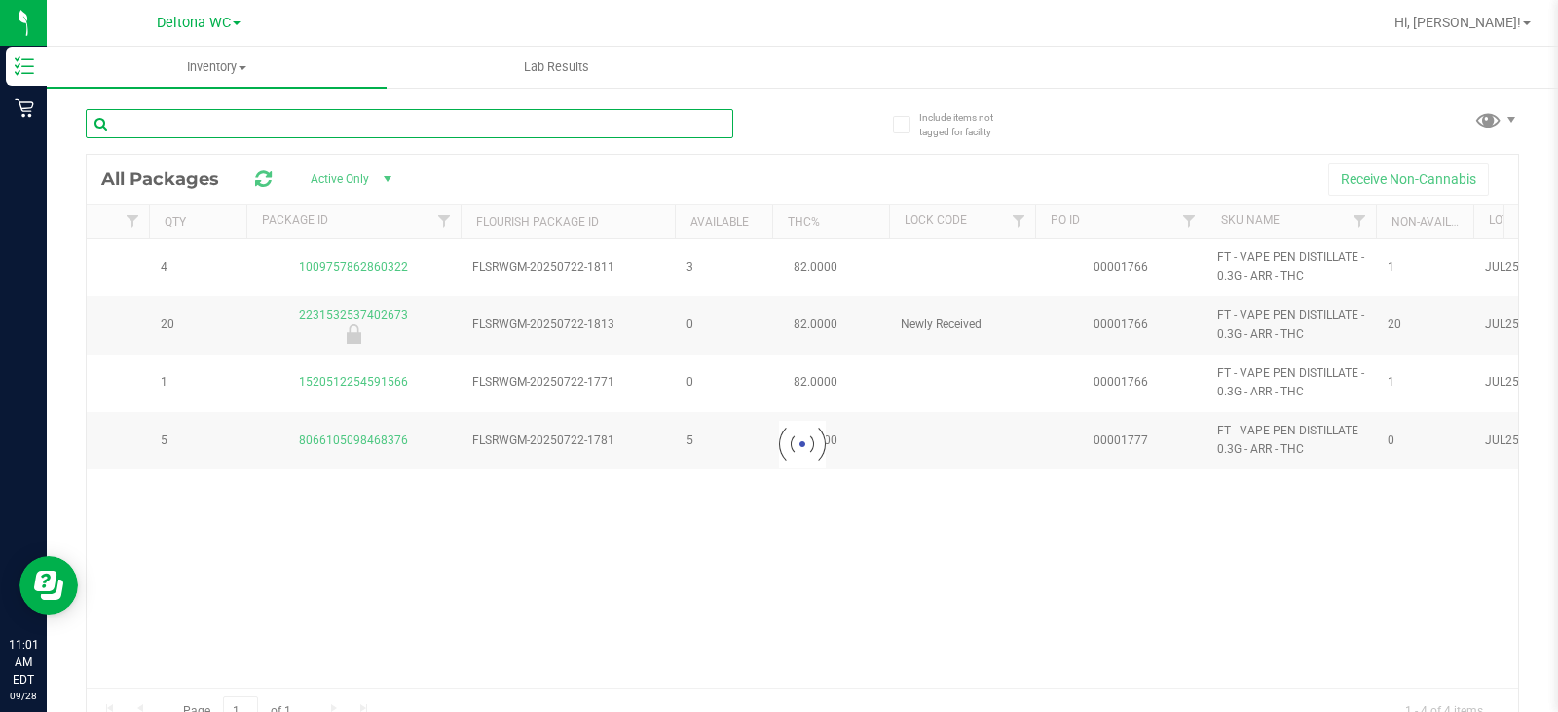
click at [404, 127] on input "text" at bounding box center [410, 123] width 648 height 29
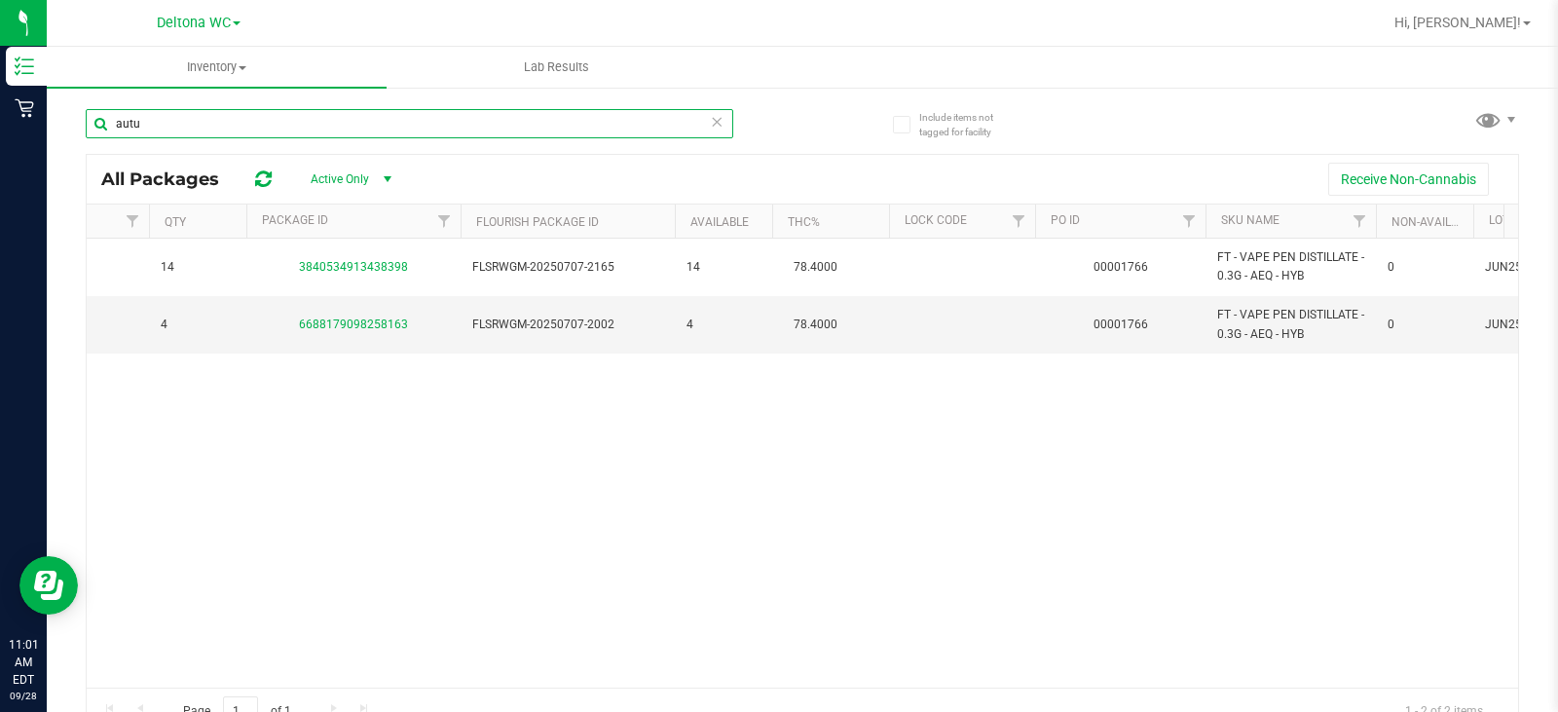
type input "autu"
drag, startPoint x: 915, startPoint y: 672, endPoint x: 1001, endPoint y: 678, distance: 86.9
click at [616, 213] on div "Action Action Global inventory Package audit log Print package label Print prod…" at bounding box center [803, 463] width 1432 height 449
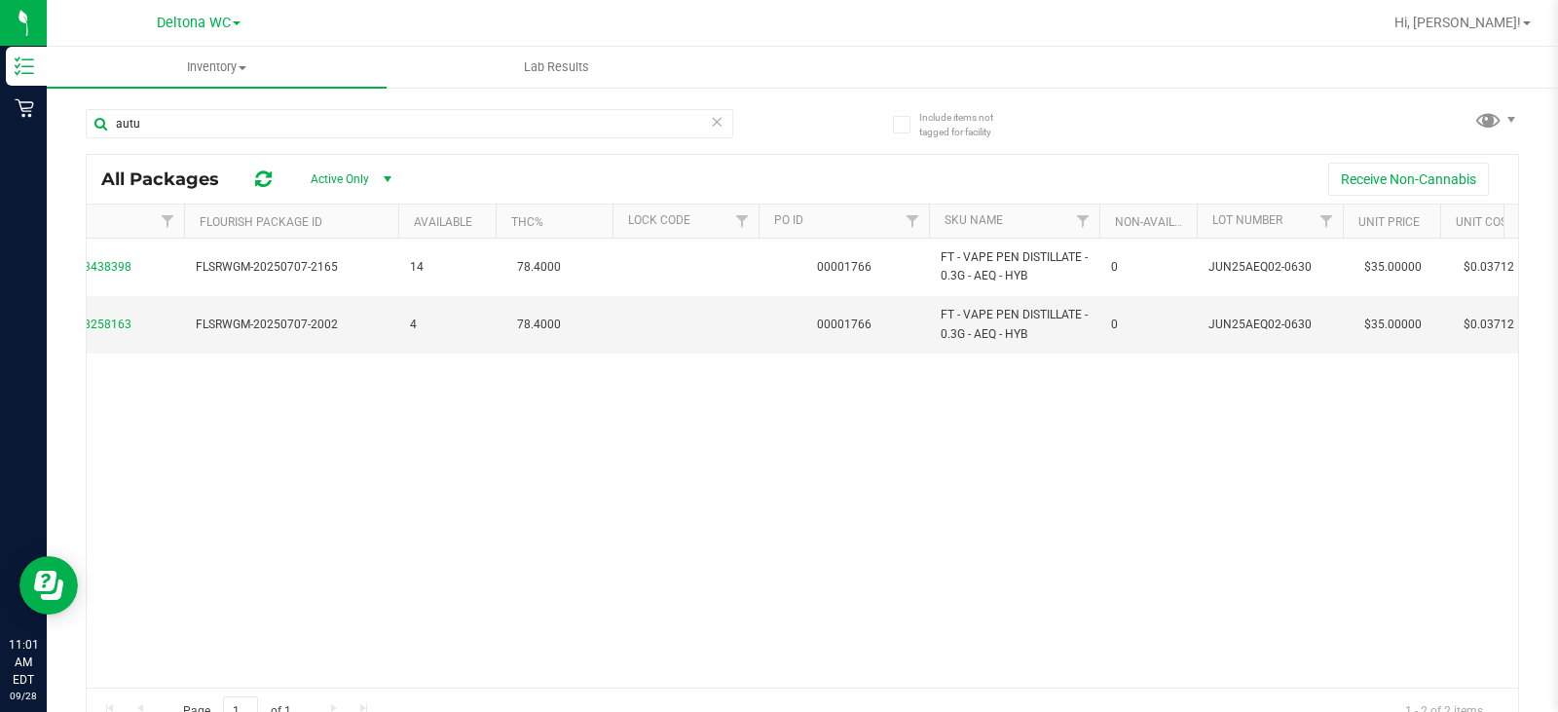
click at [616, 213] on div "Action Action Global inventory Package audit log Print package label Print prod…" at bounding box center [803, 463] width 1432 height 449
drag, startPoint x: 957, startPoint y: 671, endPoint x: 1078, endPoint y: 671, distance: 120.8
click at [616, 213] on div "Action Action Global inventory Package audit log Print package label Print prod…" at bounding box center [803, 463] width 1432 height 449
click at [616, 213] on div "Page 1 of 1 1 - 2 of 2 items" at bounding box center [803, 711] width 1432 height 47
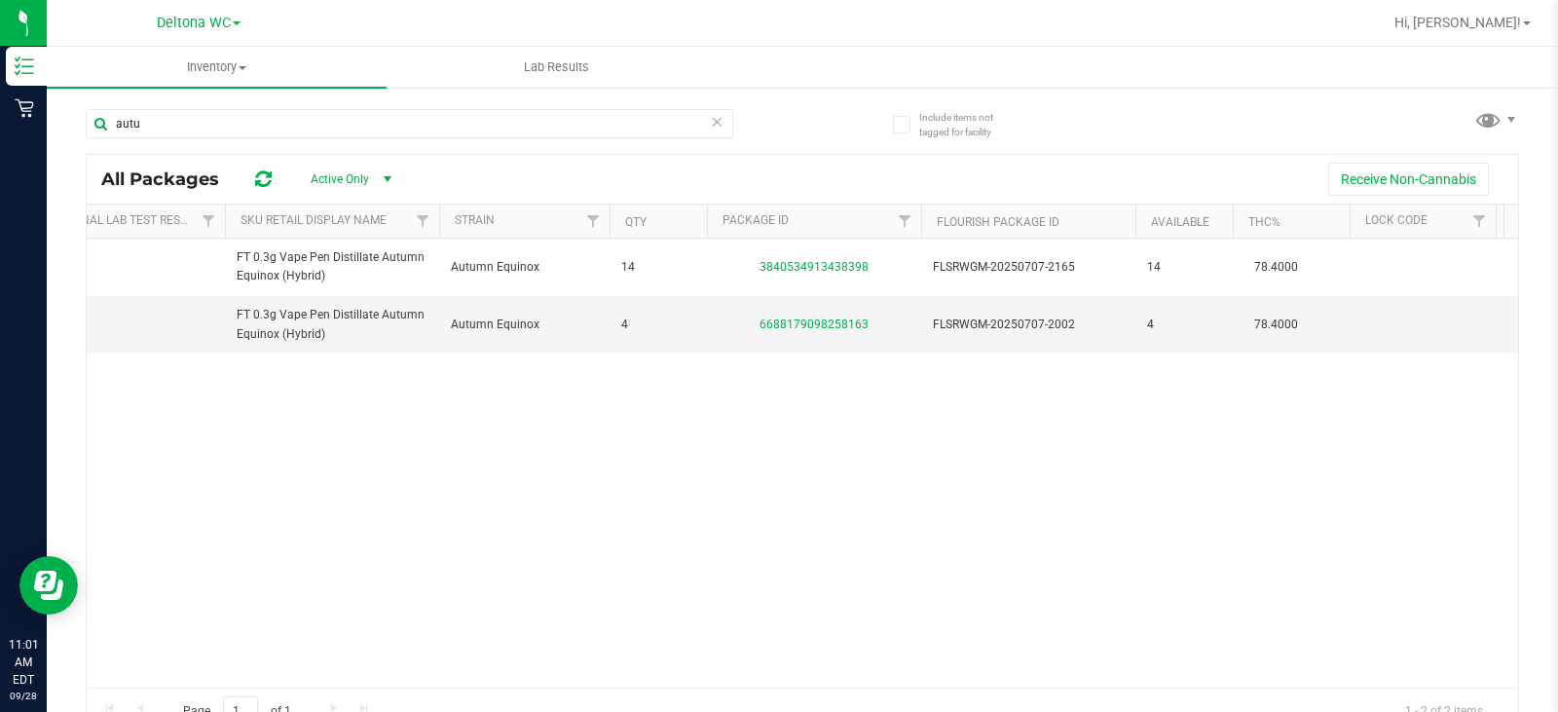
click at [616, 213] on div "Action Action Global inventory Package audit log Print package label Print prod…" at bounding box center [803, 463] width 1432 height 449
click at [145, 127] on input "autu" at bounding box center [410, 123] width 648 height 29
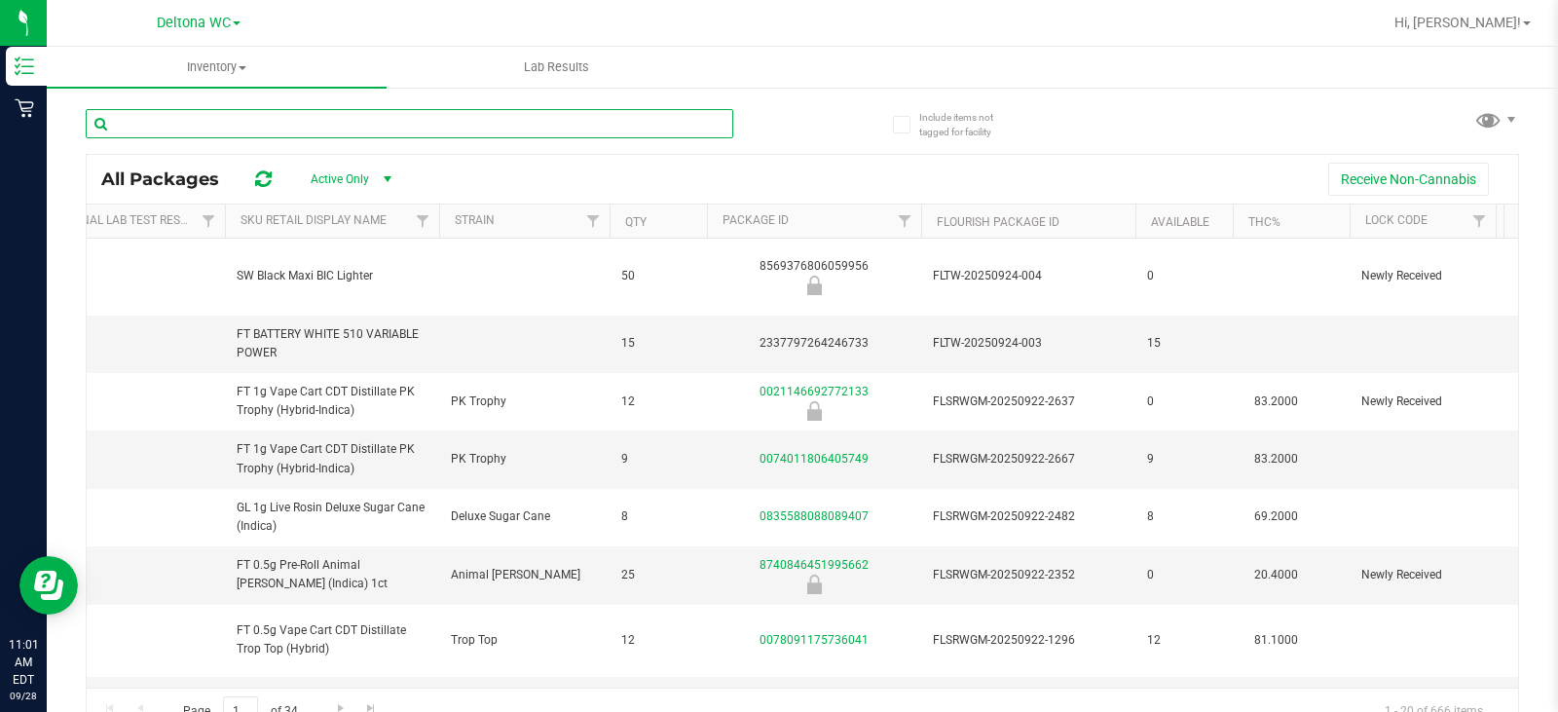
click at [413, 121] on input "text" at bounding box center [410, 123] width 648 height 29
click at [271, 124] on input "text" at bounding box center [410, 123] width 648 height 29
click at [217, 104] on div at bounding box center [444, 123] width 717 height 62
click at [211, 121] on input "text" at bounding box center [410, 123] width 648 height 29
click at [157, 128] on input "text" at bounding box center [410, 123] width 648 height 29
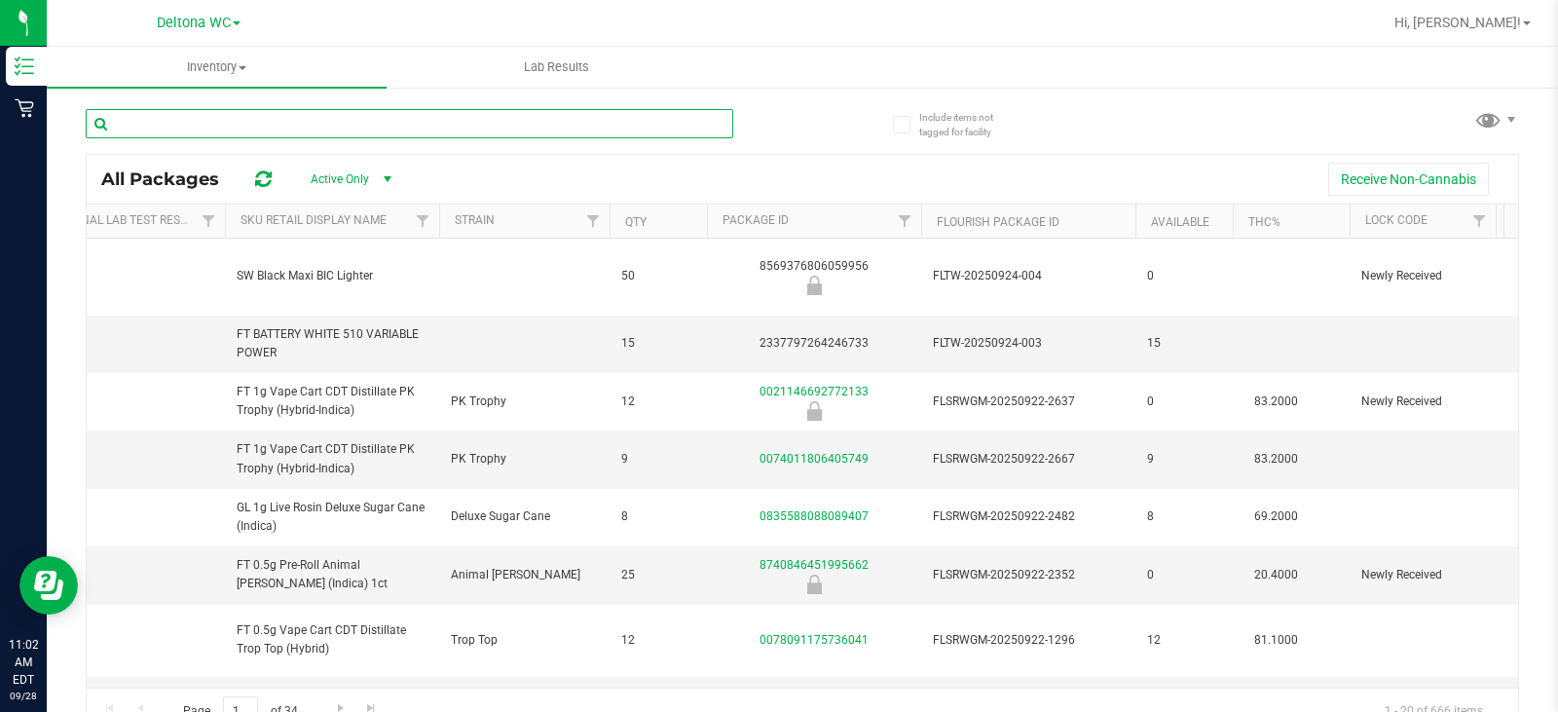
click at [157, 128] on input "text" at bounding box center [410, 123] width 648 height 29
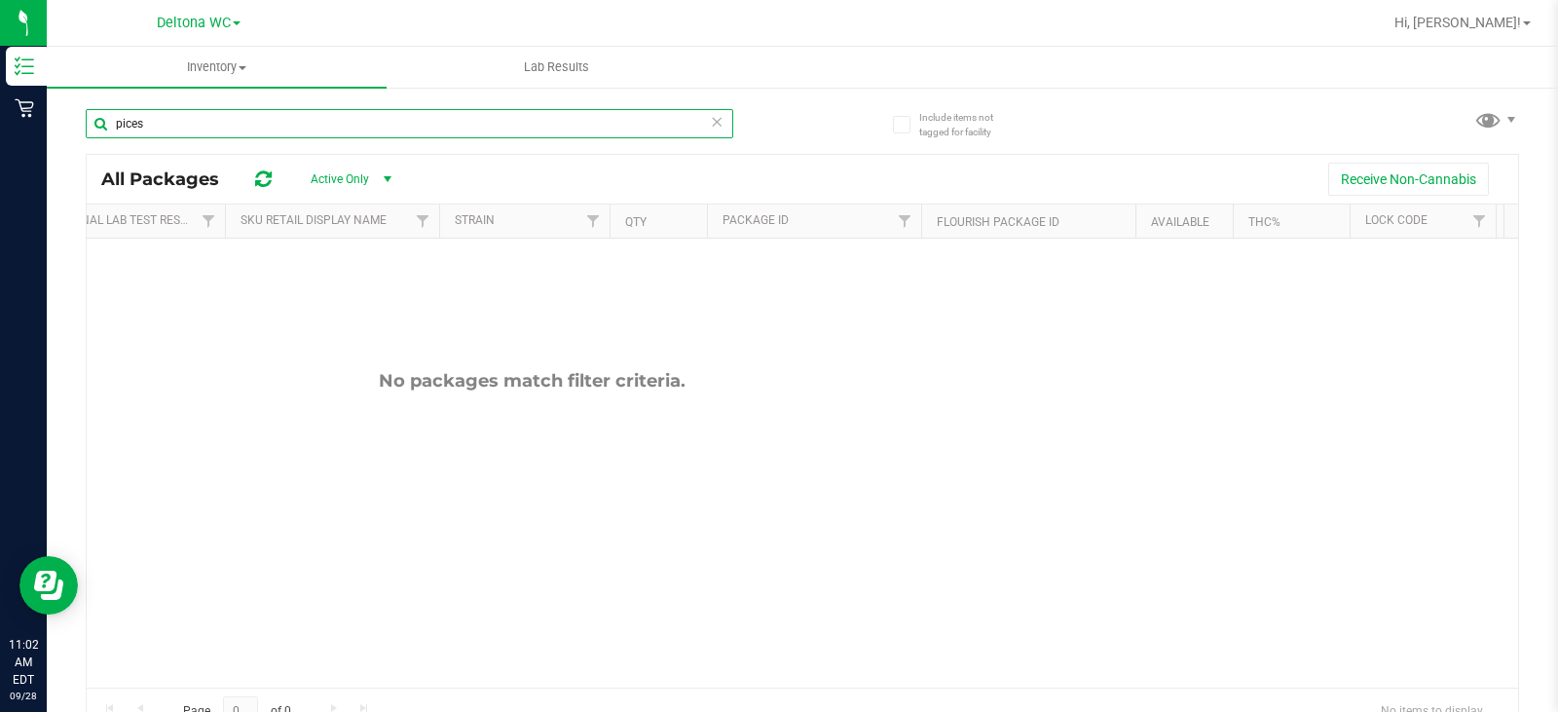
drag, startPoint x: 133, startPoint y: 125, endPoint x: 402, endPoint y: 123, distance: 268.8
click at [400, 124] on input "pices" at bounding box center [410, 123] width 648 height 29
type input "pi"
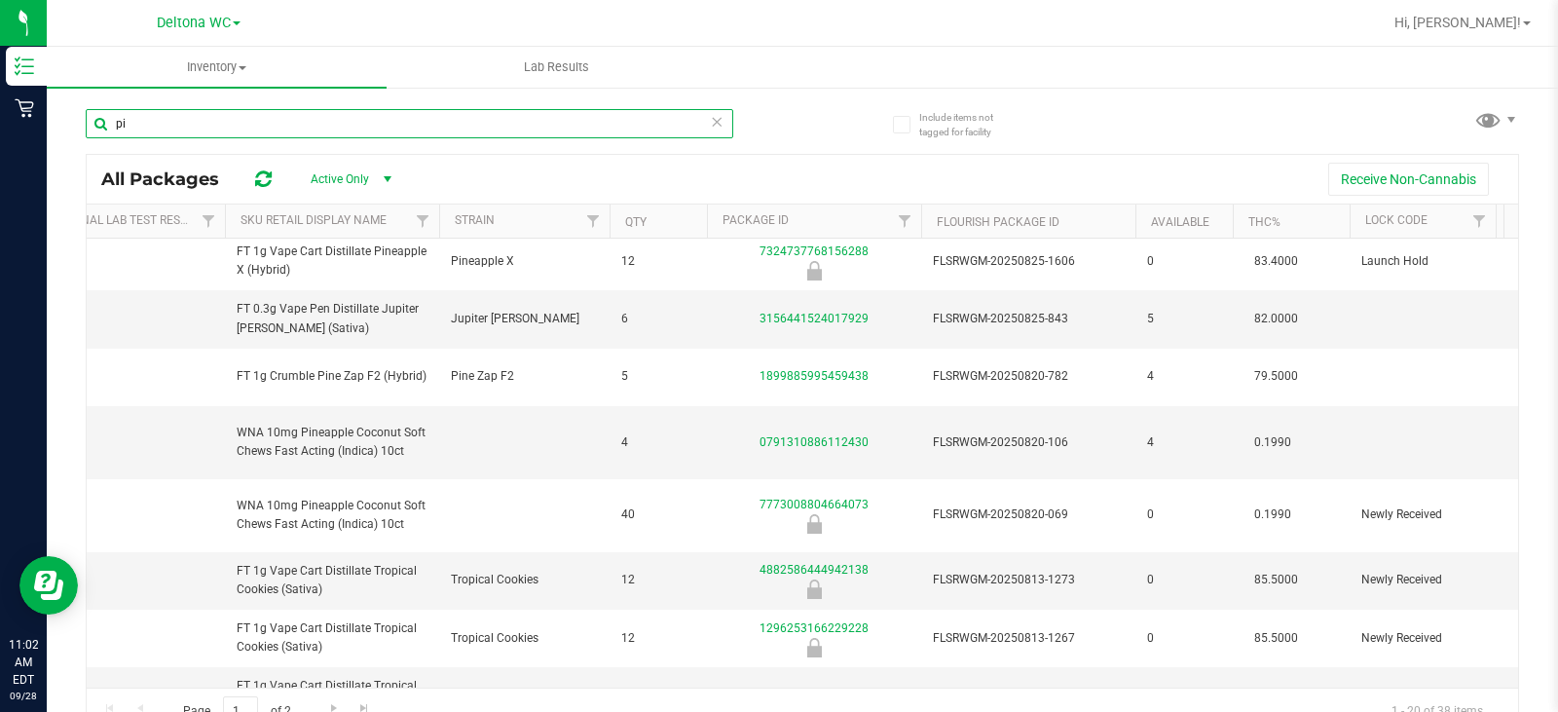
scroll to position [770, 271]
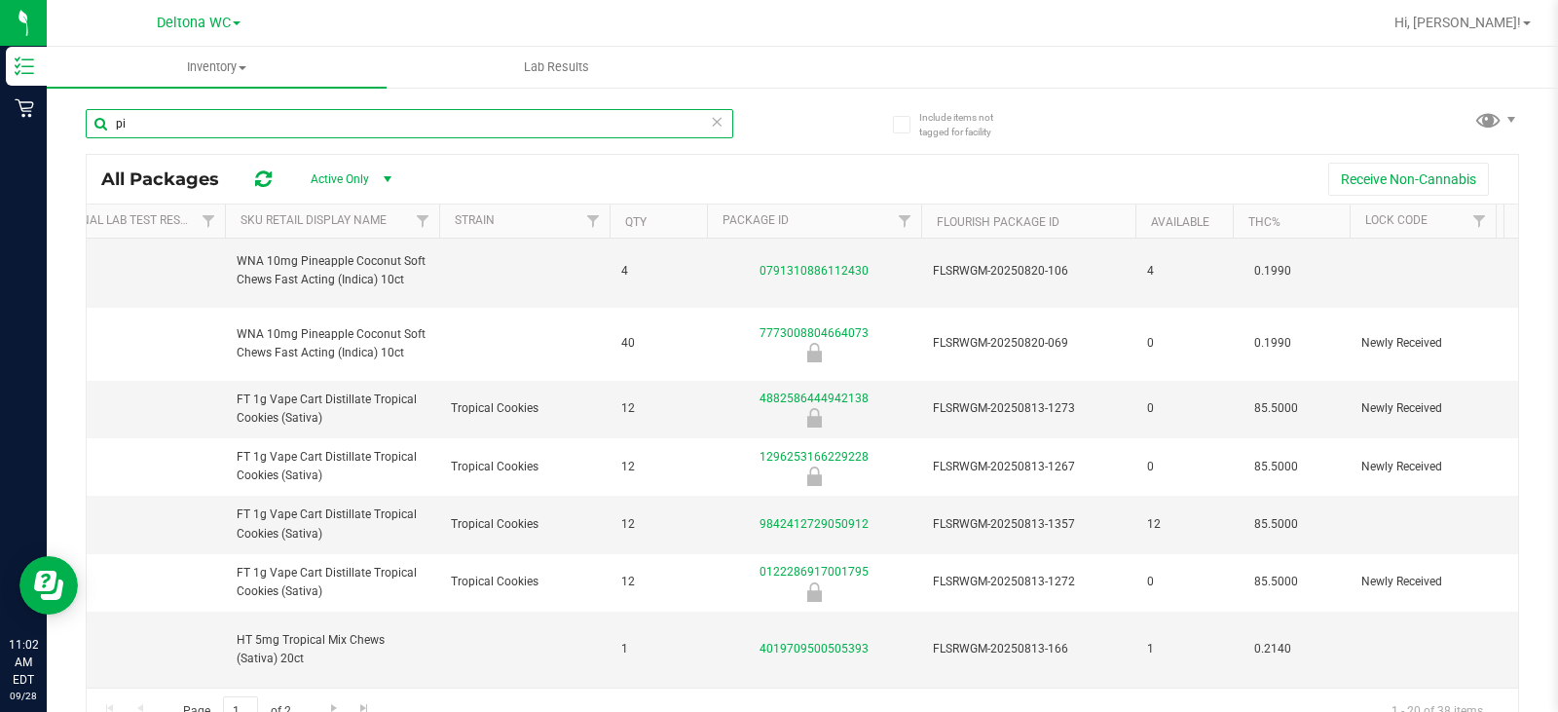
click at [388, 123] on input "pi" at bounding box center [410, 123] width 648 height 29
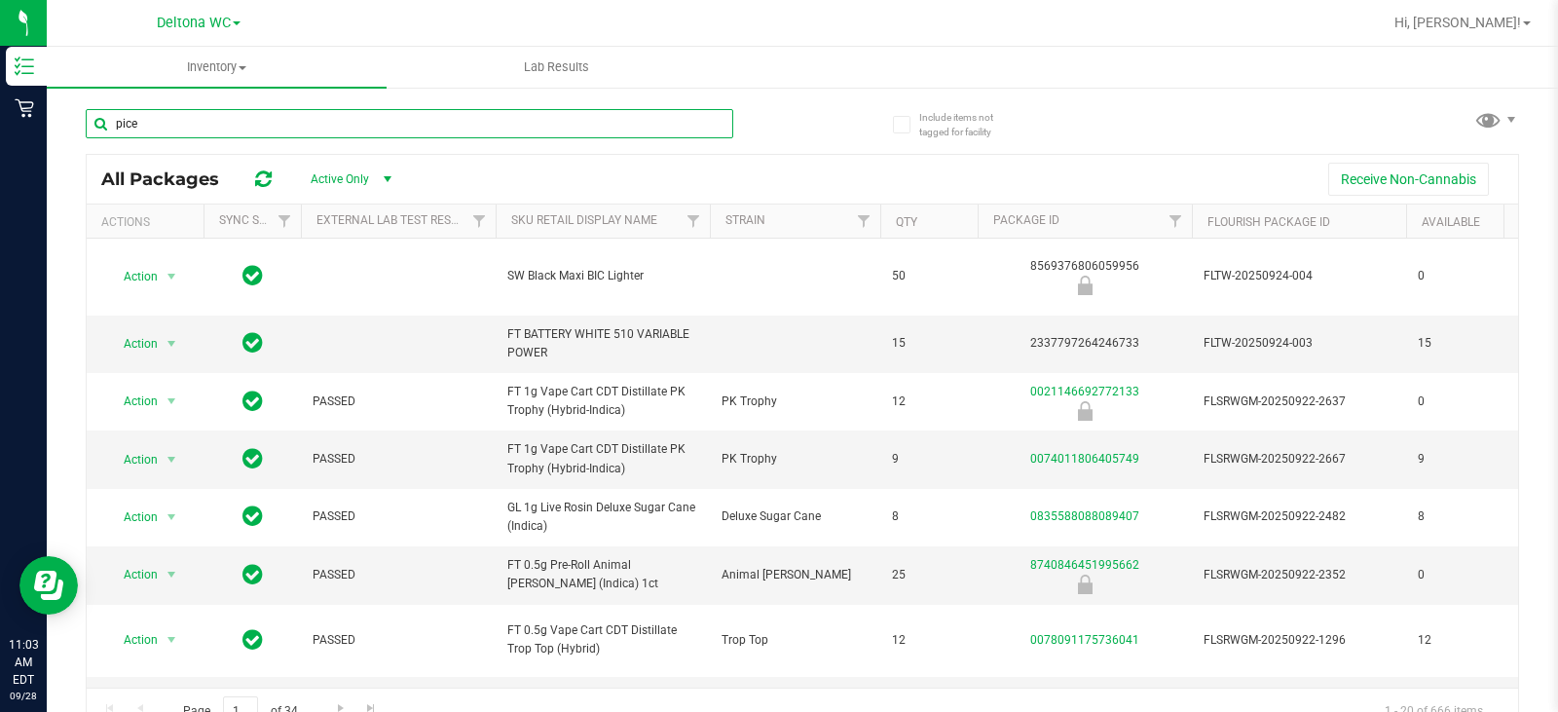
type input "pices"
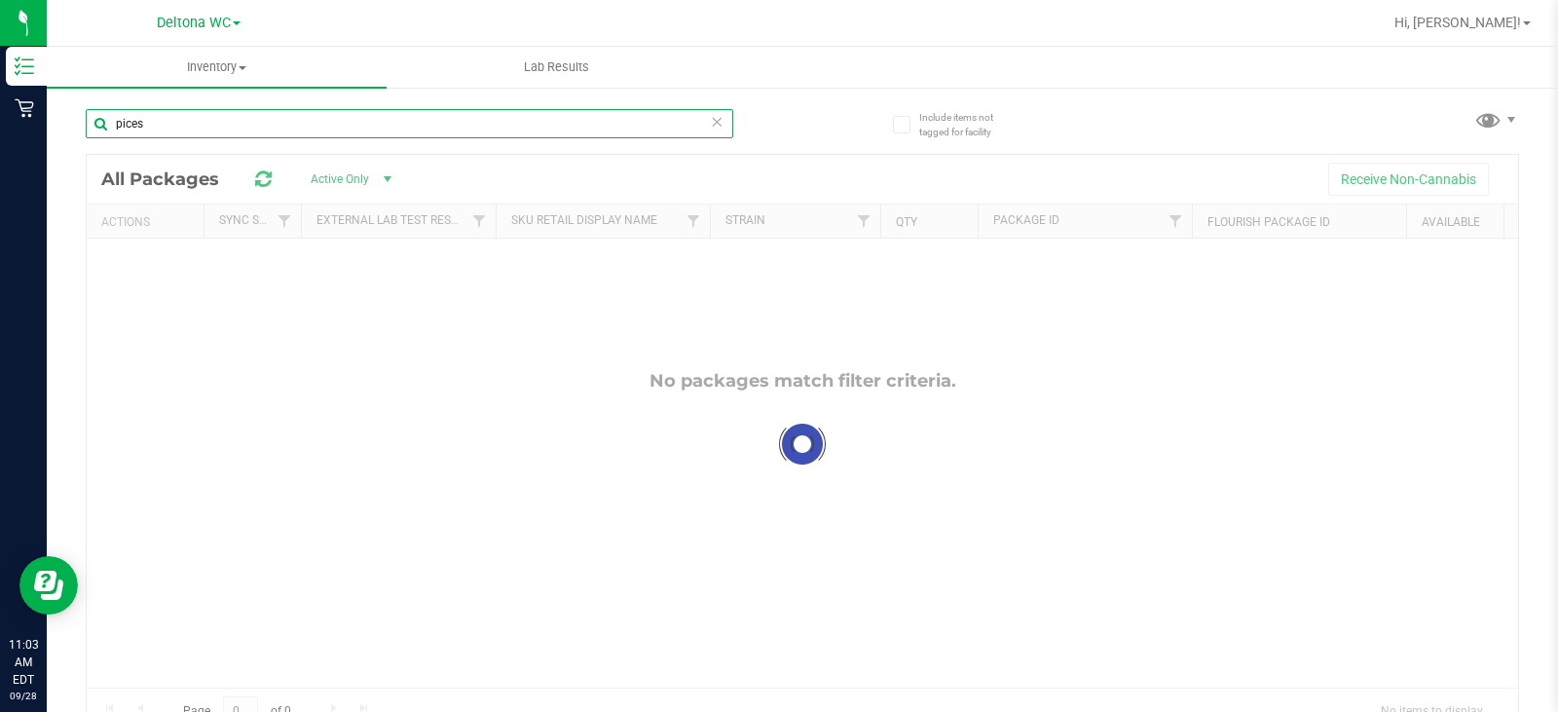
drag, startPoint x: 131, startPoint y: 126, endPoint x: 433, endPoint y: 123, distance: 301.9
click at [433, 123] on input "pices" at bounding box center [410, 123] width 648 height 29
click at [431, 124] on input "pices" at bounding box center [410, 123] width 648 height 29
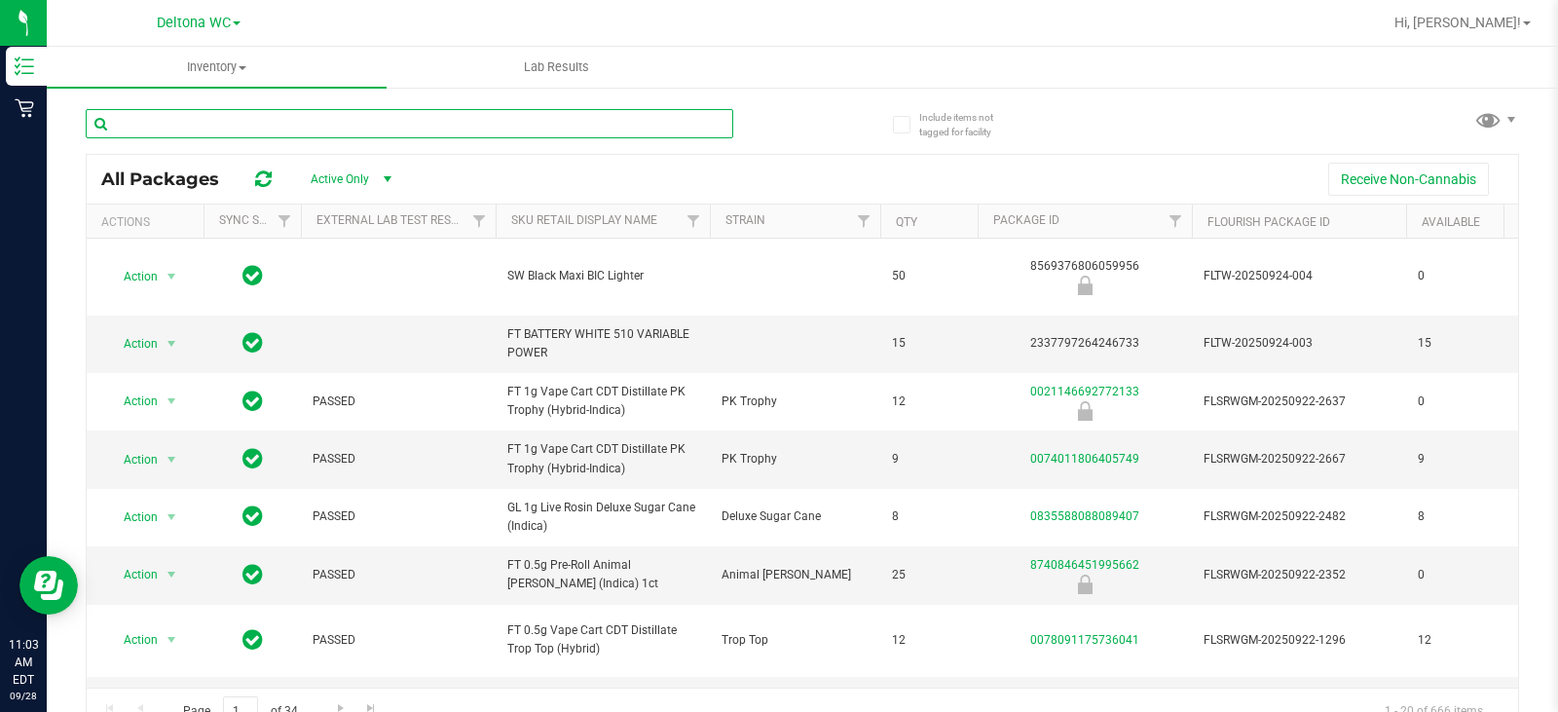
click at [427, 127] on input "text" at bounding box center [410, 123] width 648 height 29
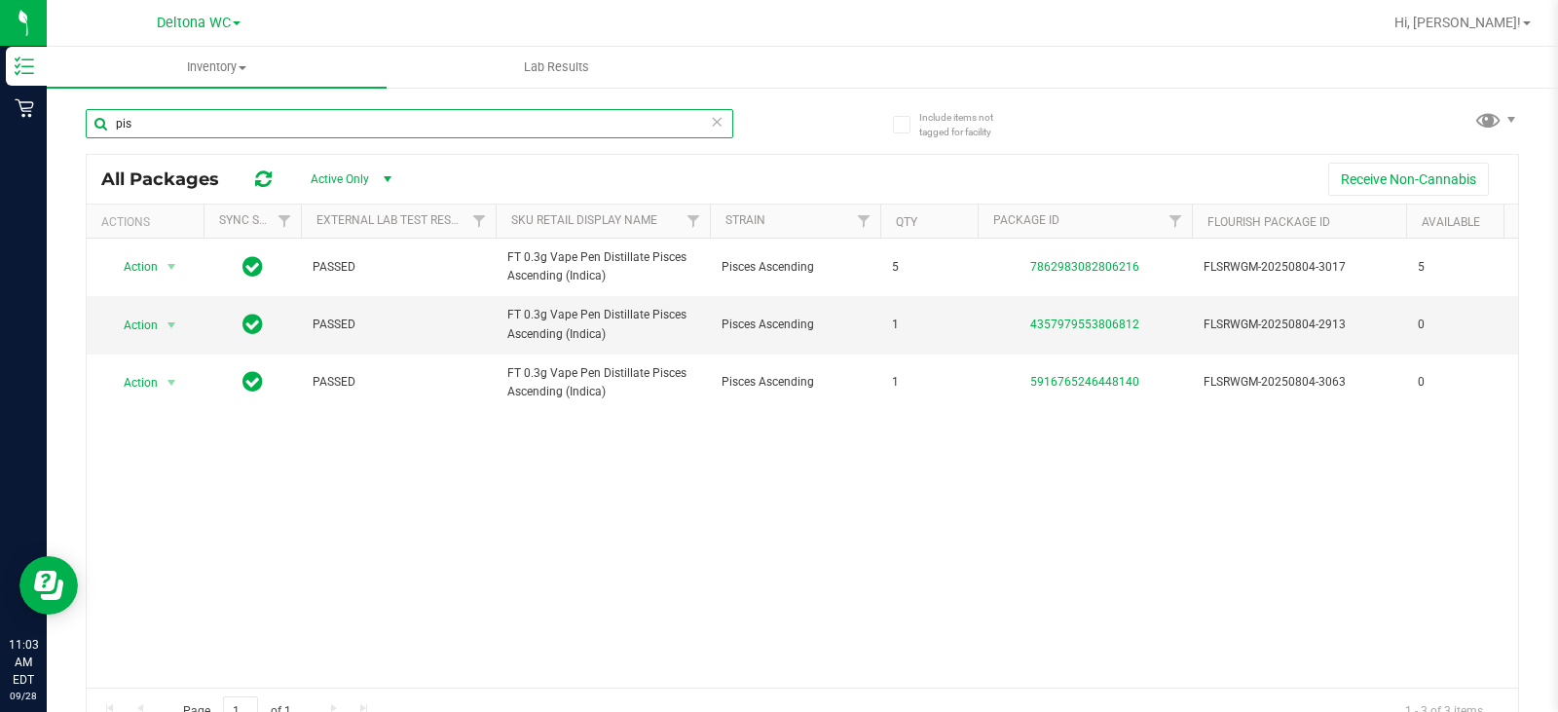
type input "pis"
click at [310, 213] on div "Action Action Global inventory Package audit log Print package label Print prod…" at bounding box center [803, 463] width 1432 height 449
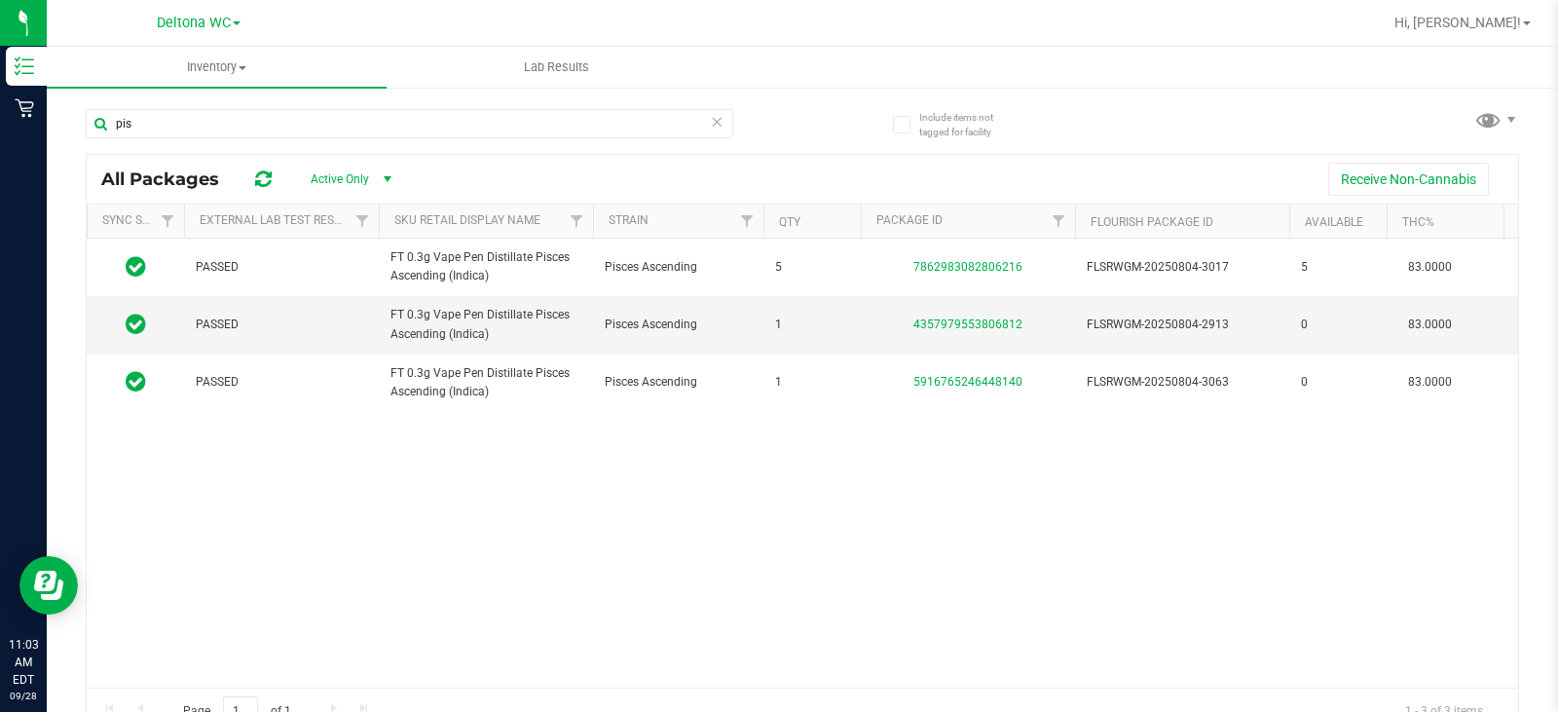
scroll to position [0, 105]
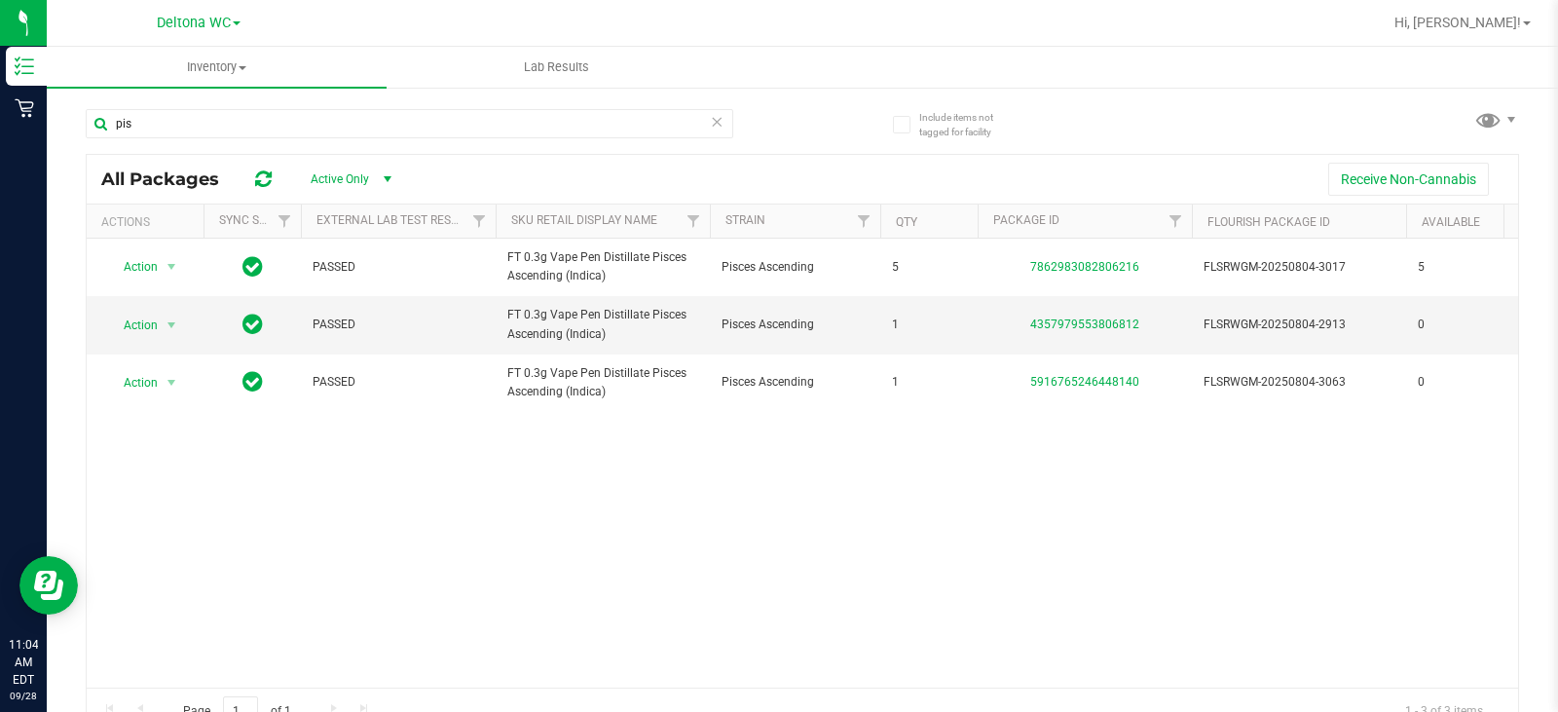
click at [462, 213] on div "Action Action Global inventory Package audit log Print package label Print prod…" at bounding box center [803, 463] width 1432 height 449
click at [572, 110] on input "pis" at bounding box center [410, 123] width 648 height 29
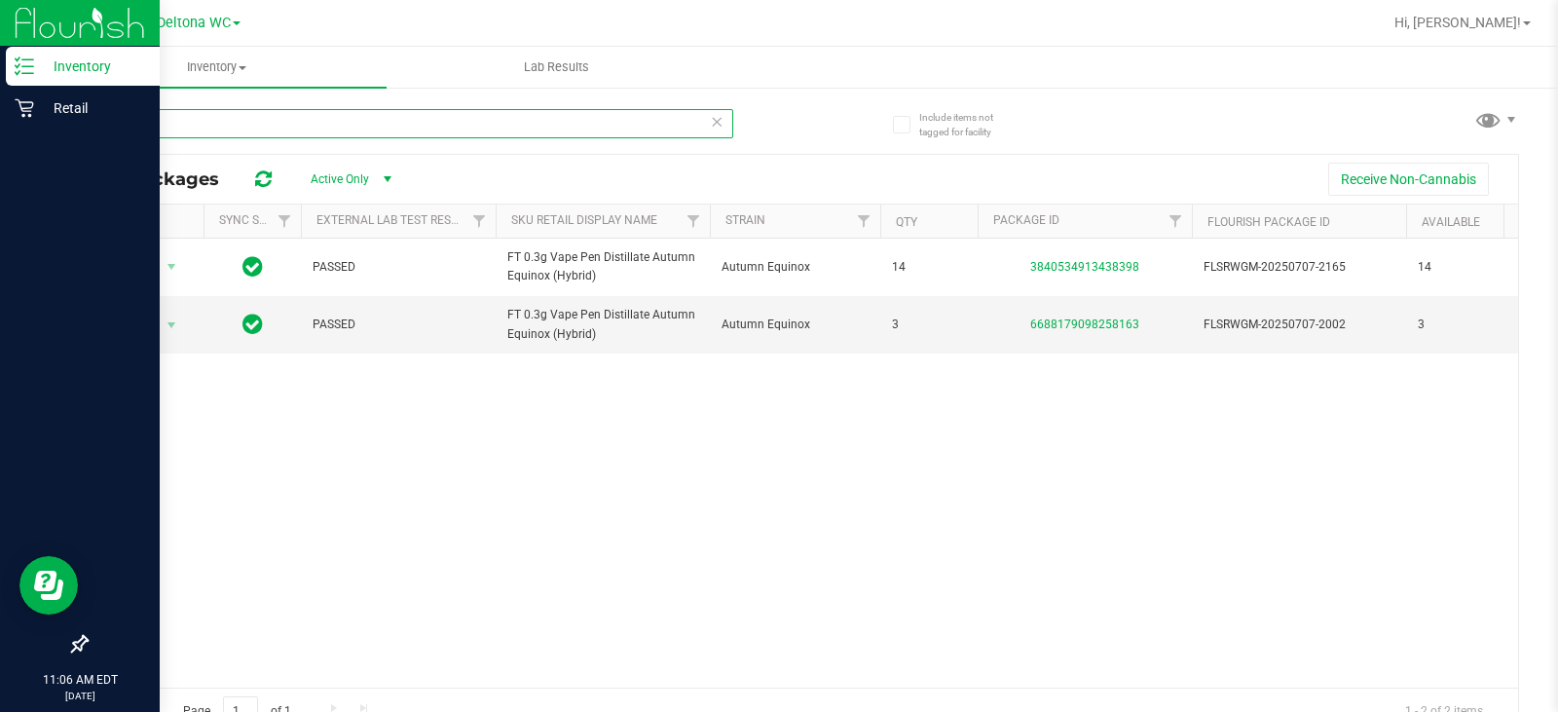
type input "aut"
click at [22, 64] on icon at bounding box center [24, 65] width 19 height 19
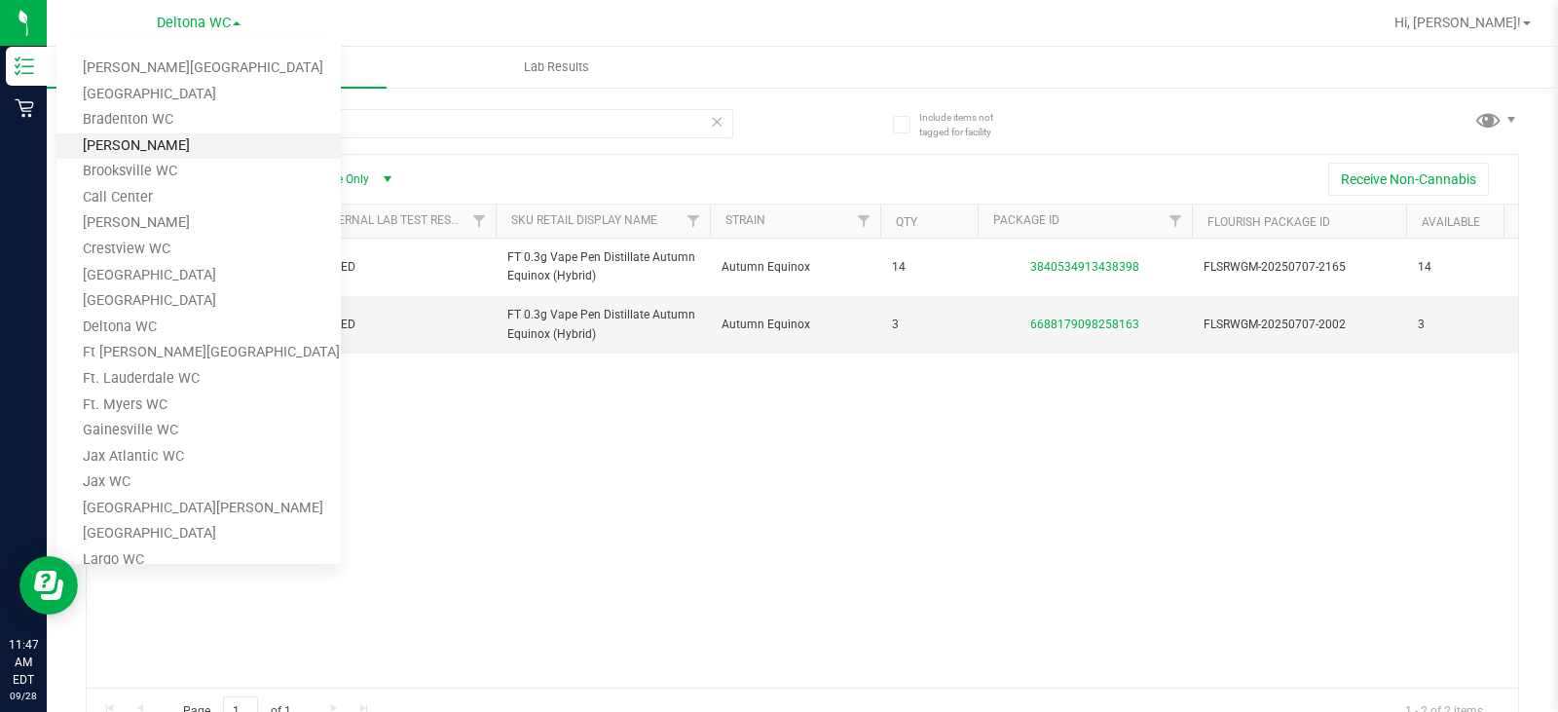
click at [184, 141] on link "[PERSON_NAME]" at bounding box center [198, 146] width 284 height 26
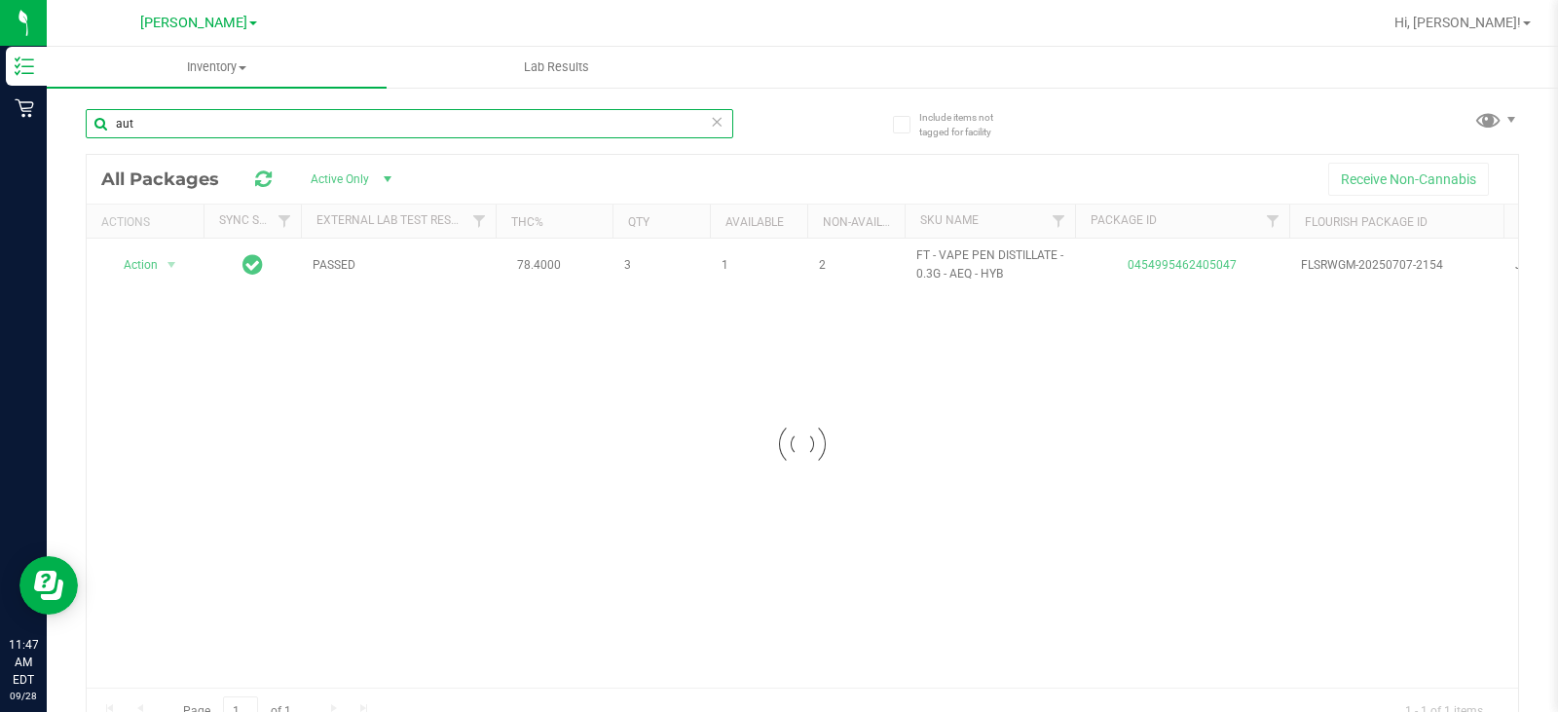
click at [336, 125] on input "aut" at bounding box center [410, 123] width 648 height 29
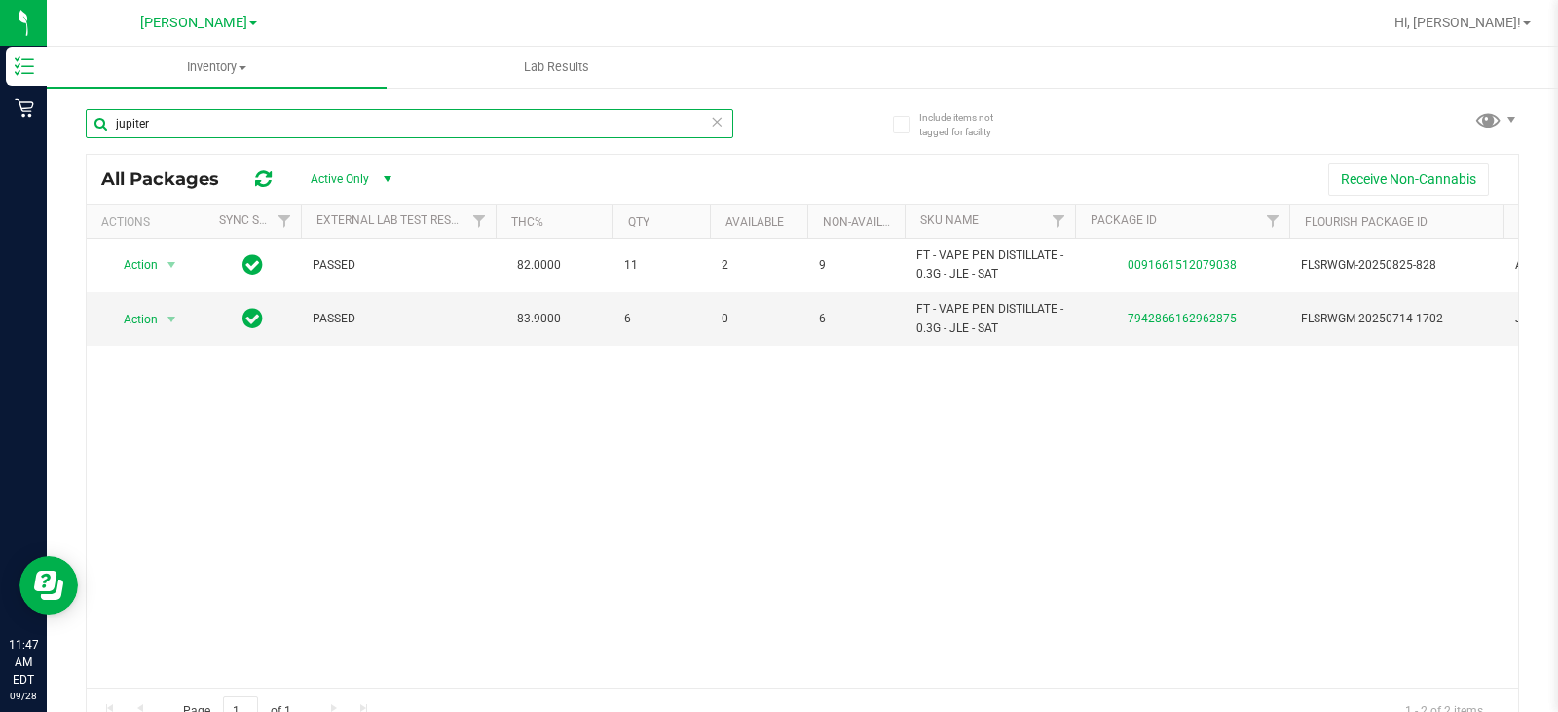
click at [328, 114] on input "jupiter" at bounding box center [410, 123] width 648 height 29
type input "j"
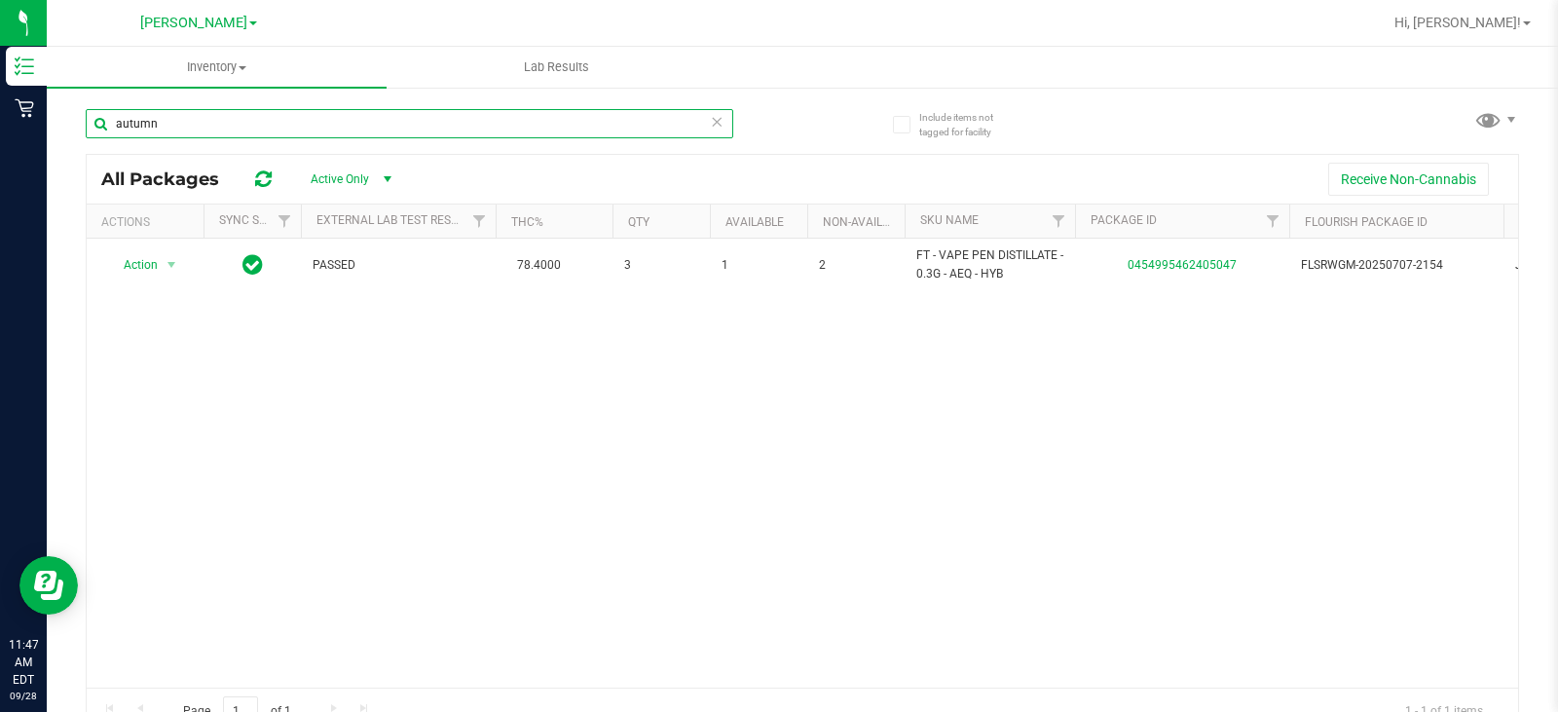
click at [244, 131] on input "autumn" at bounding box center [410, 123] width 648 height 29
type input "a"
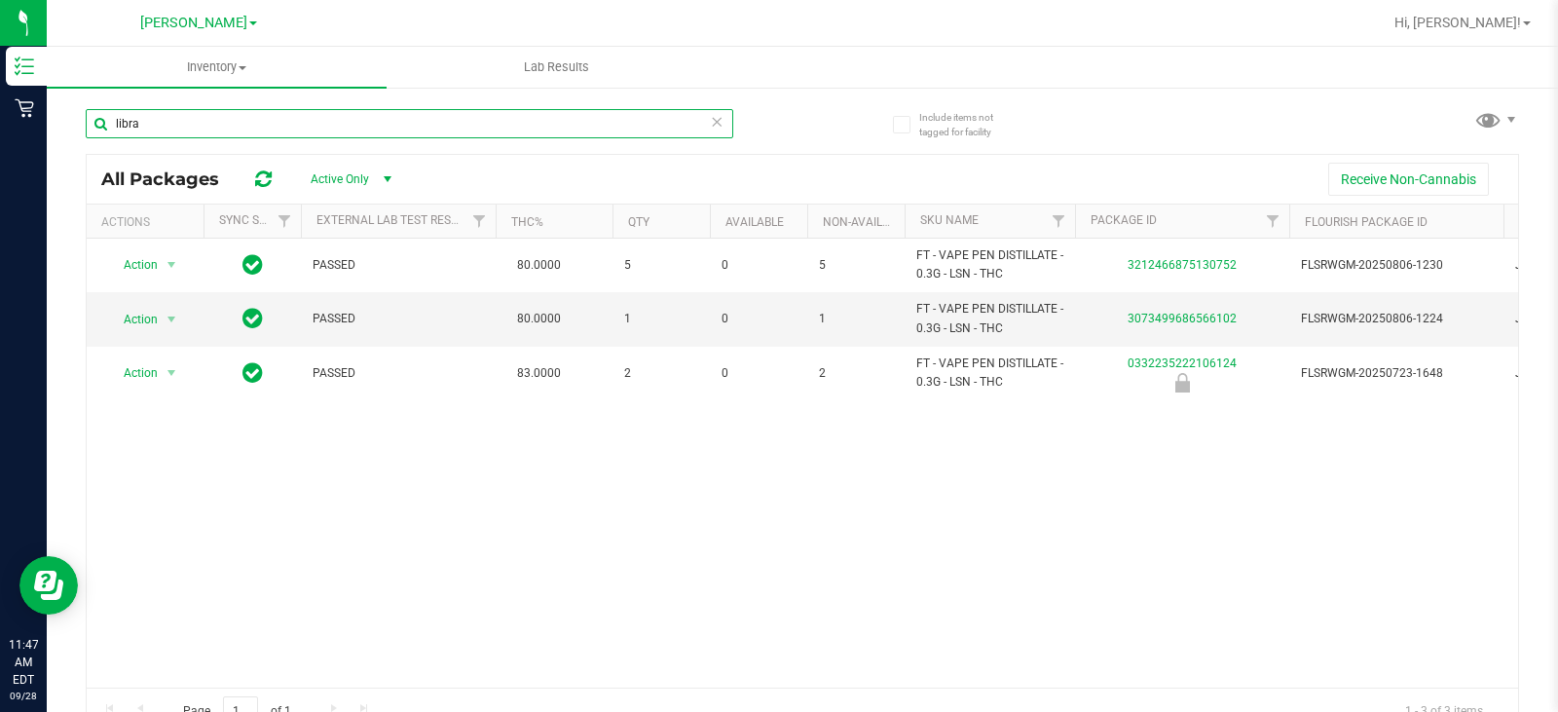
click at [244, 131] on input "libra" at bounding box center [410, 123] width 648 height 29
type input "l"
click at [244, 131] on input "taur" at bounding box center [410, 123] width 648 height 29
type input "t"
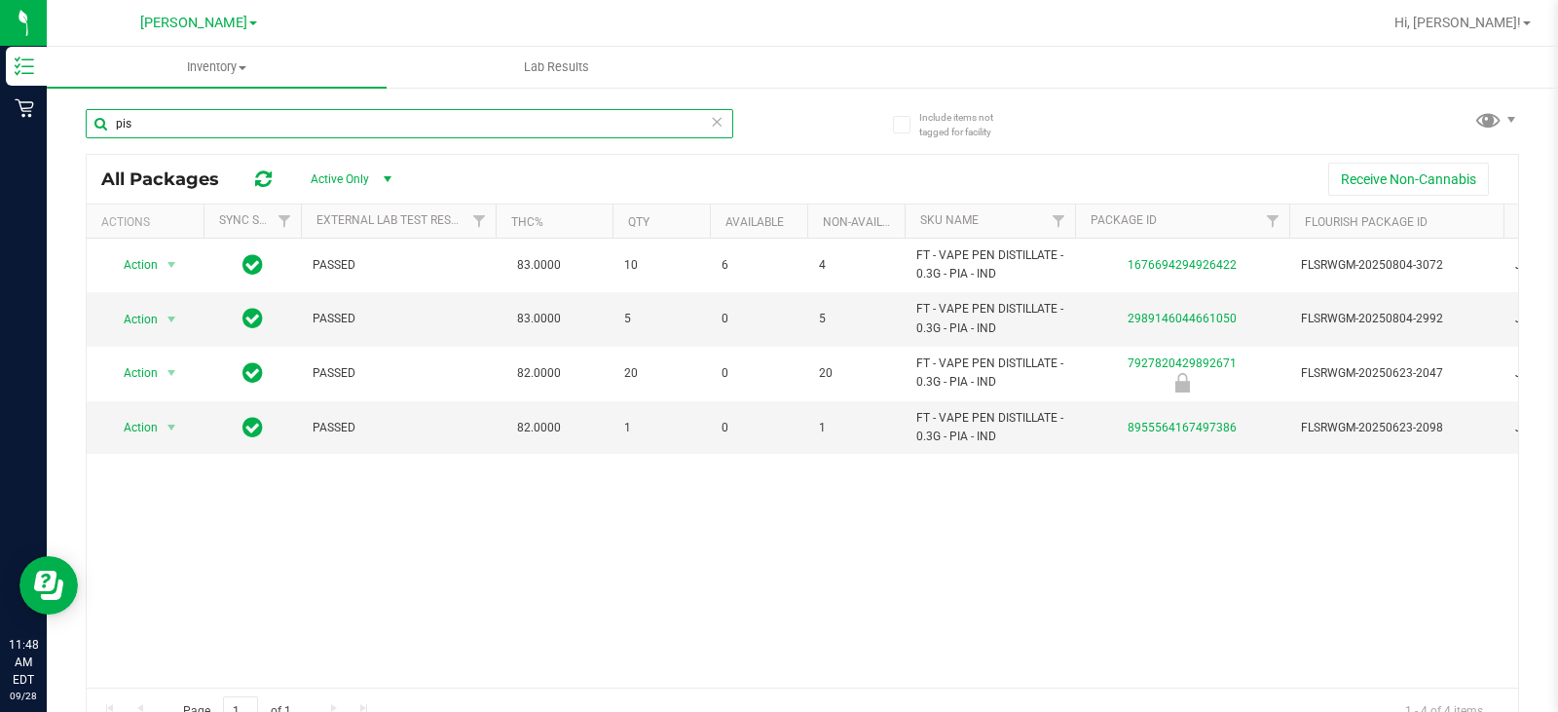
type input "pis"
drag, startPoint x: 0, startPoint y: 0, endPoint x: 227, endPoint y: 28, distance: 228.7
click at [226, 25] on span "[PERSON_NAME]" at bounding box center [193, 24] width 107 height 18
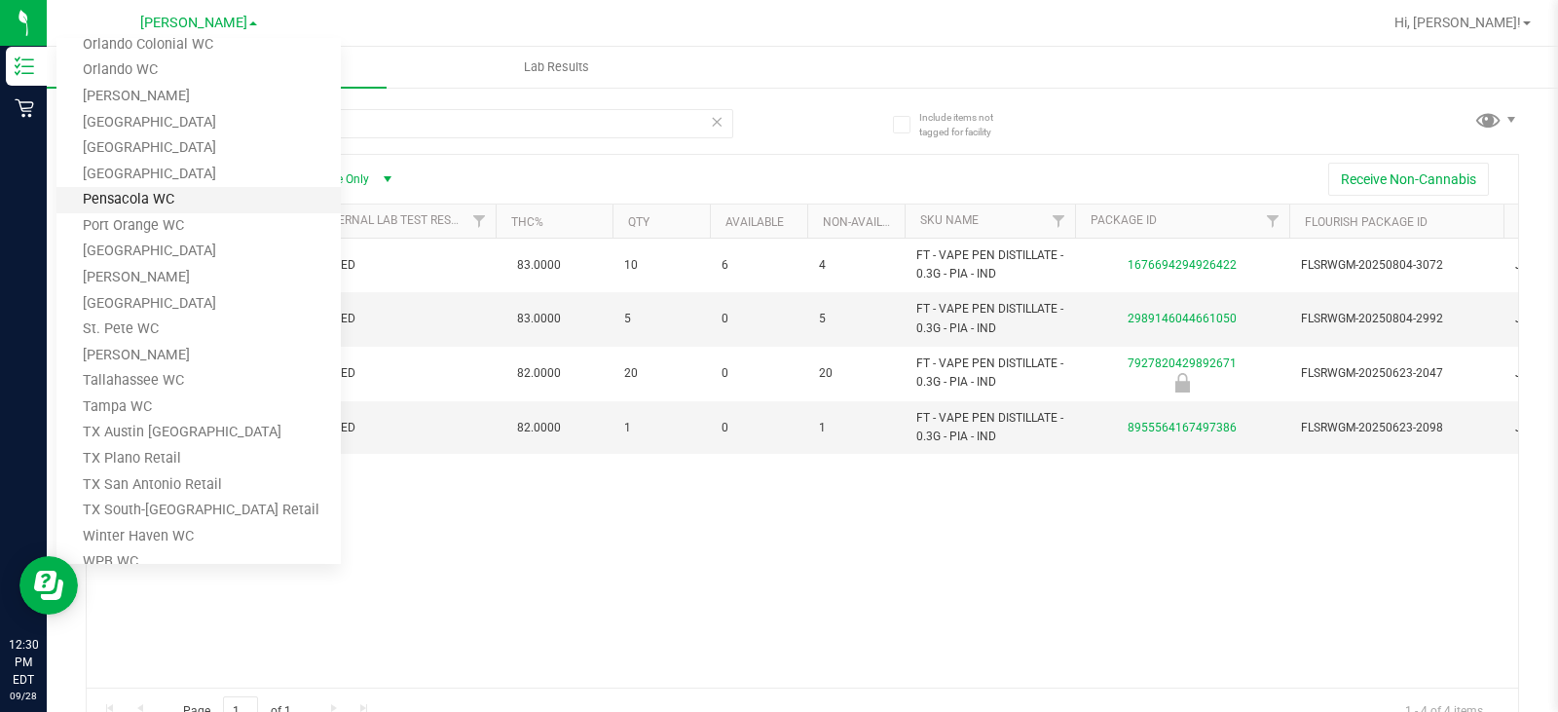
scroll to position [803, 0]
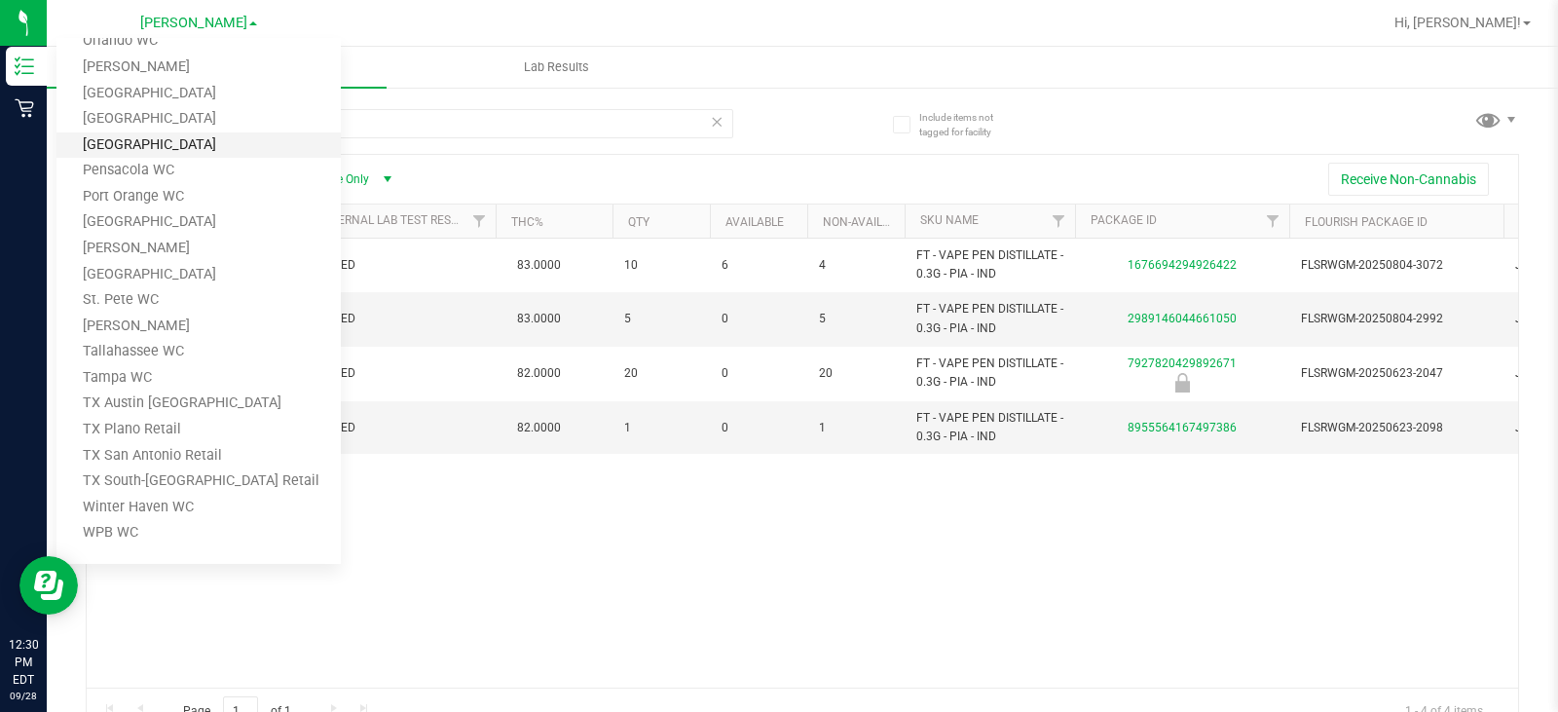
click at [176, 147] on link "[GEOGRAPHIC_DATA]" at bounding box center [198, 145] width 284 height 26
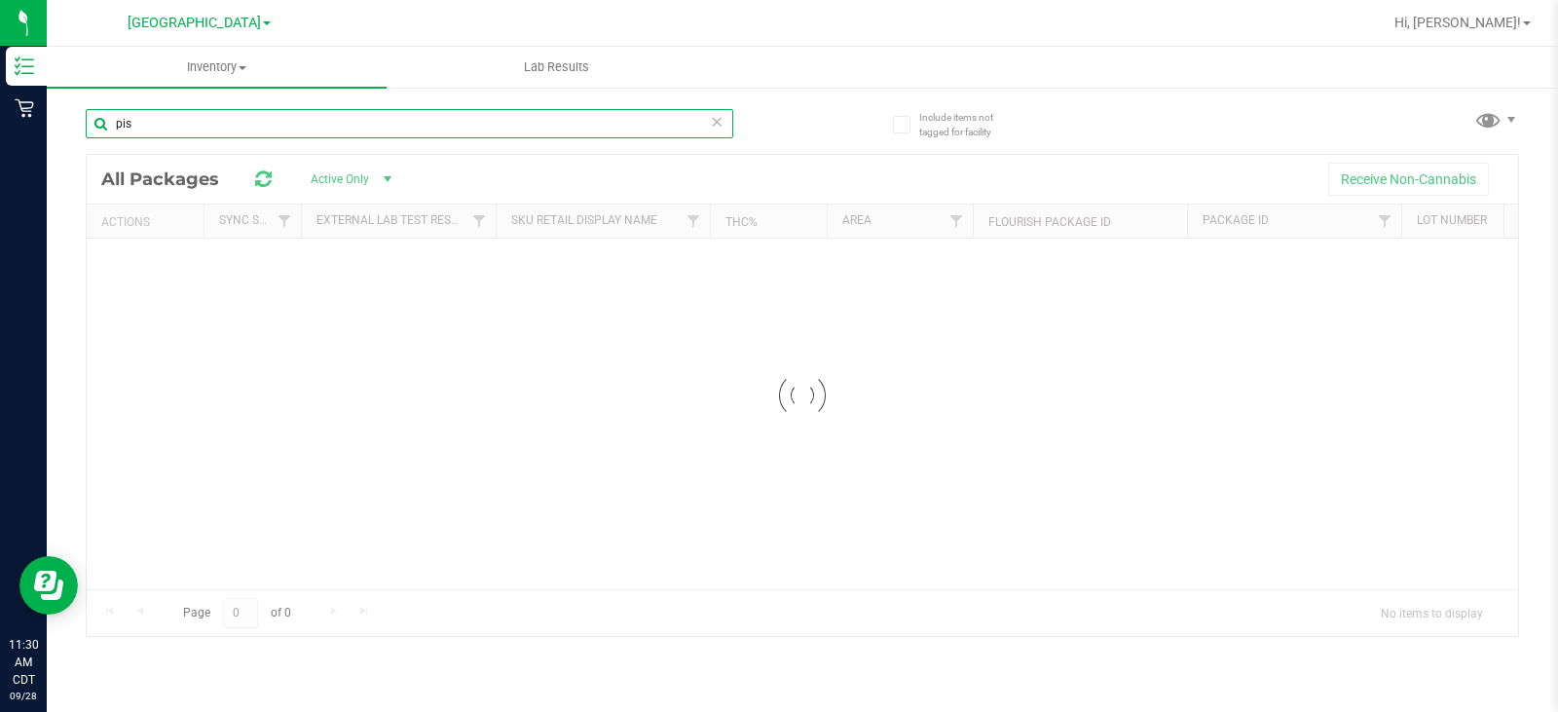
click at [232, 120] on input "pis" at bounding box center [410, 123] width 648 height 29
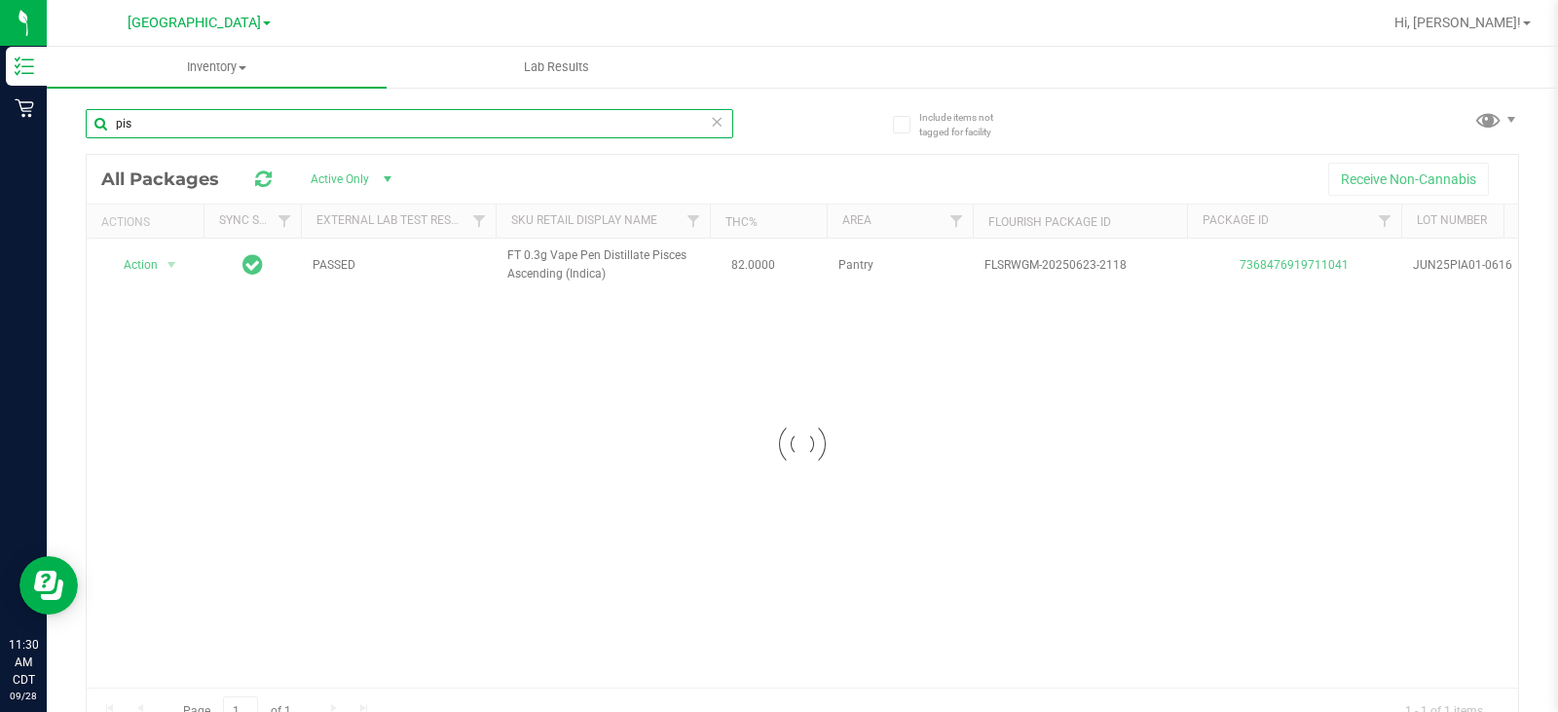
click at [229, 118] on input "pis" at bounding box center [410, 123] width 648 height 29
type input "p"
type input "tranquil"
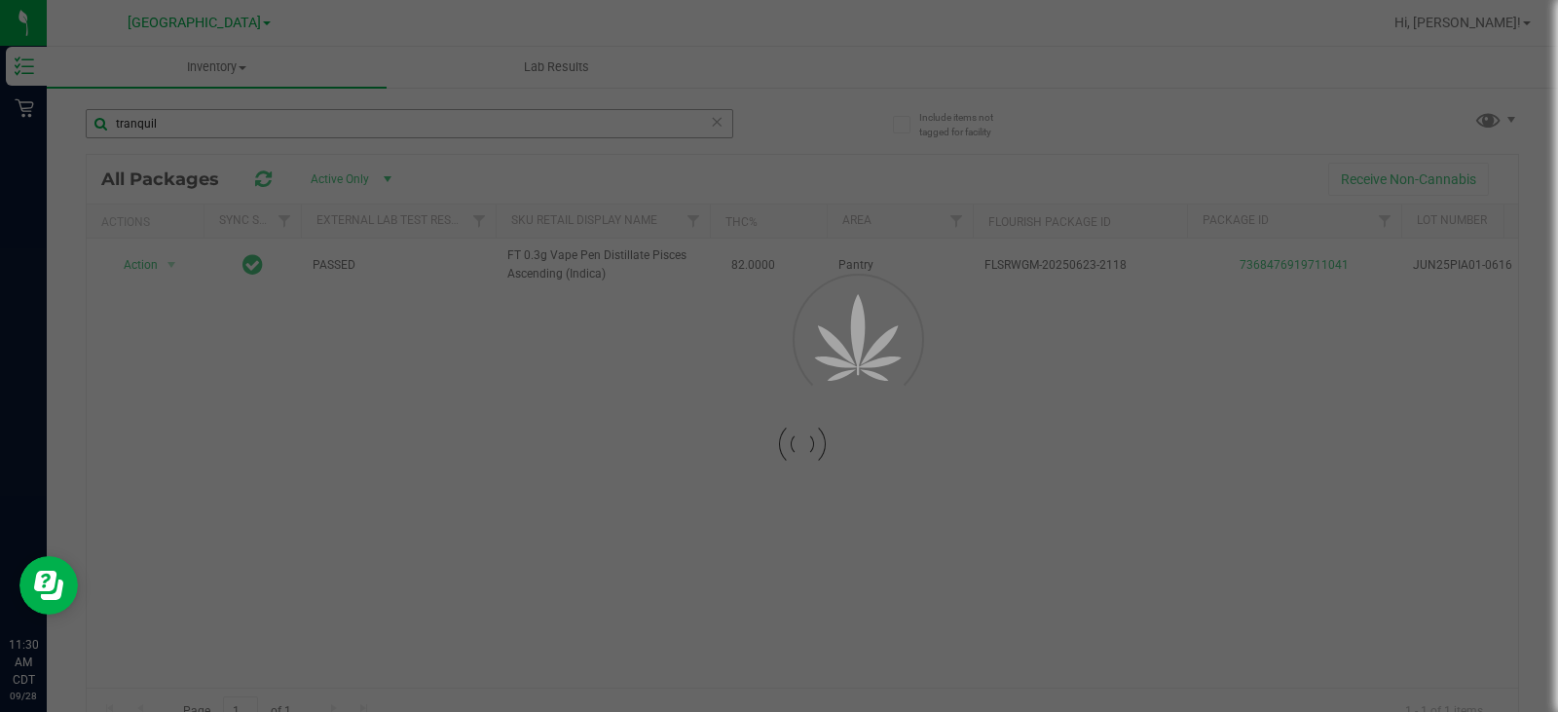
click at [229, 118] on div at bounding box center [779, 356] width 1558 height 712
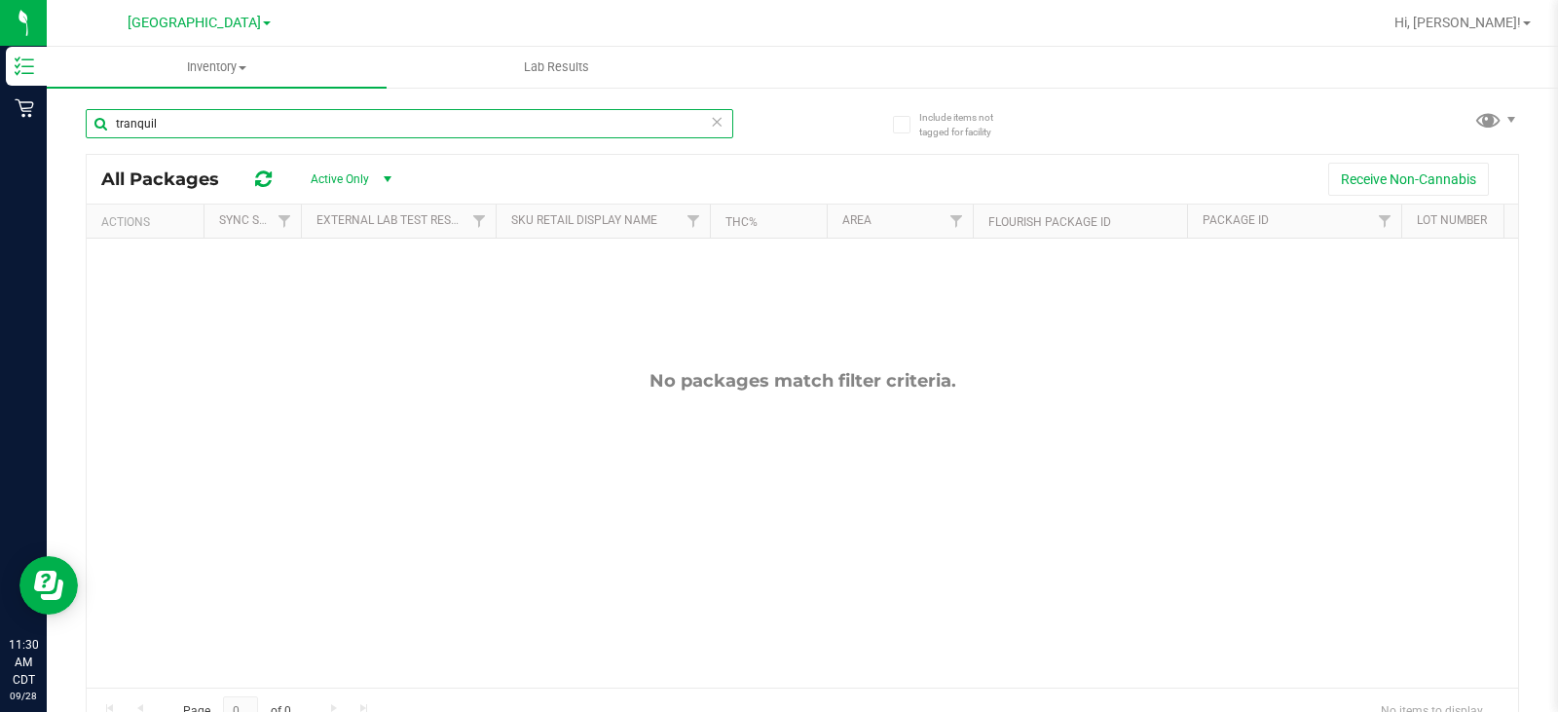
click at [229, 118] on input "tranquil" at bounding box center [410, 123] width 648 height 29
type input "calm"
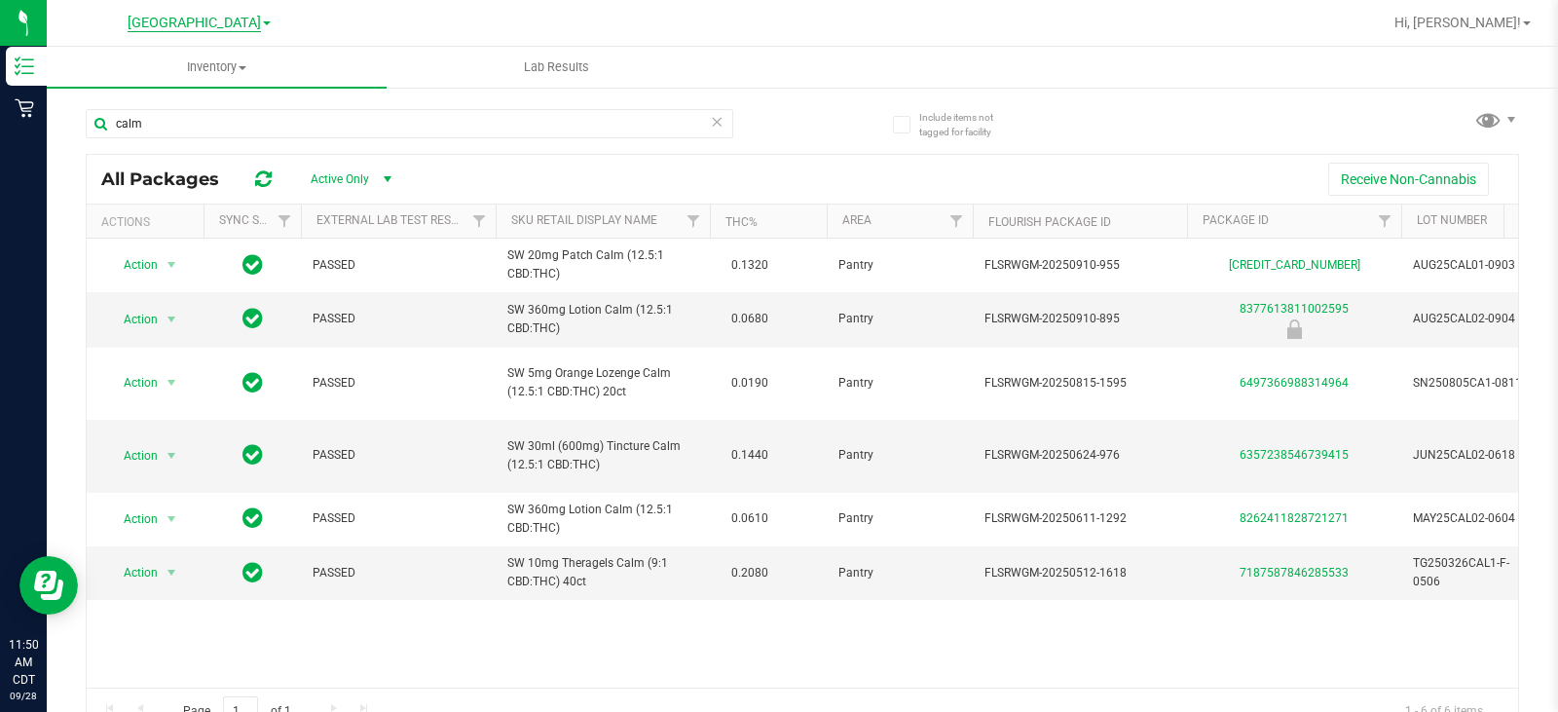
click at [175, 23] on span "[GEOGRAPHIC_DATA]" at bounding box center [194, 24] width 133 height 18
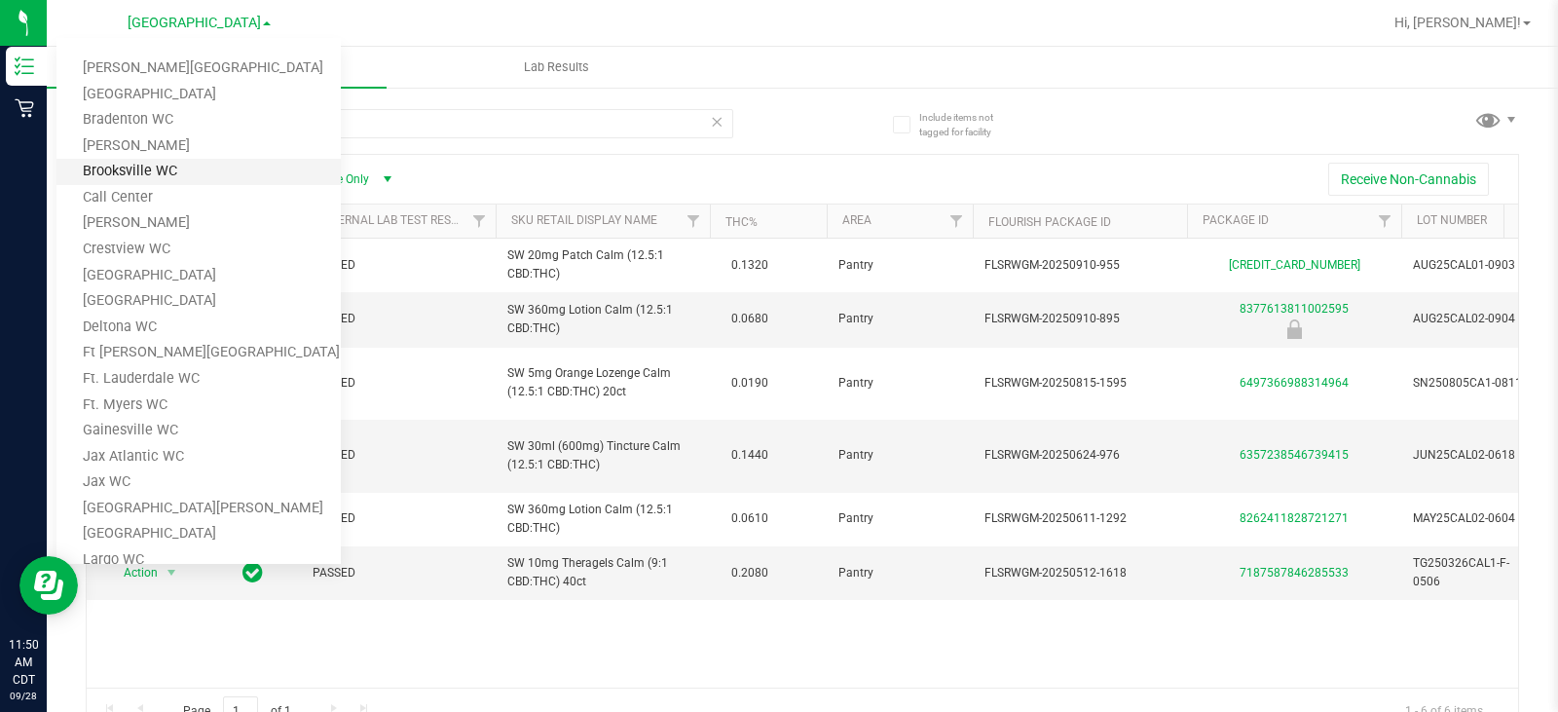
click at [193, 183] on link "Brooksville WC" at bounding box center [198, 172] width 284 height 26
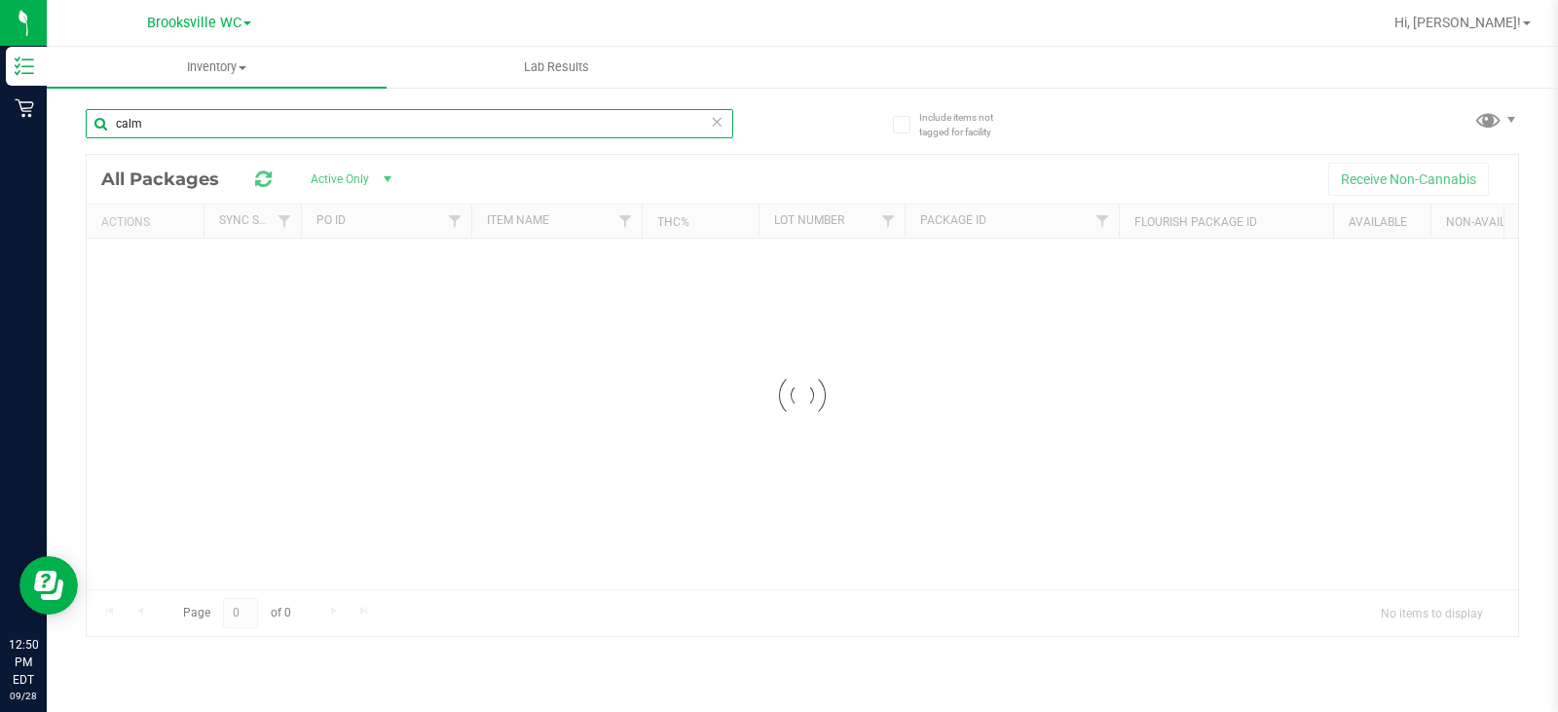
click at [395, 129] on input "calm" at bounding box center [410, 123] width 648 height 29
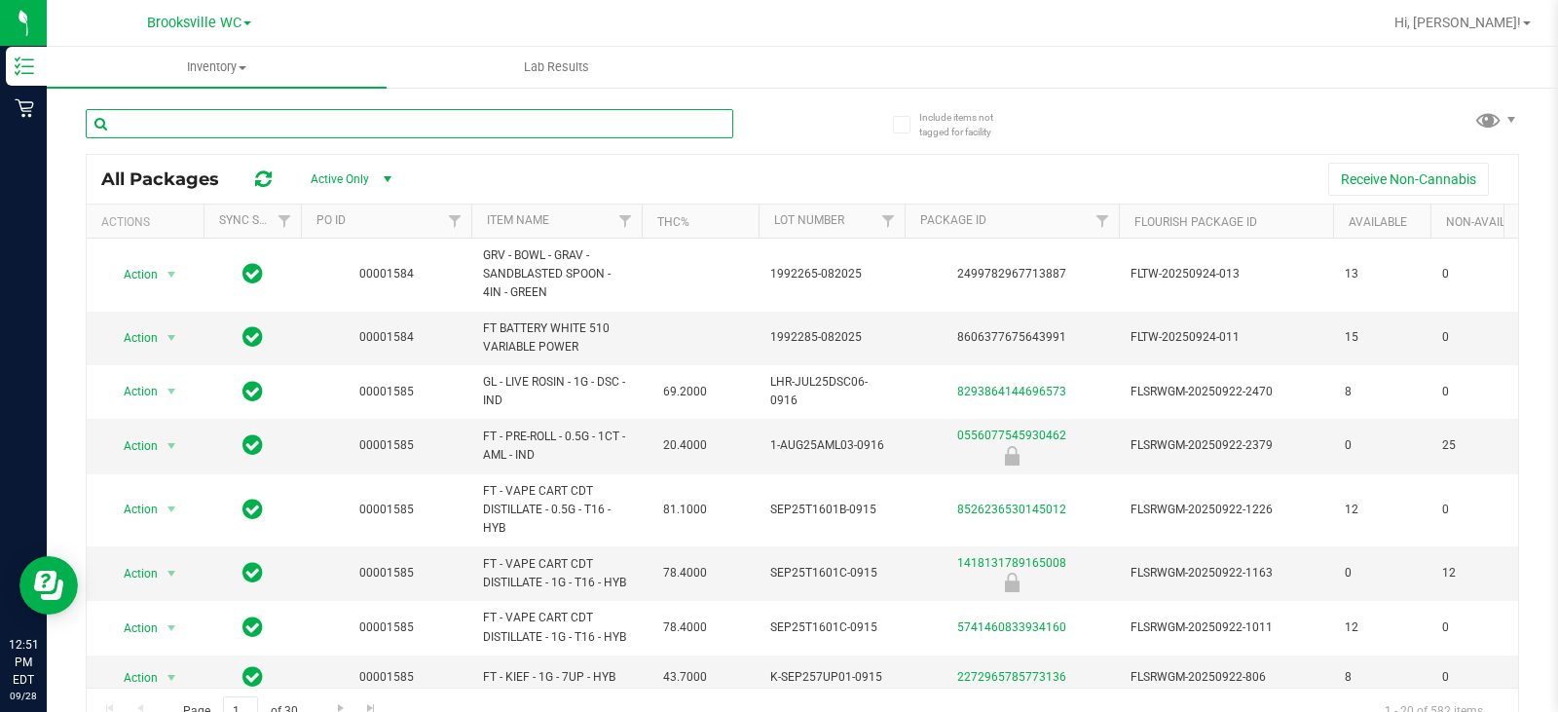
click at [391, 126] on input "text" at bounding box center [410, 123] width 648 height 29
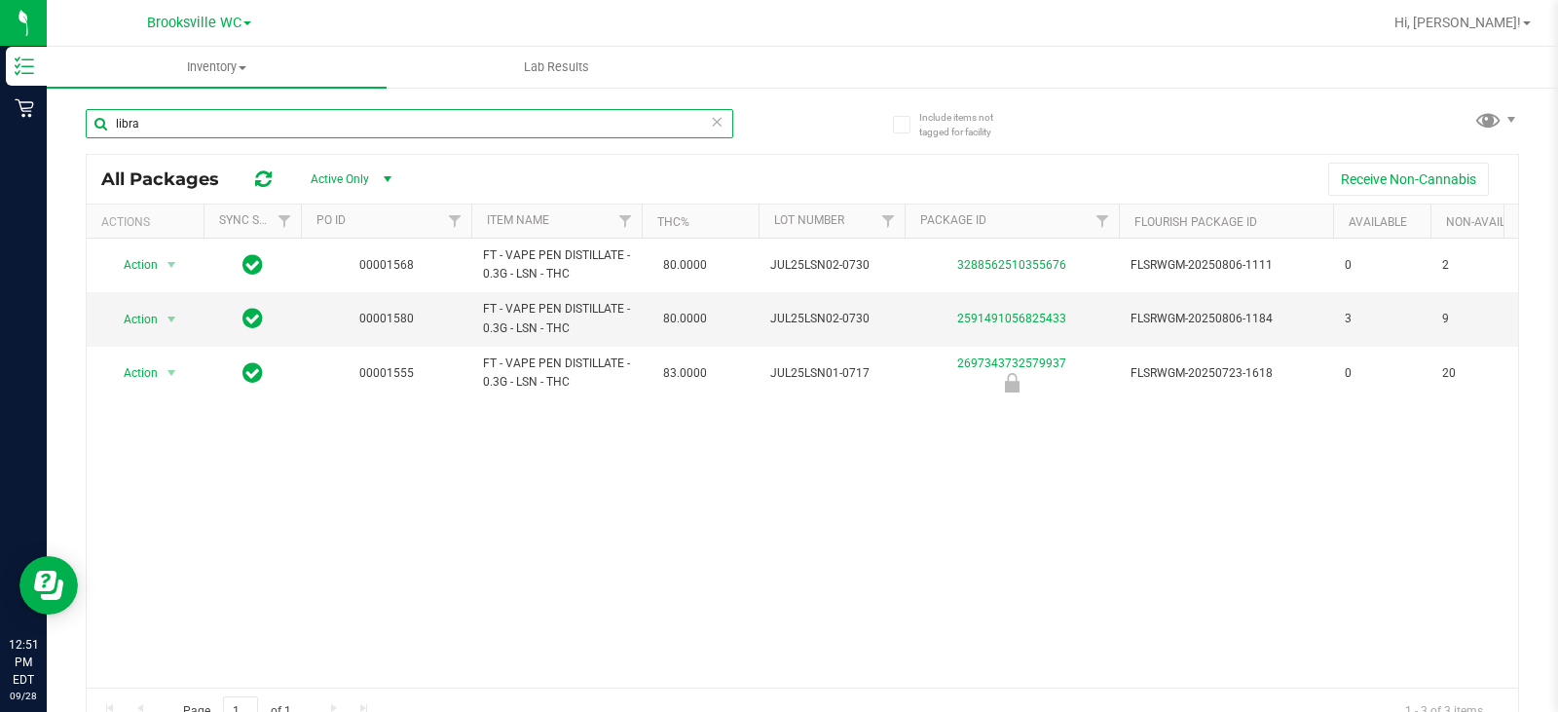
click at [334, 118] on input "libra" at bounding box center [410, 123] width 648 height 29
type input "l"
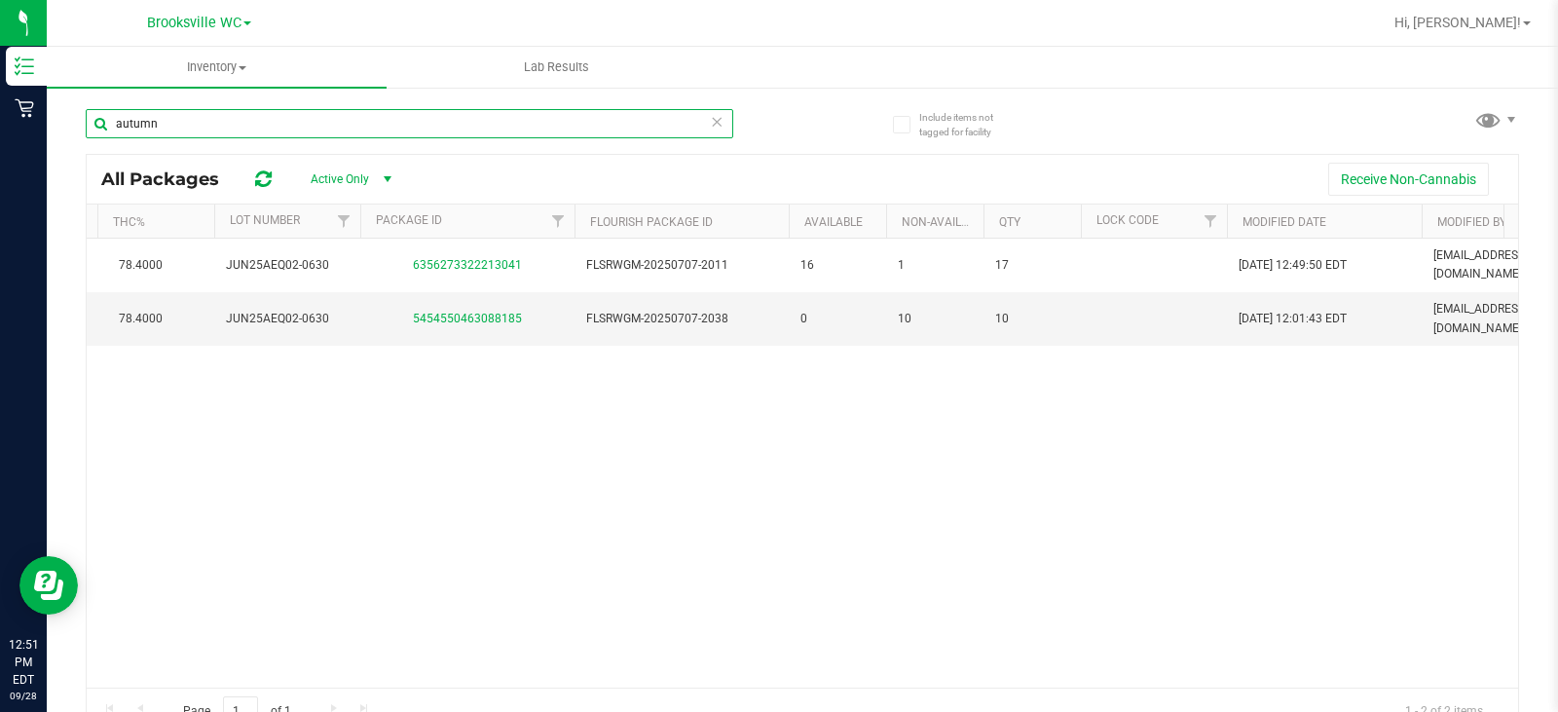
scroll to position [0, 573]
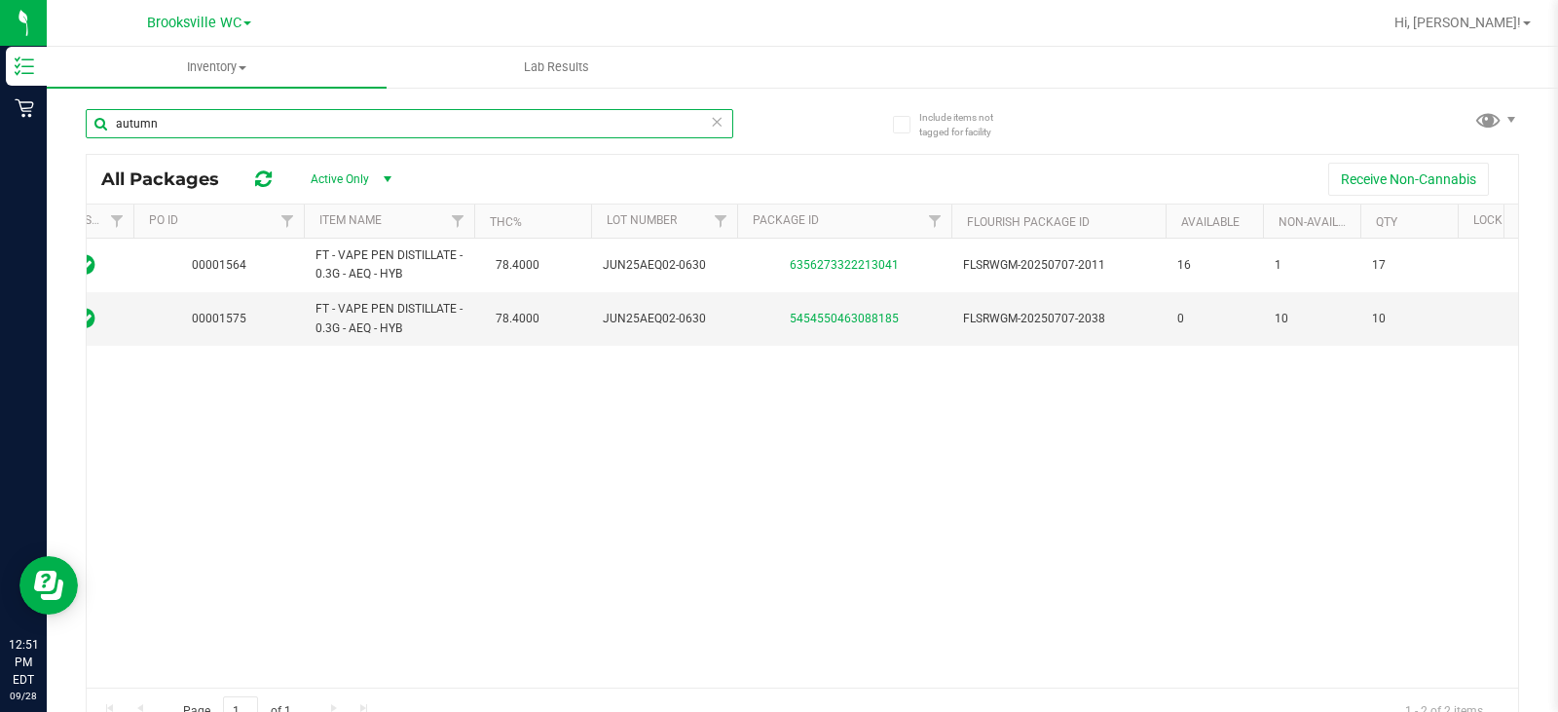
click at [235, 122] on input "autumn" at bounding box center [410, 123] width 648 height 29
type input "a"
click at [234, 118] on input "text" at bounding box center [410, 123] width 648 height 29
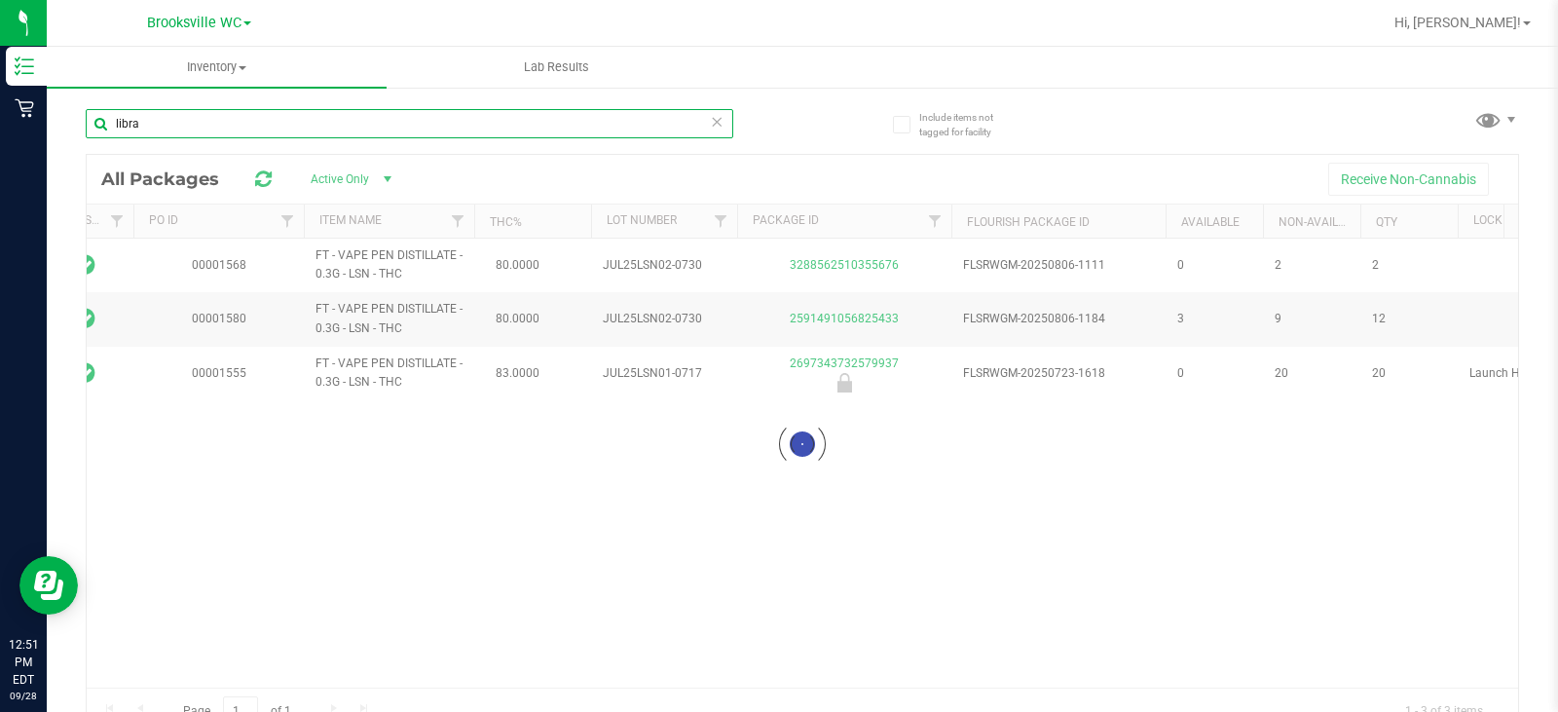
type input "libra"
drag, startPoint x: 573, startPoint y: 564, endPoint x: 559, endPoint y: 576, distance: 18.0
click at [574, 564] on div at bounding box center [803, 444] width 1432 height 579
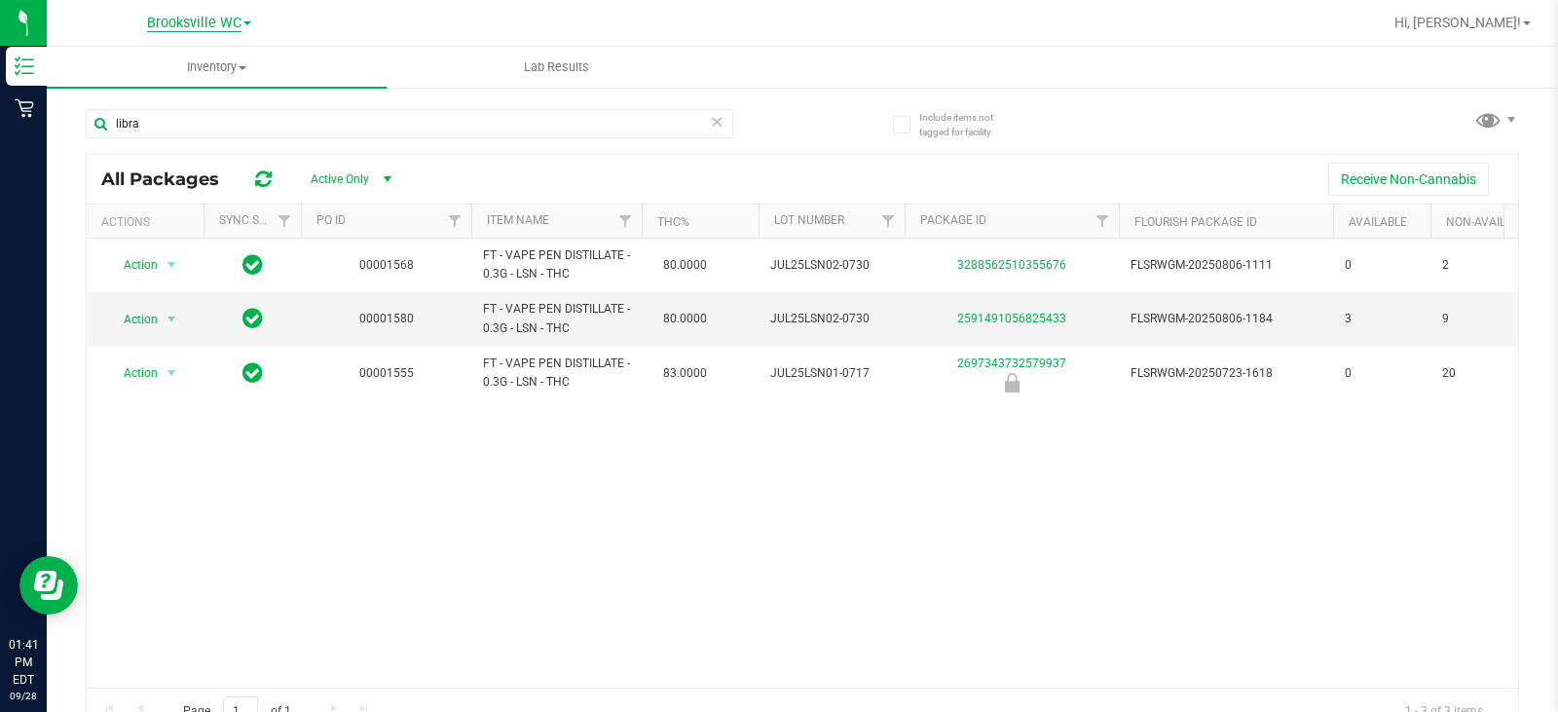
click at [205, 22] on span "Brooksville WC" at bounding box center [194, 24] width 94 height 18
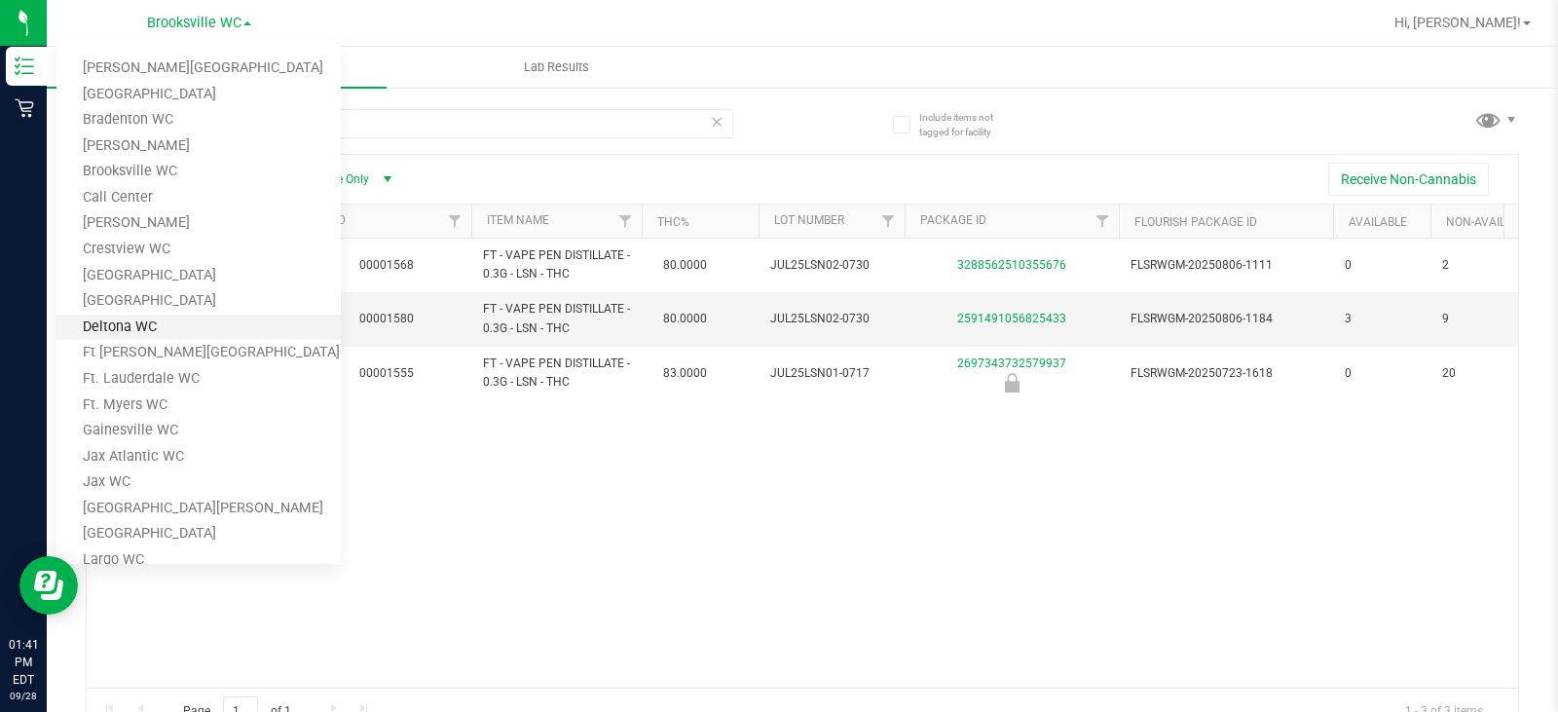
click at [199, 322] on link "Deltona WC" at bounding box center [198, 328] width 284 height 26
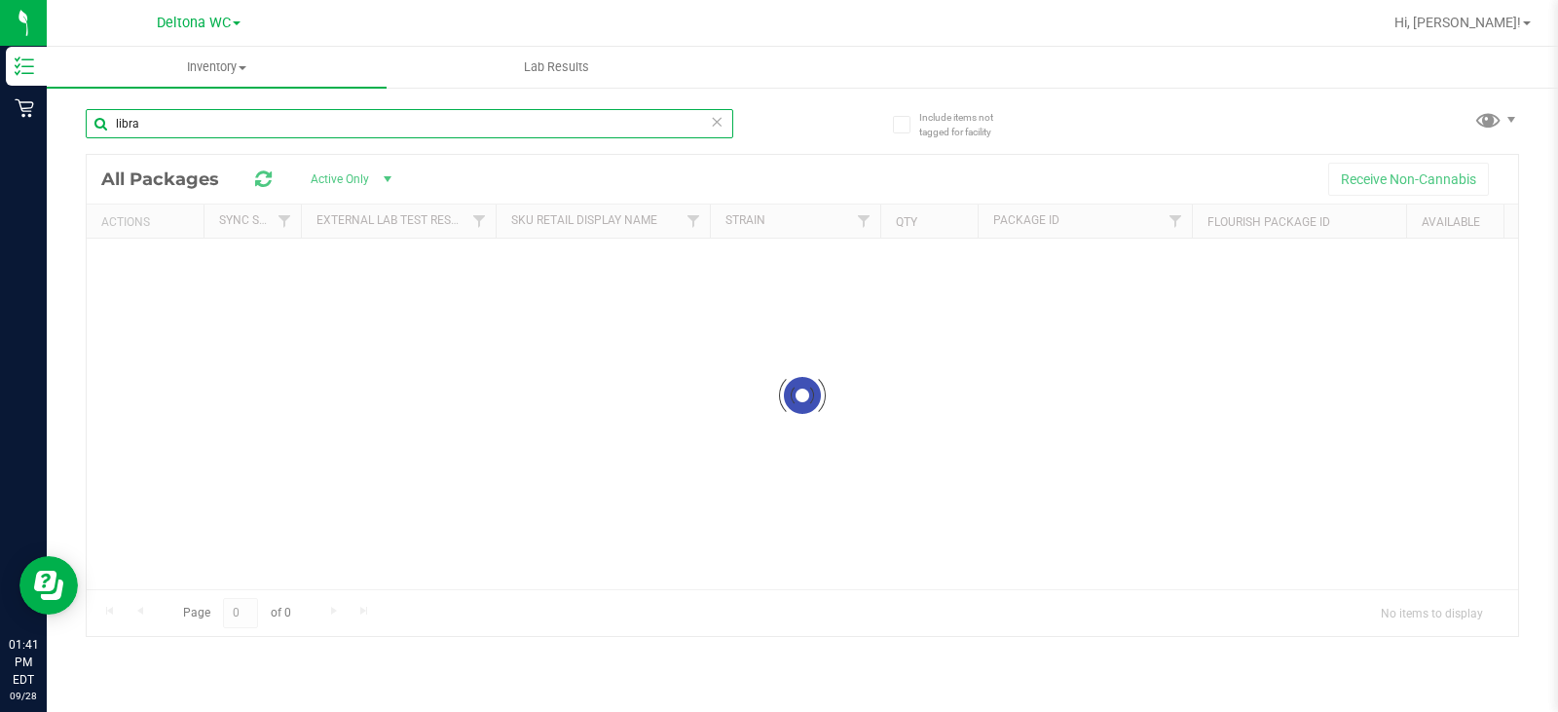
click at [268, 126] on input "libra" at bounding box center [410, 123] width 648 height 29
click at [268, 125] on div "Inventory All packages All inventory Waste log Lab Results Include items not ta…" at bounding box center [803, 379] width 1512 height 665
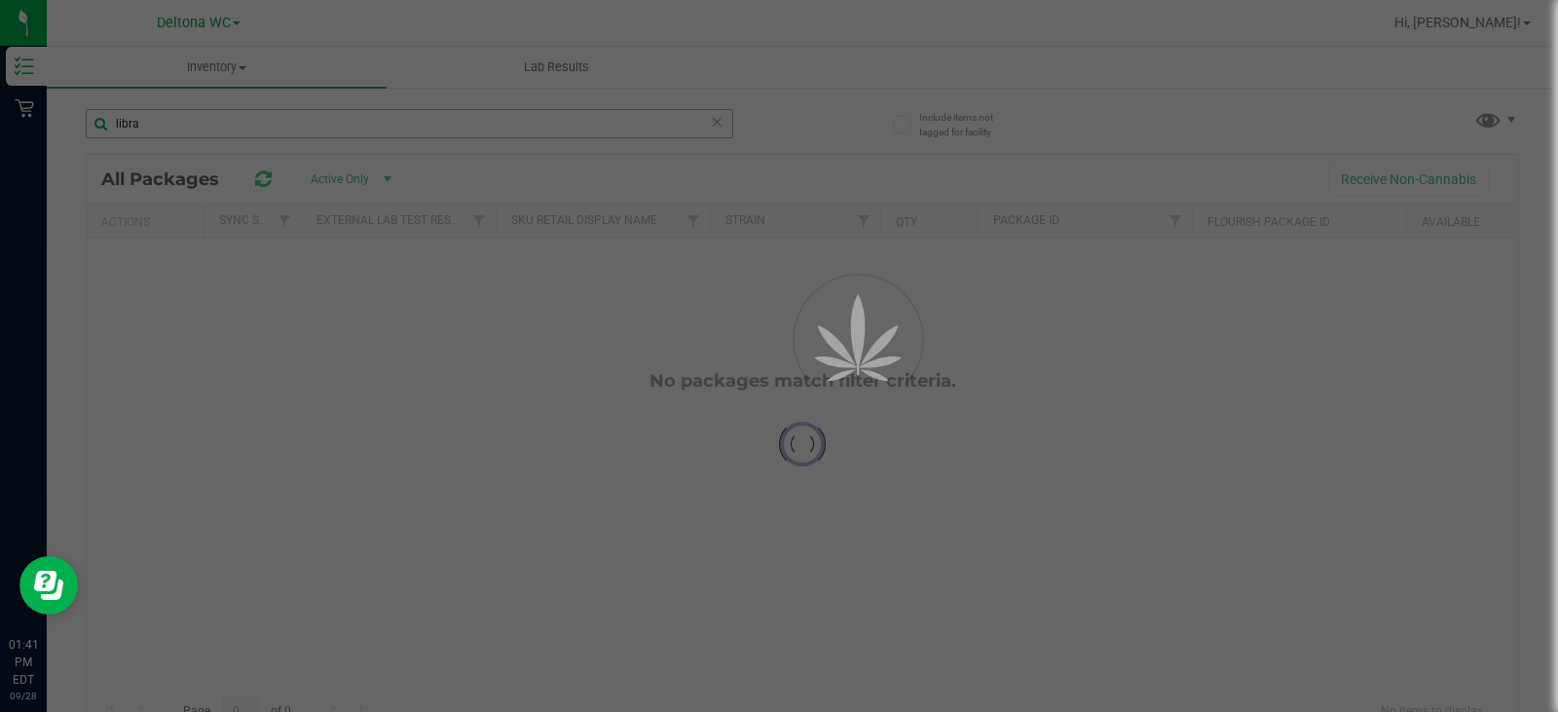
click at [268, 125] on div at bounding box center [779, 356] width 1558 height 712
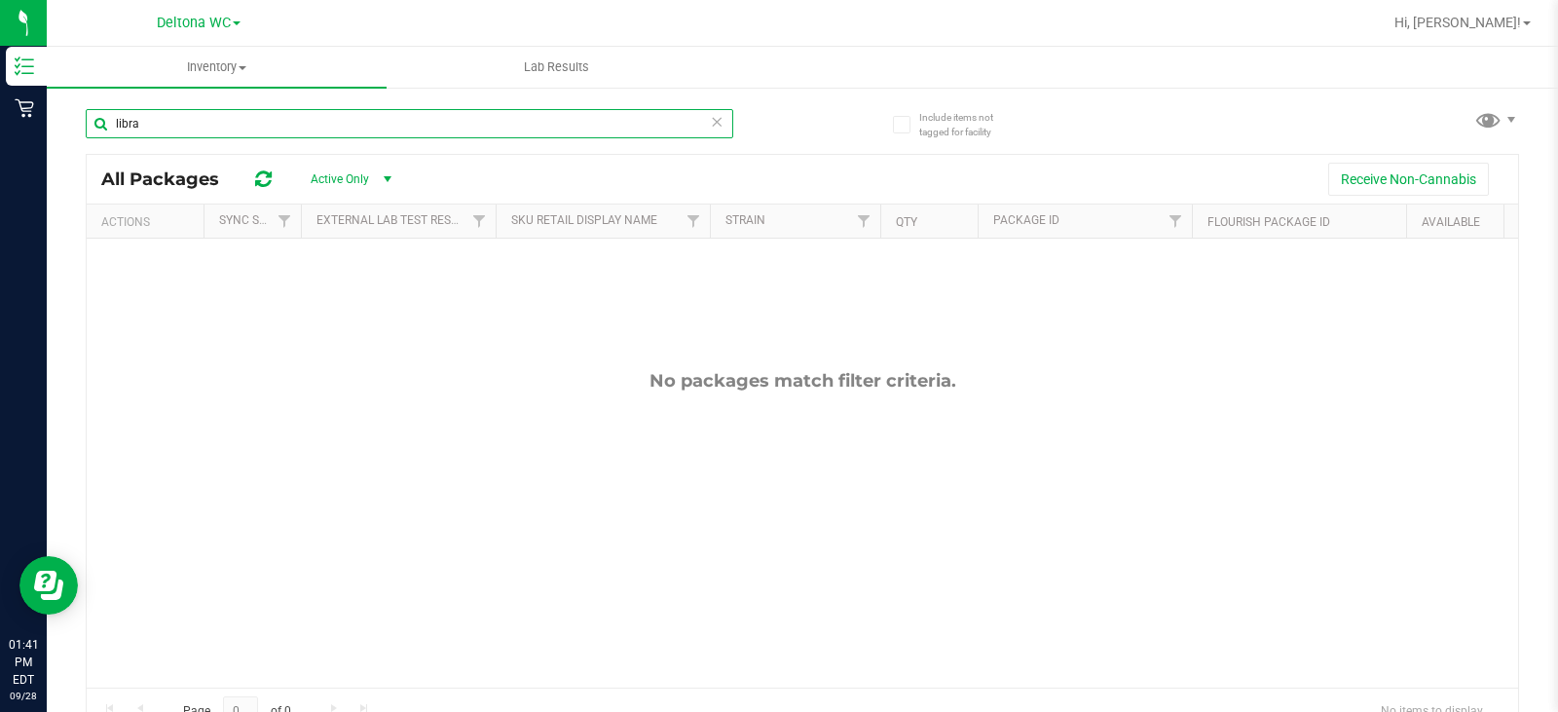
click at [268, 124] on input "libra" at bounding box center [410, 123] width 648 height 29
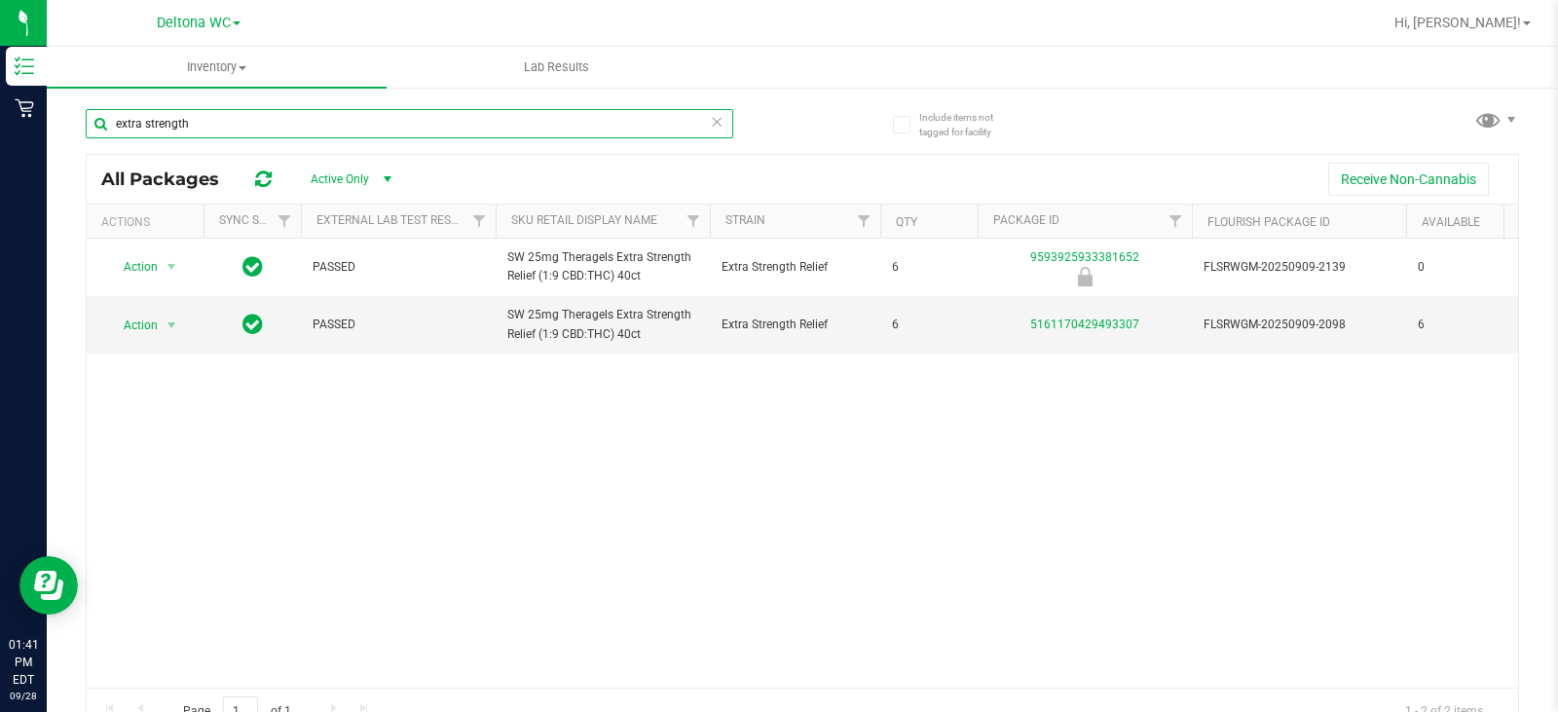
type input "extra strength"
click at [591, 567] on div "Action Action Global inventory Package audit log Print package label Print prod…" at bounding box center [803, 463] width 1432 height 449
click at [711, 123] on icon at bounding box center [717, 120] width 14 height 23
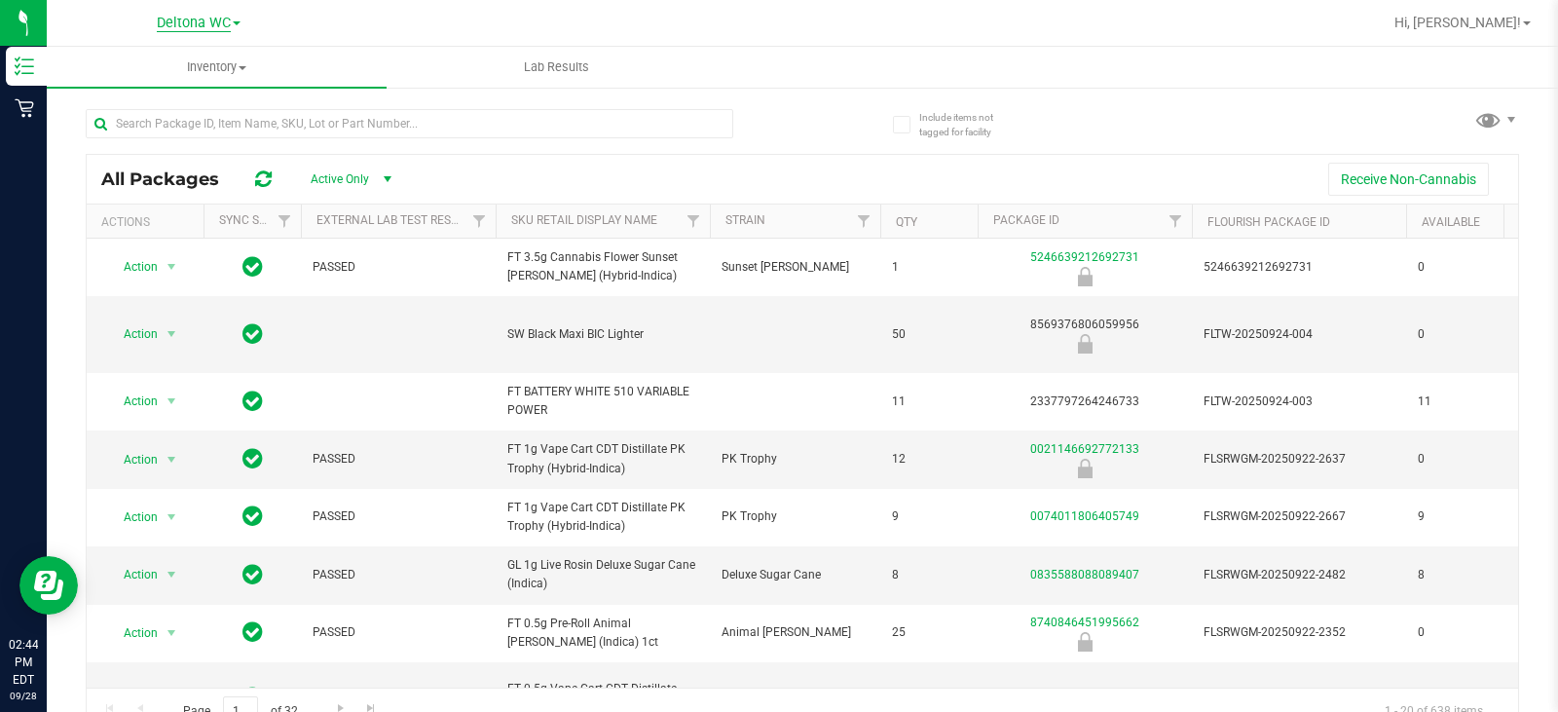
click at [201, 29] on span "Deltona WC" at bounding box center [194, 24] width 74 height 18
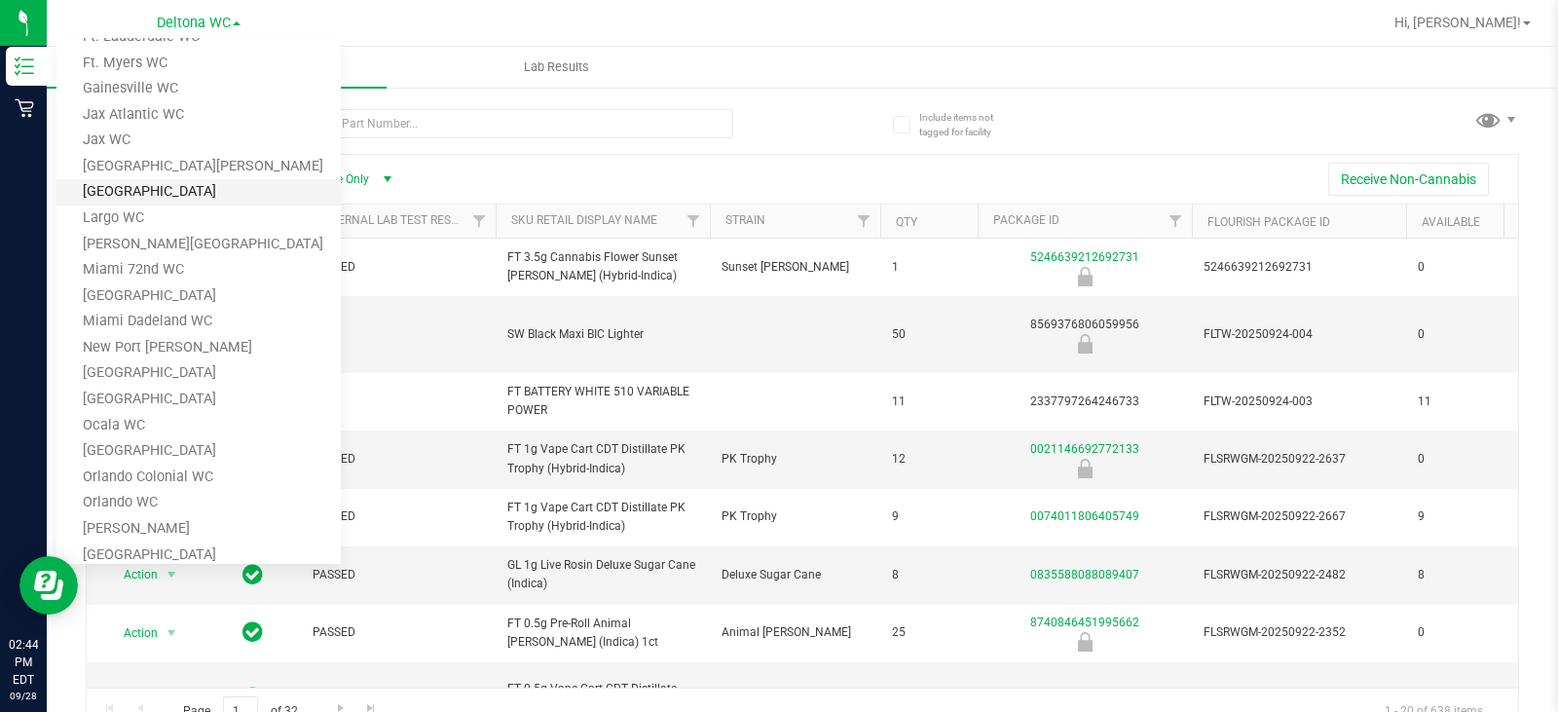
scroll to position [390, 0]
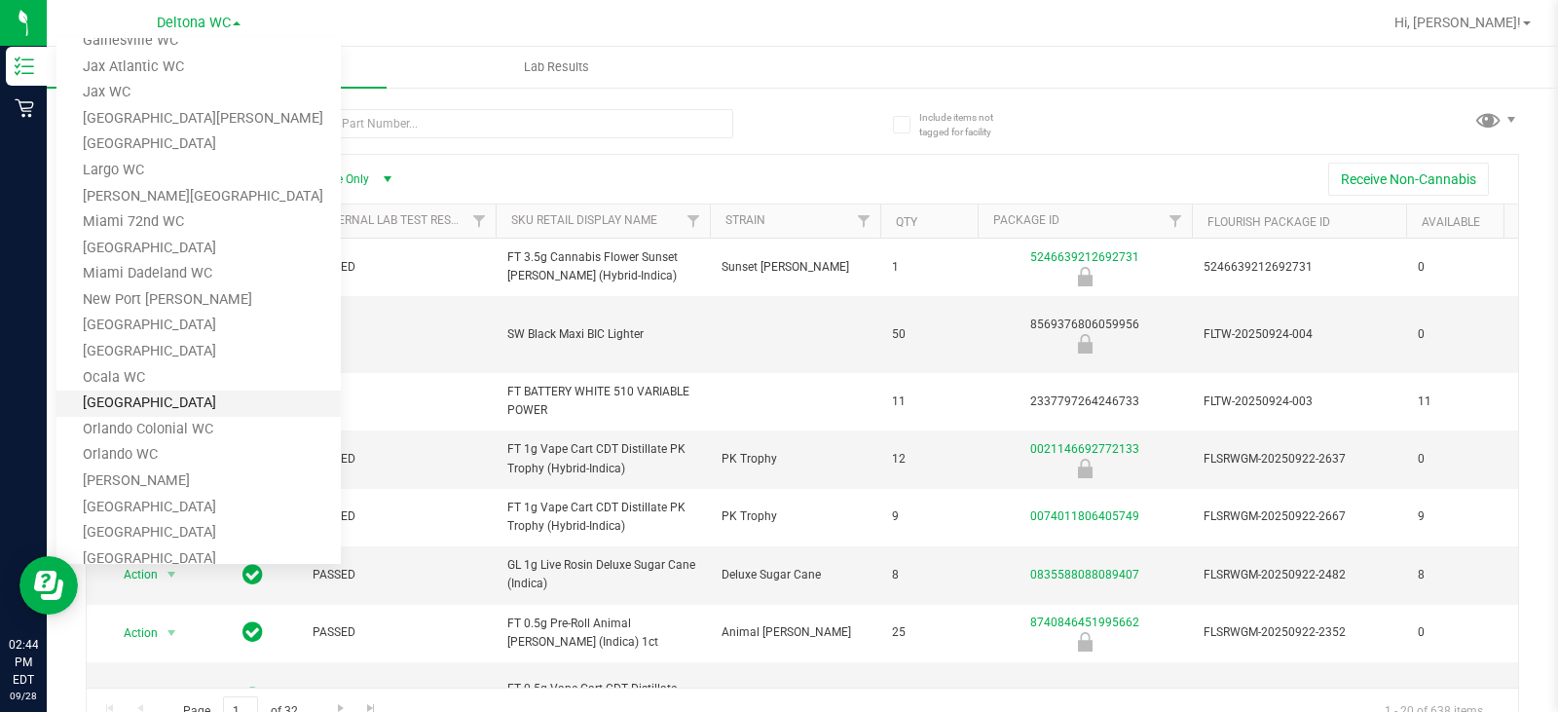
click at [175, 398] on link "[GEOGRAPHIC_DATA]" at bounding box center [198, 404] width 284 height 26
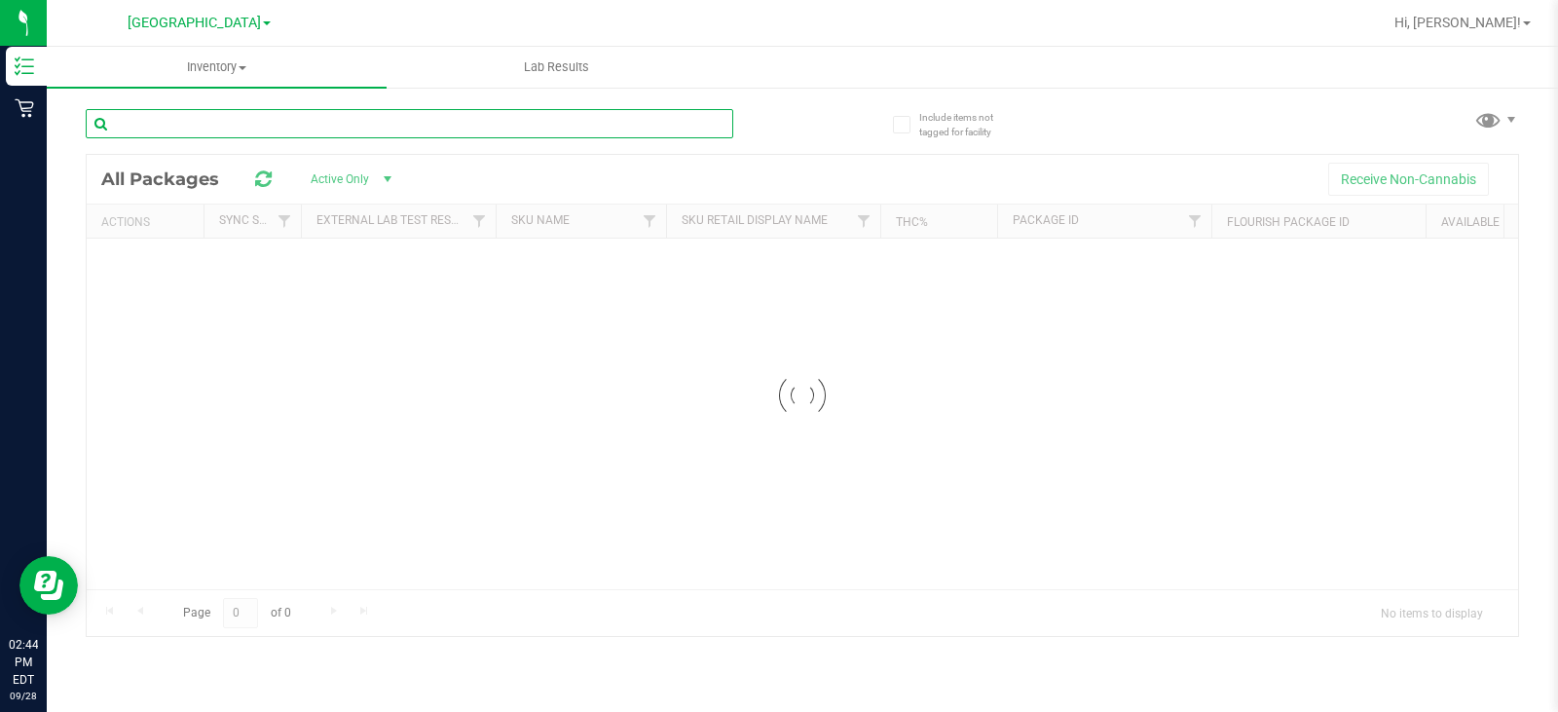
click at [377, 125] on input "text" at bounding box center [410, 123] width 648 height 29
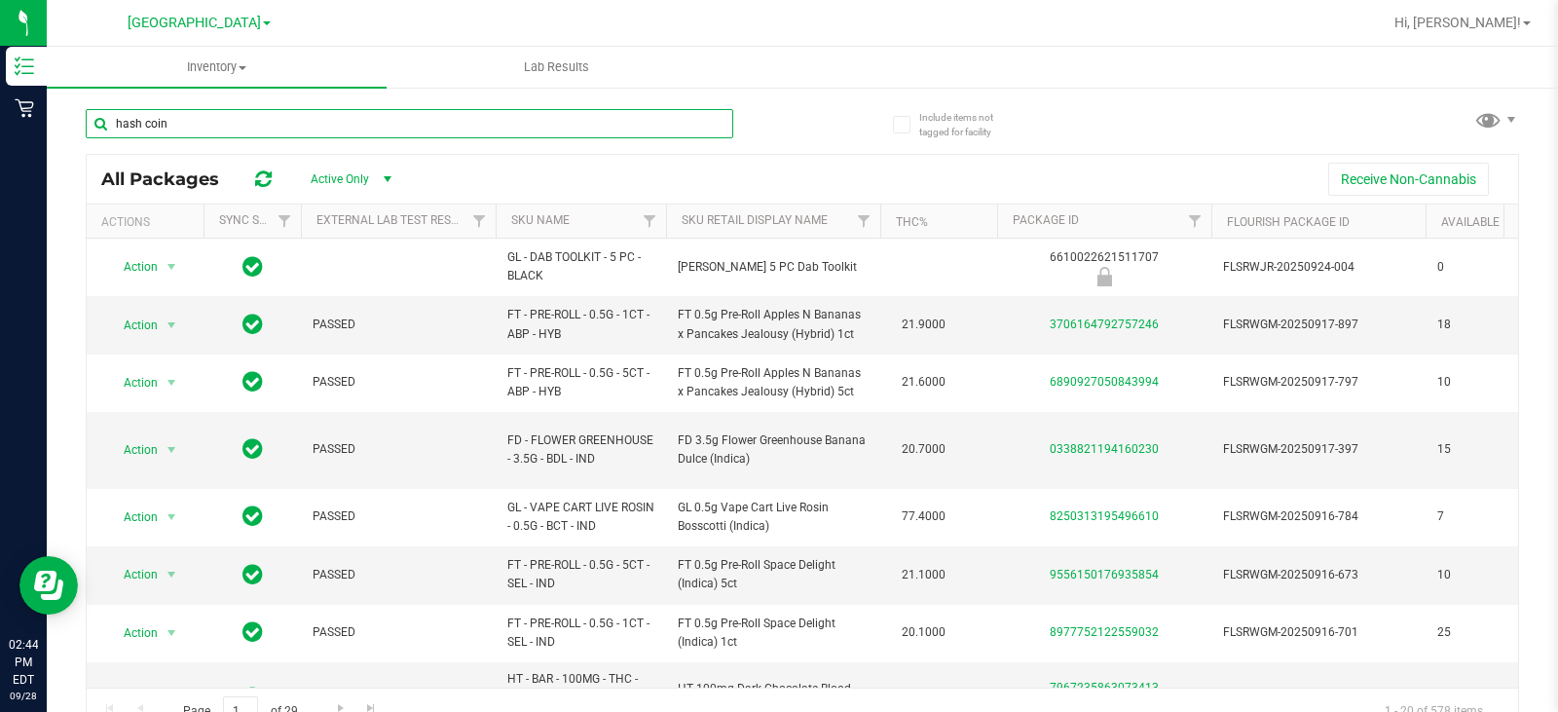
type input "hash coin"
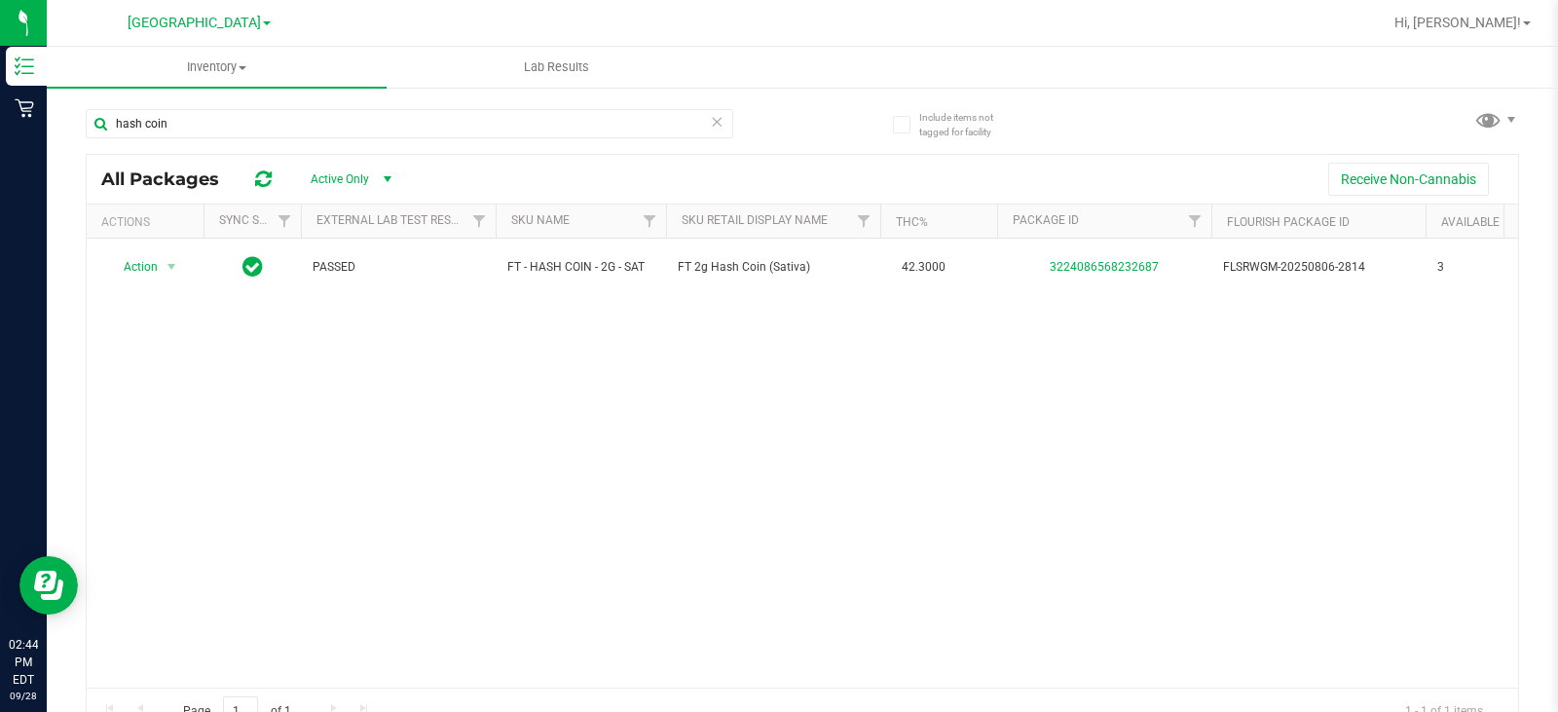
click at [641, 397] on div "Action Action Global inventory Package audit log Print package label Print prod…" at bounding box center [803, 463] width 1432 height 449
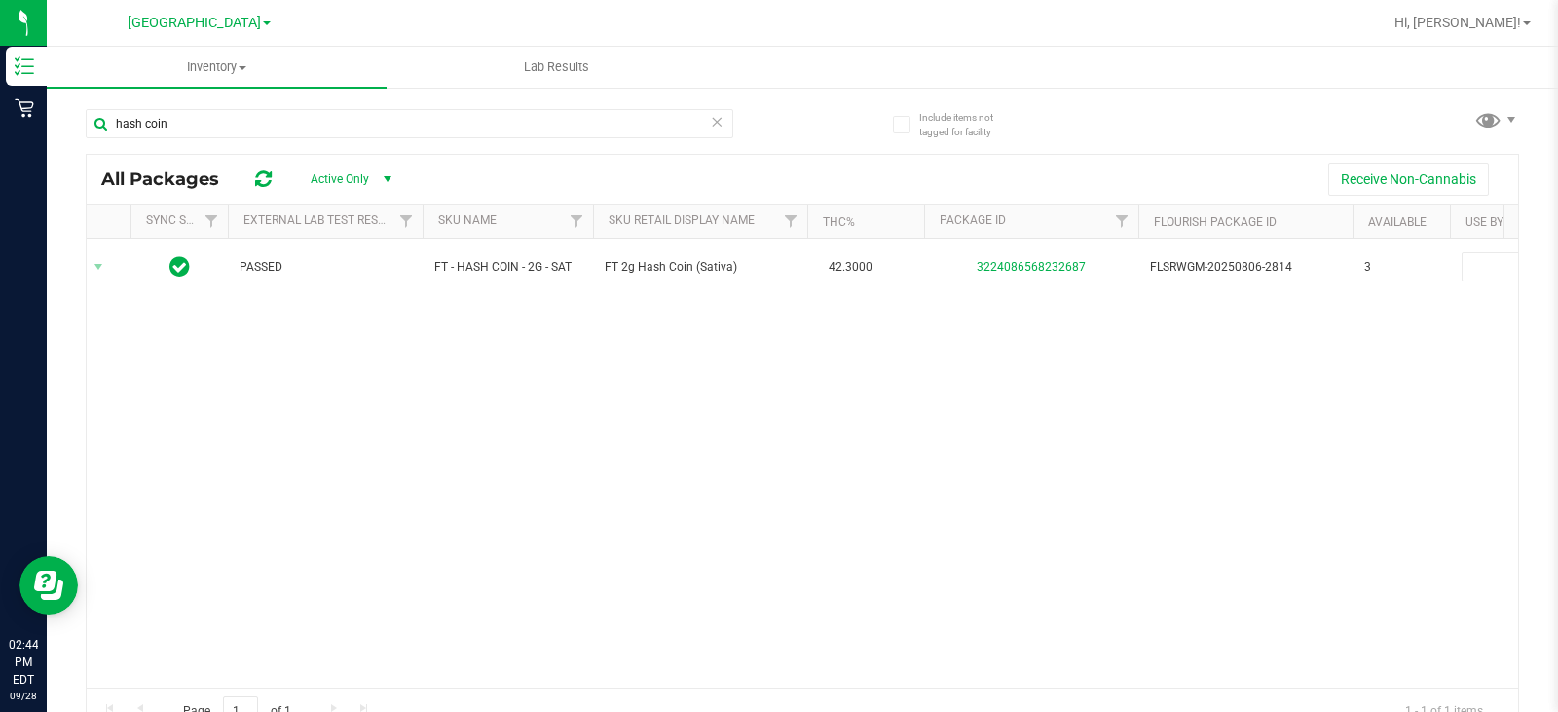
scroll to position [0, 105]
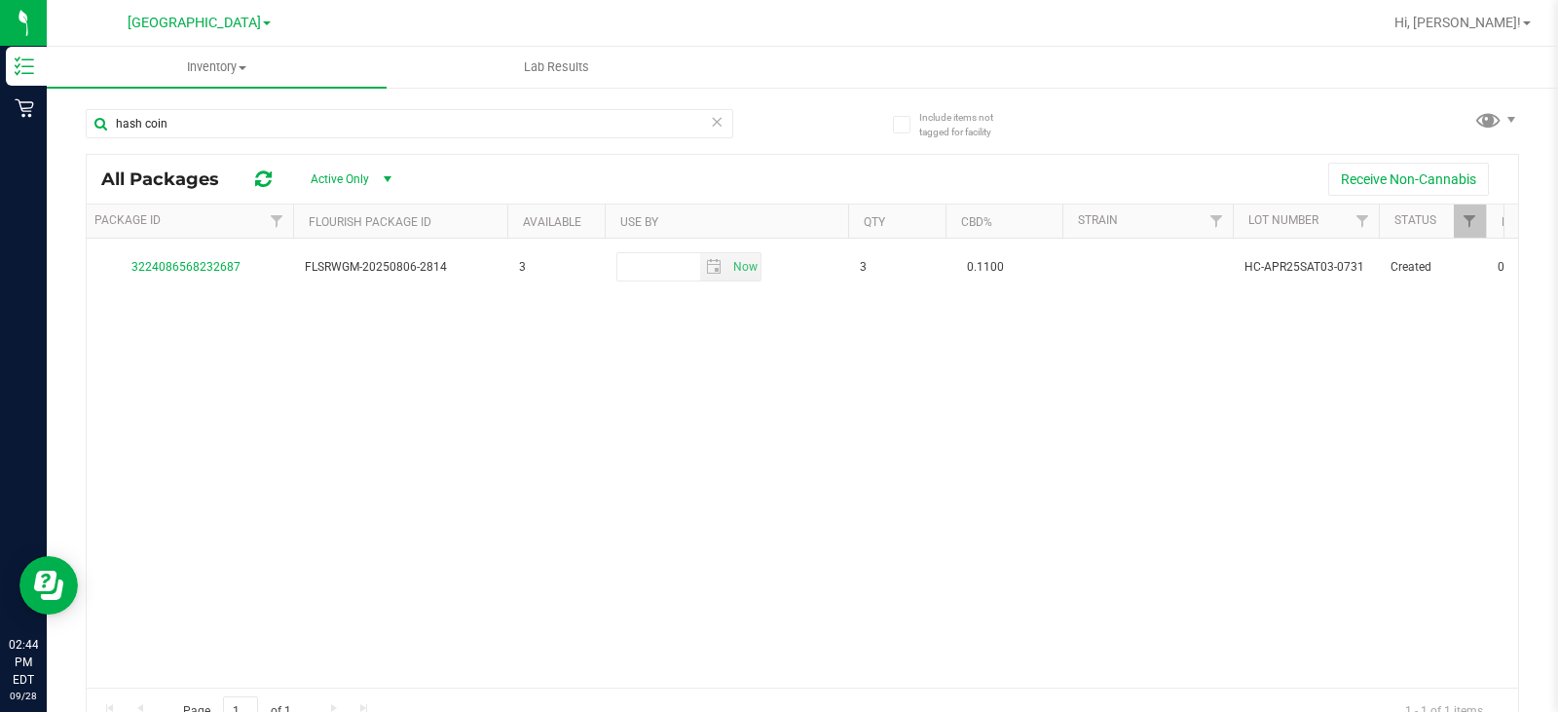
click at [938, 532] on div "Action Action Global inventory Package audit log Print package label Print prod…" at bounding box center [803, 463] width 1432 height 449
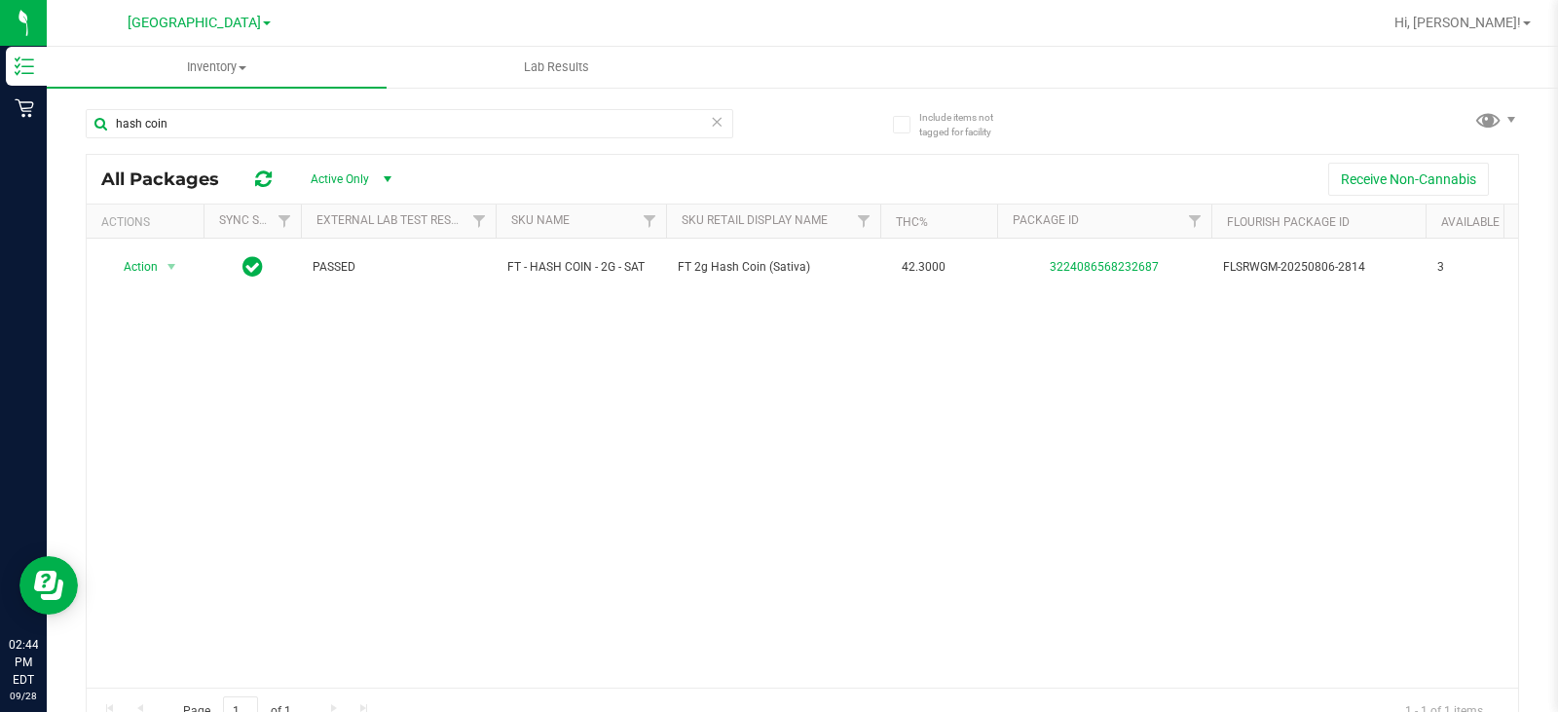
click at [719, 504] on div "Action Action Global inventory Package audit log Print package label Print prod…" at bounding box center [803, 463] width 1432 height 449
click at [221, 33] on div "[GEOGRAPHIC_DATA] WC [PERSON_NAME][GEOGRAPHIC_DATA] [PERSON_NAME][GEOGRAPHIC_DA…" at bounding box center [199, 22] width 143 height 23
click at [218, 20] on span "[GEOGRAPHIC_DATA]" at bounding box center [194, 24] width 133 height 18
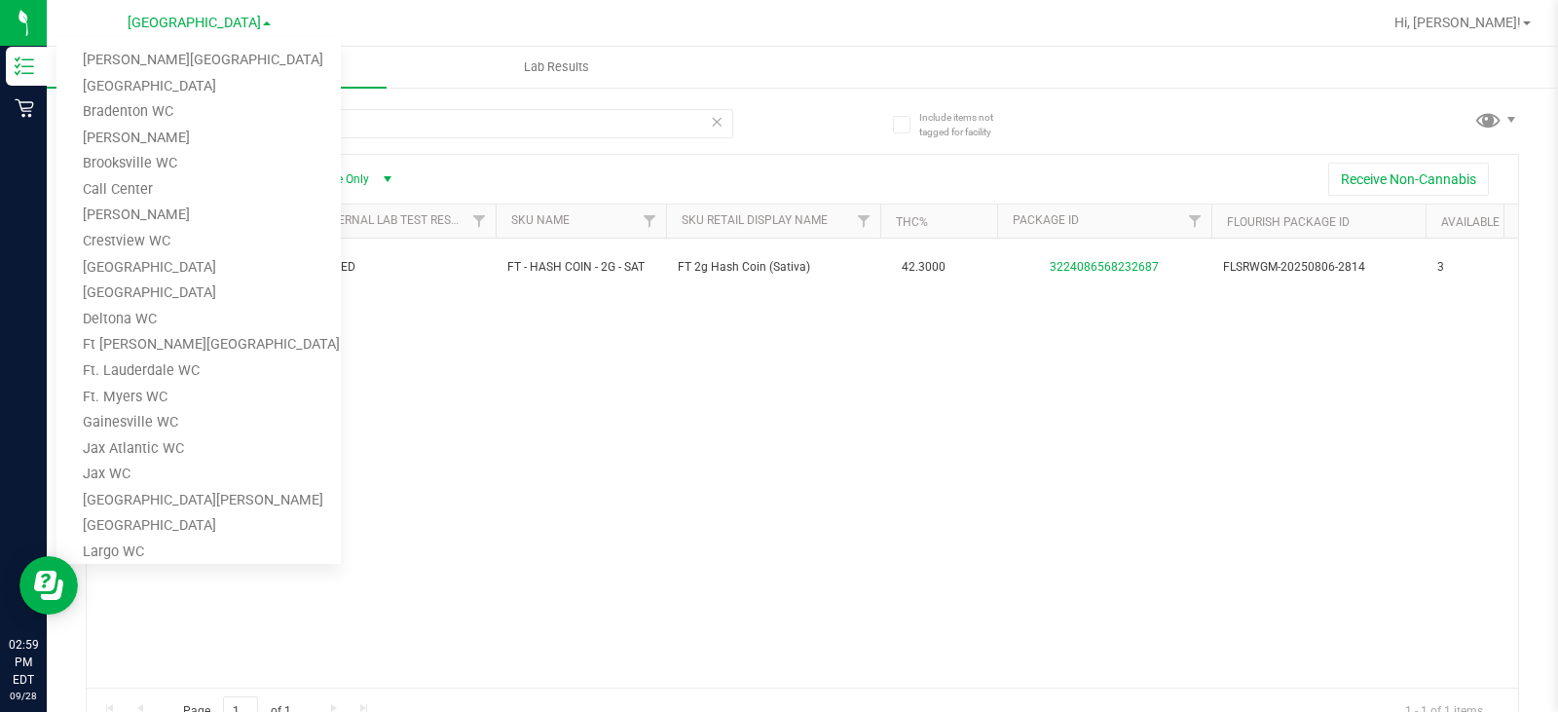
scroll to position [0, 0]
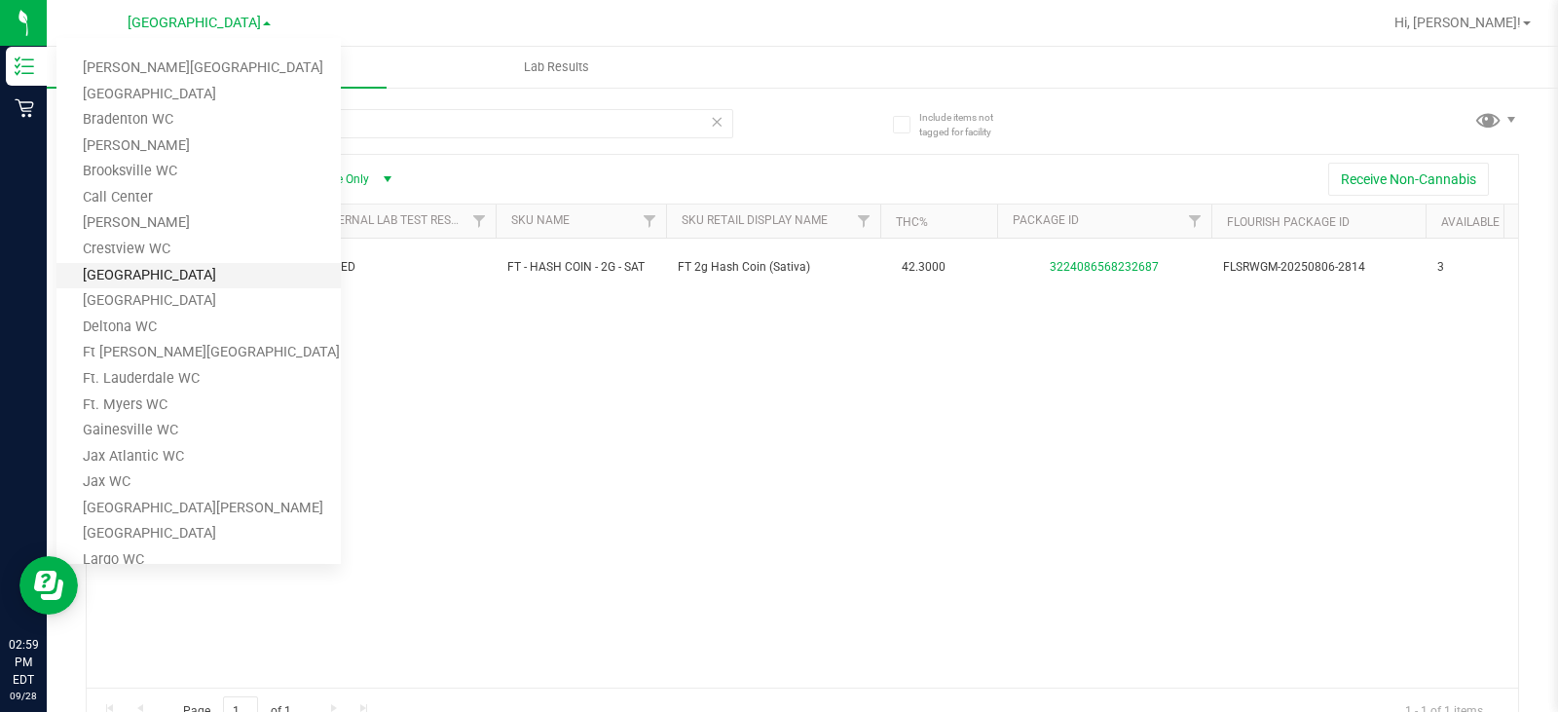
click at [190, 267] on link "[GEOGRAPHIC_DATA]" at bounding box center [198, 276] width 284 height 26
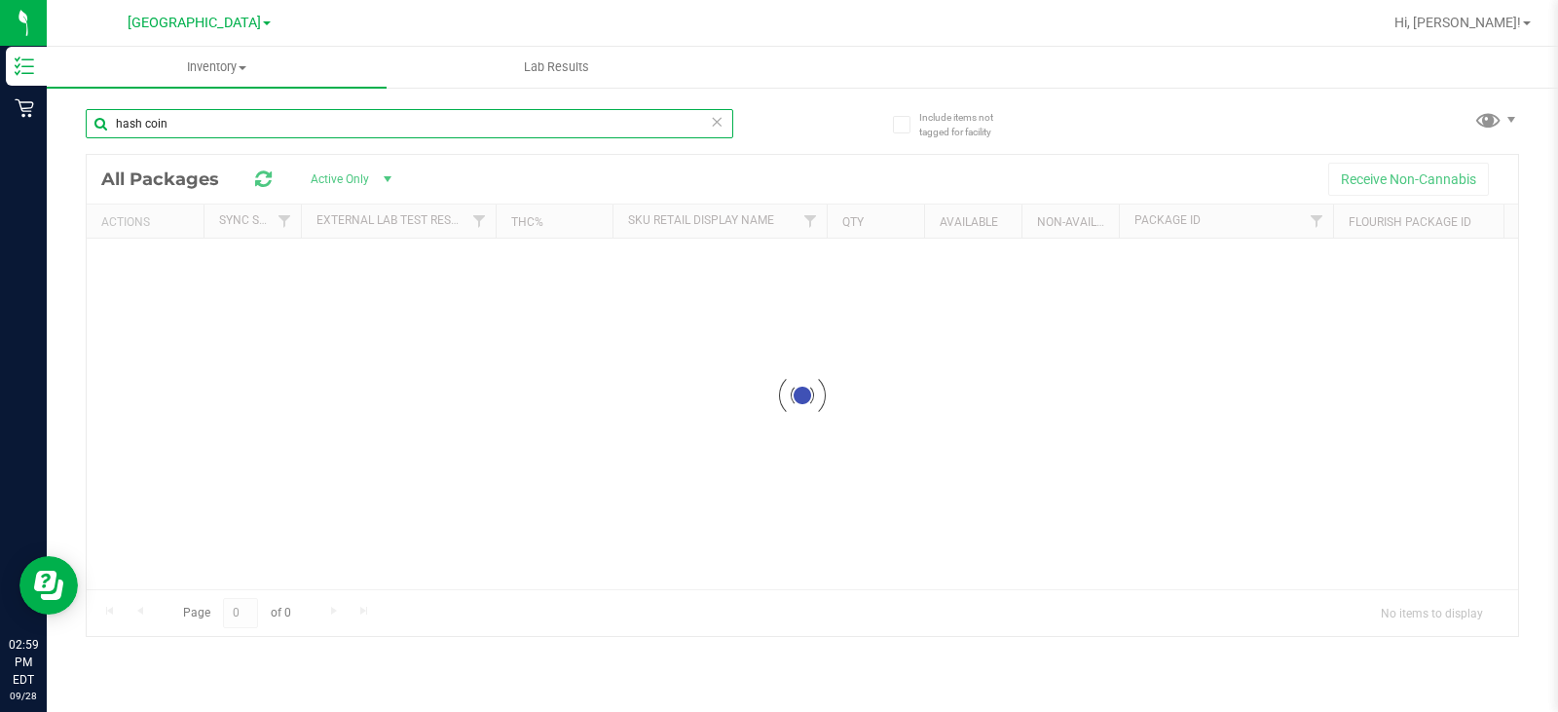
click at [352, 115] on input "hash coin" at bounding box center [410, 123] width 648 height 29
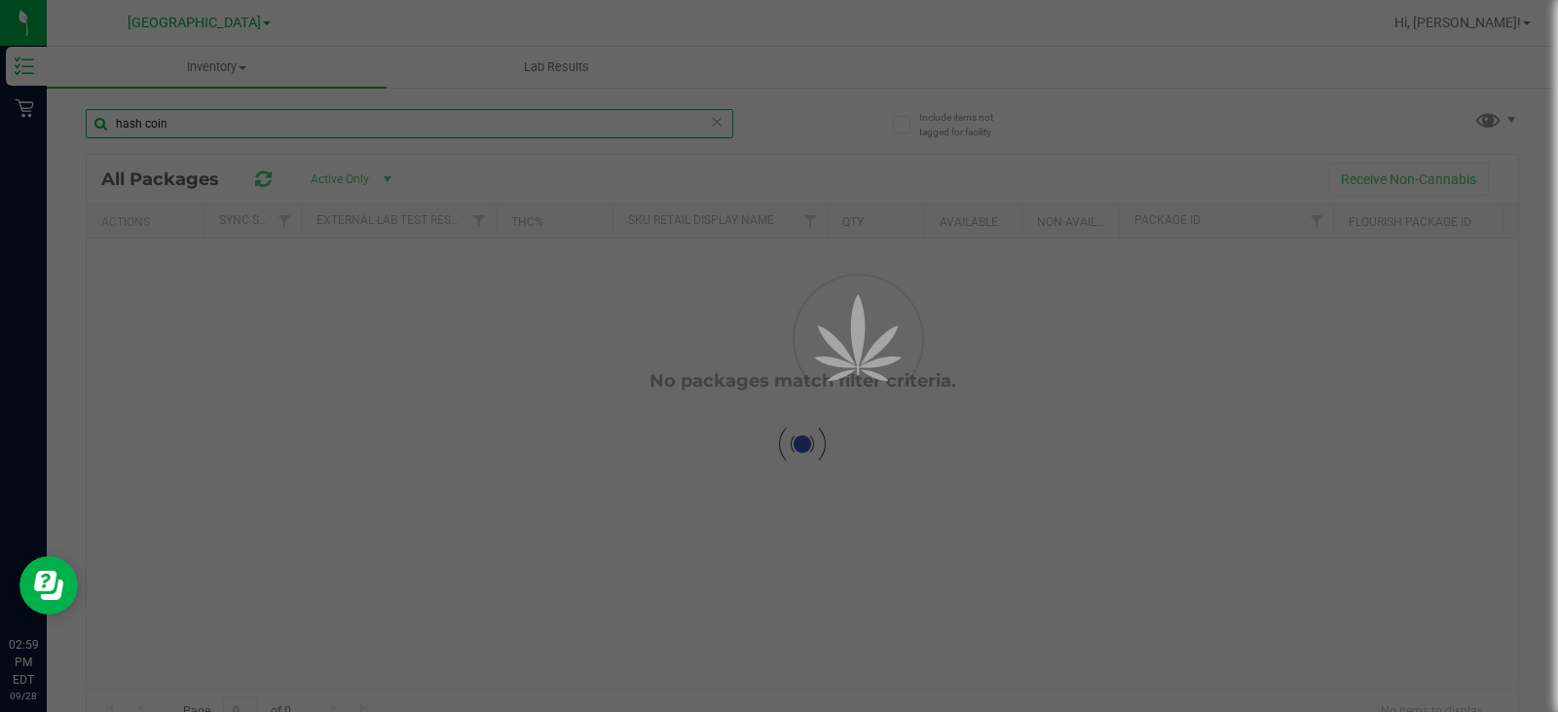
click at [352, 115] on input "hash coin" at bounding box center [410, 123] width 648 height 29
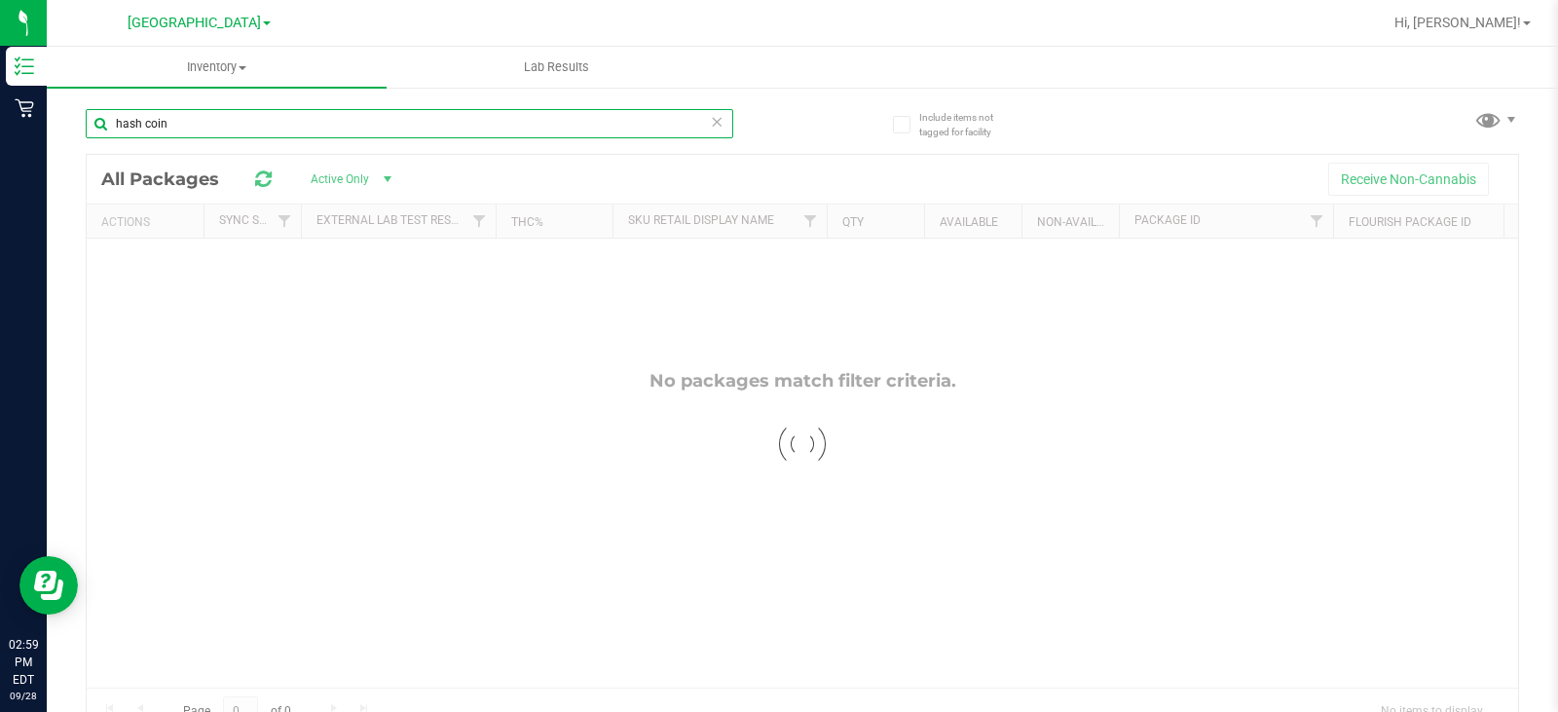
click at [352, 115] on input "hash coin" at bounding box center [410, 123] width 648 height 29
type input "JLE"
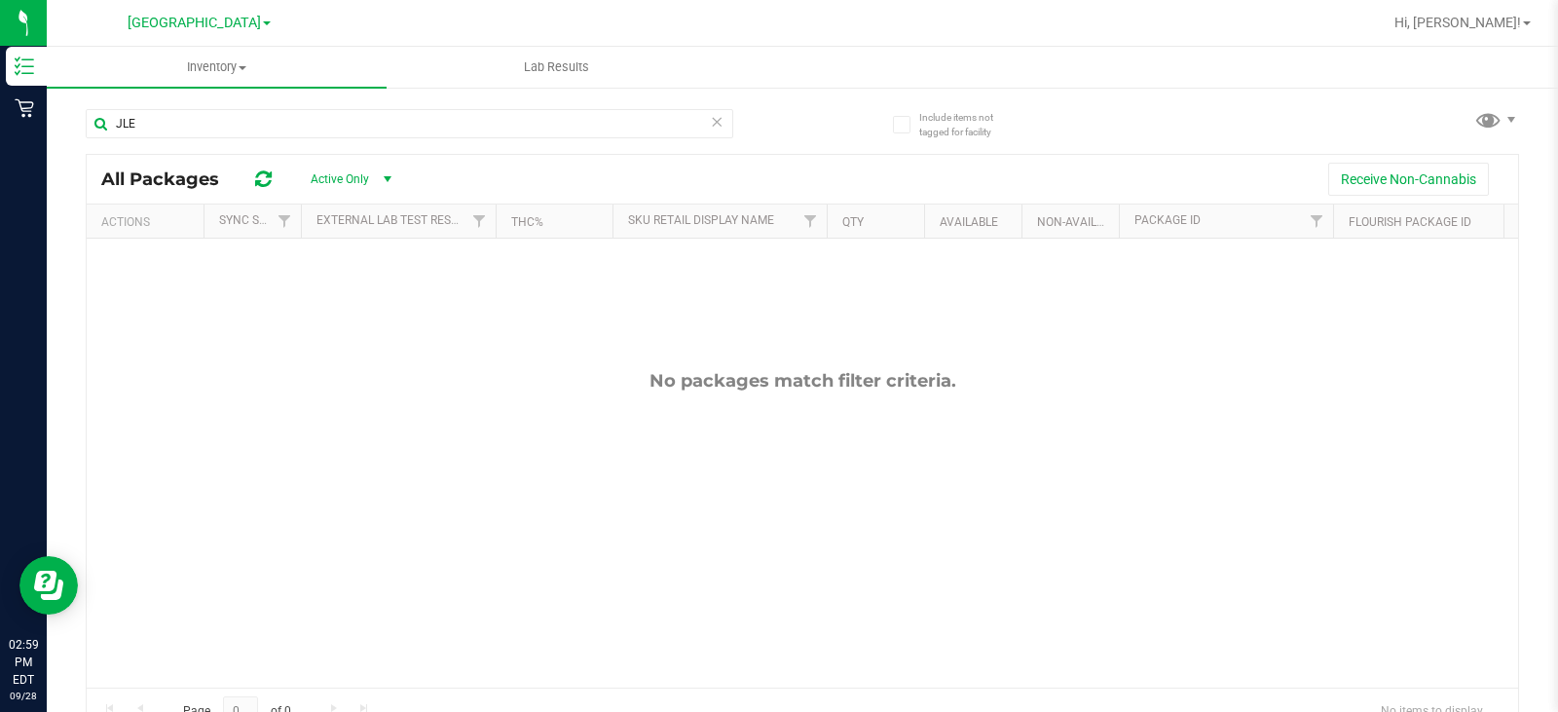
click at [775, 139] on div "JLE" at bounding box center [444, 123] width 717 height 62
click at [501, 400] on div "No packages match filter criteria." at bounding box center [803, 529] width 1432 height 580
click at [713, 124] on icon at bounding box center [717, 120] width 14 height 23
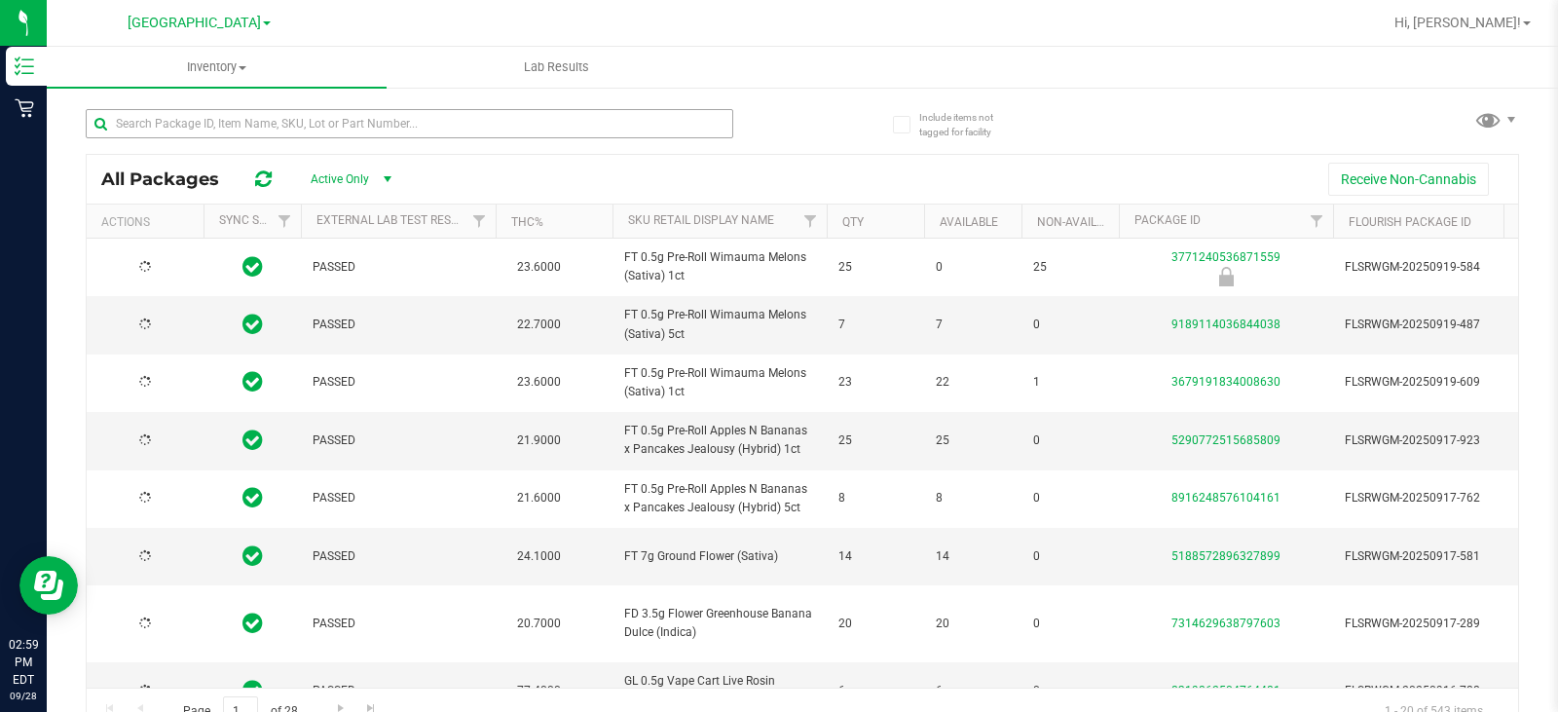
type input "[DATE]"
